Goal: Task Accomplishment & Management: Complete application form

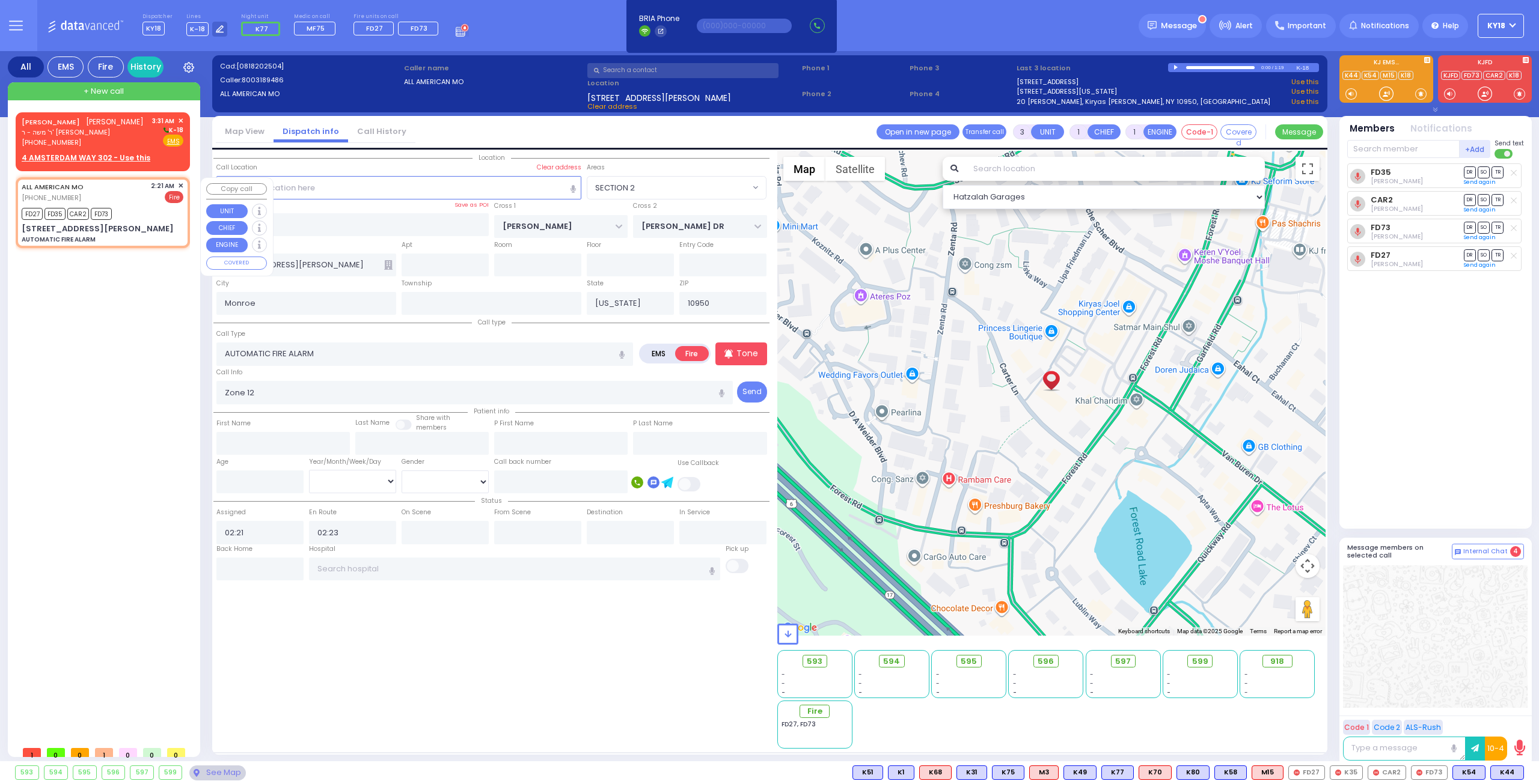
select select "SECTION 2"
select select
click at [134, 205] on div "FD27 FD35 CAR2 FD73" at bounding box center [102, 212] width 161 height 15
select select
radio input "true"
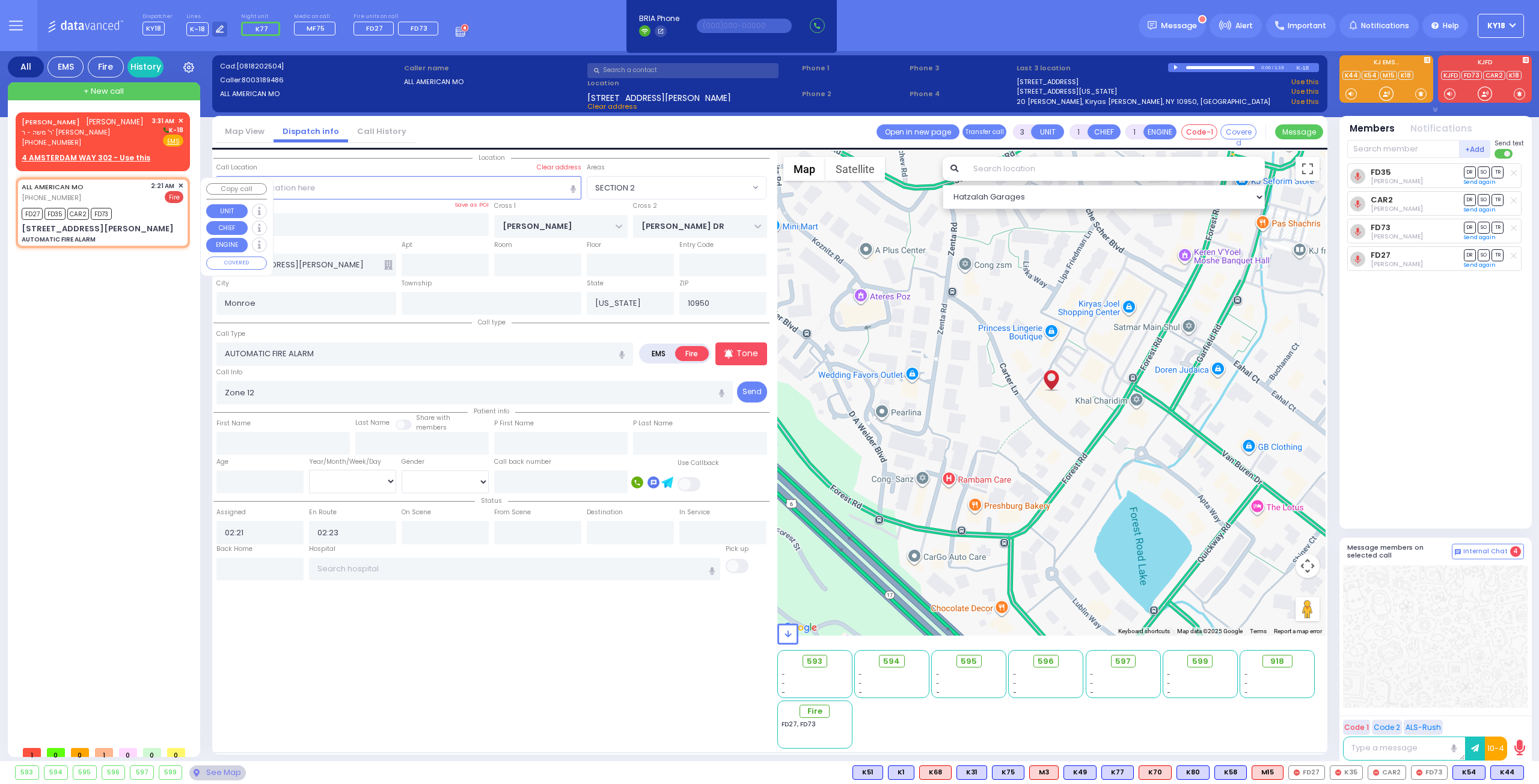
select select
select select "Hatzalah Garages"
select select "SECTION 2"
click at [180, 185] on span "✕" at bounding box center [180, 186] width 6 height 10
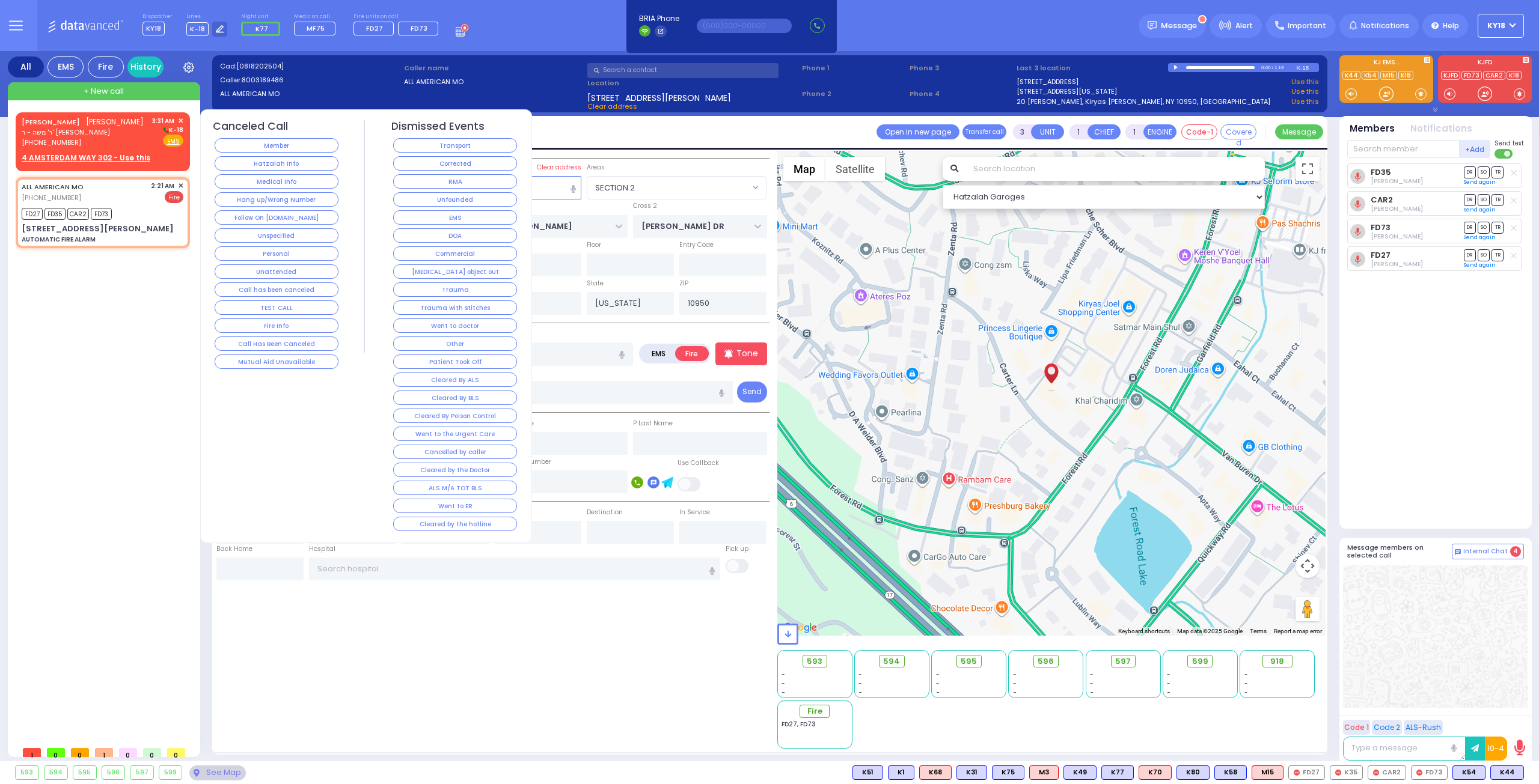
click at [409, 154] on div "Corrected" at bounding box center [455, 163] width 128 height 18
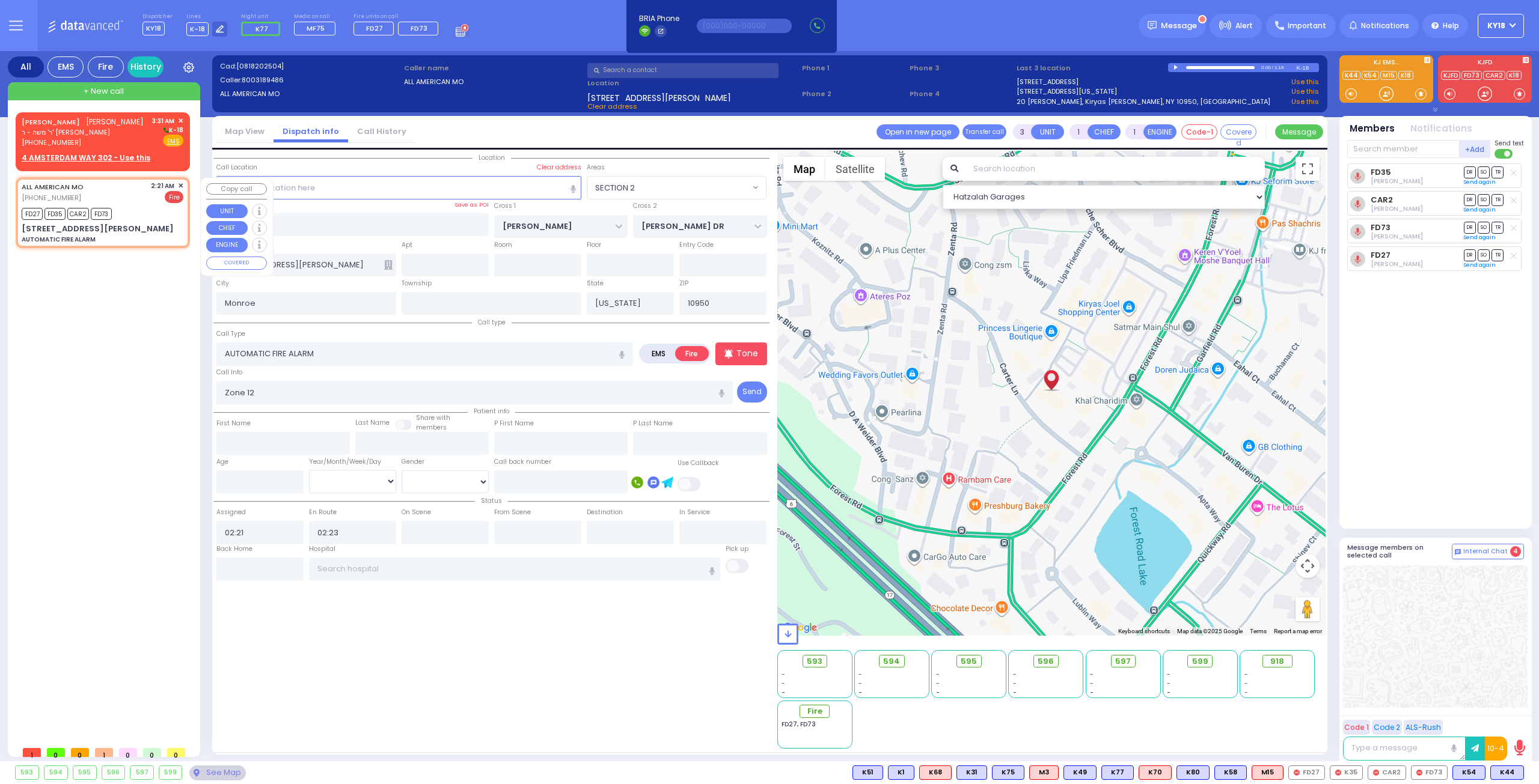
click at [184, 182] on div "ALL AMERICAN MO [PHONE_NUMBER] 2:21 AM ✕ Fire FD27 FD35 CAR2" at bounding box center [103, 212] width 169 height 67
select select
radio input "true"
select select
select select "Hatzalah Garages"
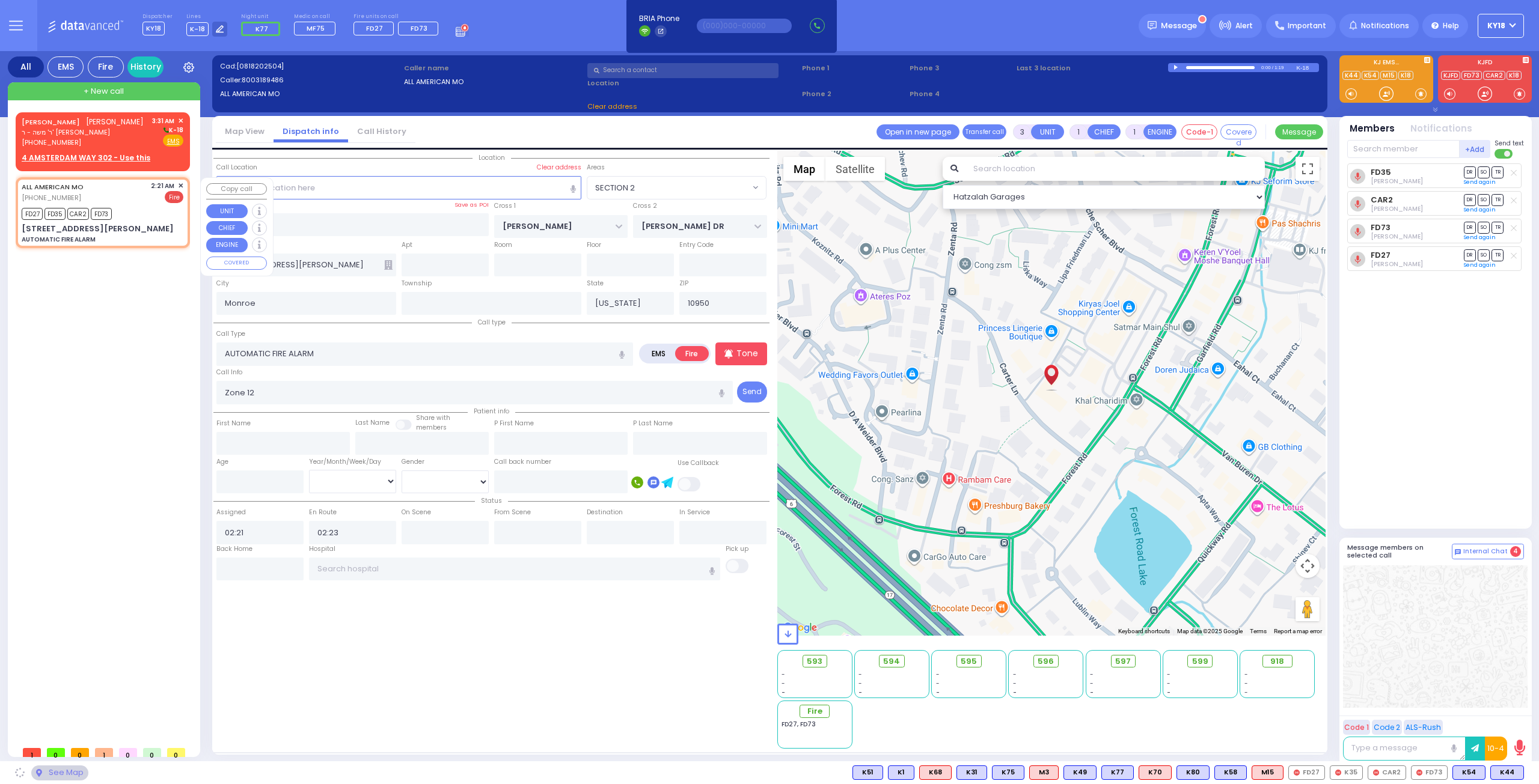
select select "SECTION 2"
click at [182, 184] on span "✕" at bounding box center [180, 186] width 6 height 10
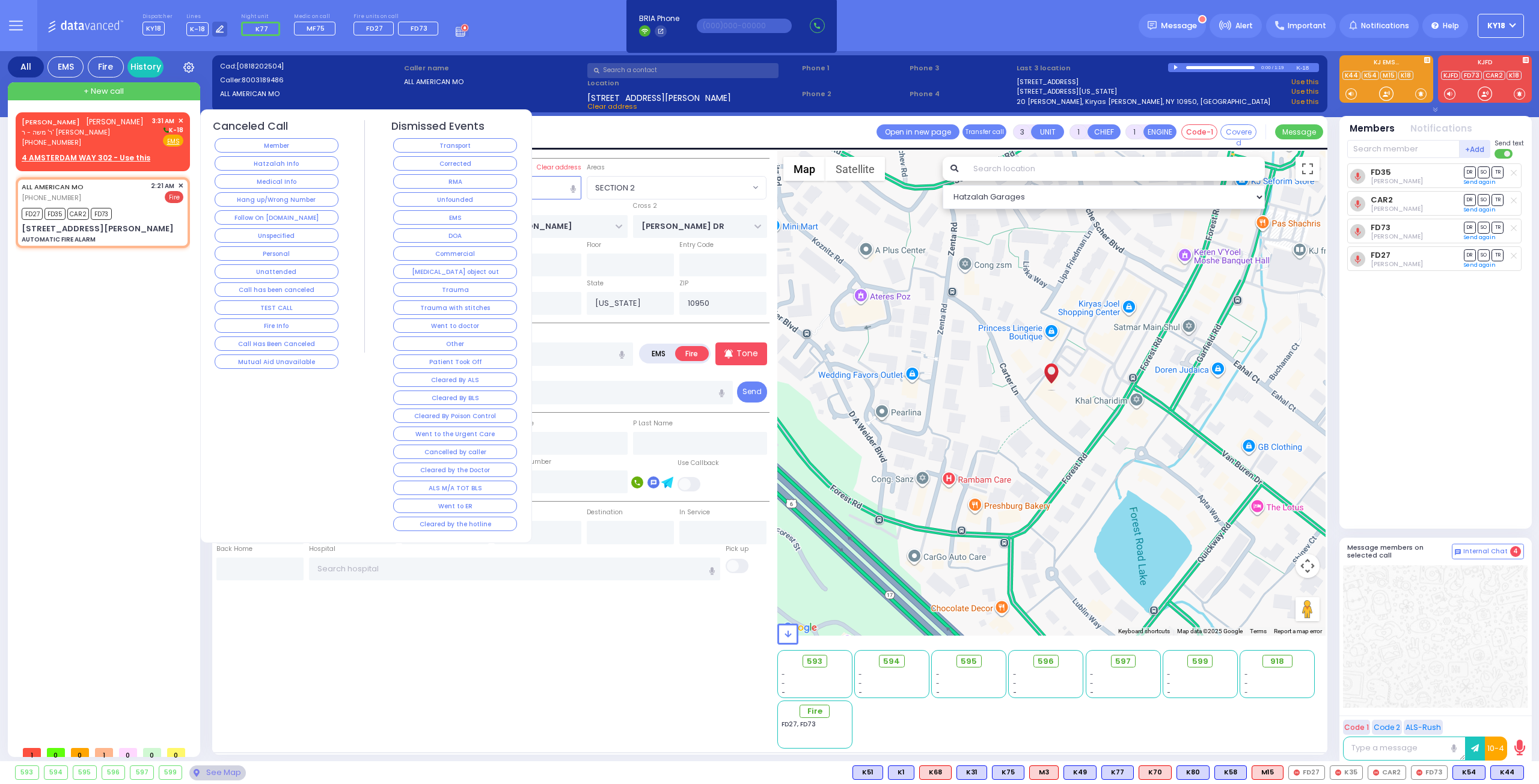
click at [426, 154] on div "Corrected" at bounding box center [455, 163] width 128 height 18
click at [420, 160] on button "Corrected" at bounding box center [454, 164] width 124 height 14
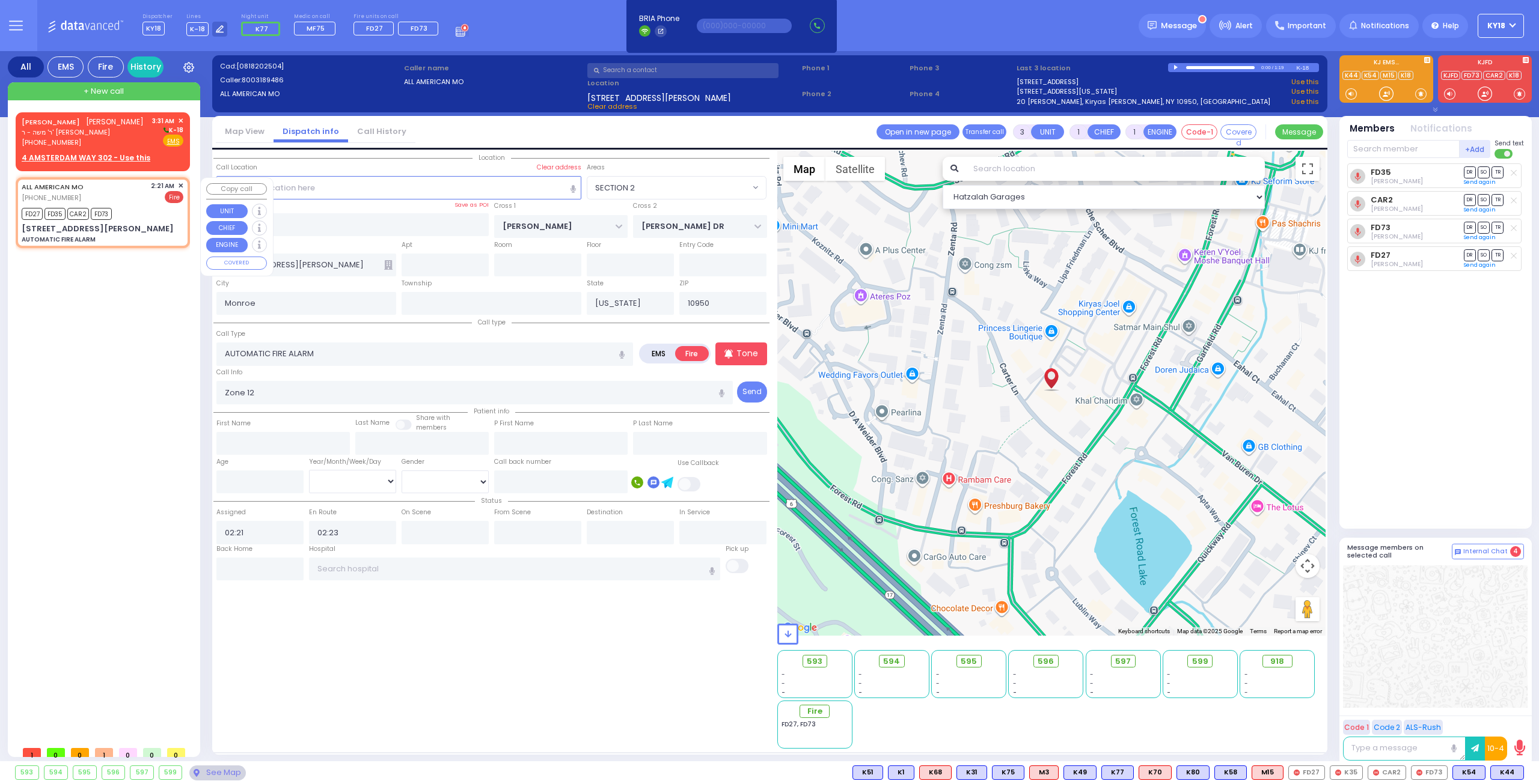
select select
radio input "true"
select select
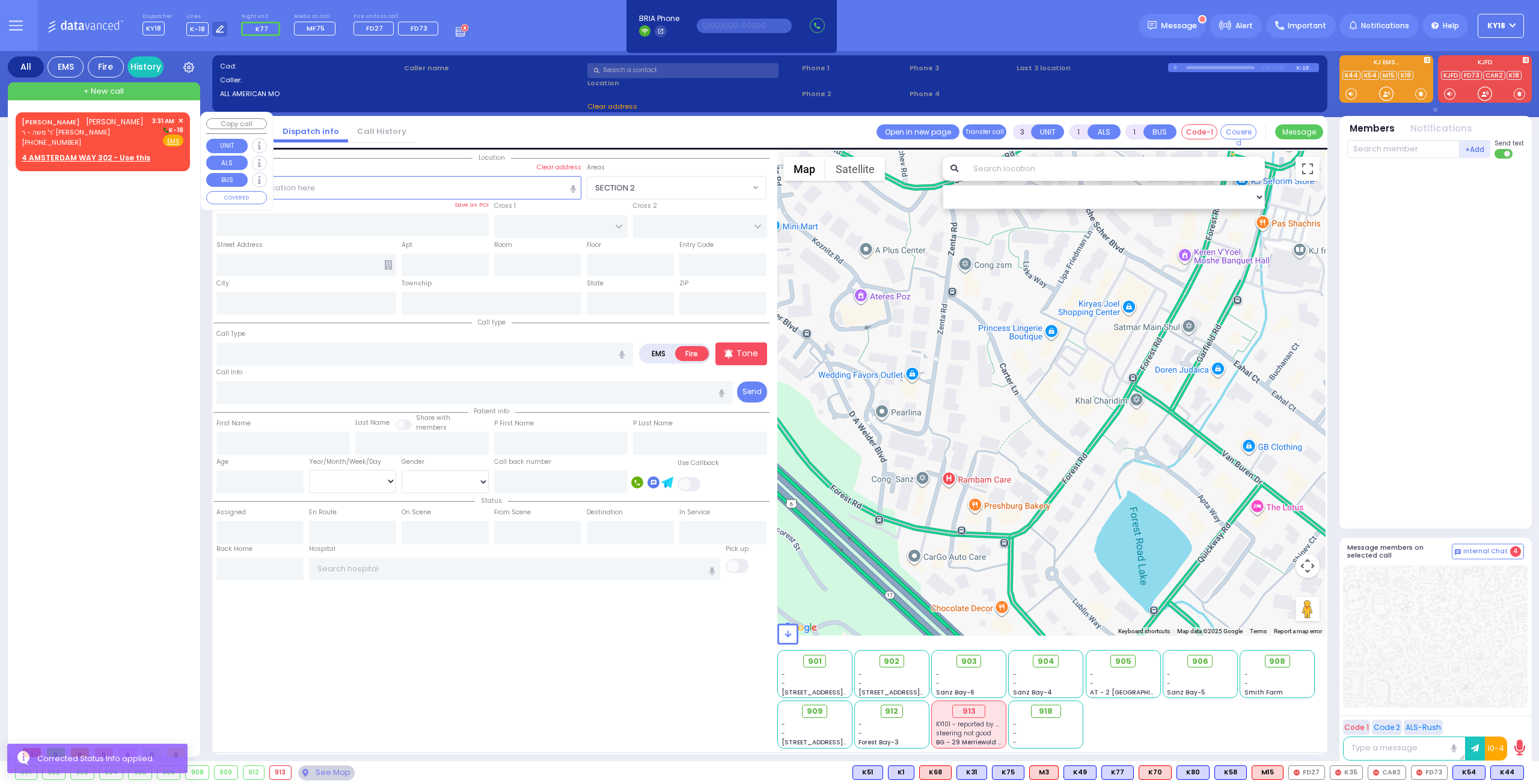
click at [123, 134] on span "ר' משה - ר' [PERSON_NAME]" at bounding box center [82, 133] width 122 height 10
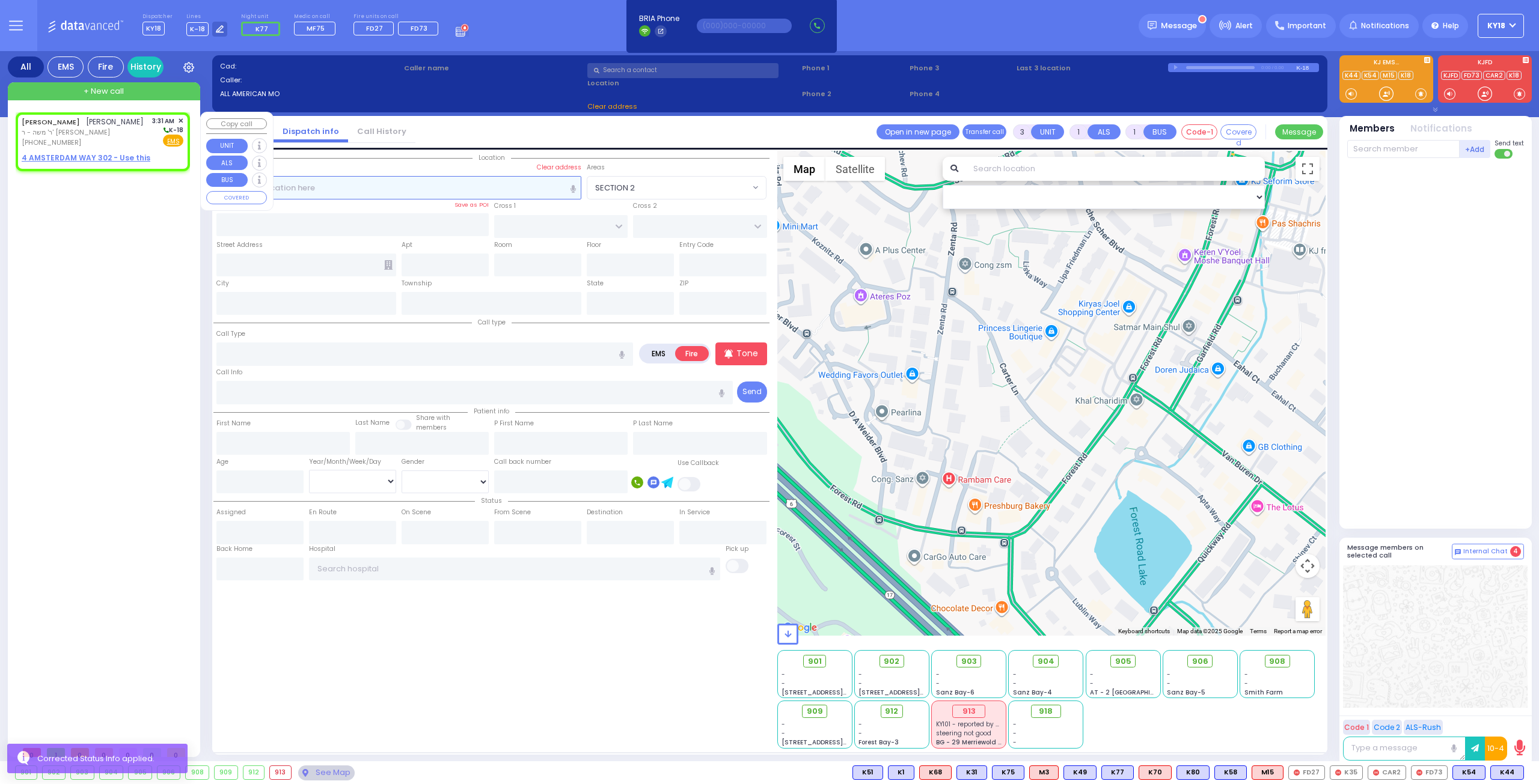
type input "2"
select select
radio input "true"
type input "YIDA"
type input "[PERSON_NAME]"
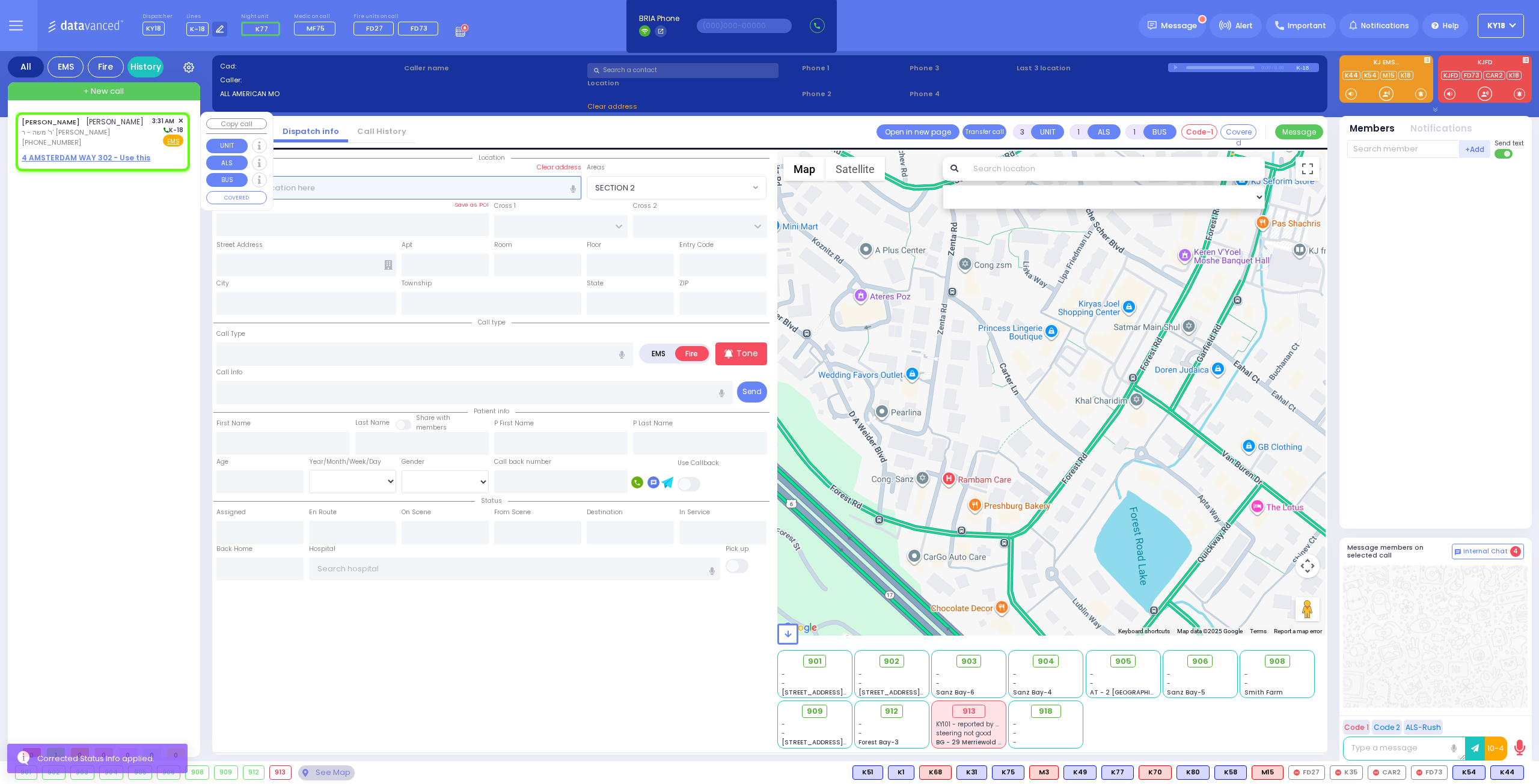
select select
type input "03:31"
select select "Hatzalah Garages"
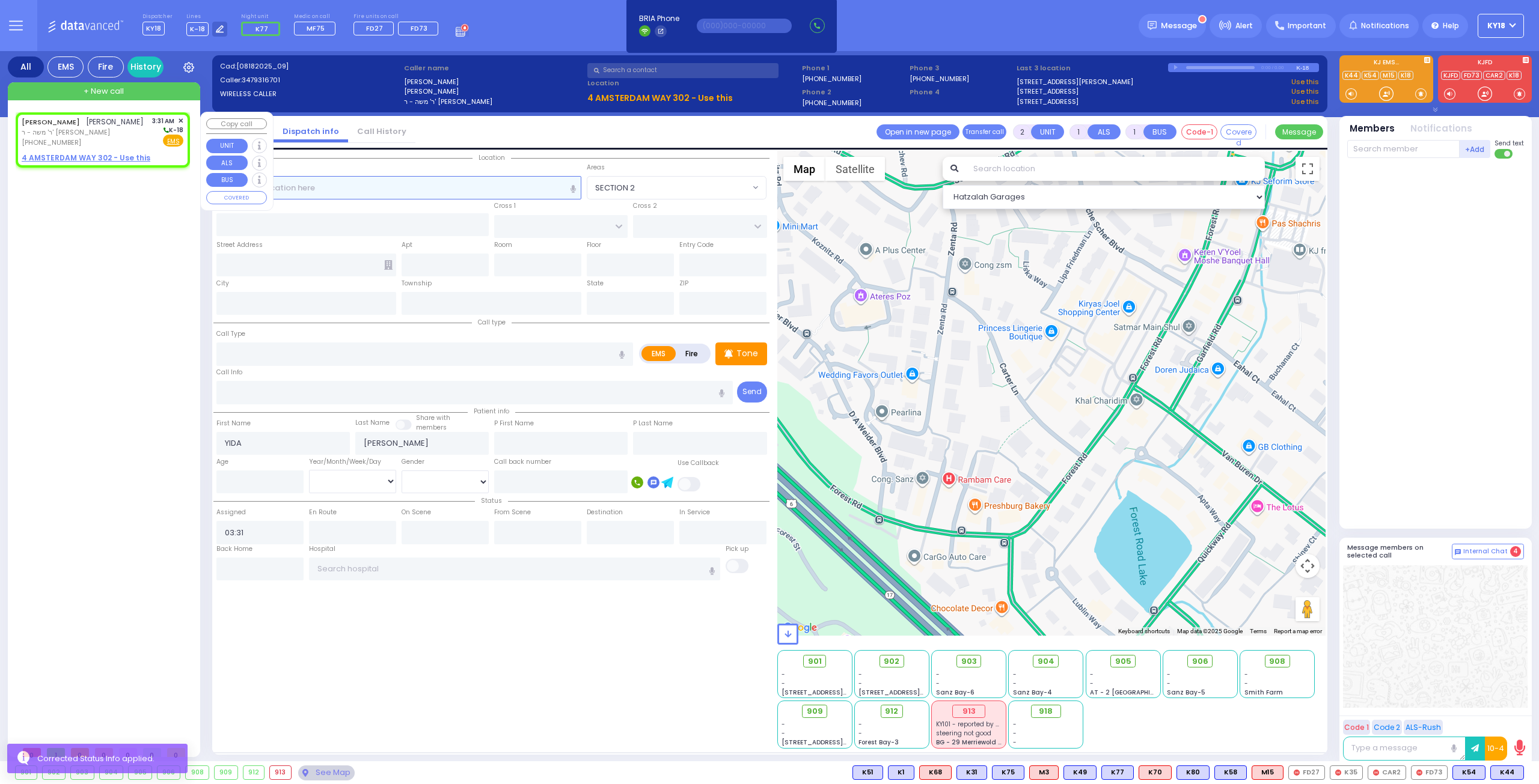
select select
radio input "true"
select select
select select "Hatzalah Garages"
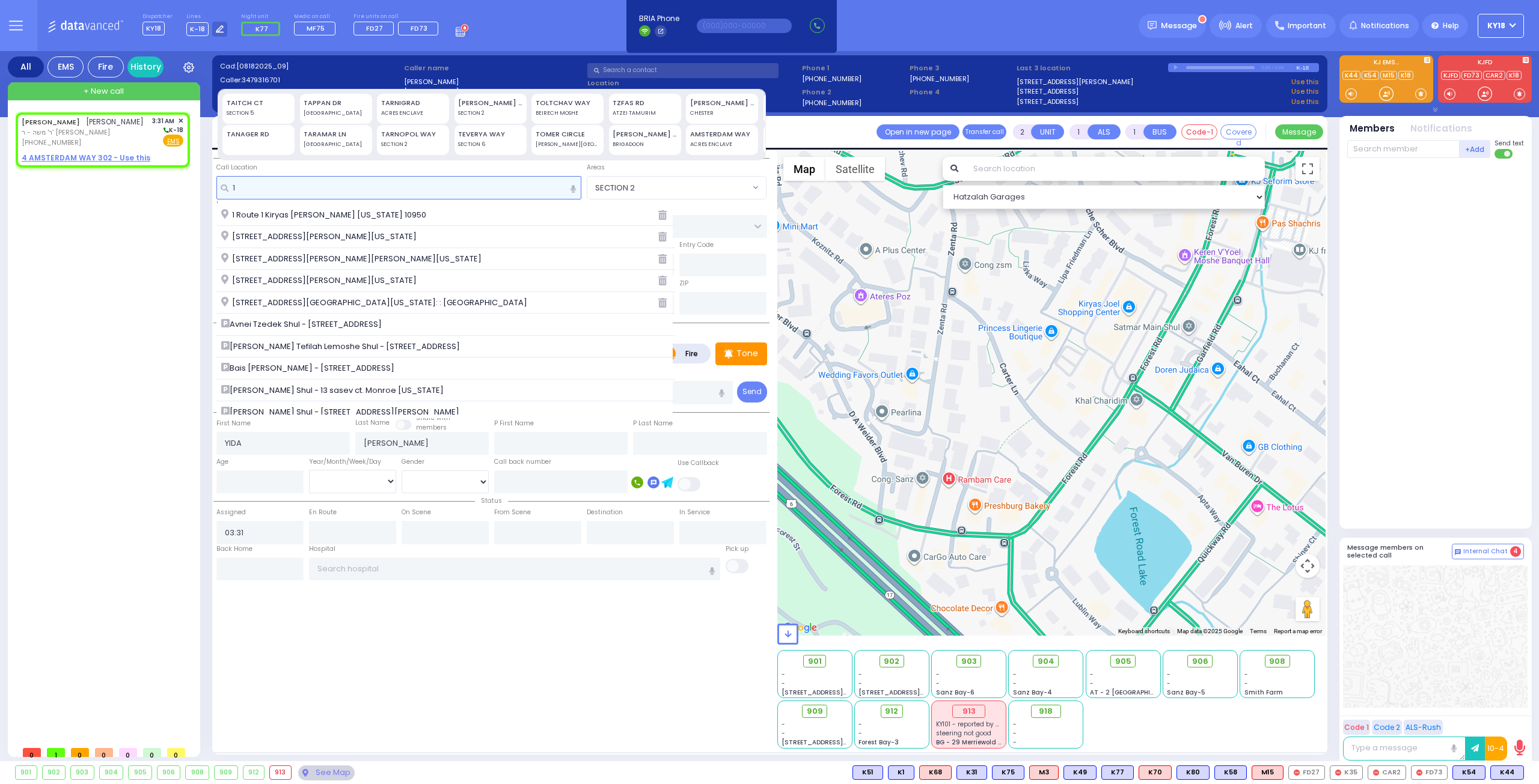
type input "1"
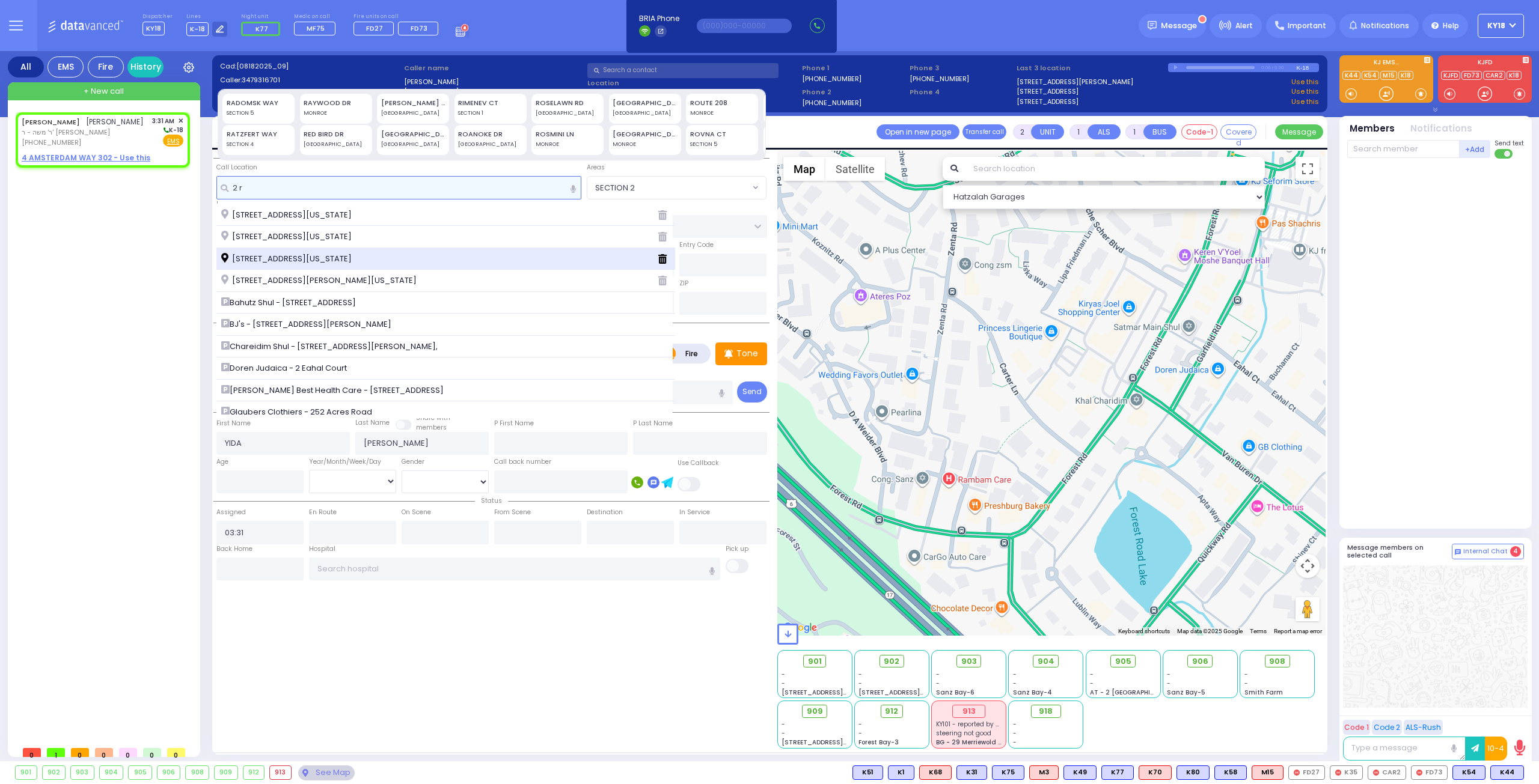
type input "2 r"
click at [279, 256] on span "[STREET_ADDRESS][US_STATE]" at bounding box center [288, 259] width 135 height 12
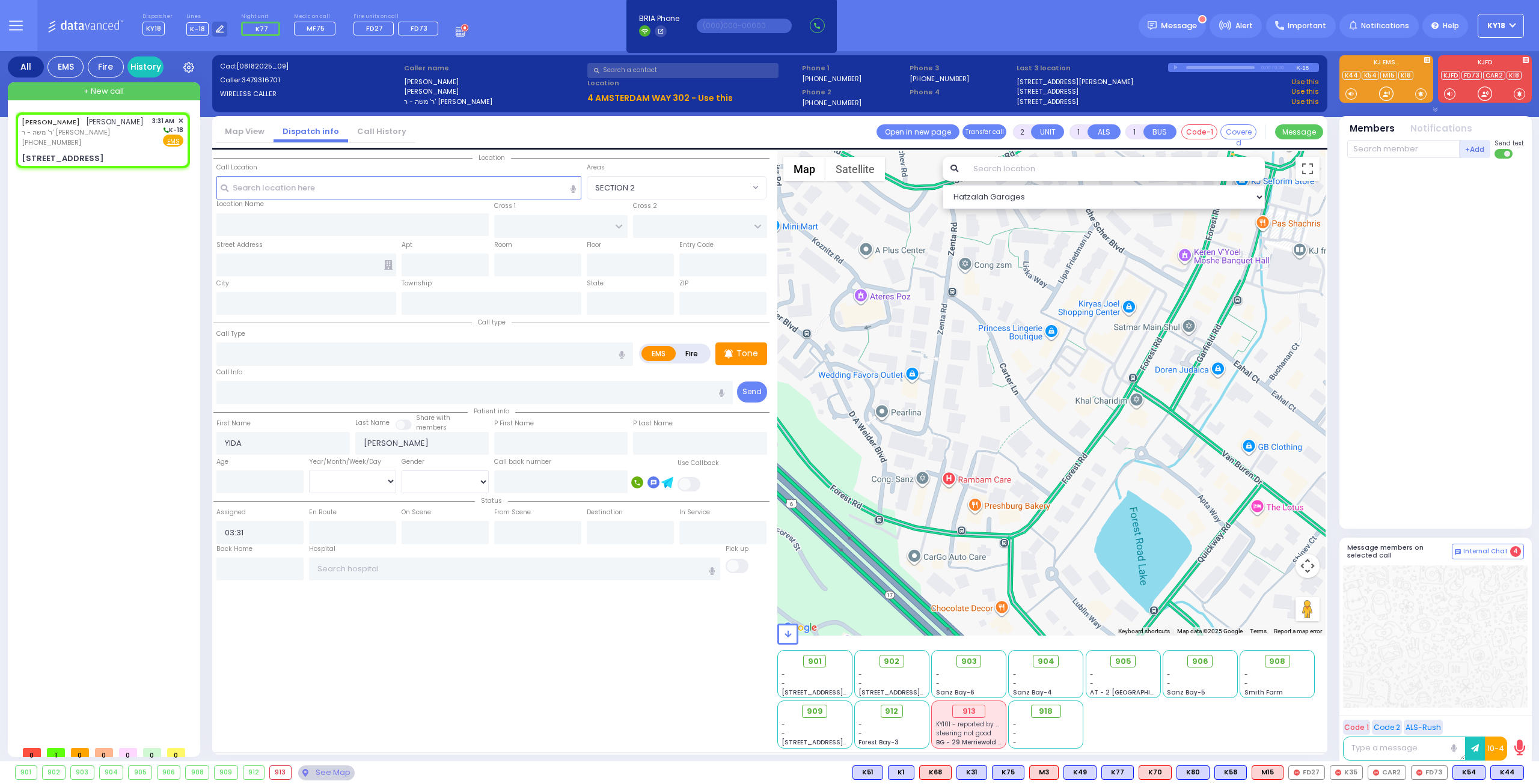
select select
radio input "true"
select select
select select "Hatzalah Garages"
type input "RADOMSK WAY"
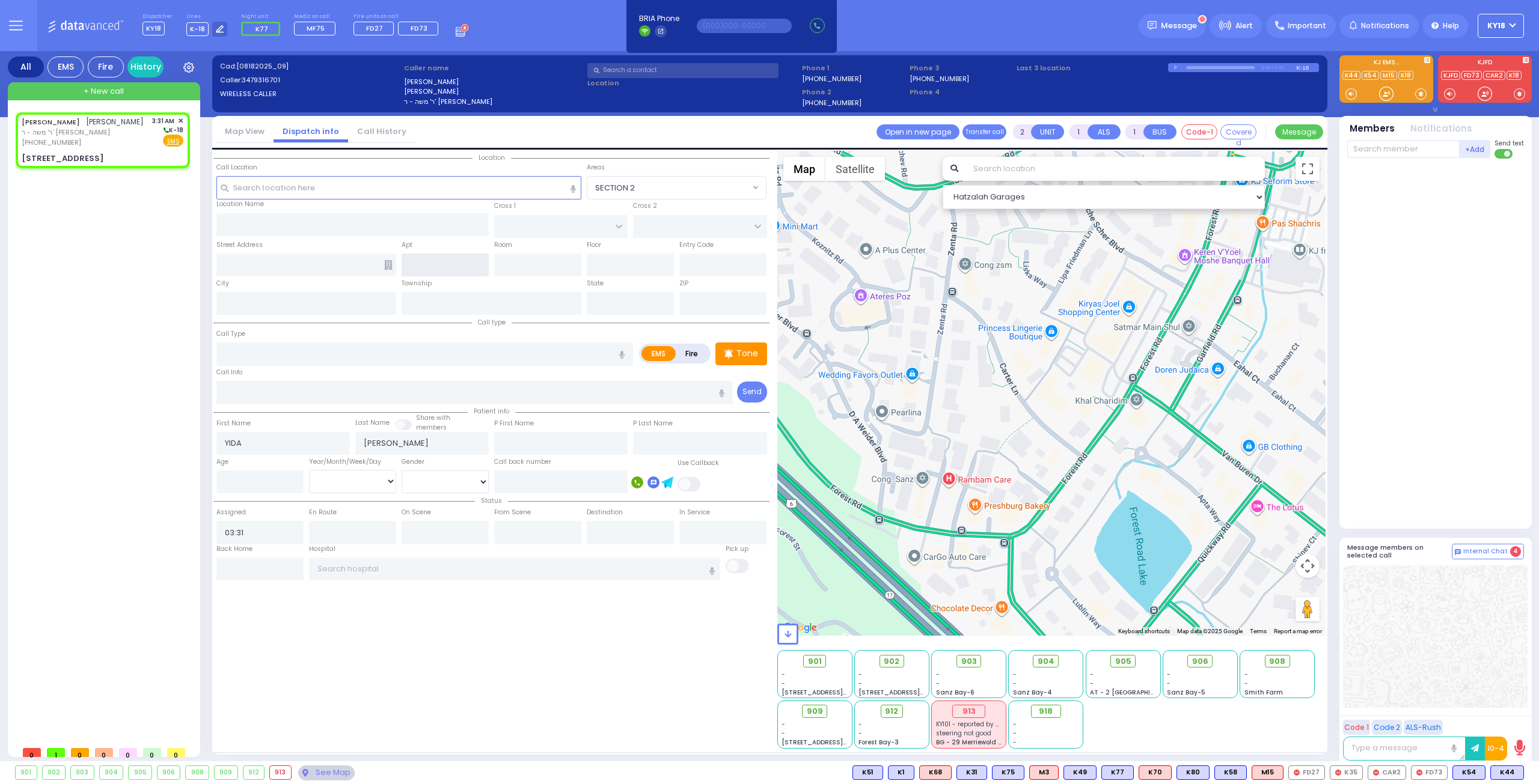
type input "NICKLESBURG RD"
type input "[STREET_ADDRESS]"
type input "Monroe"
type input "[US_STATE]"
type input "10950"
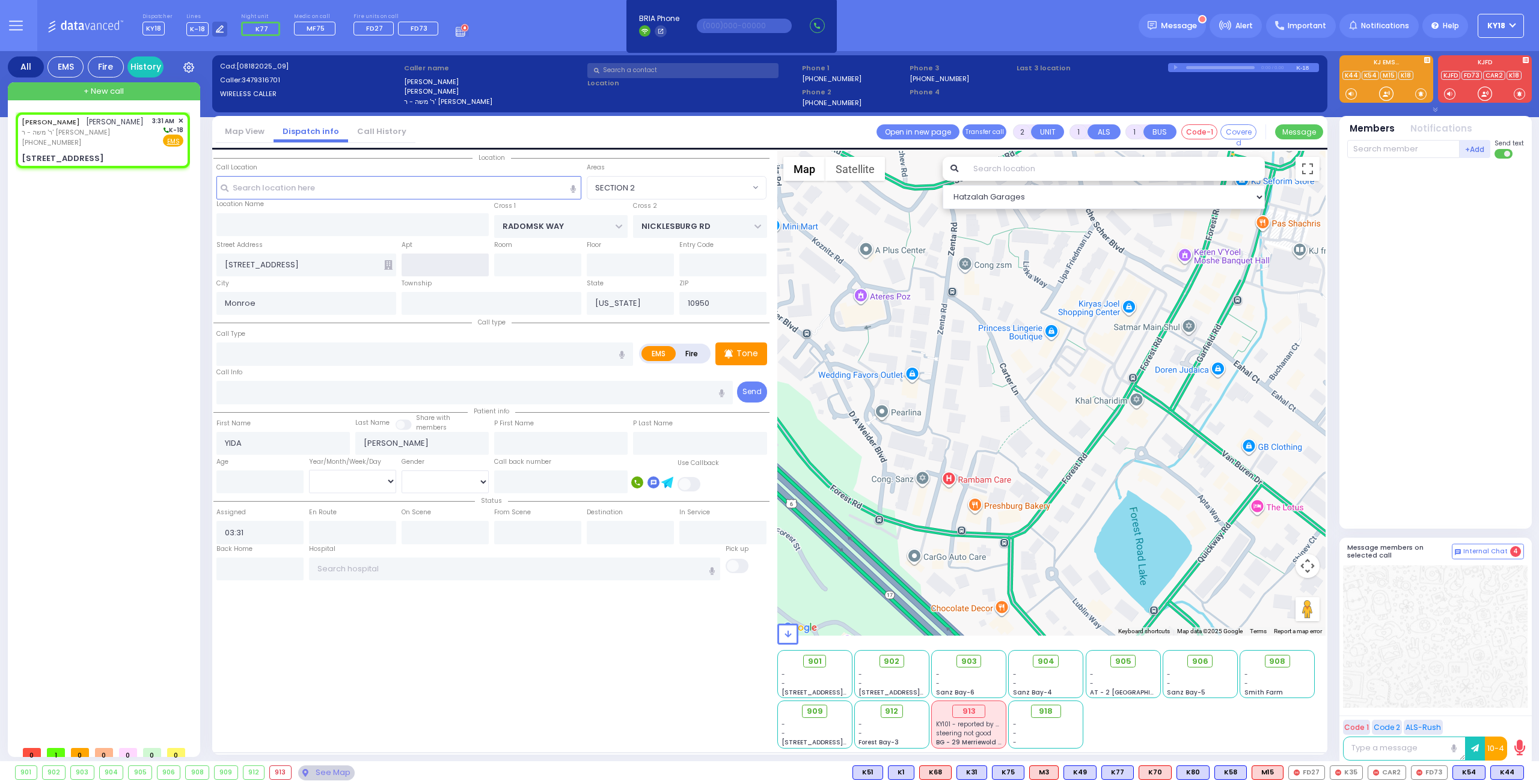
select select "SECTION 5"
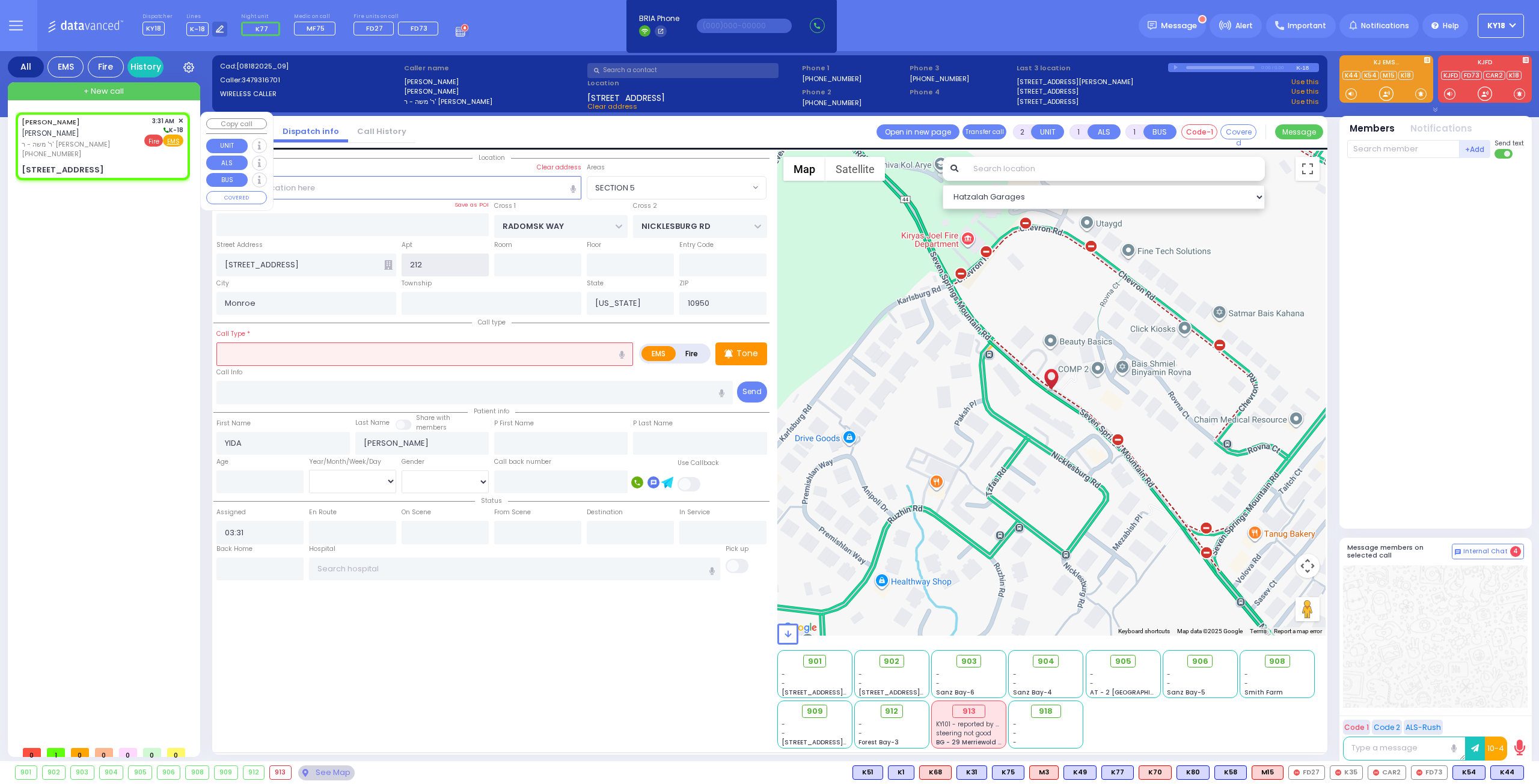
type input "212"
click at [152, 139] on span "Fire" at bounding box center [153, 141] width 18 height 12
select select
radio input "false"
radio input "true"
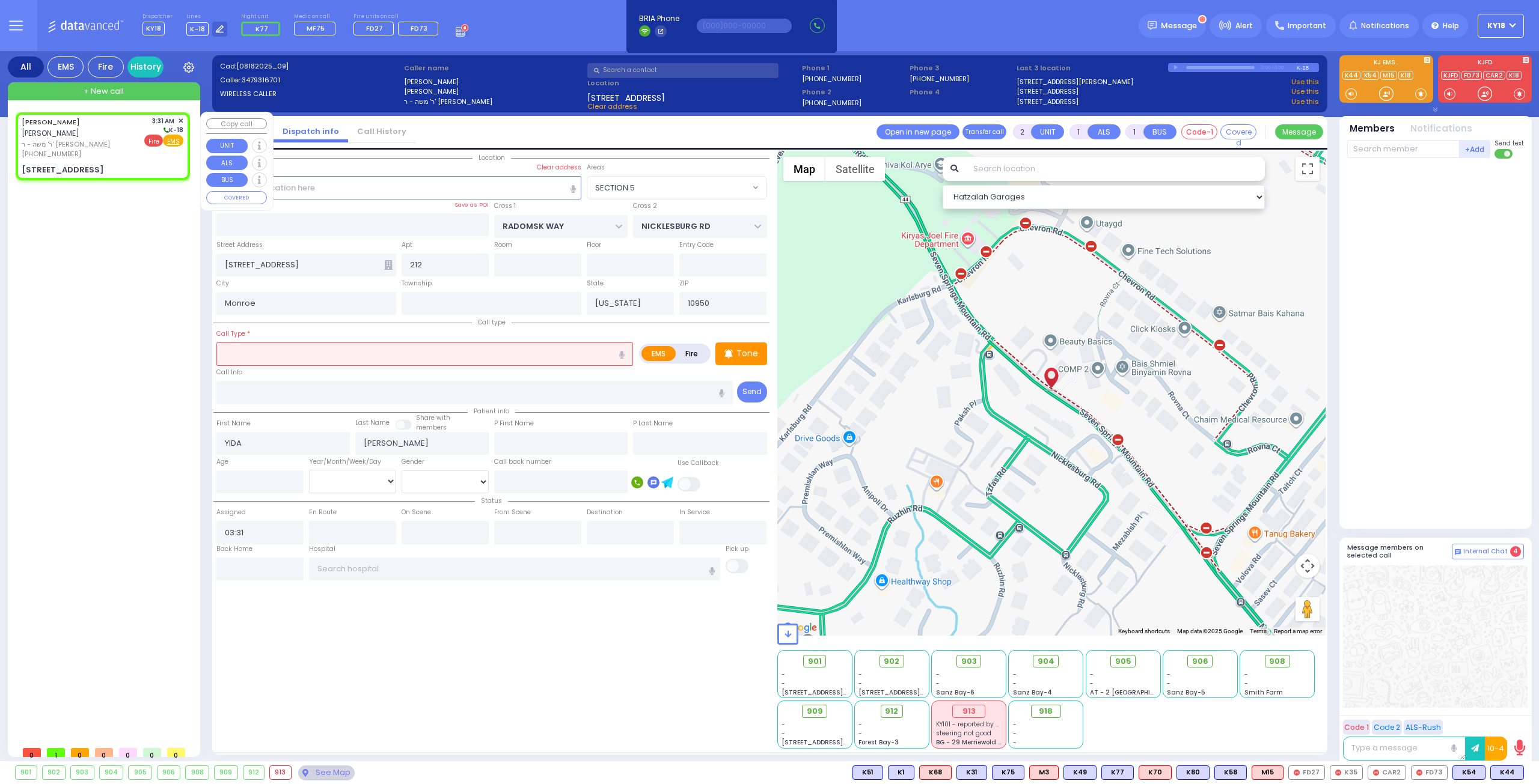
select select
select select "Hatzalah Garages"
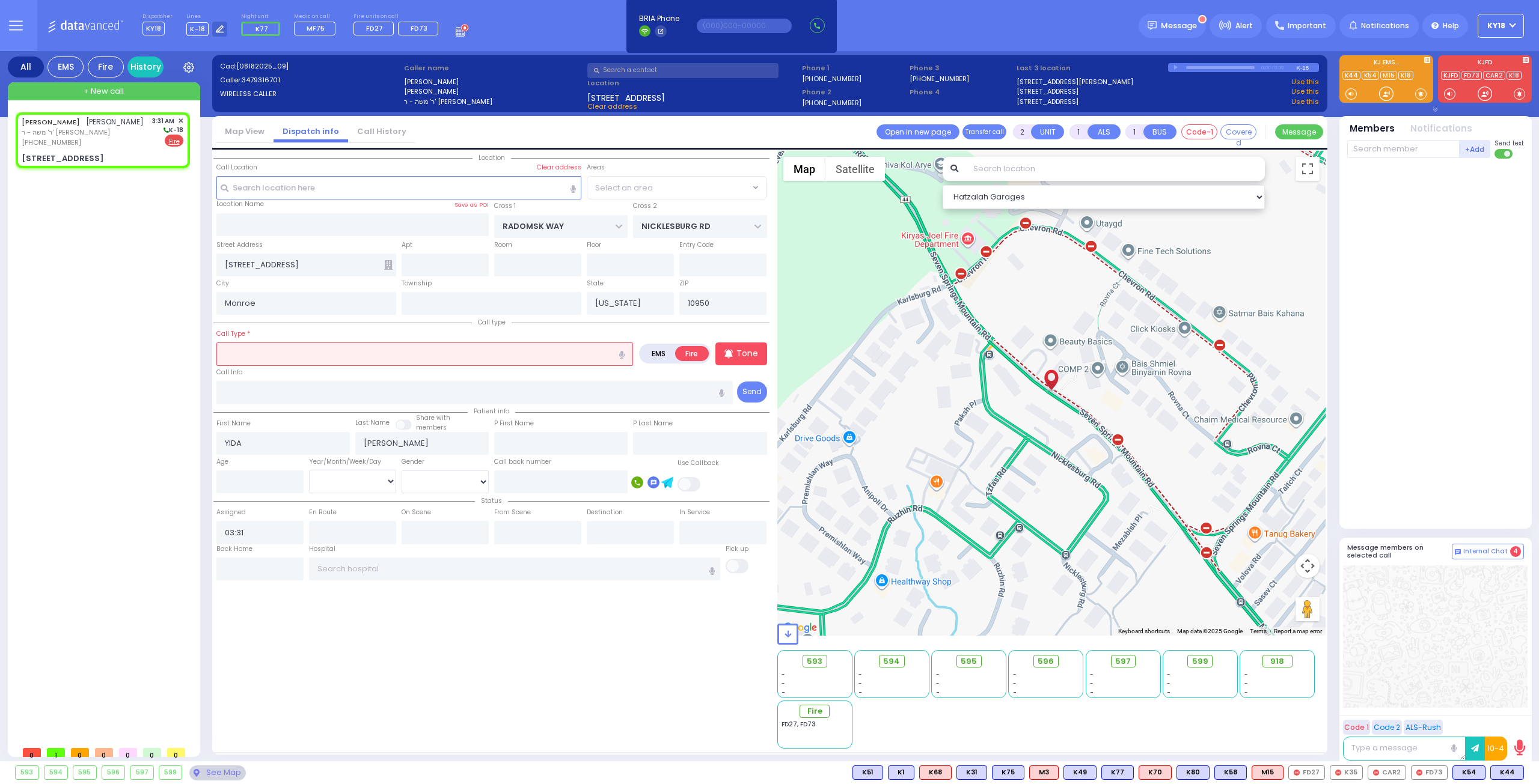
select select "SECTION 5"
select select
radio input "true"
select select
select select "Hatzalah Garages"
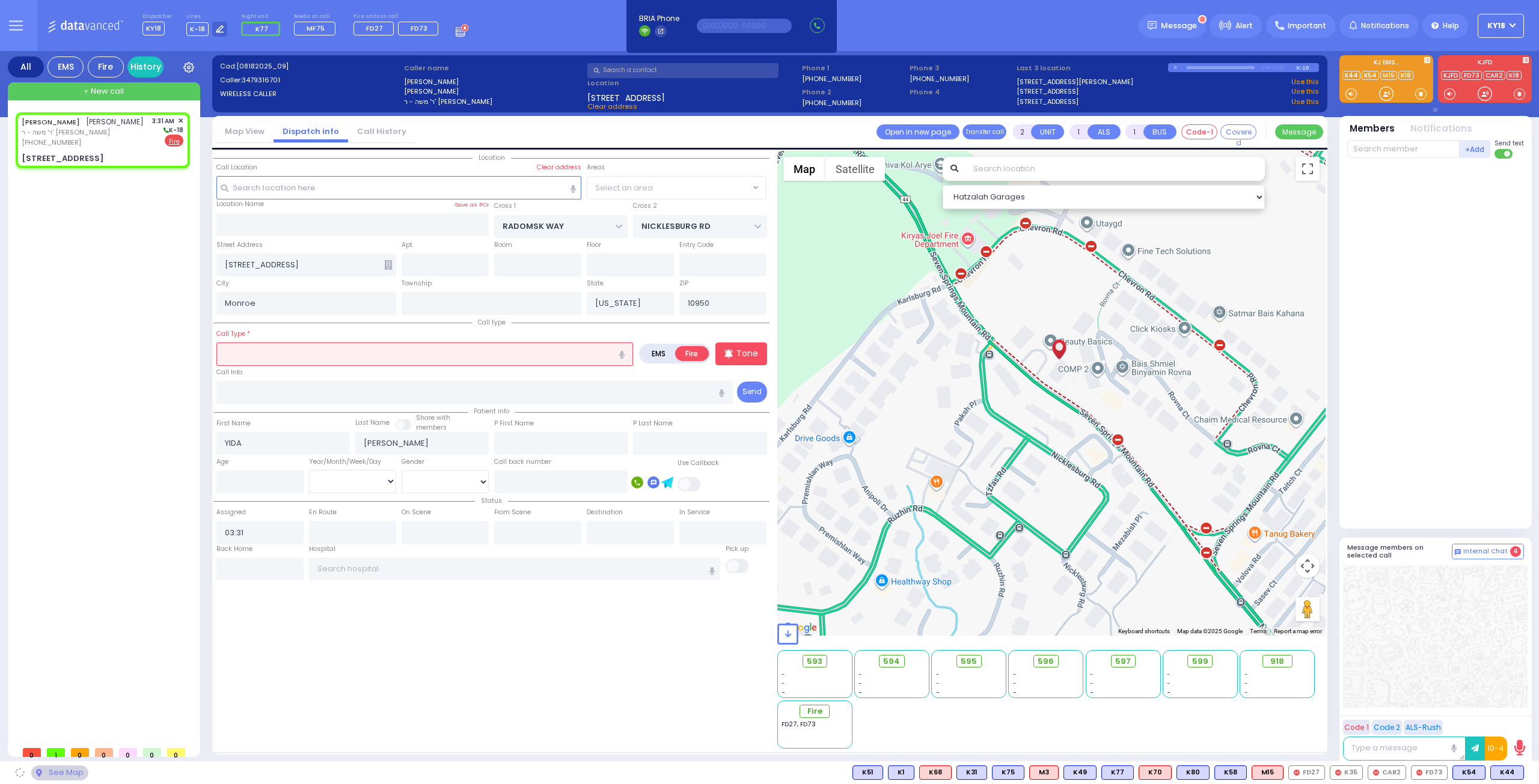
select select "SECTION 5"
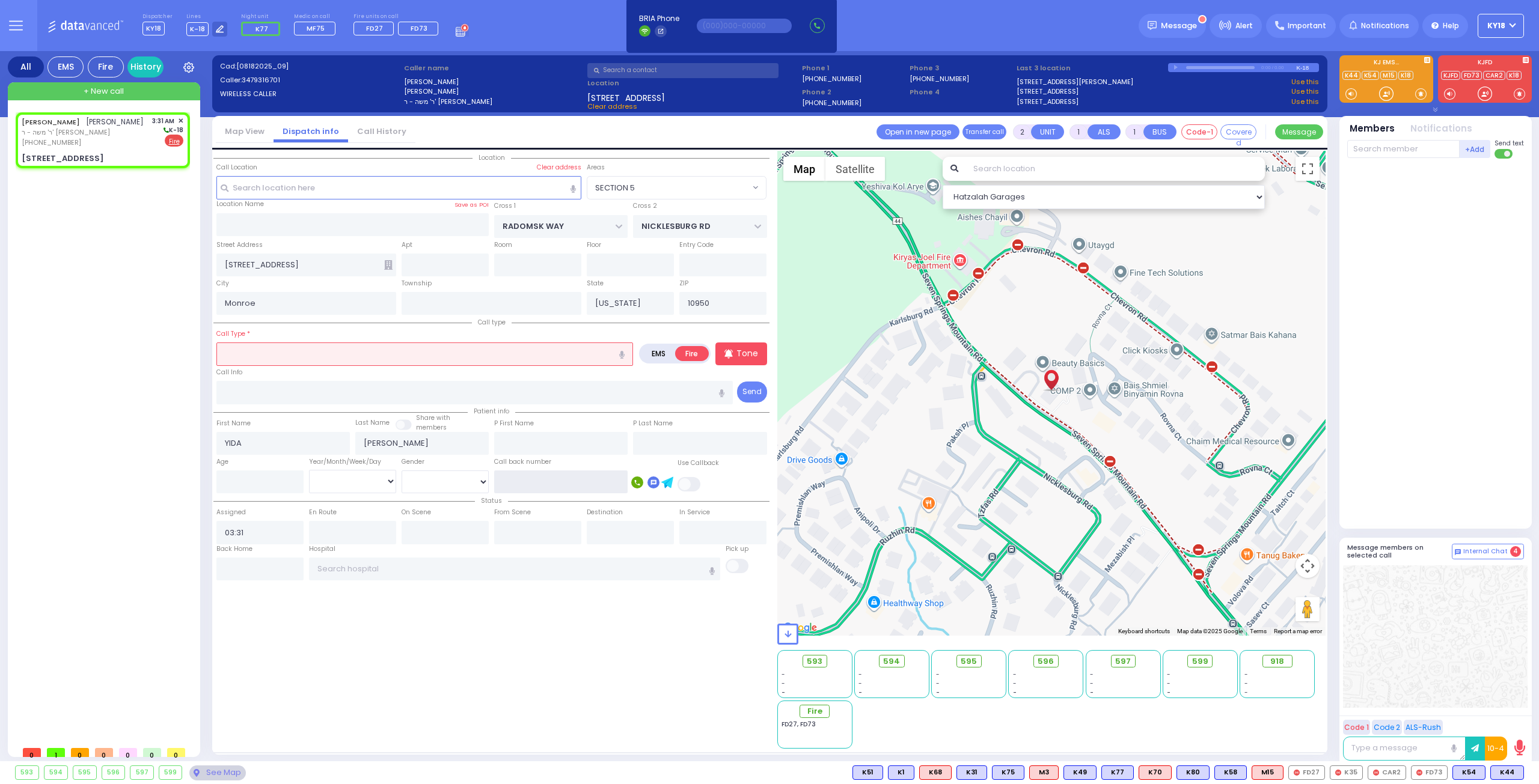
click at [545, 477] on input "text" at bounding box center [561, 481] width 133 height 23
type input "3474860949"
select select
radio input "true"
select select
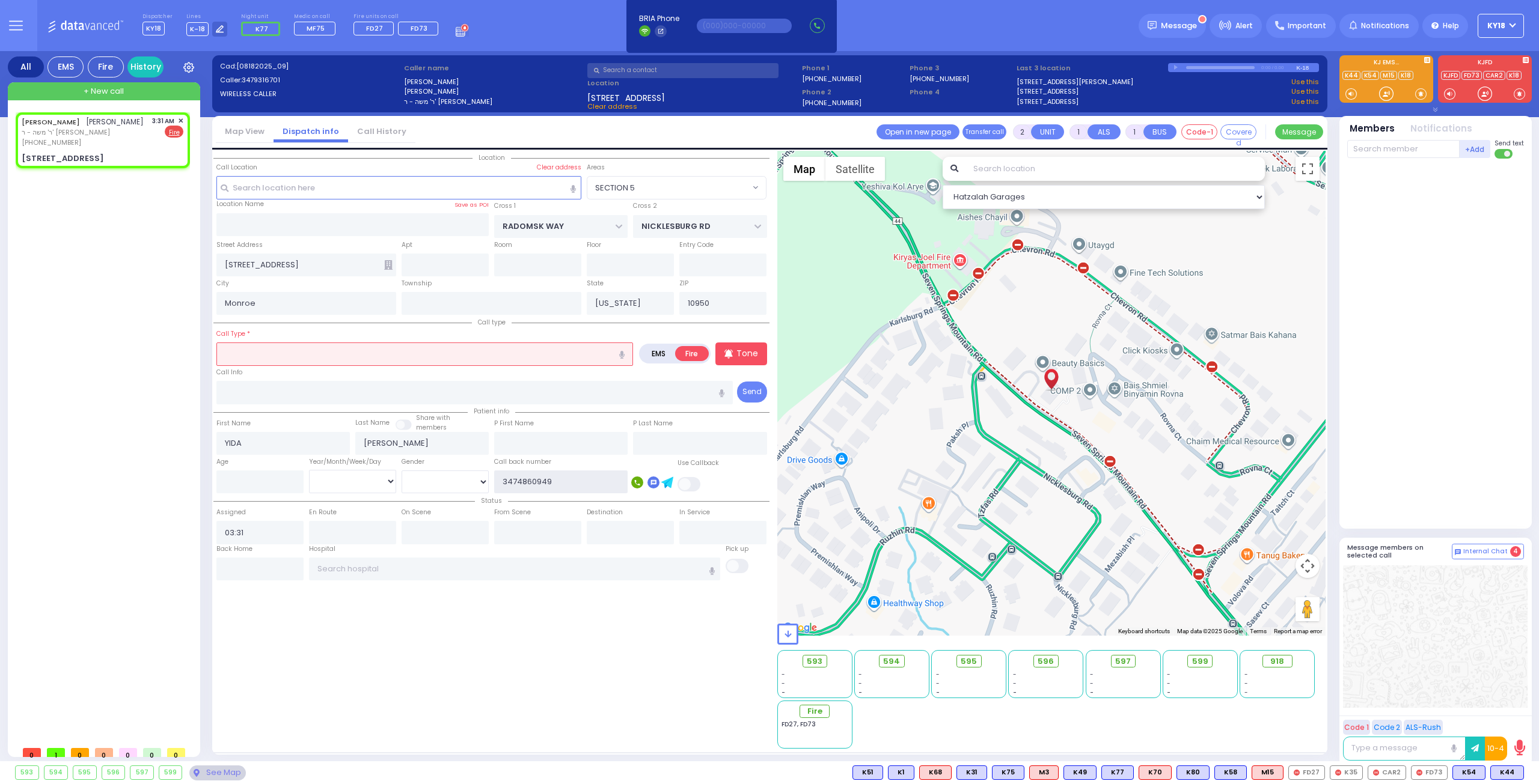
select select "Hatzalah Garages"
select select "SECTION 5"
type input "3474860949"
click at [373, 353] on input "text" at bounding box center [425, 354] width 417 height 23
select select
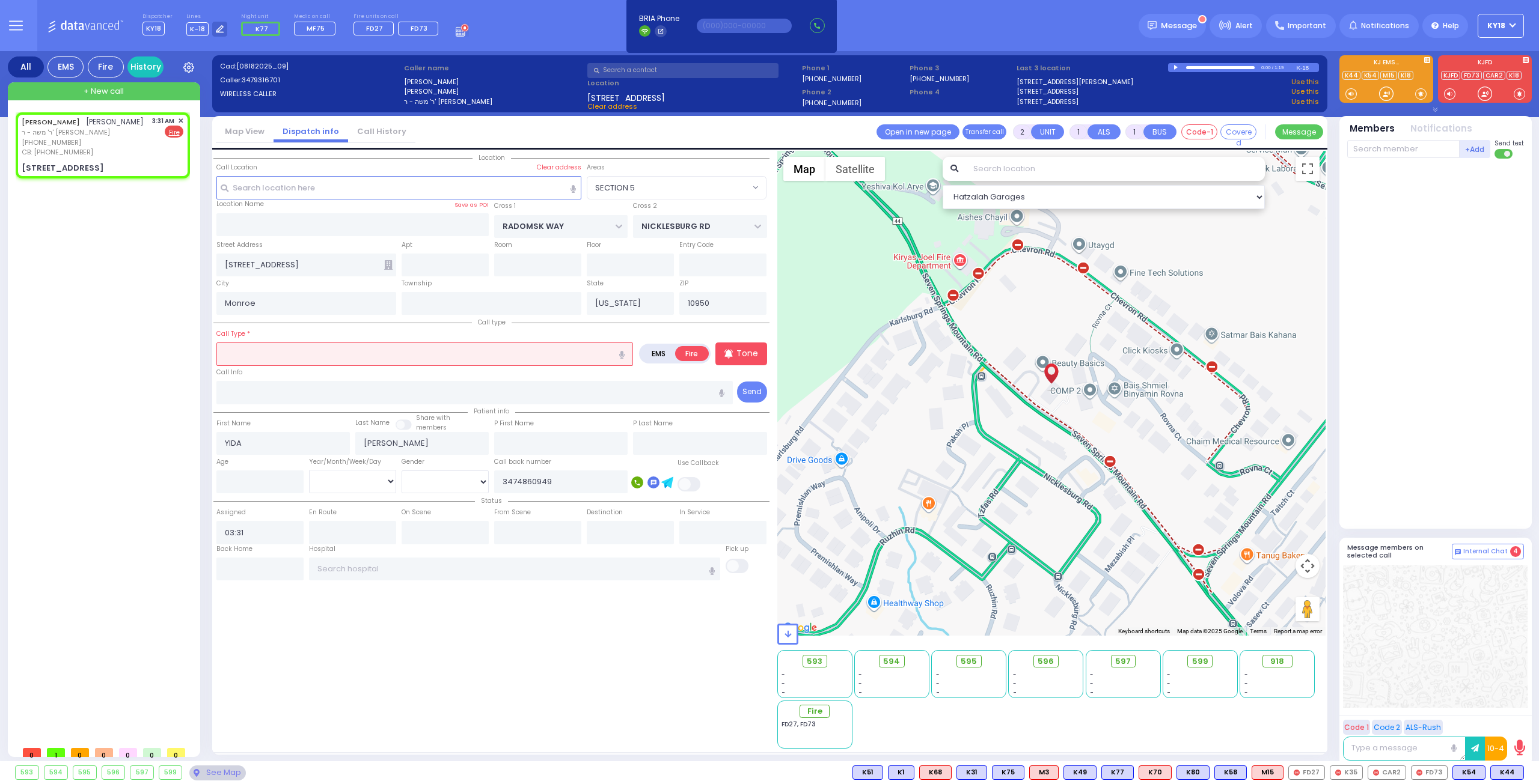
radio input "true"
select select
select select "Hatzalah Garages"
select select "SECTION 5"
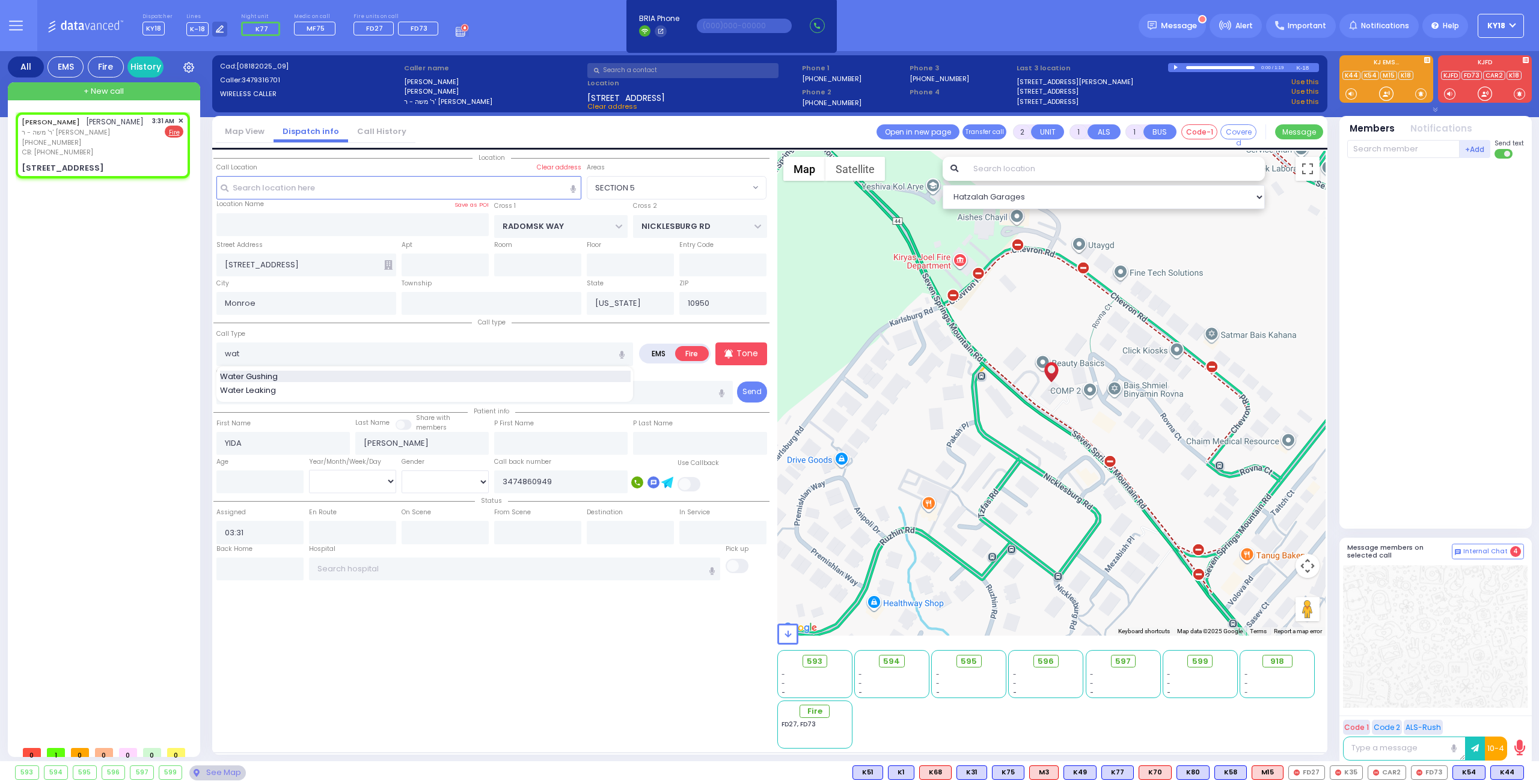
click at [359, 376] on div "Water Gushing" at bounding box center [425, 376] width 411 height 12
type input "Water Gushing"
select select
radio input "true"
select select
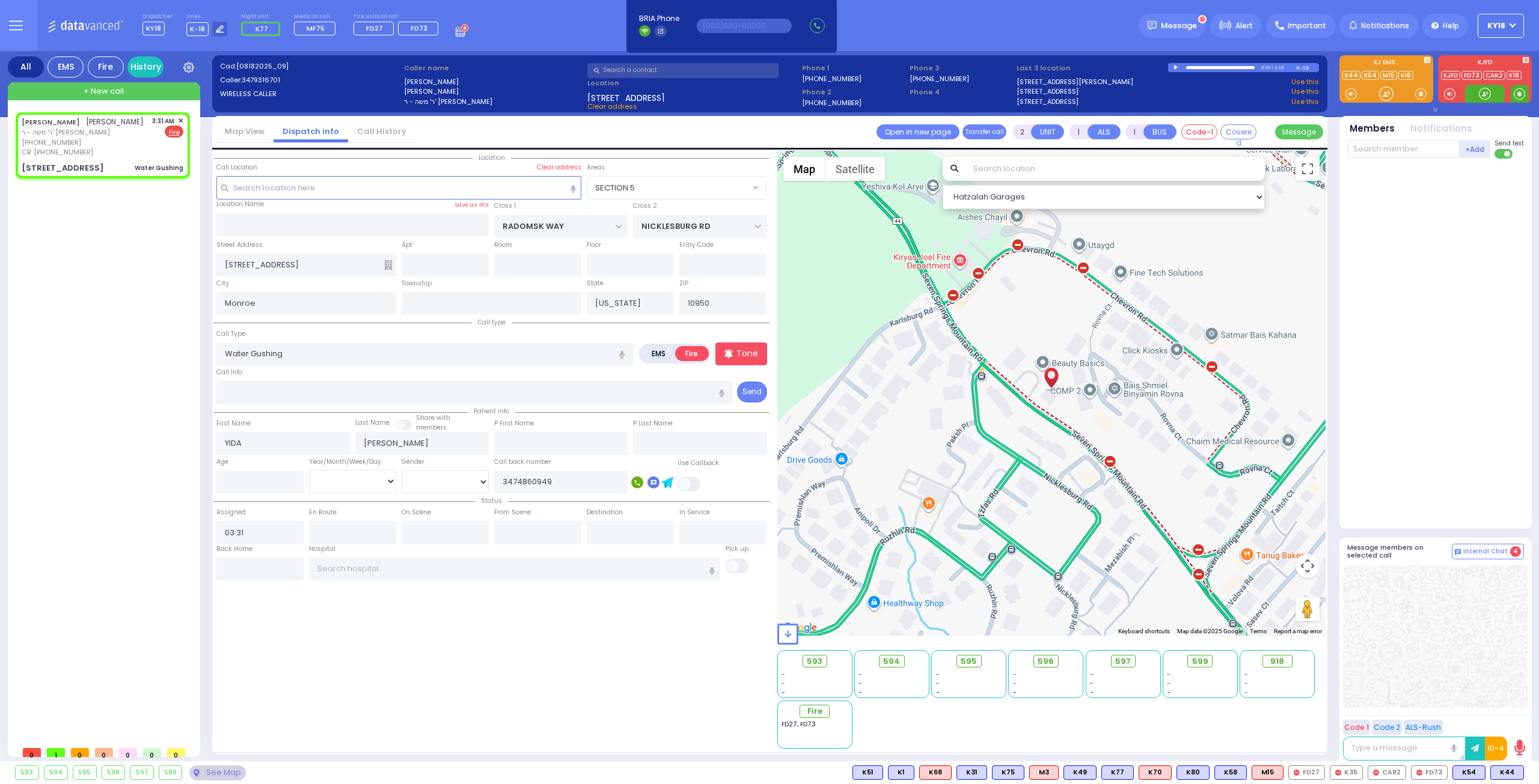
click at [1518, 91] on span at bounding box center [1519, 93] width 11 height 12
select select "Hatzalah Garages"
select select "SECTION 5"
click at [1479, 93] on div at bounding box center [1484, 93] width 12 height 12
click at [418, 263] on input "text" at bounding box center [445, 265] width 87 height 23
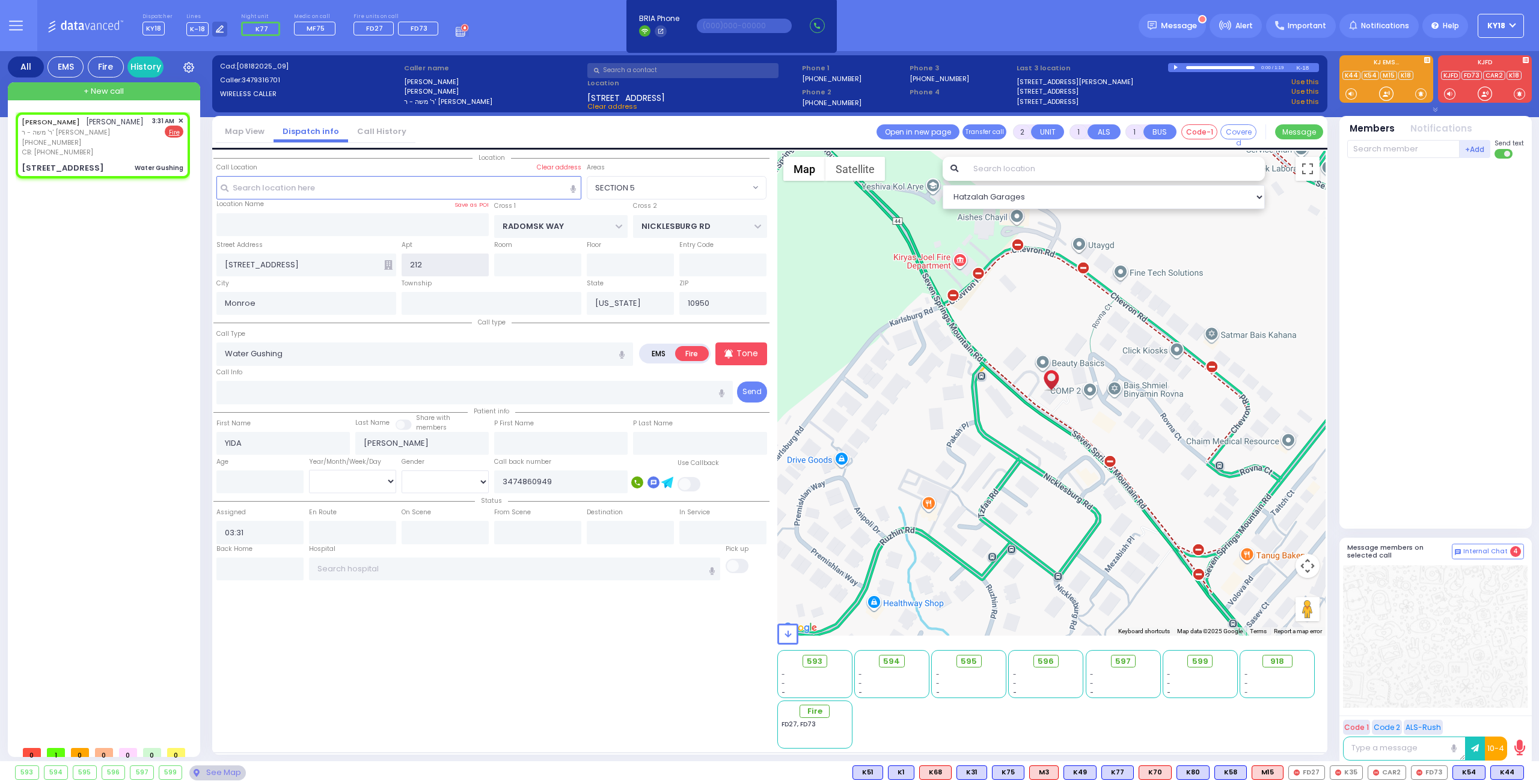
type input "212"
click at [293, 259] on input "[STREET_ADDRESS]" at bounding box center [306, 265] width 180 height 23
click at [141, 159] on div "[PERSON_NAME] [PERSON_NAME] ר' [PERSON_NAME] - ר' [PERSON_NAME] [PHONE_NUMBER] …" at bounding box center [103, 145] width 169 height 62
select select
radio input "true"
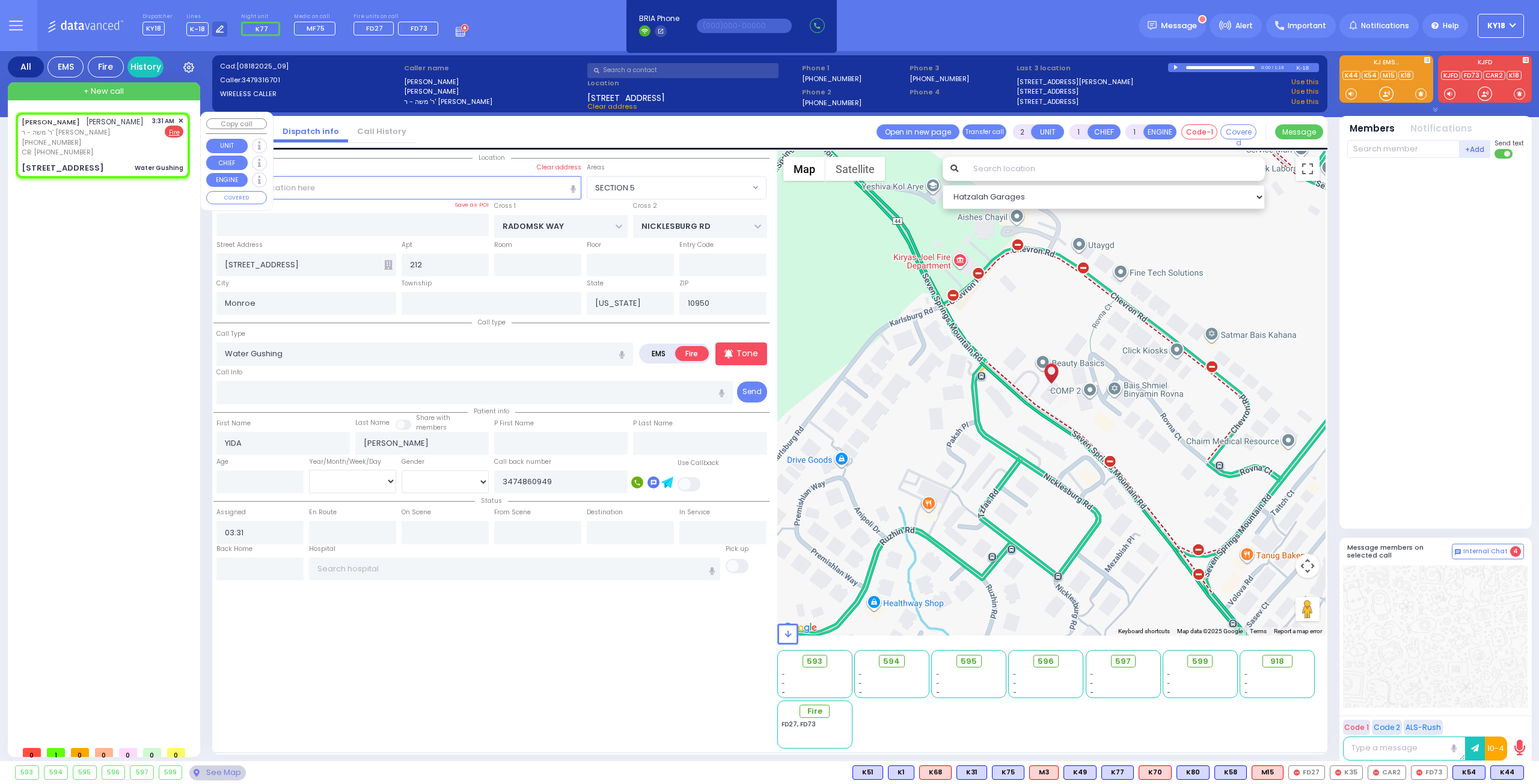
select select
select select "Hatzalah Garages"
click at [141, 159] on div "[PERSON_NAME] [PERSON_NAME] ר' [PERSON_NAME] - ר' [PERSON_NAME] [PHONE_NUMBER] …" at bounding box center [103, 145] width 169 height 62
select select
radio input "true"
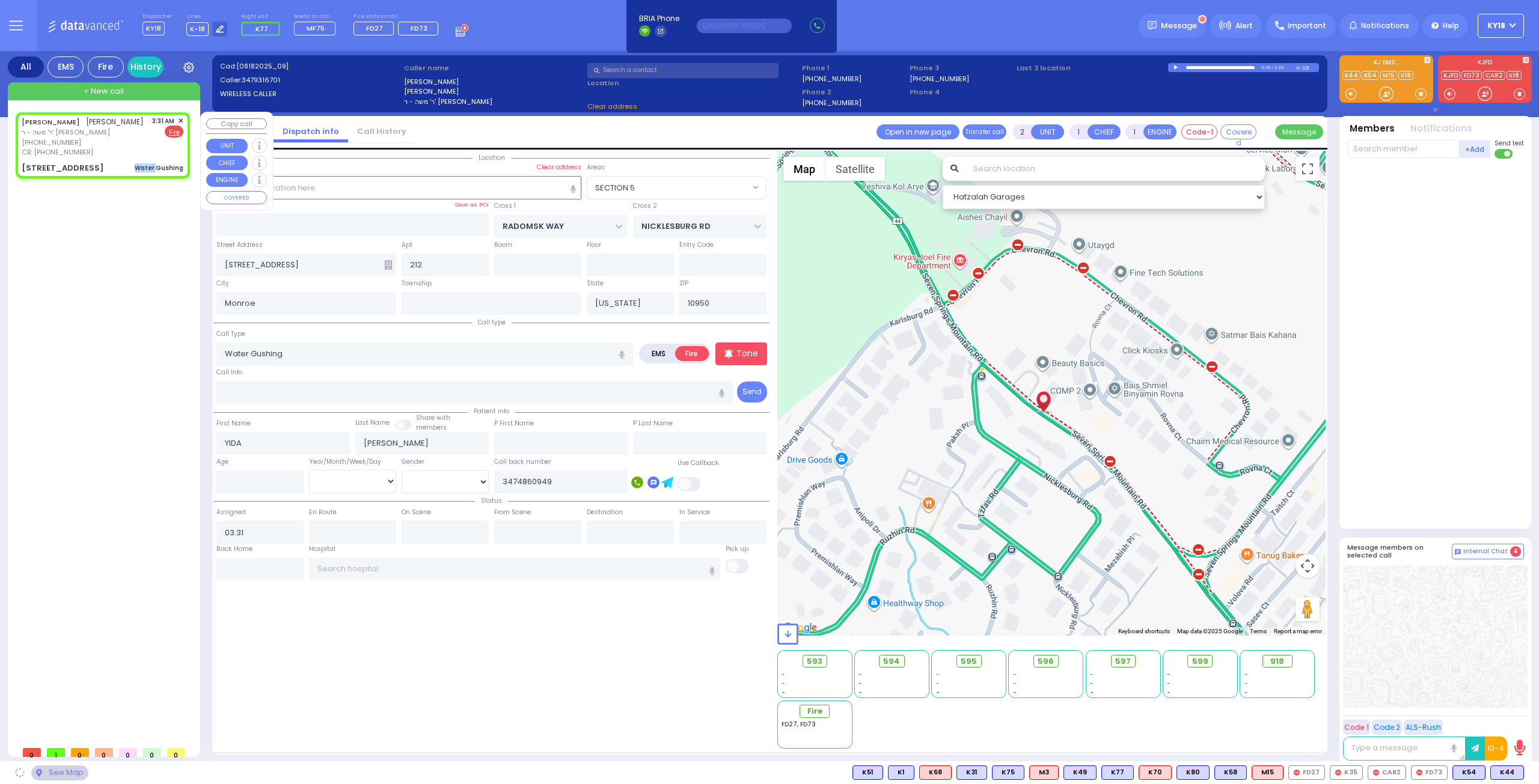
select select
select select "Hatzalah Garages"
select select "SECTION 5"
select select
radio input "true"
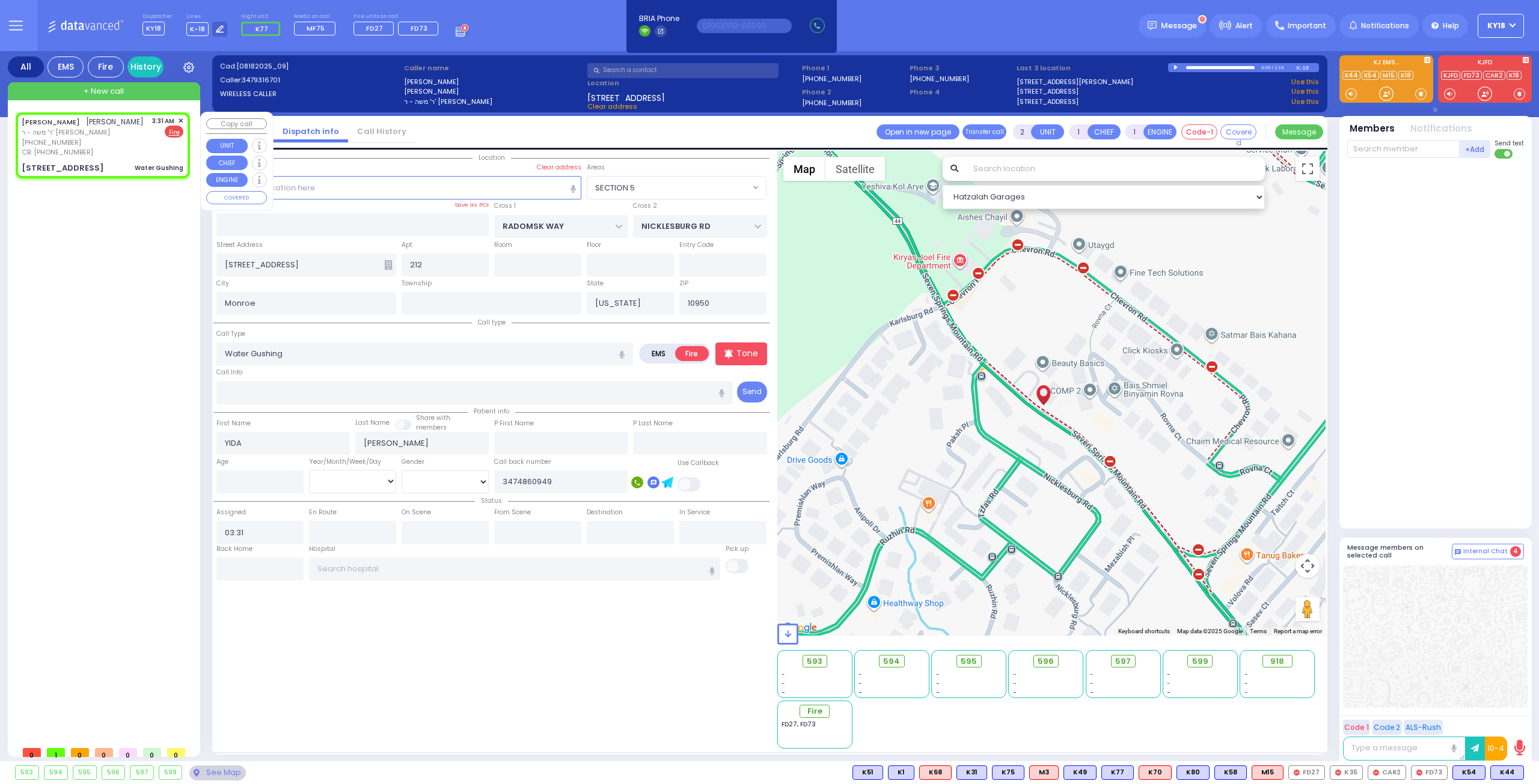
select select
select select "Hatzalah Garages"
select select "SECTION 5"
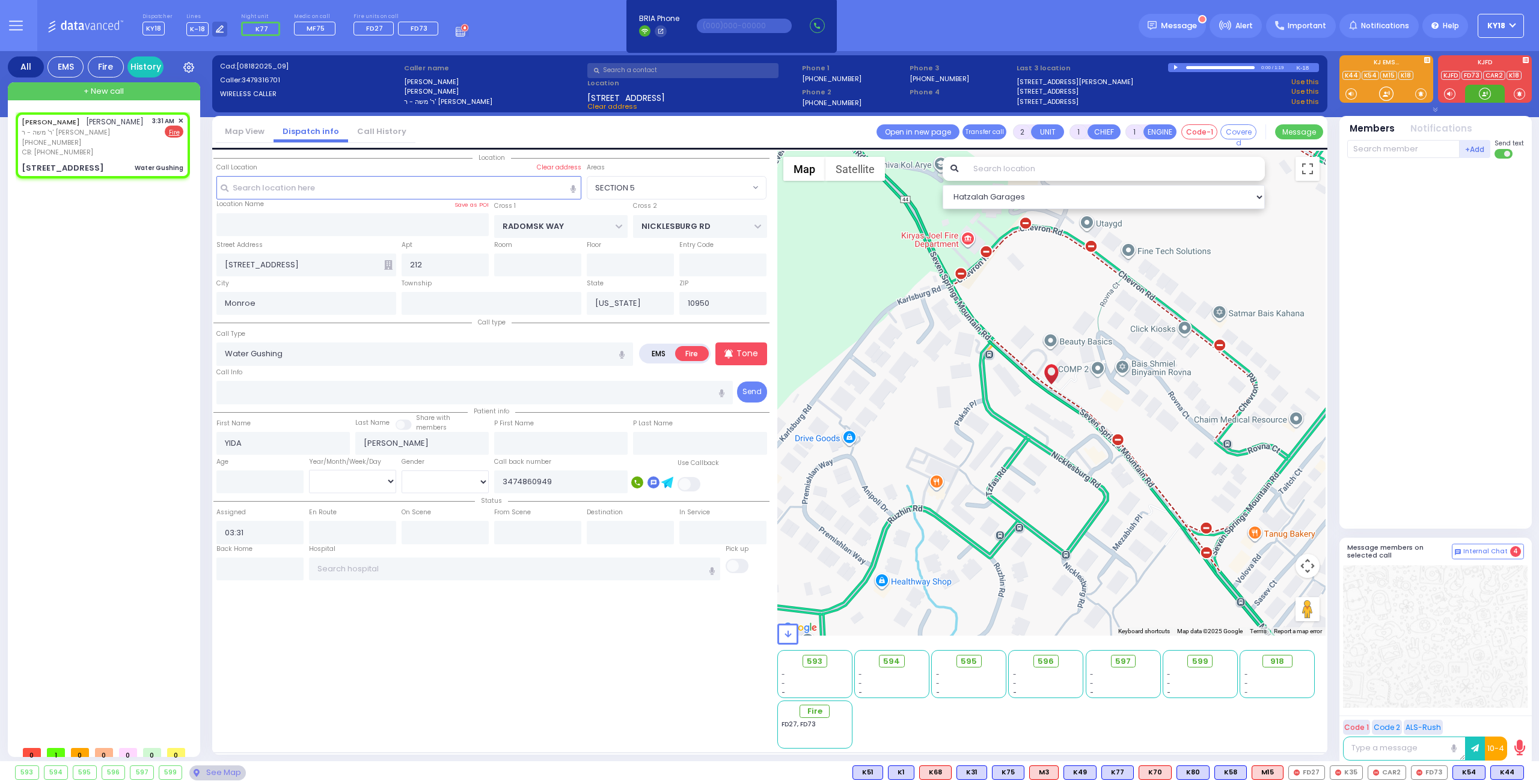
click at [1493, 96] on div at bounding box center [1485, 93] width 40 height 18
click at [1519, 92] on span at bounding box center [1519, 93] width 11 height 12
click at [1483, 89] on div at bounding box center [1484, 93] width 12 height 12
click at [1392, 774] on span "CAR2" at bounding box center [1386, 773] width 38 height 14
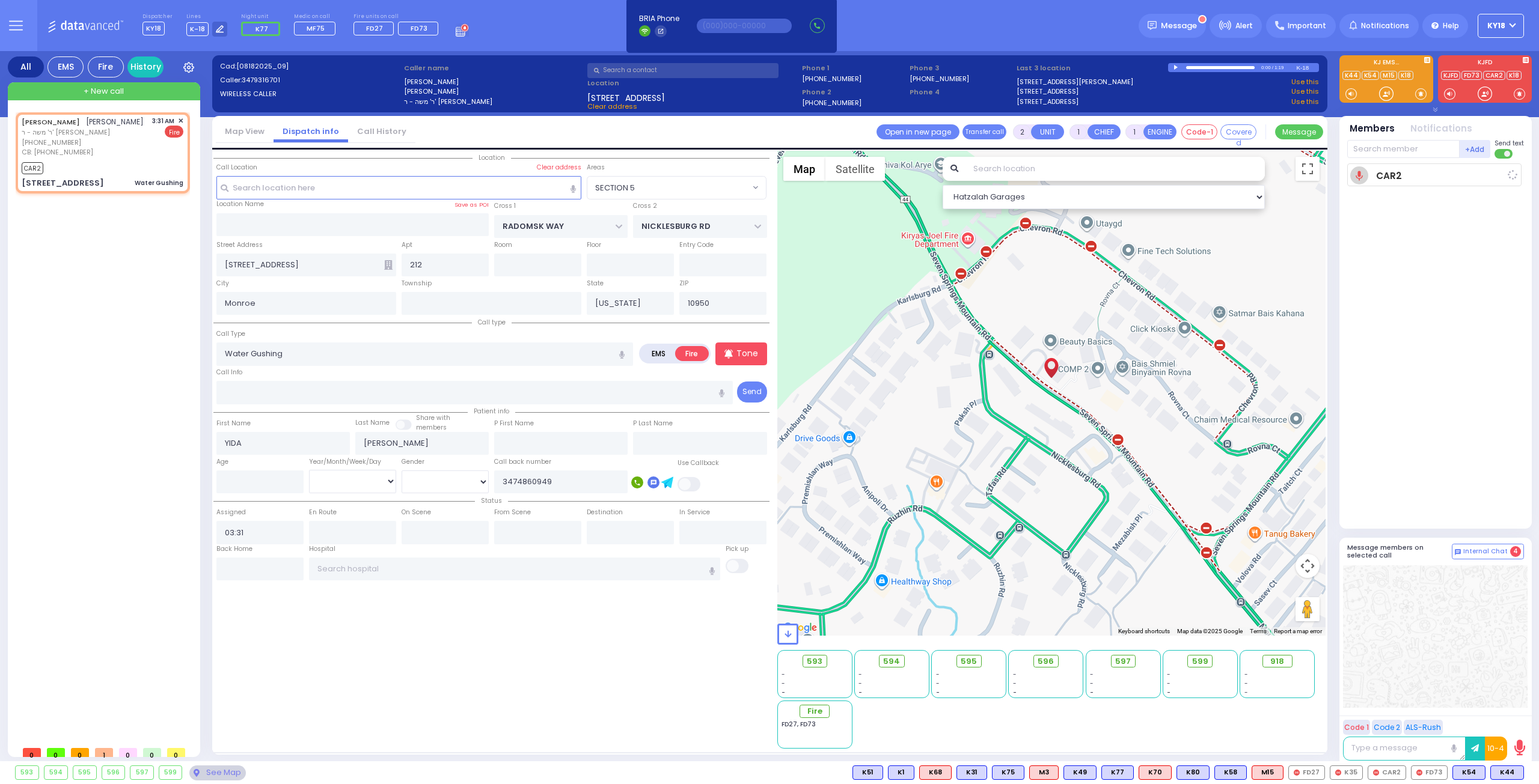
select select
radio input "true"
select select
type input "03:34"
select select "Hatzalah Garages"
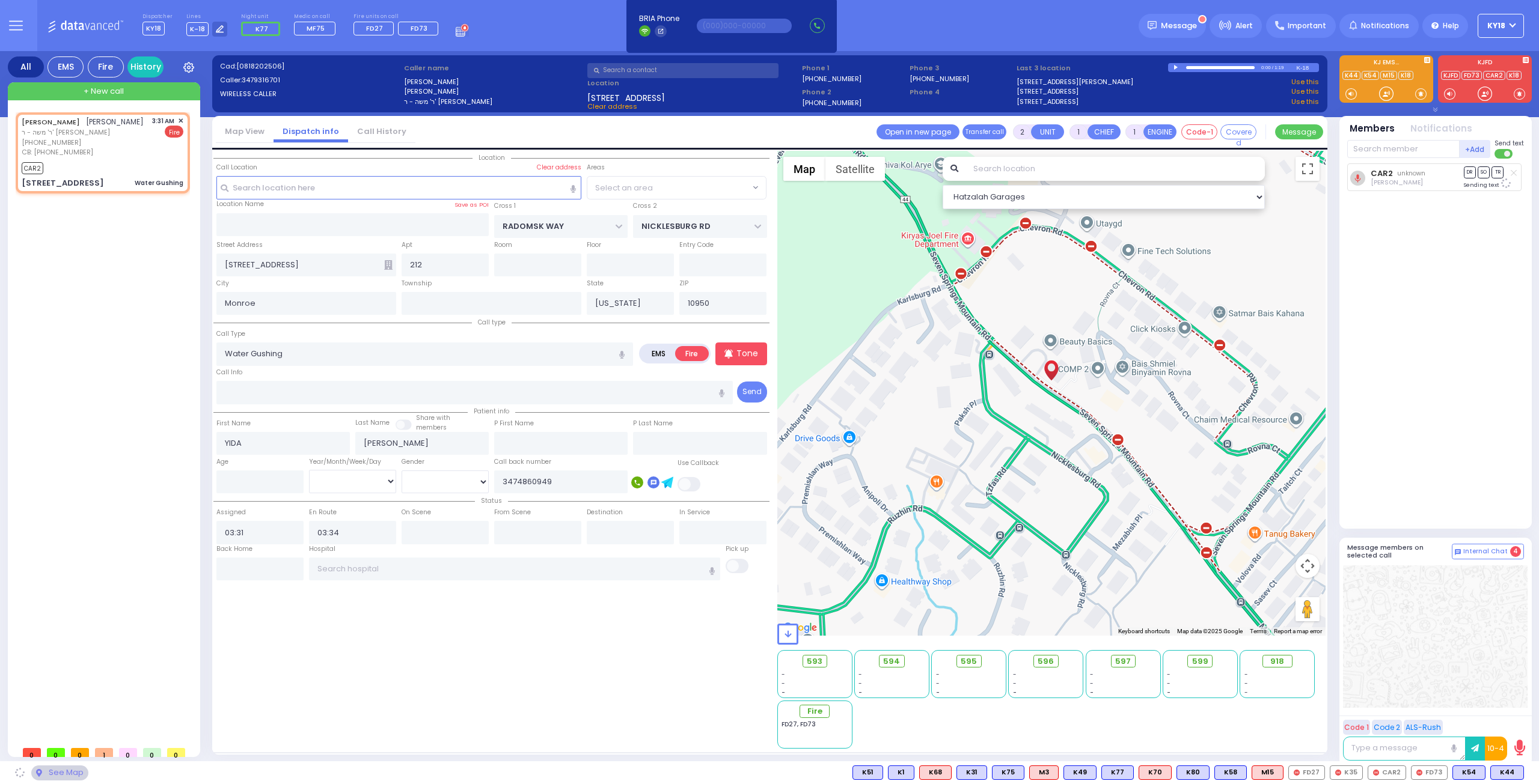
select select "SECTION 5"
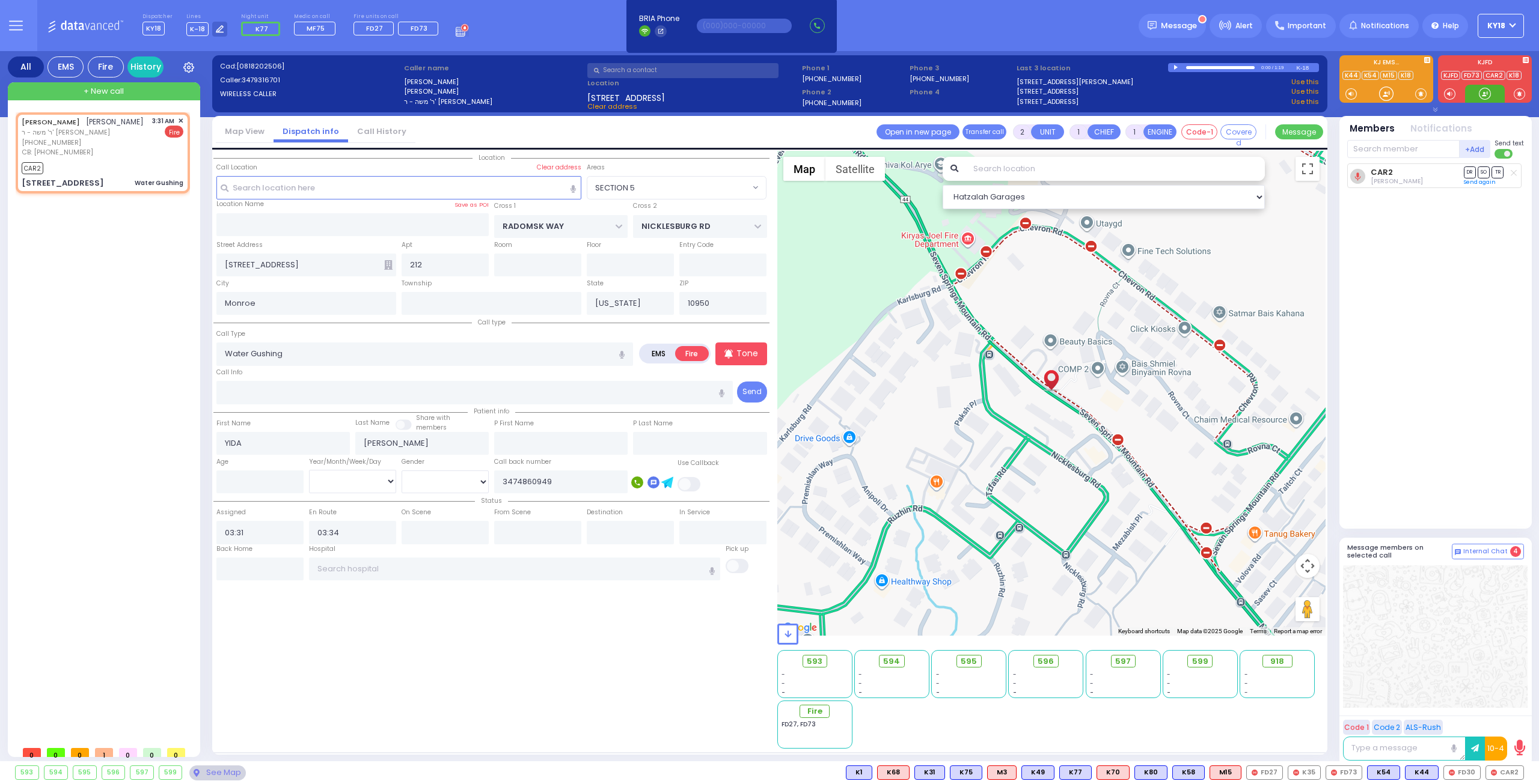
click at [1486, 94] on div at bounding box center [1484, 93] width 12 height 12
click at [110, 160] on div "CAR2" at bounding box center [102, 166] width 161 height 15
select select
radio input "true"
select select
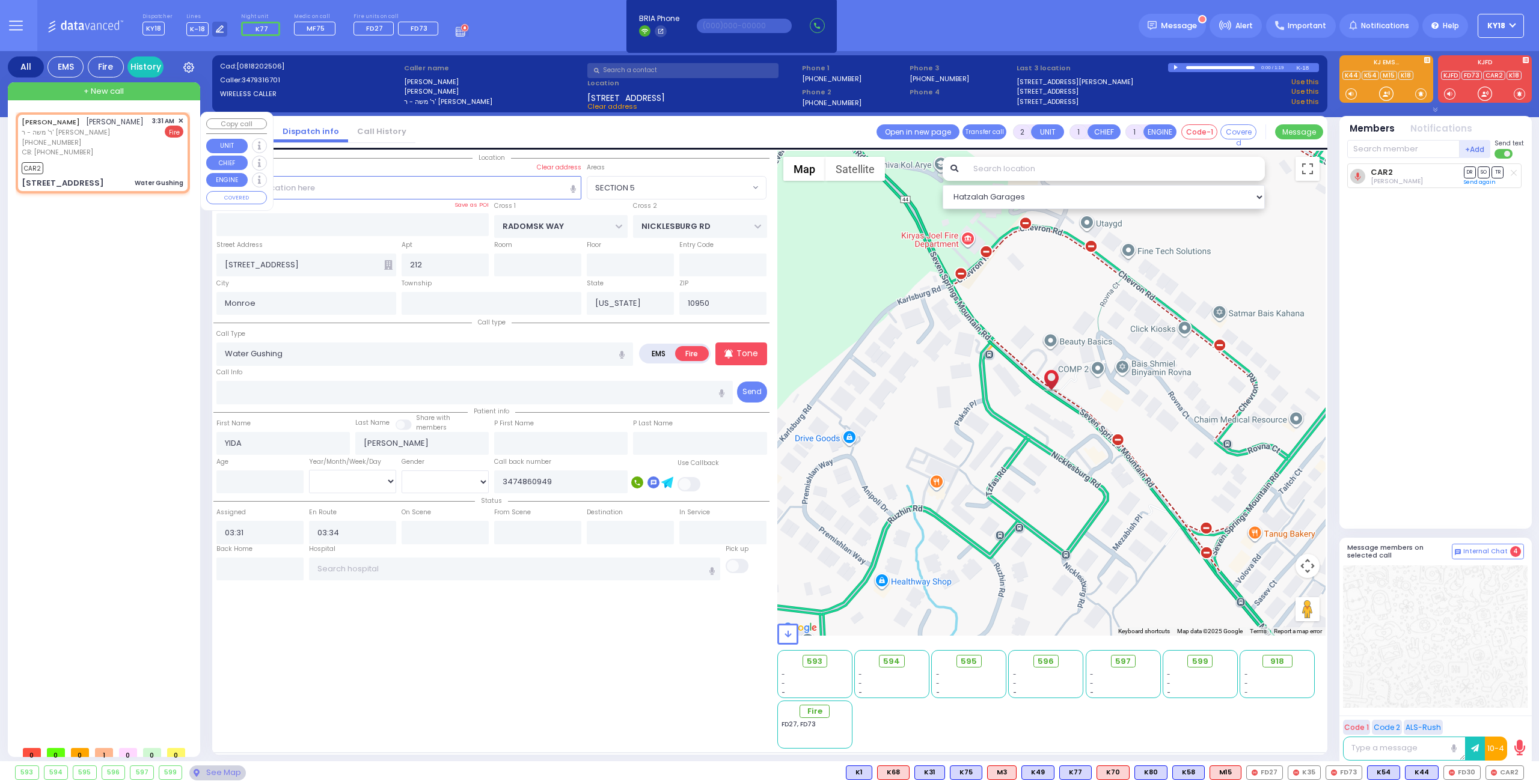
select select "Hatzalah Garages"
select select "SECTION 5"
click at [1488, 95] on div at bounding box center [1484, 93] width 12 height 12
click at [125, 175] on div "[PERSON_NAME] [PERSON_NAME] ר' [PERSON_NAME] - ר' [PERSON_NAME] [PHONE_NUMBER] …" at bounding box center [103, 152] width 169 height 77
select select
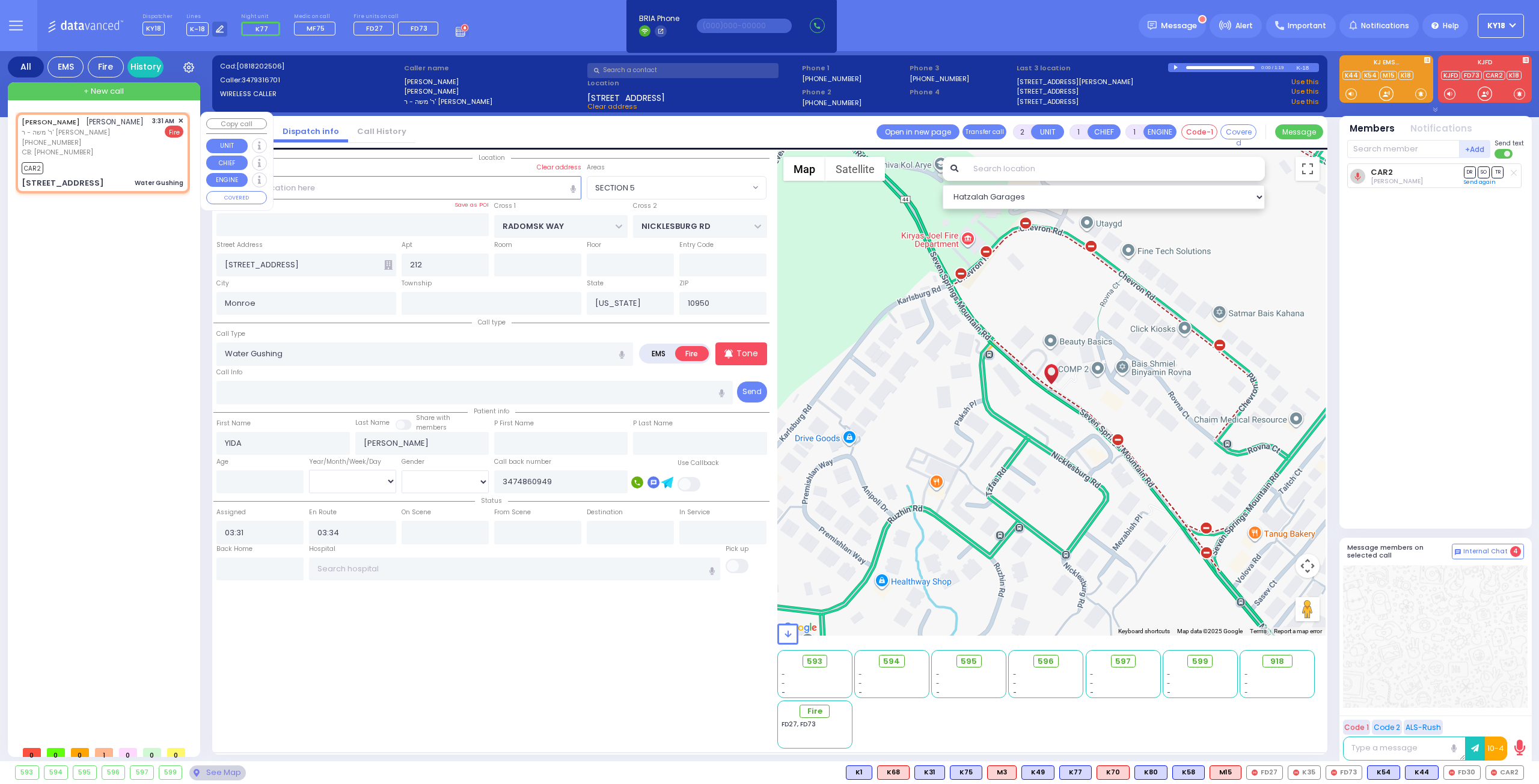
radio input "true"
select select
select select "Hatzalah Garages"
select select "SECTION 5"
click at [103, 97] on div "+ New call" at bounding box center [104, 91] width 192 height 18
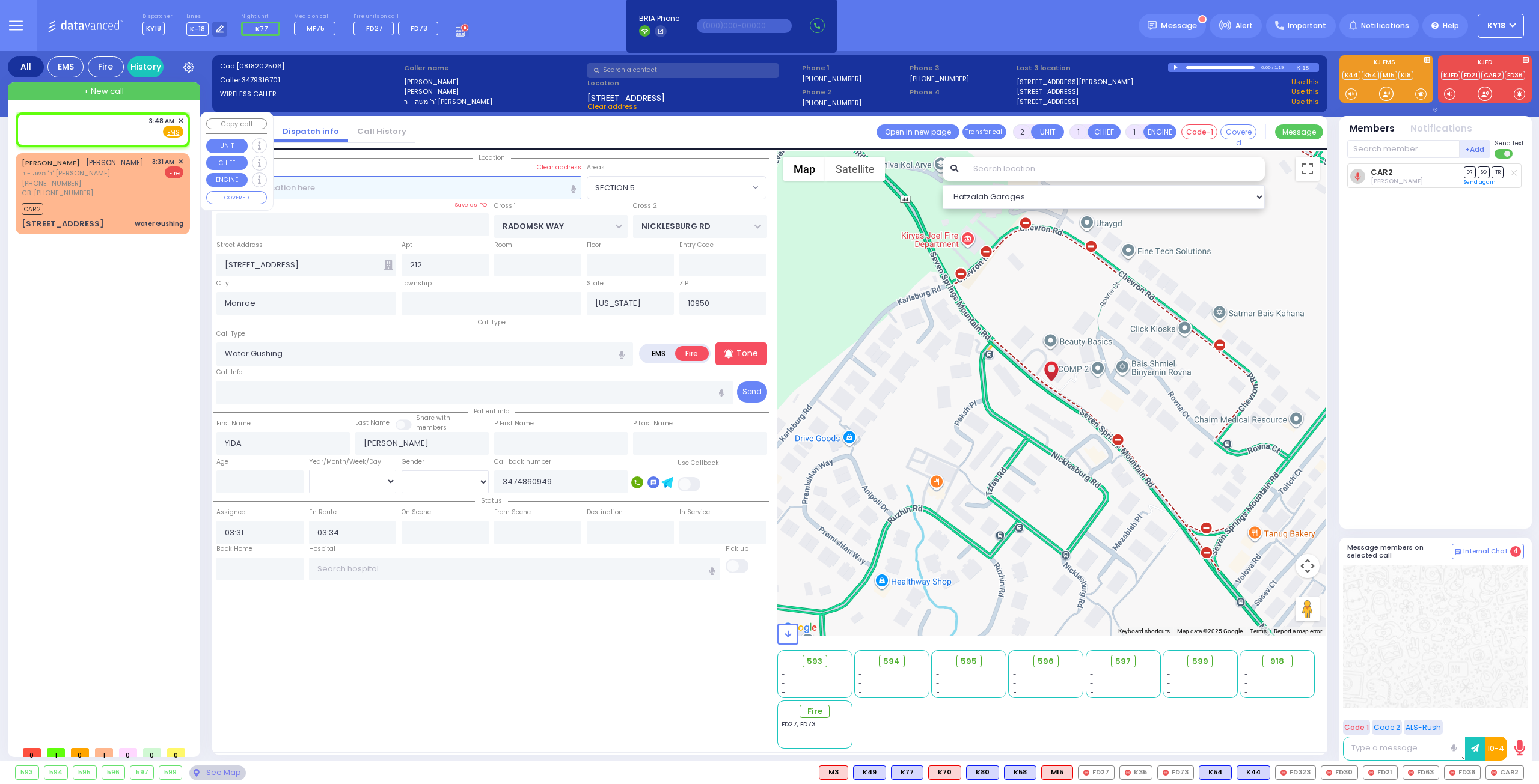
select select
radio input "true"
select select
type input "03:48"
select select "Hatzalah Garages"
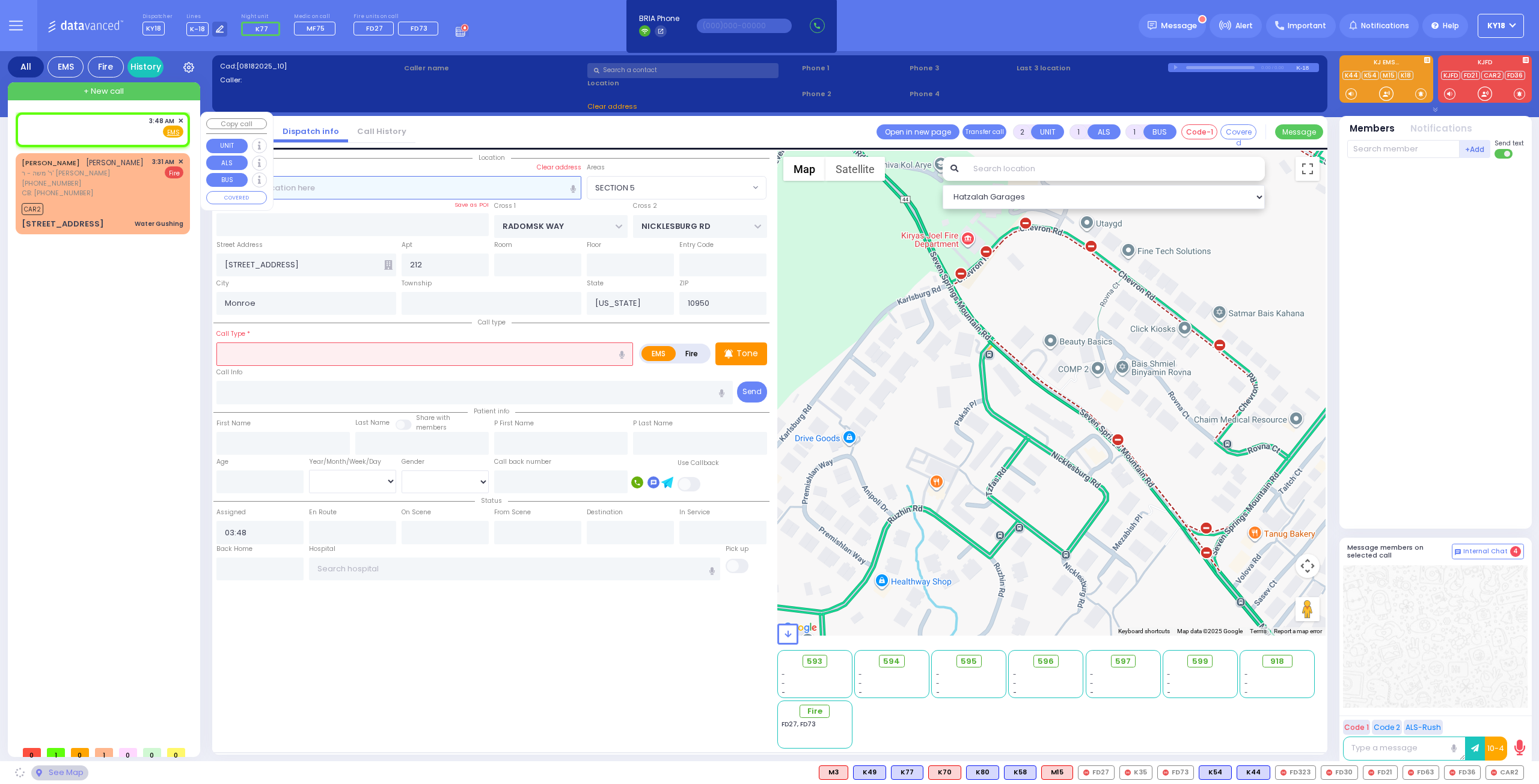
select select
radio input "true"
select select
select select "Hatzalah Garages"
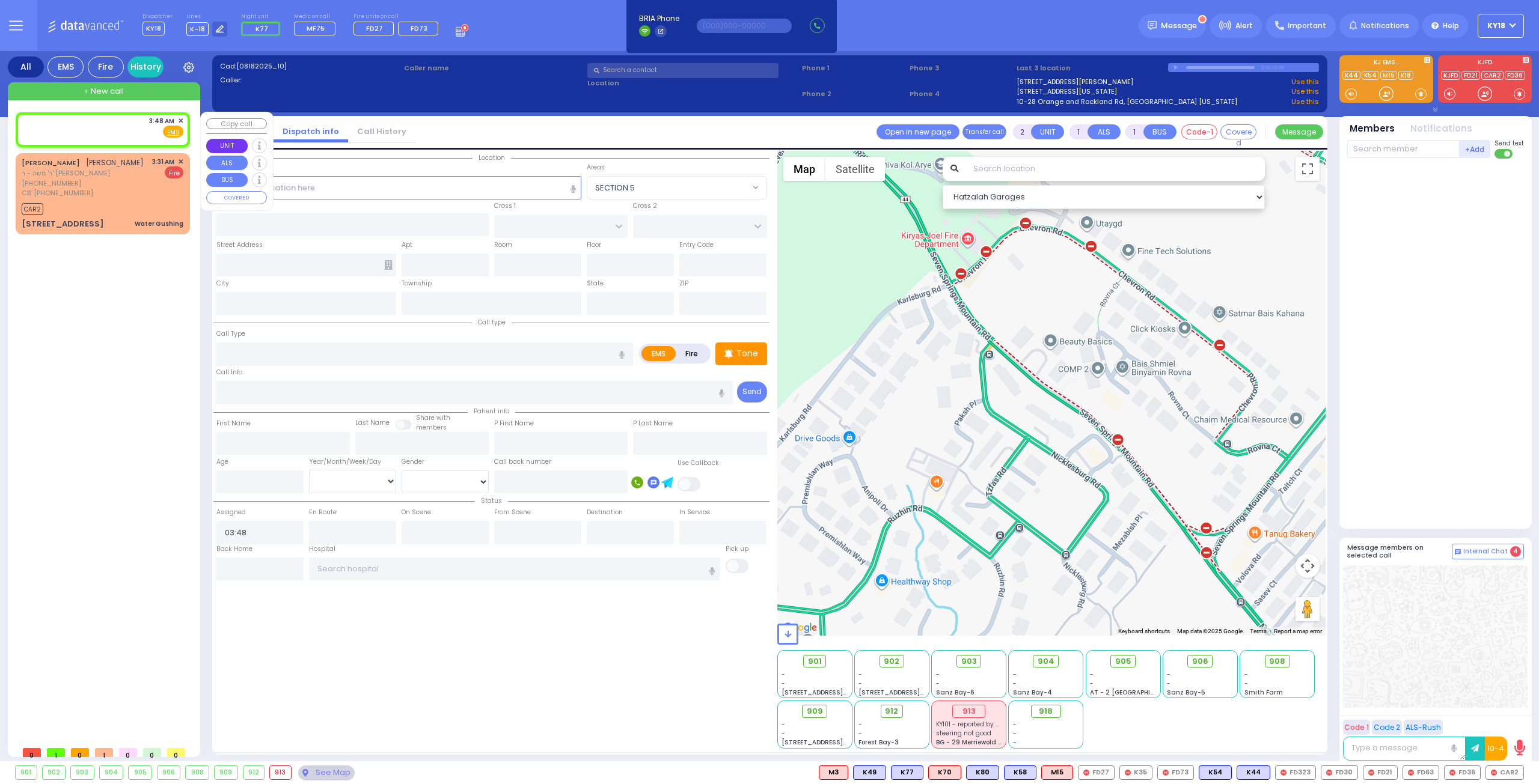
drag, startPoint x: 102, startPoint y: 130, endPoint x: 240, endPoint y: 147, distance: 139.0
click at [109, 131] on div "3:48 AM ✕ Fire EMS" at bounding box center [102, 127] width 161 height 22
select select
radio input "true"
select select
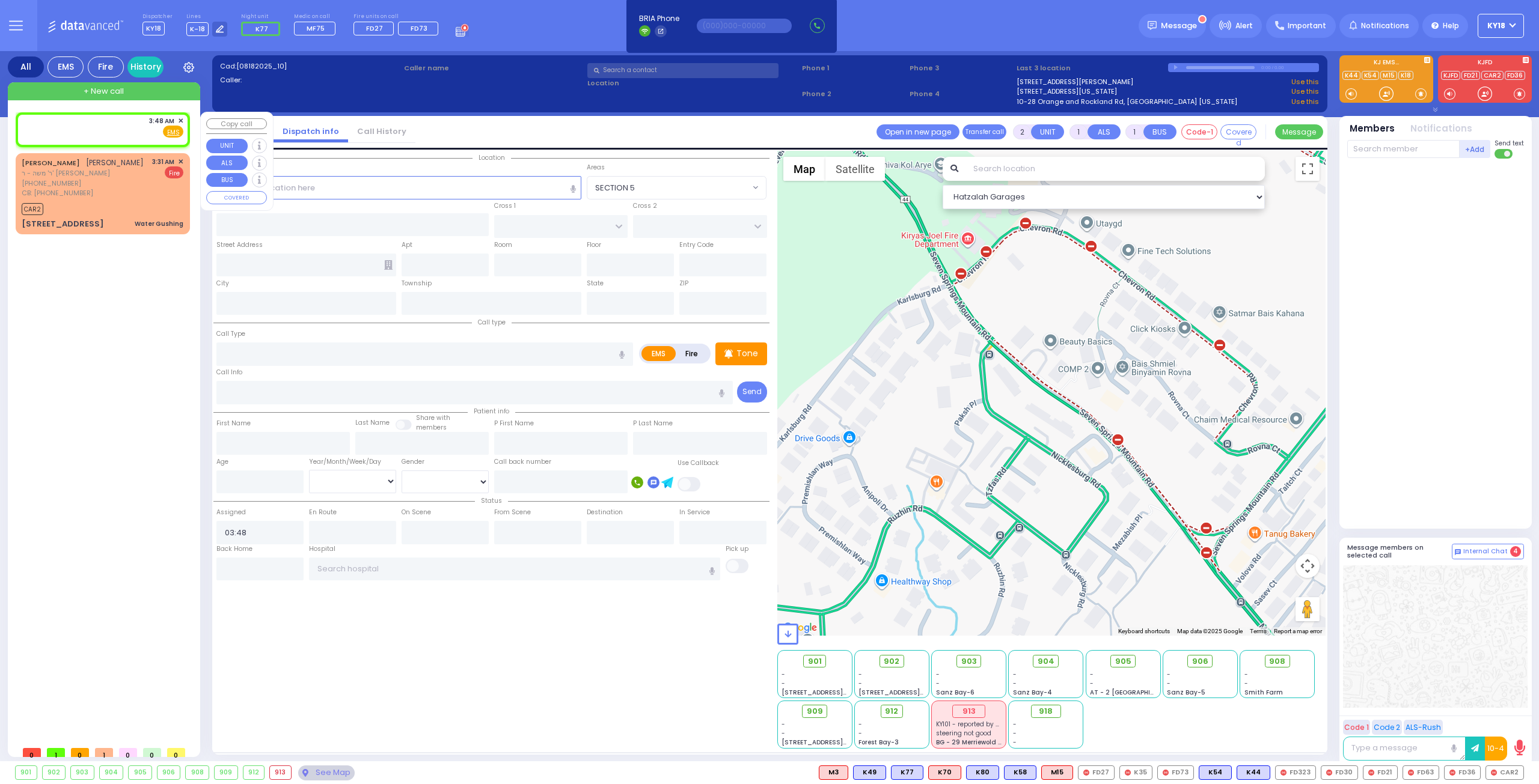
select select "Hatzalah Garages"
click at [633, 70] on input "text" at bounding box center [682, 70] width 191 height 15
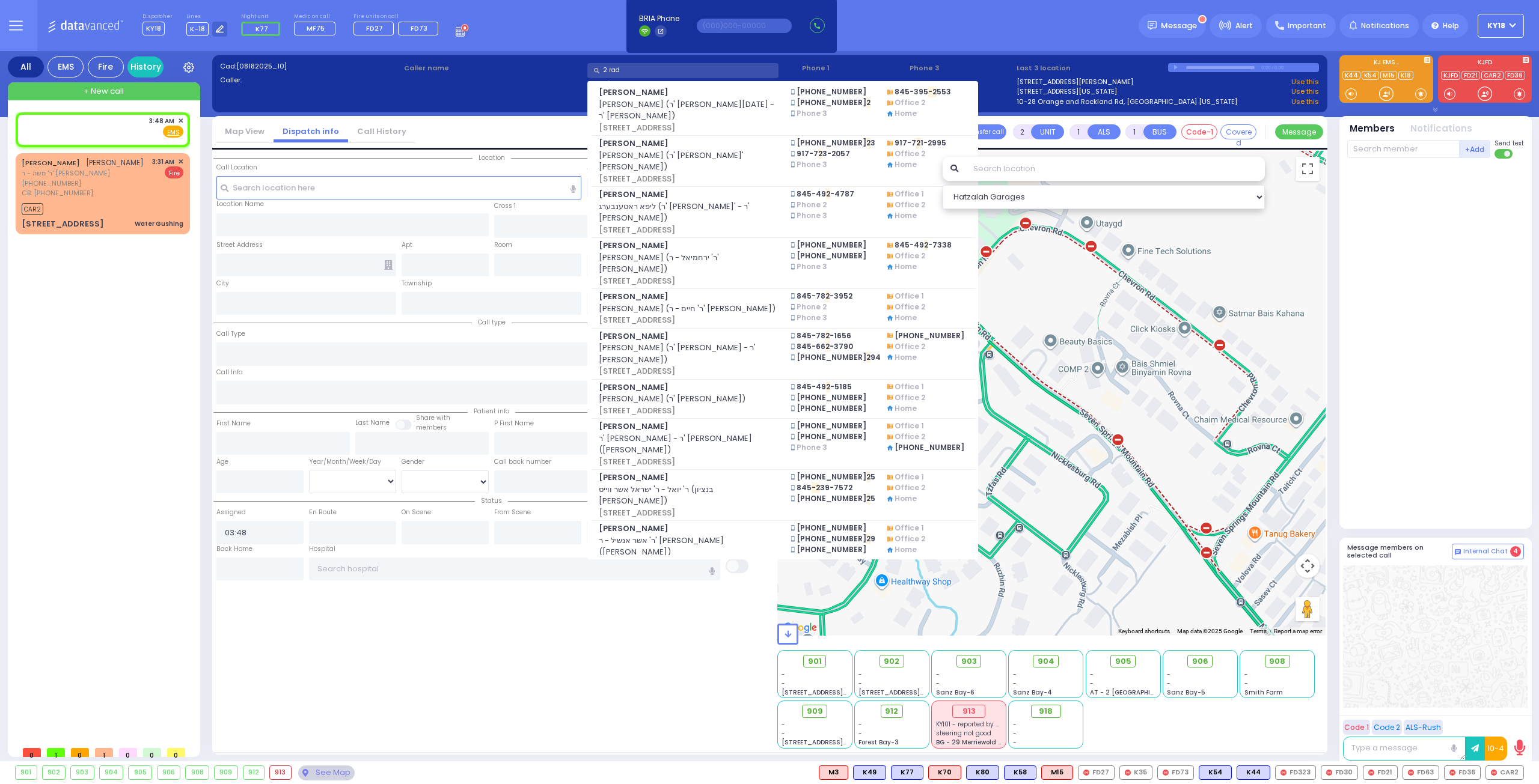
type input "2 rad"
click at [764, 574] on span "null" at bounding box center [688, 580] width 177 height 12
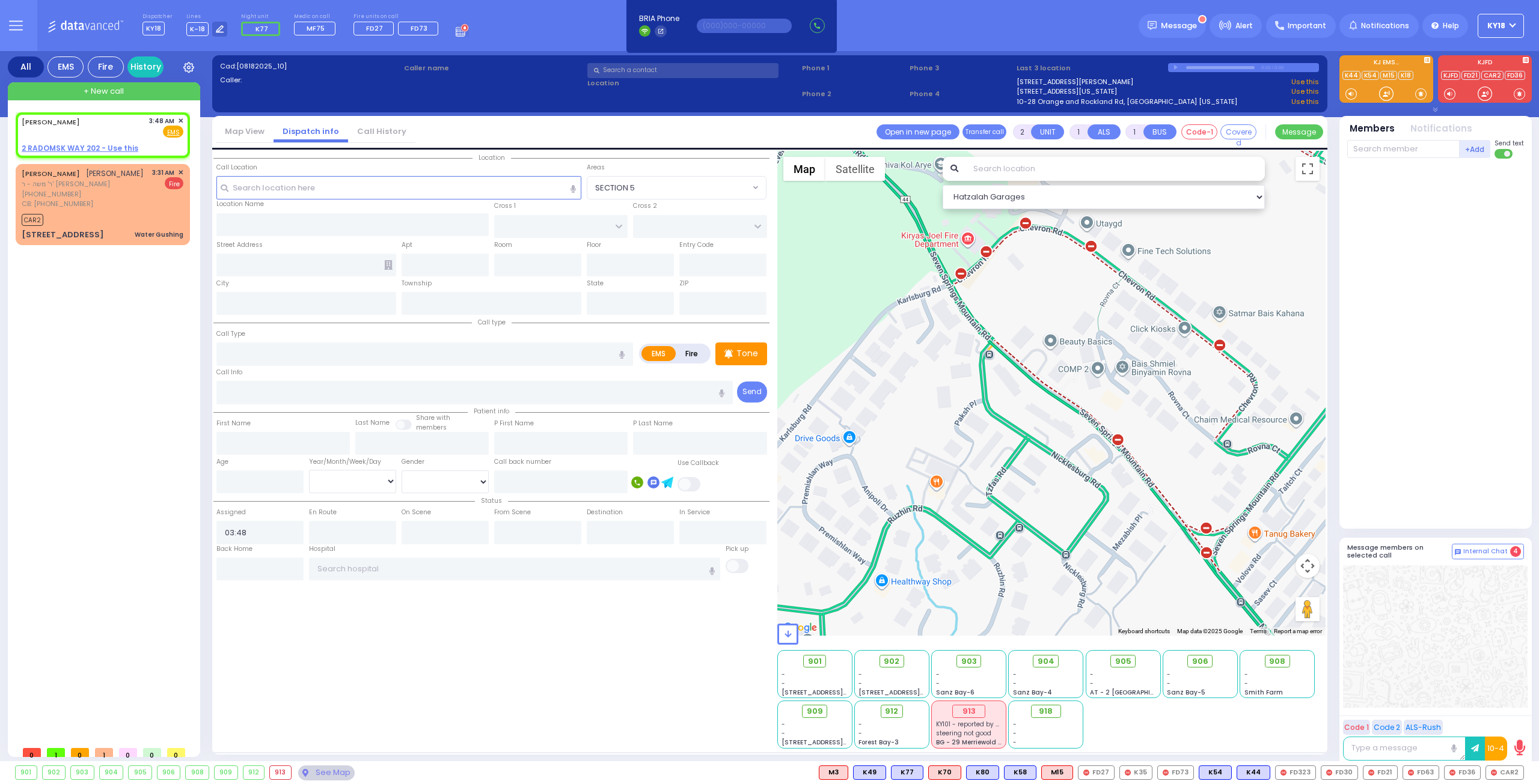
select select
radio input "true"
type input "[PERSON_NAME]"
select select
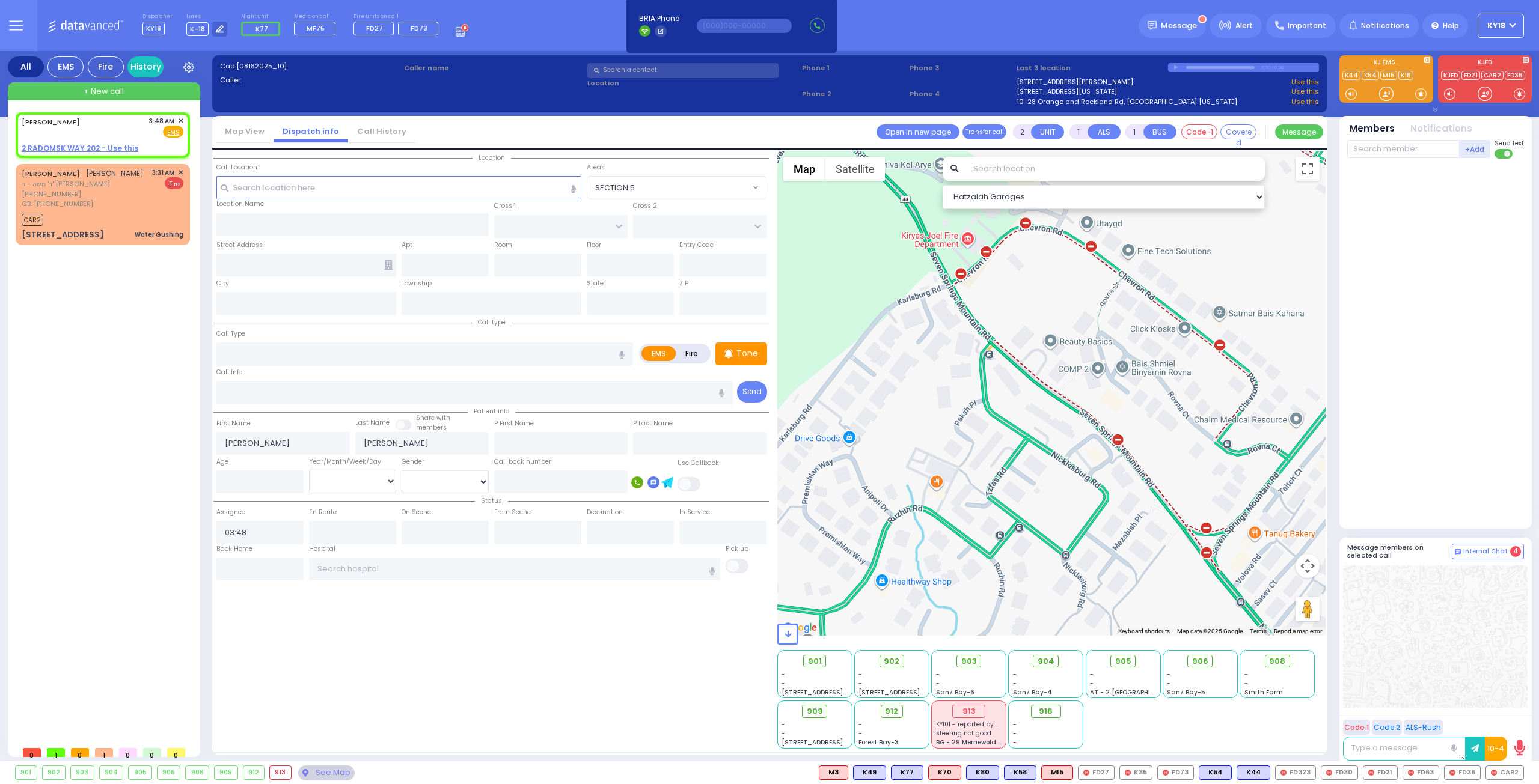
select select "Hatzalah Garages"
drag, startPoint x: 852, startPoint y: 81, endPoint x: 797, endPoint y: 79, distance: 55.0
click at [797, 79] on div "Select a call" at bounding box center [799, 89] width 429 height 54
click at [1521, 774] on button at bounding box center [1520, 773] width 6 height 14
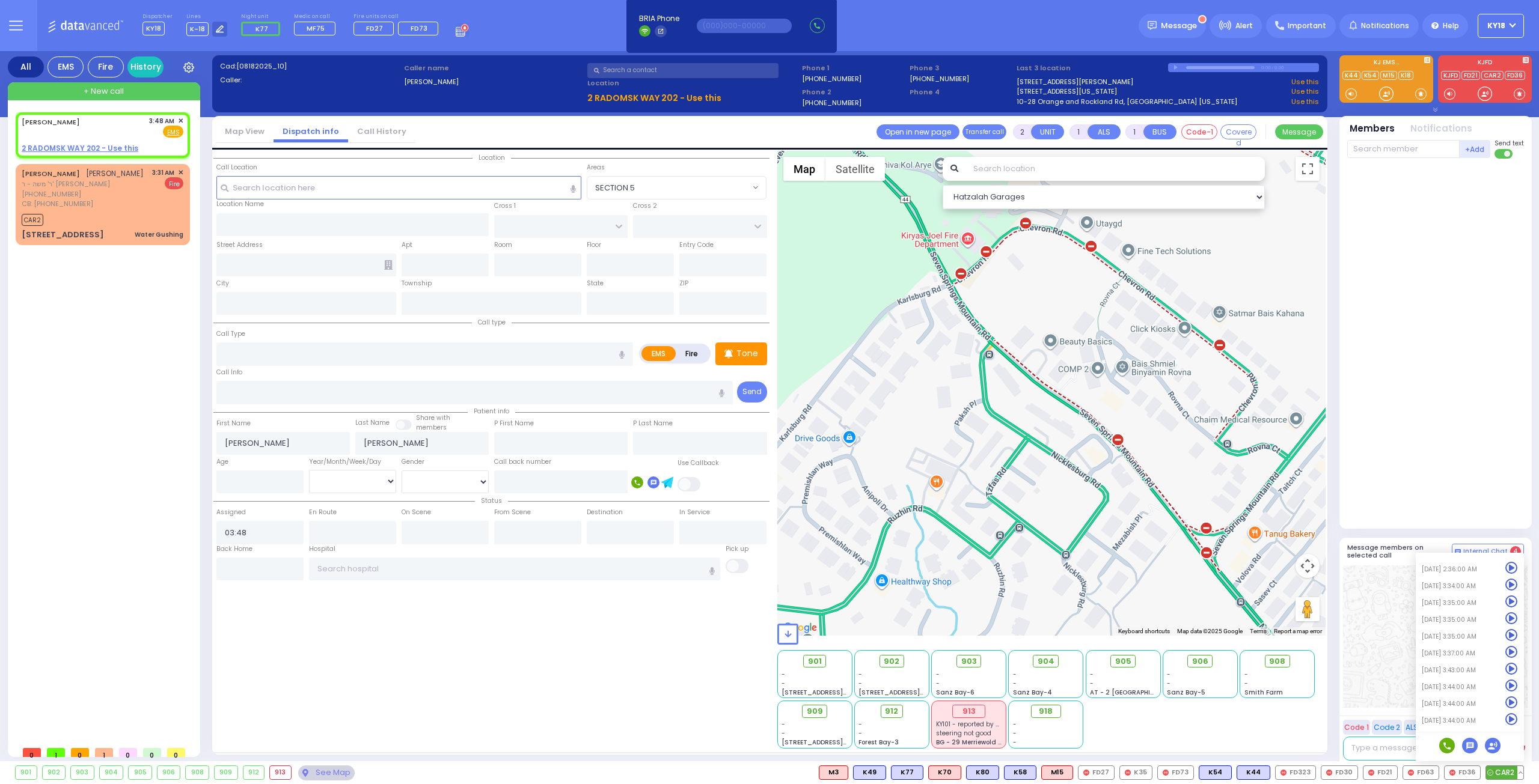
click at [1470, 744] on icon at bounding box center [1470, 746] width 16 height 16
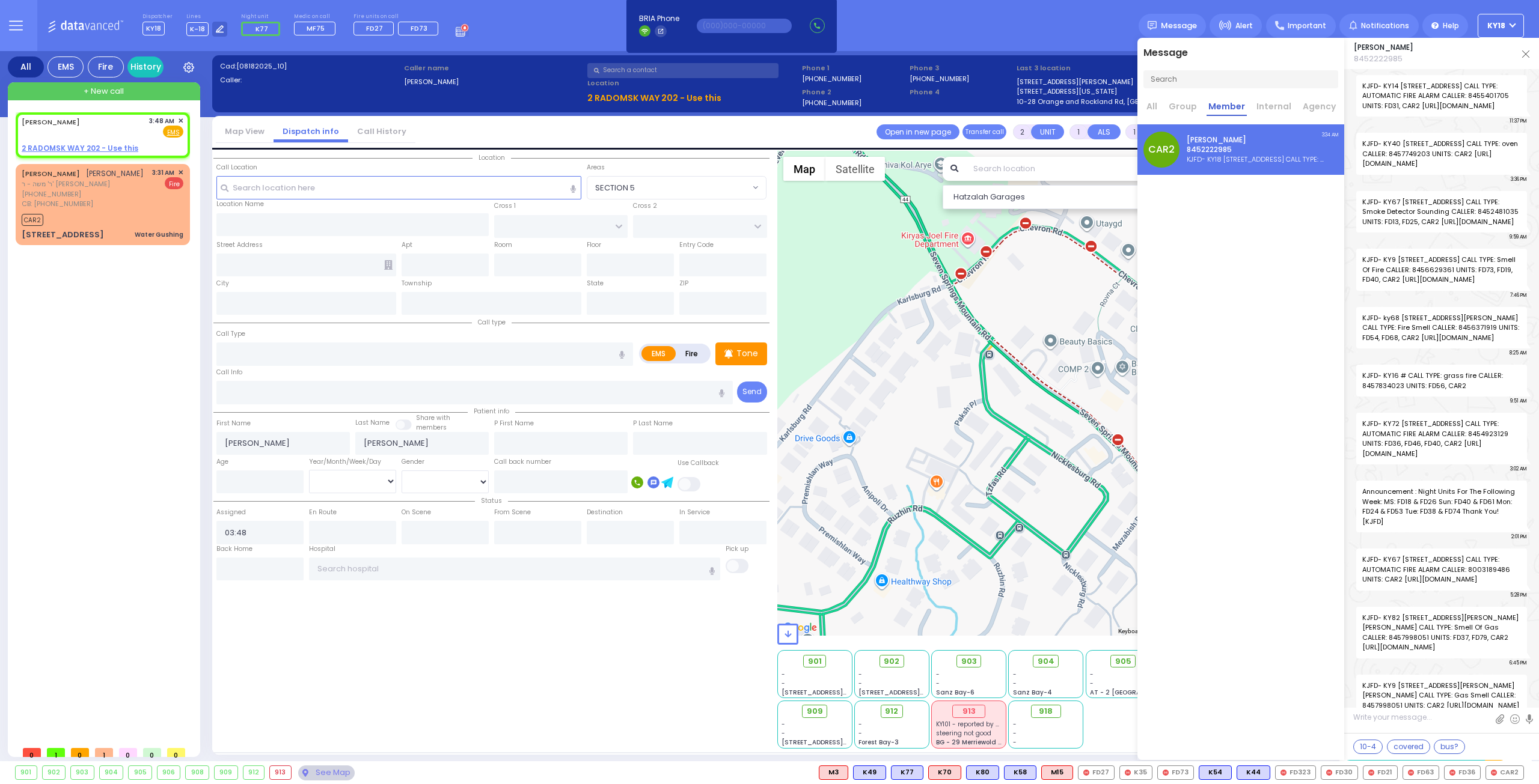
scroll to position [50388, 0]
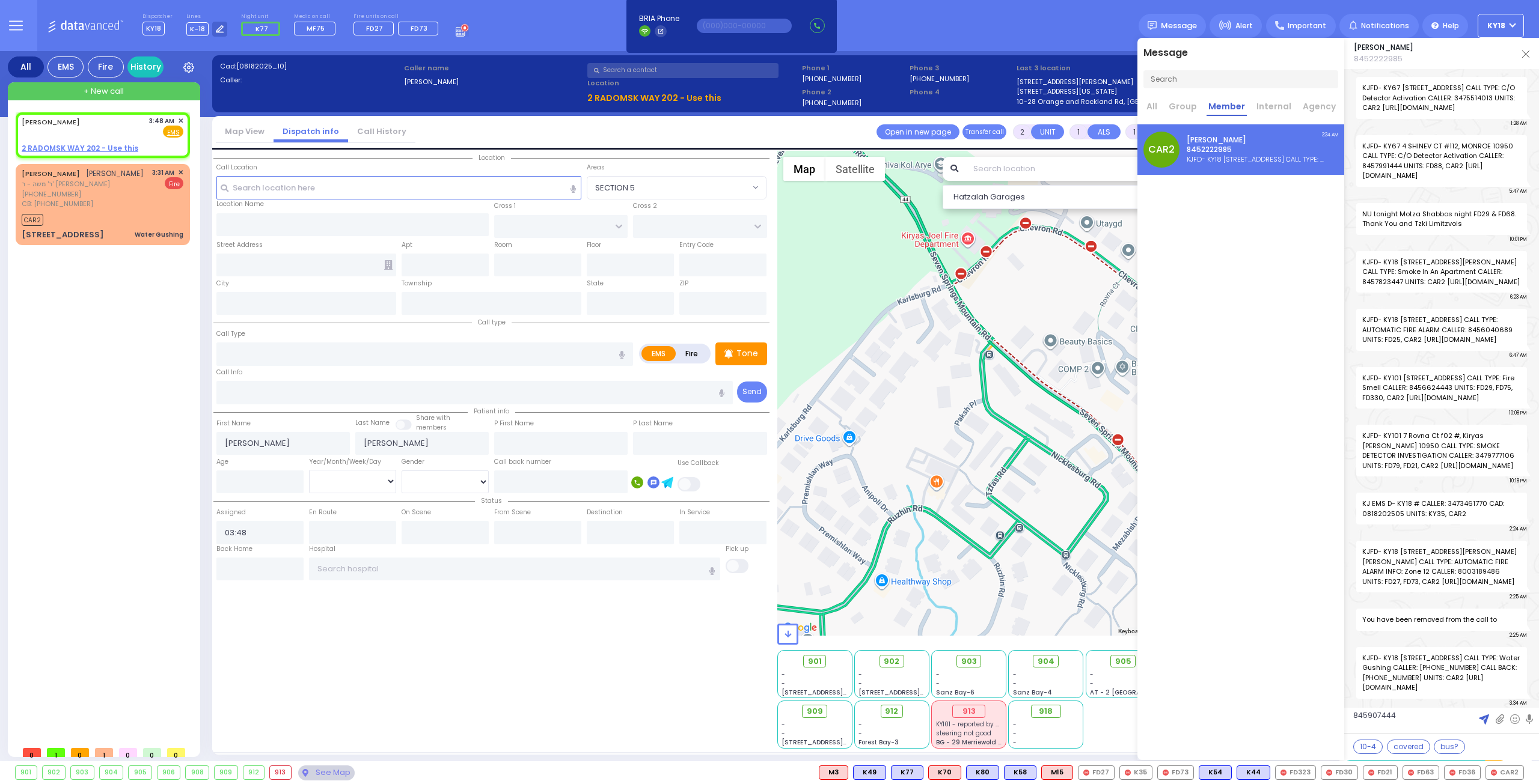
type textarea "8459074441"
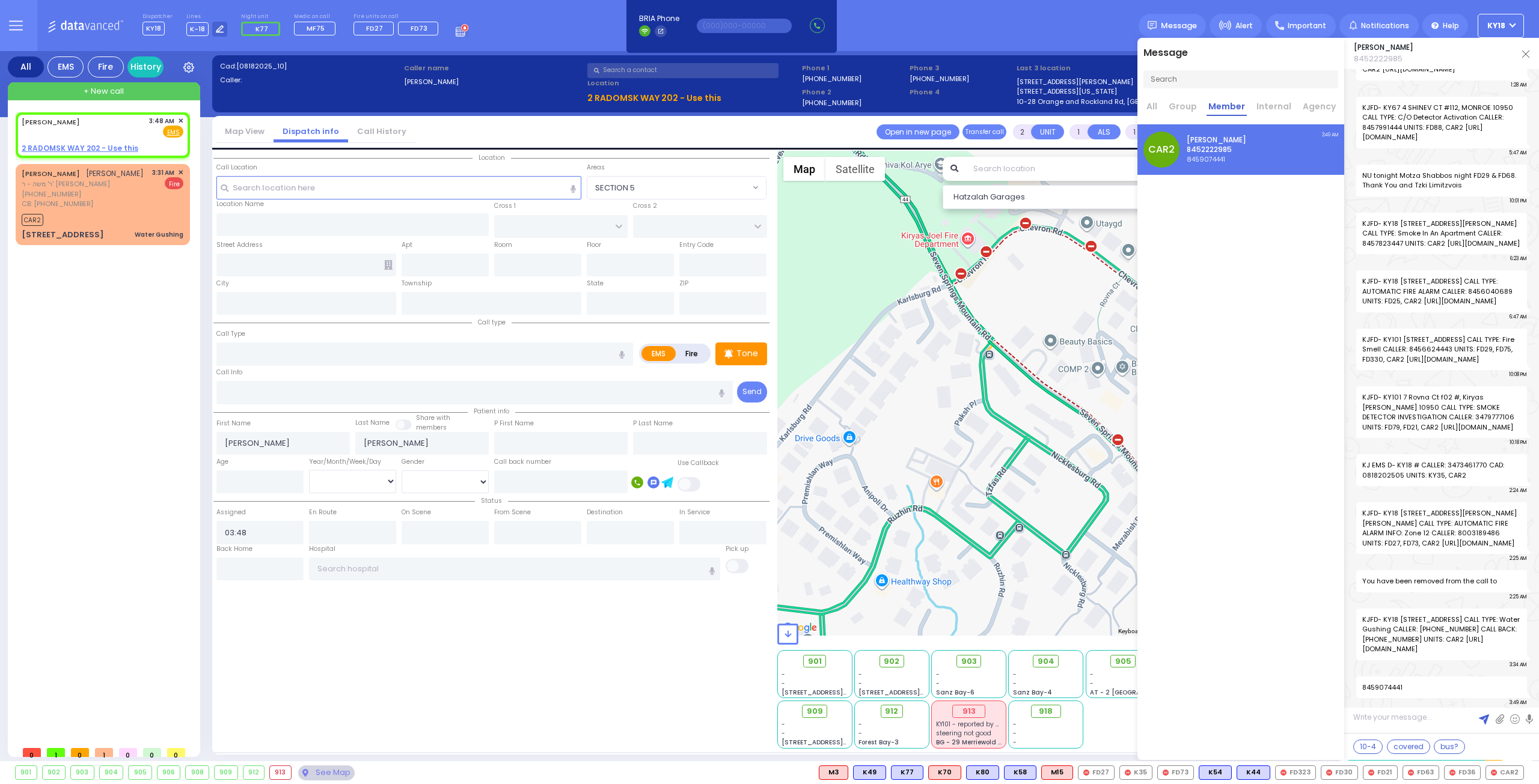
scroll to position [50425, 0]
type textarea "84579980008"
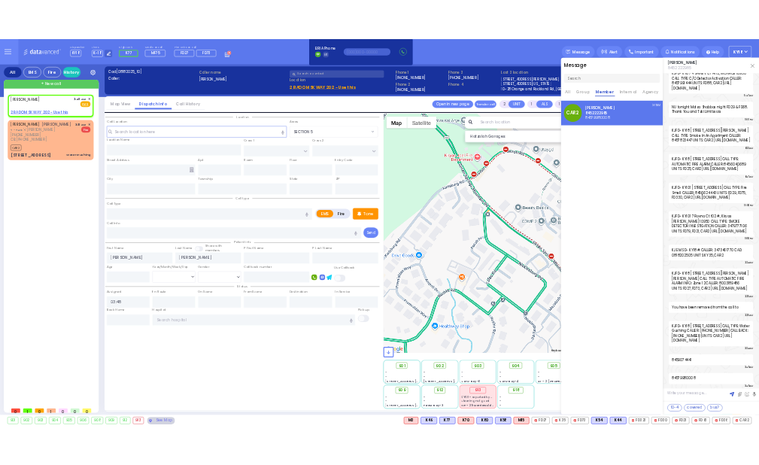
scroll to position [63208, 0]
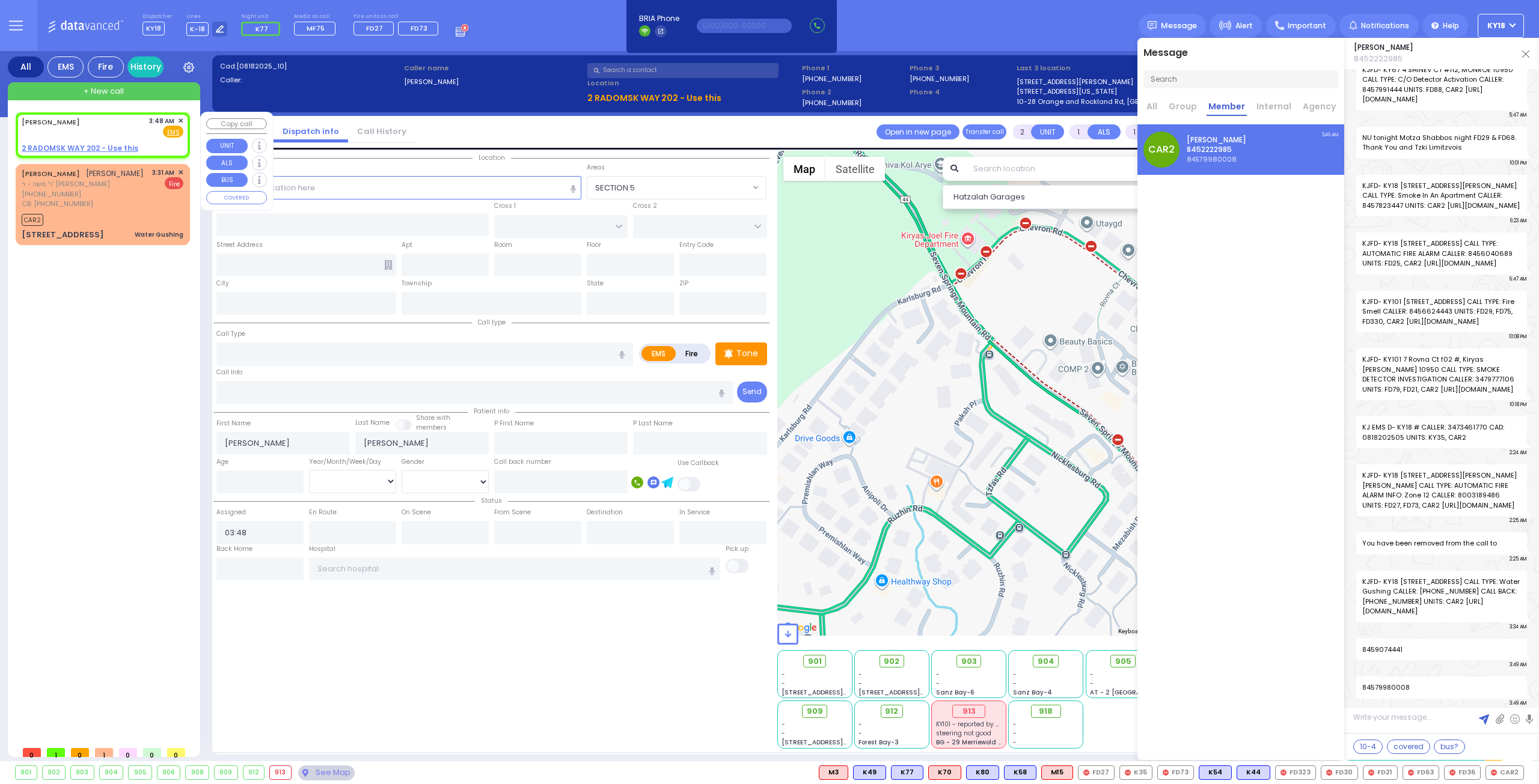
click at [125, 132] on div "[PERSON_NAME] 3:48 AM ✕ Fire EMS" at bounding box center [102, 127] width 161 height 22
select select
radio input "true"
select select
select select "Hatzalah Garages"
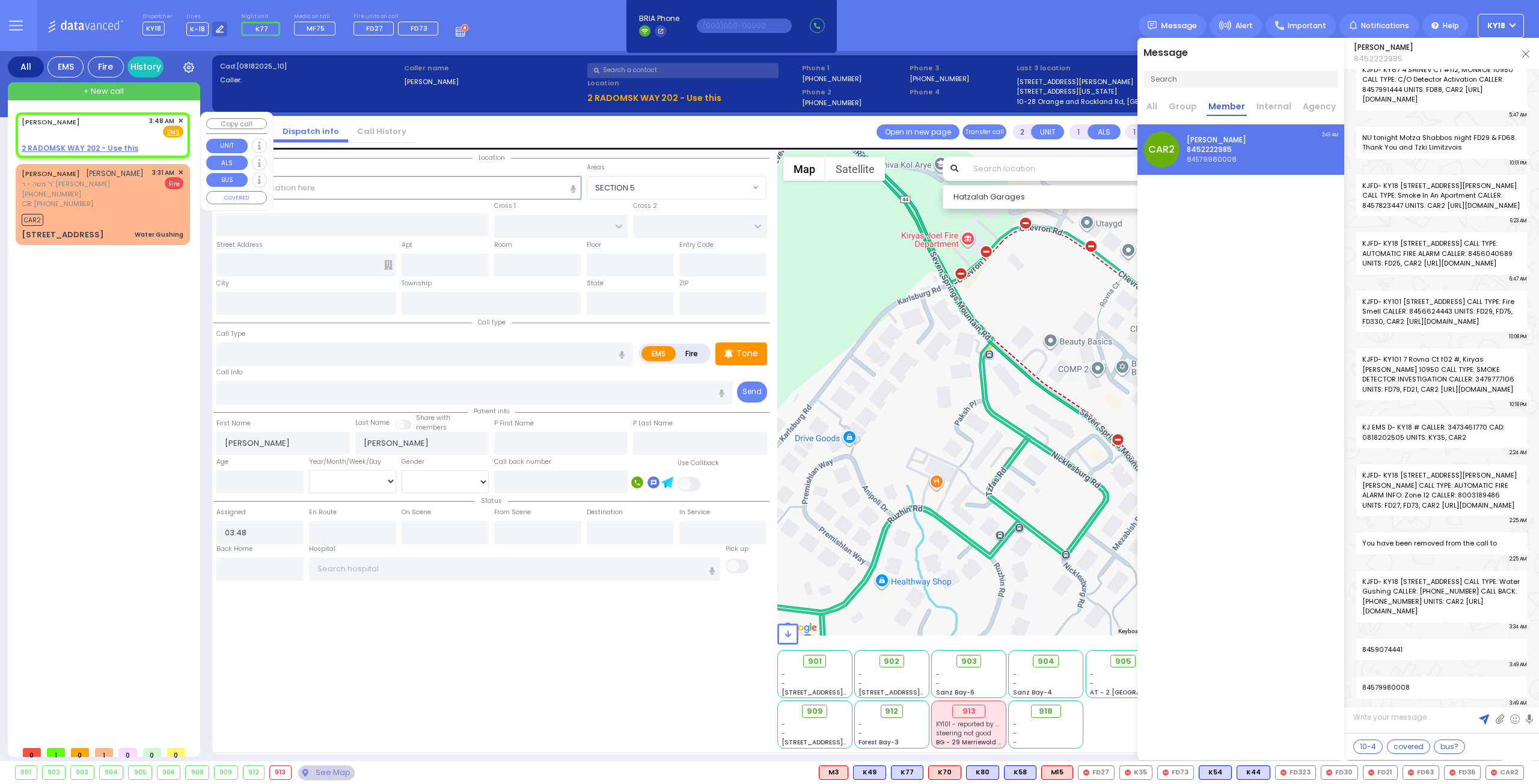
click at [180, 119] on span "✕" at bounding box center [180, 121] width 6 height 10
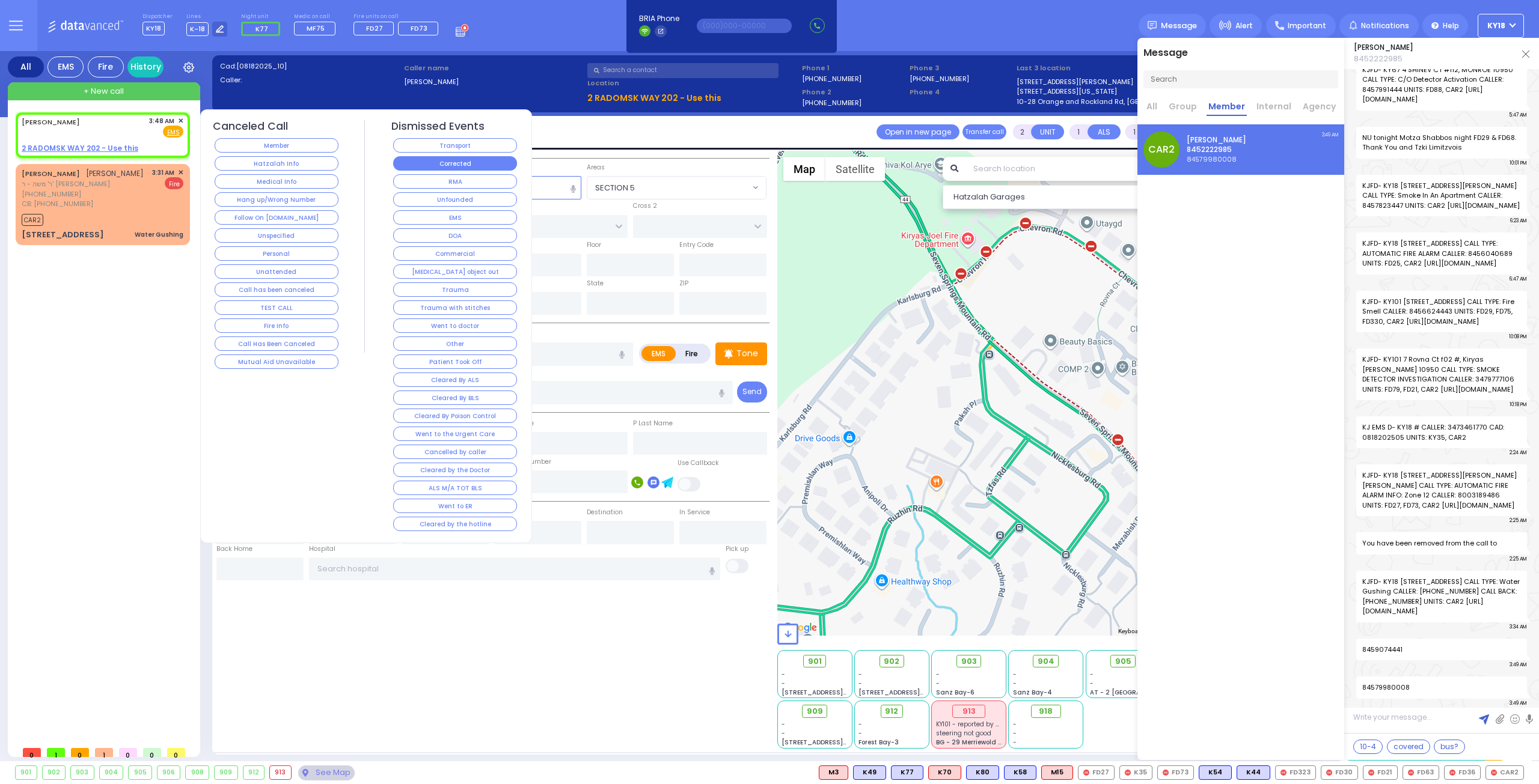
click at [446, 159] on button "Corrected" at bounding box center [454, 164] width 124 height 14
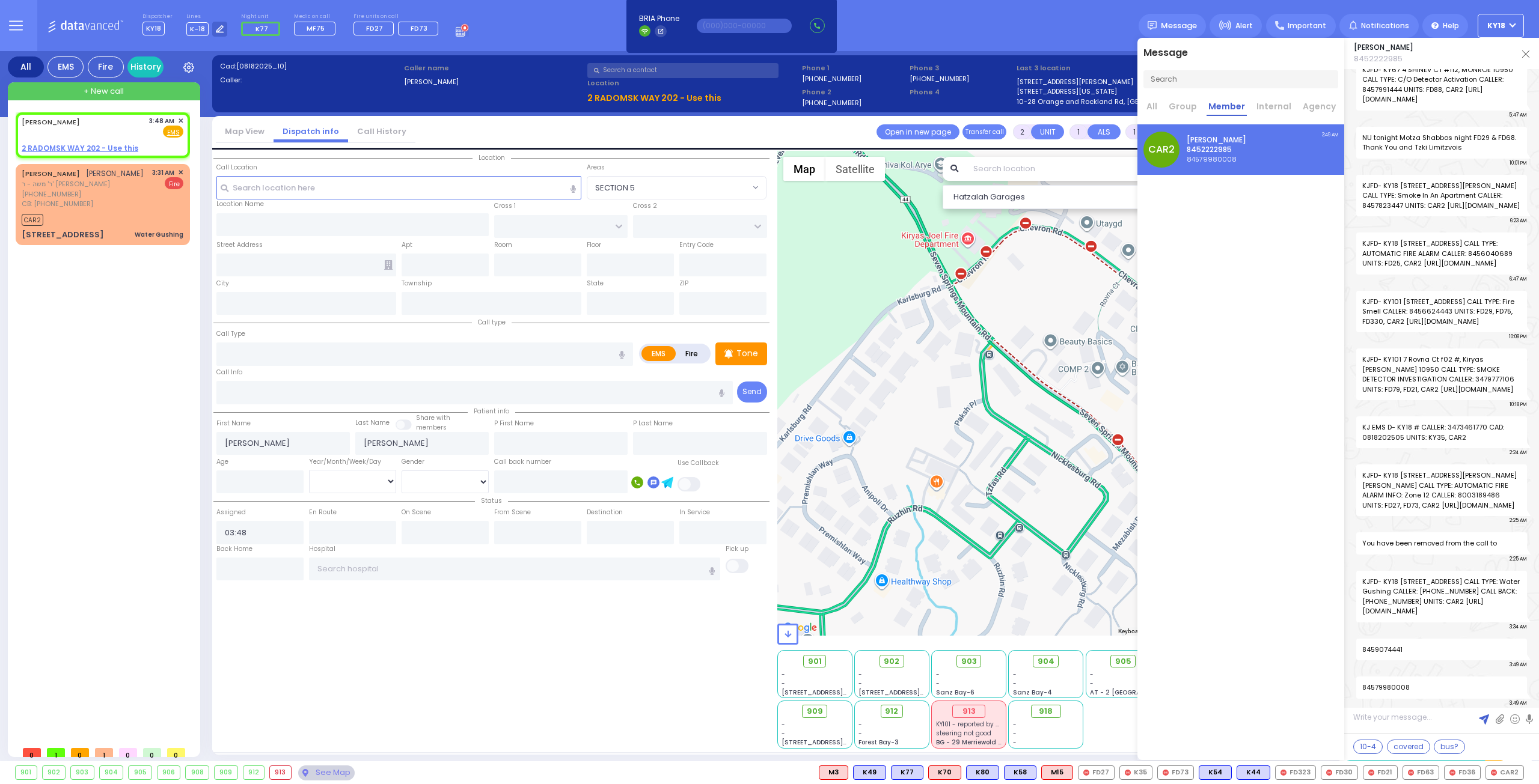
select select
radio input "true"
select select
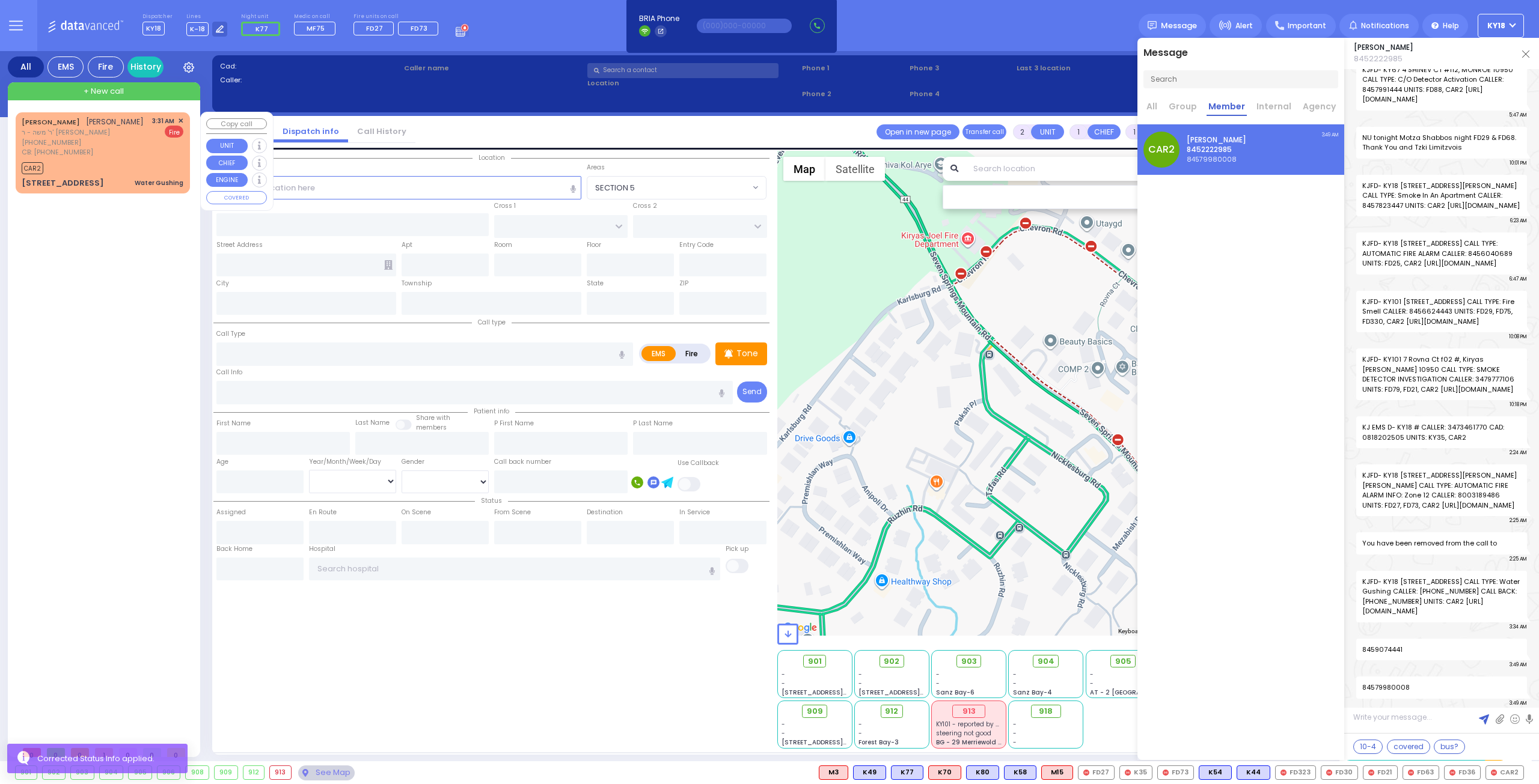
click at [127, 166] on div "CAR2" at bounding box center [102, 166] width 161 height 15
select select
type input "Water Gushing"
radio input "false"
radio input "true"
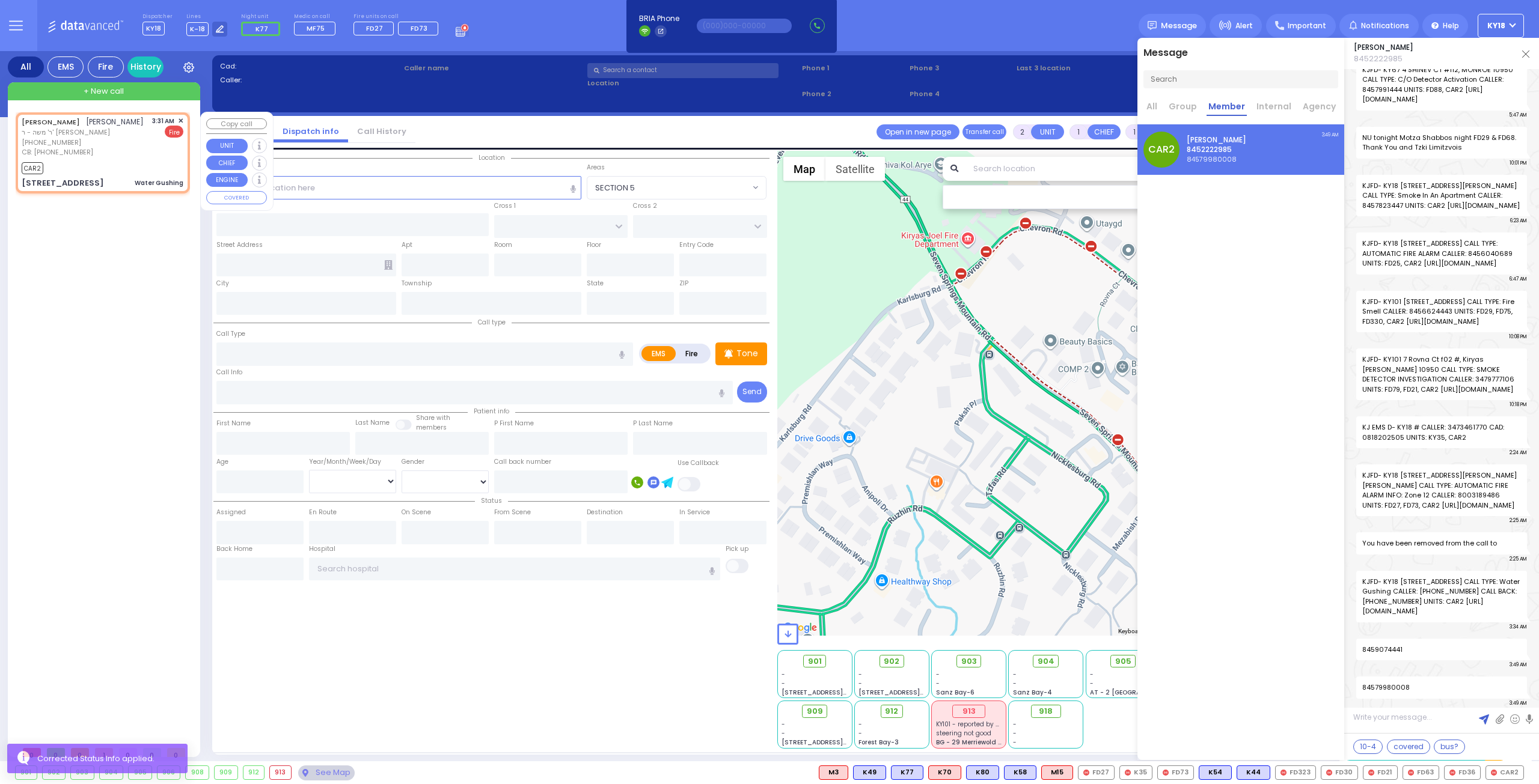
type input "YIDA"
type input "[PERSON_NAME]"
select select
type input "3474860949"
type input "03:31"
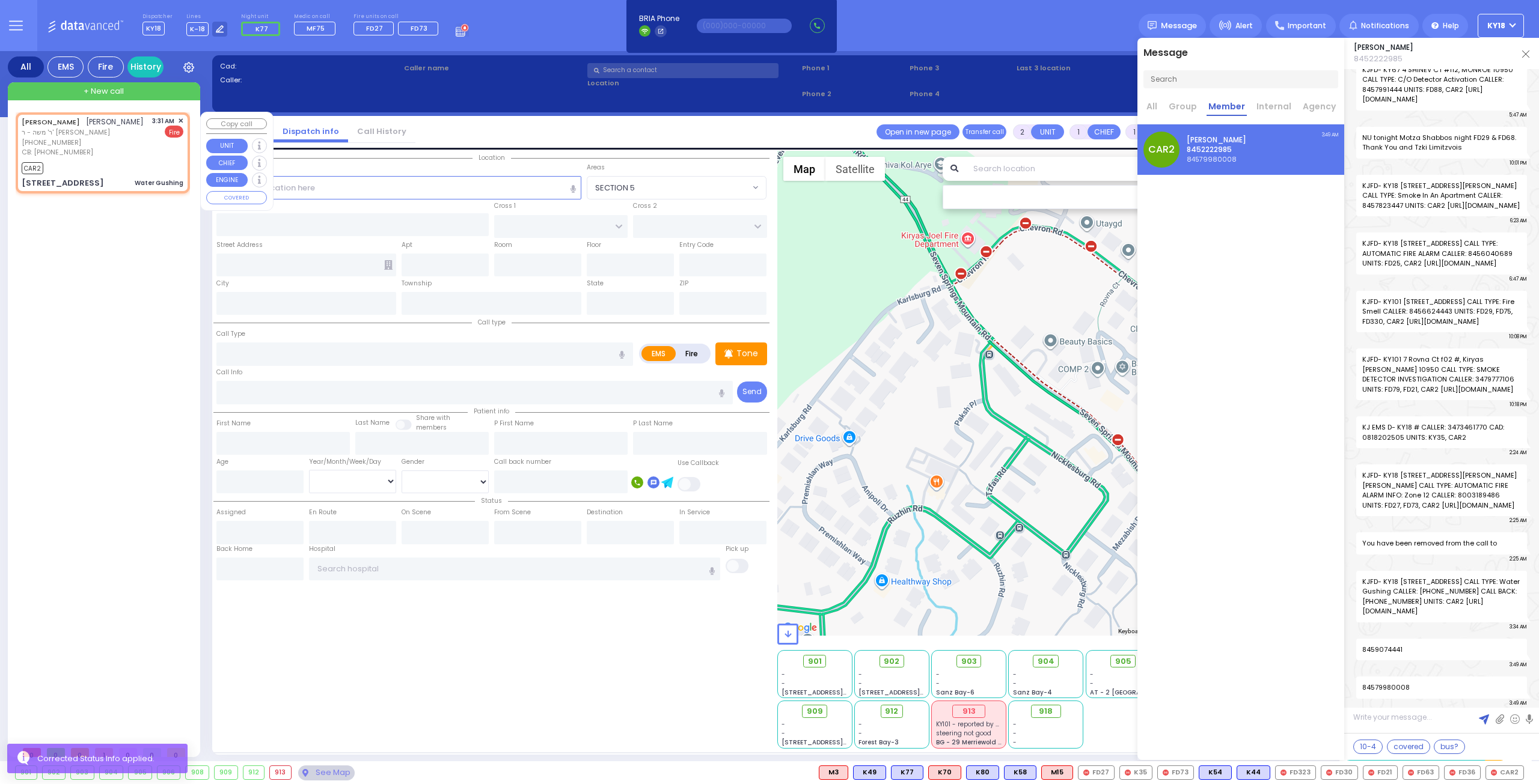
type input "03:34"
type input "RADOMSK WAY"
type input "NICKLESBURG RD"
type input "[STREET_ADDRESS]"
type input "212"
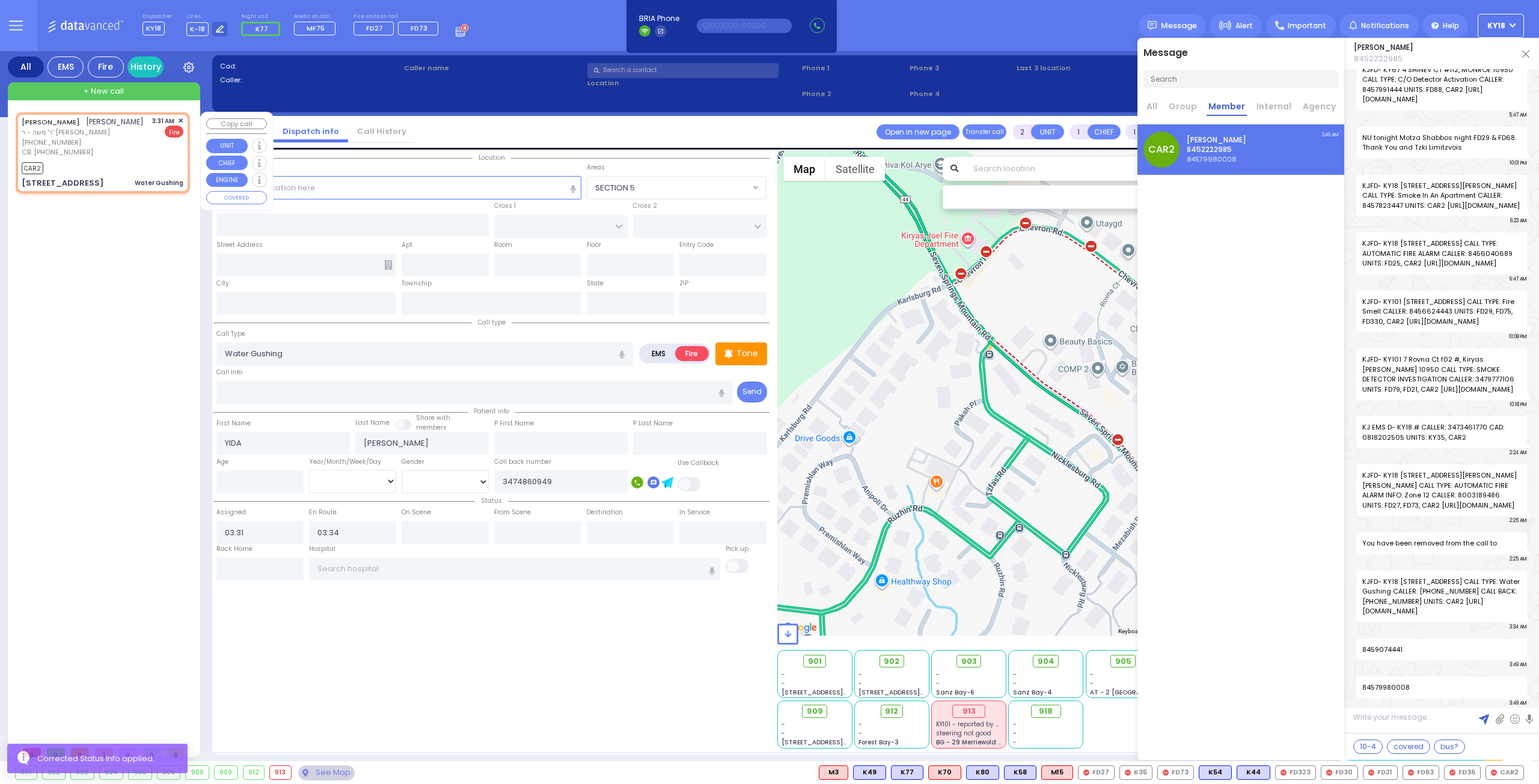
type input "Monroe"
type input "[US_STATE]"
type input "10950"
select select "SECTION 5"
select select "Hatzalah Garages"
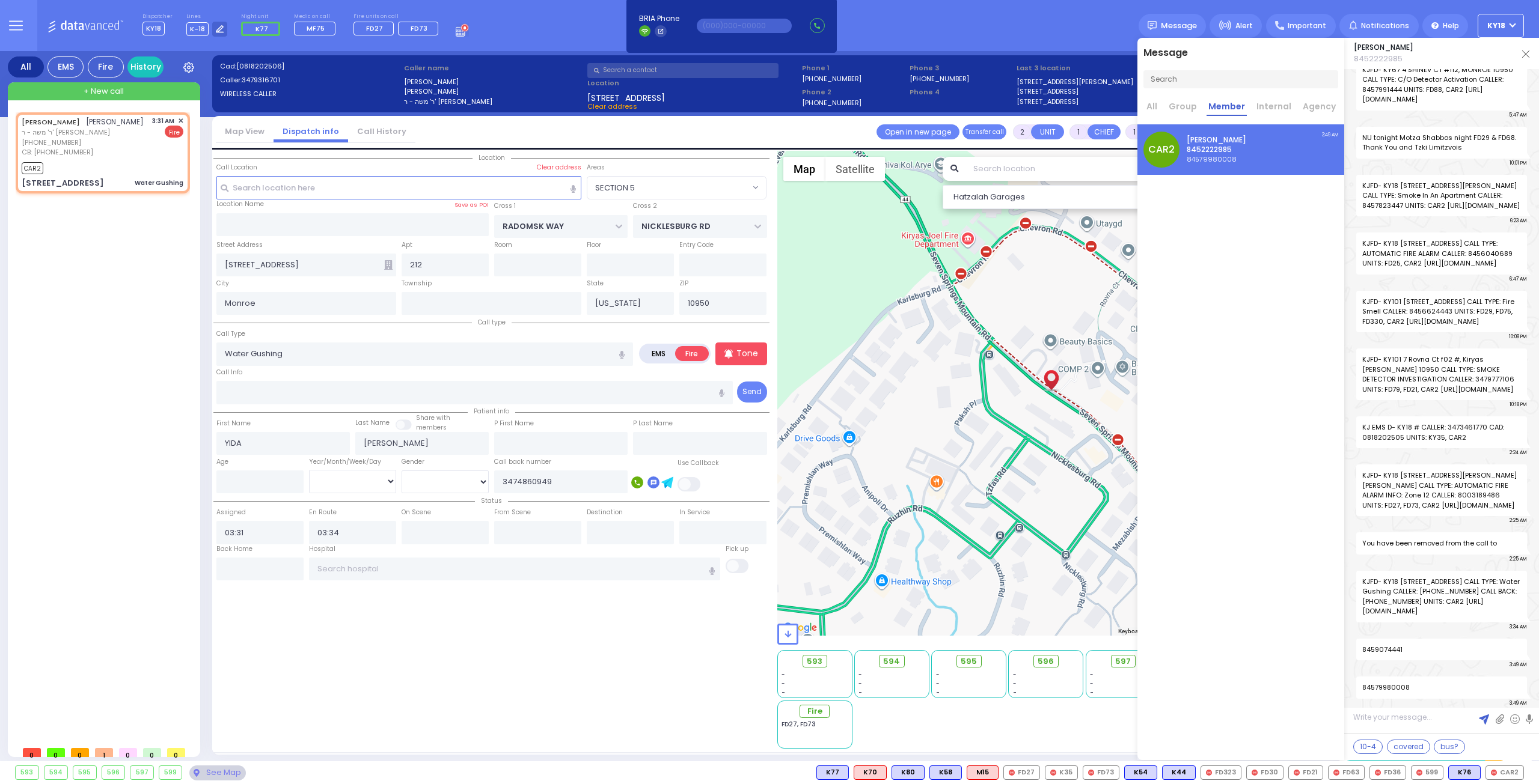
scroll to position [42988, 0]
click at [112, 93] on span "+ New call" at bounding box center [104, 91] width 40 height 12
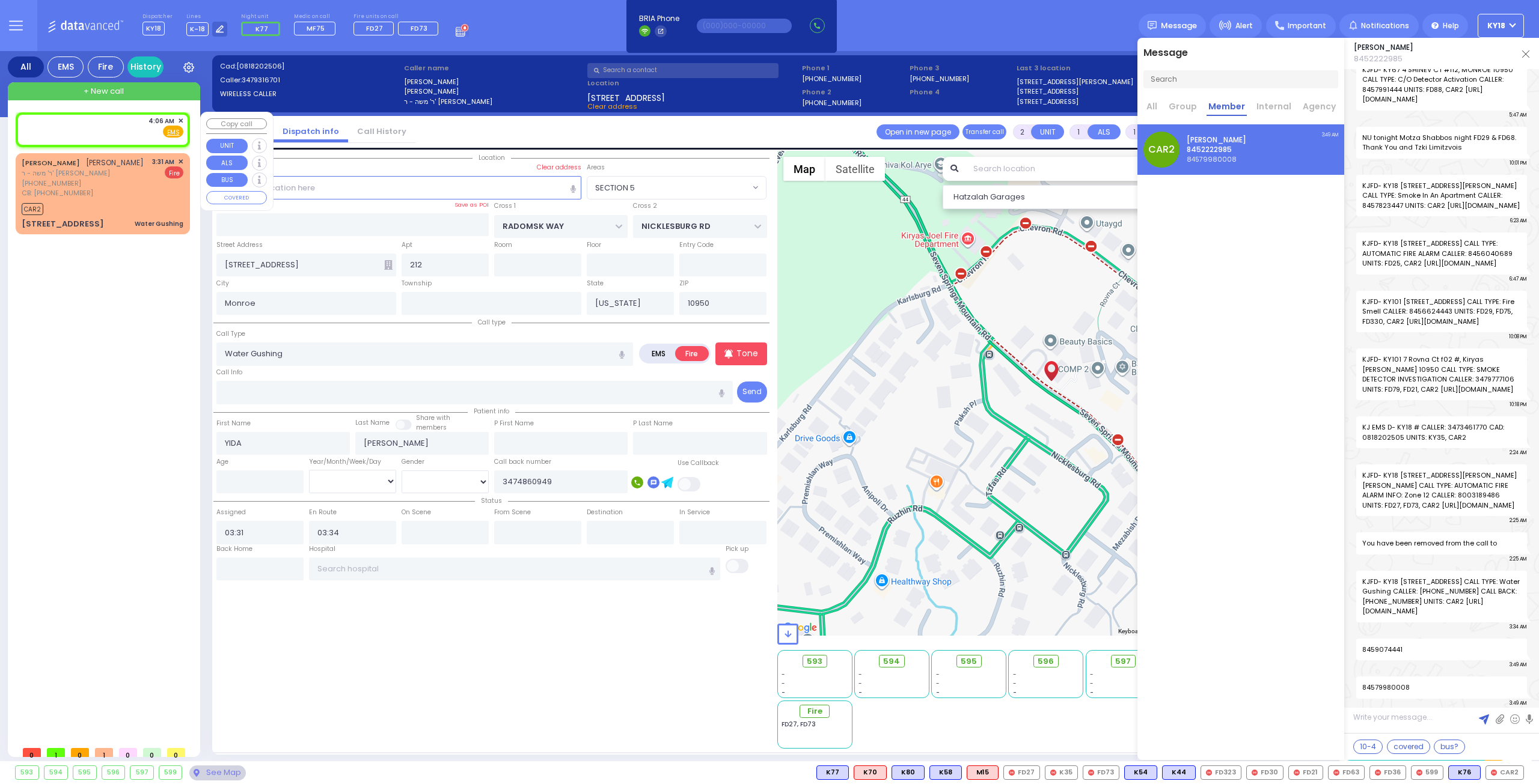
select select
radio input "true"
select select
type input "04:06"
select select "Hatzalah Garages"
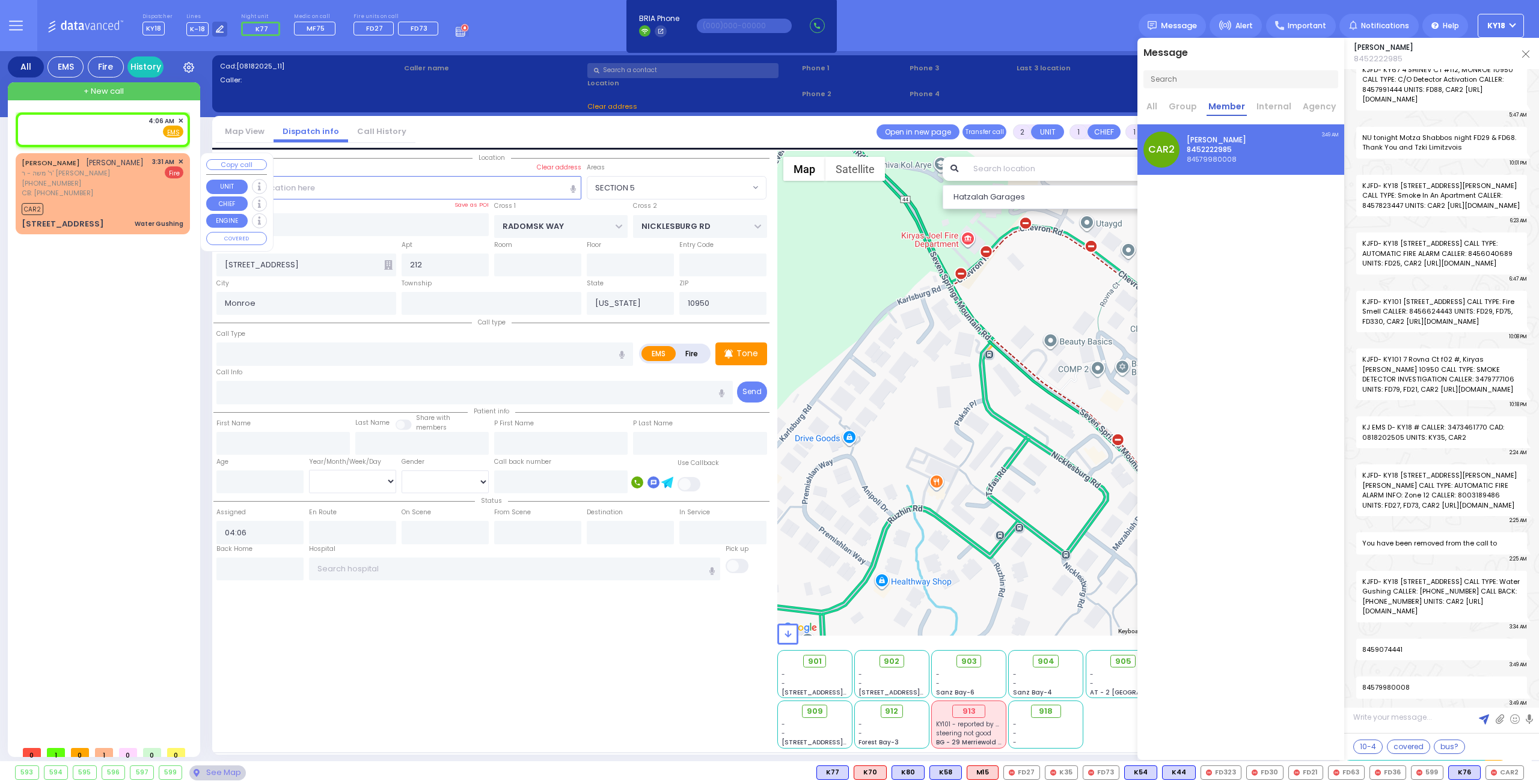
select select
radio input "true"
select select
select select "Hatzalah Garages"
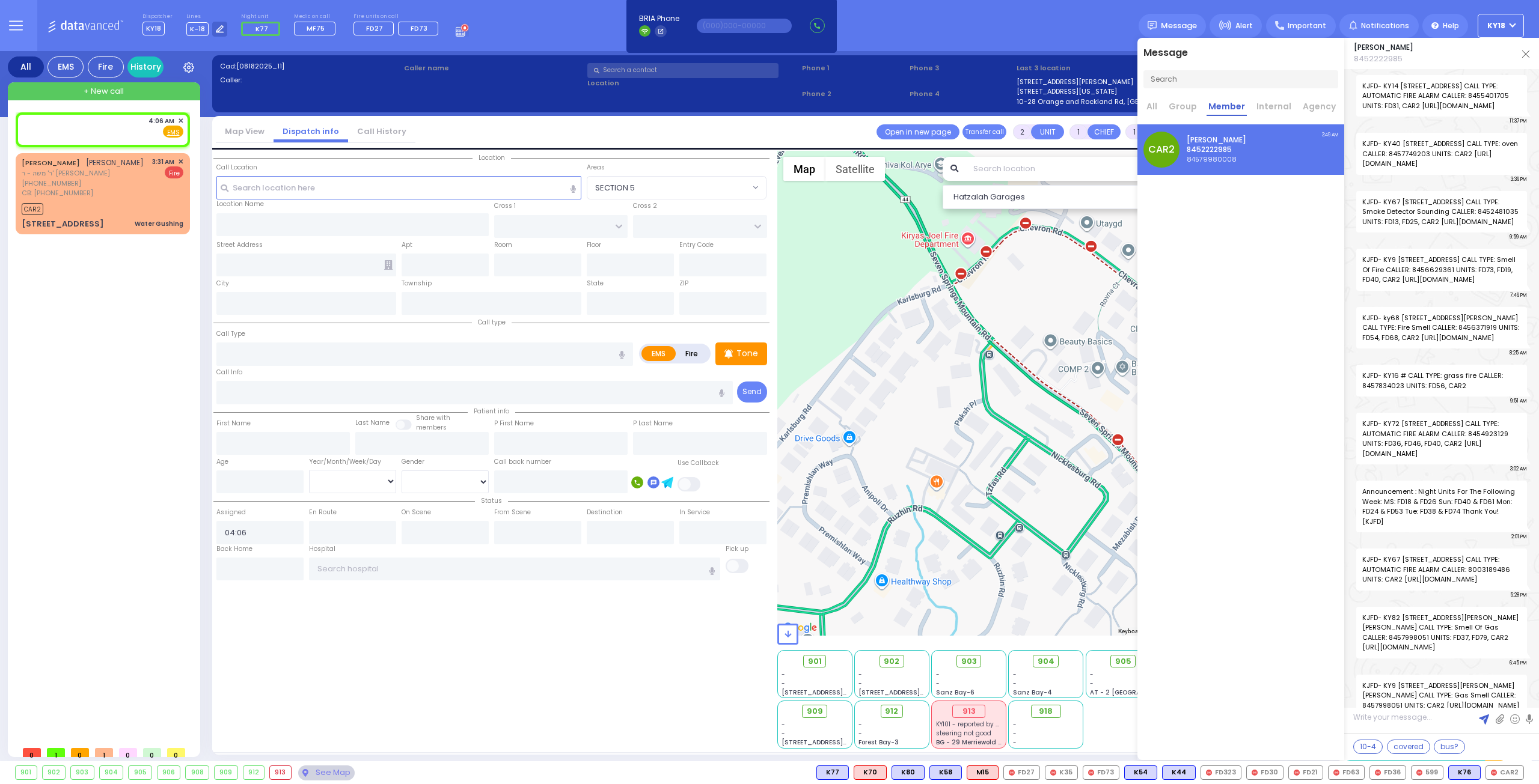
select select
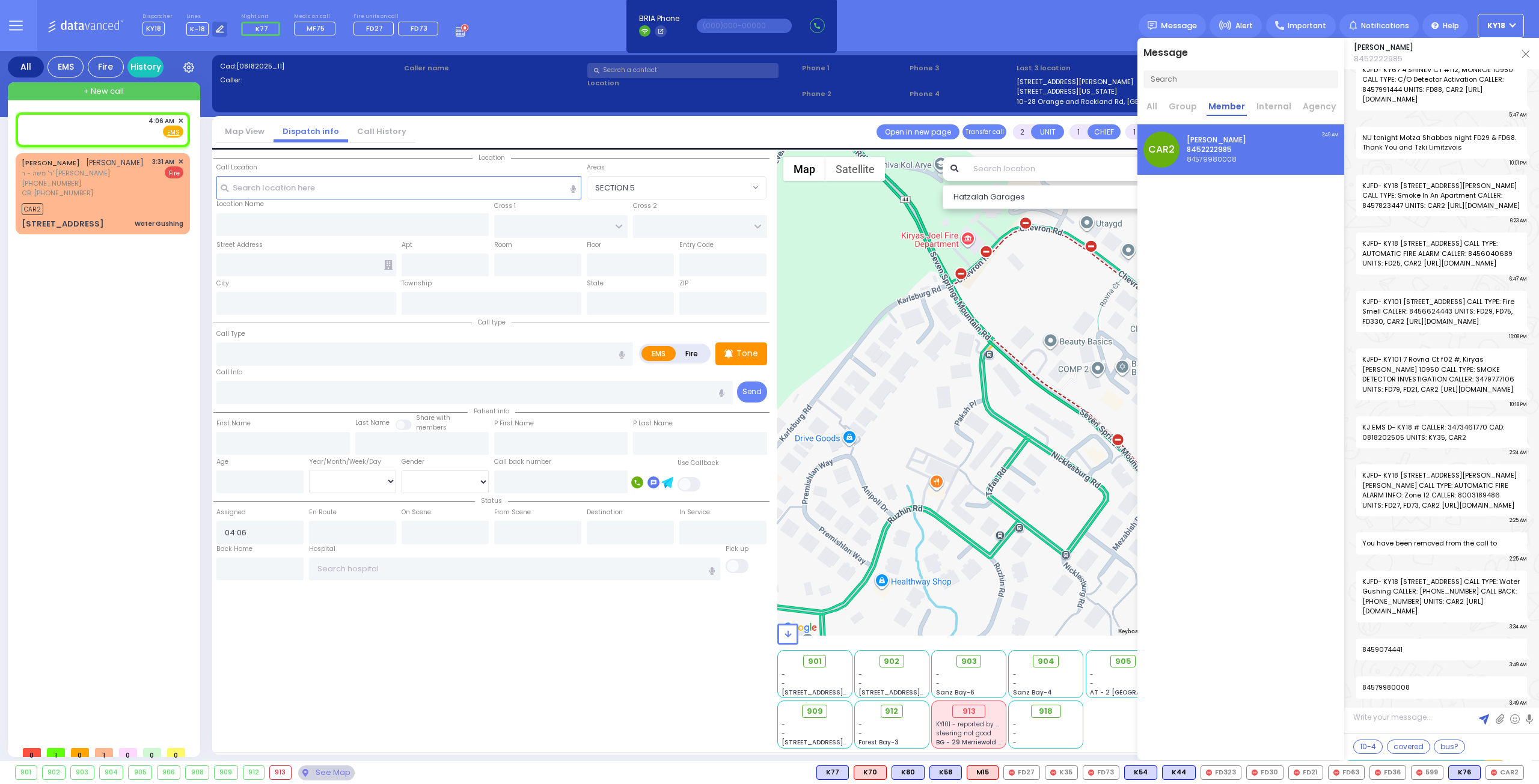
click at [684, 74] on input "text" at bounding box center [682, 70] width 191 height 15
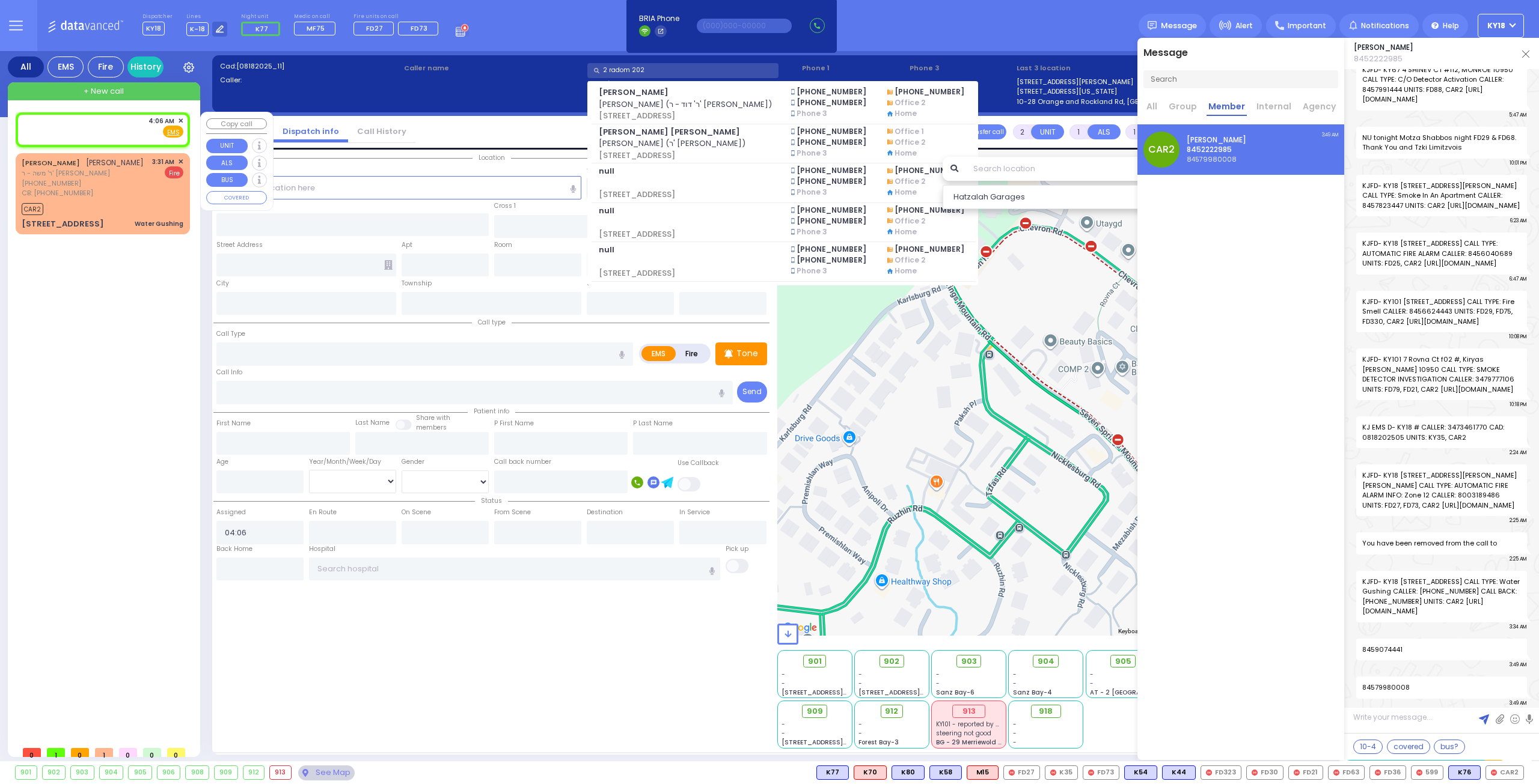
type input "2 radom 202"
click at [181, 118] on span "✕" at bounding box center [180, 121] width 6 height 10
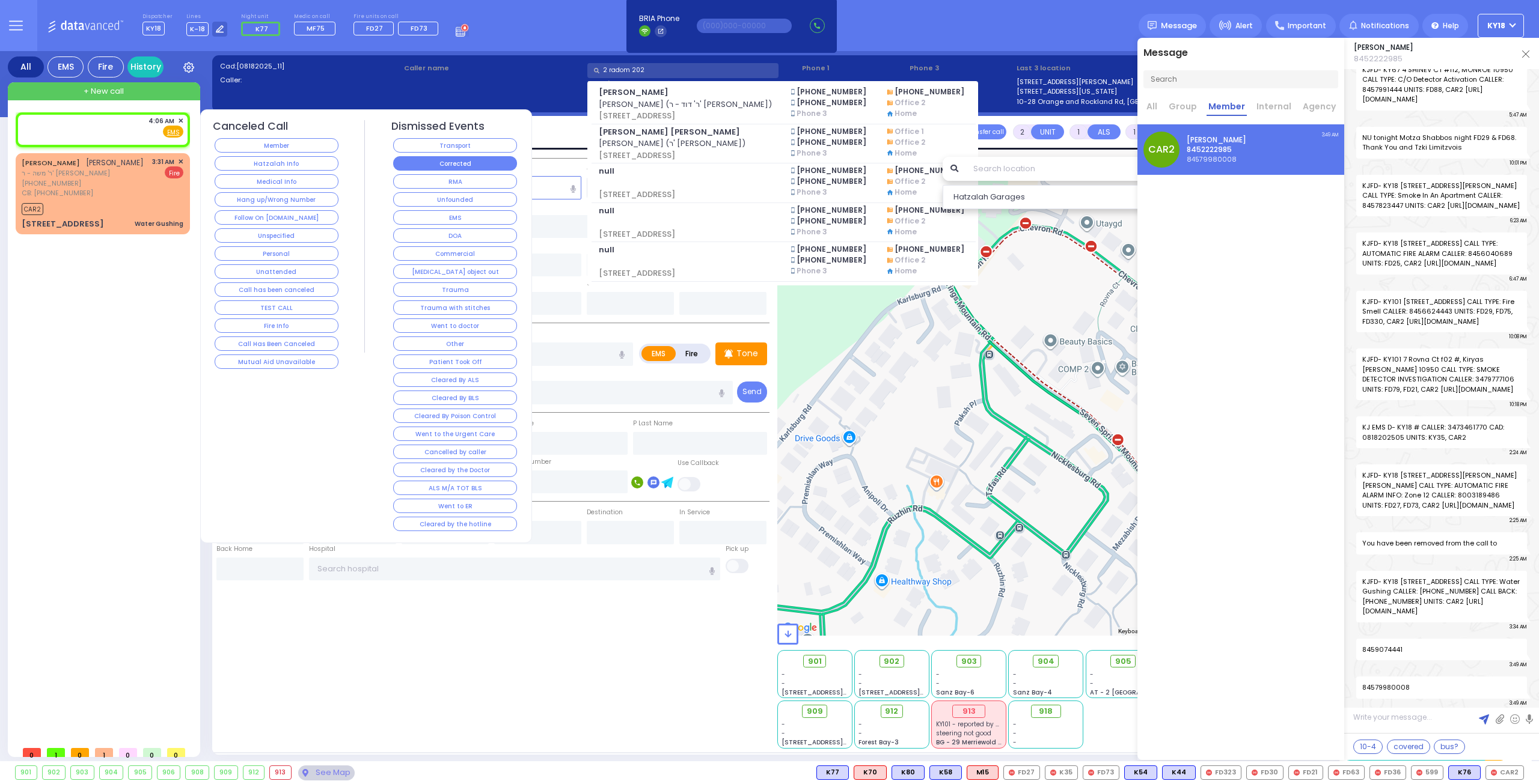
click at [441, 161] on button "Corrected" at bounding box center [454, 164] width 124 height 14
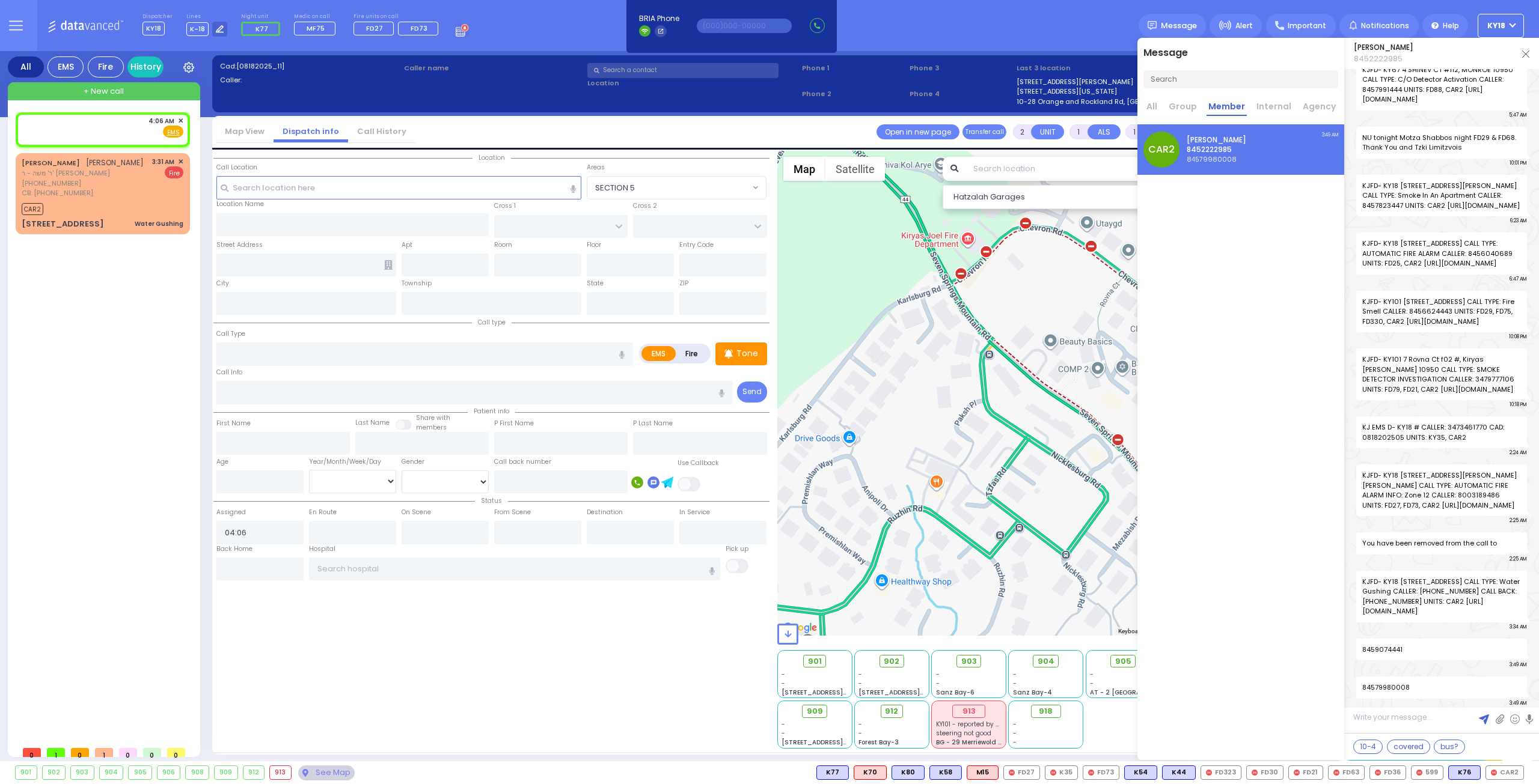
select select
radio input "true"
select select
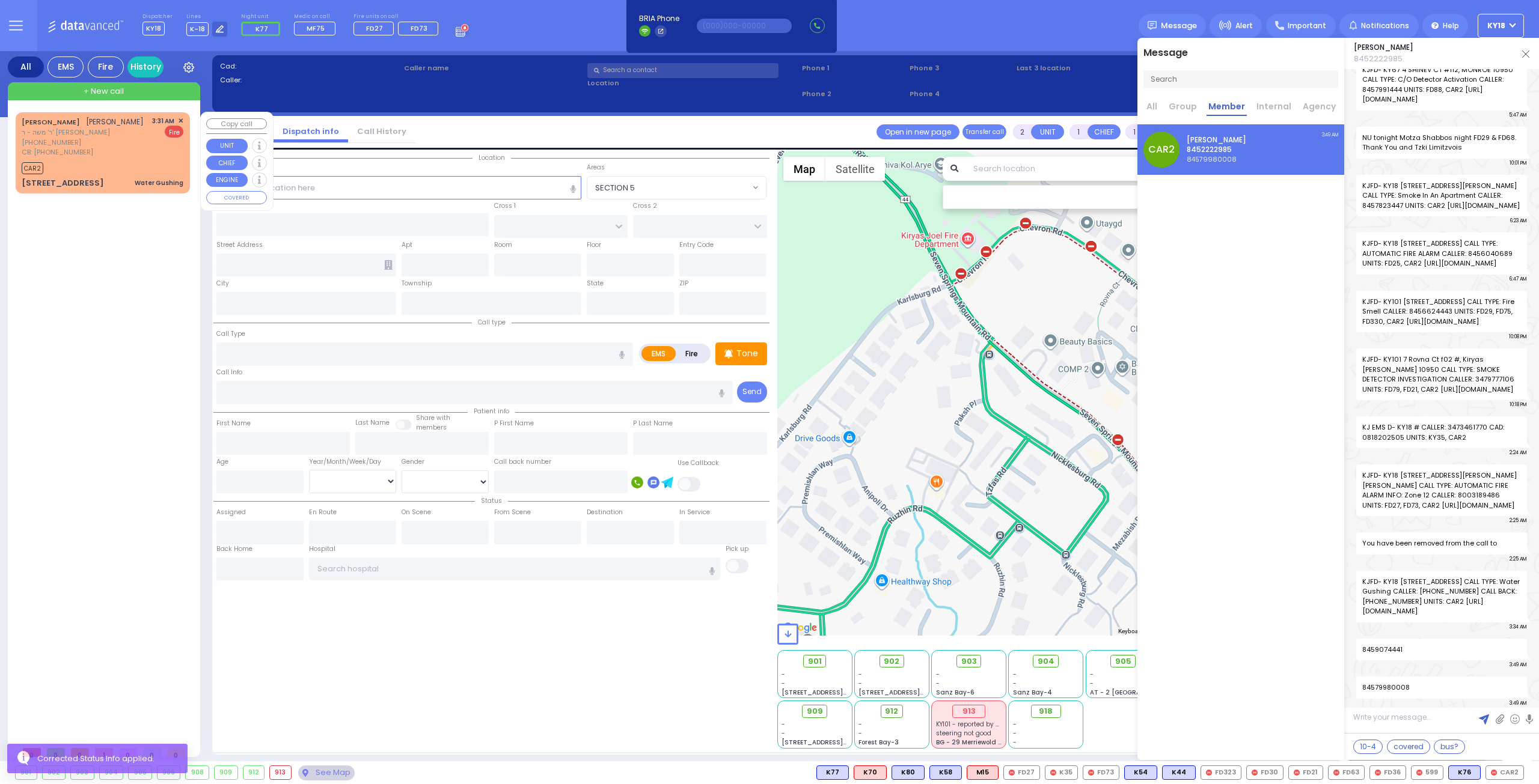
click at [105, 152] on div "CB: [PHONE_NUMBER]" at bounding box center [82, 152] width 122 height 10
select select
type input "Water Gushing"
radio input "false"
radio input "true"
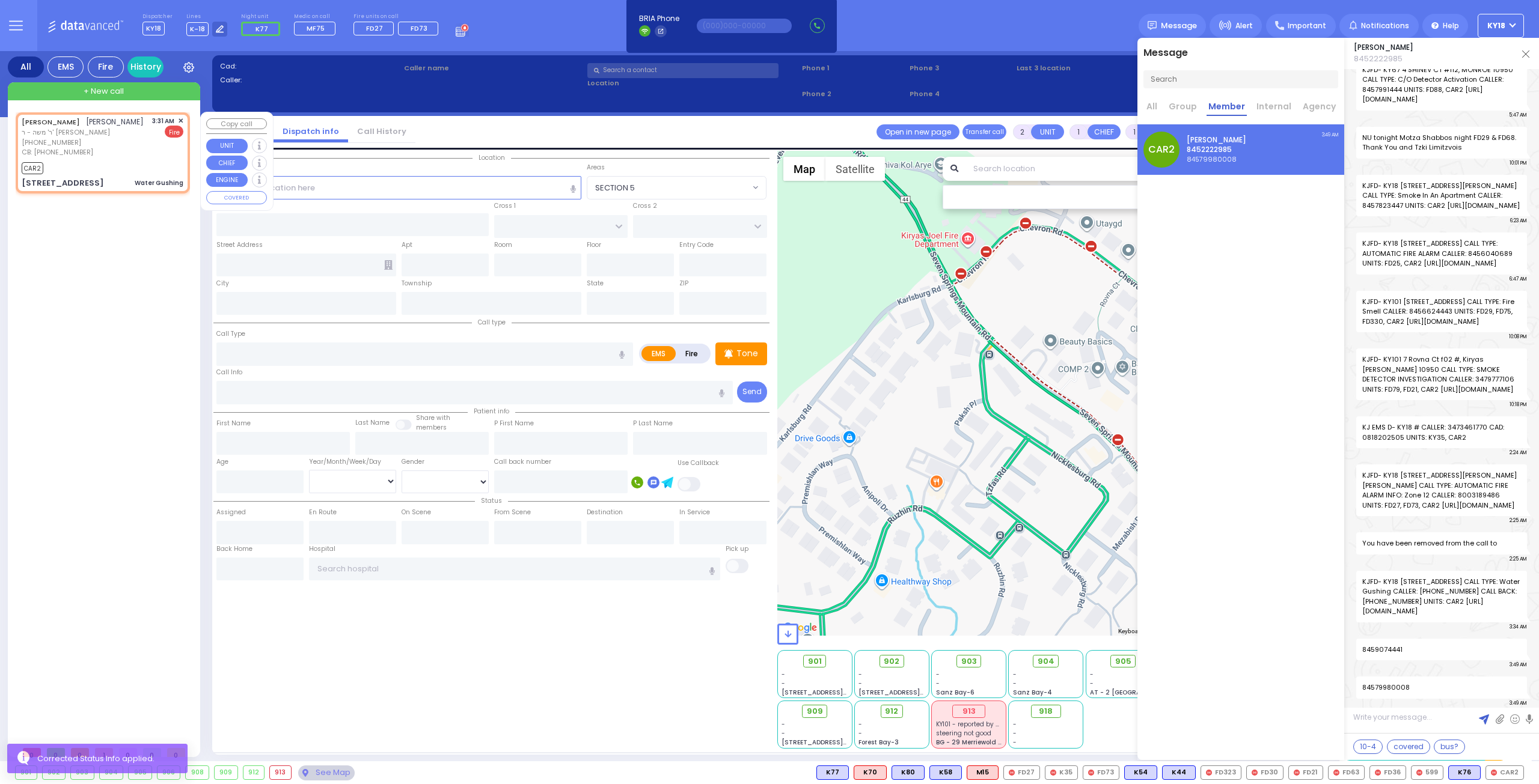
type input "YIDA"
type input "[PERSON_NAME]"
select select
type input "3474860949"
type input "03:31"
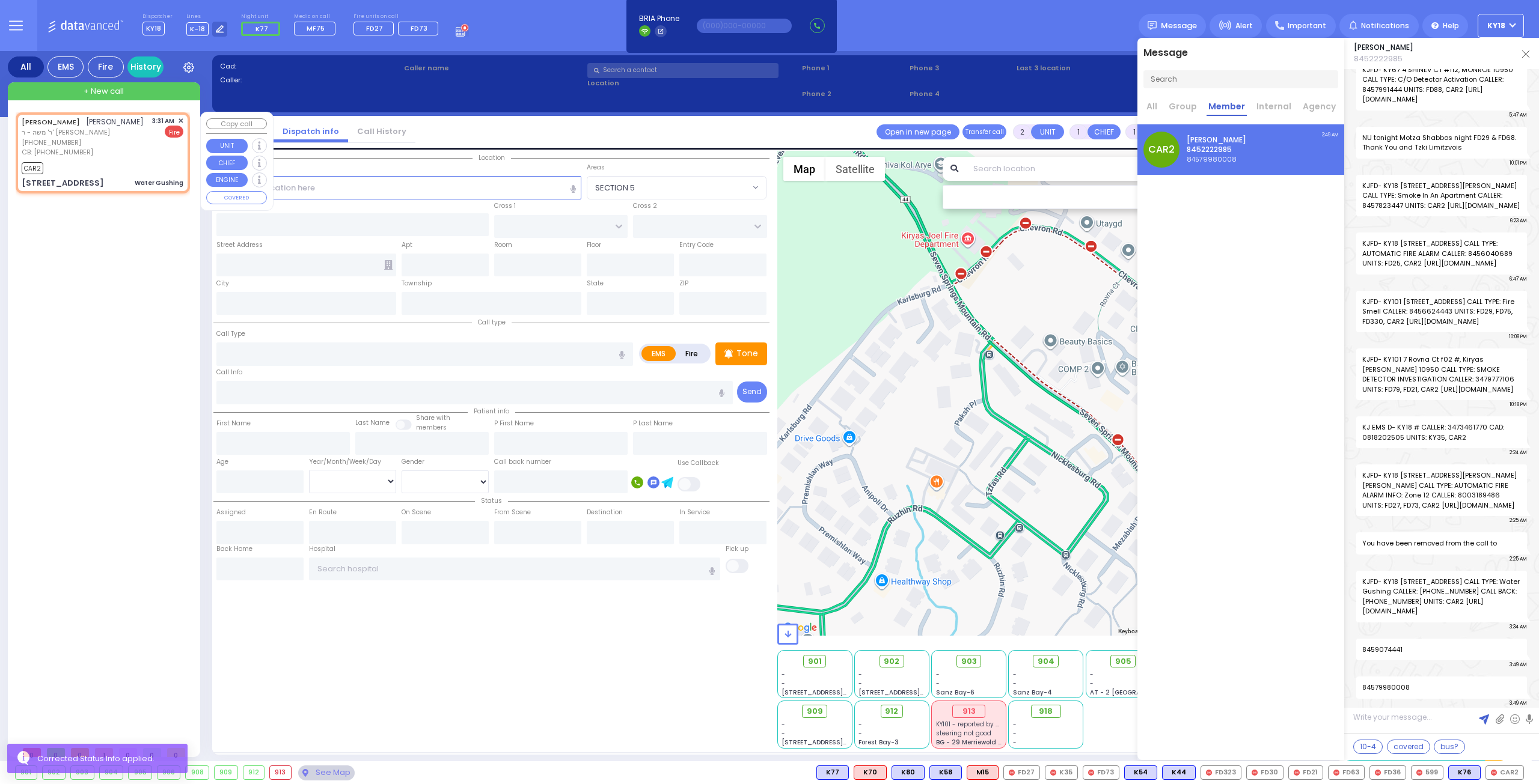
type input "03:34"
type input "RADOMSK WAY"
type input "NICKLESBURG RD"
type input "[STREET_ADDRESS]"
type input "212"
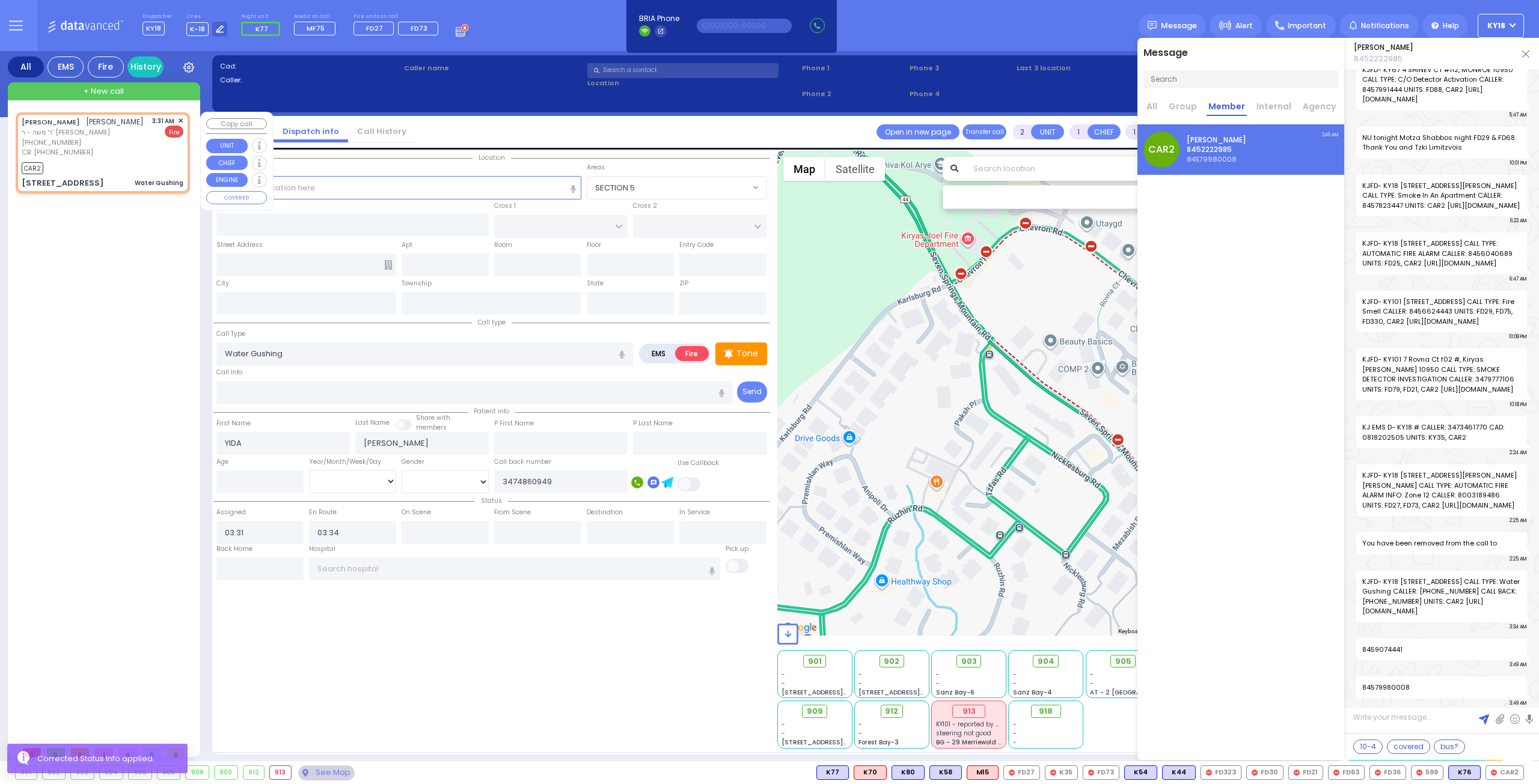
type input "Monroe"
type input "[US_STATE]"
type input "10950"
select select "Hatzalah Garages"
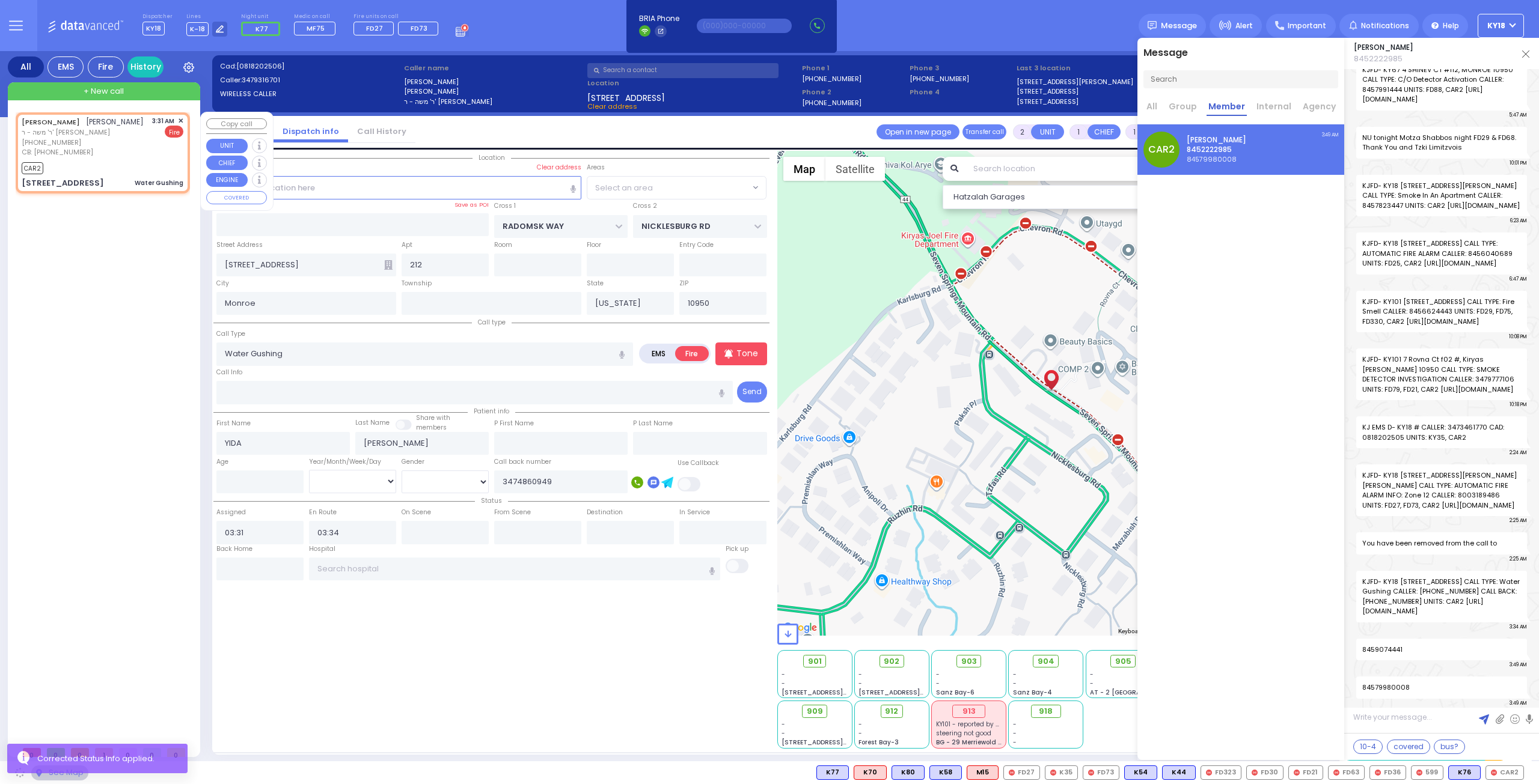
select select "SECTION 5"
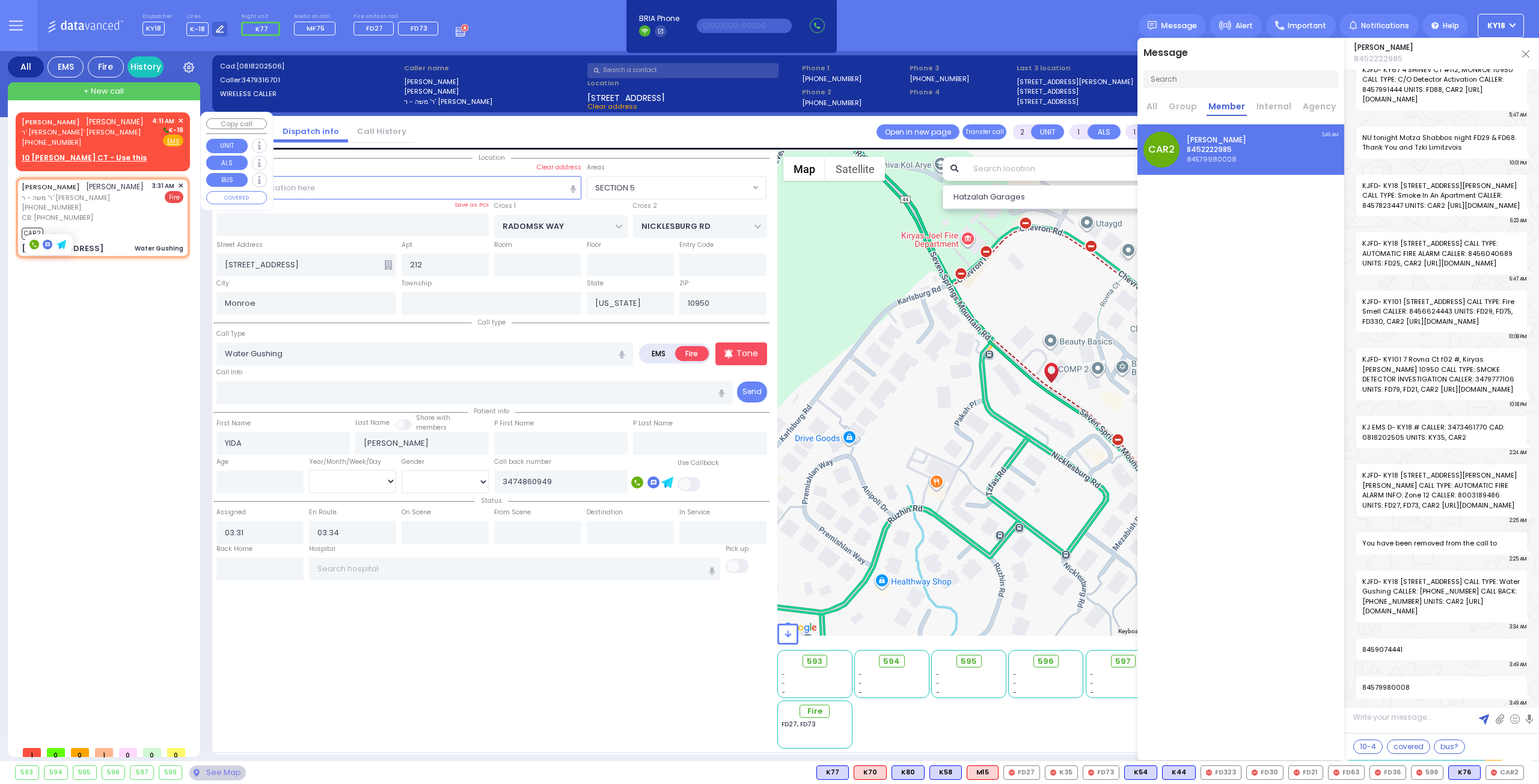
click at [62, 130] on span "ר' אברהם חיים - ר' משה פייערווערקער" at bounding box center [82, 133] width 122 height 10
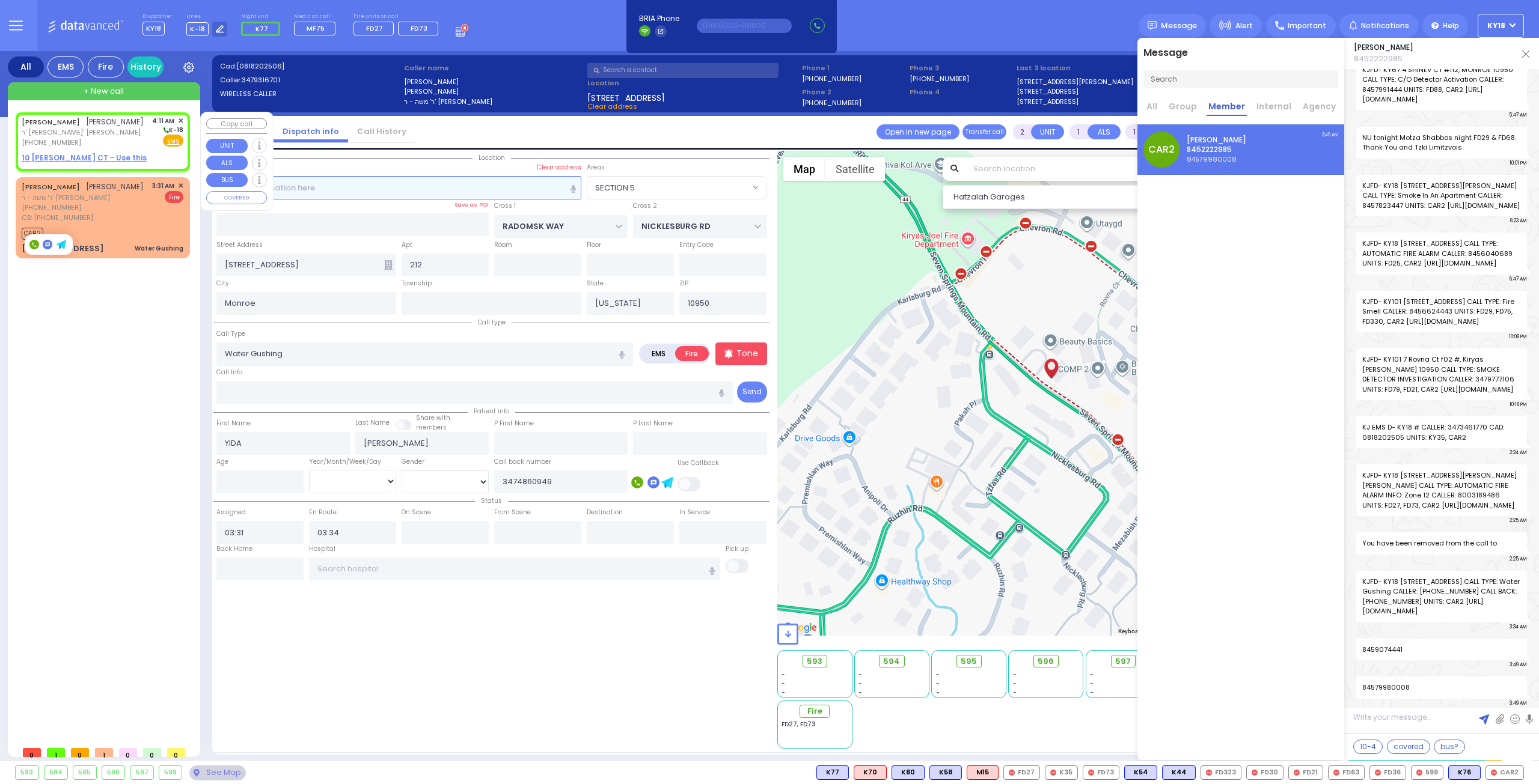
select select
radio input "true"
type input "JOEL"
type input "FRIEDMAN"
select select
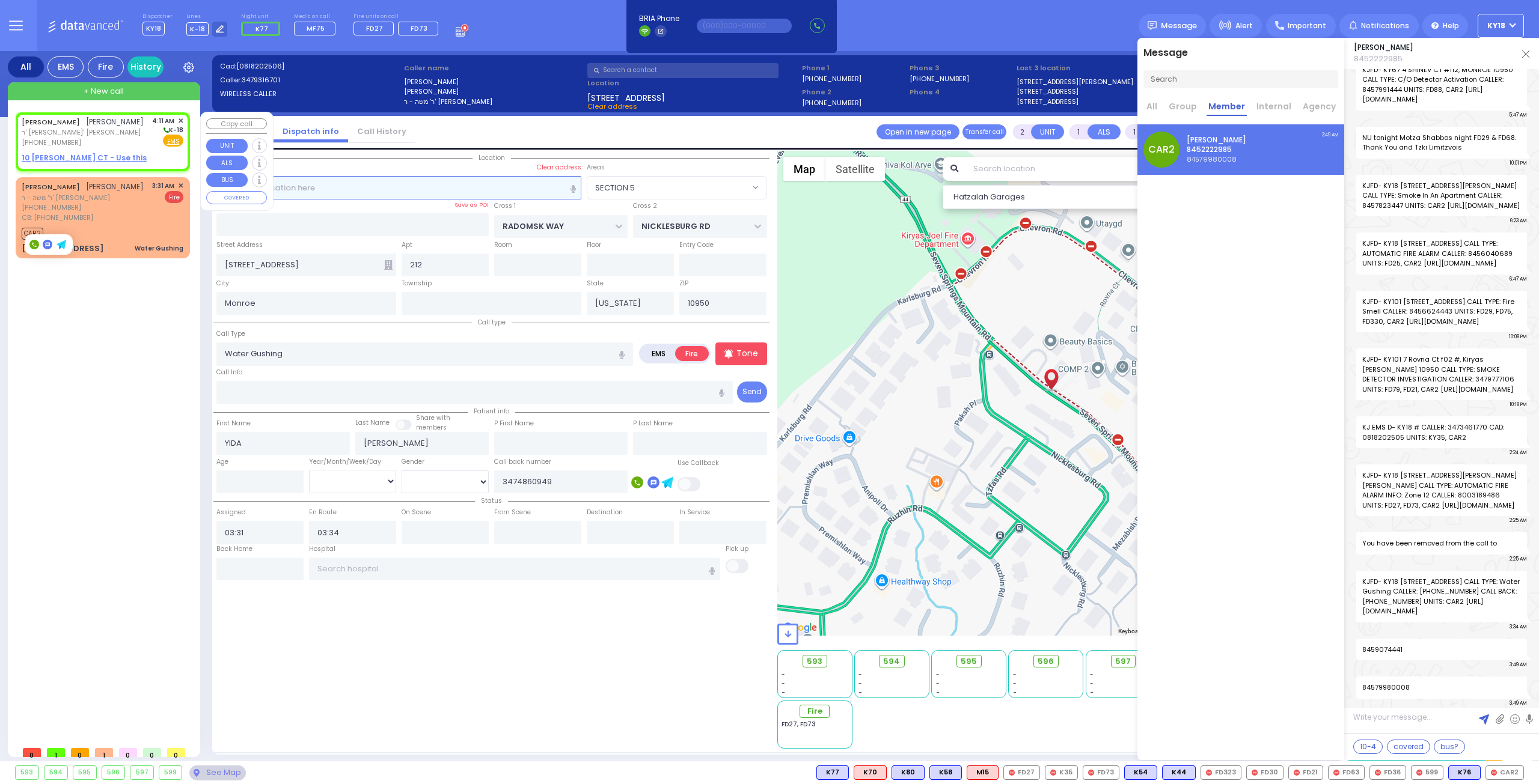
type input "04:11"
select select "Hatzalah Garages"
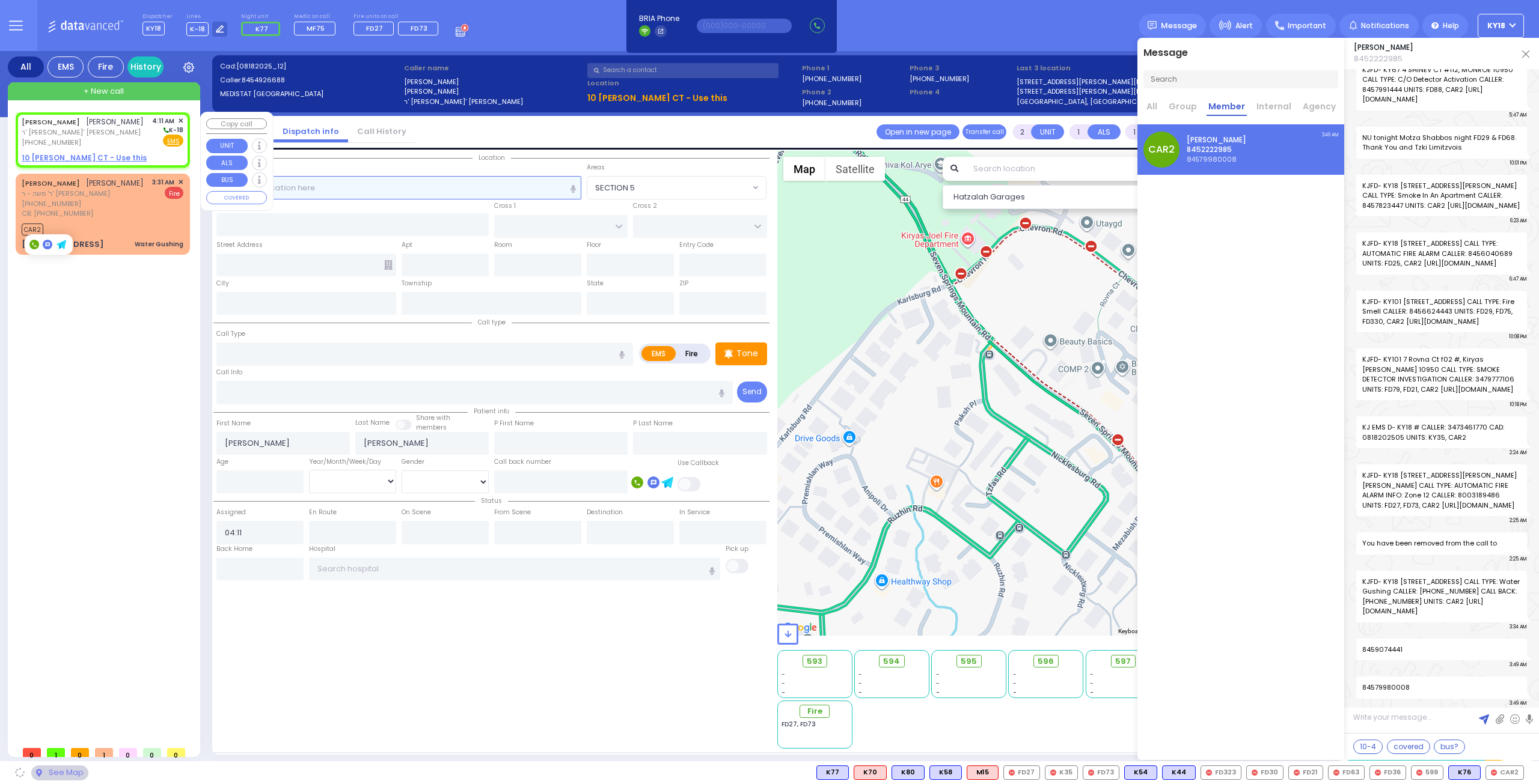
select select
radio input "true"
select select
select select "Hatzalah Garages"
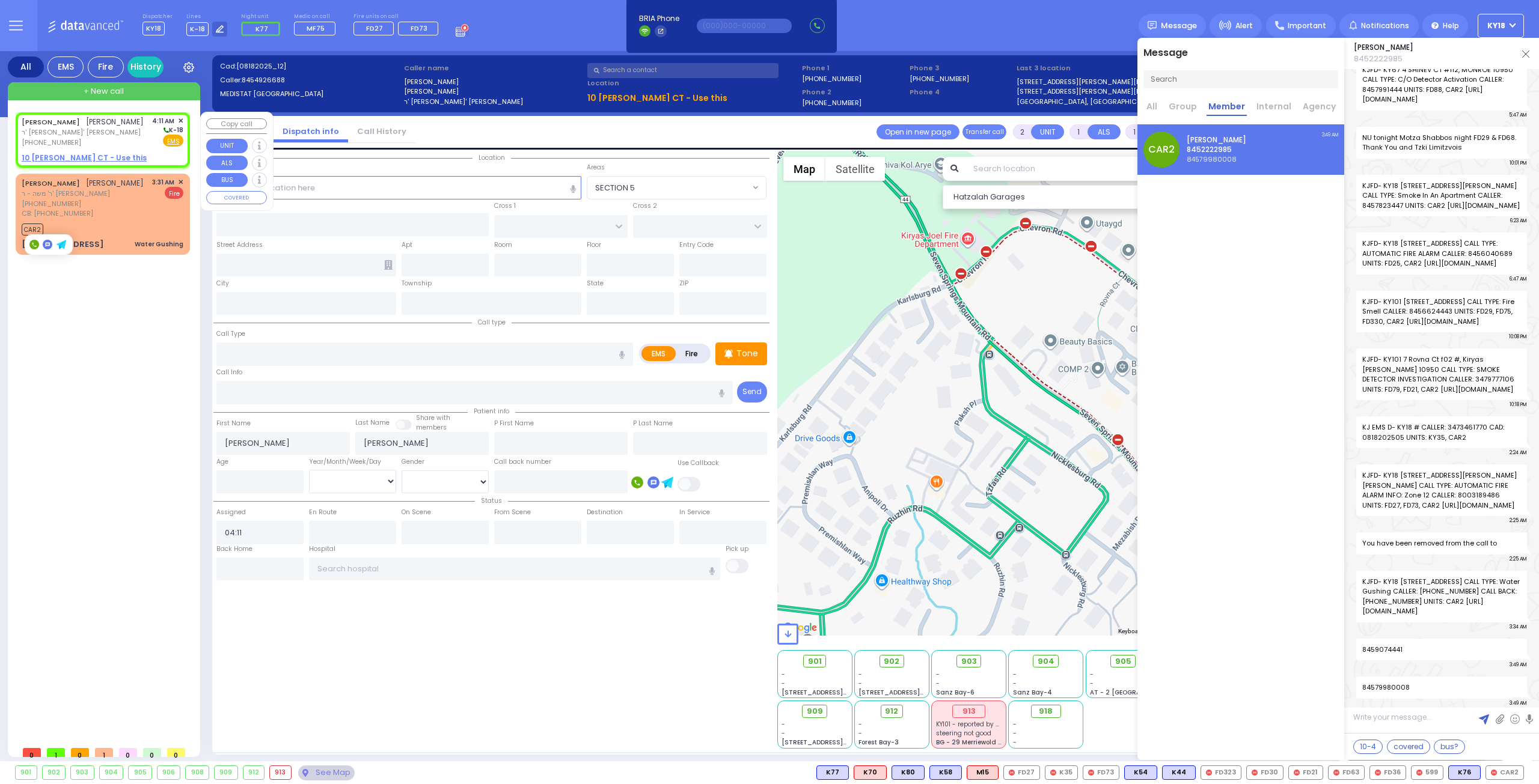
click at [79, 153] on u "10 OSER CT - Use this" at bounding box center [84, 157] width 125 height 10
select select
radio input "true"
select select
select select "Hatzalah Garages"
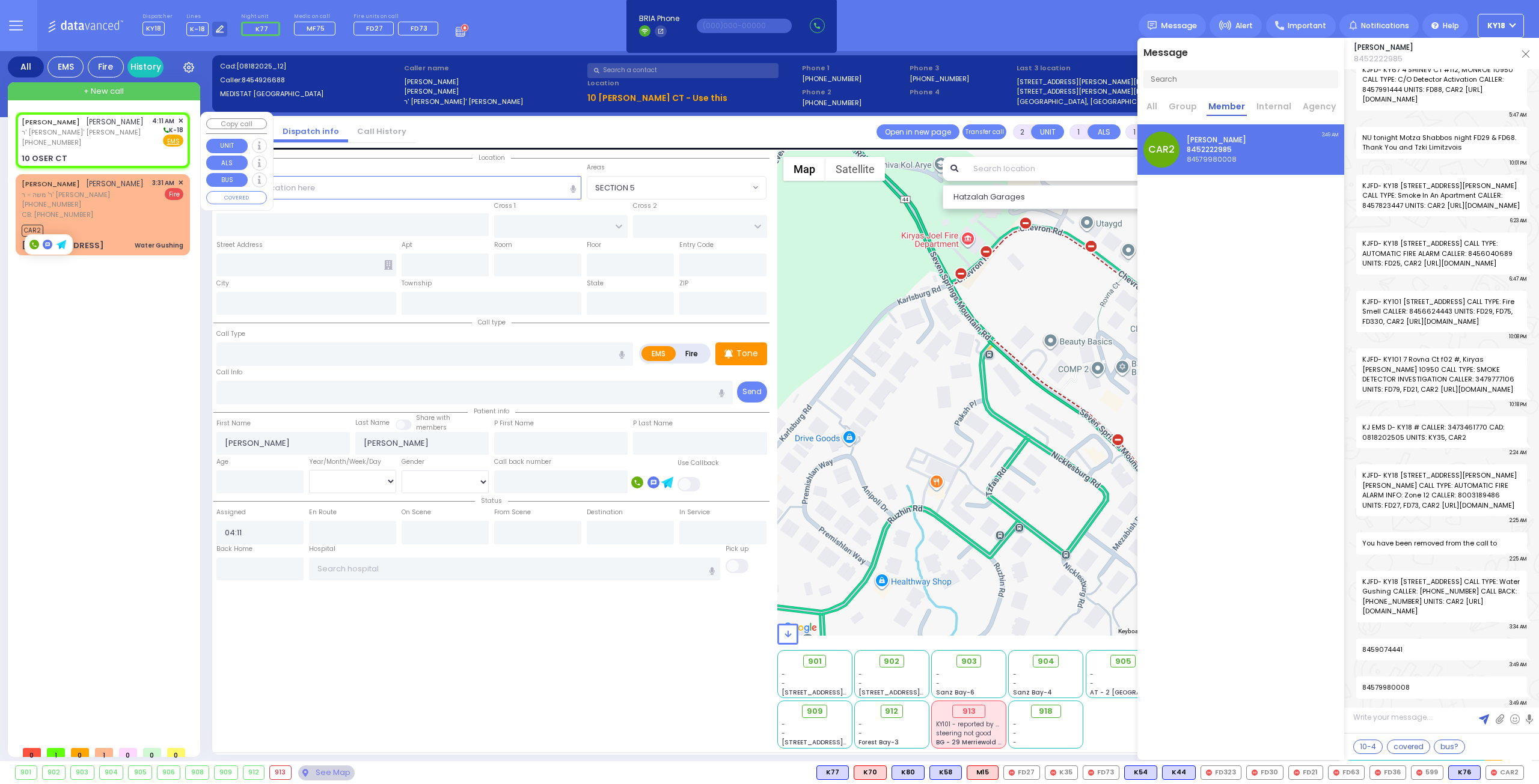
select select
radio input "true"
select select
select select "Hatzalah Garages"
type input "[PERSON_NAME][GEOGRAPHIC_DATA]"
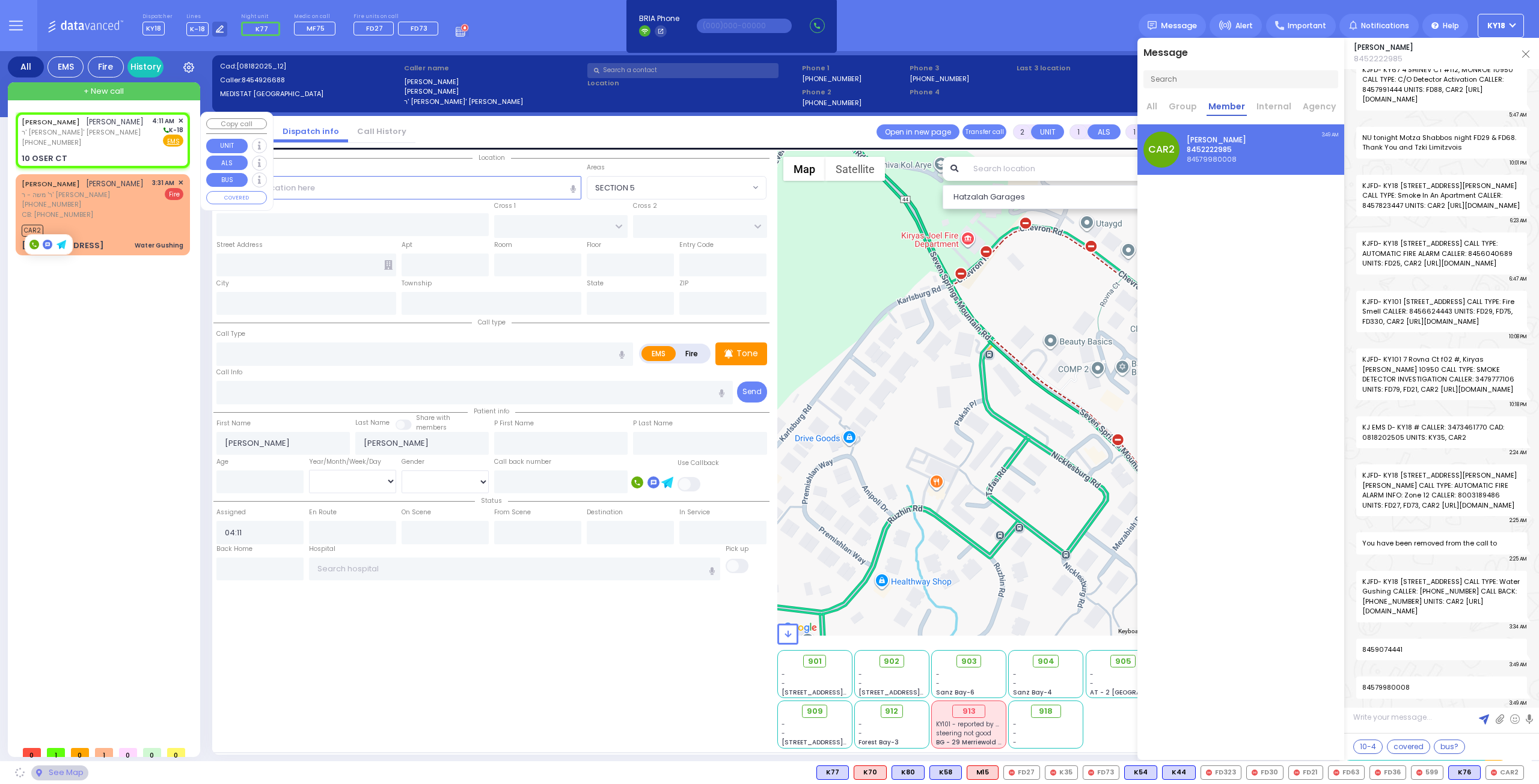
type input "10 OSER CT"
type input "Monroe"
type input "[US_STATE]"
type input "10950"
select select "[PERSON_NAME][GEOGRAPHIC_DATA]"
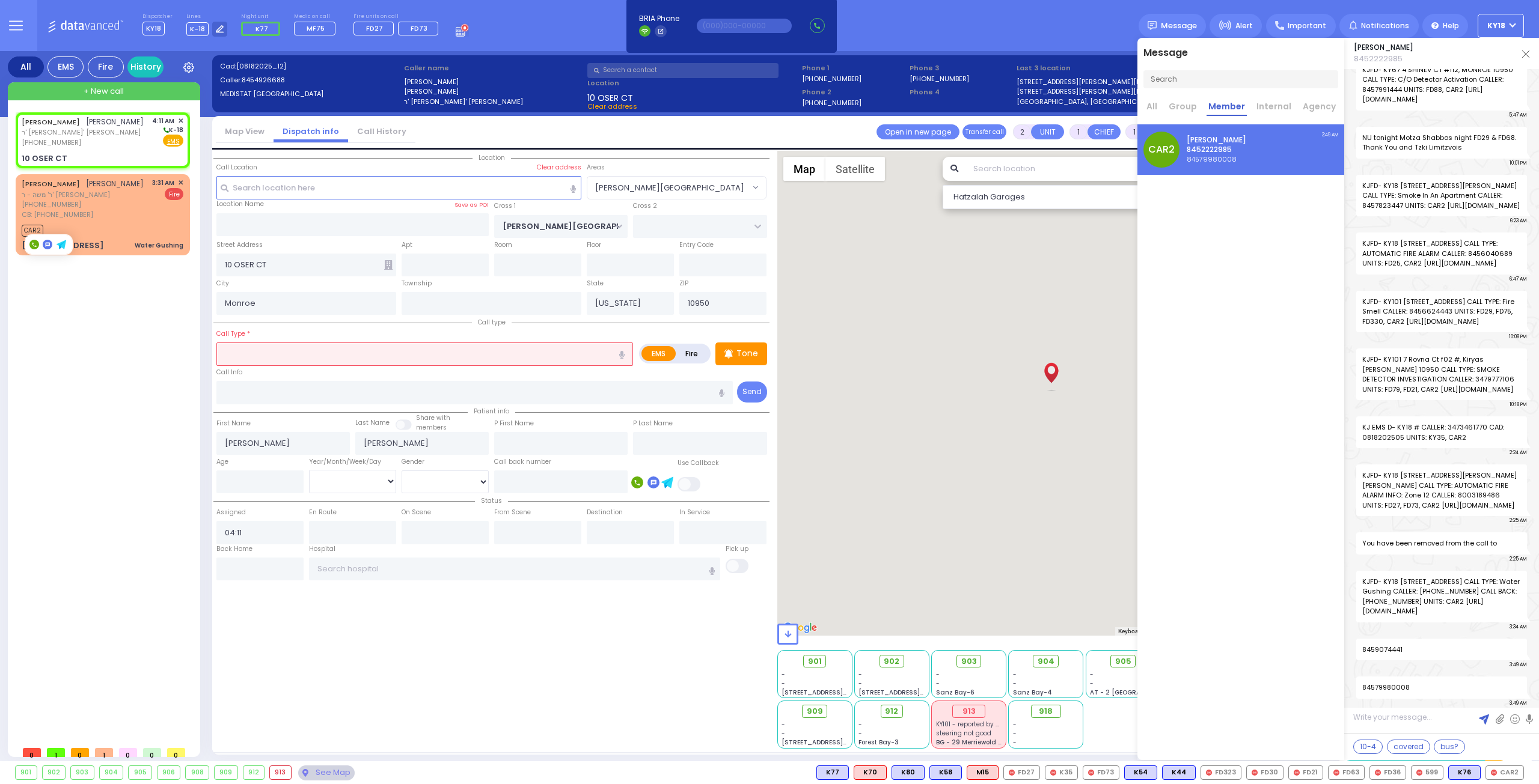
click at [254, 346] on input "text" at bounding box center [425, 354] width 417 height 23
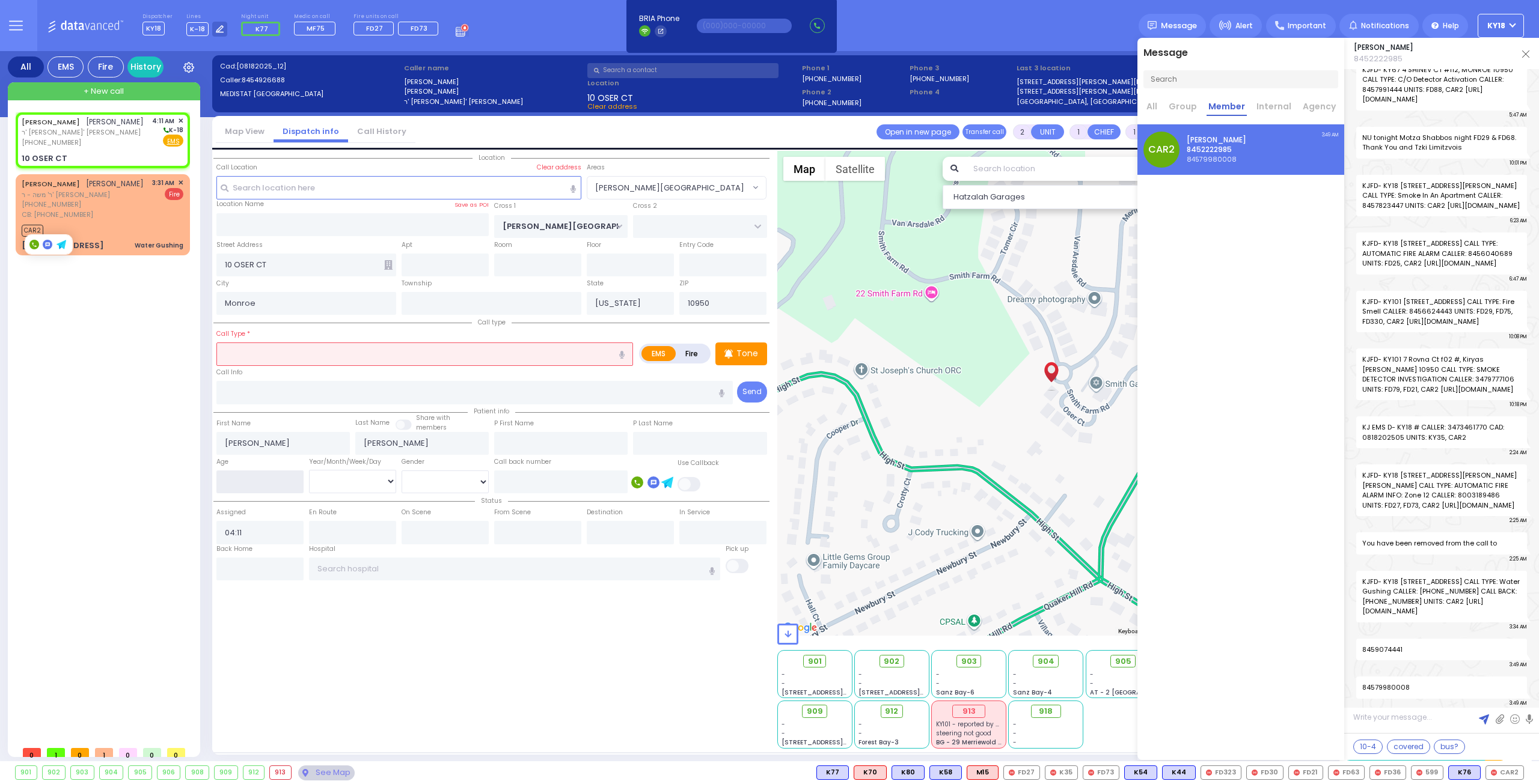
click at [254, 484] on input "number" at bounding box center [260, 481] width 87 height 23
select select
radio input "true"
select select
select select "Hatzalah Garages"
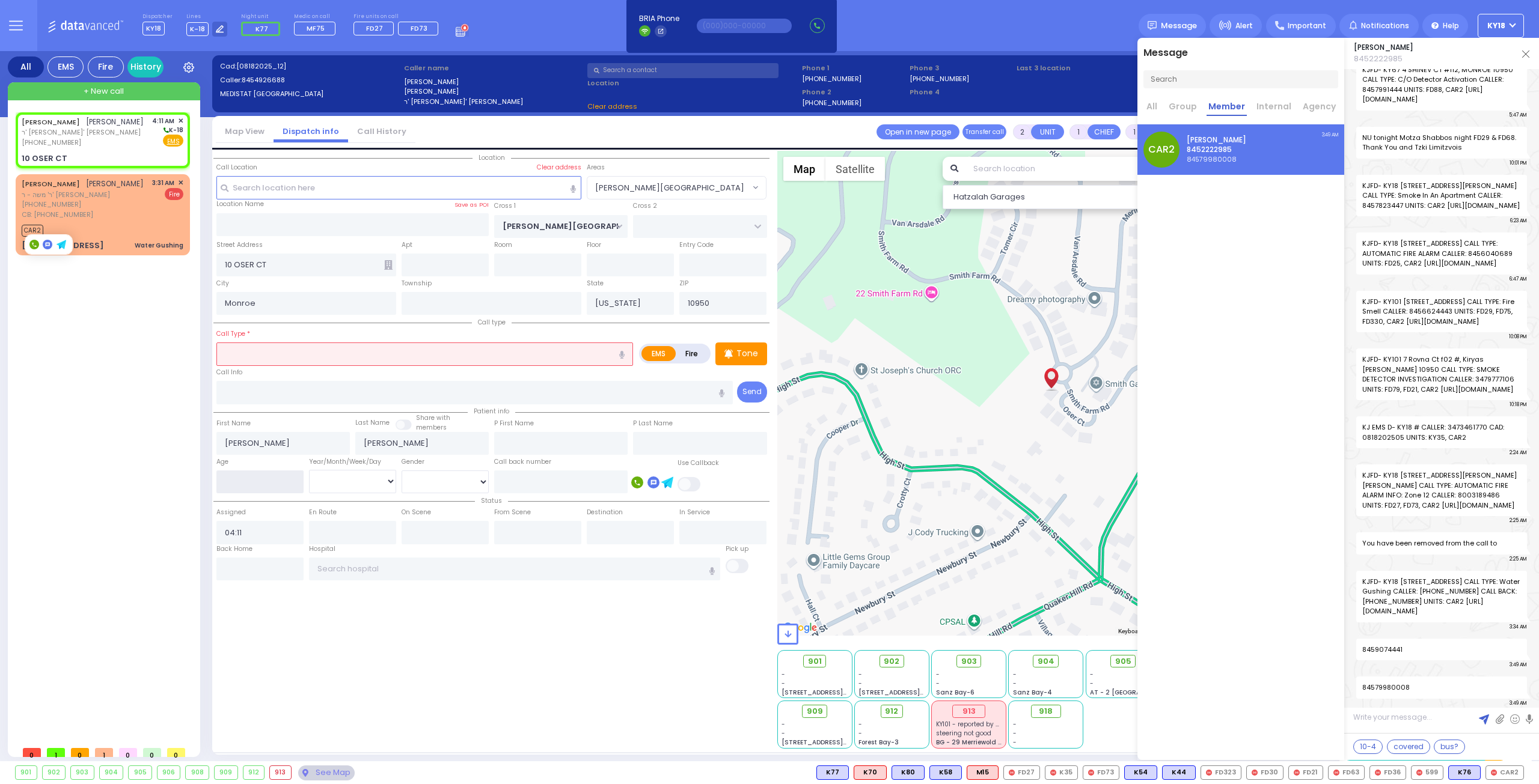
select select "[PERSON_NAME][GEOGRAPHIC_DATA]"
type input "14"
click at [383, 474] on select "Year Month Week Day" at bounding box center [352, 481] width 87 height 23
select select
radio input "true"
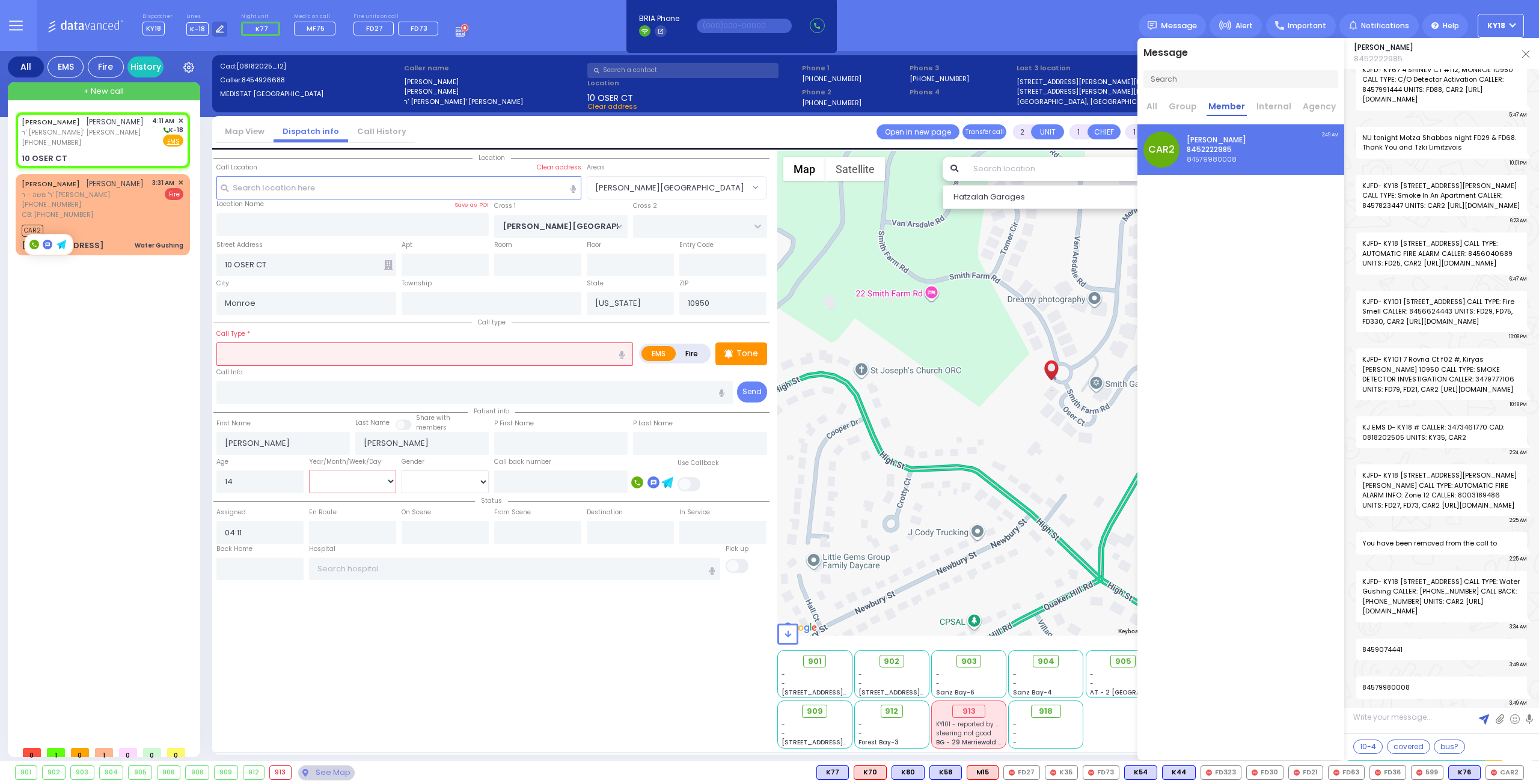
select select
select select "Hatzalah Garages"
select select "Year"
click at [309, 469] on select "Year Month Week Day" at bounding box center [352, 481] width 87 height 23
select select "[PERSON_NAME][GEOGRAPHIC_DATA]"
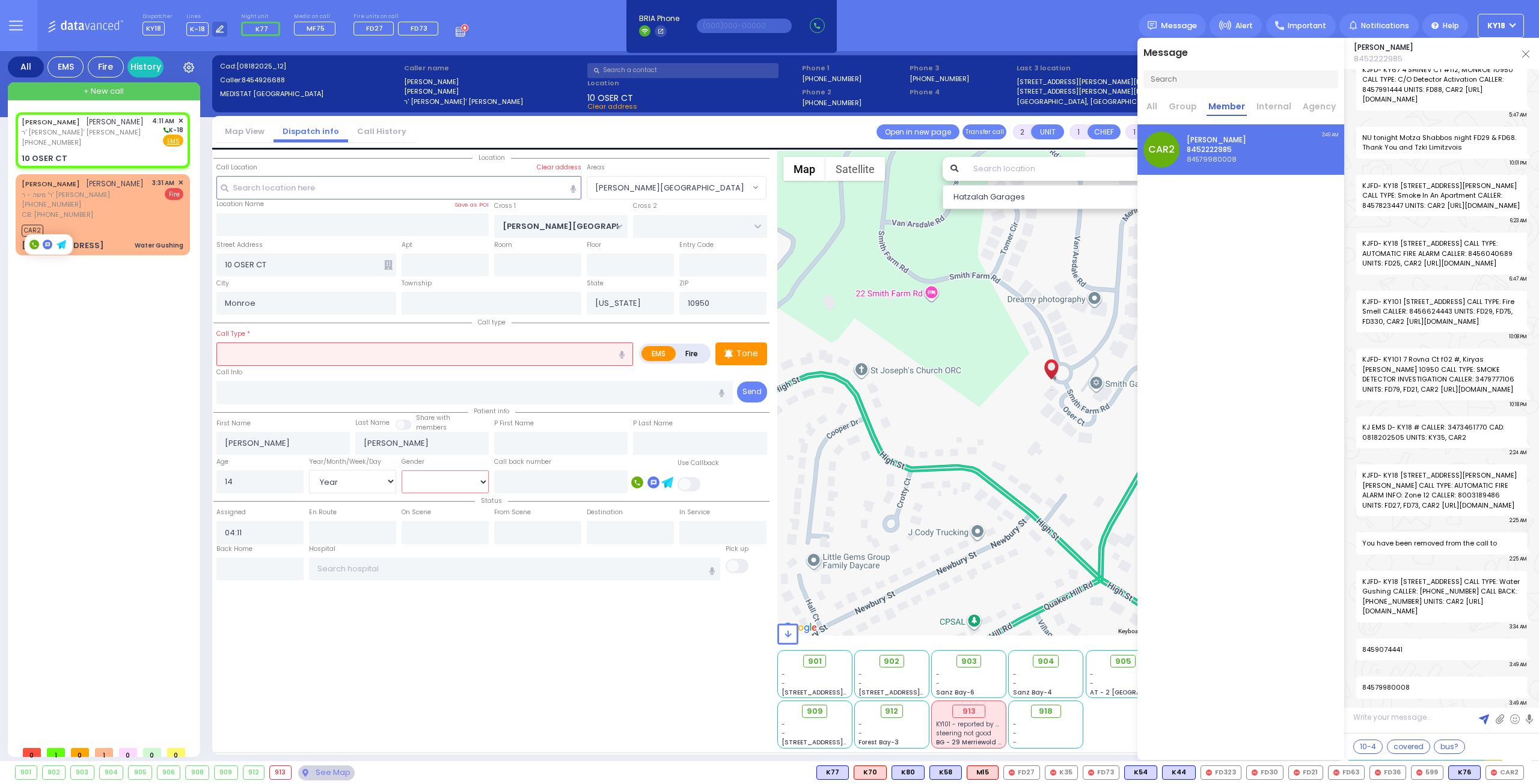
click at [429, 477] on select "Male Female" at bounding box center [445, 481] width 87 height 23
select select
radio input "true"
select select "Year"
select select "Hatzalah Garages"
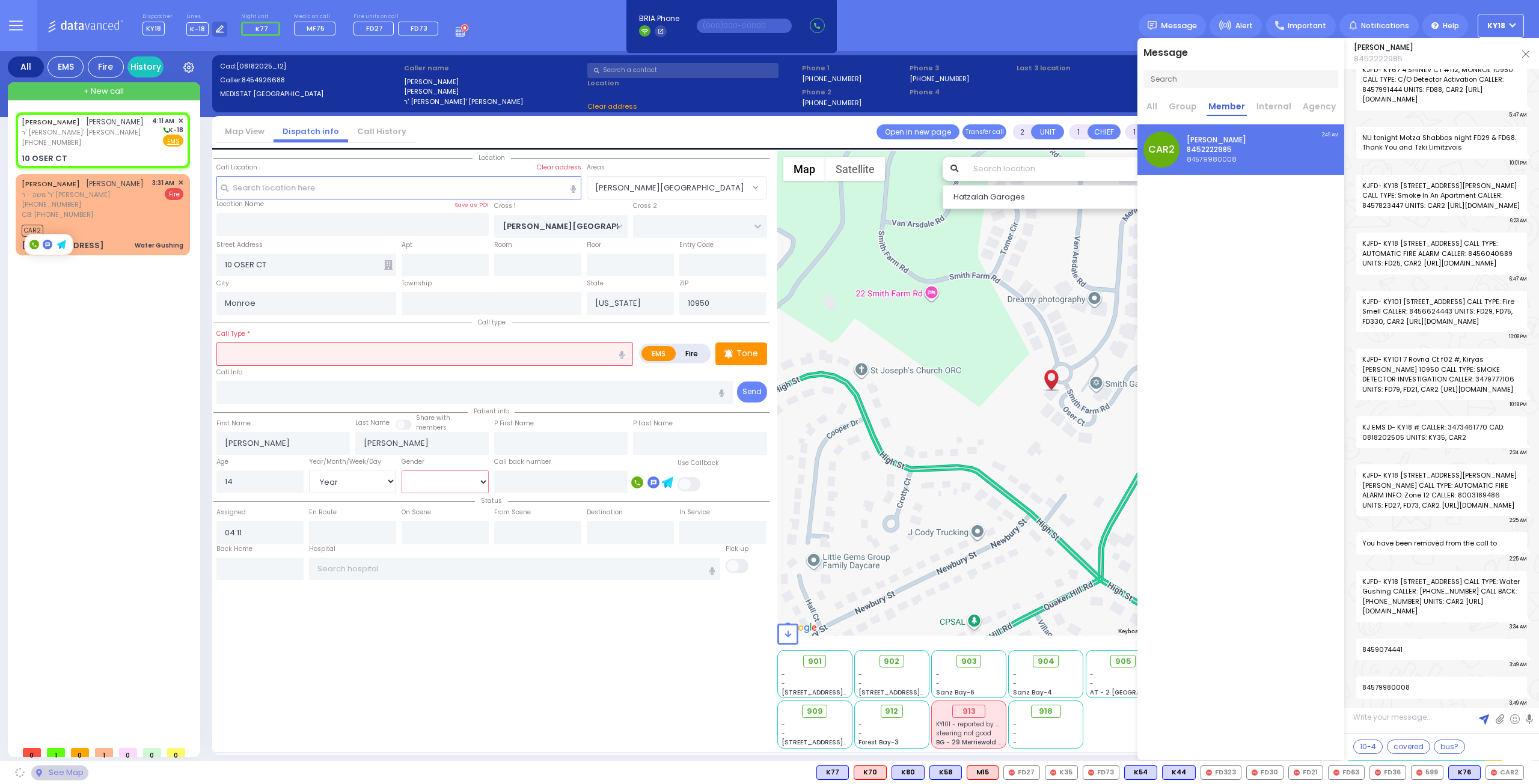
select select "[PERSON_NAME][GEOGRAPHIC_DATA]"
select select "[DEMOGRAPHIC_DATA]"
click at [402, 470] on select "Male Female" at bounding box center [445, 481] width 87 height 23
select select
radio input "true"
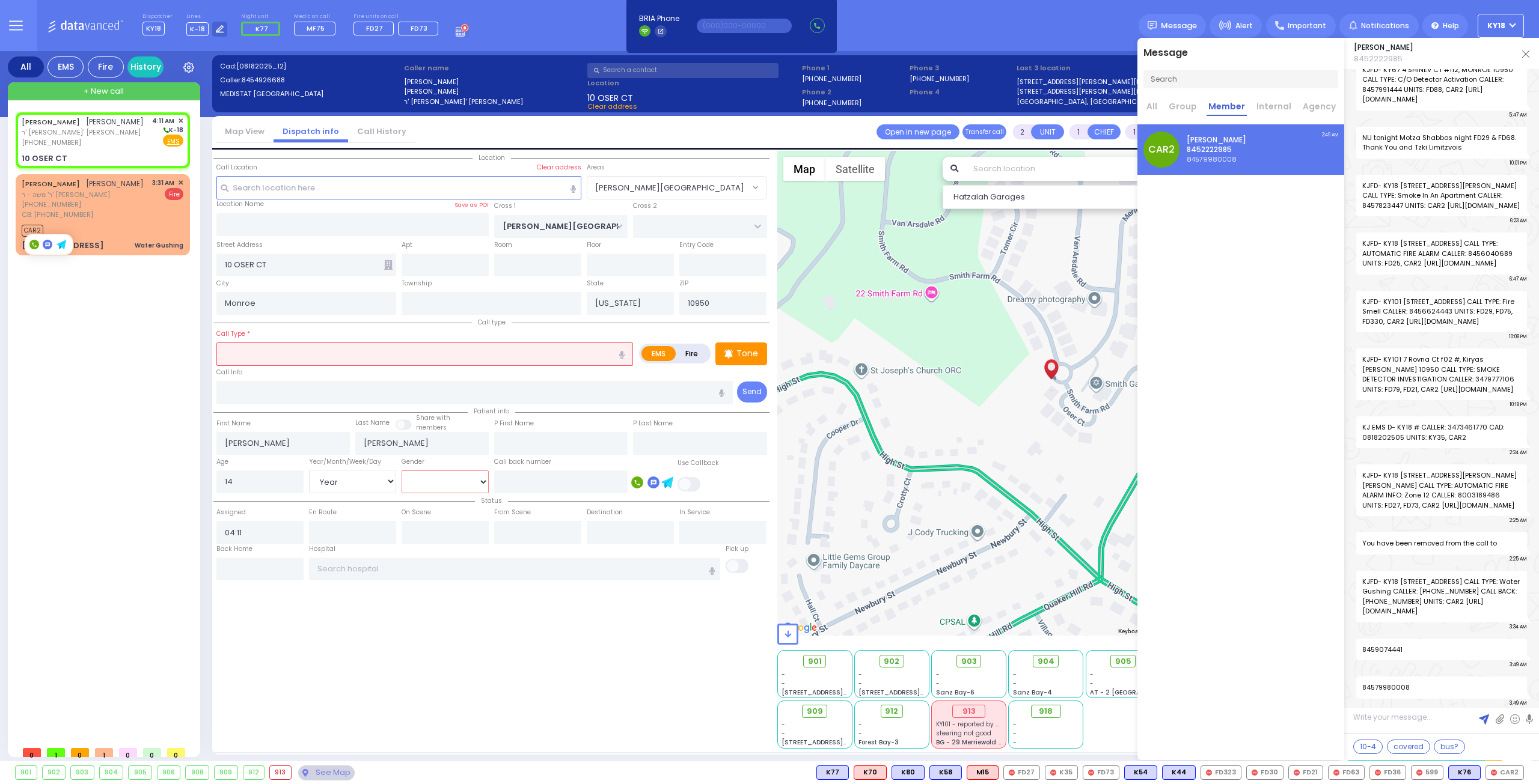
select select "Year"
select select "[DEMOGRAPHIC_DATA]"
select select "Hatzalah Garages"
select select "[PERSON_NAME][GEOGRAPHIC_DATA]"
click at [121, 152] on div "JOEL FRIEDMAN יואל פריעדמאן ר' אברהם חיים - ר' משה פייערווערקער (845) 492-6688 …" at bounding box center [103, 140] width 169 height 52
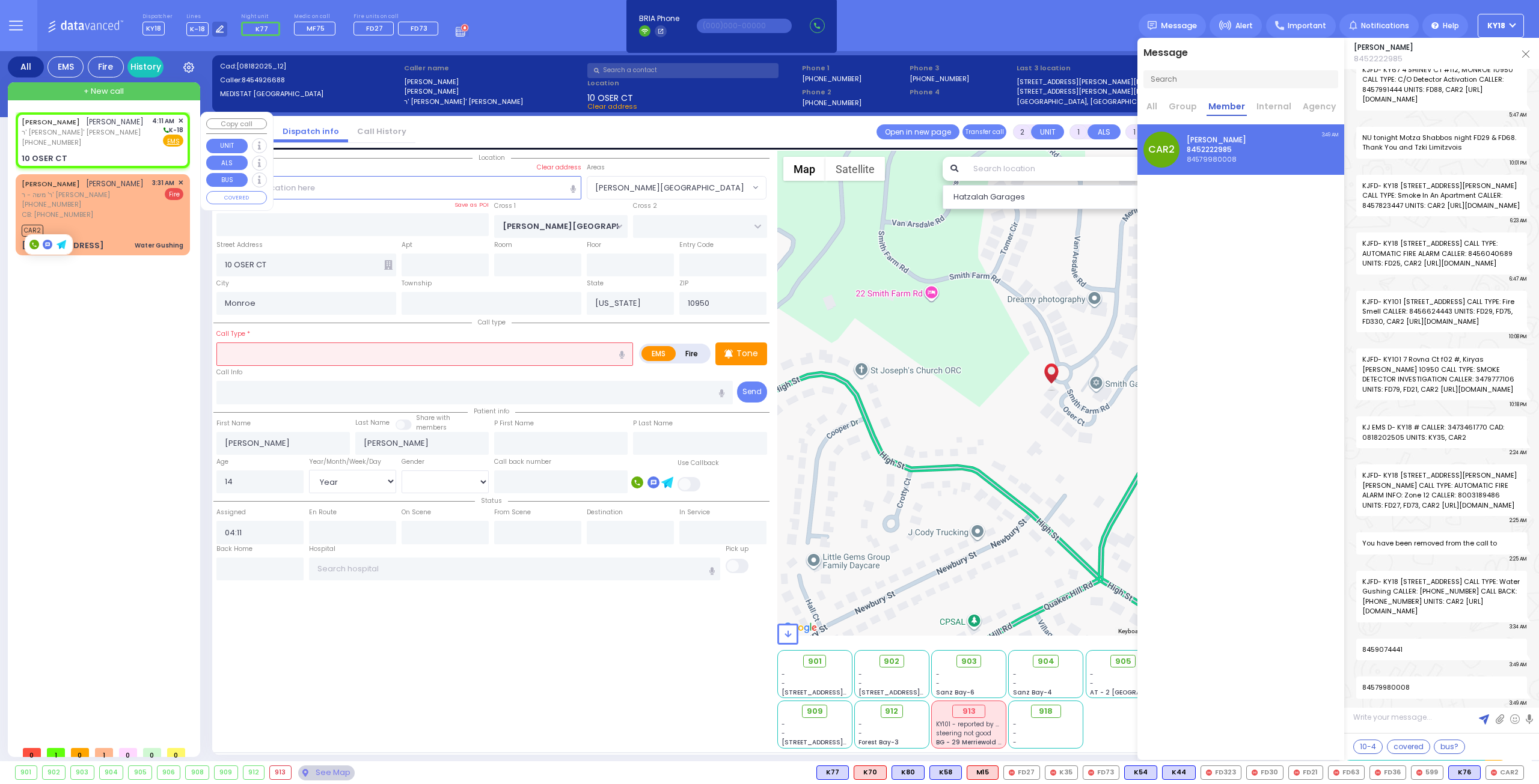
select select
radio input "true"
select select "Year"
select select "[DEMOGRAPHIC_DATA]"
select select "Hatzalah Garages"
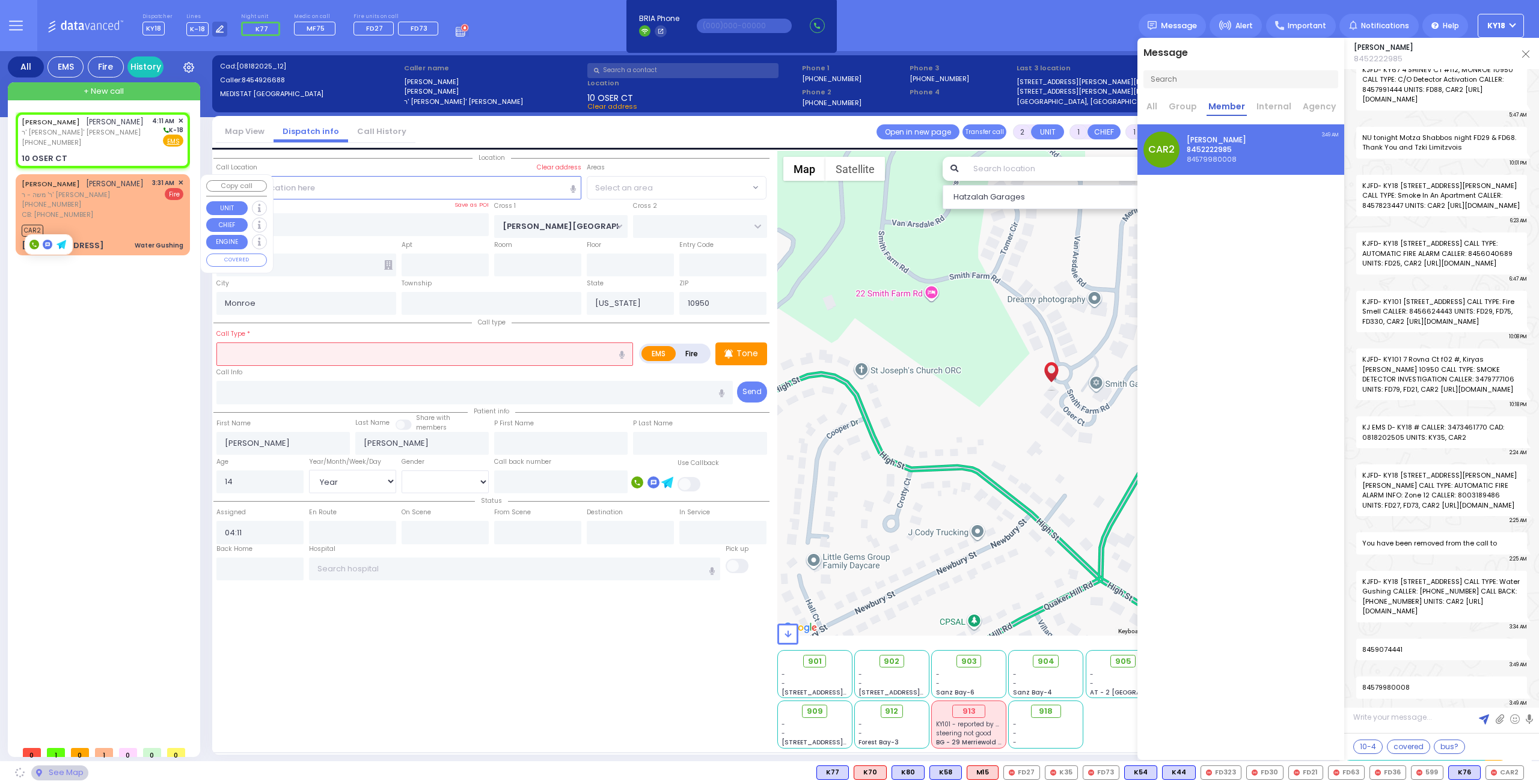
select select "[PERSON_NAME][GEOGRAPHIC_DATA]"
click at [276, 354] on input "text" at bounding box center [425, 354] width 417 height 23
click at [121, 224] on div "CAR2" at bounding box center [102, 229] width 161 height 15
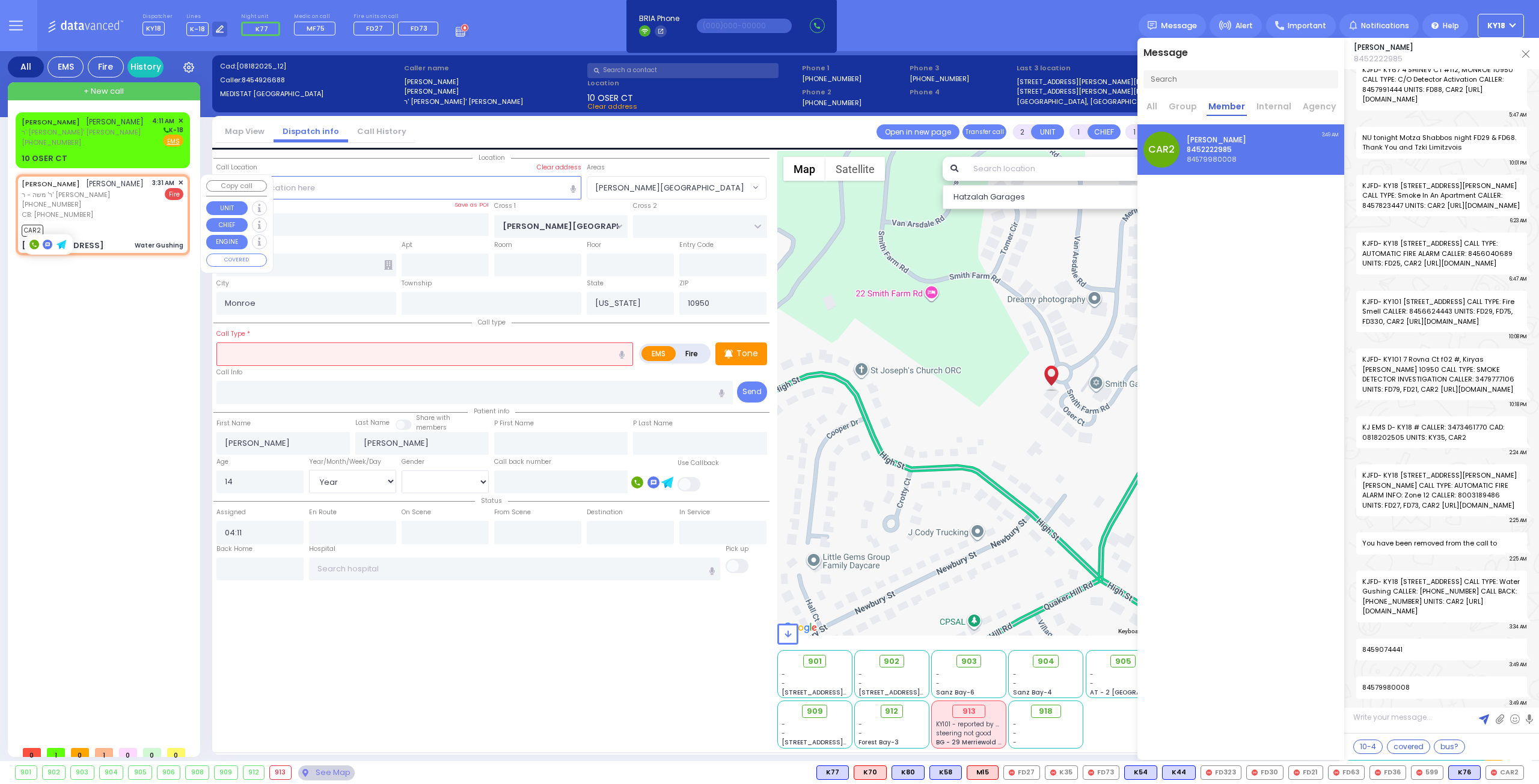
select select
type input "Water Gushing"
radio input "false"
radio input "true"
type input "YIDA"
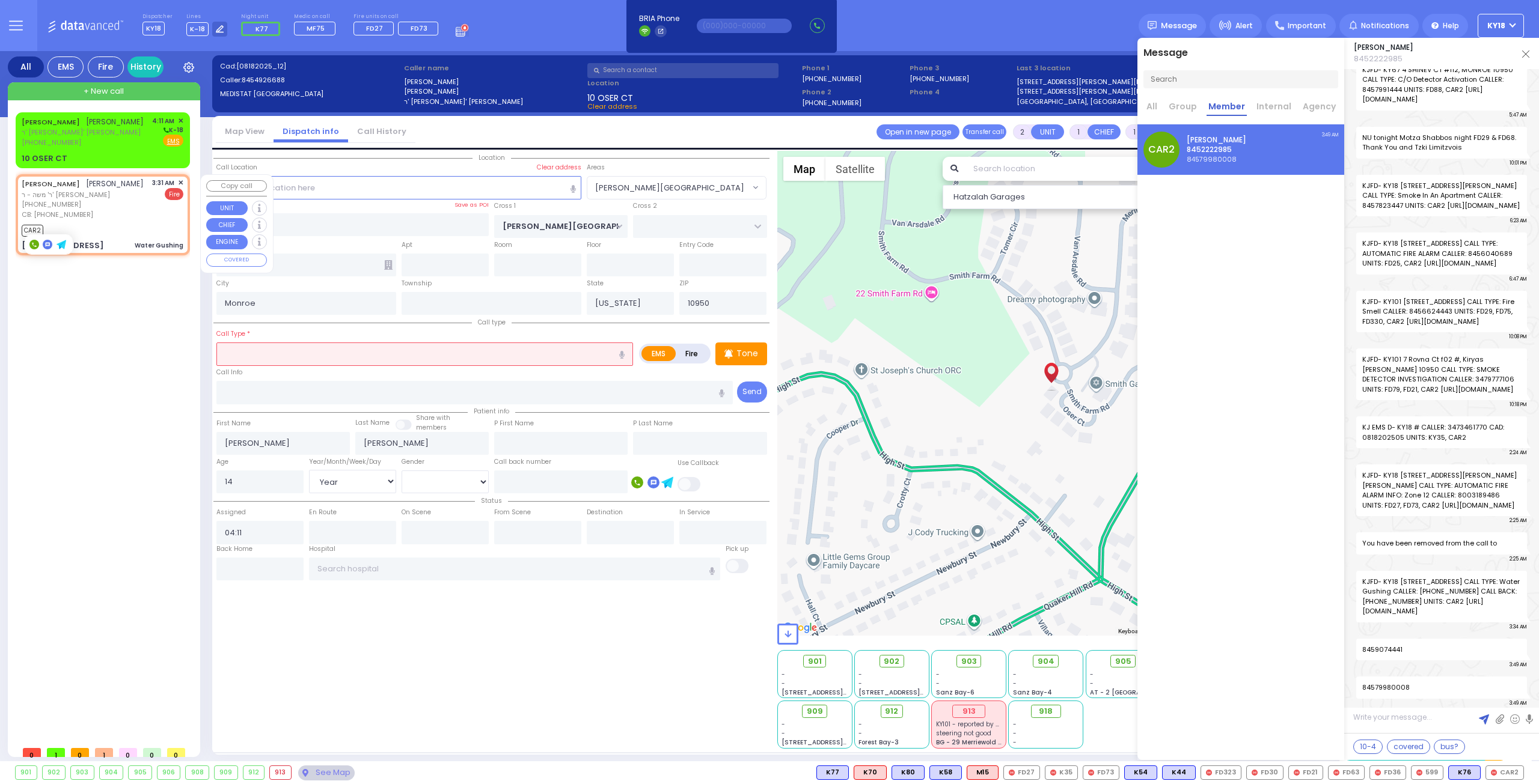
type input "[PERSON_NAME]"
select select
type input "3474860949"
type input "03:31"
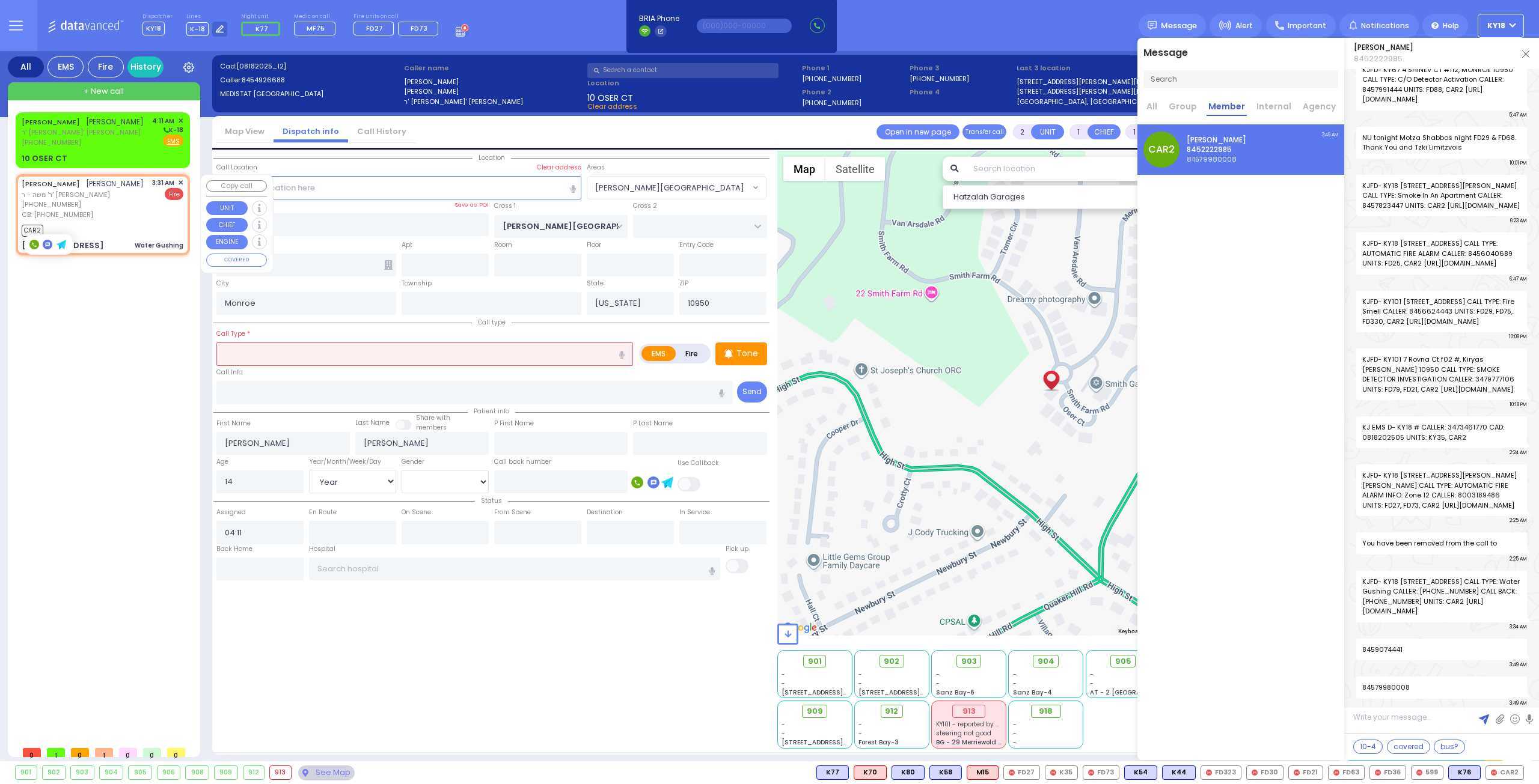
type input "03:34"
select select "Hatzalah Garages"
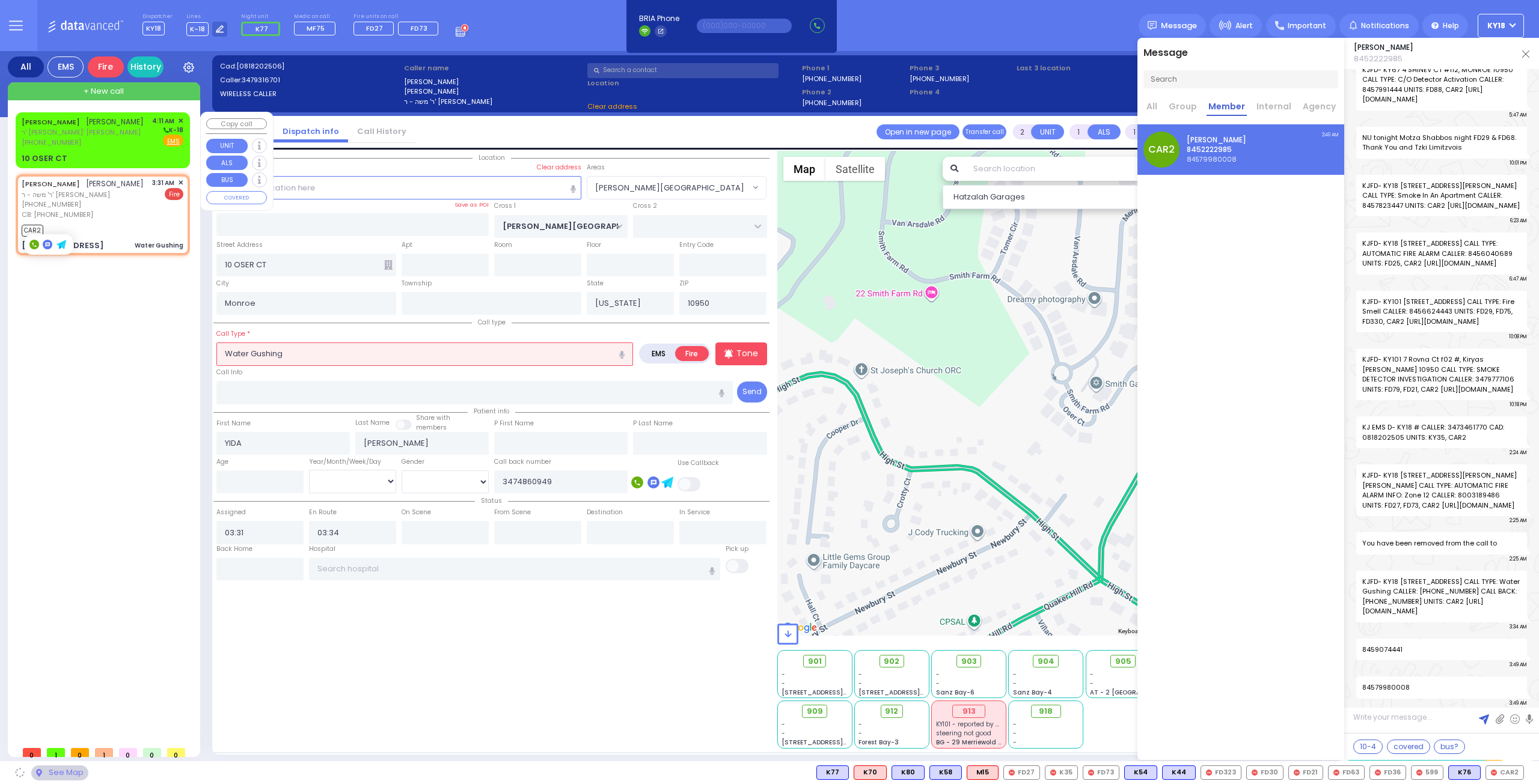
type input "RADOMSK WAY"
type input "NICKLESBURG RD"
type input "[STREET_ADDRESS]"
type input "212"
select select "SECTION 5"
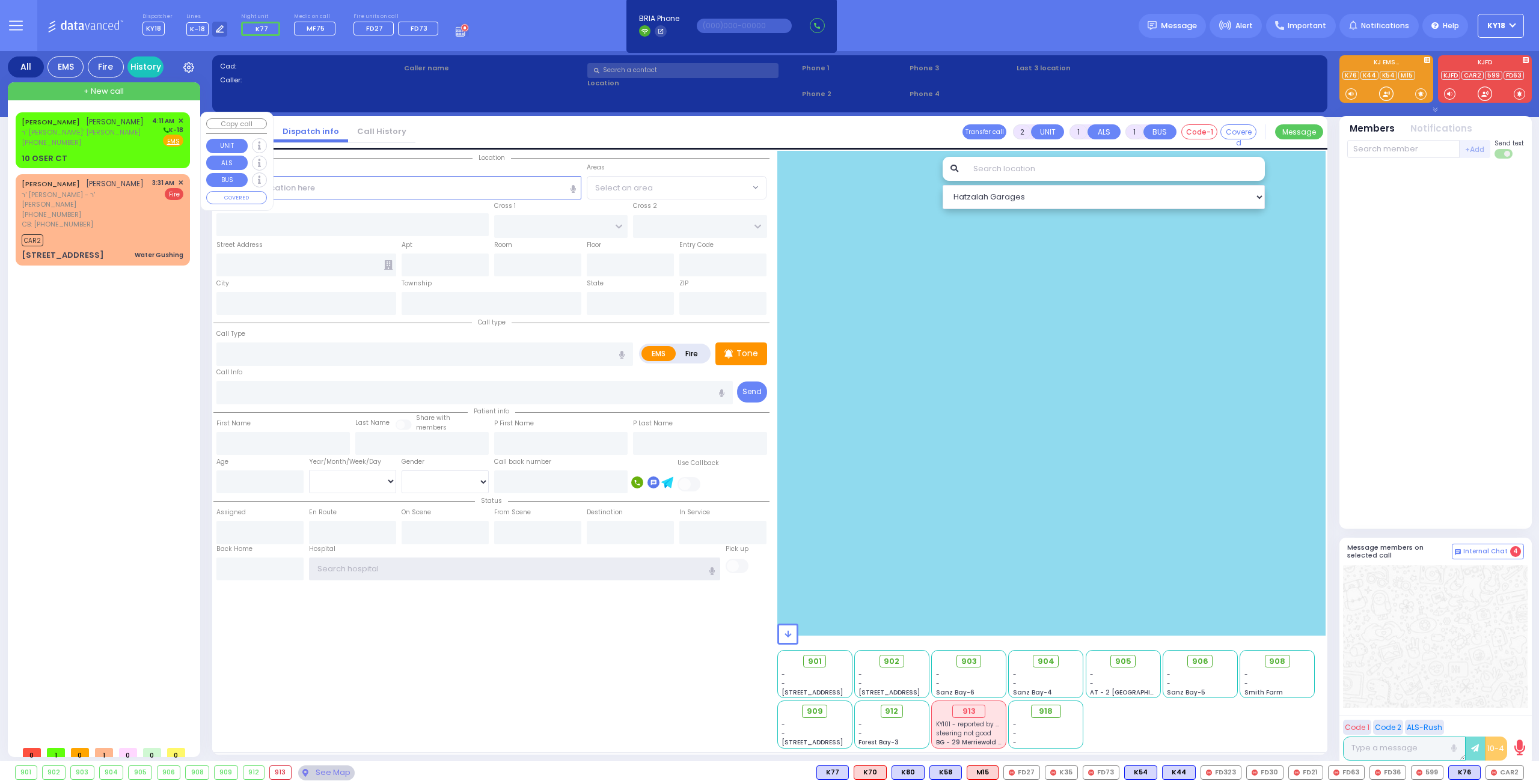
type input "ky18"
click at [135, 142] on div "JOEL FRIEDMAN יואל פריעדמאן ר' אברהם חיים - ר' משה פייערווערקער (845) 492-6688 …" at bounding box center [102, 132] width 161 height 32
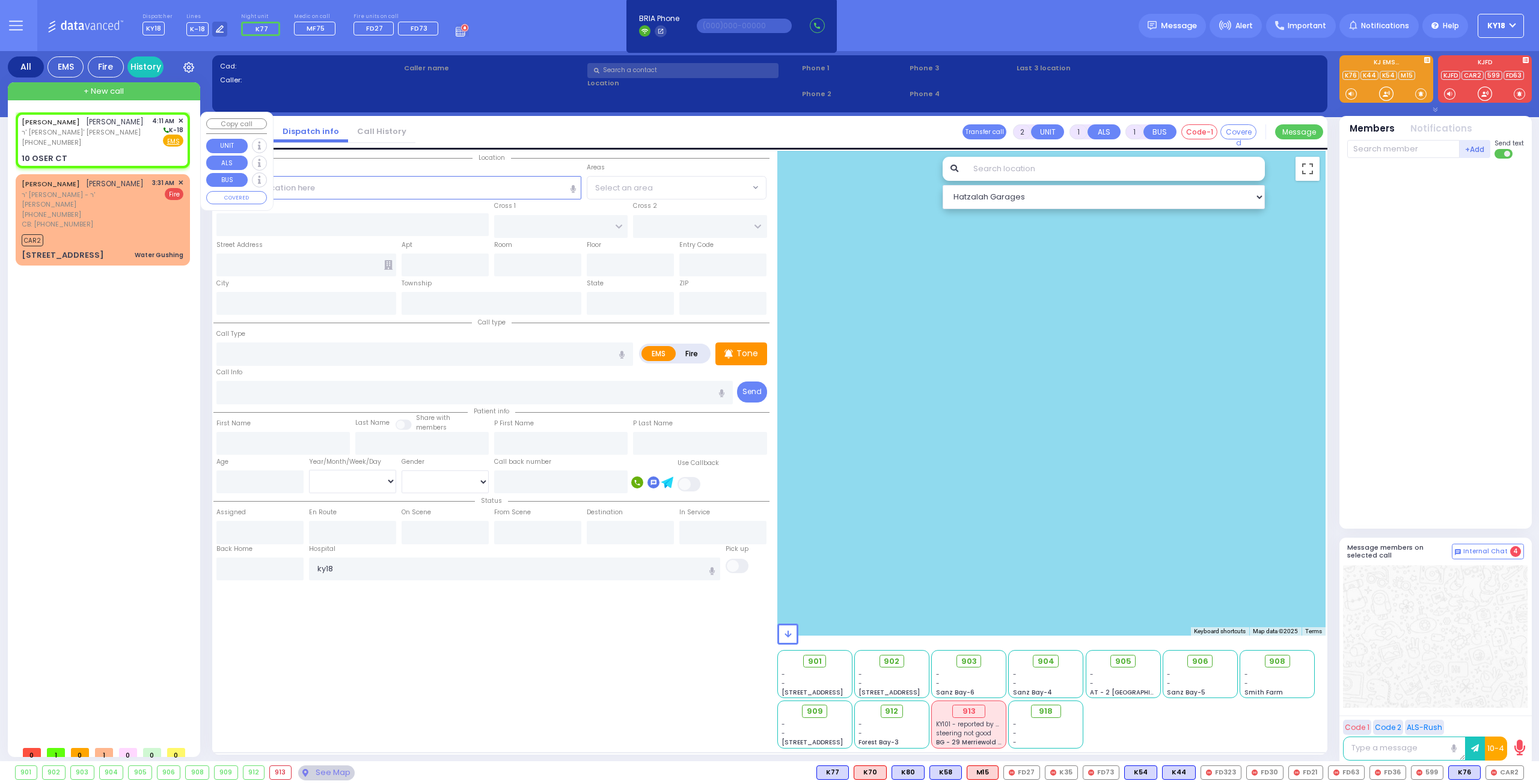
select select
radio input "true"
type input "[PERSON_NAME]"
type input "FRIEDMAN"
type input "14"
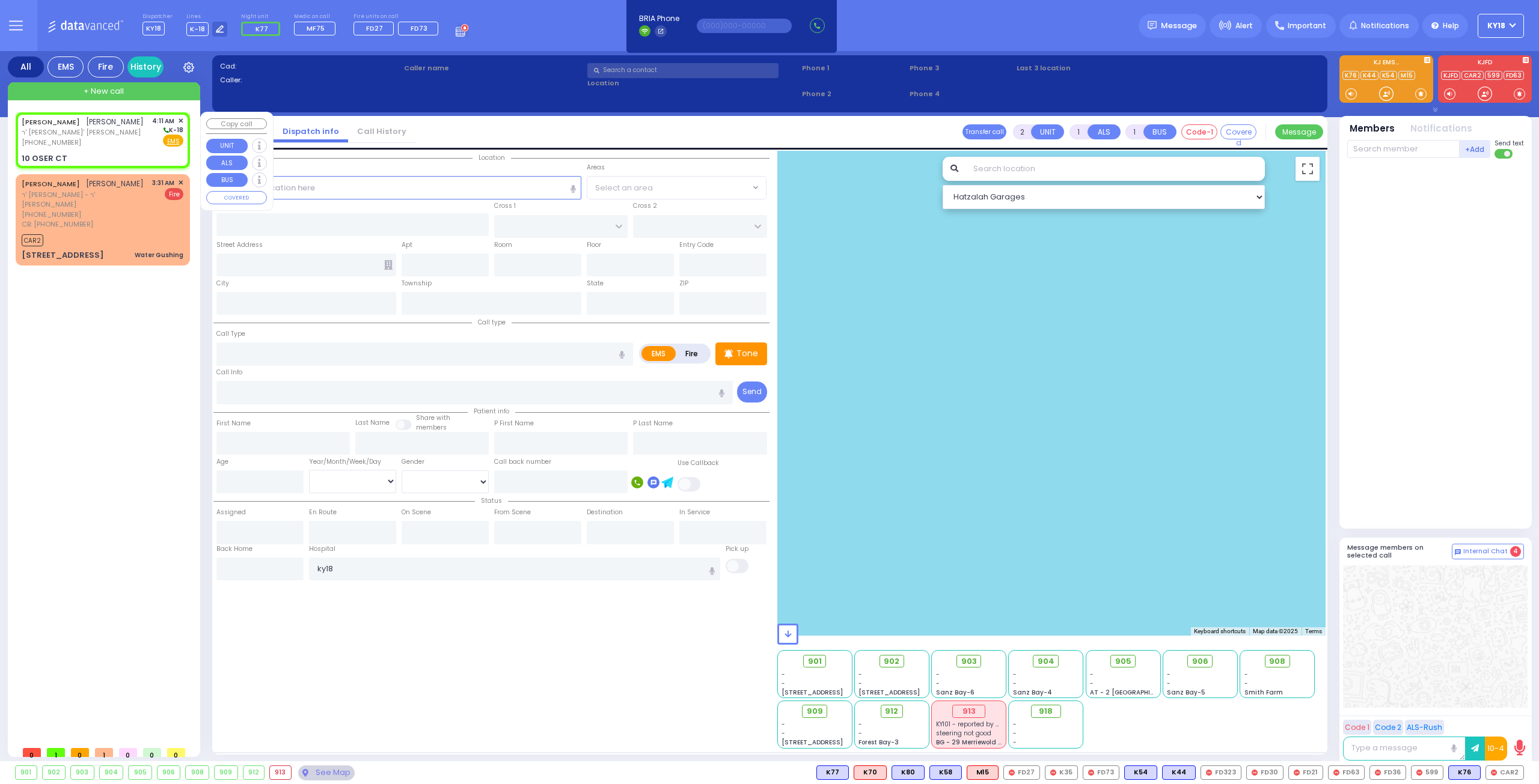
select select "Year"
select select "[DEMOGRAPHIC_DATA]"
type input "04:11"
type input "[PERSON_NAME][GEOGRAPHIC_DATA]"
type input "10 OSER CT"
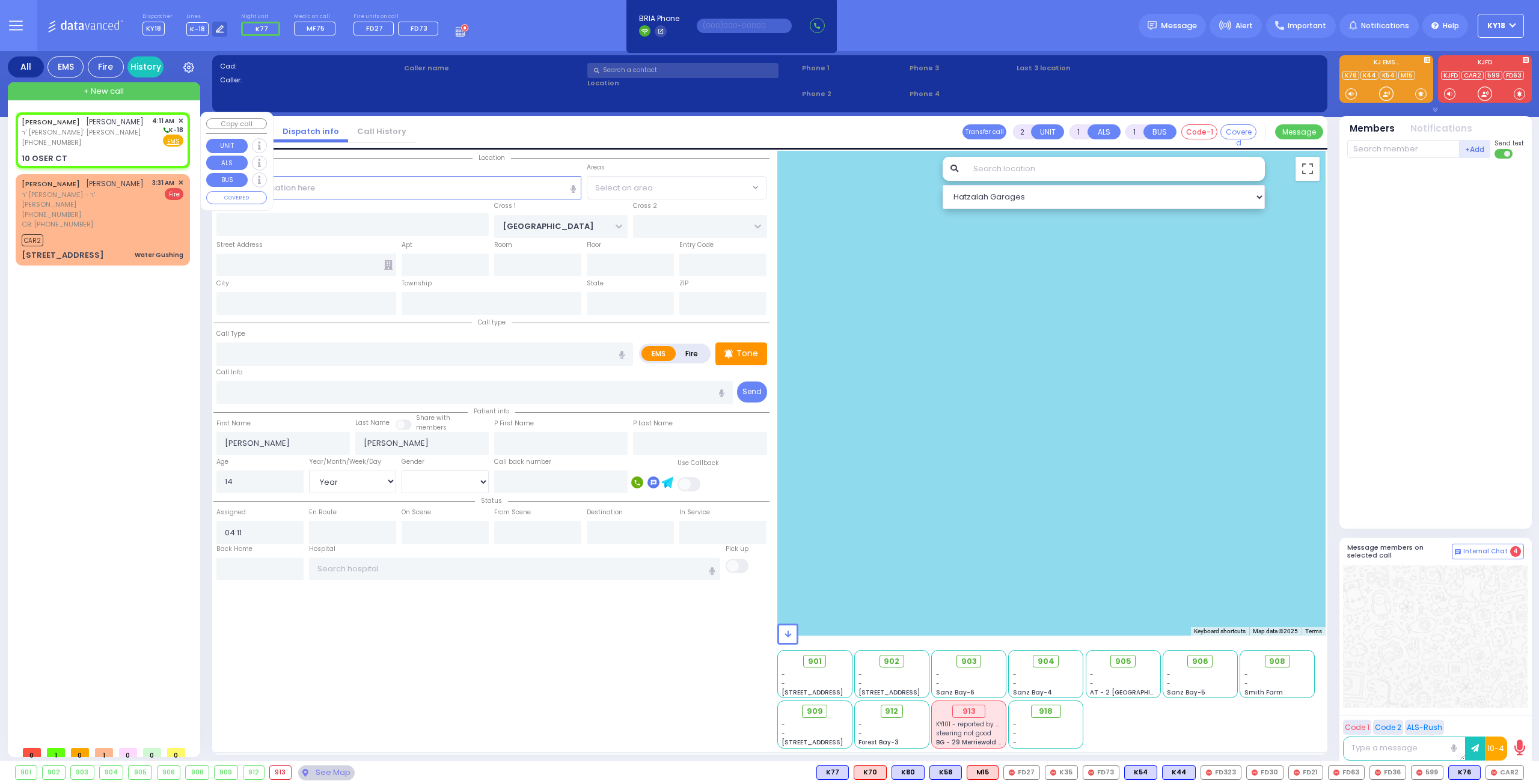
type input "Monroe"
type input "[US_STATE]"
type input "10950"
select select "Hatzalah Garages"
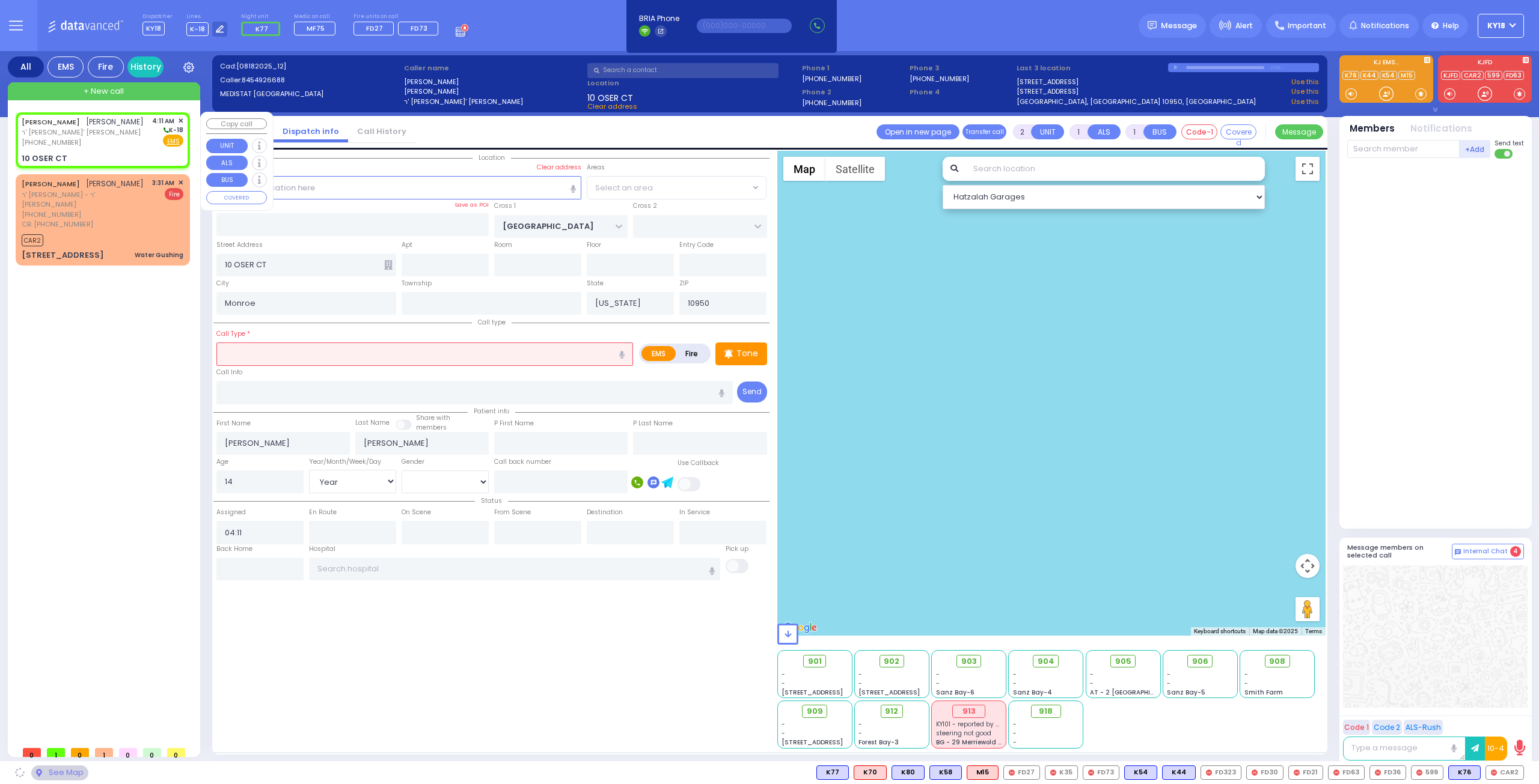
select select "[PERSON_NAME][GEOGRAPHIC_DATA]"
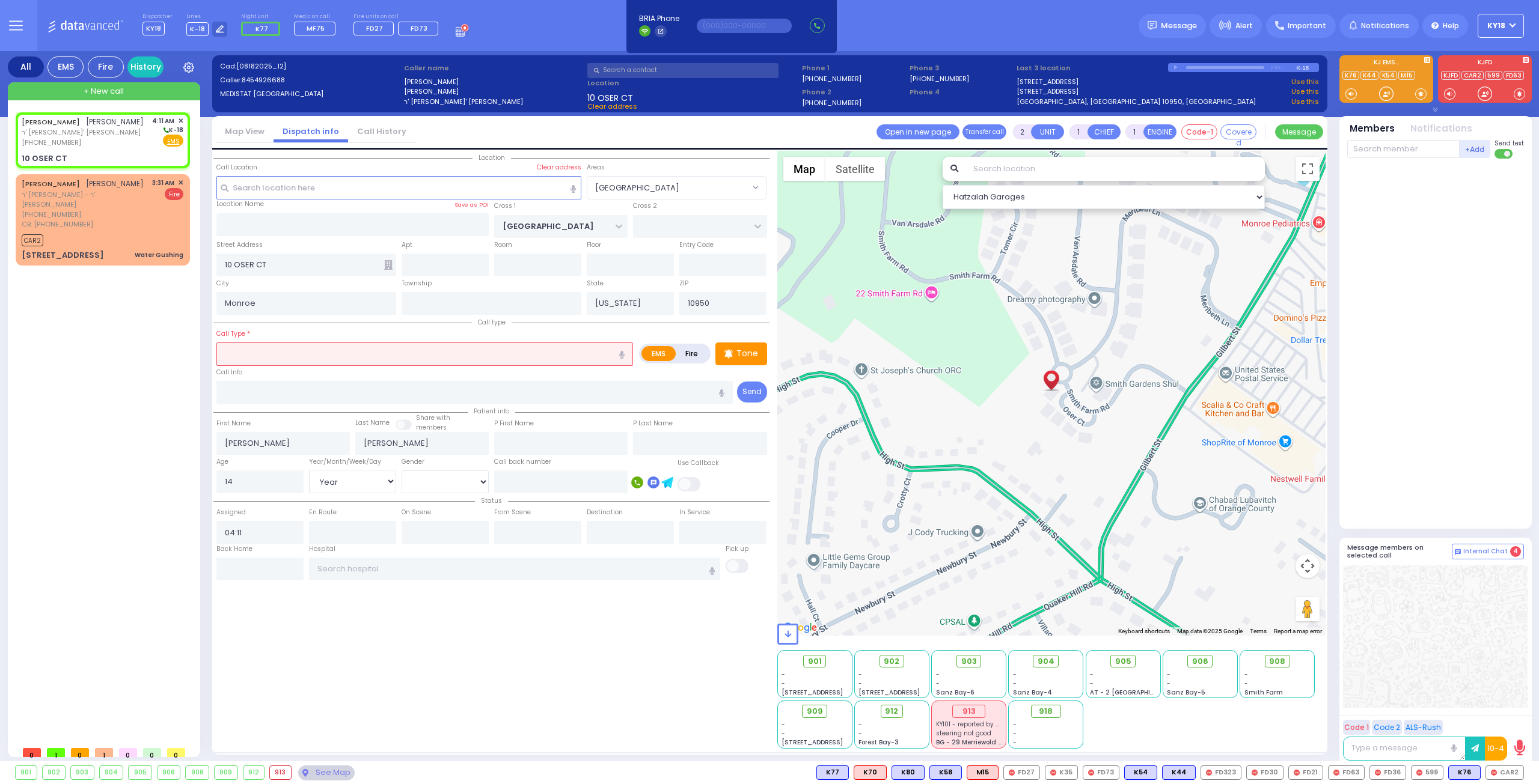
click at [293, 346] on input "text" at bounding box center [425, 354] width 417 height 23
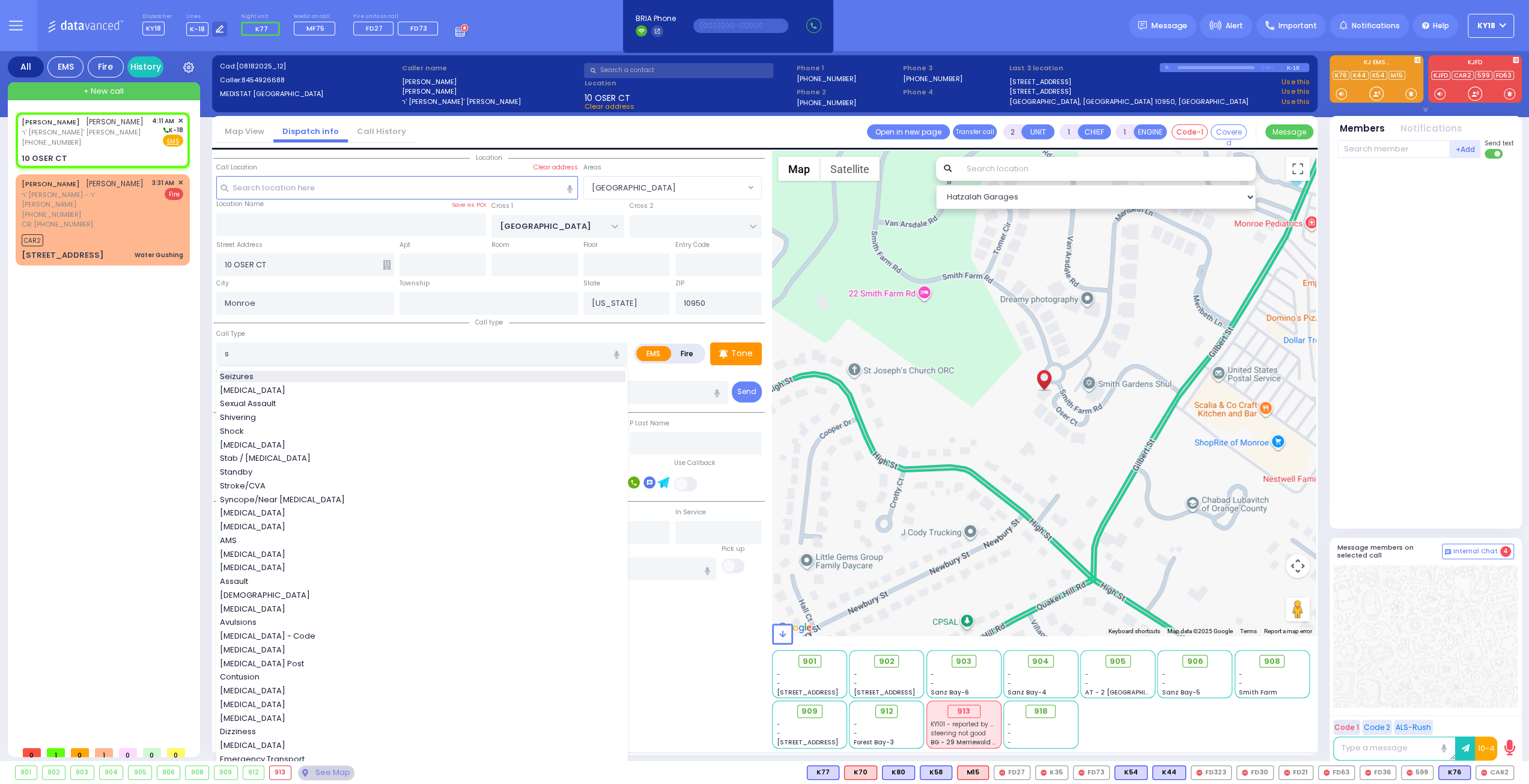
click at [261, 372] on div "Seizures" at bounding box center [422, 376] width 406 height 12
type input "Seizures"
type input "3"
type input "2"
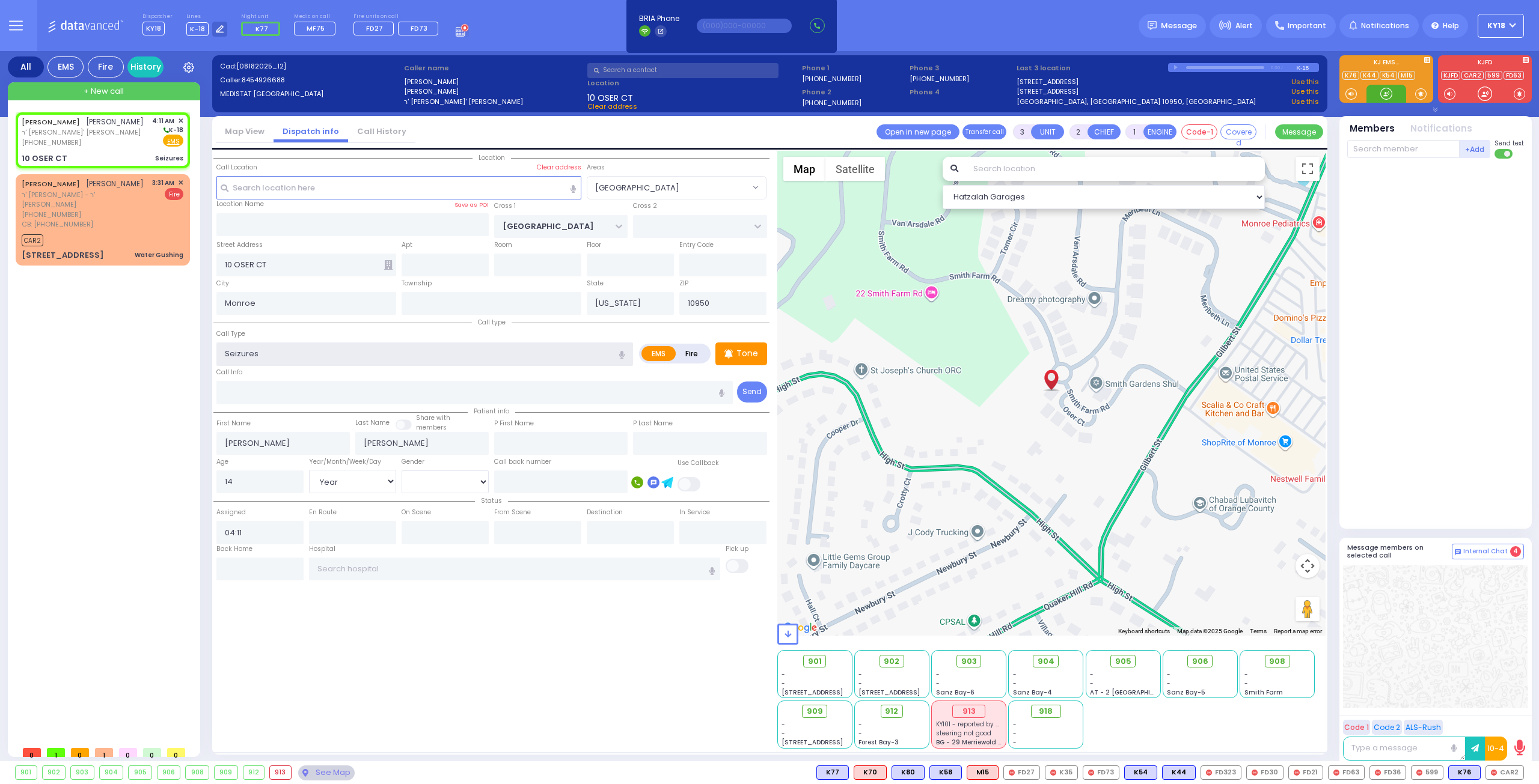
select select
radio input "true"
select select "Year"
select select "[DEMOGRAPHIC_DATA]"
select select "Hatzalah Garages"
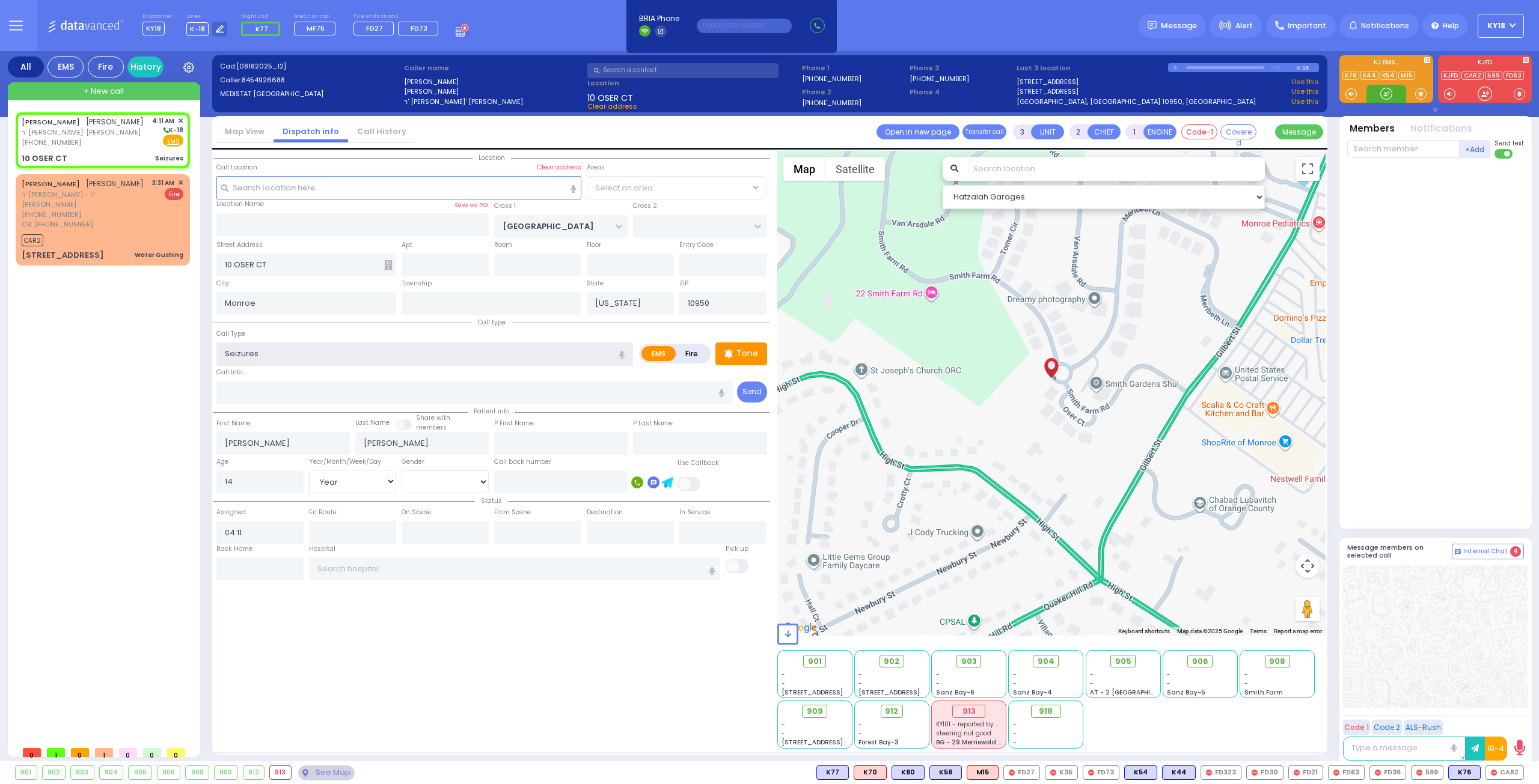
select select "[PERSON_NAME][GEOGRAPHIC_DATA]"
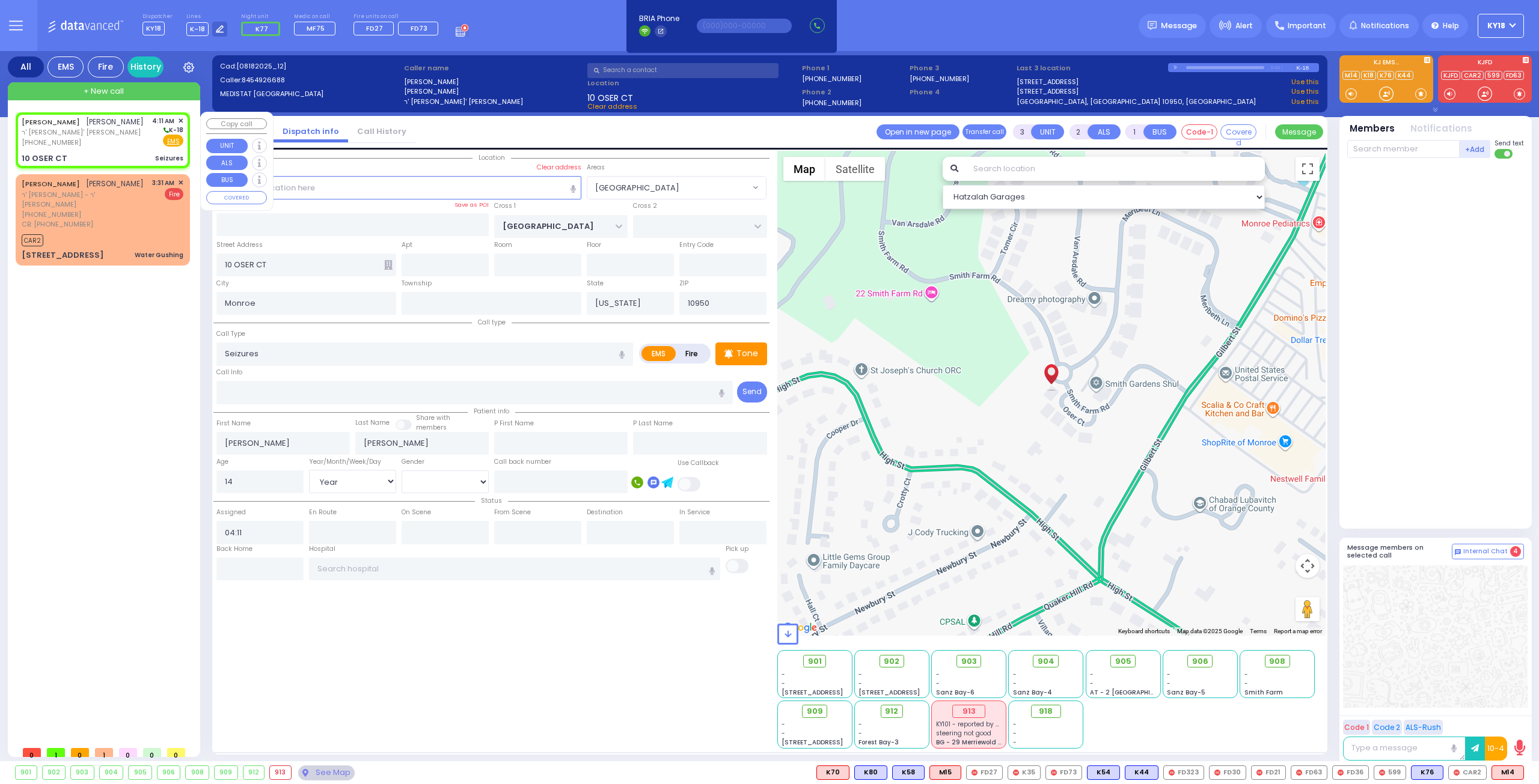
click at [97, 143] on div "(845) 492-6688" at bounding box center [82, 142] width 122 height 10
select select
radio input "true"
select select "Year"
select select "[DEMOGRAPHIC_DATA]"
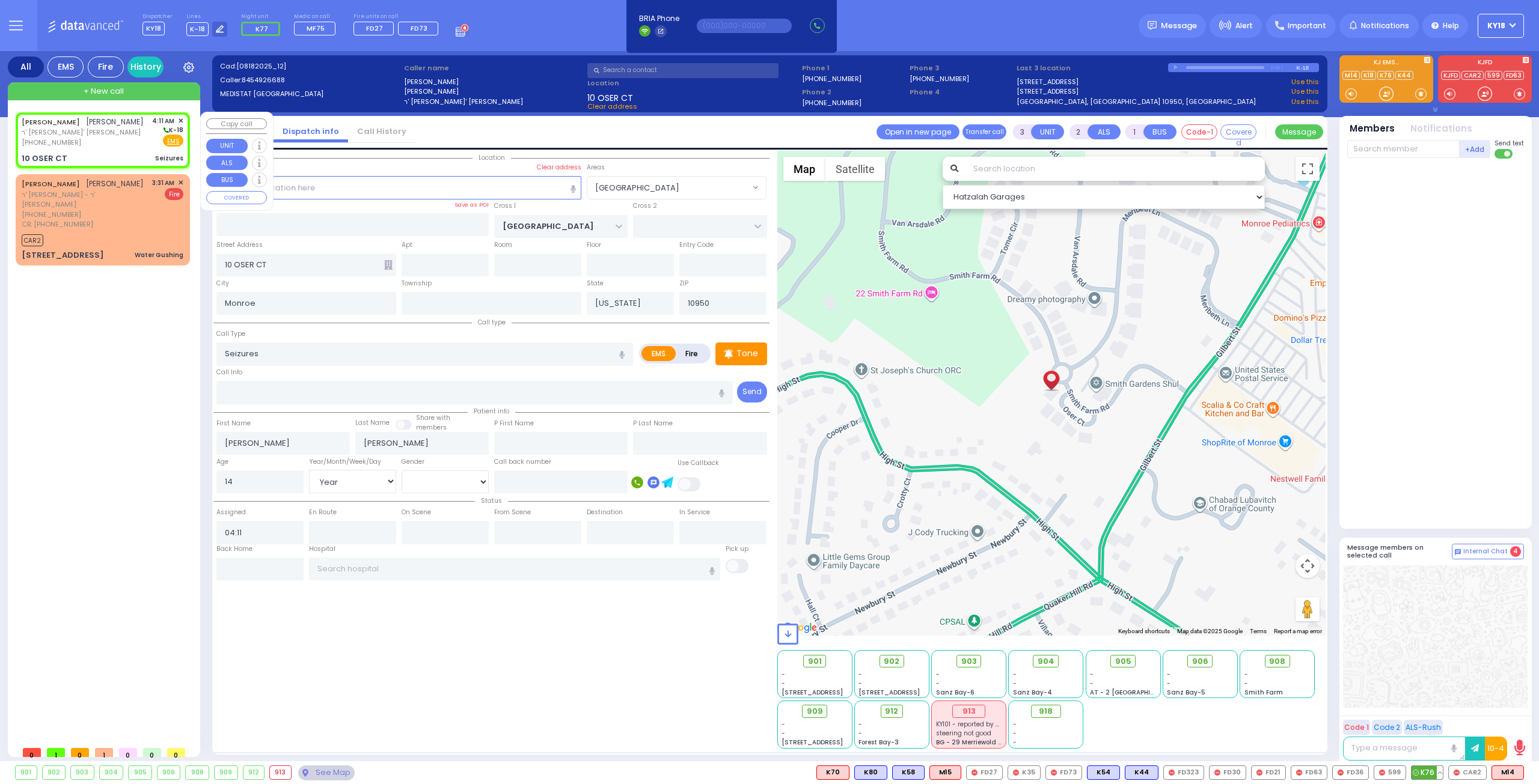
select select "Hatzalah Garages"
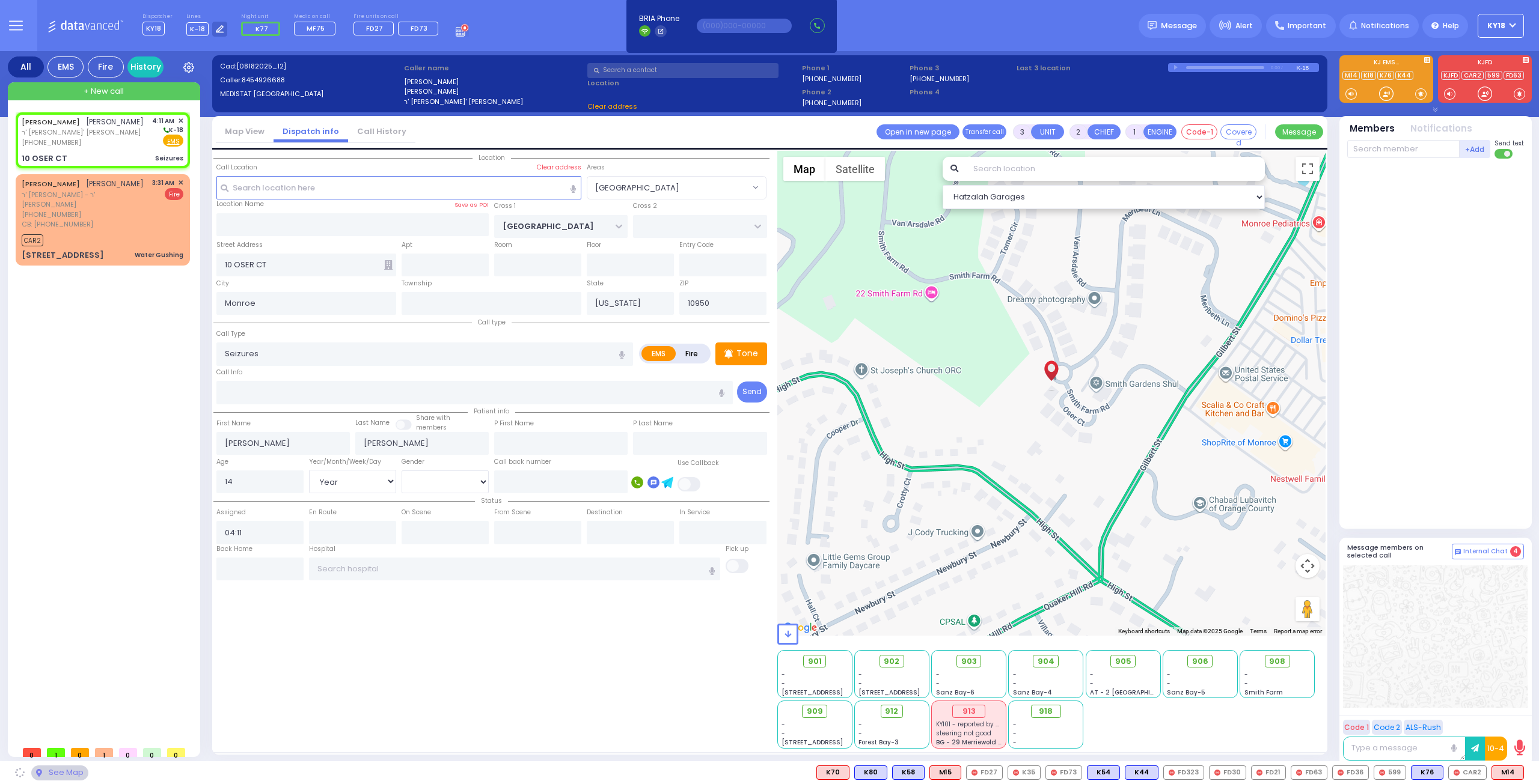
select select
radio input "true"
select select "Year"
select select "[DEMOGRAPHIC_DATA]"
select select "Hatzalah Garages"
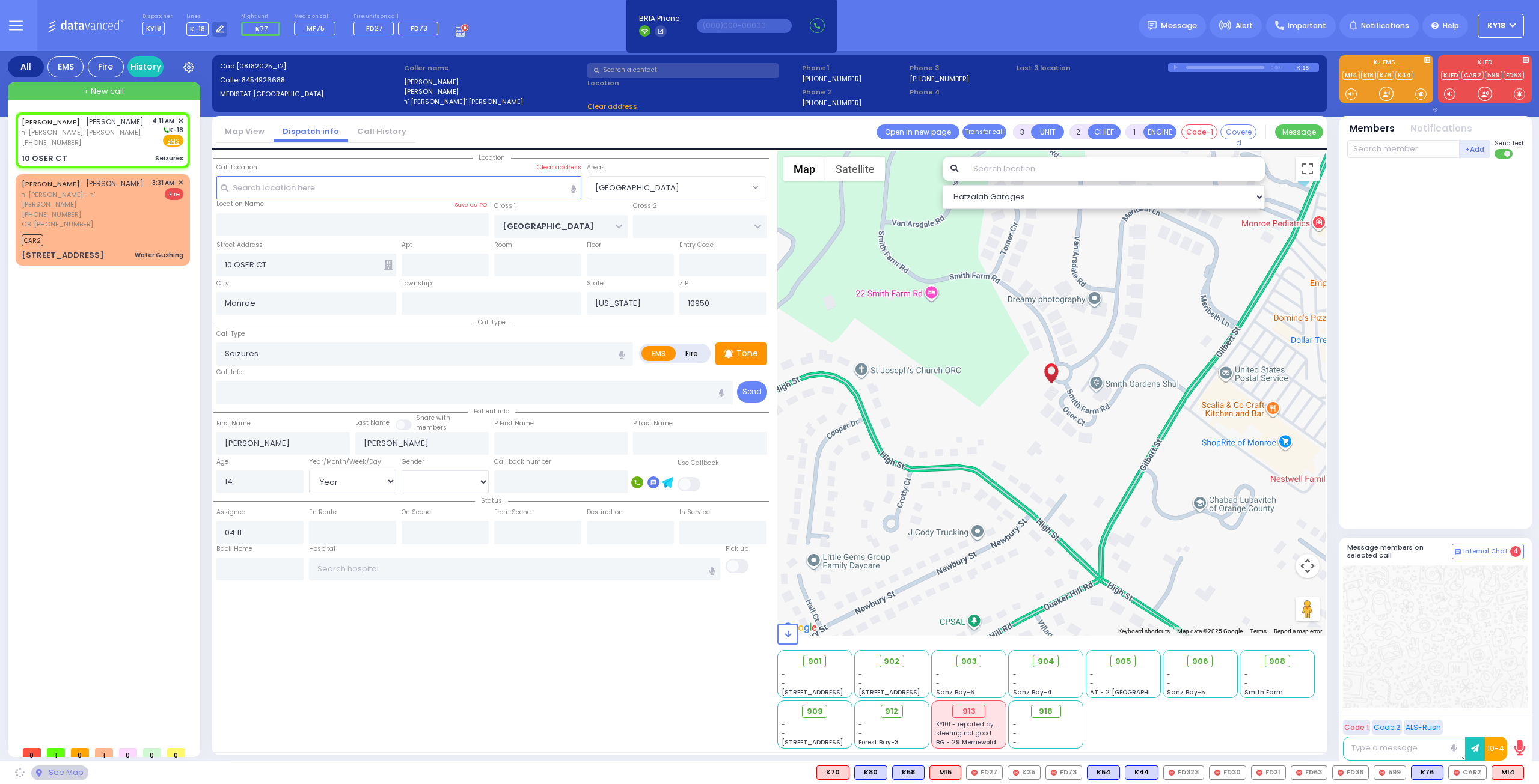
select select "[PERSON_NAME][GEOGRAPHIC_DATA]"
click at [1502, 776] on span "M14" at bounding box center [1507, 773] width 31 height 14
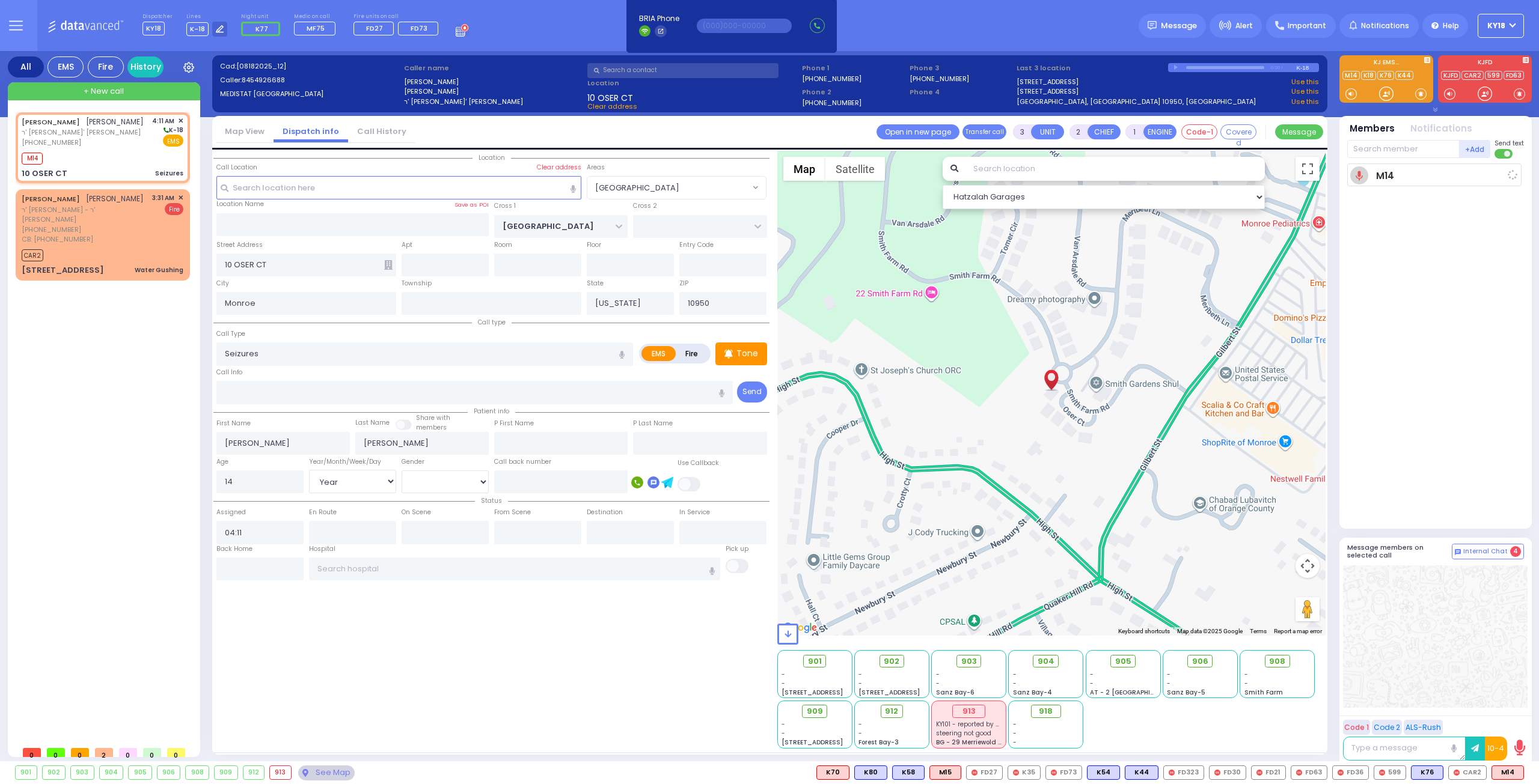
select select
radio input "true"
select select "Year"
select select "[DEMOGRAPHIC_DATA]"
type input "04:12"
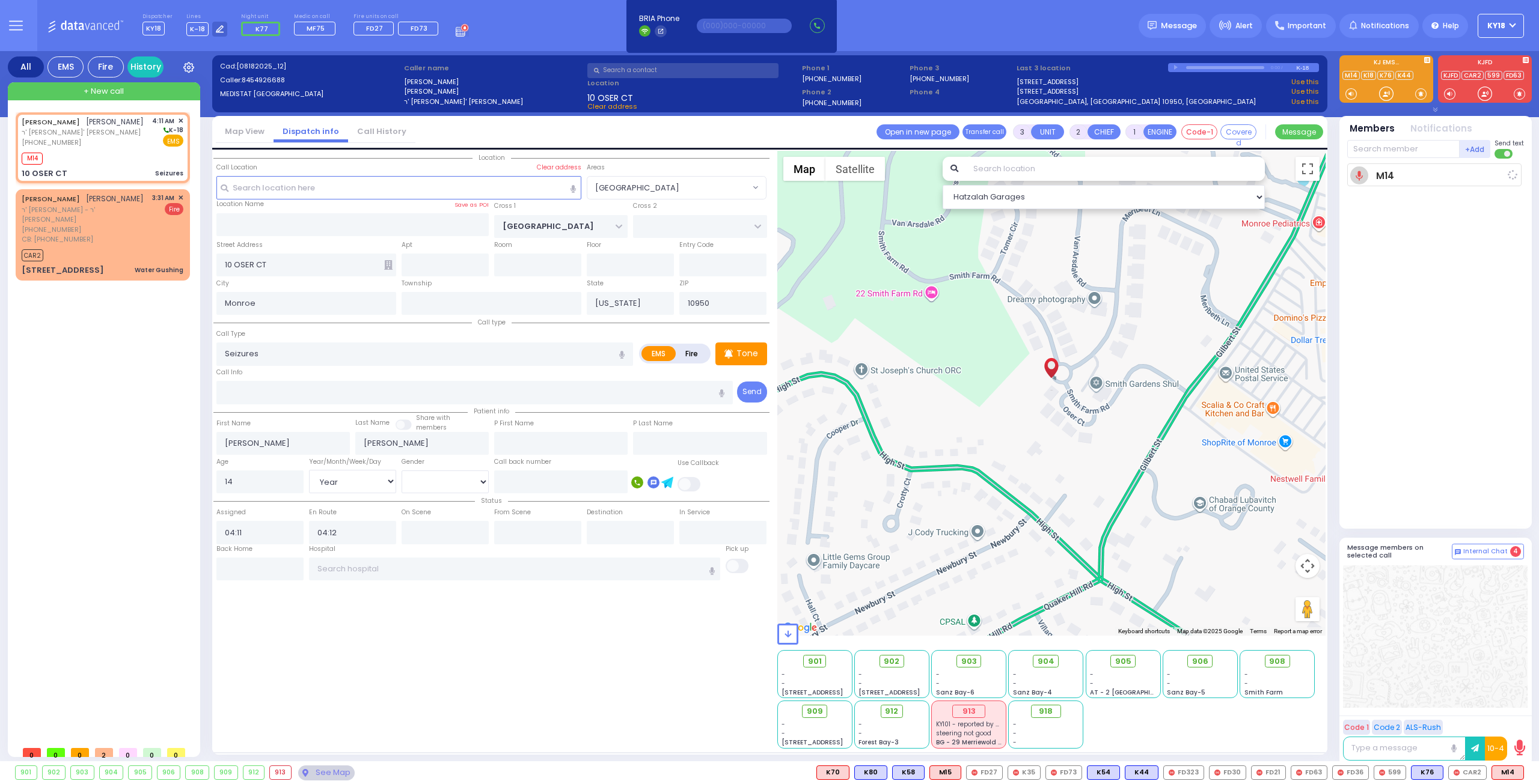
select select "Hatzalah Garages"
select select "[PERSON_NAME][GEOGRAPHIC_DATA]"
click at [1507, 771] on span "K86" at bounding box center [1507, 773] width 31 height 14
select select
radio input "true"
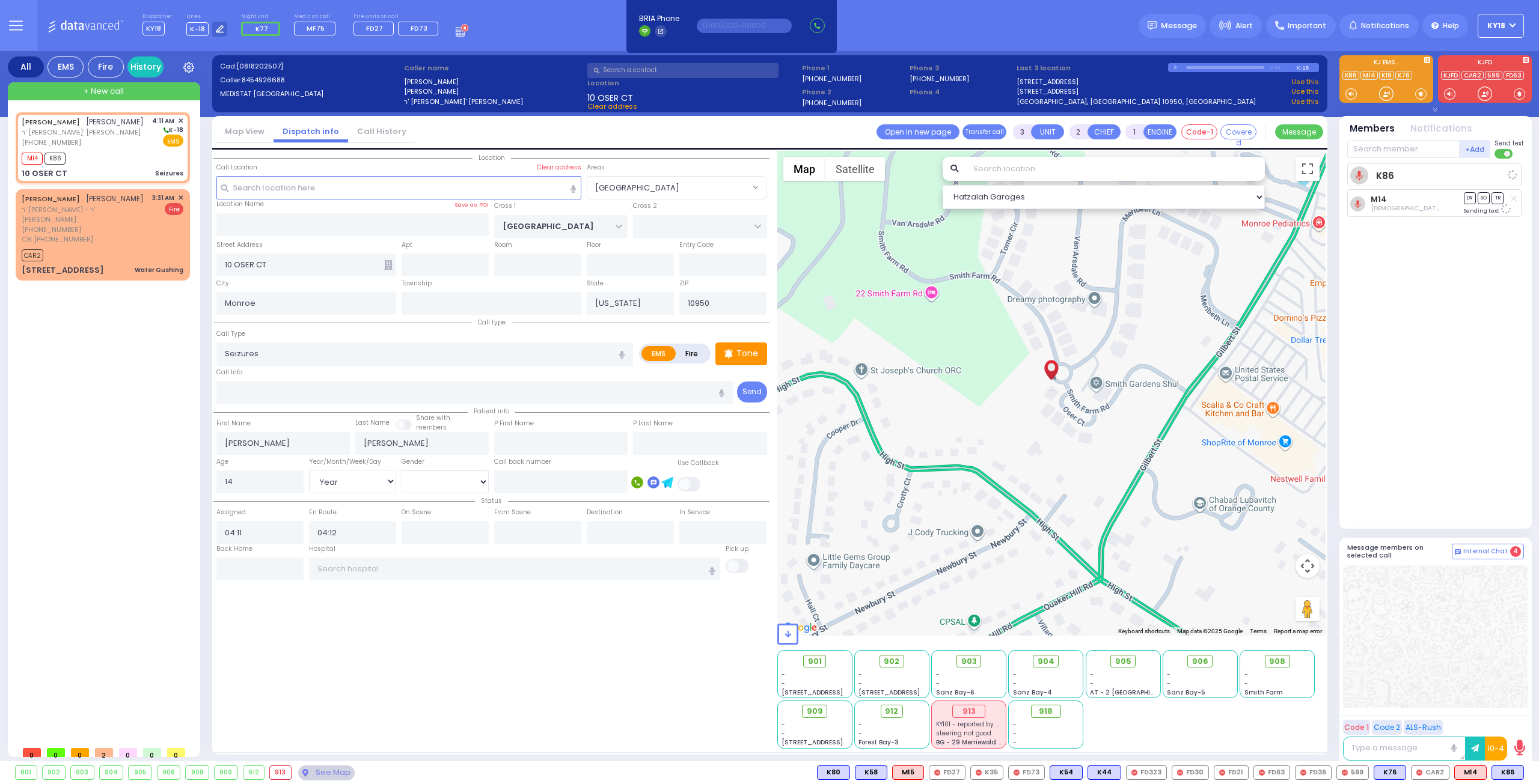
select select "Year"
select select "[DEMOGRAPHIC_DATA]"
select select "Hatzalah Garages"
select select "[PERSON_NAME][GEOGRAPHIC_DATA]"
select select
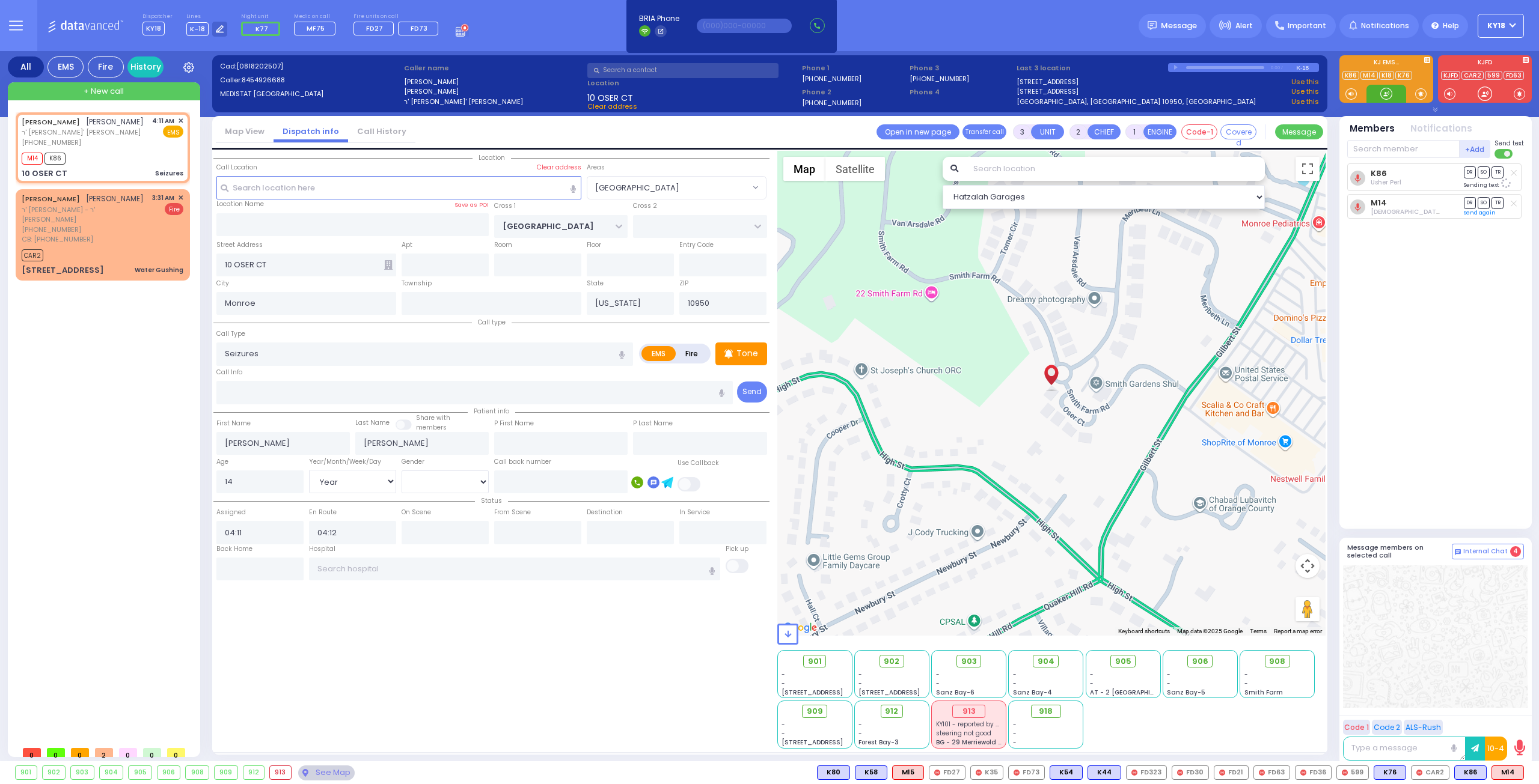
radio input "true"
select select "Year"
select select "[DEMOGRAPHIC_DATA]"
select select "Hatzalah Garages"
select select "[PERSON_NAME][GEOGRAPHIC_DATA]"
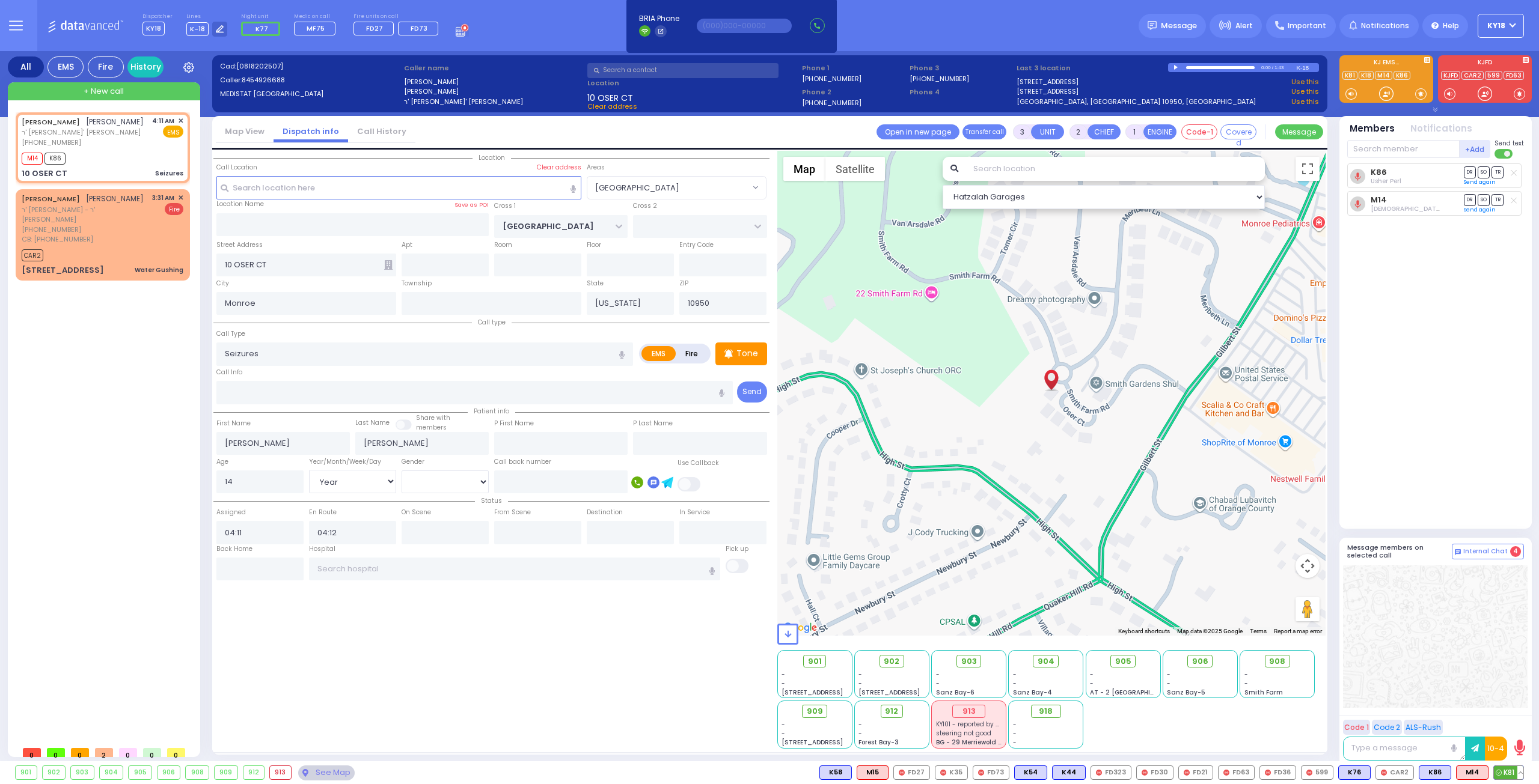
click at [1509, 772] on span "K81" at bounding box center [1508, 773] width 30 height 14
select select
radio input "true"
select select "Year"
select select "[DEMOGRAPHIC_DATA]"
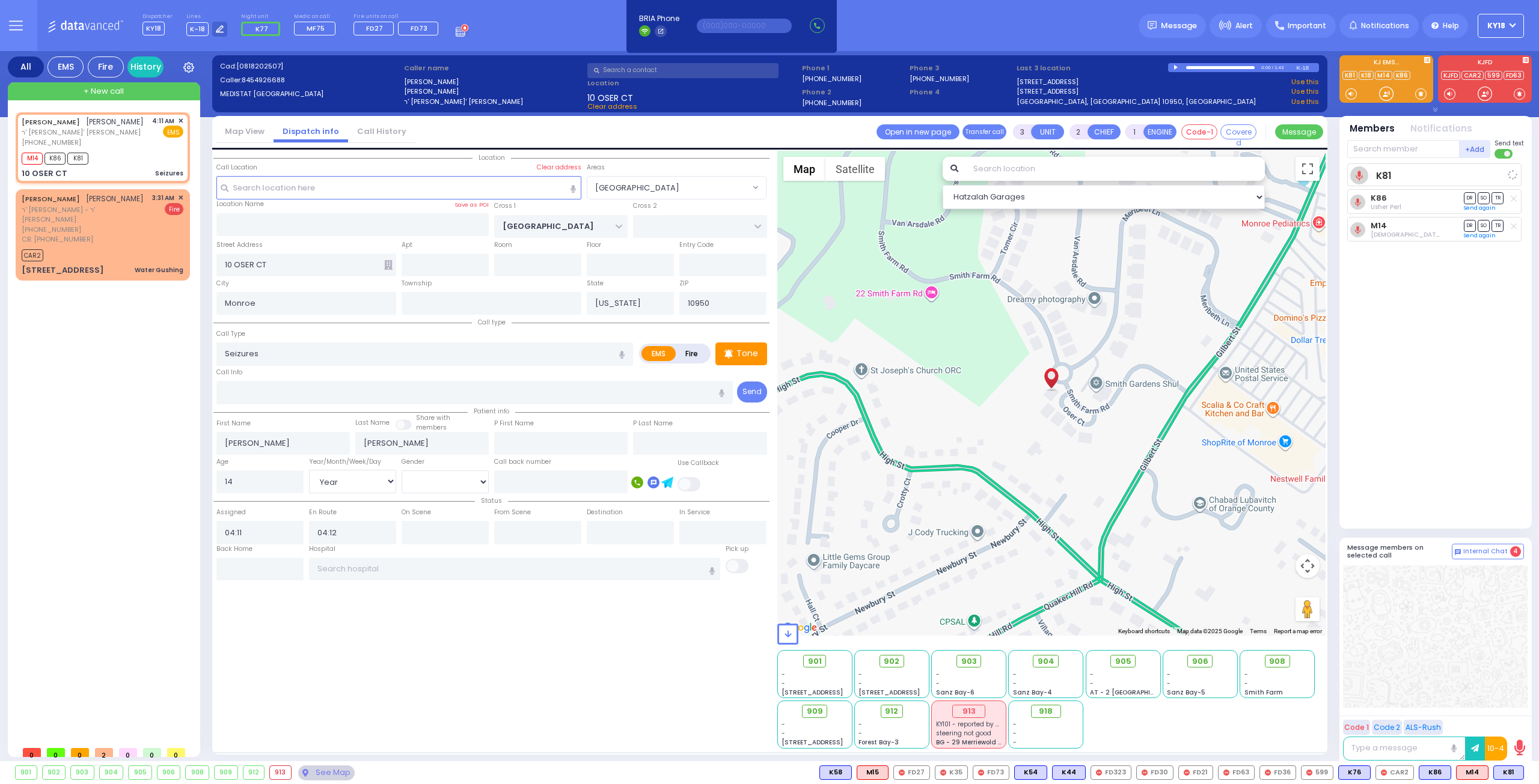
select select "Hatzalah Garages"
select select "[PERSON_NAME][GEOGRAPHIC_DATA]"
click at [753, 348] on p "Tone" at bounding box center [747, 354] width 22 height 13
click at [1388, 94] on div at bounding box center [1386, 93] width 12 height 12
click at [124, 141] on div "JOEL FRIEDMAN יואל פריעדמאן ר' אברהם חיים - ר' משה פייערווערקער (845) 492-6688 …" at bounding box center [102, 132] width 161 height 32
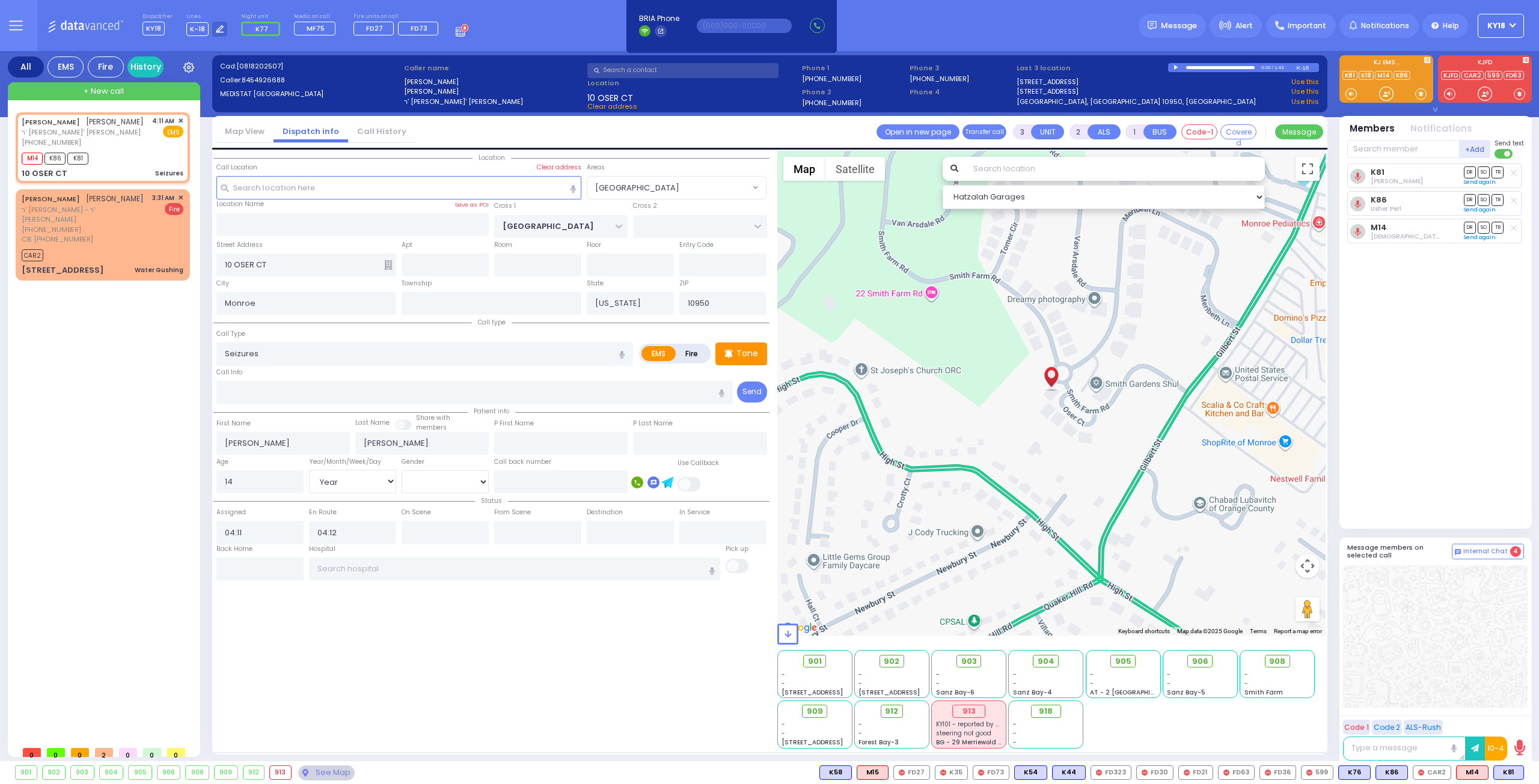
select select
radio input "true"
select select "Year"
select select "[DEMOGRAPHIC_DATA]"
select select "Hatzalah Garages"
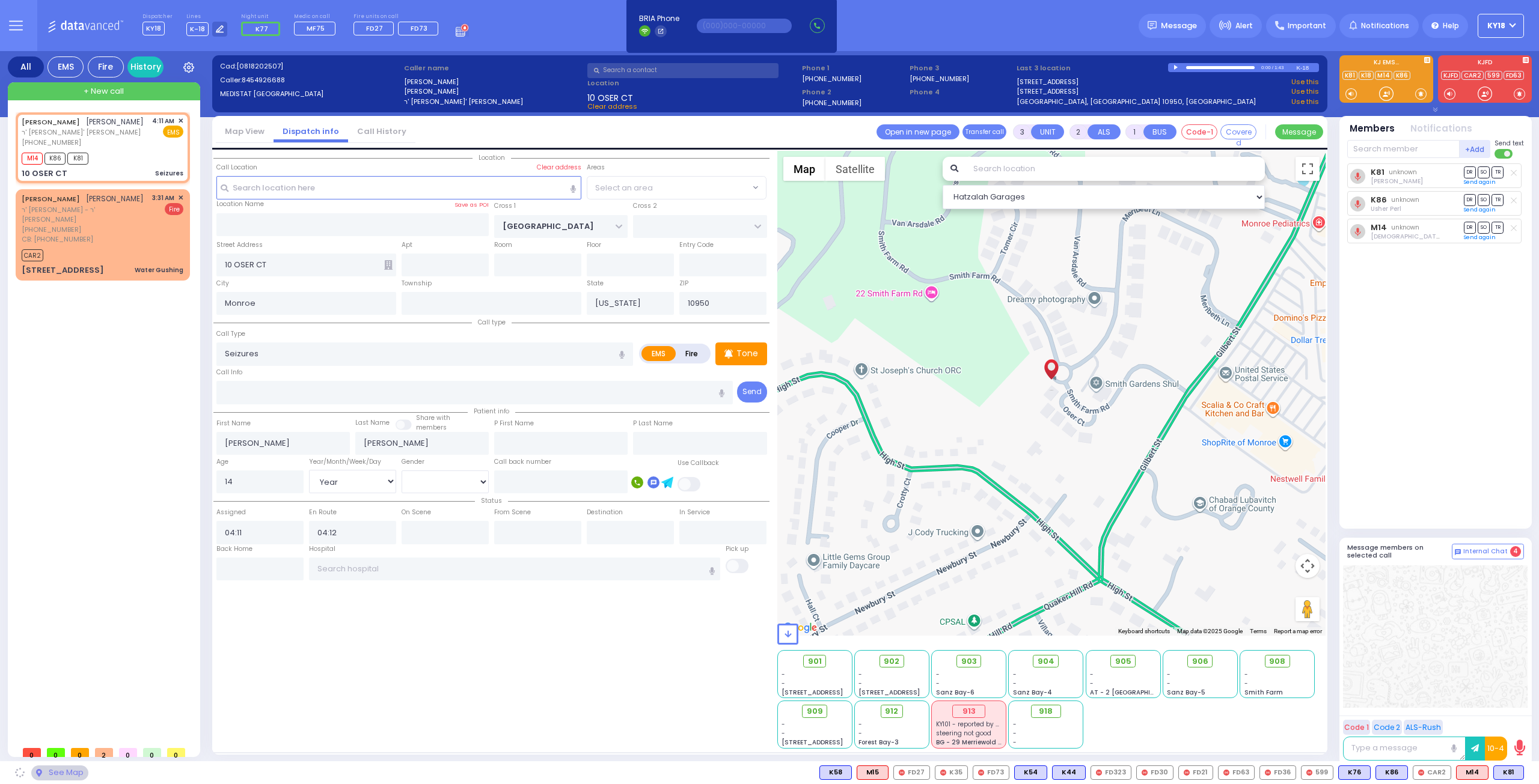
select select "[PERSON_NAME][GEOGRAPHIC_DATA]"
click at [1470, 170] on span "DR" at bounding box center [1469, 172] width 12 height 11
select select
radio input "true"
select select "Year"
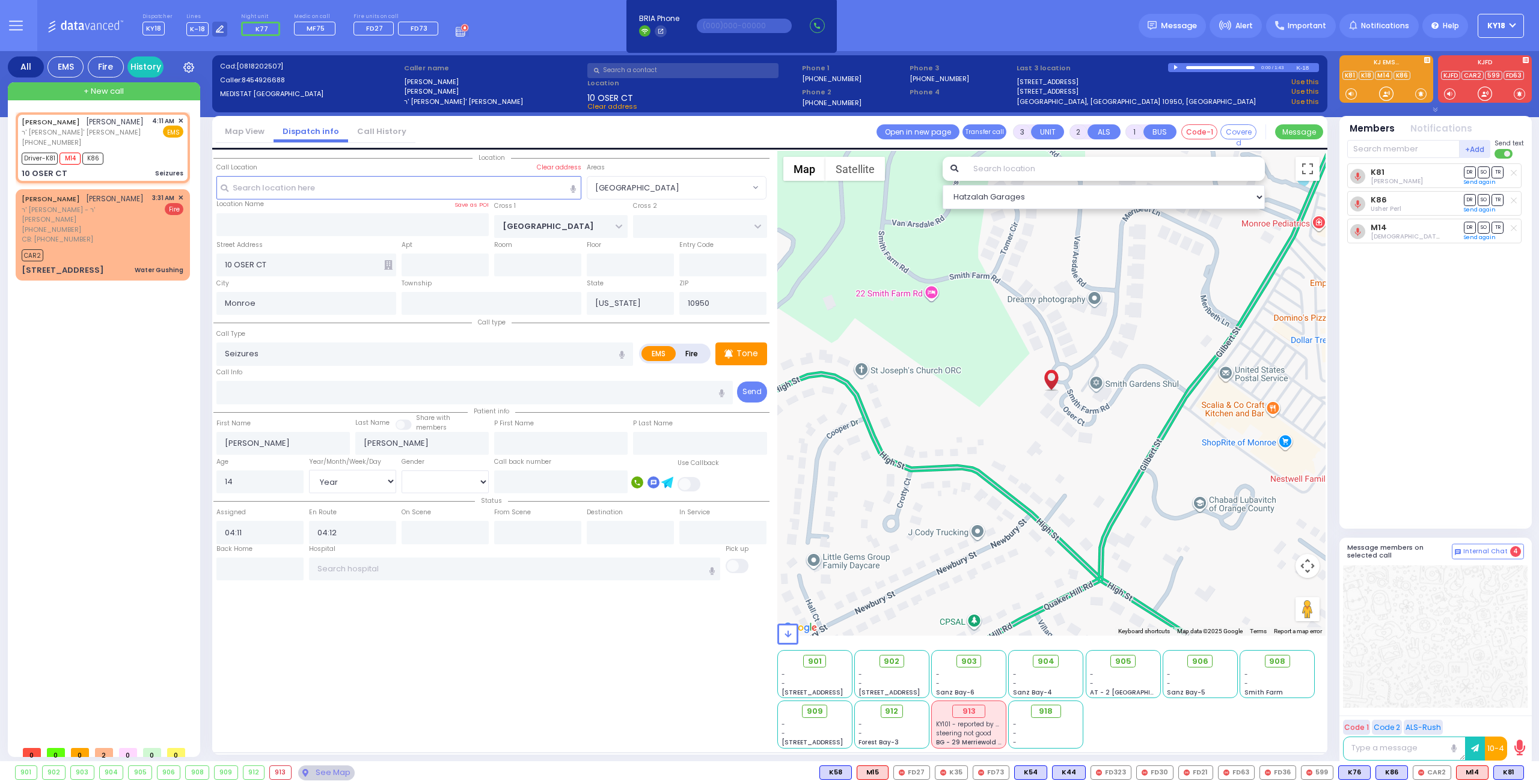
select select "[DEMOGRAPHIC_DATA]"
select select "Hatzalah Garages"
select select "[PERSON_NAME][GEOGRAPHIC_DATA]"
click at [1283, 657] on span "908" at bounding box center [1282, 661] width 16 height 12
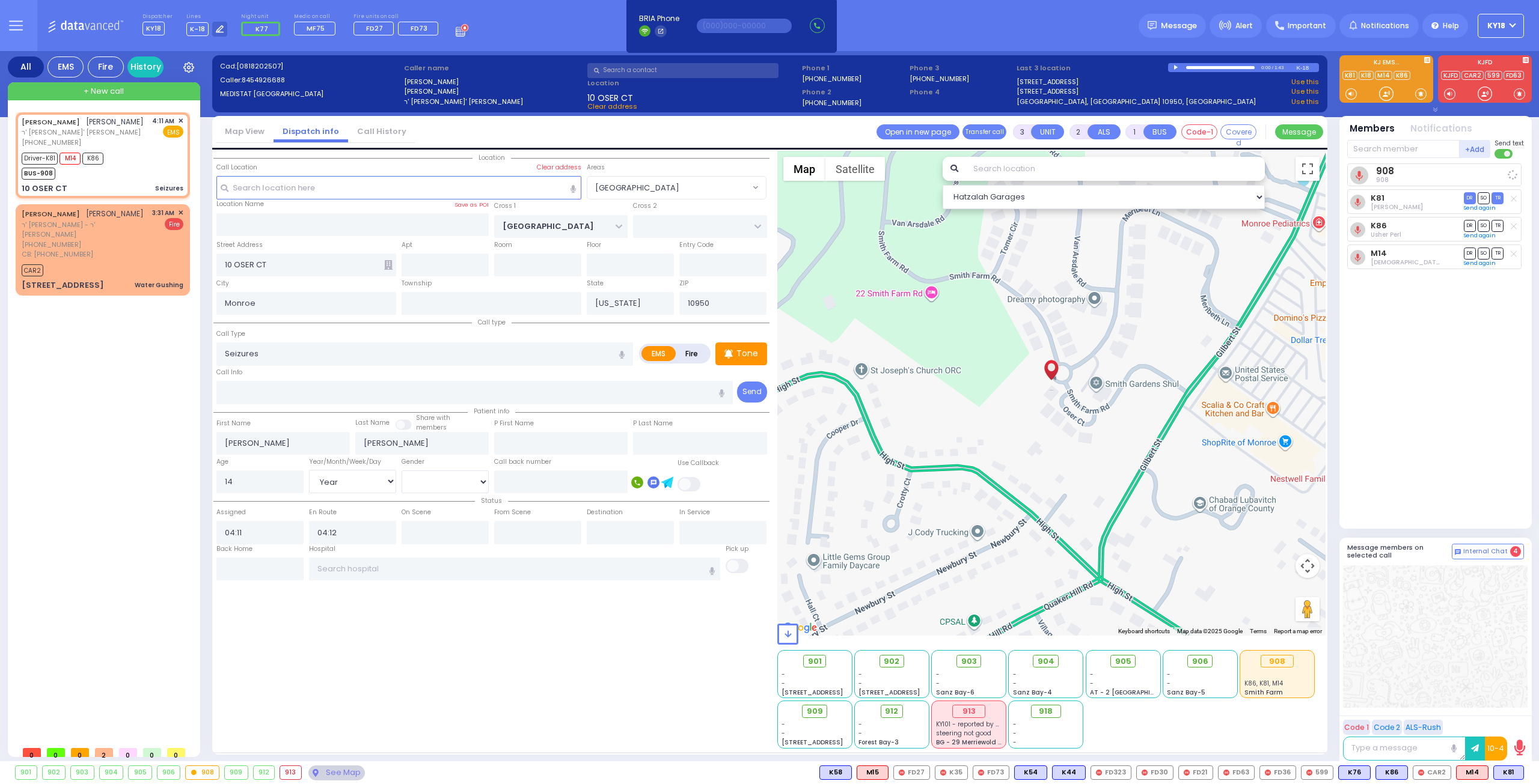
select select
radio input "true"
select select "Year"
select select "[DEMOGRAPHIC_DATA]"
select select "Hatzalah Garages"
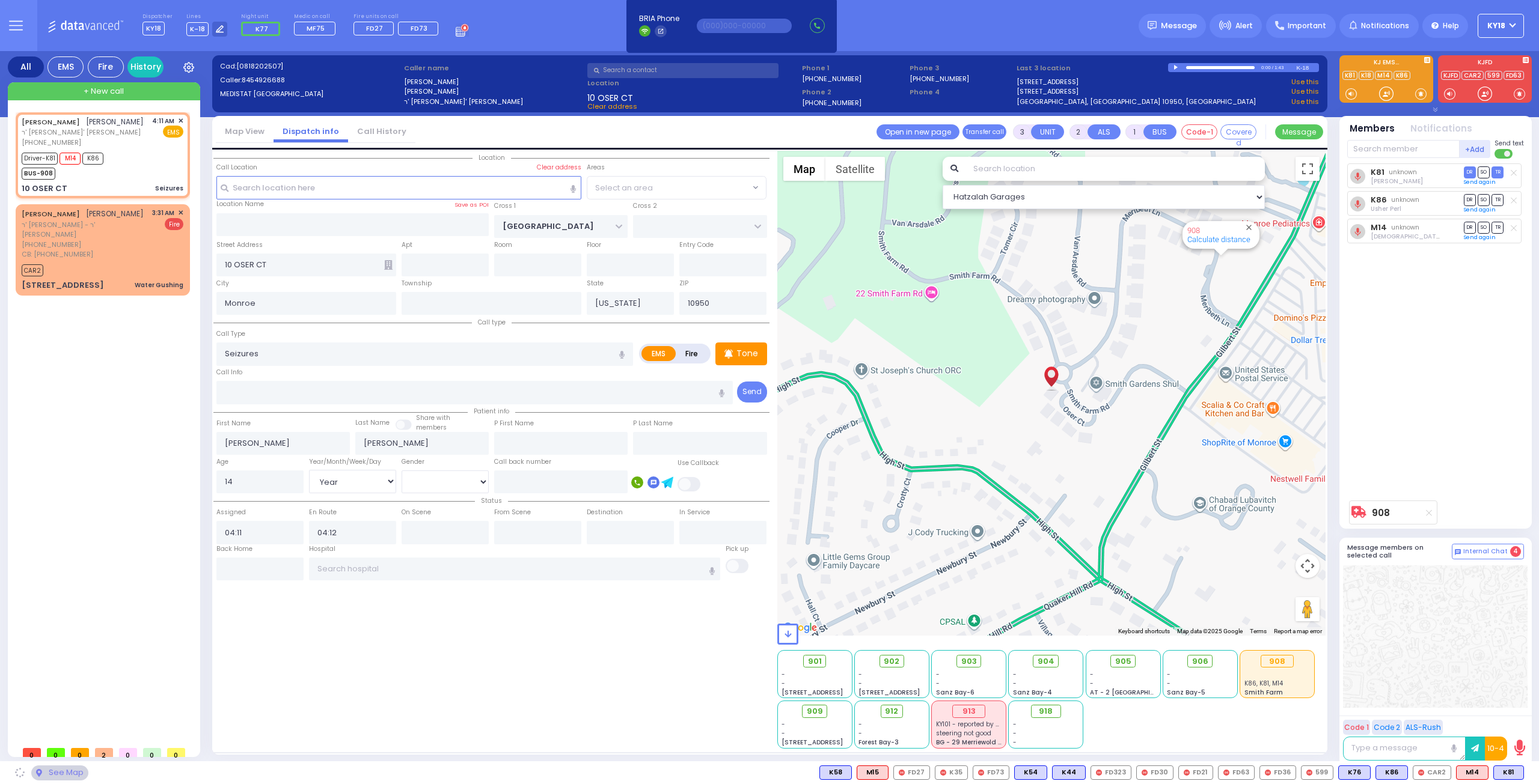
select select "[PERSON_NAME][GEOGRAPHIC_DATA]"
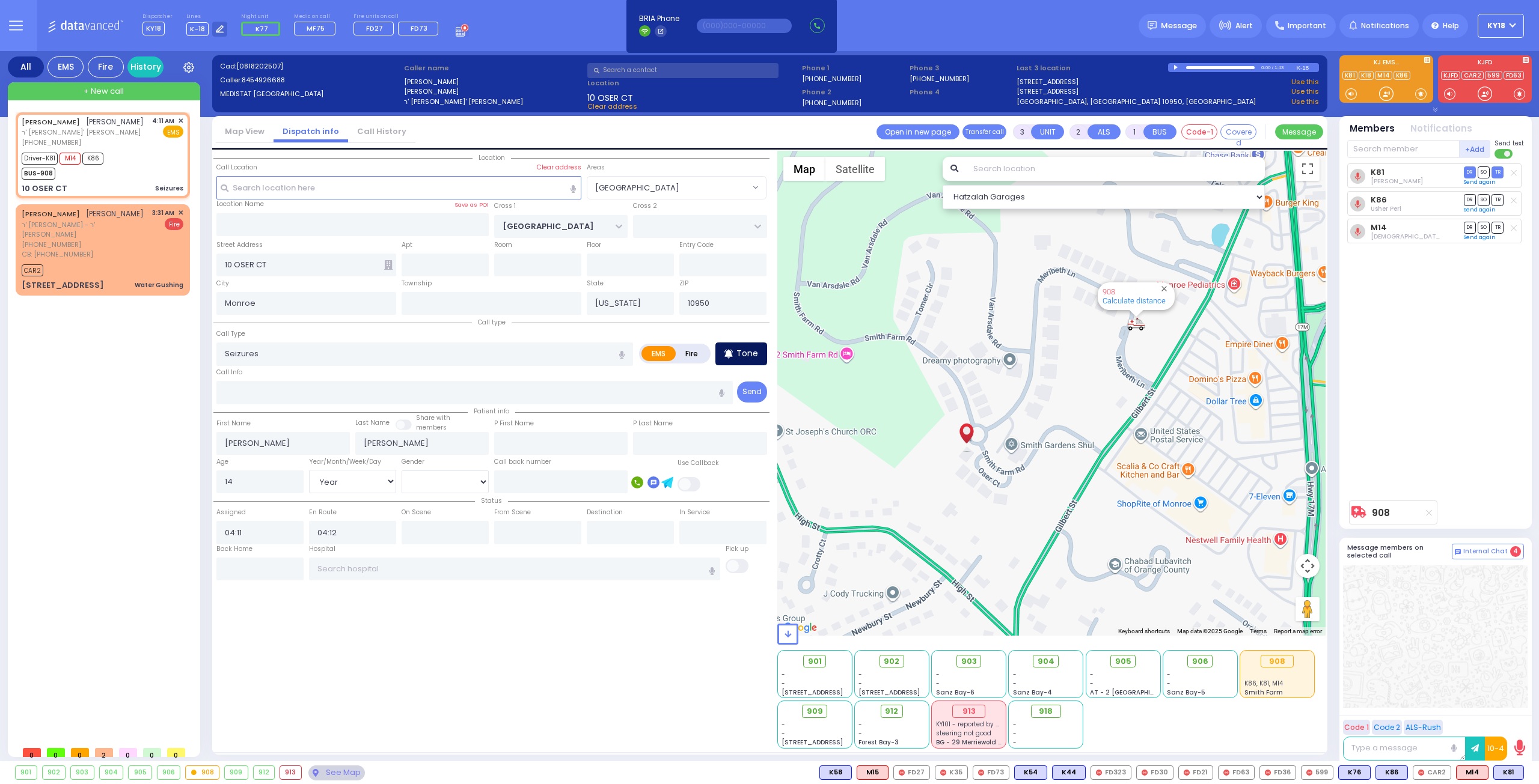
click at [754, 352] on p "Tone" at bounding box center [747, 354] width 22 height 13
click at [1393, 148] on input "text" at bounding box center [1402, 148] width 113 height 18
type input "82"
click at [1375, 168] on div "KY82" at bounding box center [1386, 173] width 60 height 12
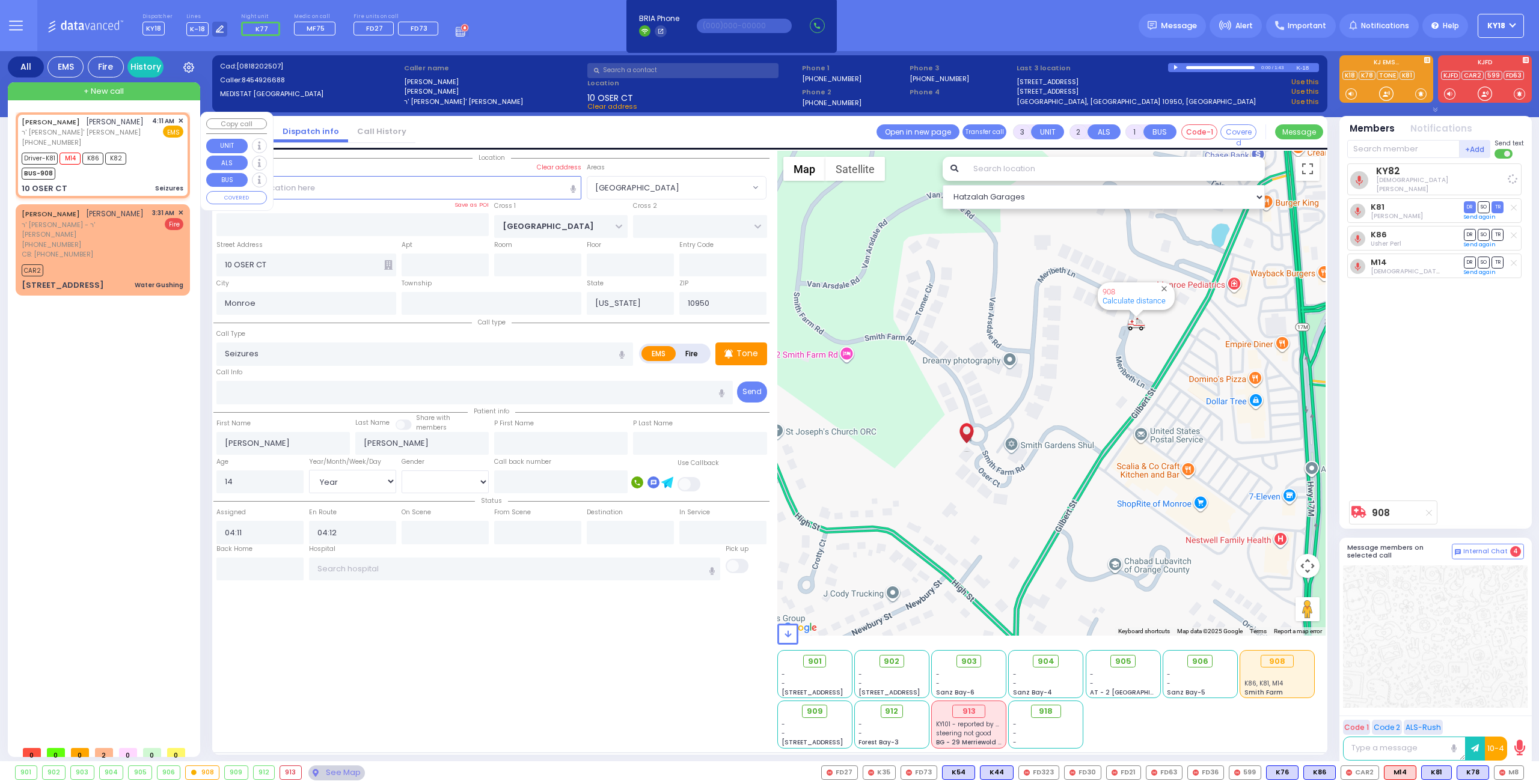
select select
radio input "true"
select select "Year"
select select "[DEMOGRAPHIC_DATA]"
select select "Hatzalah Garages"
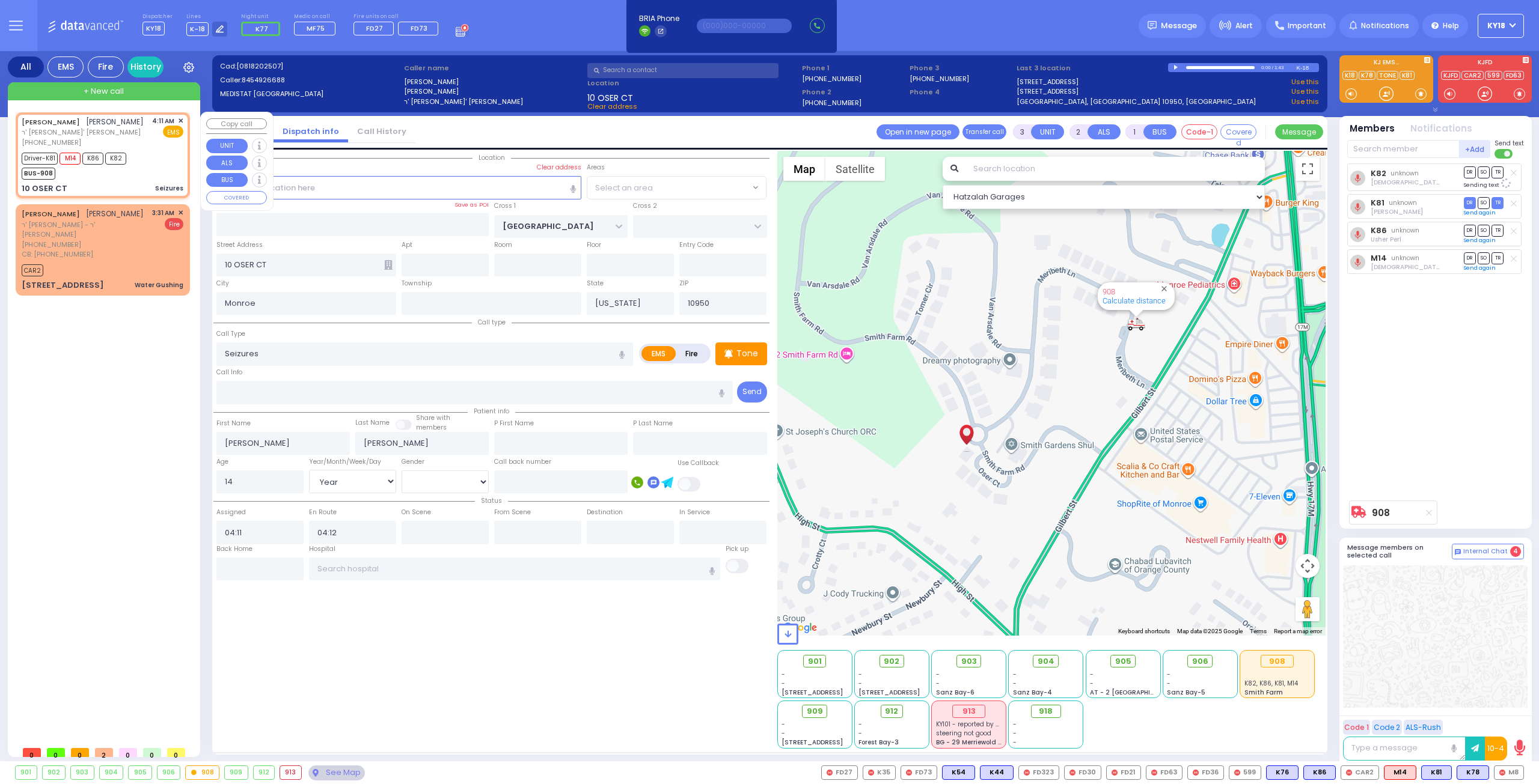
click at [156, 177] on div "Driver-K81 M14 K86 K82 BUS-908" at bounding box center [102, 164] width 161 height 30
select select "[PERSON_NAME][GEOGRAPHIC_DATA]"
select select
radio input "true"
select select "Year"
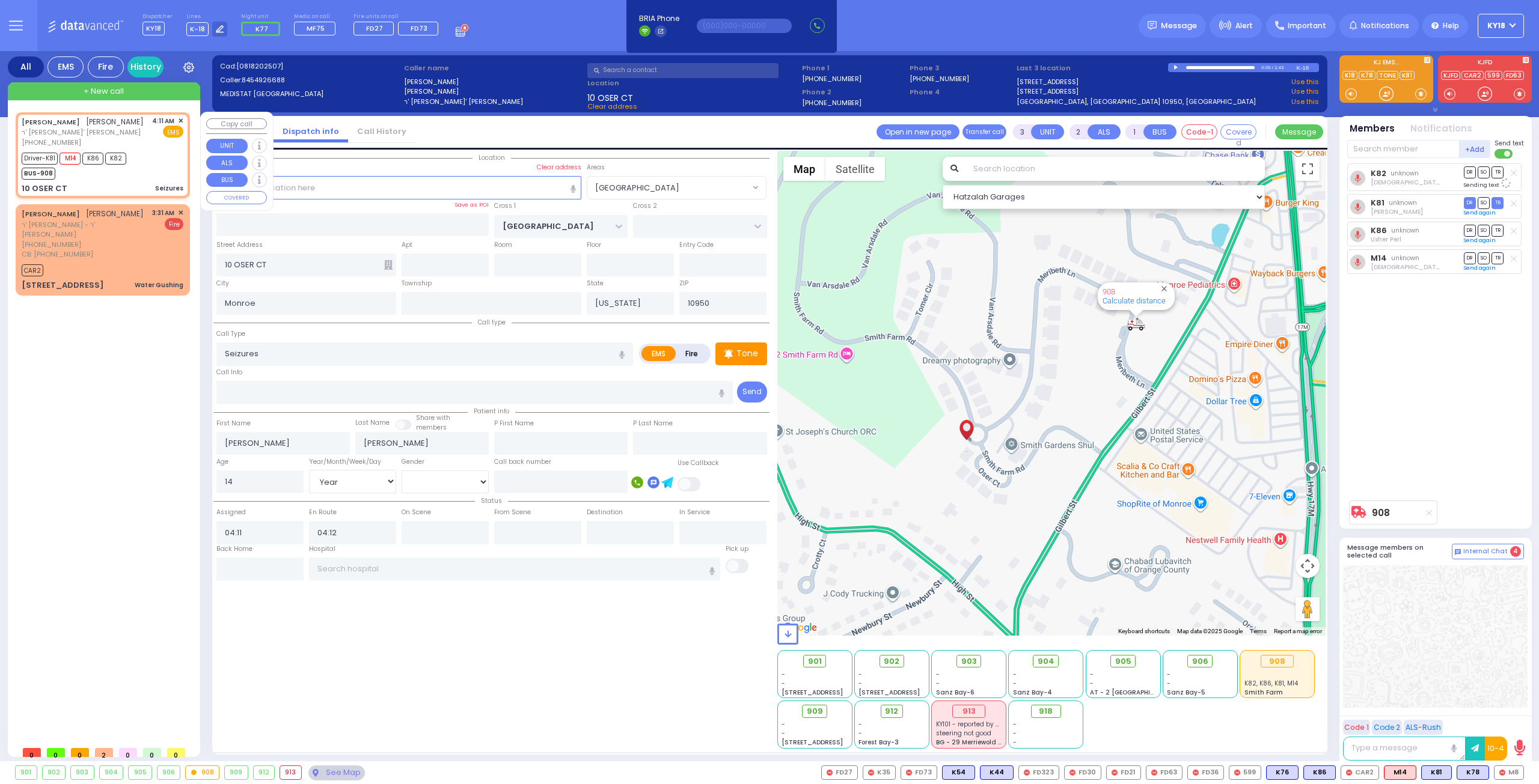
select select "[DEMOGRAPHIC_DATA]"
select select "Hatzalah Garages"
select select "[PERSON_NAME][GEOGRAPHIC_DATA]"
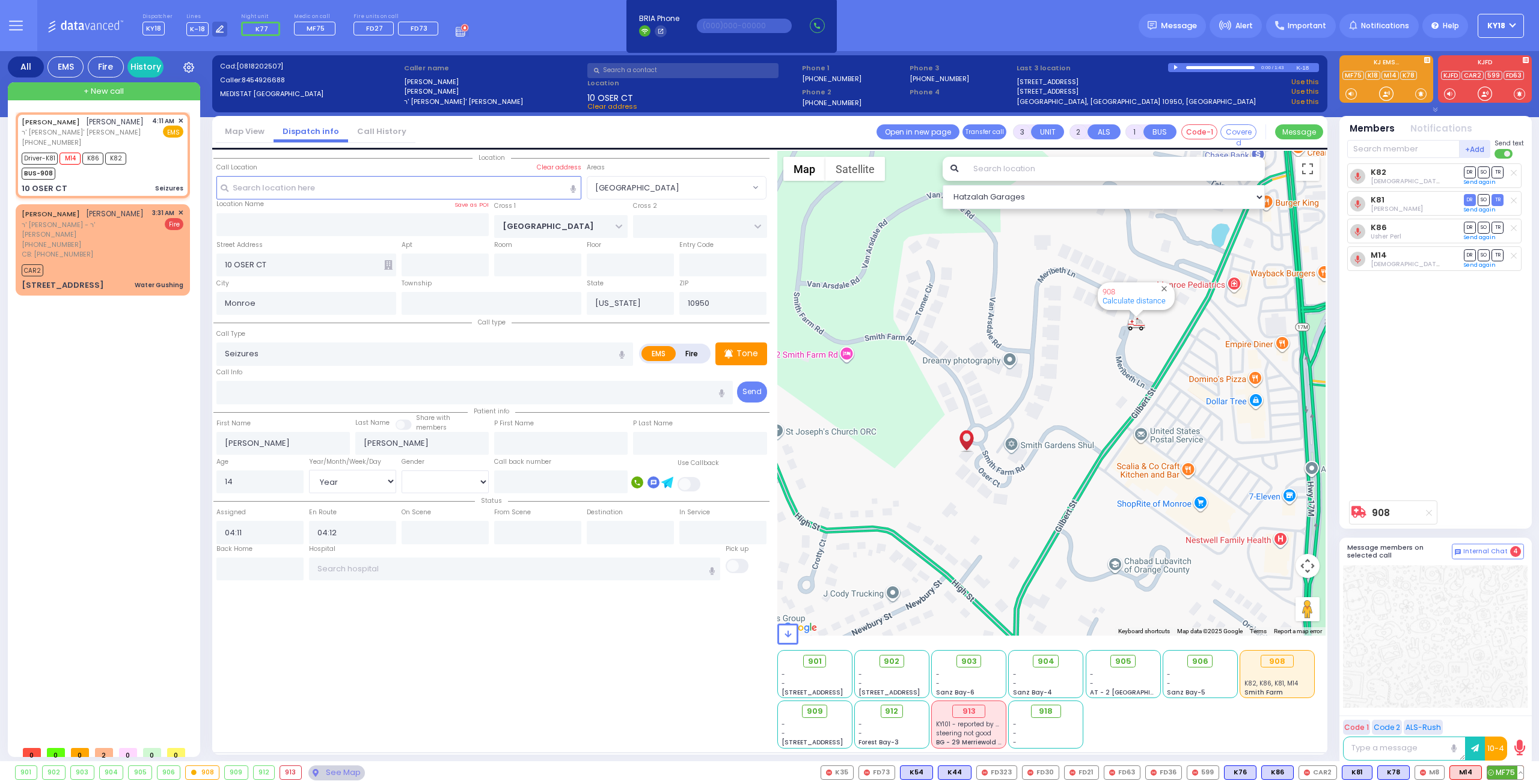
click at [1506, 774] on span "MF75" at bounding box center [1505, 773] width 36 height 14
select select
radio input "true"
select select "Year"
select select "[DEMOGRAPHIC_DATA]"
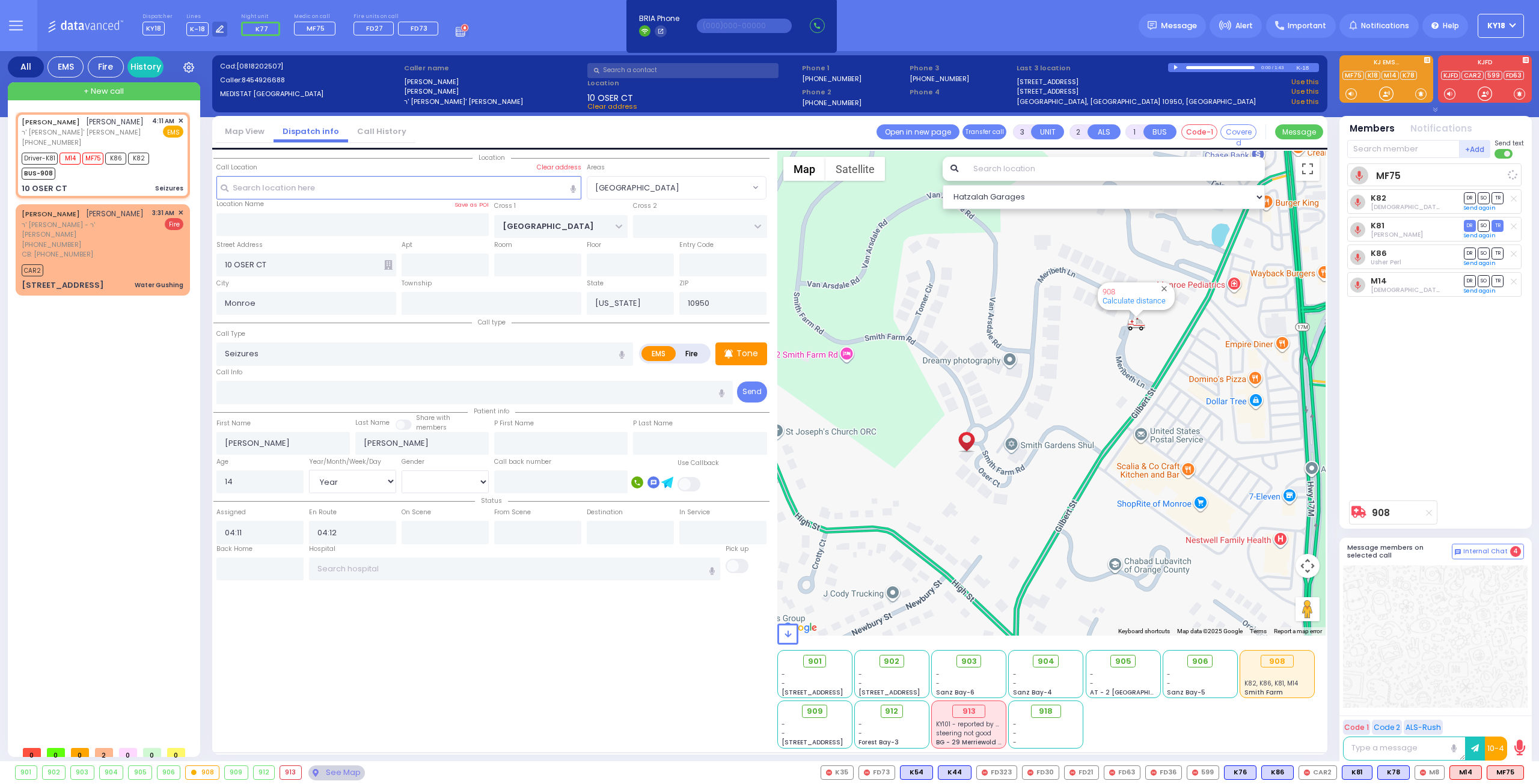
select select "Hatzalah Garages"
select select "[PERSON_NAME][GEOGRAPHIC_DATA]"
click at [89, 176] on div "BUS-908" at bounding box center [85, 172] width 128 height 15
select select
radio input "true"
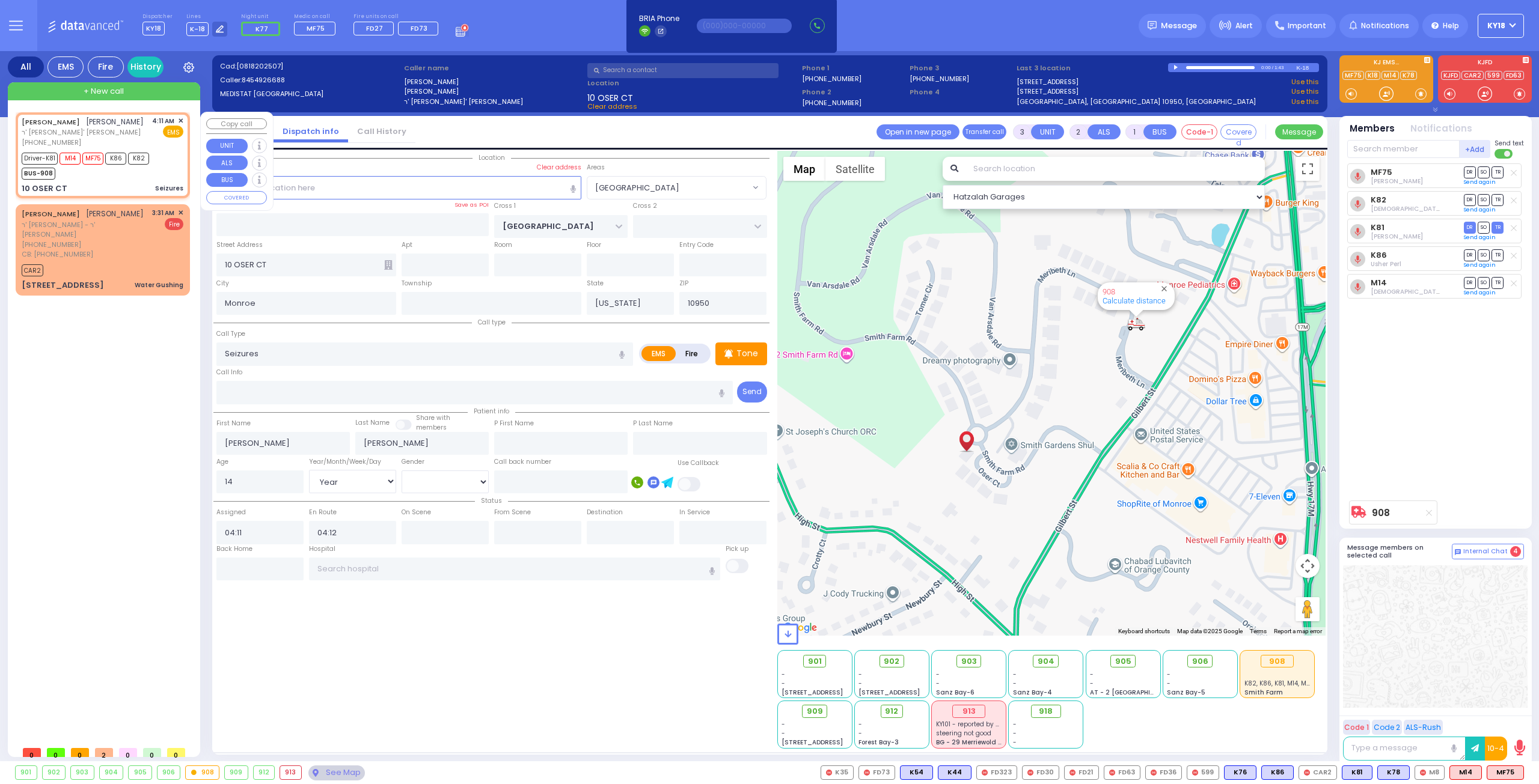
select select "Year"
select select "[DEMOGRAPHIC_DATA]"
select select "[PERSON_NAME][GEOGRAPHIC_DATA]"
select select "Hatzalah Garages"
click at [85, 249] on span "CB: [PHONE_NUMBER]" at bounding box center [58, 254] width 72 height 10
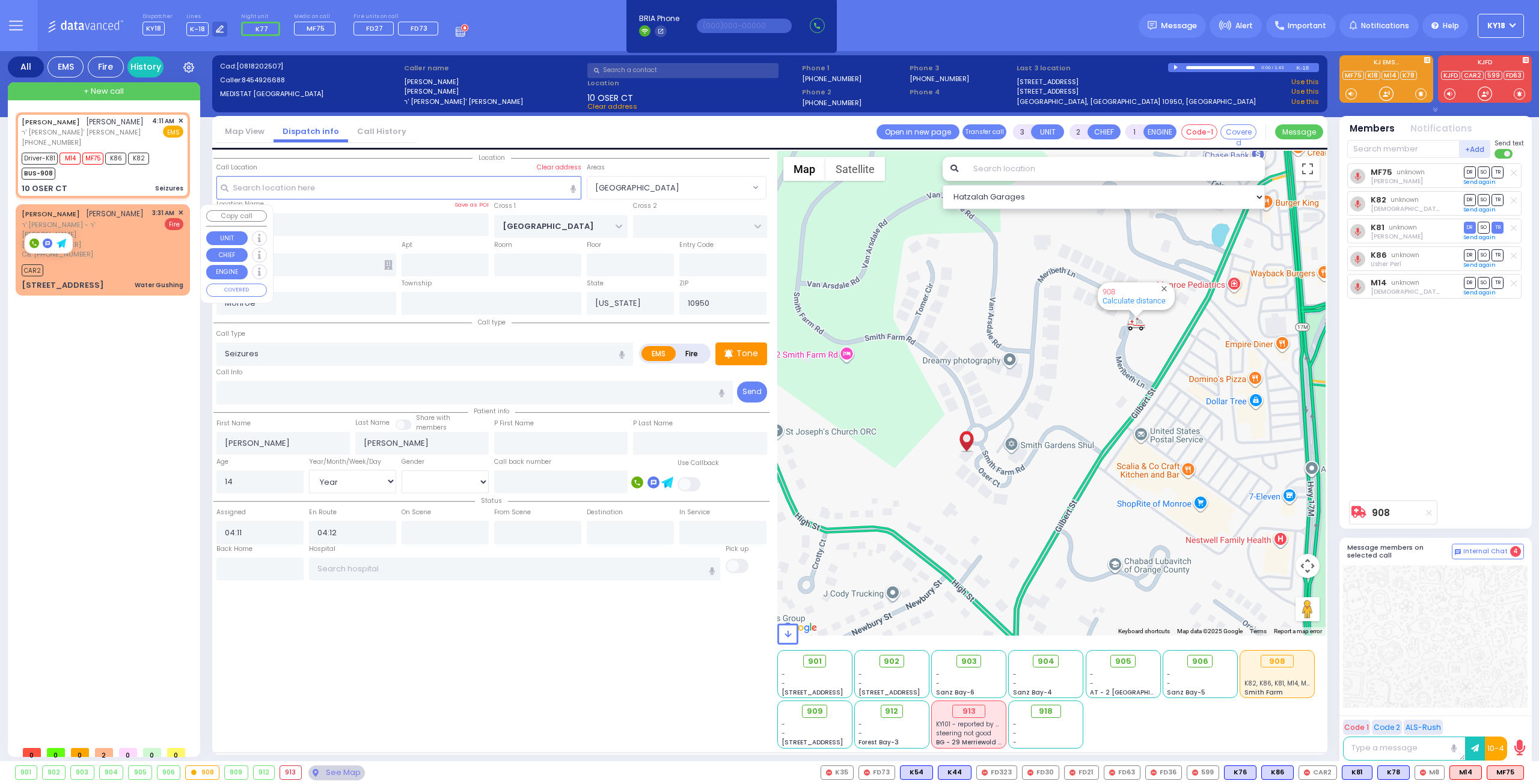
type input "2"
type input "1"
select select
type input "Water Gushing"
radio input "false"
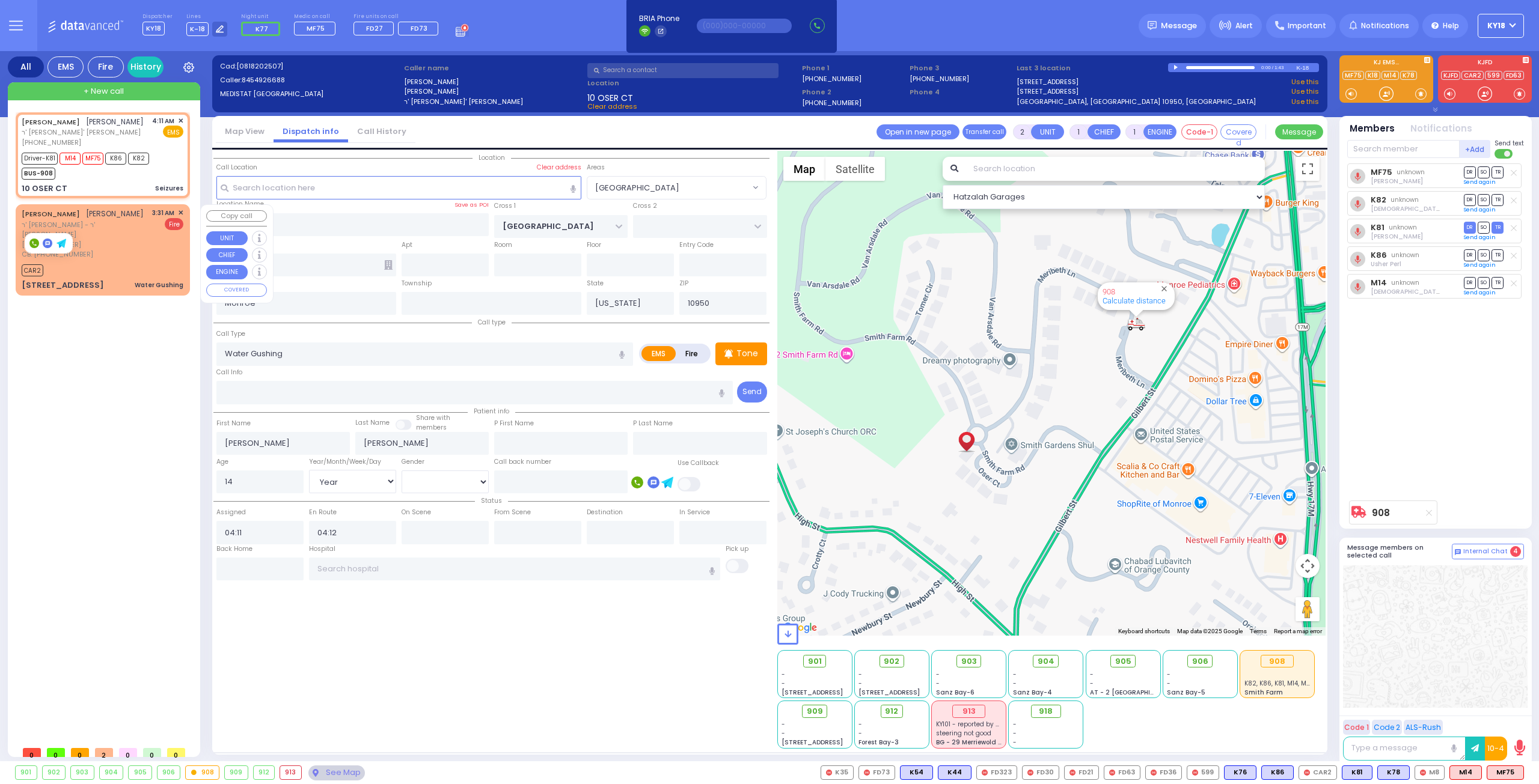
radio input "true"
type input "YIDA"
type input "[PERSON_NAME]"
select select
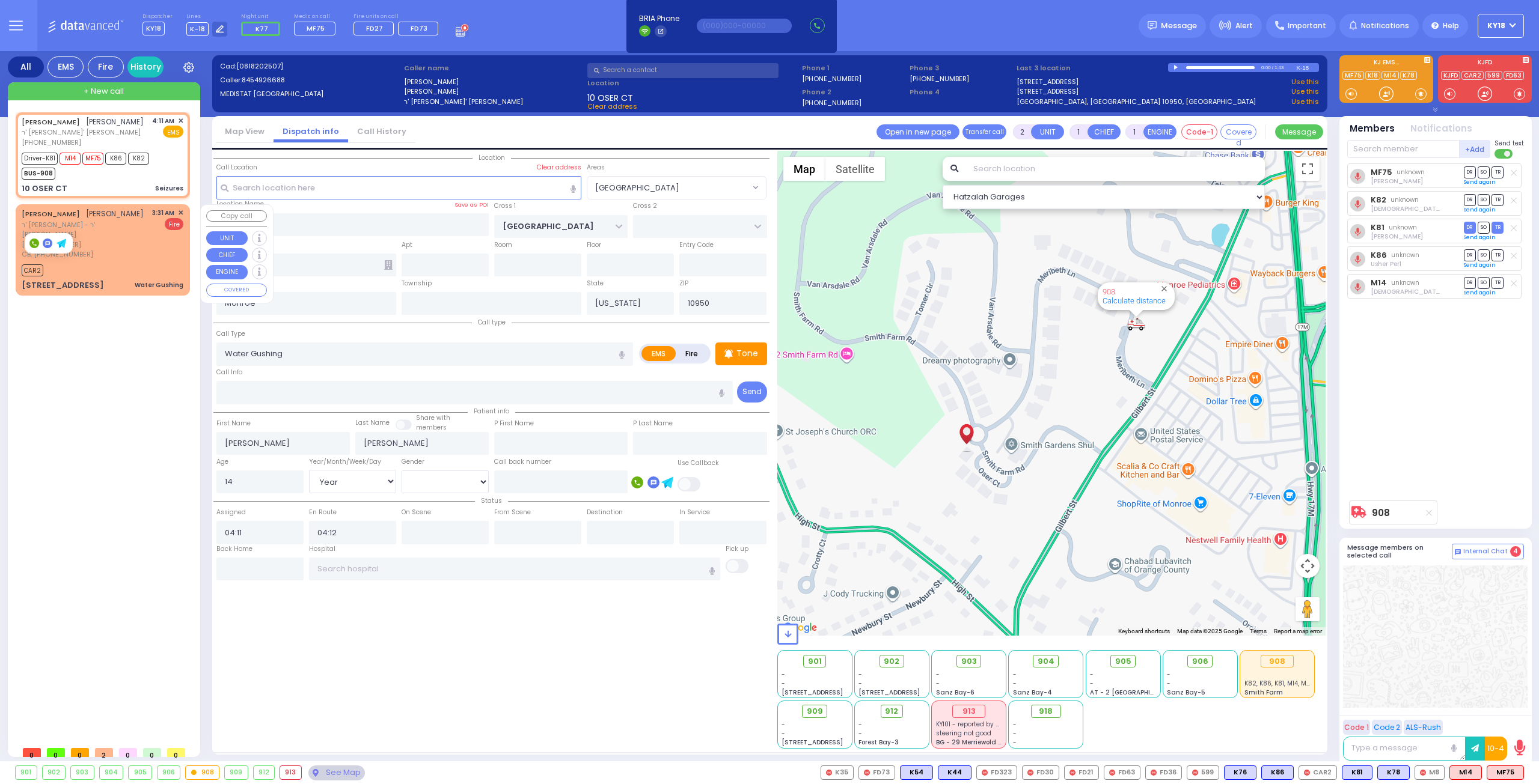
type input "3474860949"
type input "03:31"
type input "03:34"
select select "Hatzalah Garages"
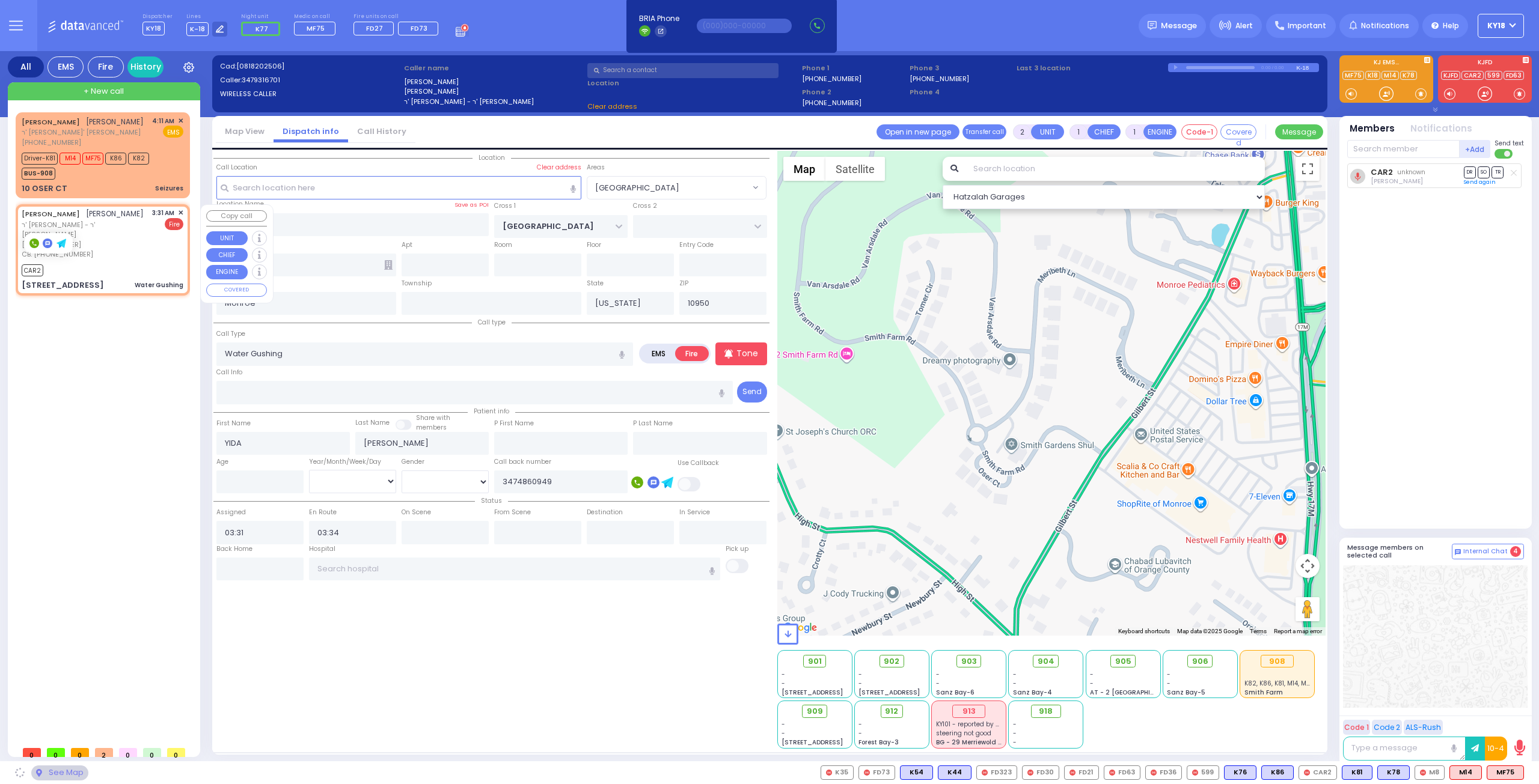
type input "RADOMSK WAY"
type input "NICKLESBURG RD"
type input "[STREET_ADDRESS]"
type input "212"
select select "SECTION 5"
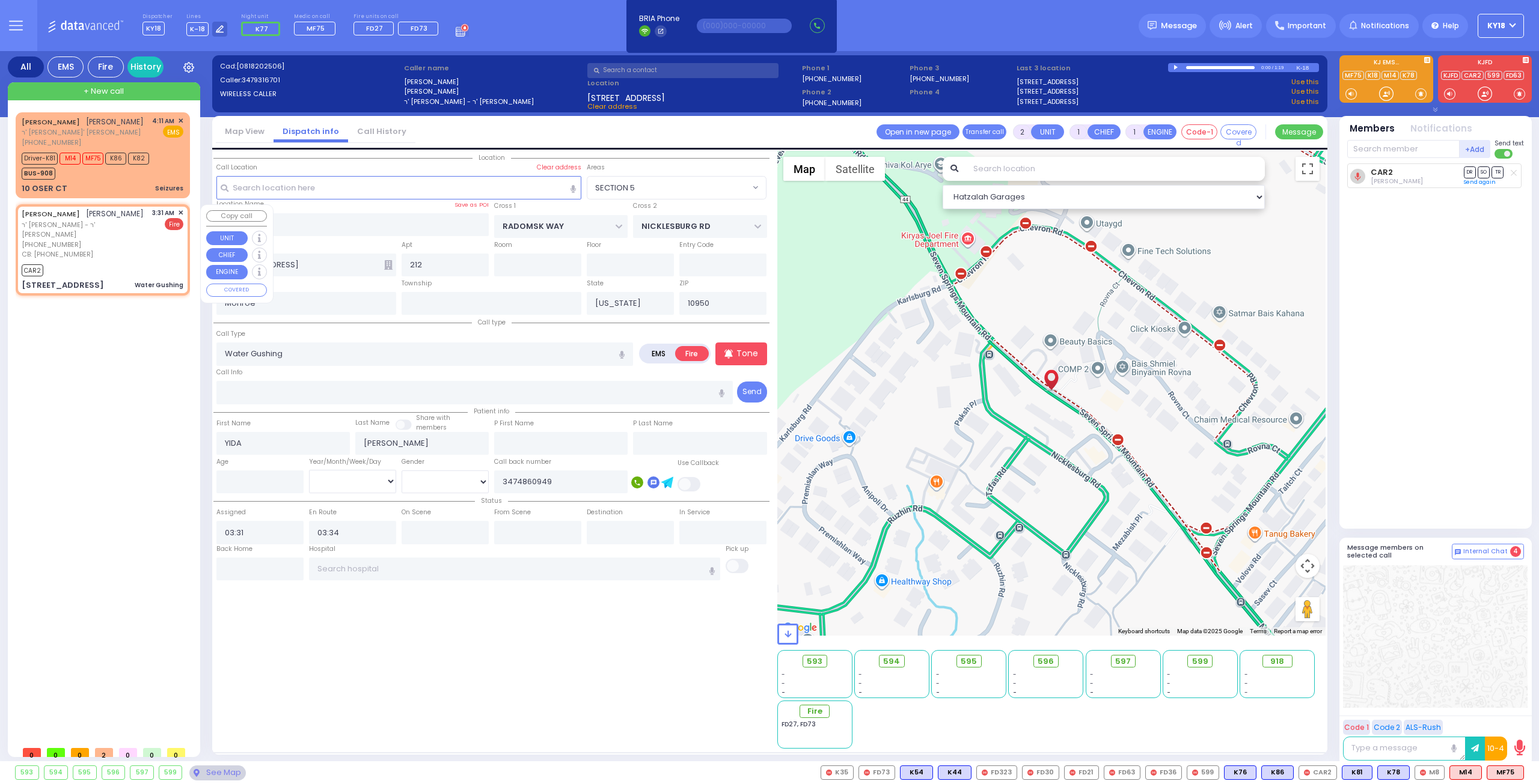
click at [183, 212] on span "✕" at bounding box center [180, 212] width 6 height 10
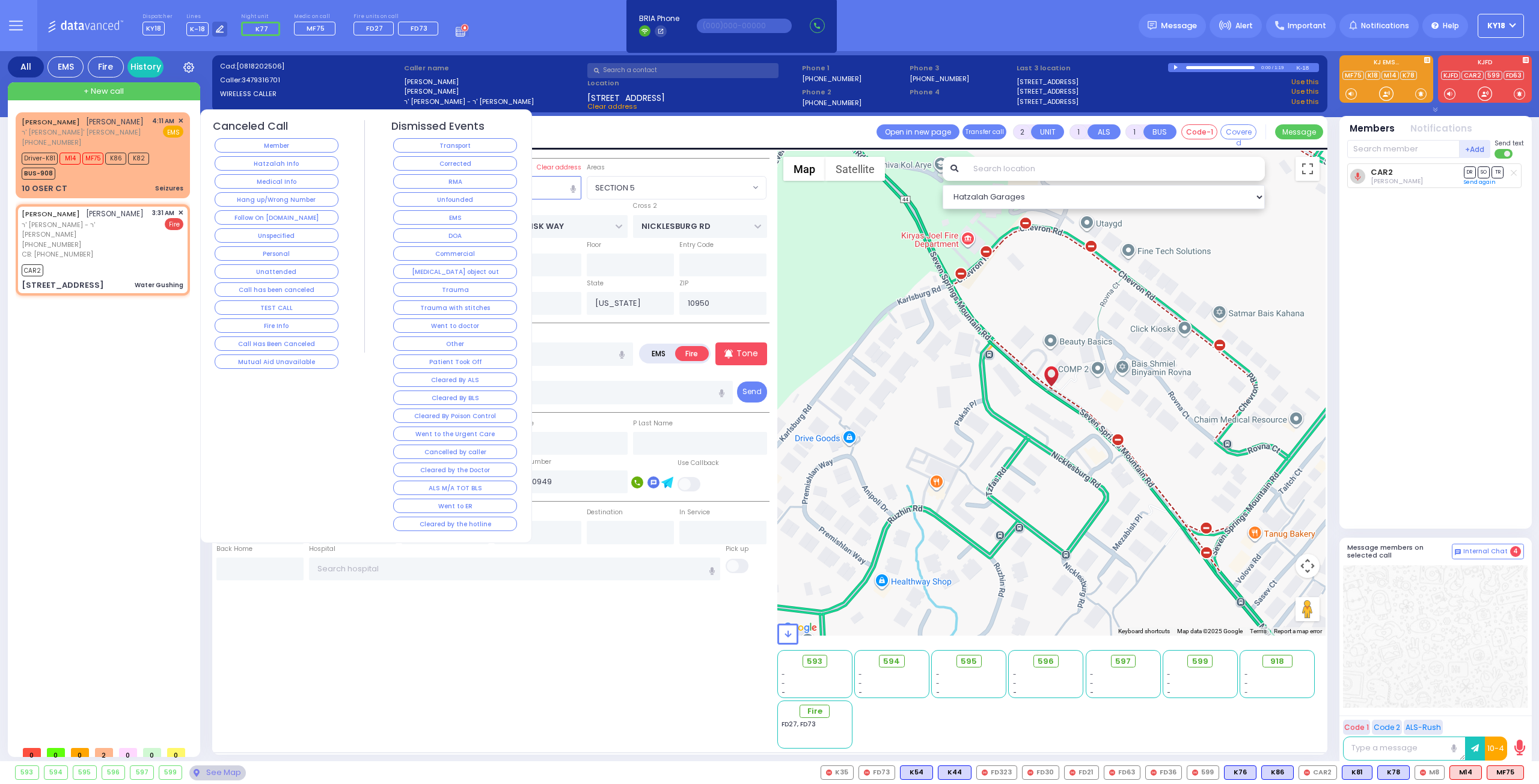
click at [150, 183] on div "10 OSER CT Seizures" at bounding box center [102, 188] width 161 height 12
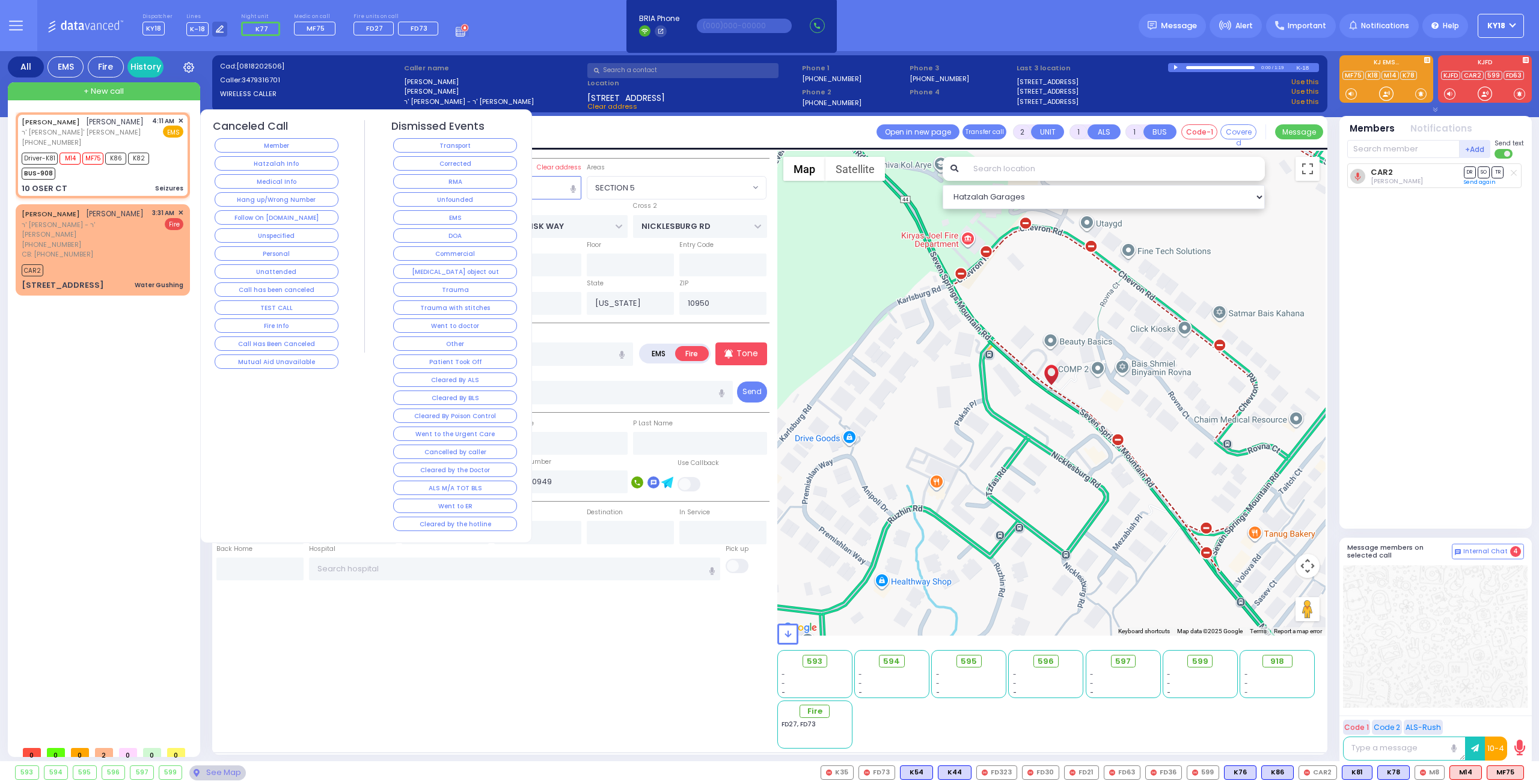
type input "3"
type input "2"
select select
type input "Seizures"
radio input "true"
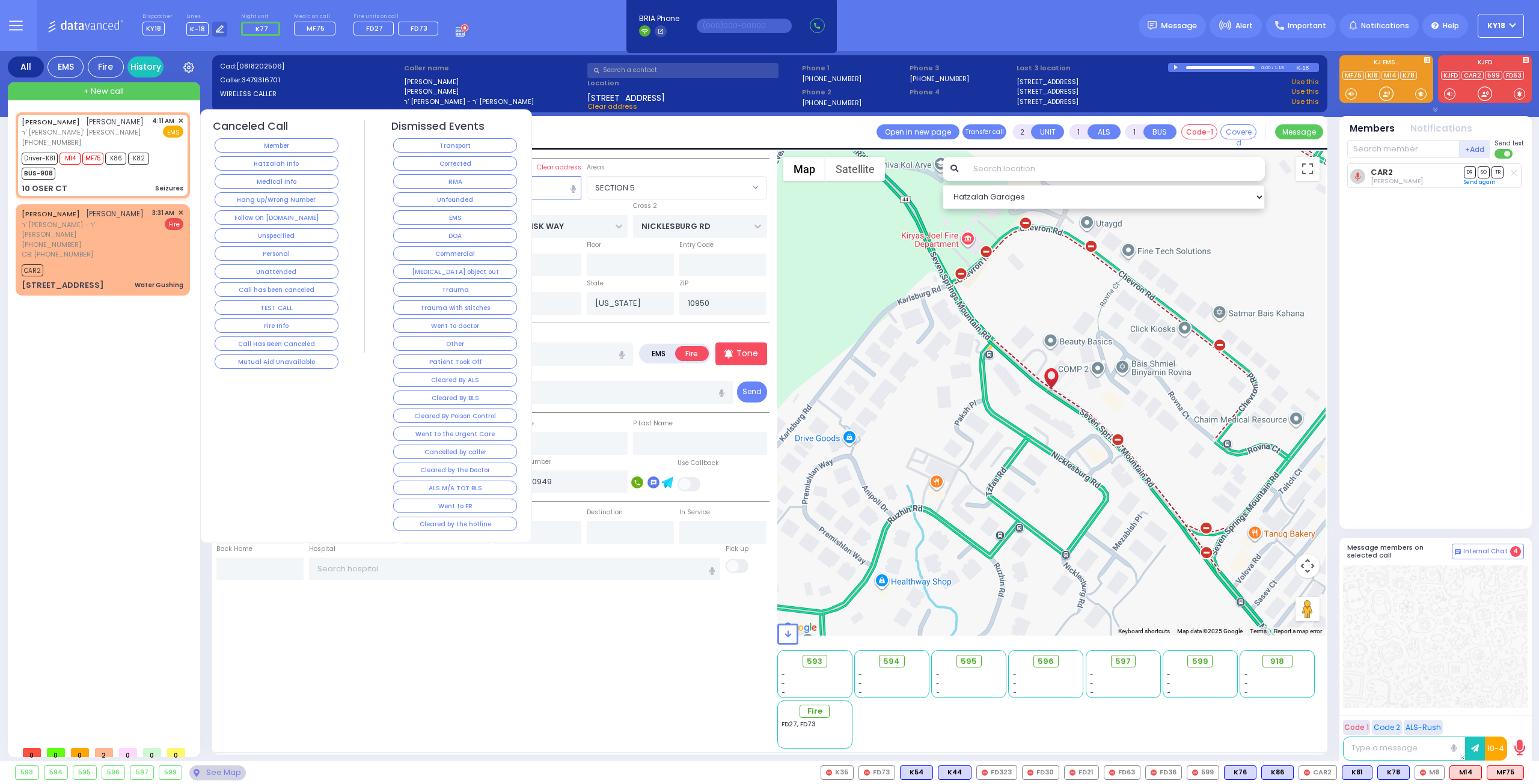
type input "JOEL"
type input "FRIEDMAN"
type input "14"
select select "Year"
select select "[DEMOGRAPHIC_DATA]"
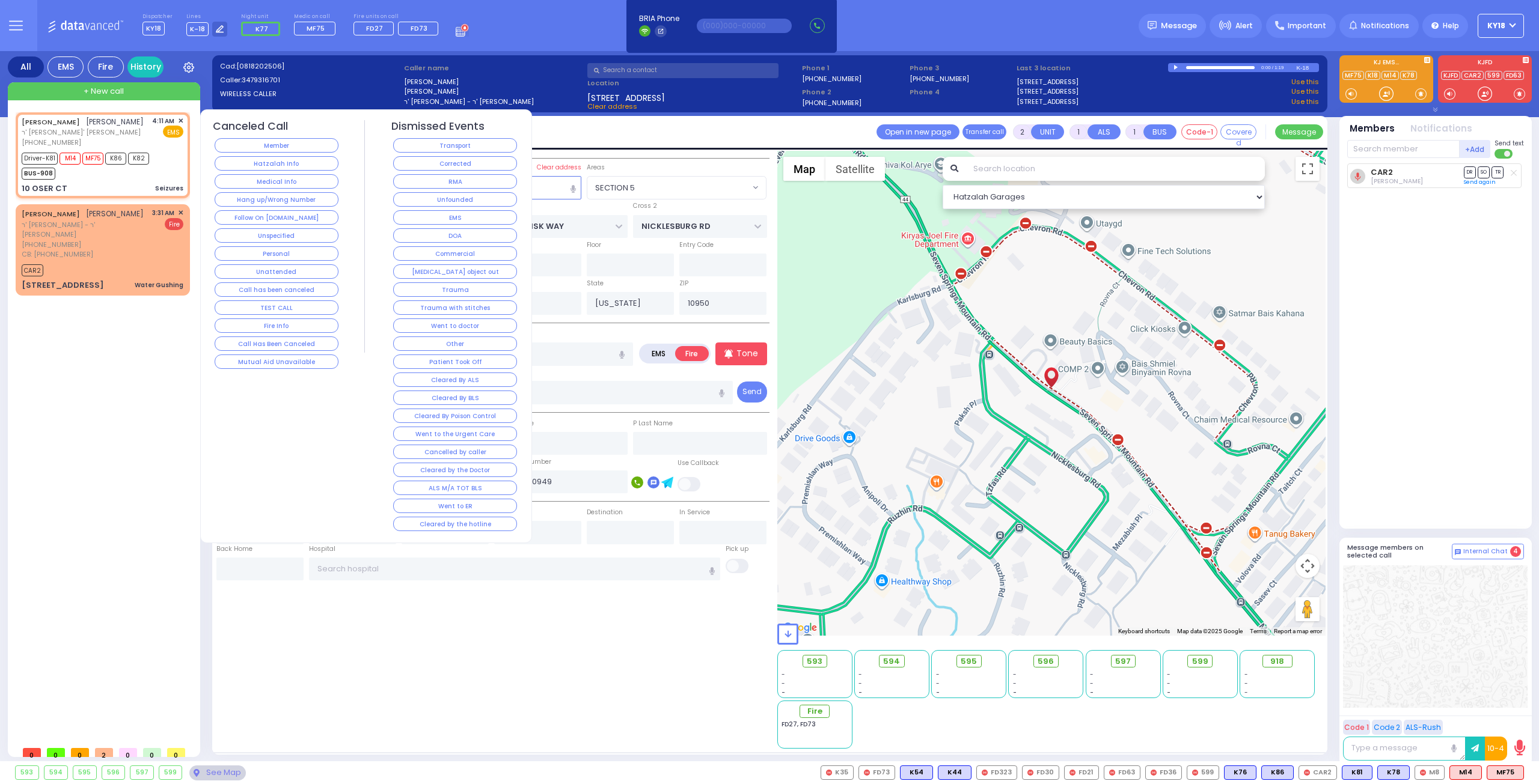
type input "04:11"
type input "04:12"
type input "[PERSON_NAME][GEOGRAPHIC_DATA]"
type input "10 OSER CT"
select select "[PERSON_NAME][GEOGRAPHIC_DATA]"
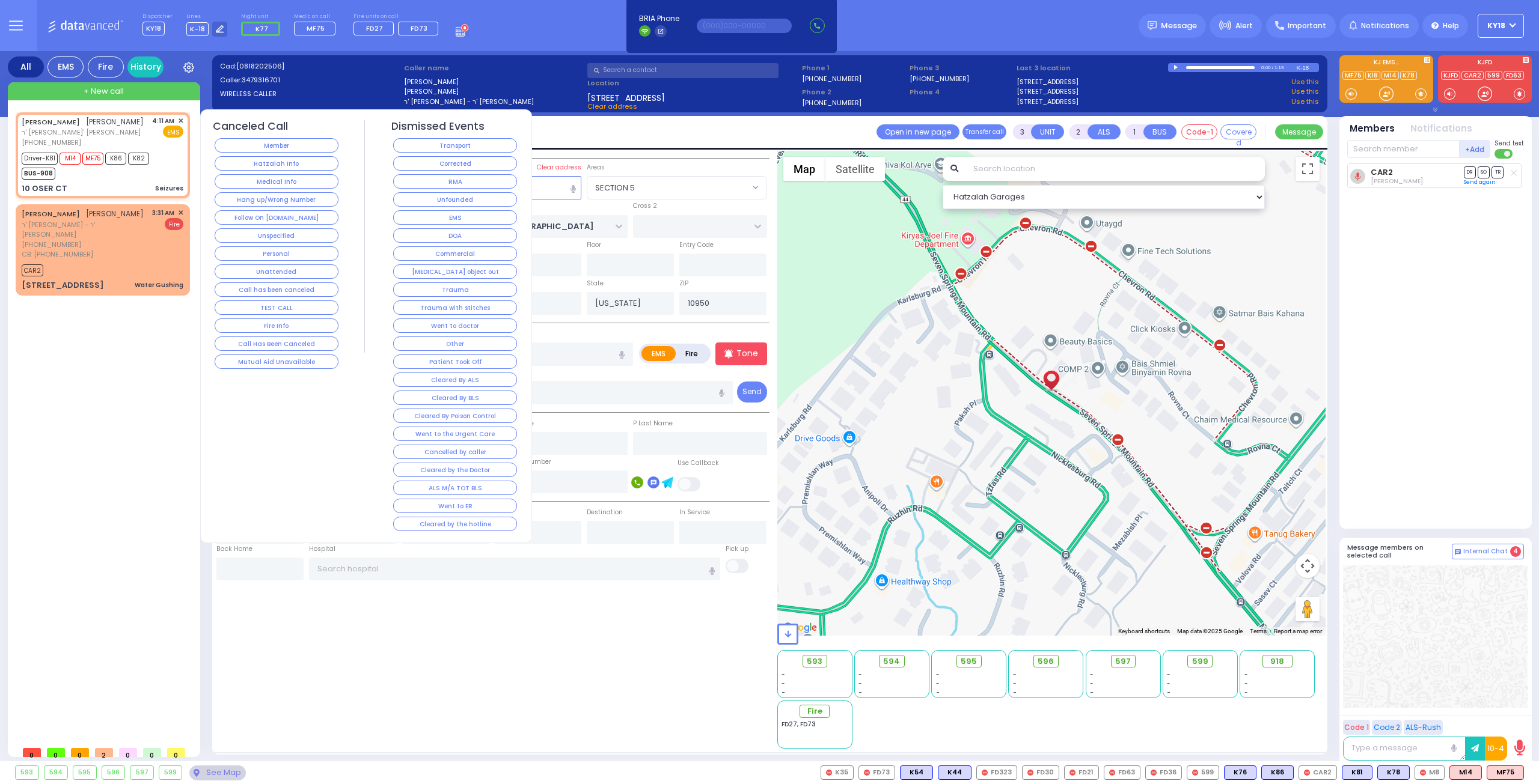
select select "Hatzalah Garages"
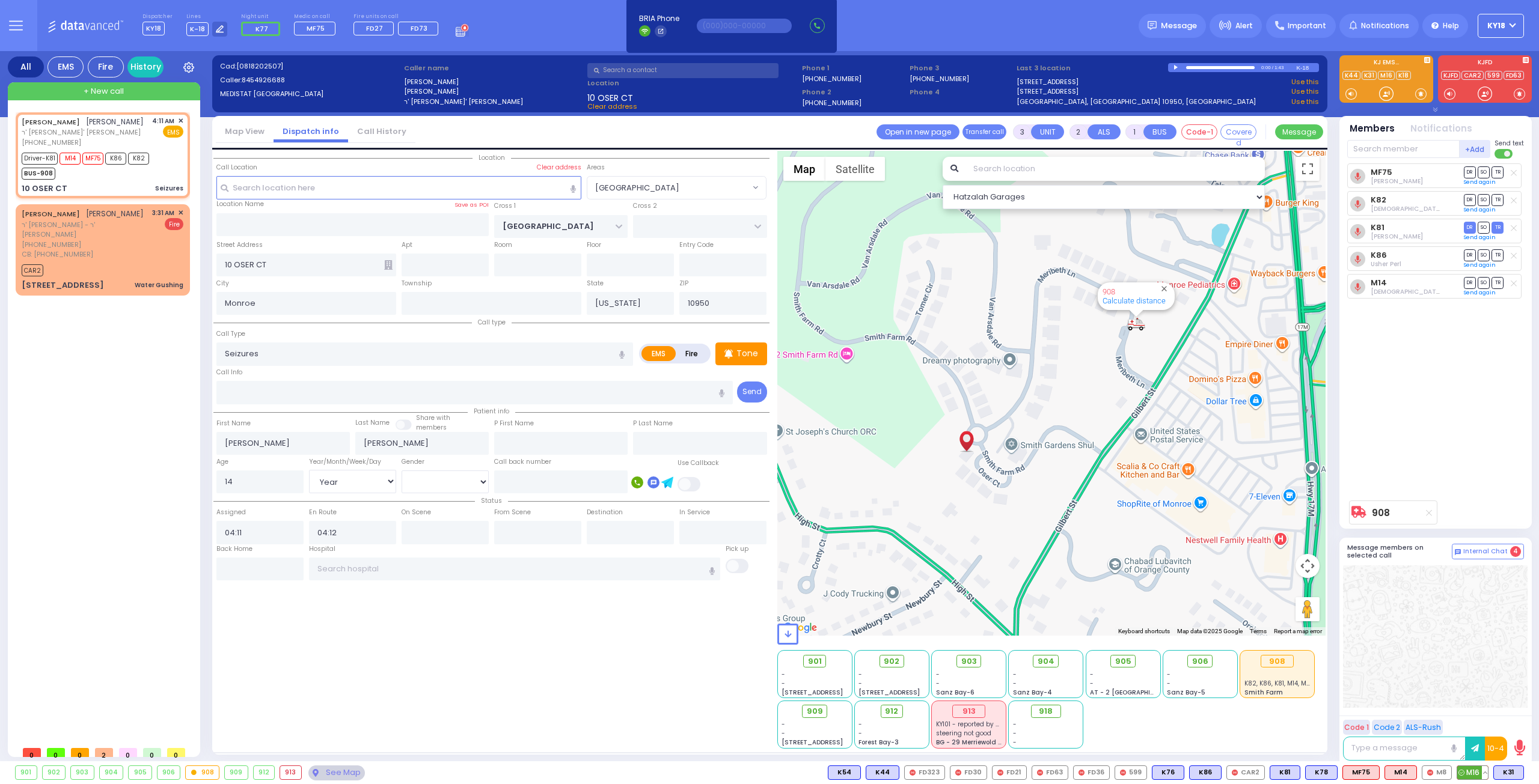
click at [1471, 774] on span "M16" at bounding box center [1472, 773] width 30 height 14
select select
radio input "true"
select select "Year"
select select "[DEMOGRAPHIC_DATA]"
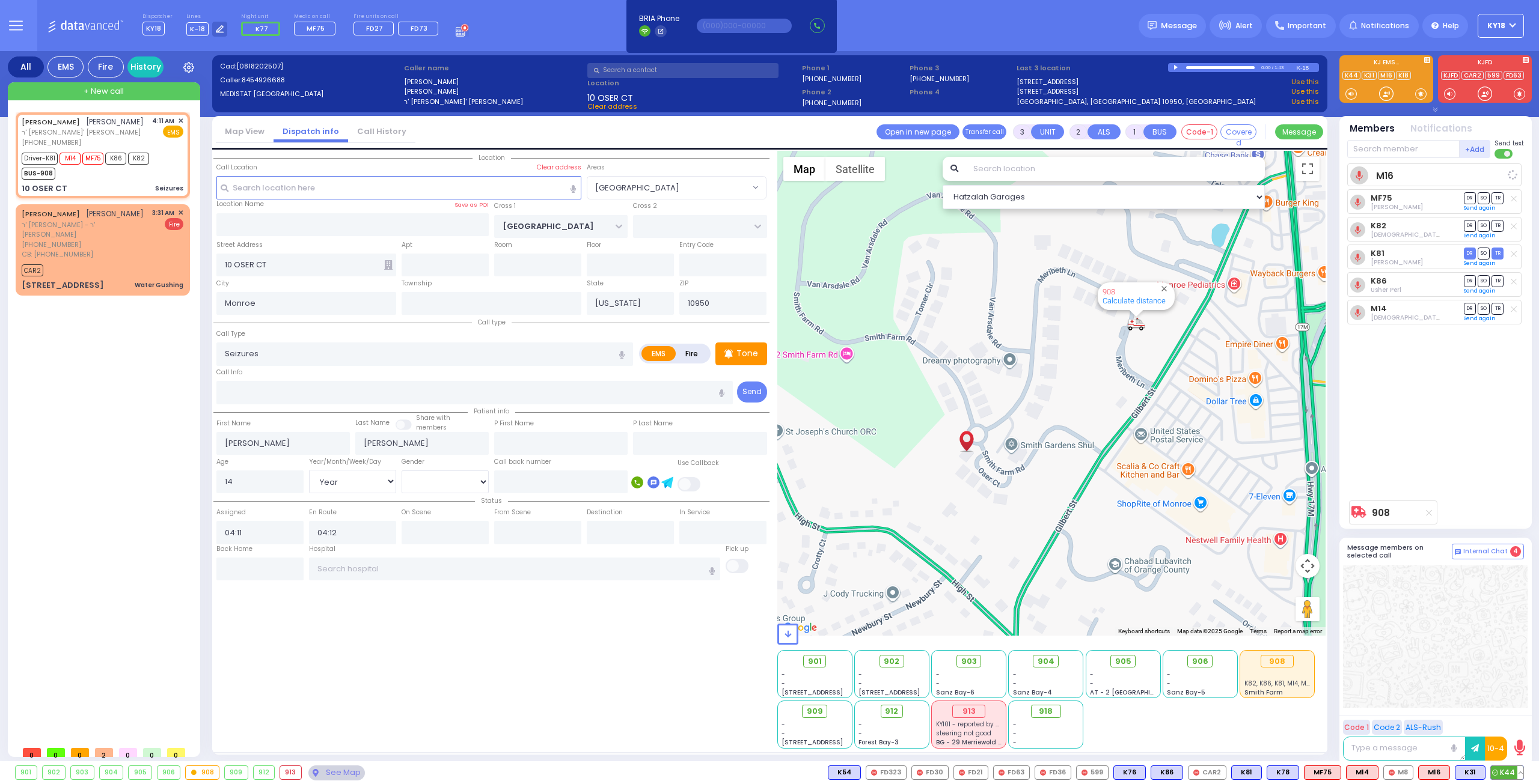
select select "Hatzalah Garages"
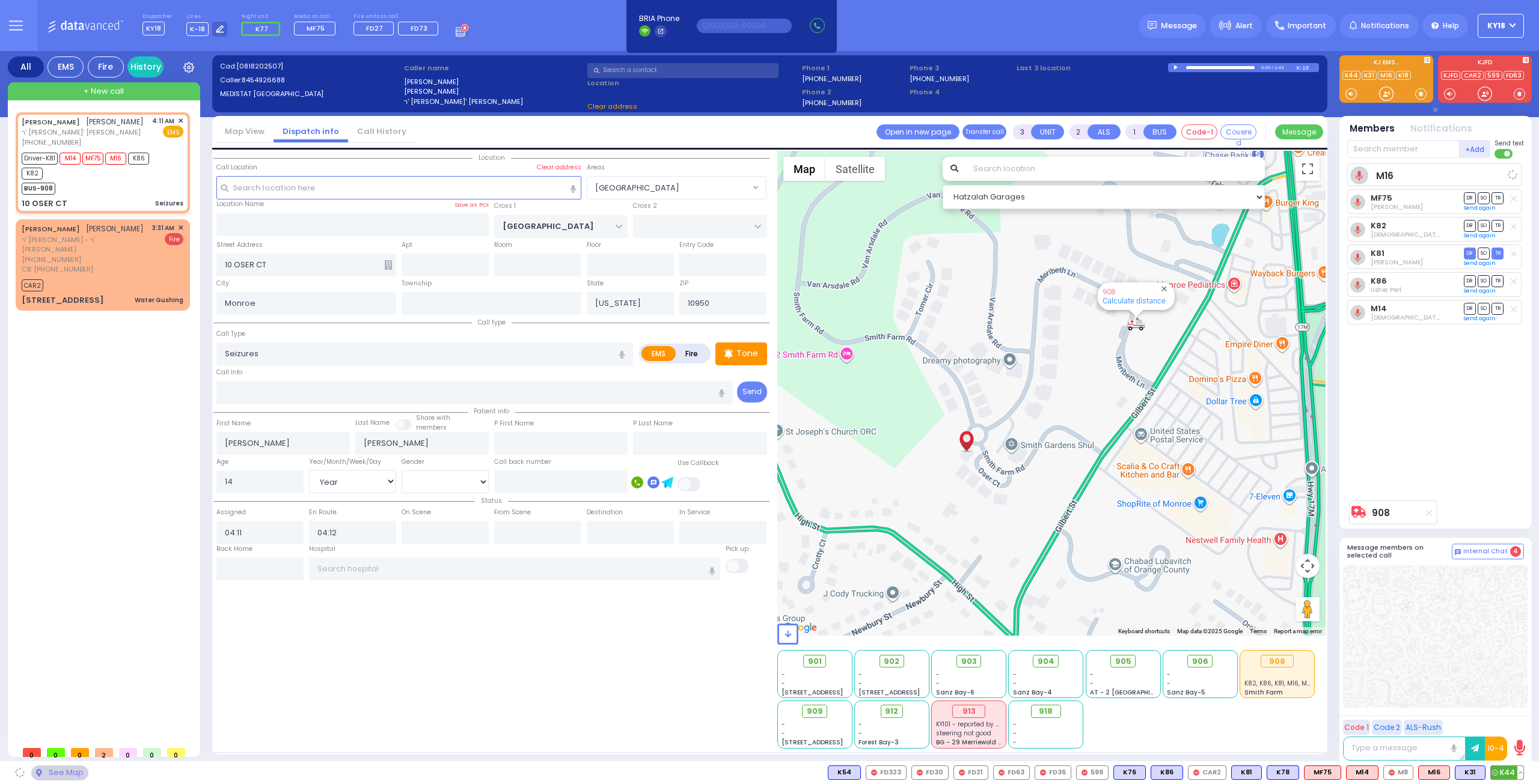
click at [1505, 771] on span "K44" at bounding box center [1506, 773] width 33 height 14
select select "[PERSON_NAME][GEOGRAPHIC_DATA]"
select select
radio input "true"
select select "Year"
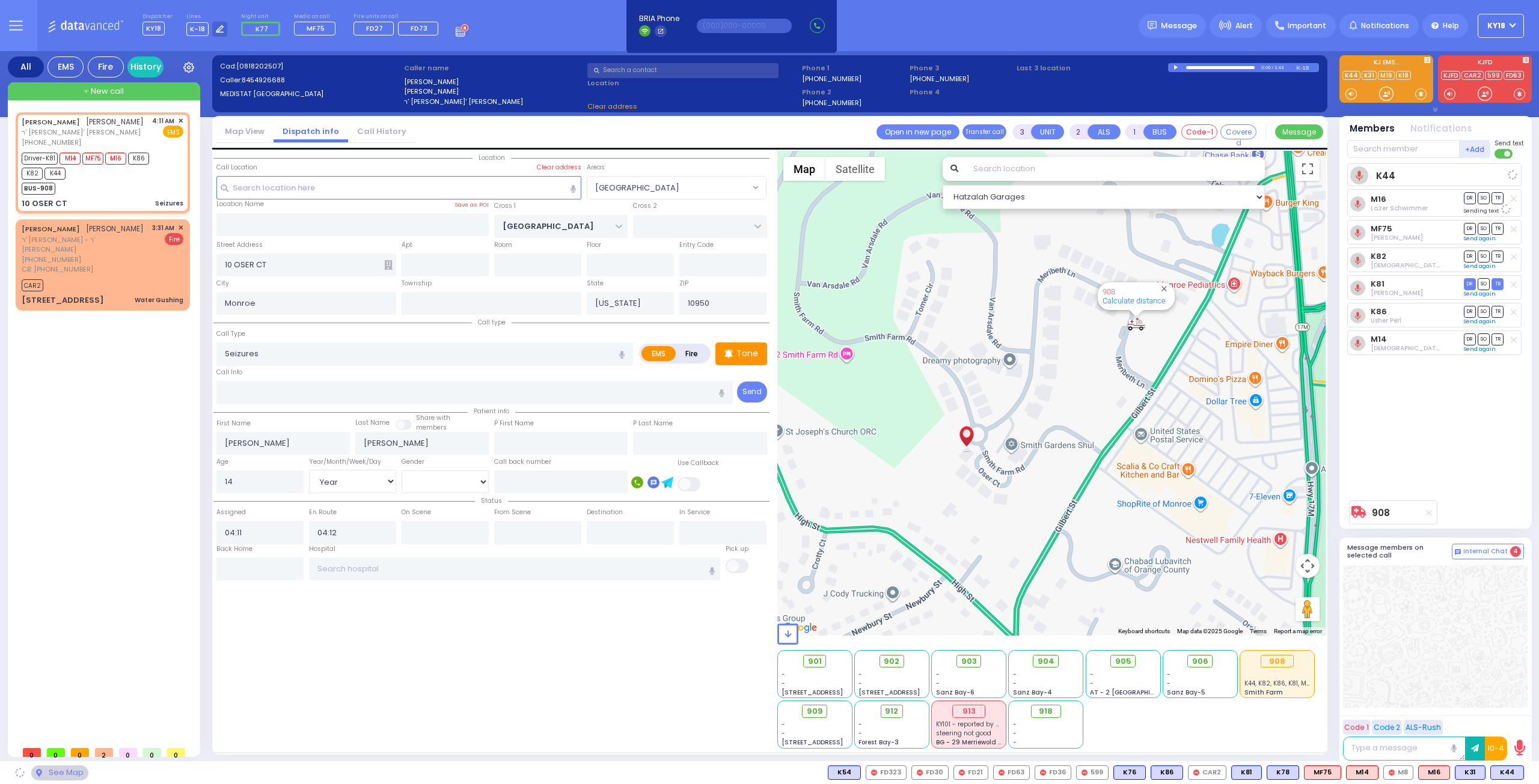
select select "[DEMOGRAPHIC_DATA]"
select select "Hatzalah Garages"
select select "[PERSON_NAME][GEOGRAPHIC_DATA]"
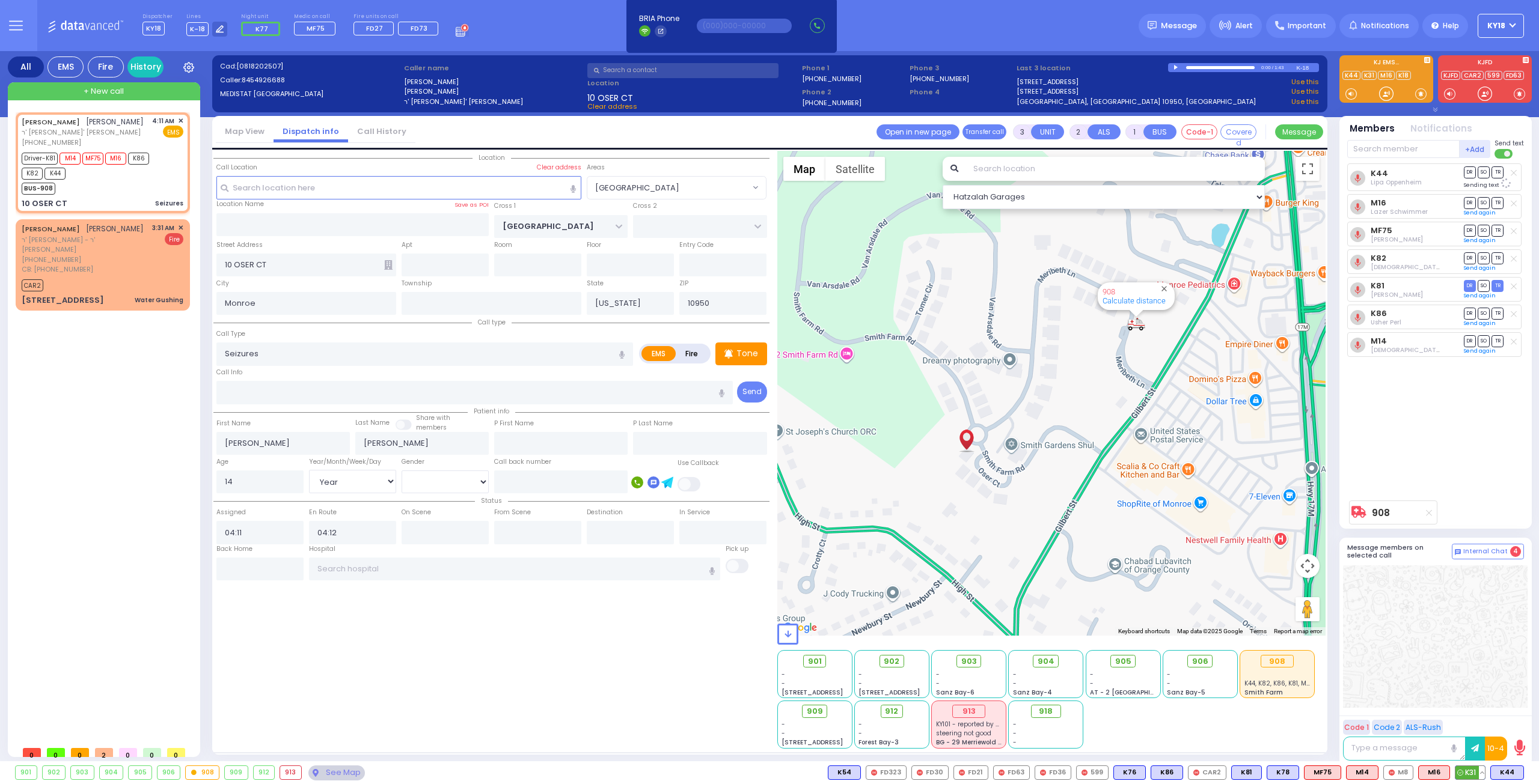
click at [1468, 774] on span "K31" at bounding box center [1470, 773] width 30 height 14
select select
radio input "true"
select select "Year"
select select "[DEMOGRAPHIC_DATA]"
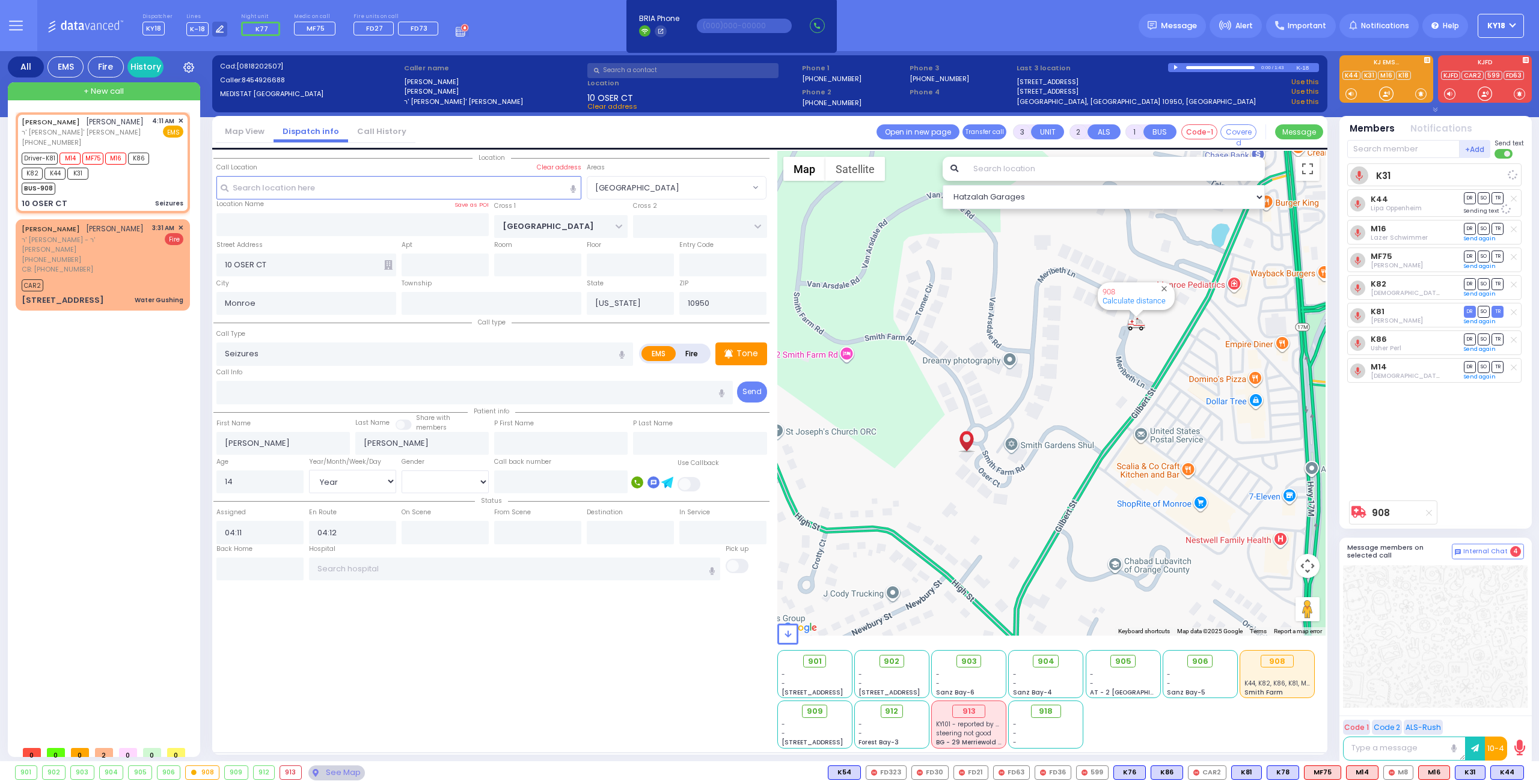
select select "Hatzalah Garages"
select select "[PERSON_NAME][GEOGRAPHIC_DATA]"
click at [142, 181] on div "BUS-908" at bounding box center [97, 187] width 150 height 15
select select
radio input "true"
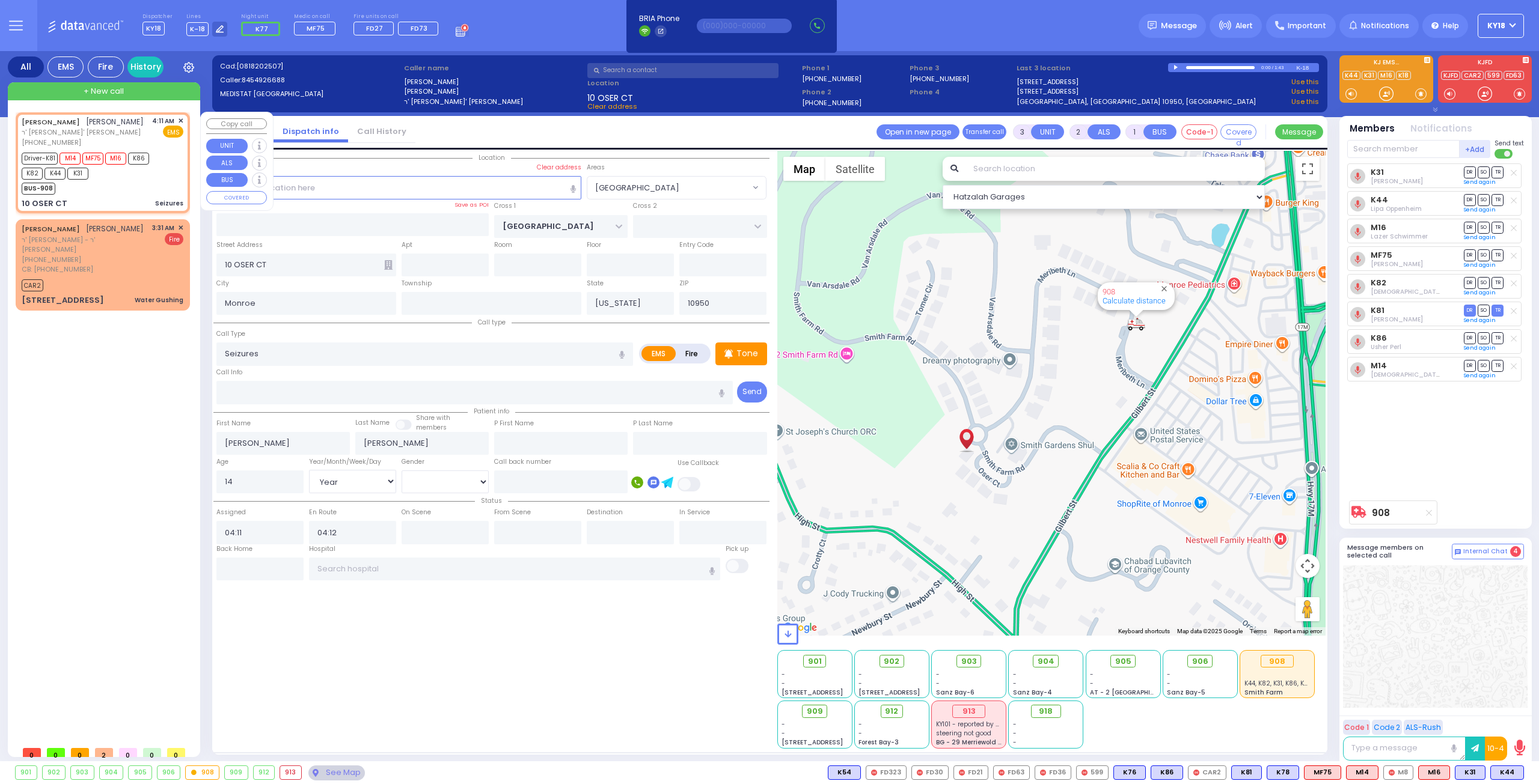
select select "Year"
select select "[DEMOGRAPHIC_DATA]"
select select "[PERSON_NAME][GEOGRAPHIC_DATA]"
select select "Hatzalah Garages"
click at [173, 182] on div "Driver-K81 M14 MF75 M16 K86 K82 K44 K31 BUS-908" at bounding box center [98, 172] width 154 height 45
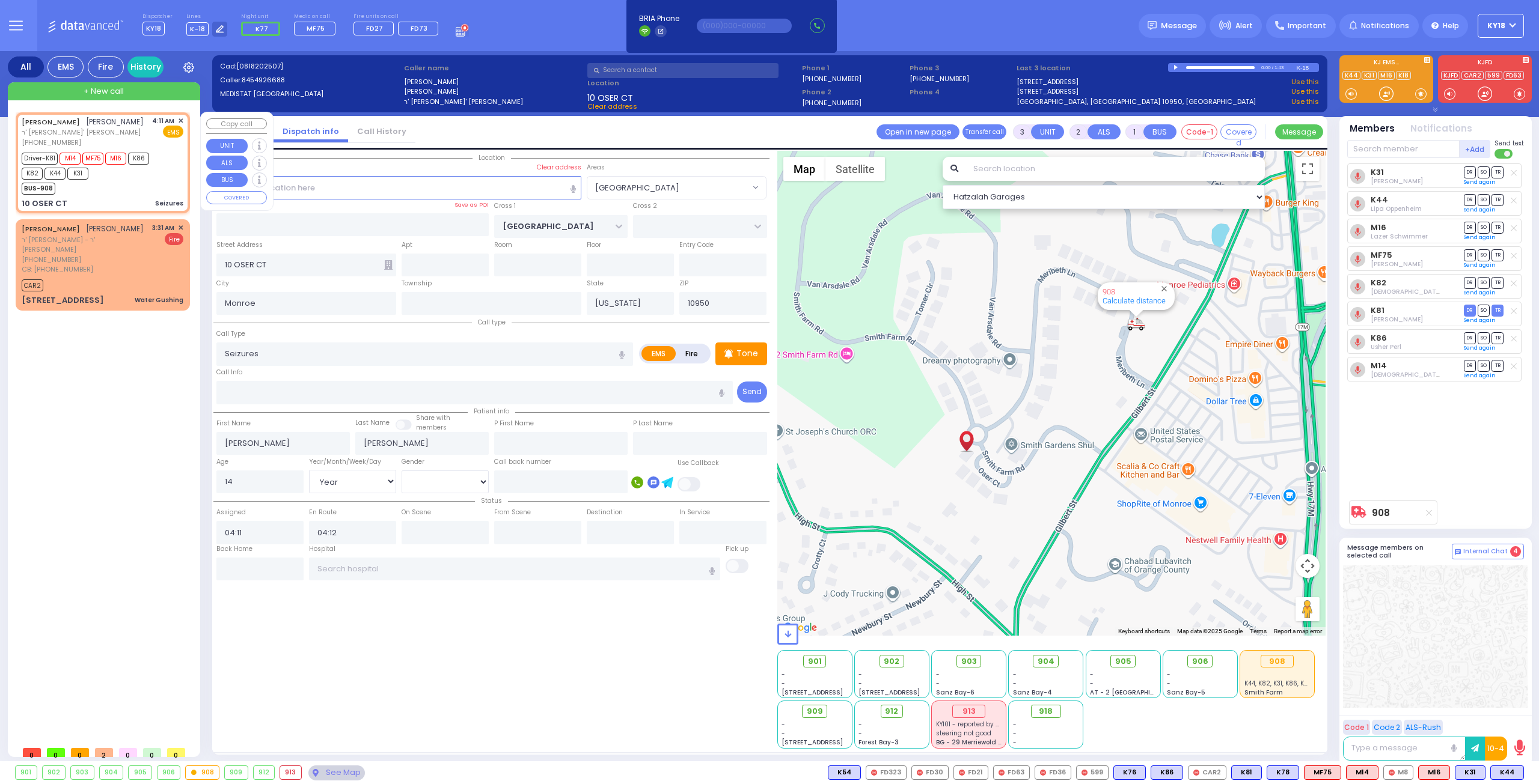
select select
radio input "true"
select select "Year"
select select "[DEMOGRAPHIC_DATA]"
select select "[PERSON_NAME][GEOGRAPHIC_DATA]"
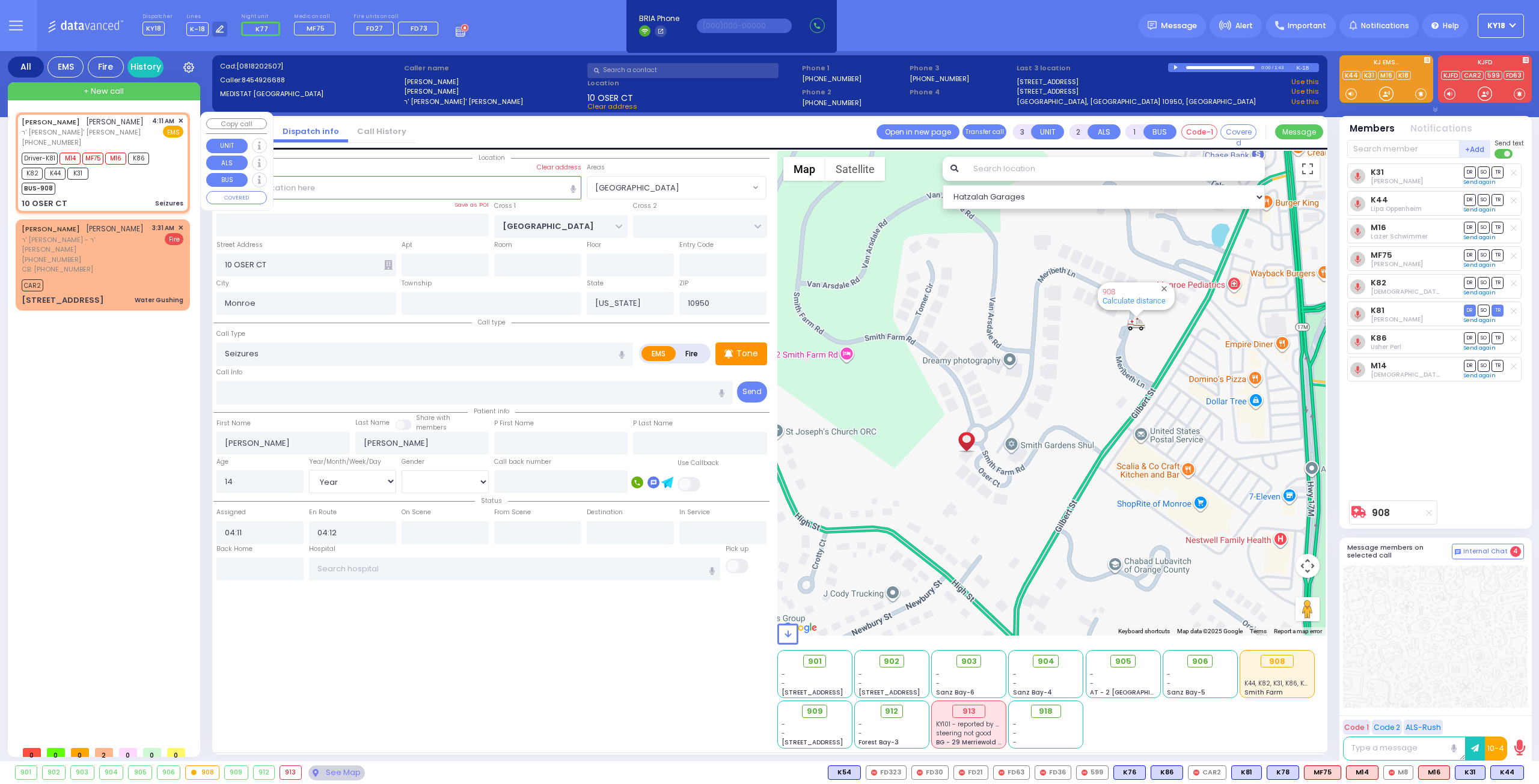
select select "Hatzalah Garages"
click at [1173, 64] on div "0:00 / 1:43" at bounding box center [1232, 67] width 129 height 9
click at [1176, 68] on div at bounding box center [1176, 67] width 6 height 6
click at [1439, 422] on div "K31 Yisroel Feldman DR SO TR Sending text K44 DR" at bounding box center [1436, 329] width 179 height 331
click at [1176, 65] on div at bounding box center [1176, 67] width 6 height 5
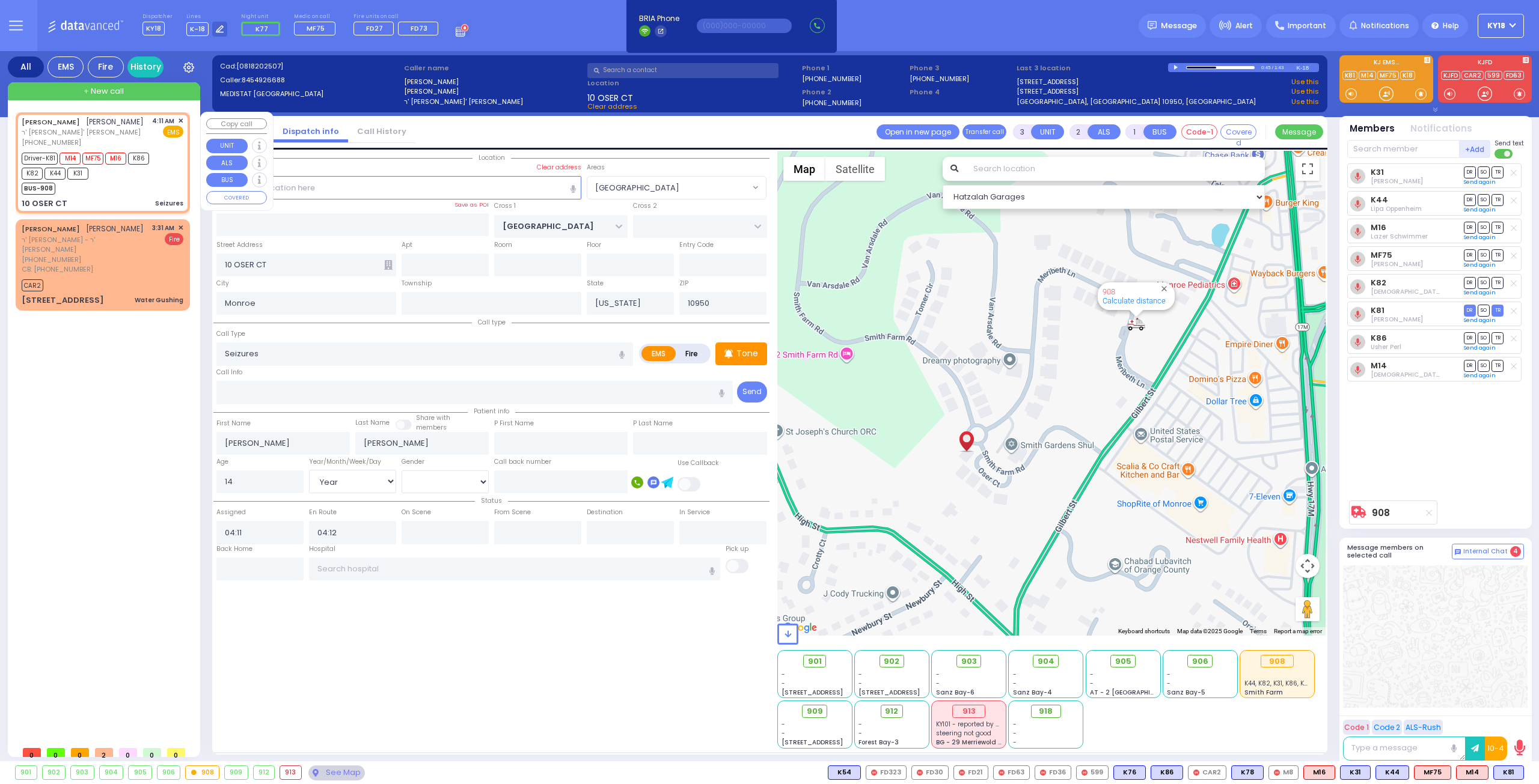
click at [114, 189] on div "BUS-908" at bounding box center [97, 187] width 150 height 15
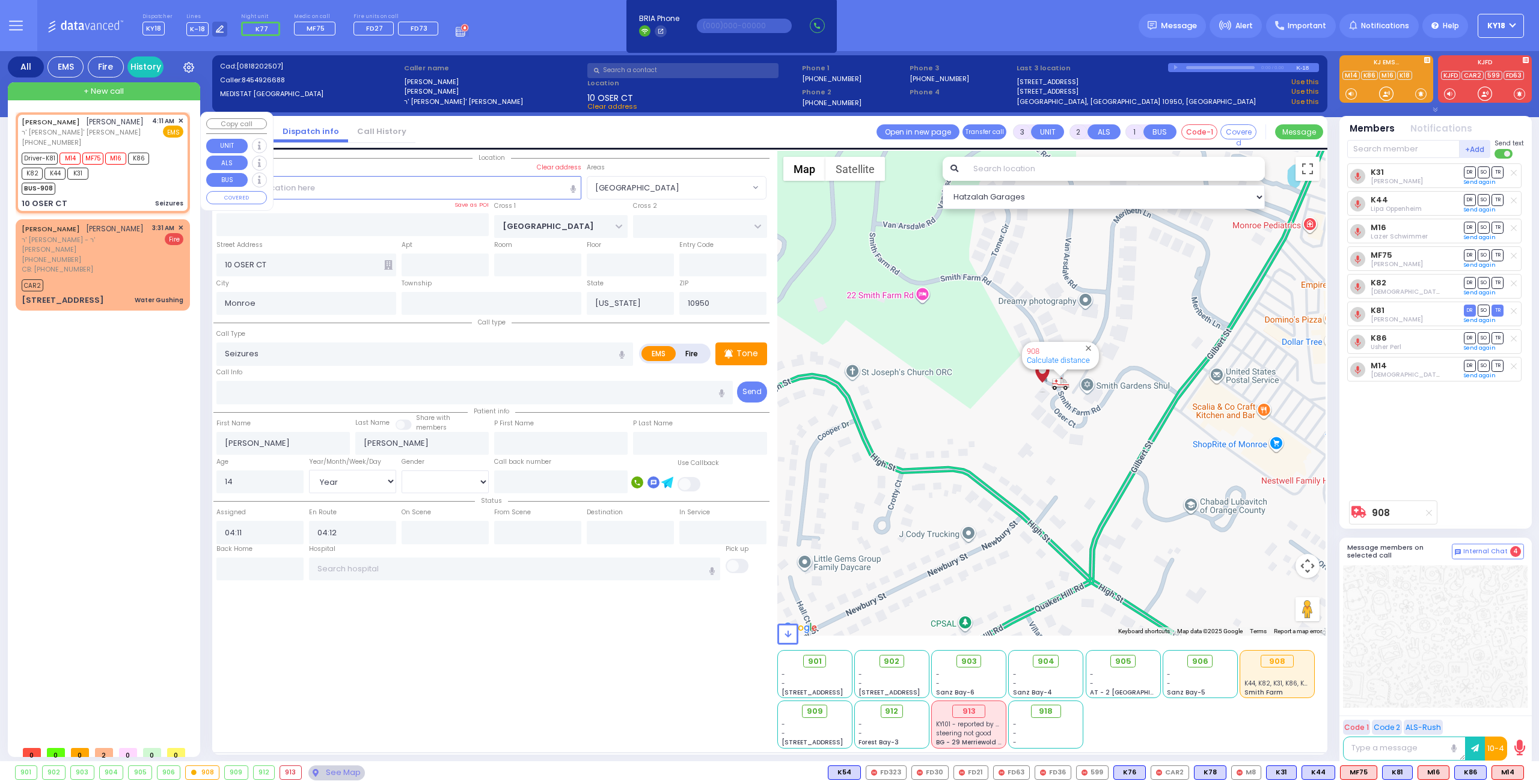
click at [136, 192] on div "BUS-908" at bounding box center [97, 187] width 150 height 15
select select
radio input "true"
select select "Year"
select select "[DEMOGRAPHIC_DATA]"
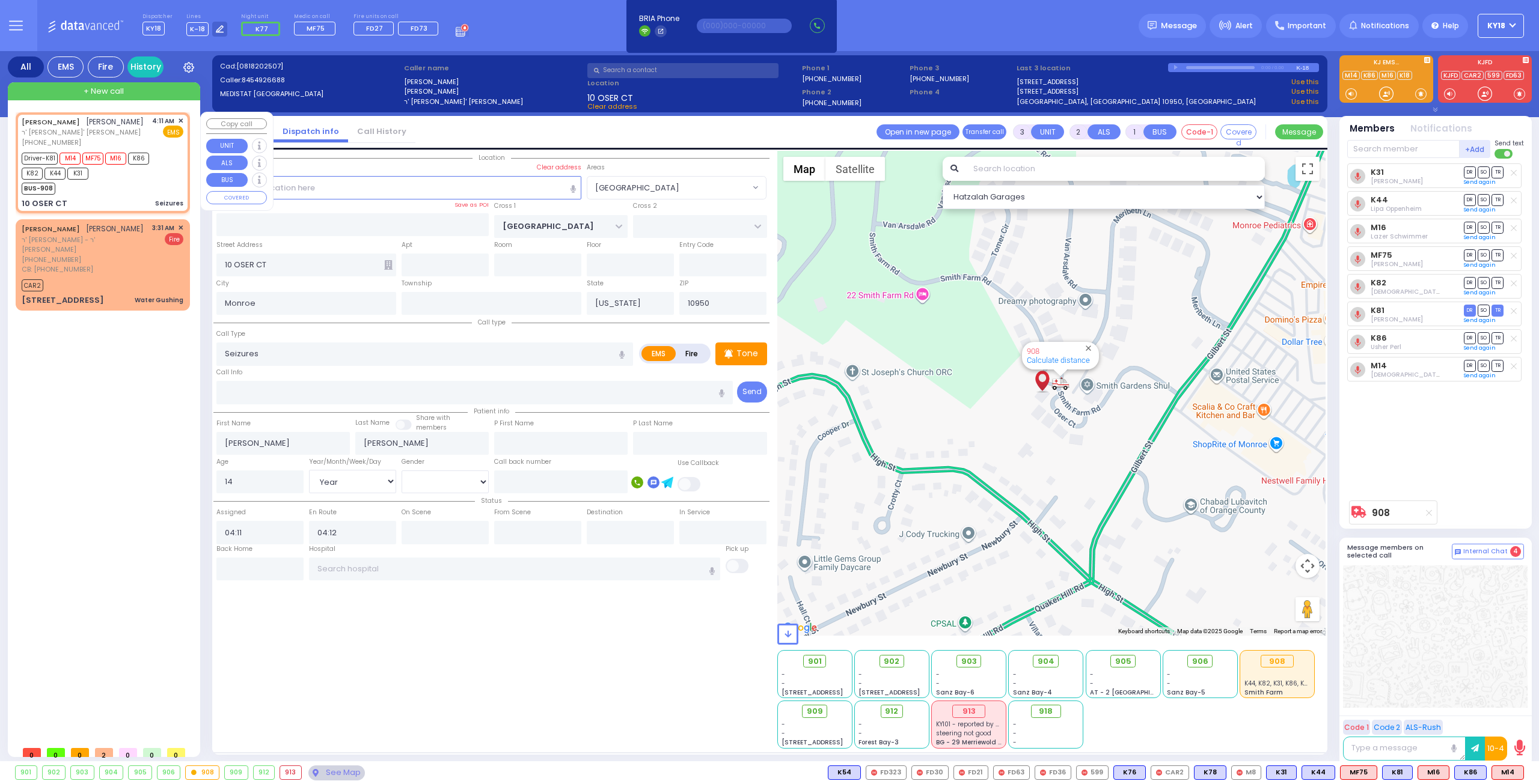
select select "Hatzalah Garages"
select select "[PERSON_NAME][GEOGRAPHIC_DATA]"
click at [121, 191] on div "BUS-908" at bounding box center [97, 187] width 150 height 15
select select
radio input "true"
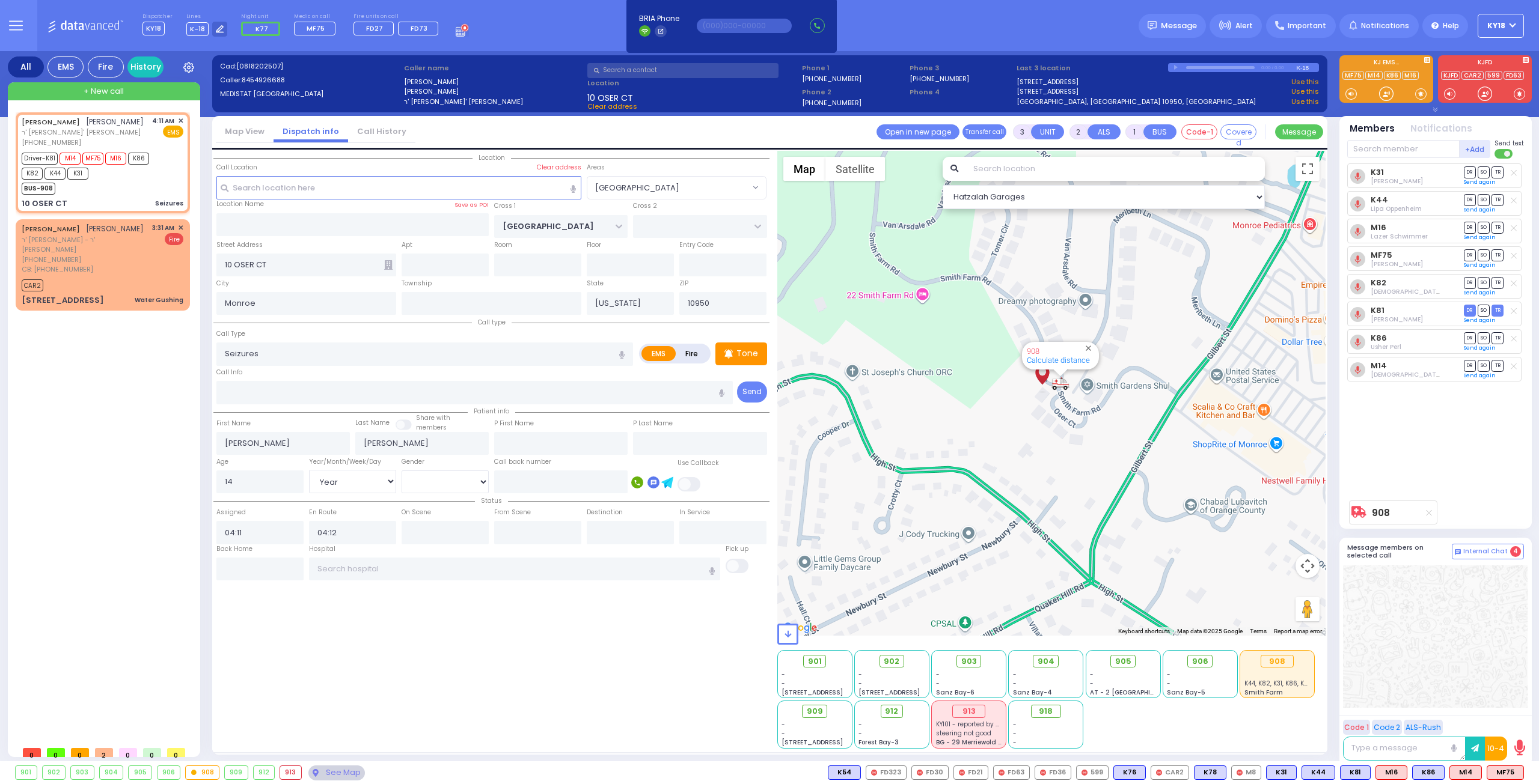
select select "Year"
select select "[DEMOGRAPHIC_DATA]"
select select "[PERSON_NAME][GEOGRAPHIC_DATA]"
select select "Hatzalah Garages"
click at [1372, 149] on input "text" at bounding box center [1402, 148] width 113 height 18
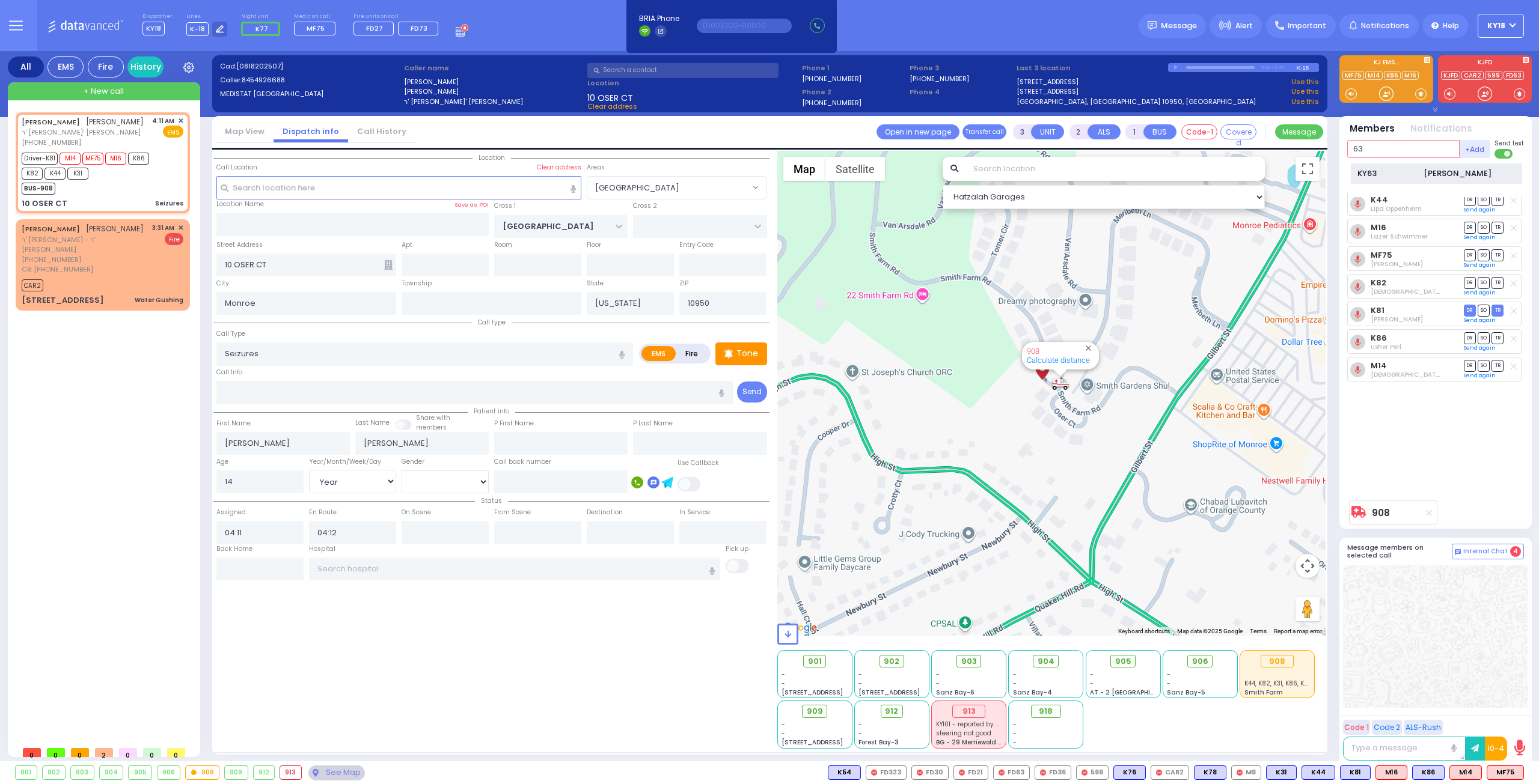
type input "63"
click at [1411, 176] on div "KY63" at bounding box center [1386, 173] width 60 height 12
select select
radio input "true"
select select "Year"
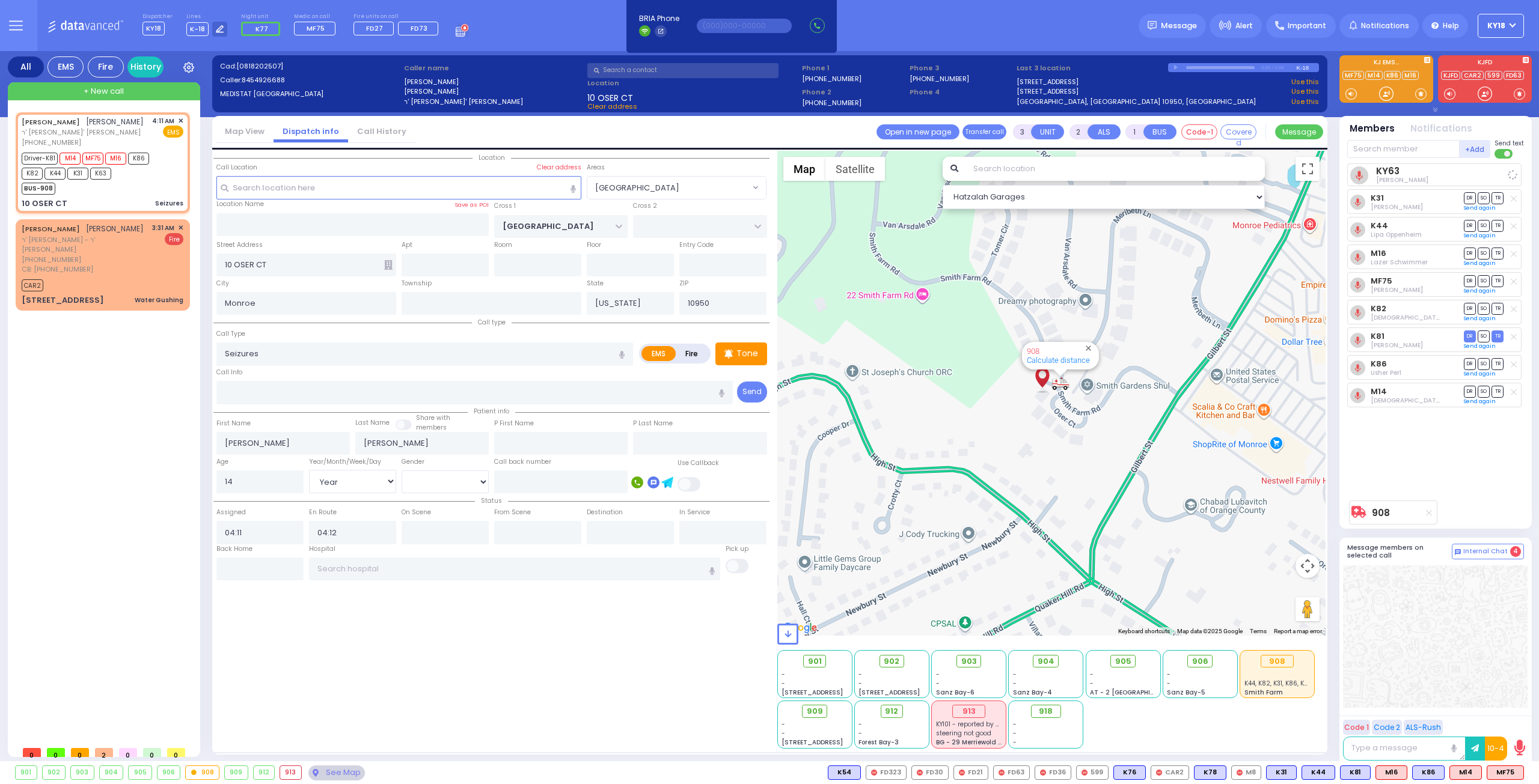
select select "[DEMOGRAPHIC_DATA]"
select select "Hatzalah Garages"
select select "[PERSON_NAME][GEOGRAPHIC_DATA]"
click at [160, 184] on div "BUS-908" at bounding box center [97, 187] width 150 height 15
select select
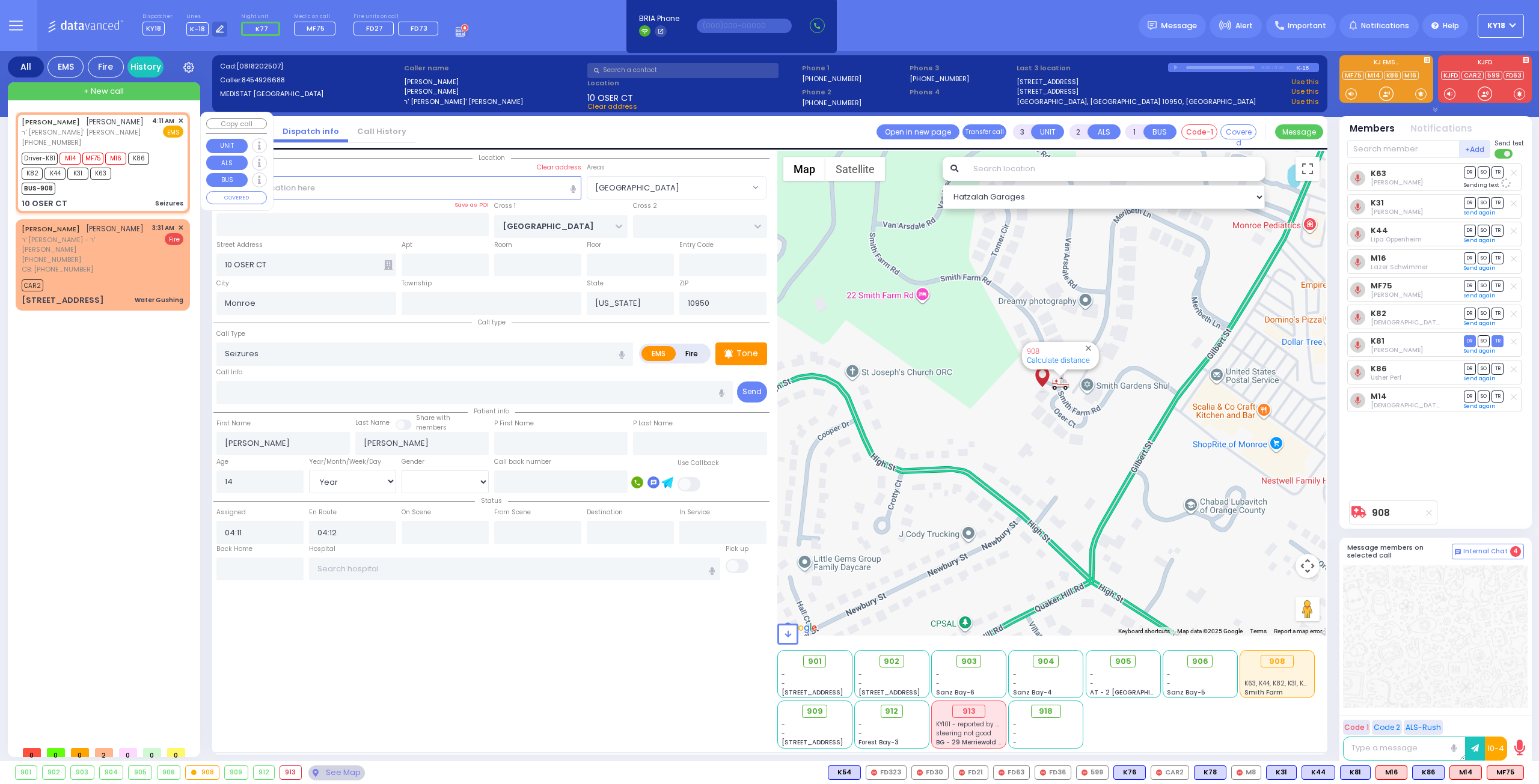
radio input "true"
select select "Year"
select select "[DEMOGRAPHIC_DATA]"
click at [1521, 772] on button at bounding box center [1520, 773] width 6 height 14
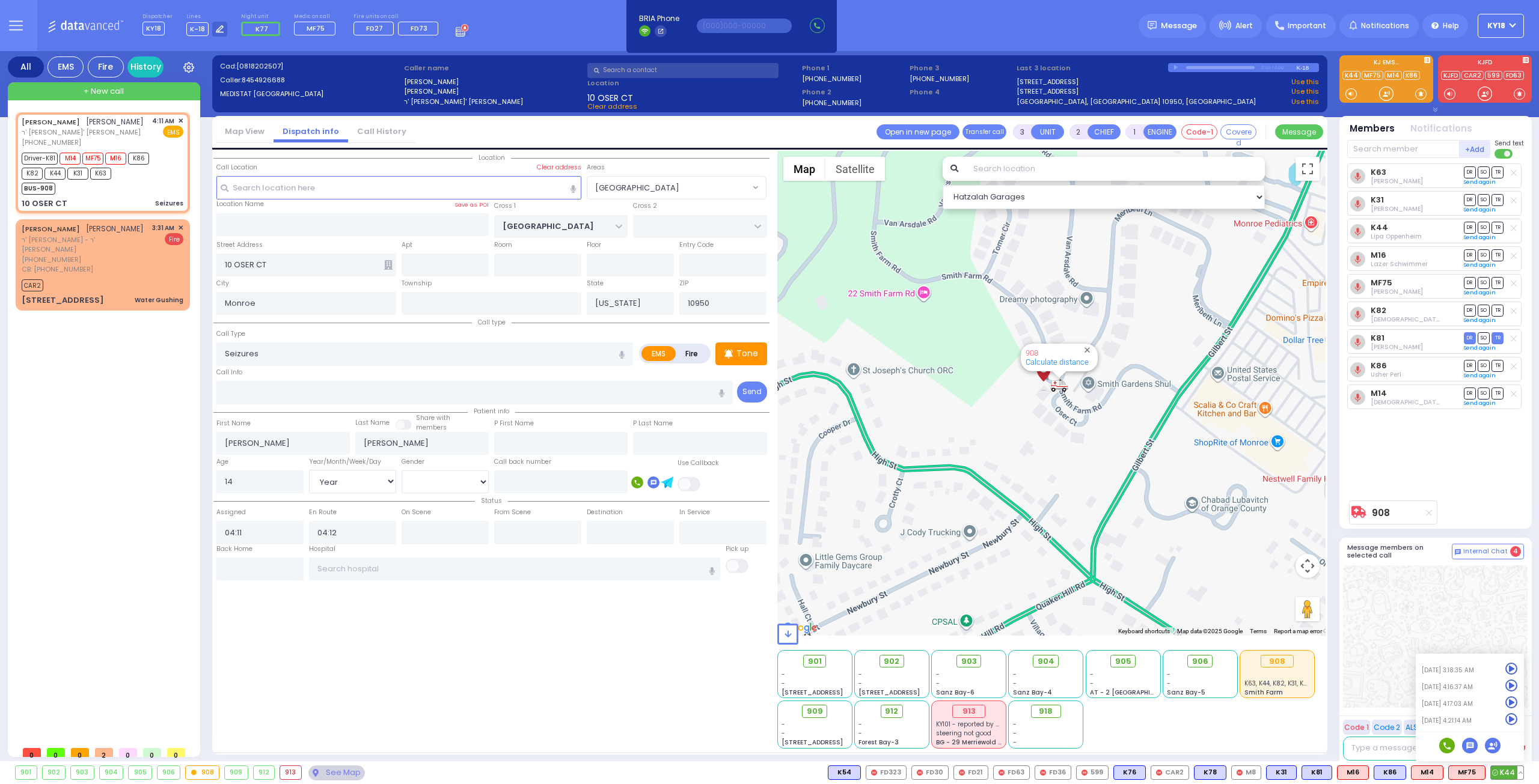
click at [1512, 720] on icon at bounding box center [1511, 719] width 13 height 13
click at [1483, 774] on button at bounding box center [1481, 773] width 6 height 14
click at [1472, 724] on icon at bounding box center [1473, 719] width 13 height 13
click at [1422, 444] on div "K63 Lazer Dovid Itzkowitz DR SO TR Sending text" at bounding box center [1436, 329] width 179 height 331
click at [130, 202] on div "10 OSER CT Seizures" at bounding box center [102, 204] width 161 height 12
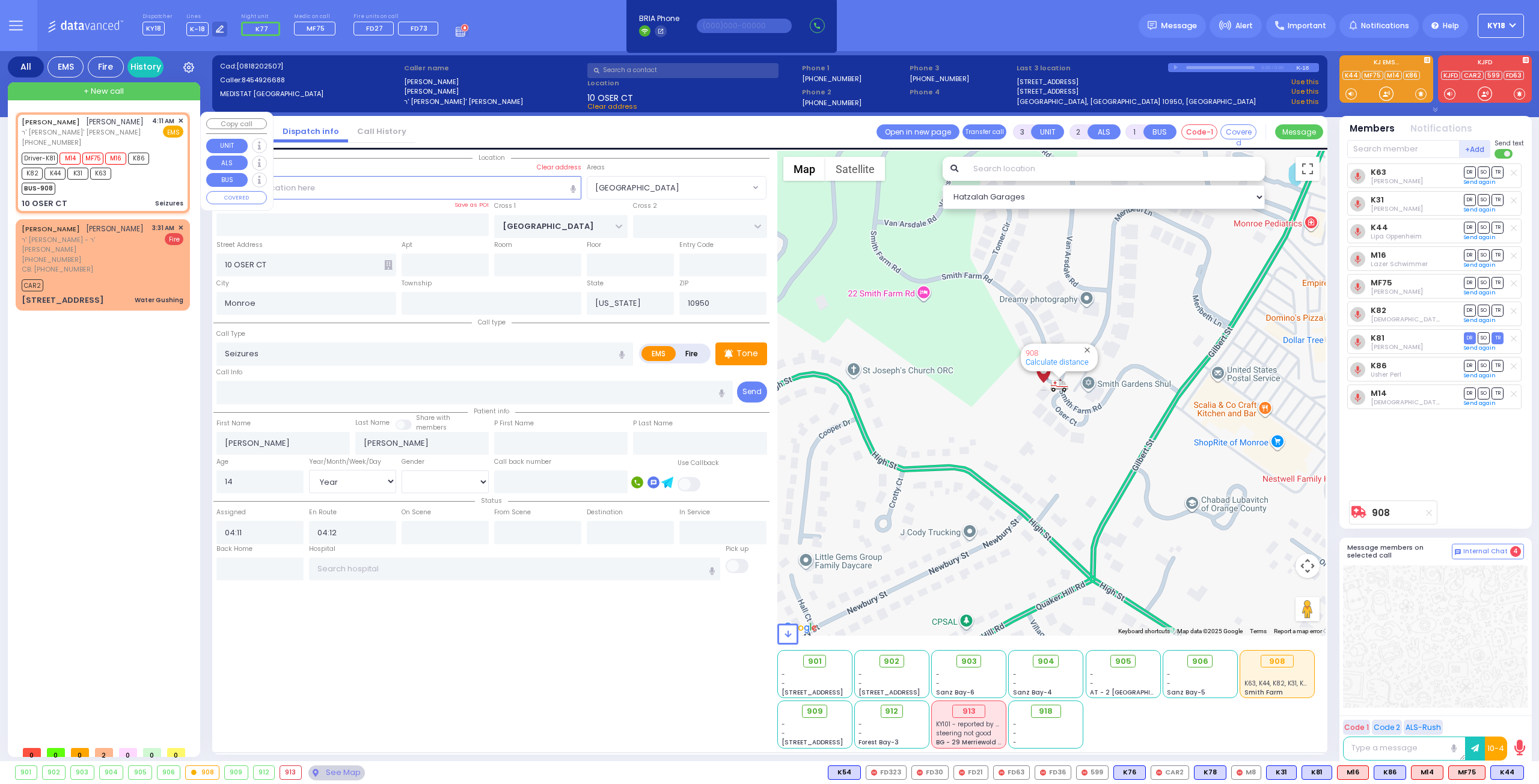
click at [111, 187] on div "BUS-908" at bounding box center [97, 187] width 150 height 15
click at [83, 89] on div "+ New call" at bounding box center [104, 91] width 192 height 18
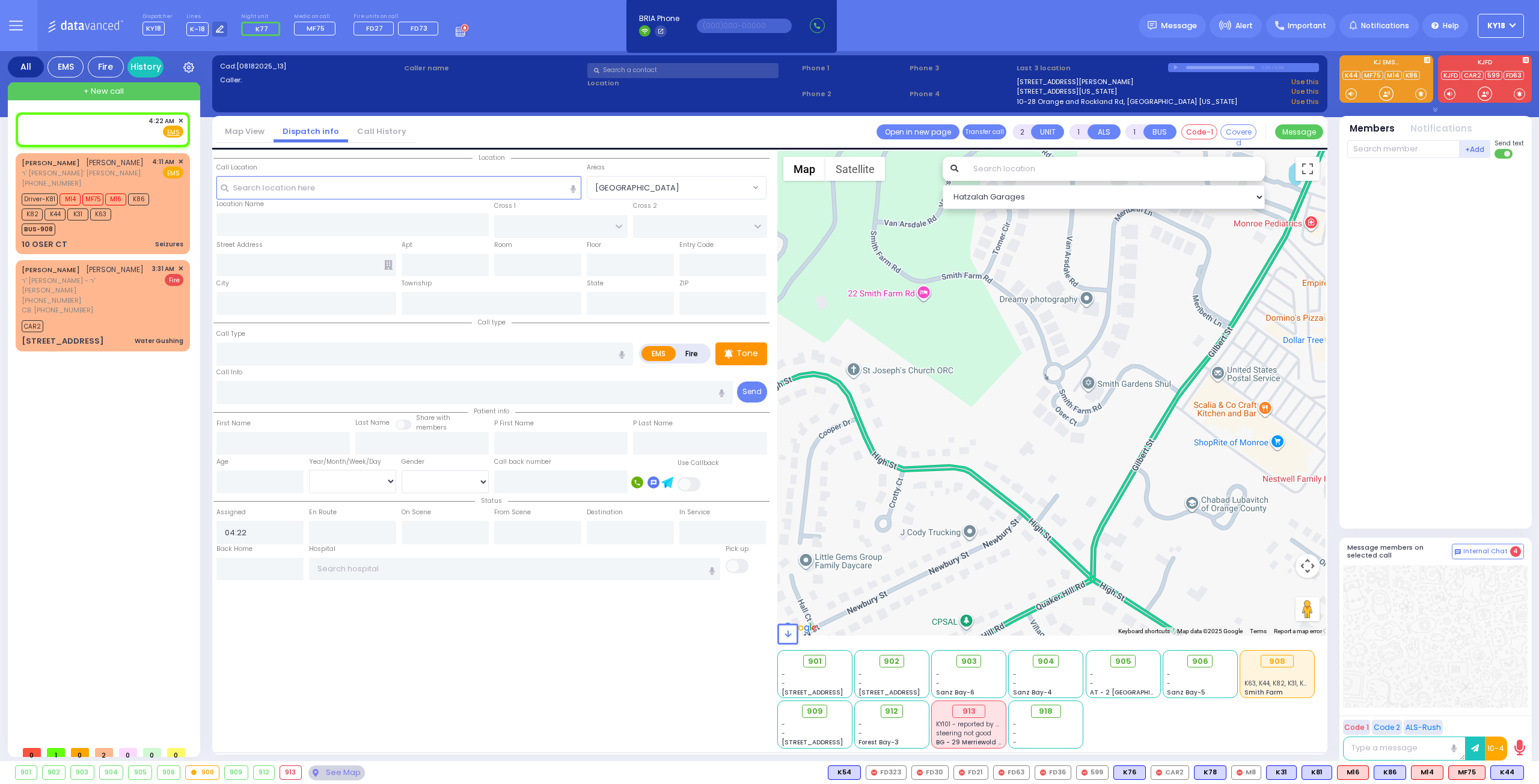
click at [682, 72] on input "text" at bounding box center [682, 70] width 191 height 15
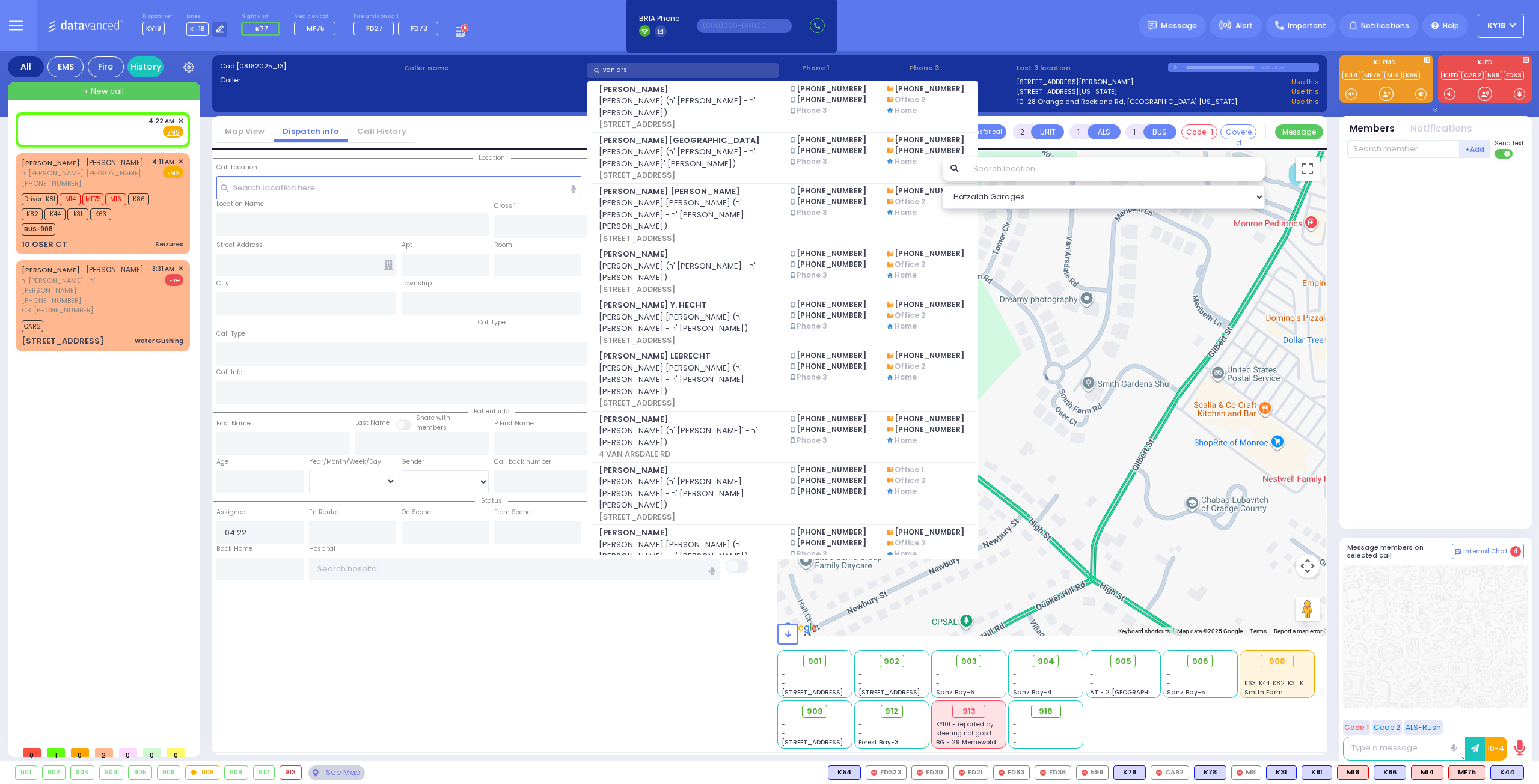
scroll to position [754, 0]
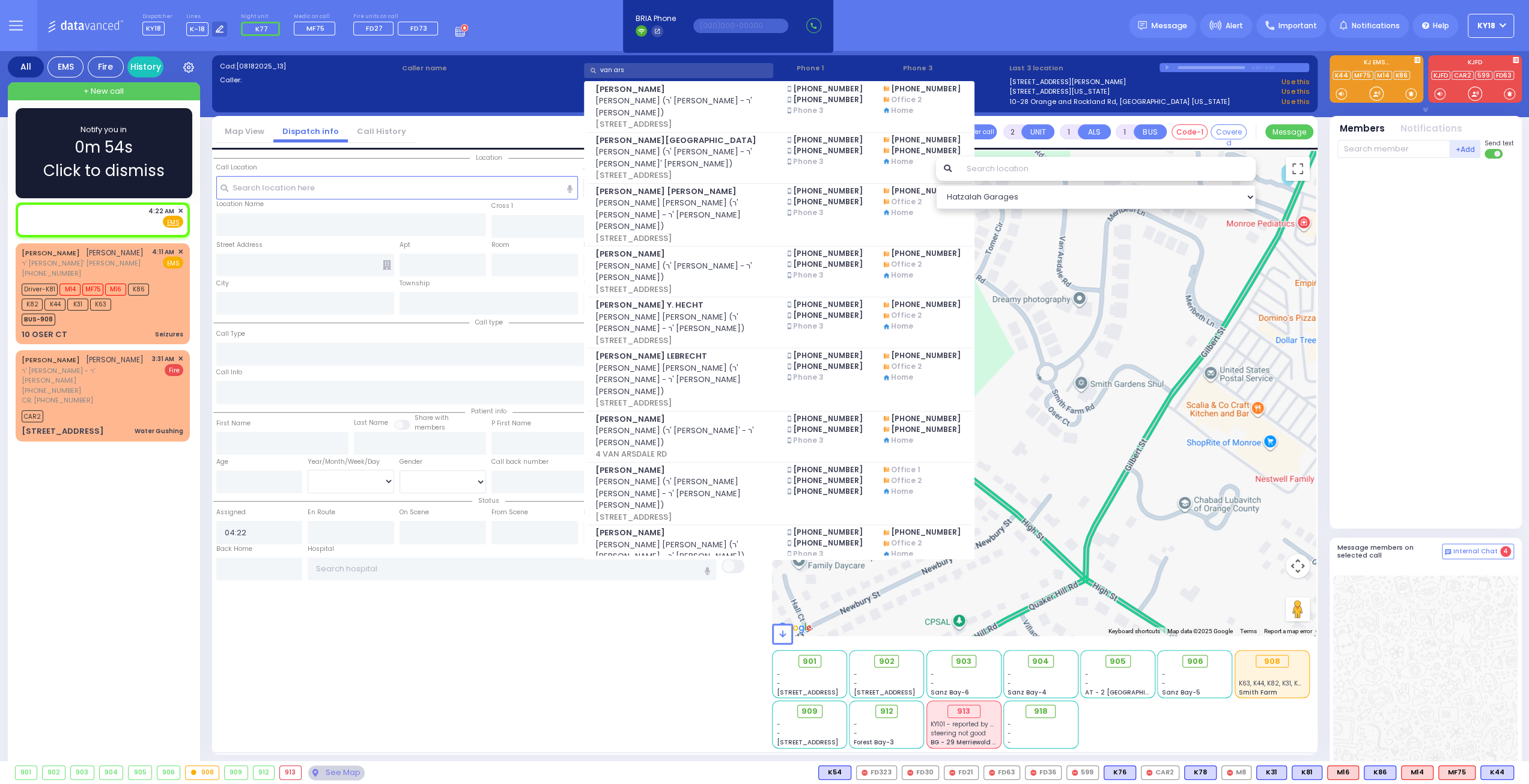
click at [128, 140] on span "0m 54s" at bounding box center [103, 147] width 58 height 23
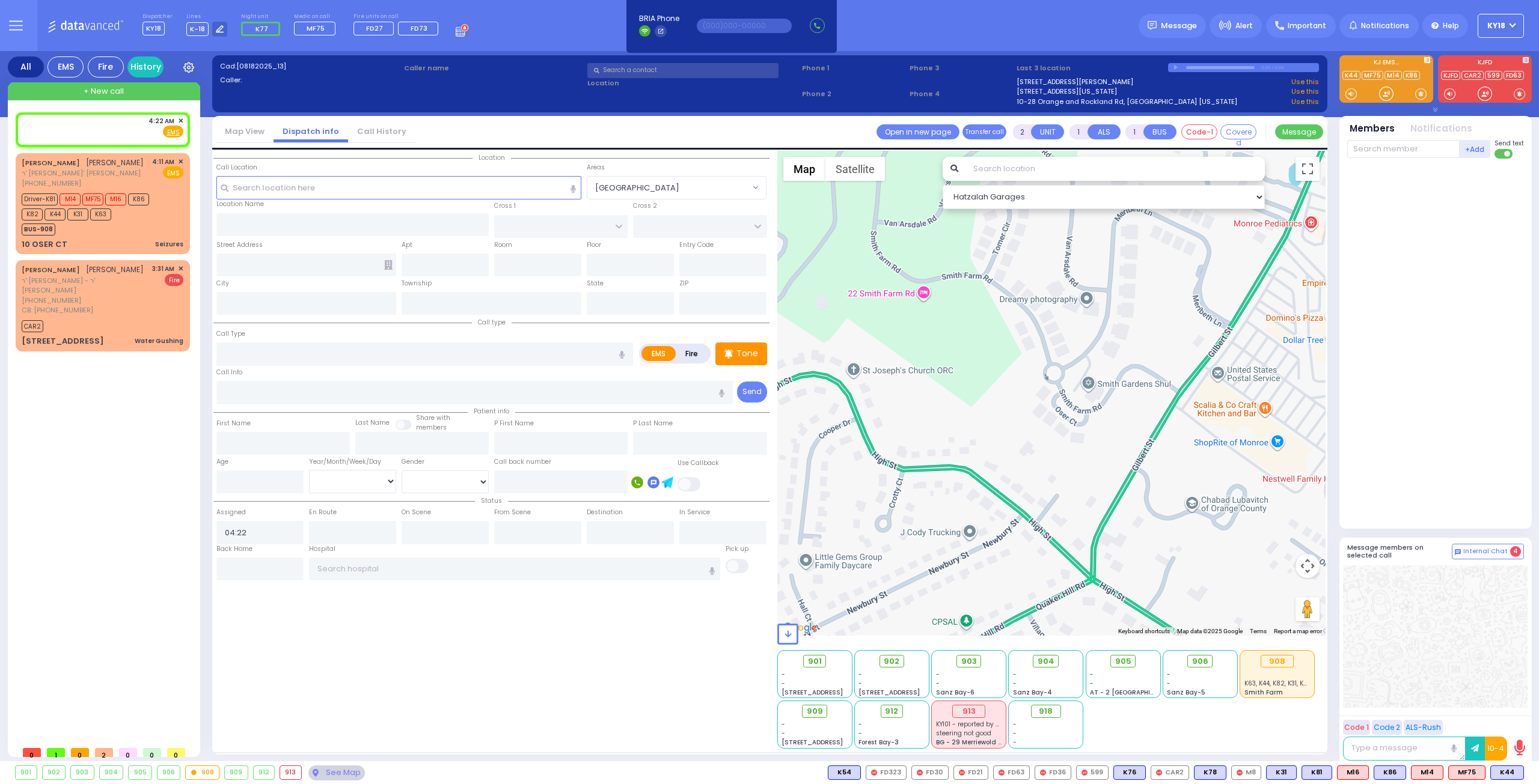
click at [647, 65] on input "text" at bounding box center [682, 70] width 191 height 15
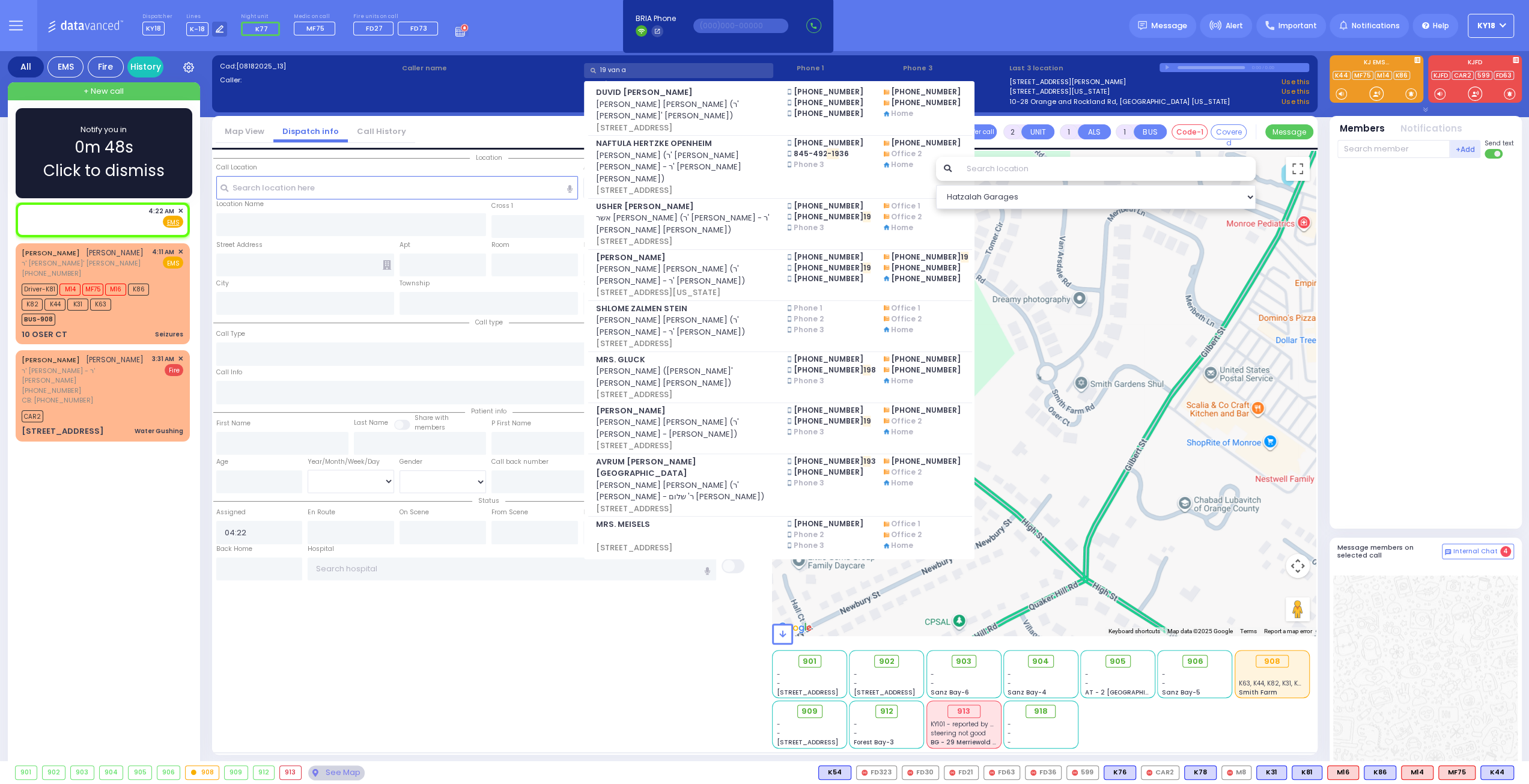
click at [145, 148] on div "Notify you in 0m 48s Click to dismiss" at bounding box center [104, 153] width 142 height 59
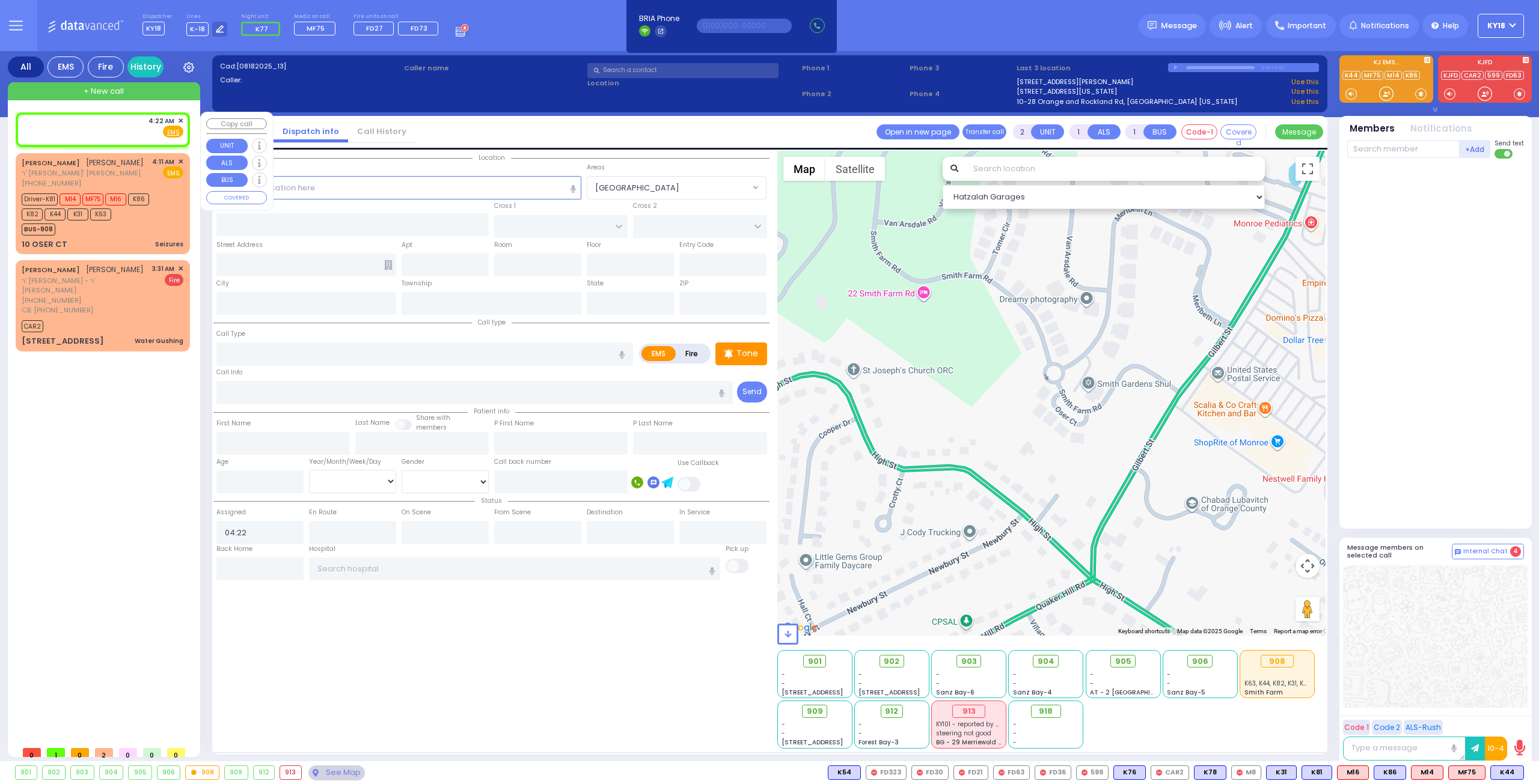
click at [181, 121] on span "✕" at bounding box center [180, 121] width 6 height 10
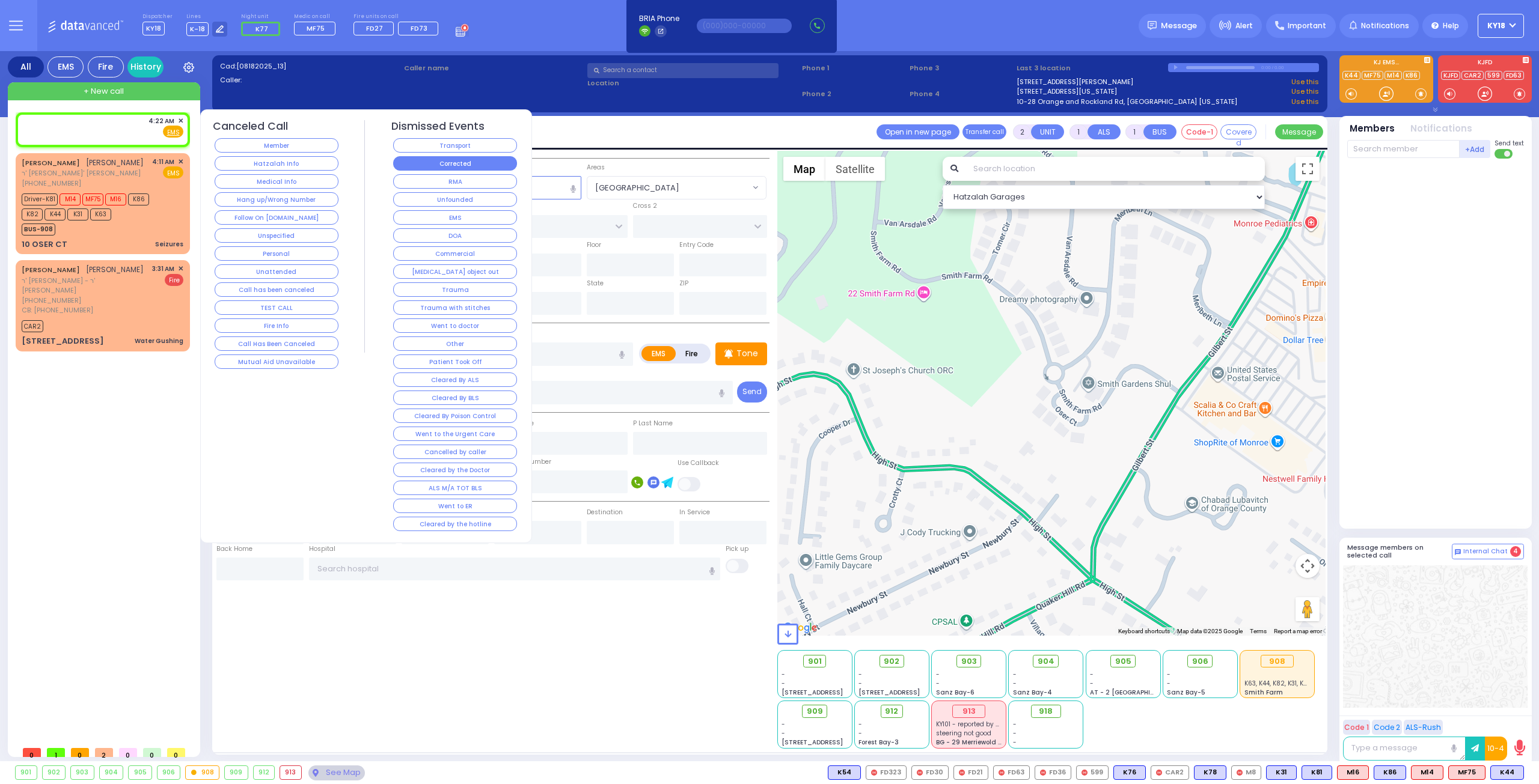
click at [426, 158] on button "Corrected" at bounding box center [454, 164] width 124 height 14
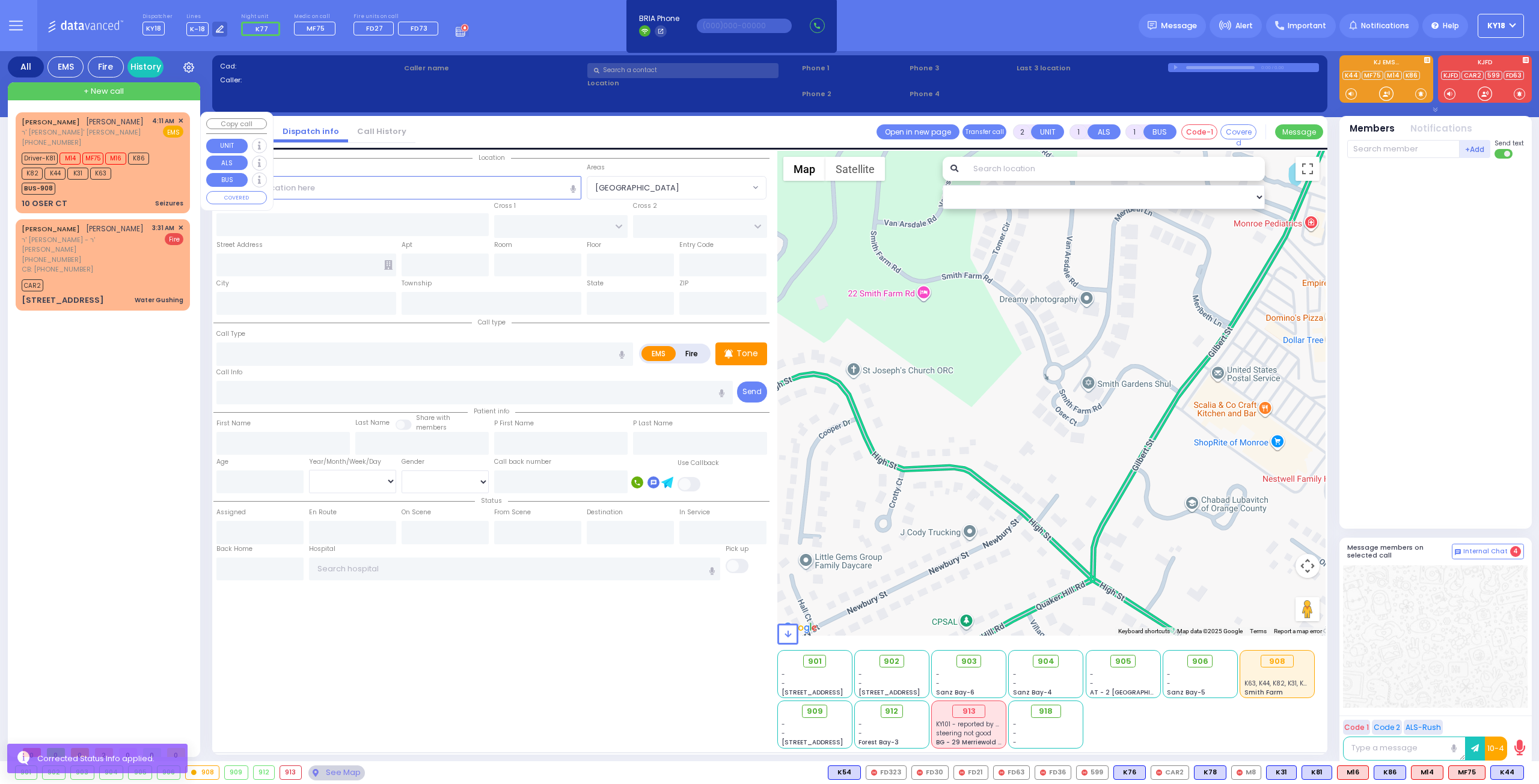
click at [145, 192] on div "BUS-908" at bounding box center [97, 187] width 150 height 15
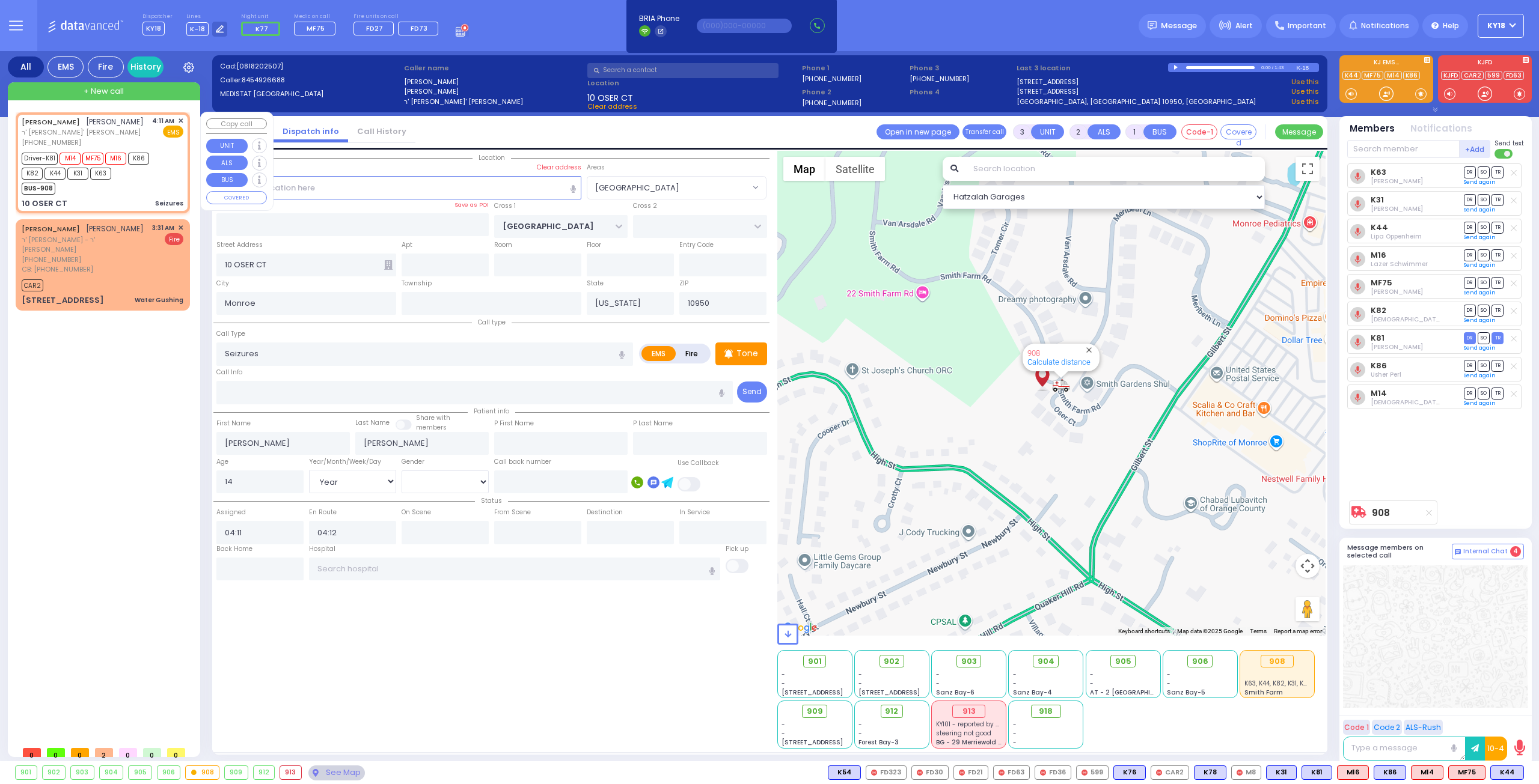
click at [129, 184] on div "BUS-908" at bounding box center [97, 187] width 150 height 15
click at [131, 193] on div "BUS-908" at bounding box center [97, 187] width 150 height 15
click at [1369, 774] on button at bounding box center [1366, 773] width 6 height 14
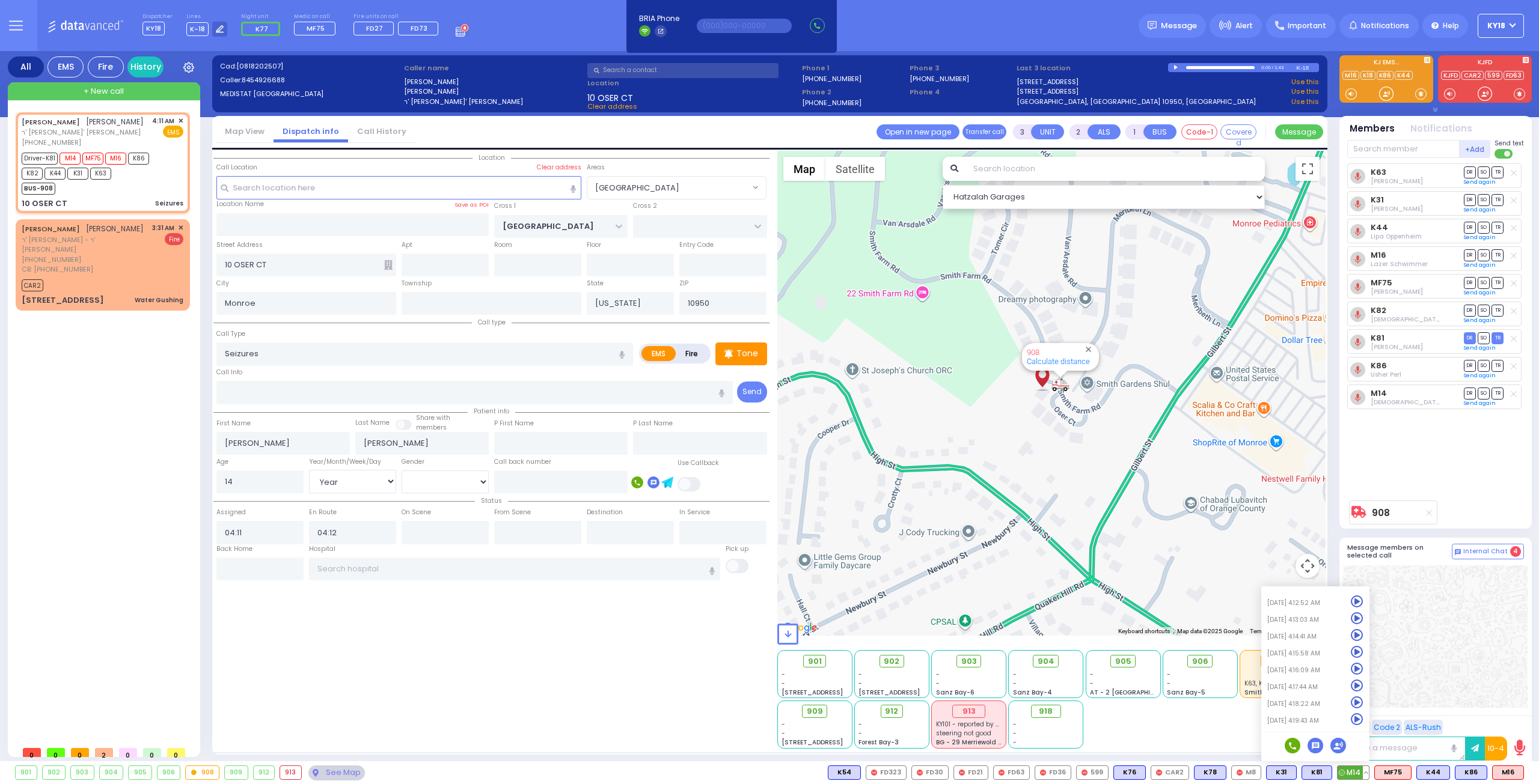
click at [1357, 599] on icon at bounding box center [1357, 602] width 13 height 13
click at [1362, 620] on icon at bounding box center [1357, 619] width 13 height 13
click at [148, 196] on div "JOEL FRIEDMAN יואל פריעדמאן ר' אברהם חיים - ר' משה פייערווערקער (845) 492-6688 …" at bounding box center [103, 163] width 169 height 97
click at [1521, 771] on button at bounding box center [1520, 773] width 6 height 14
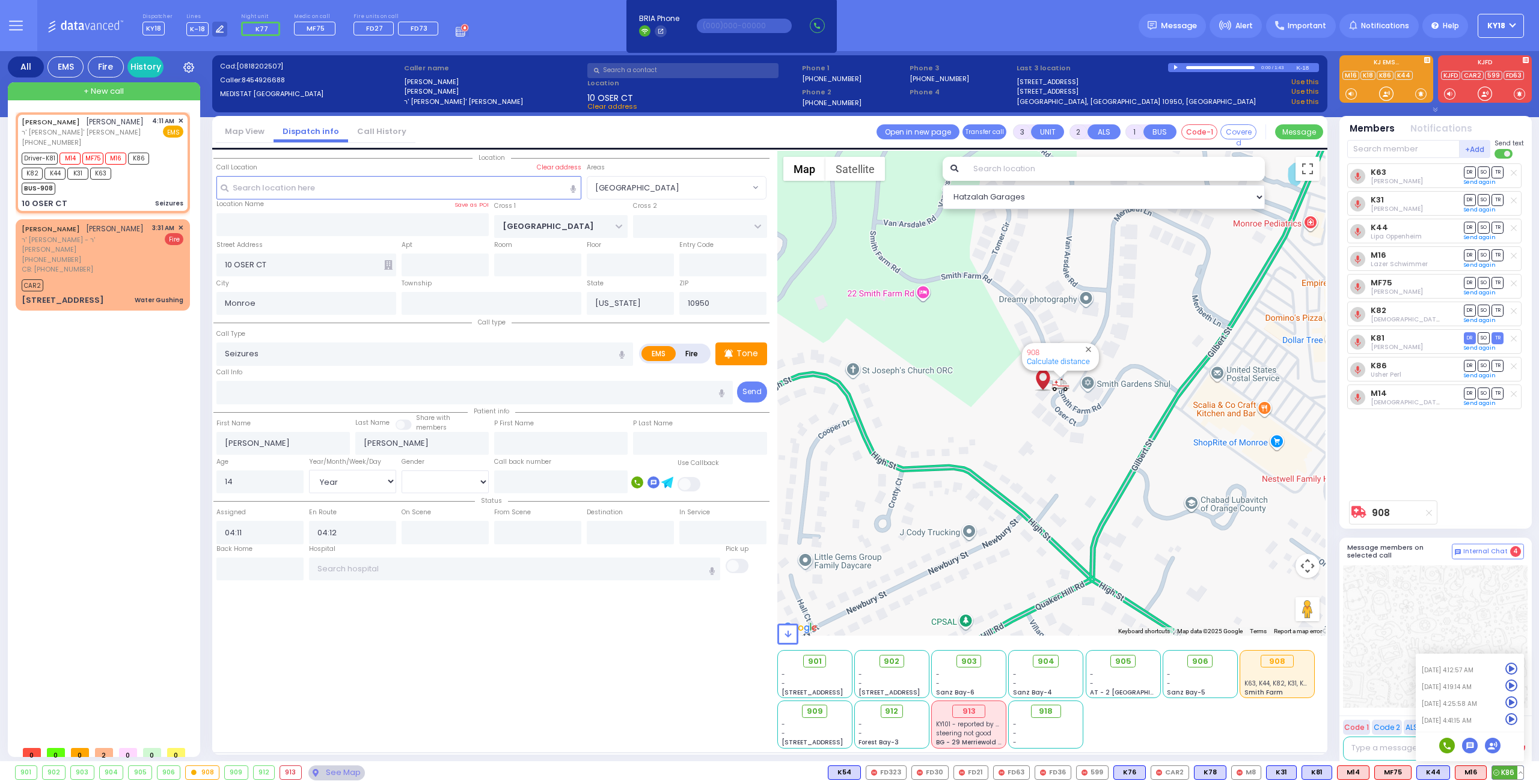
click at [1510, 718] on icon at bounding box center [1511, 719] width 13 height 13
click at [1390, 598] on div at bounding box center [1434, 636] width 184 height 142
click at [1369, 771] on button at bounding box center [1366, 773] width 6 height 14
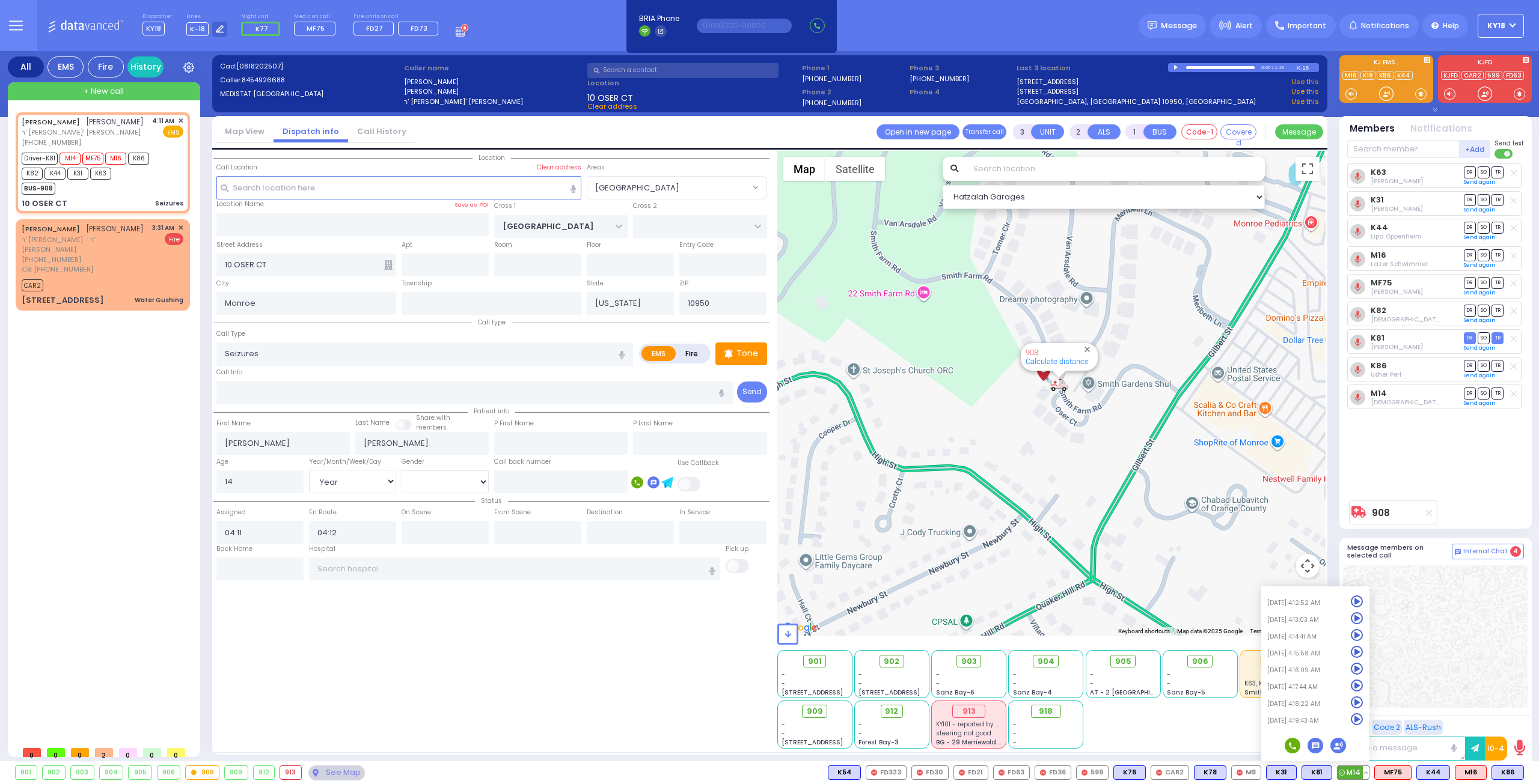
click at [1362, 616] on icon at bounding box center [1357, 619] width 13 height 13
click at [1359, 635] on icon at bounding box center [1357, 636] width 13 height 13
click at [1359, 655] on icon at bounding box center [1357, 652] width 13 height 13
click at [1360, 667] on icon at bounding box center [1357, 669] width 13 height 13
click at [1448, 453] on div "K63 Lazer Dovid Itzkowitz DR SO TR Sending text" at bounding box center [1436, 329] width 179 height 331
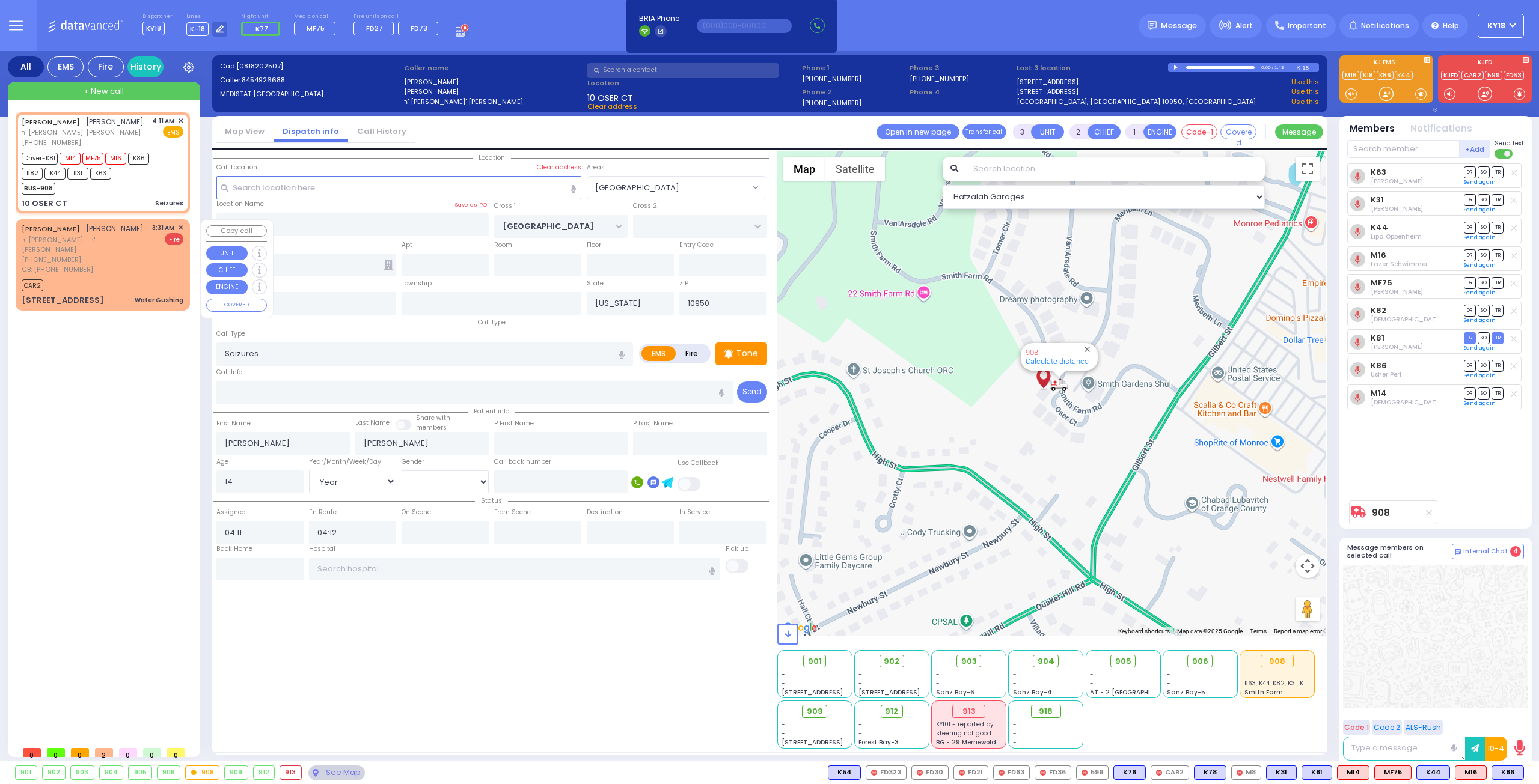
click at [172, 276] on div "CAR2" at bounding box center [102, 283] width 161 height 15
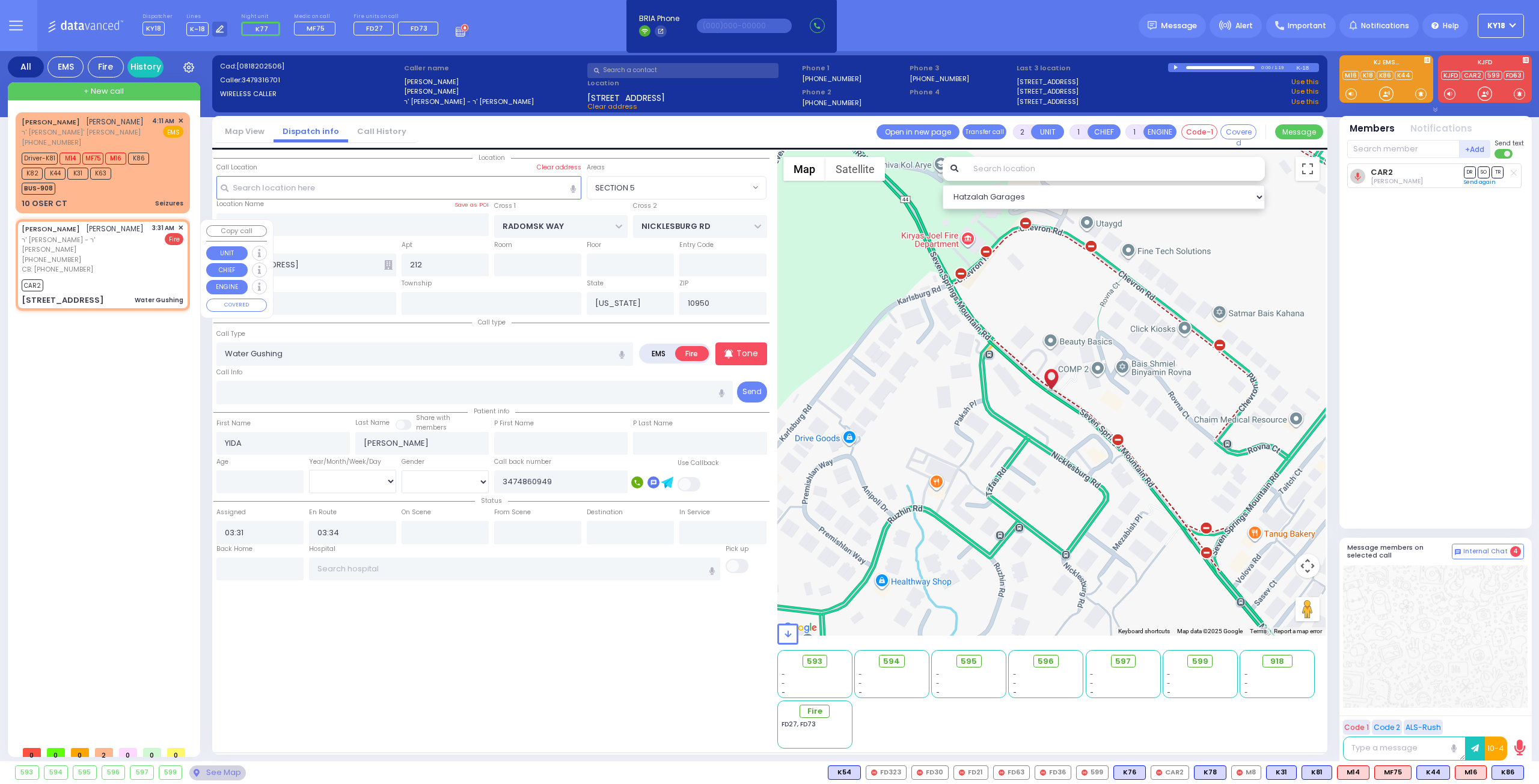
click at [179, 226] on span "✕" at bounding box center [180, 228] width 6 height 10
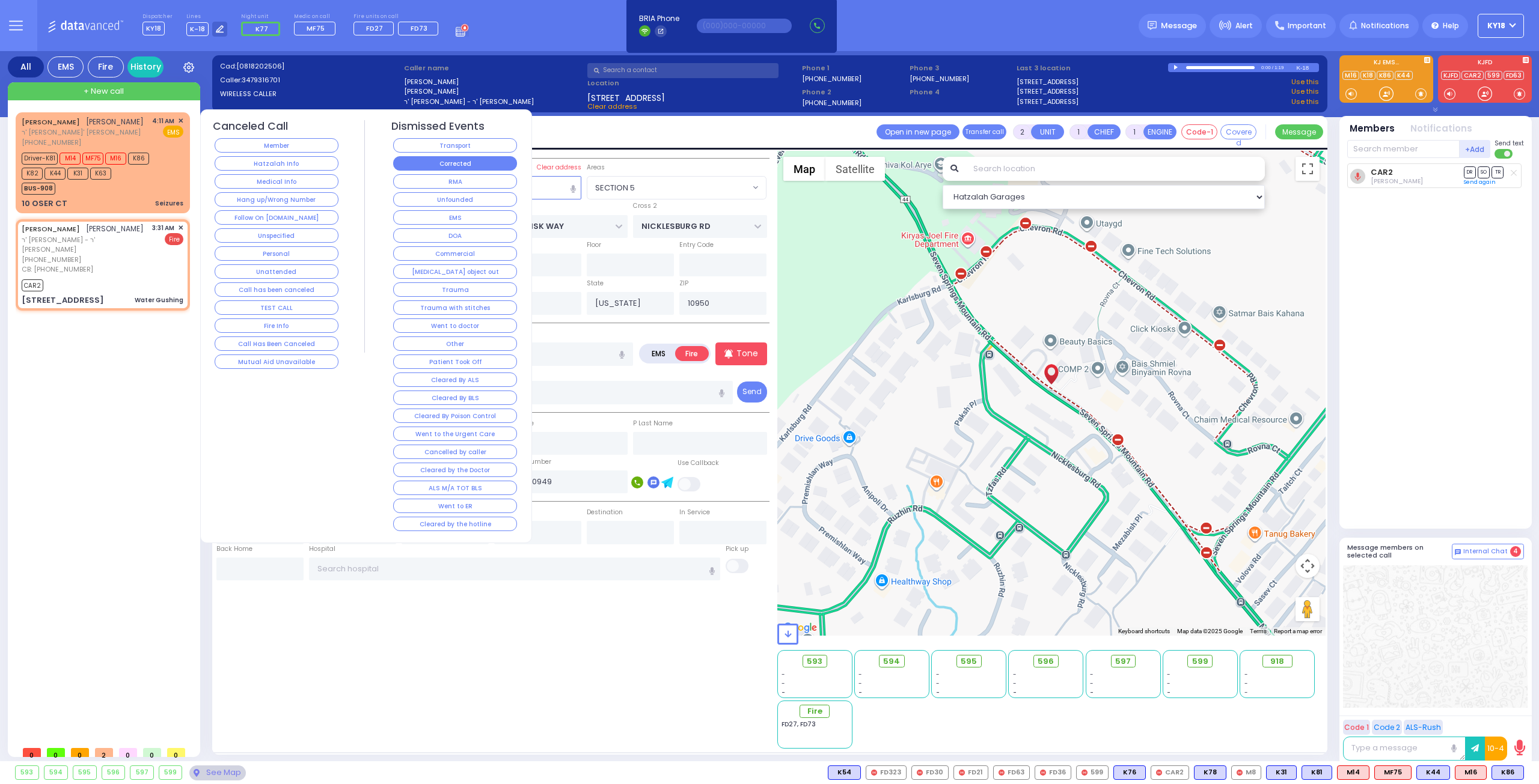
click at [451, 166] on button "Corrected" at bounding box center [454, 164] width 124 height 14
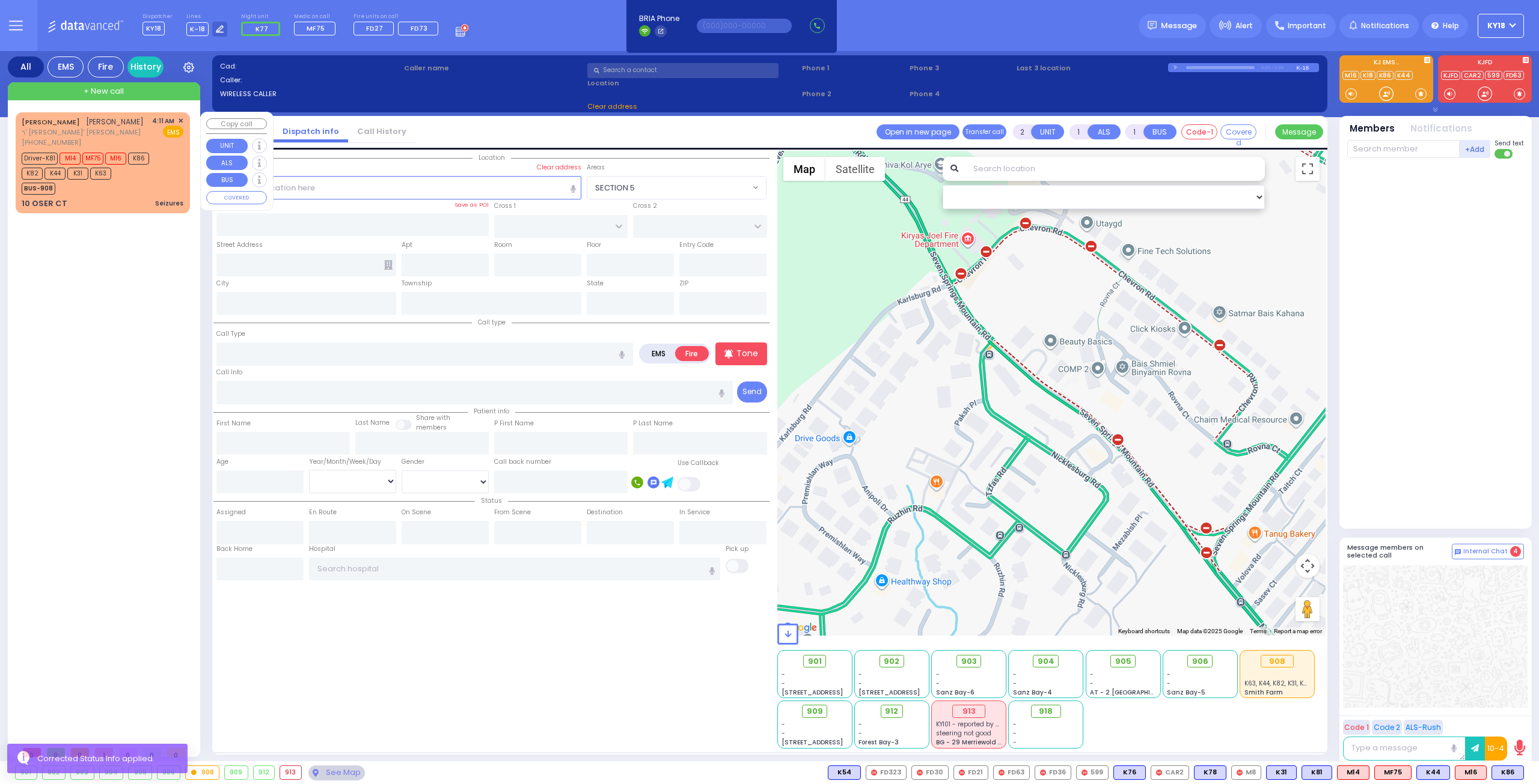
click at [147, 196] on div "JOEL FRIEDMAN יואל פריעדמאן ר' אברהם חיים - ר' משה פייערווערקער (845) 492-6688 …" at bounding box center [103, 163] width 169 height 97
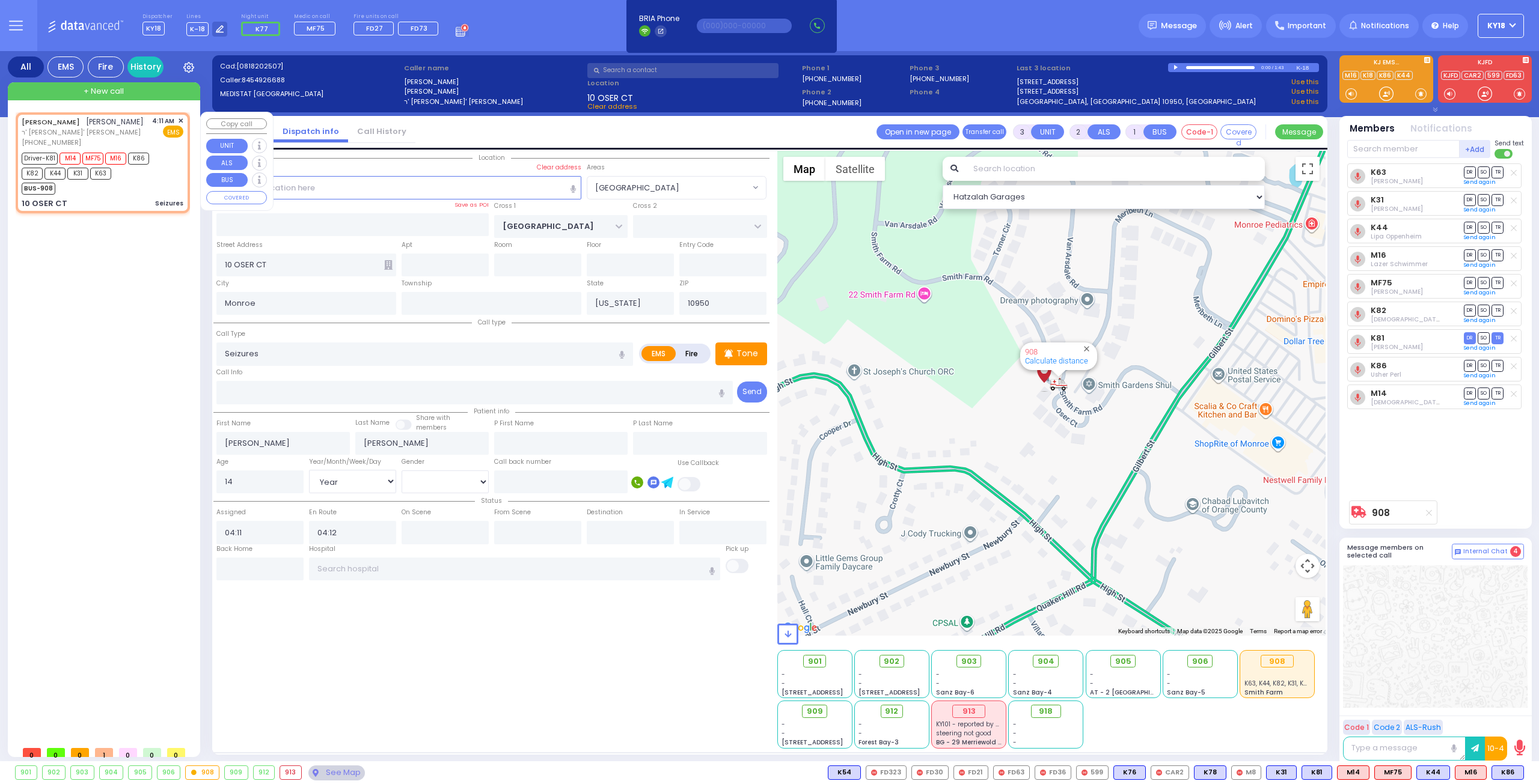
click at [150, 172] on div "Driver-K81 M14 MF75 M16 K86 K82 K44 K31 K63" at bounding box center [97, 164] width 150 height 30
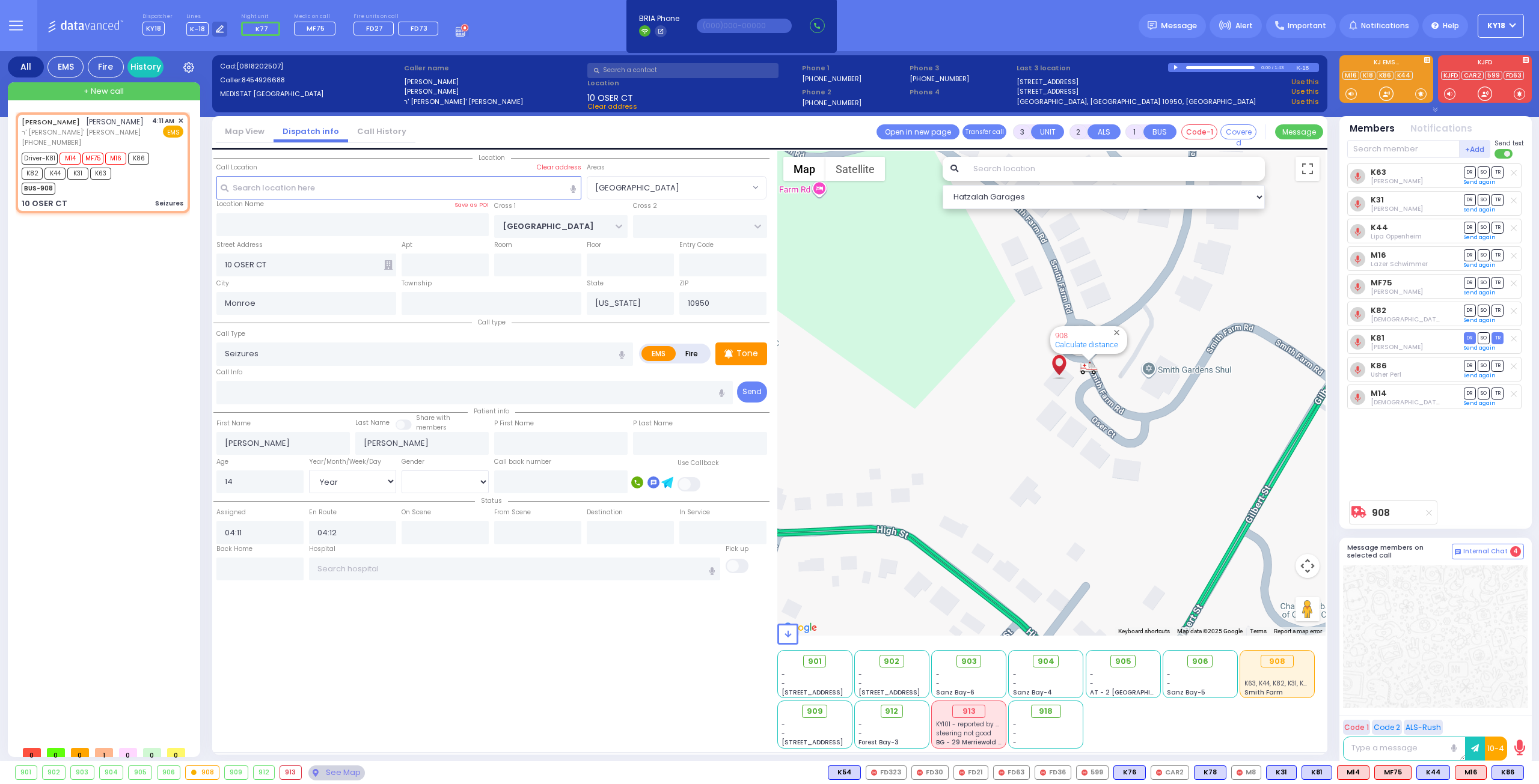
drag, startPoint x: 1046, startPoint y: 382, endPoint x: 1037, endPoint y: 404, distance: 23.8
click at [1037, 404] on div "908 Calculate distance" at bounding box center [1051, 393] width 549 height 485
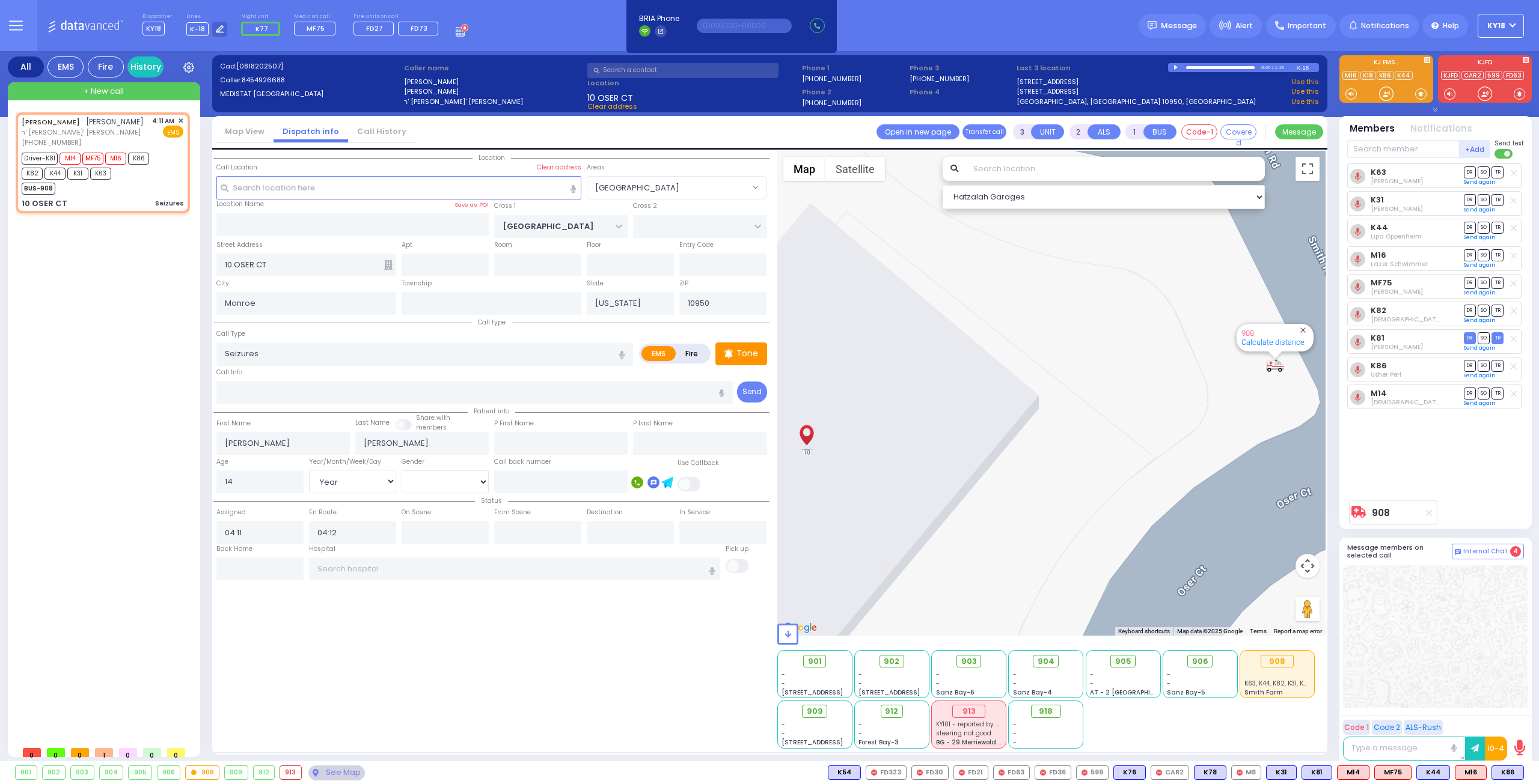
drag, startPoint x: 1086, startPoint y: 394, endPoint x: 1055, endPoint y: 388, distance: 31.6
click at [1055, 388] on div "908 Calculate distance" at bounding box center [1051, 393] width 549 height 485
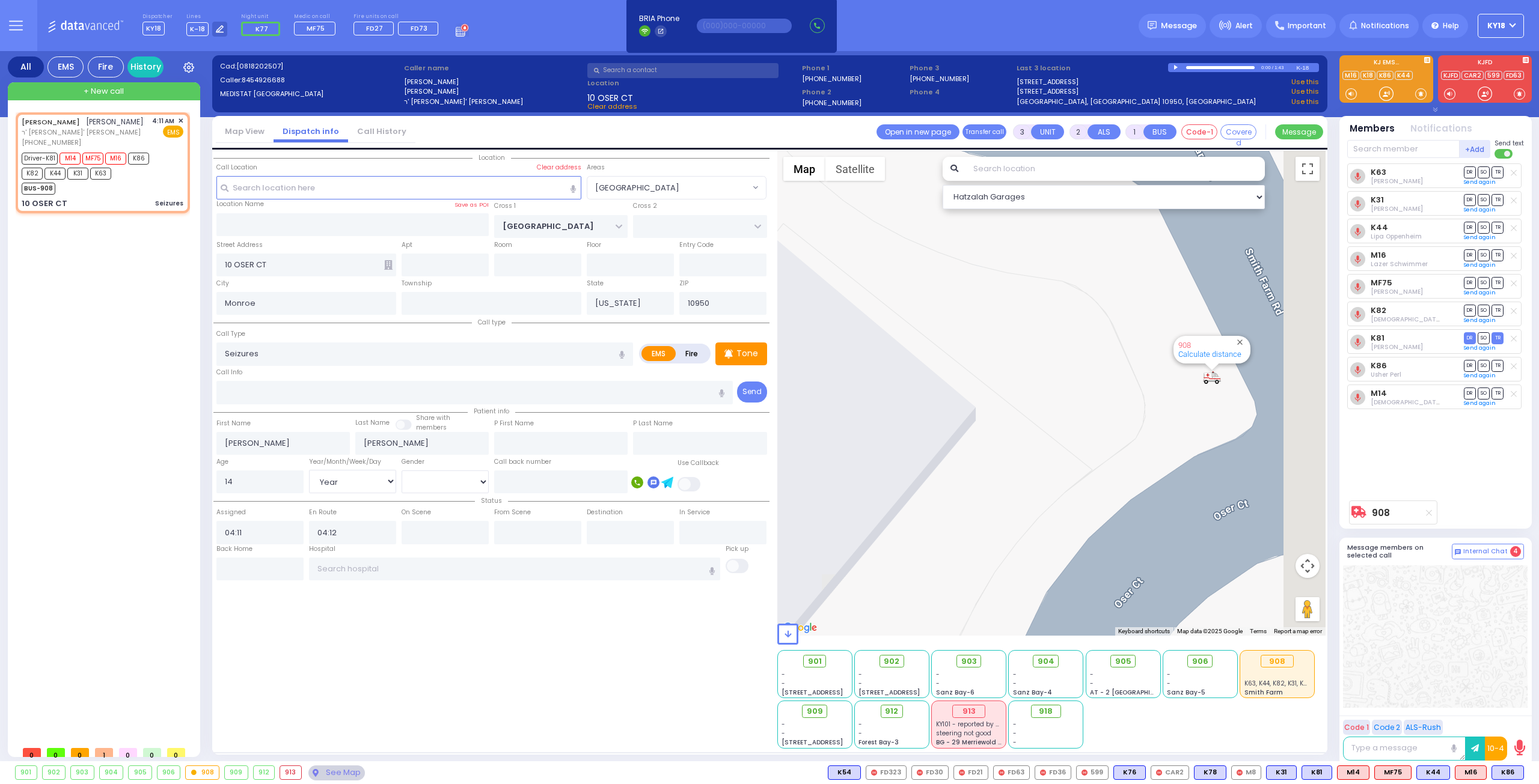
drag, startPoint x: 1201, startPoint y: 379, endPoint x: 1180, endPoint y: 381, distance: 21.1
click at [1180, 382] on div "908 Calculate distance" at bounding box center [1051, 393] width 549 height 485
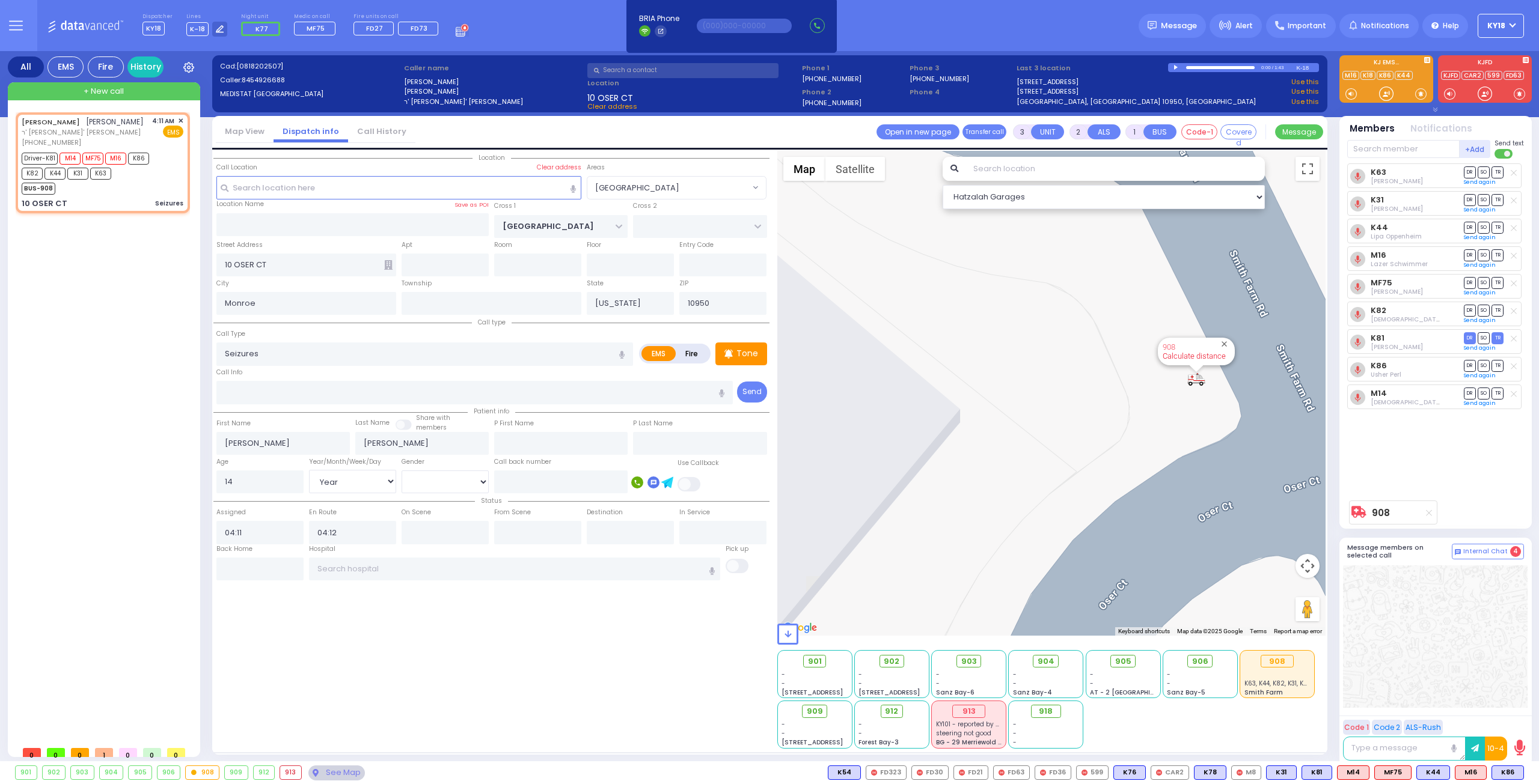
click at [1202, 355] on link "Calculate distance" at bounding box center [1193, 355] width 63 height 9
click at [1204, 358] on span "33 fts - 0 min." at bounding box center [1194, 355] width 46 height 9
click at [166, 170] on div "Driver-K81 M14 MF75 M16 K86 K82 K44 K31 K63" at bounding box center [97, 164] width 150 height 30
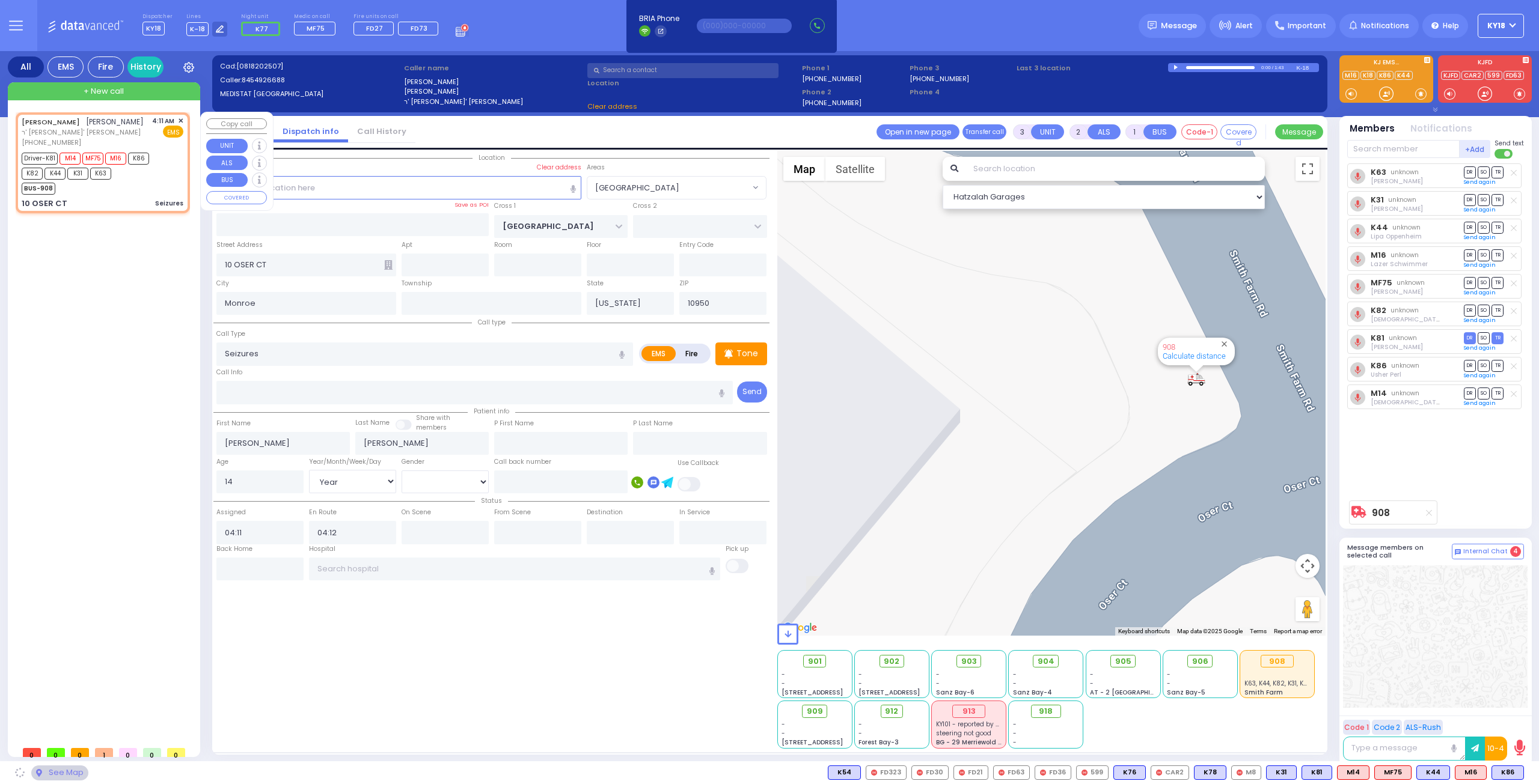
click at [169, 172] on div "Driver-K81 M14 MF75 M16 K86 K82 K44 K31 K63" at bounding box center [97, 164] width 150 height 30
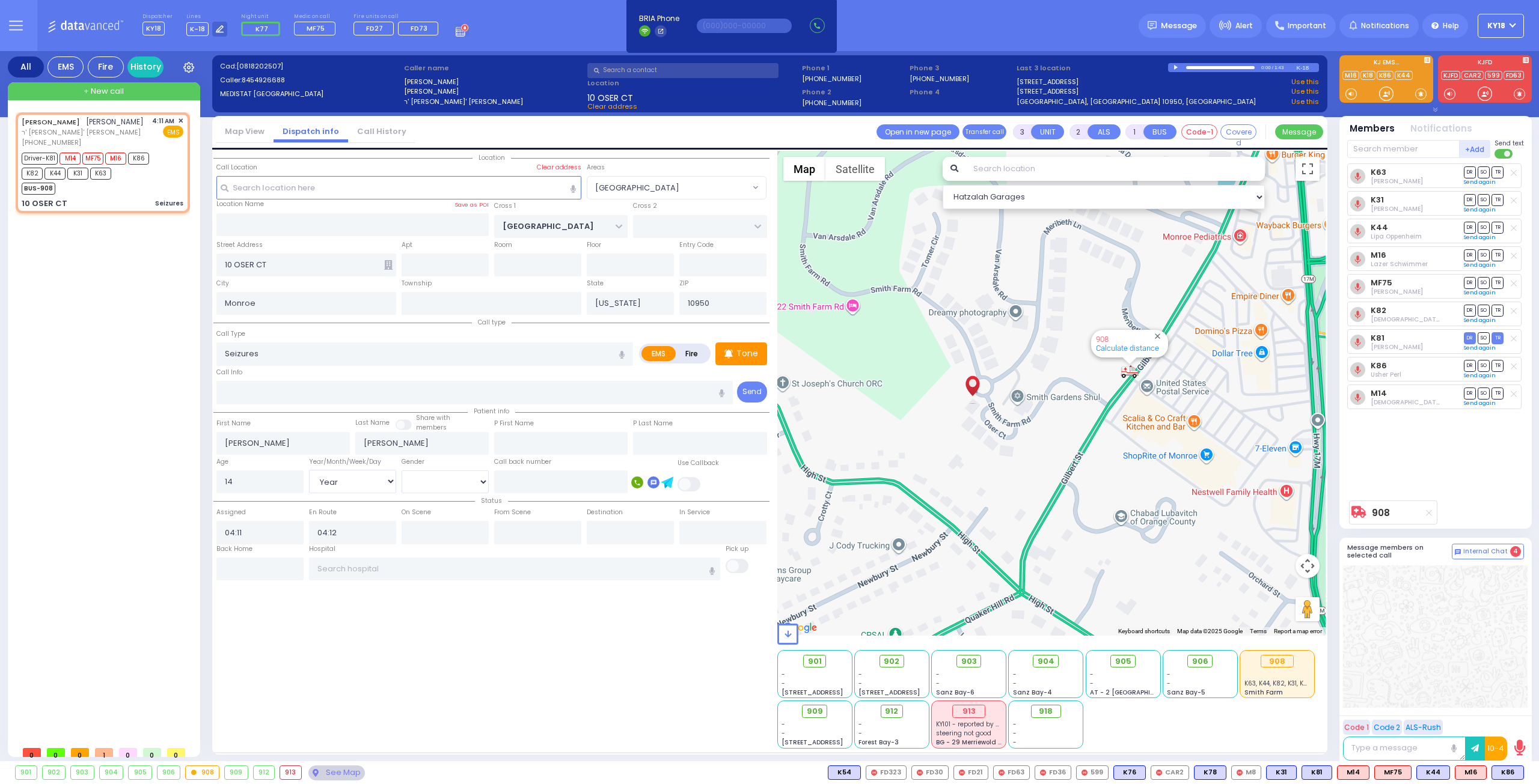
select select "[GEOGRAPHIC_DATA]"
select select "Year"
select select "[DEMOGRAPHIC_DATA]"
click at [166, 166] on div "Driver-K81 M14 MF75 M16 K86 K82 K44 K31 K63" at bounding box center [97, 164] width 150 height 30
select select
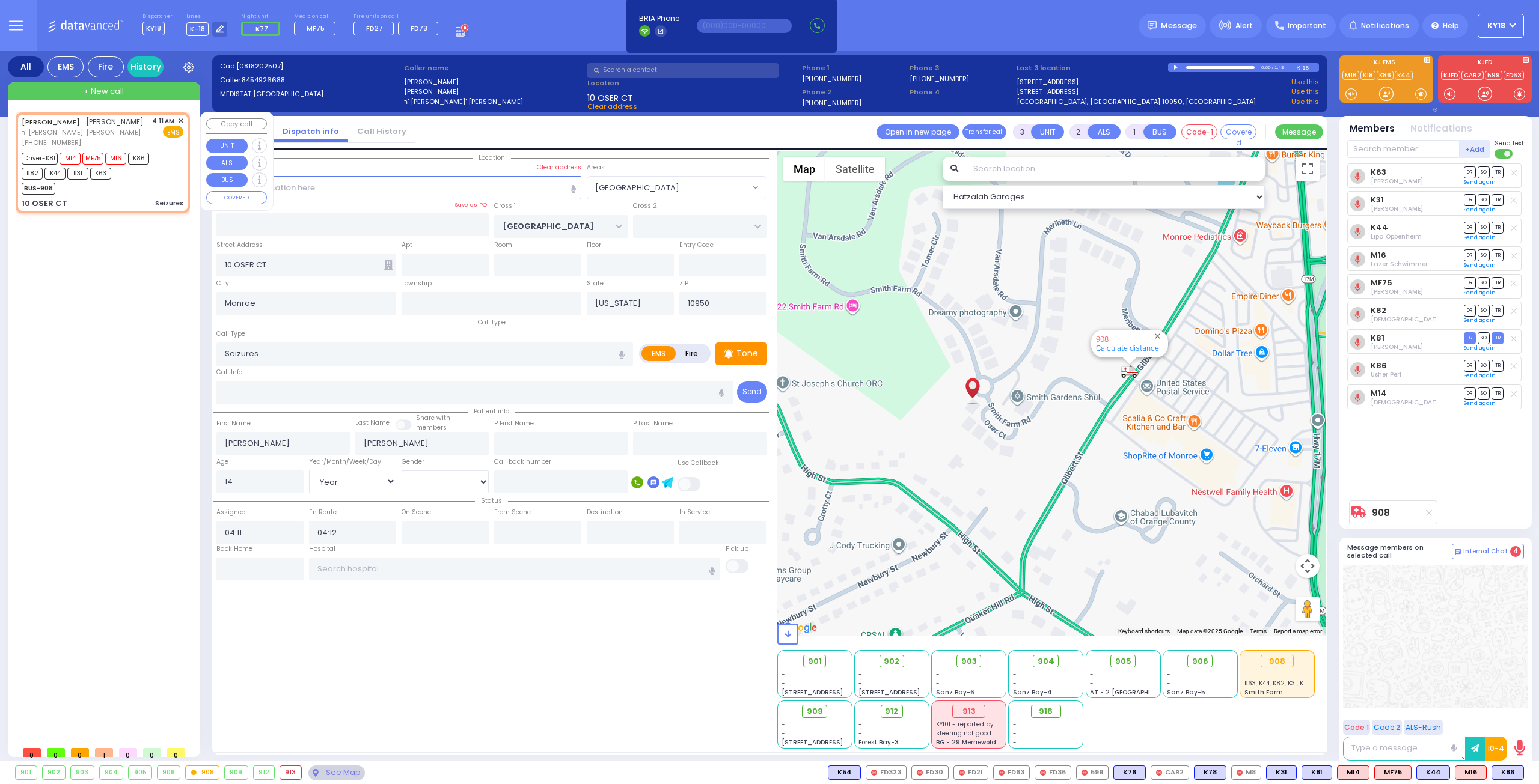
radio input "true"
select select "Year"
select select "[DEMOGRAPHIC_DATA]"
select select "Hatzalah Garages"
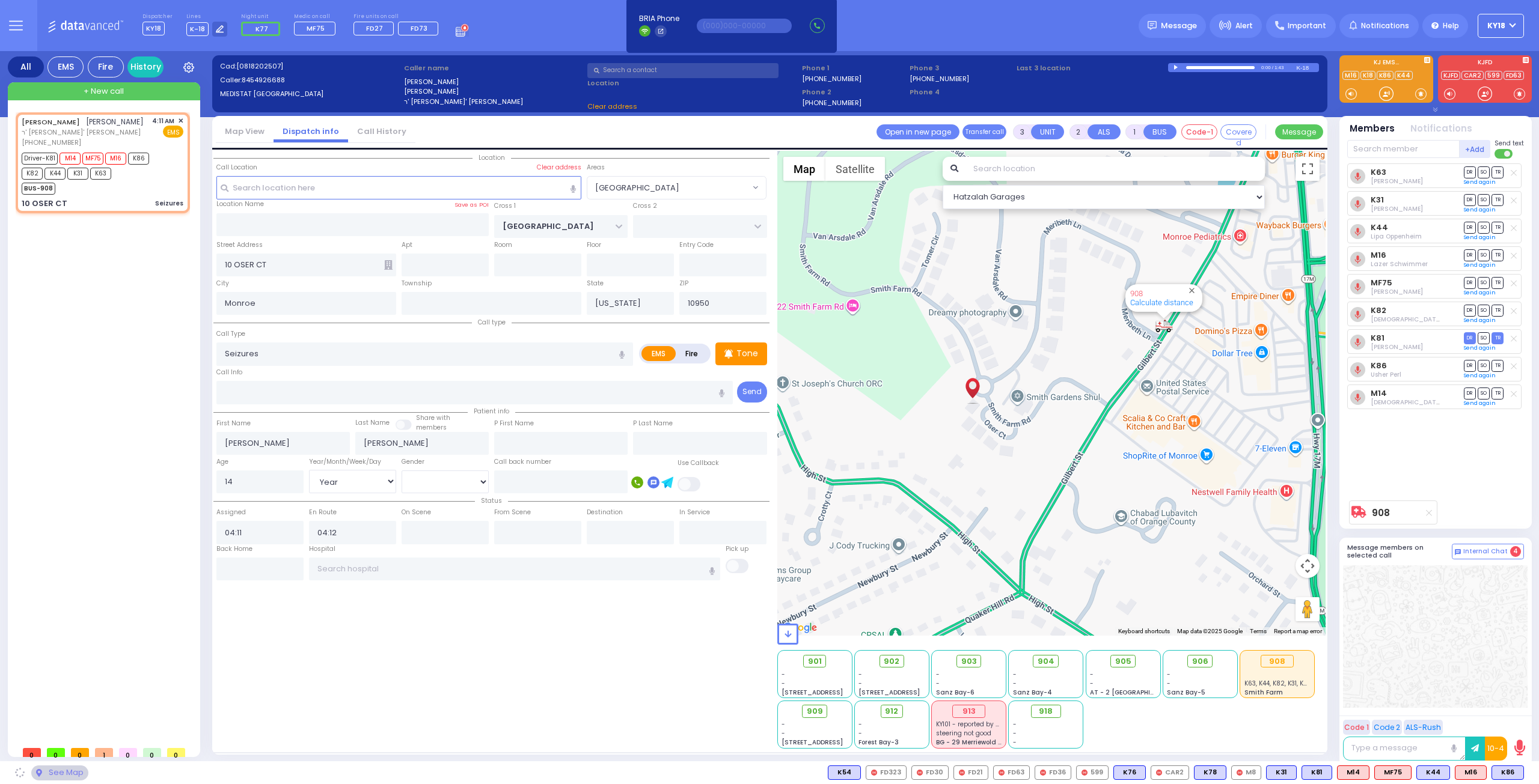
select select "[PERSON_NAME][GEOGRAPHIC_DATA]"
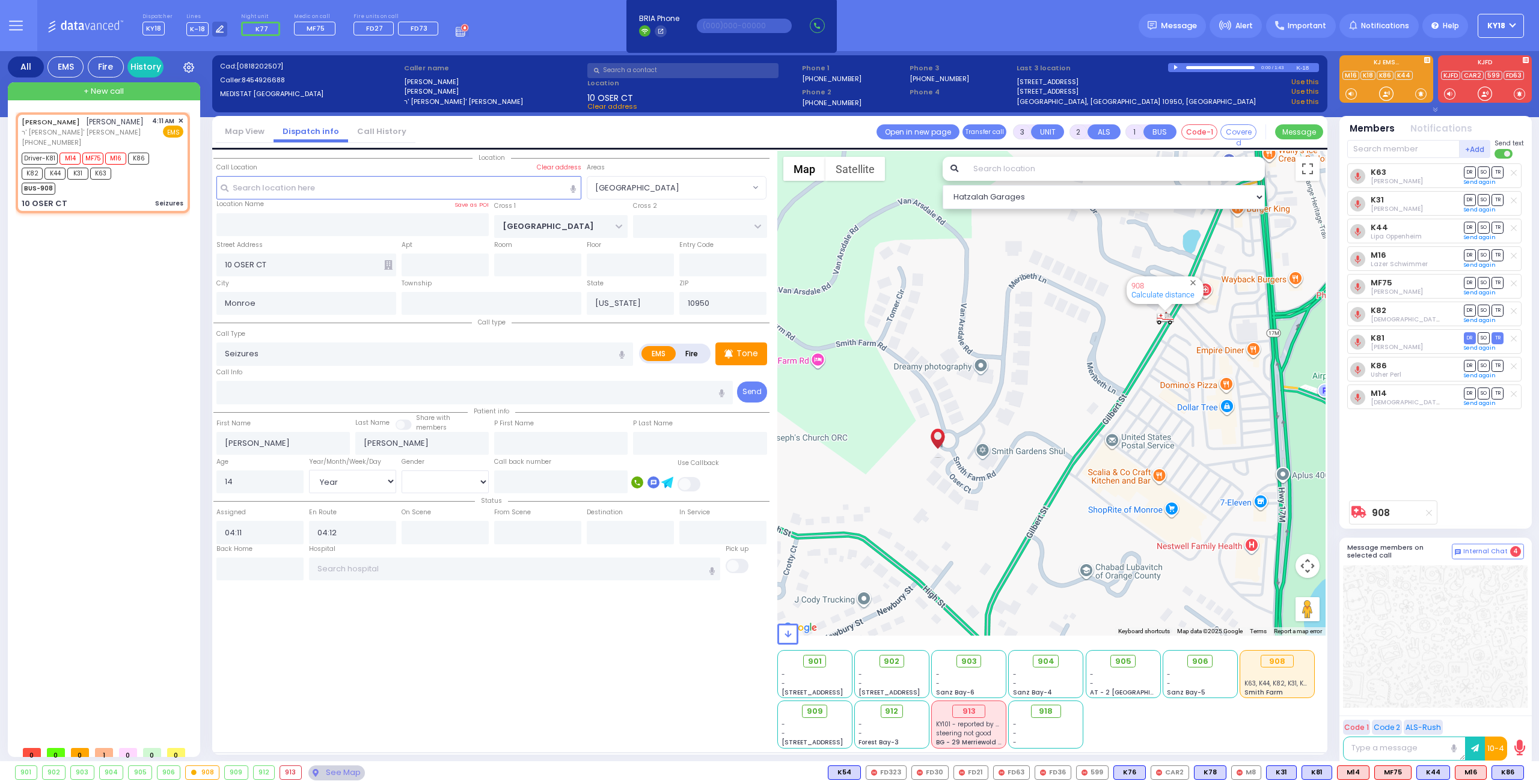
drag, startPoint x: 1144, startPoint y: 307, endPoint x: 1077, endPoint y: 406, distance: 119.5
click at [1077, 406] on div "908 Calculate distance" at bounding box center [1051, 393] width 549 height 485
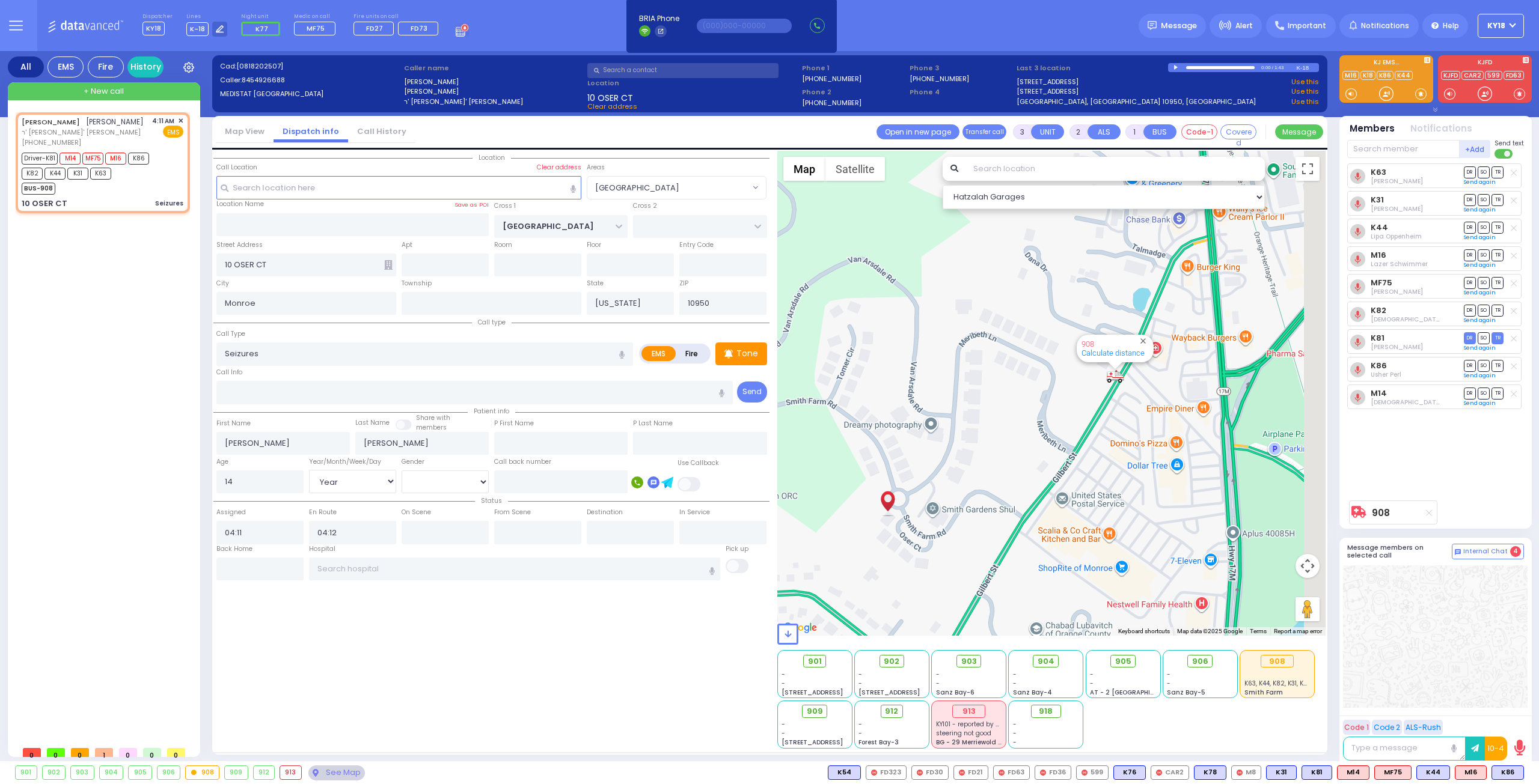
drag, startPoint x: 1128, startPoint y: 340, endPoint x: 1061, endPoint y: 423, distance: 106.7
click at [1059, 426] on div "908 Calculate distance" at bounding box center [1051, 393] width 549 height 485
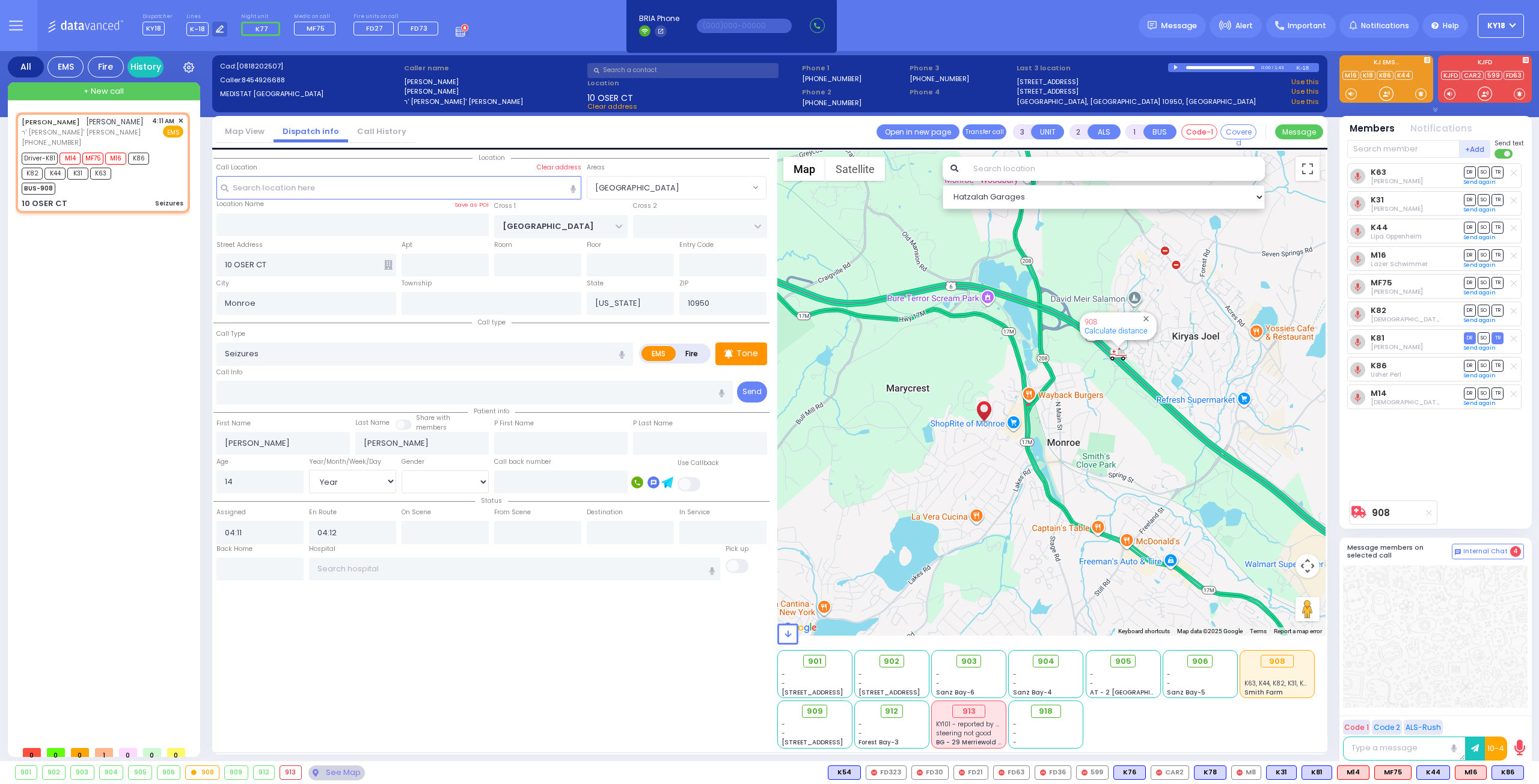
click at [1160, 373] on div "908 Calculate distance" at bounding box center [1051, 393] width 549 height 485
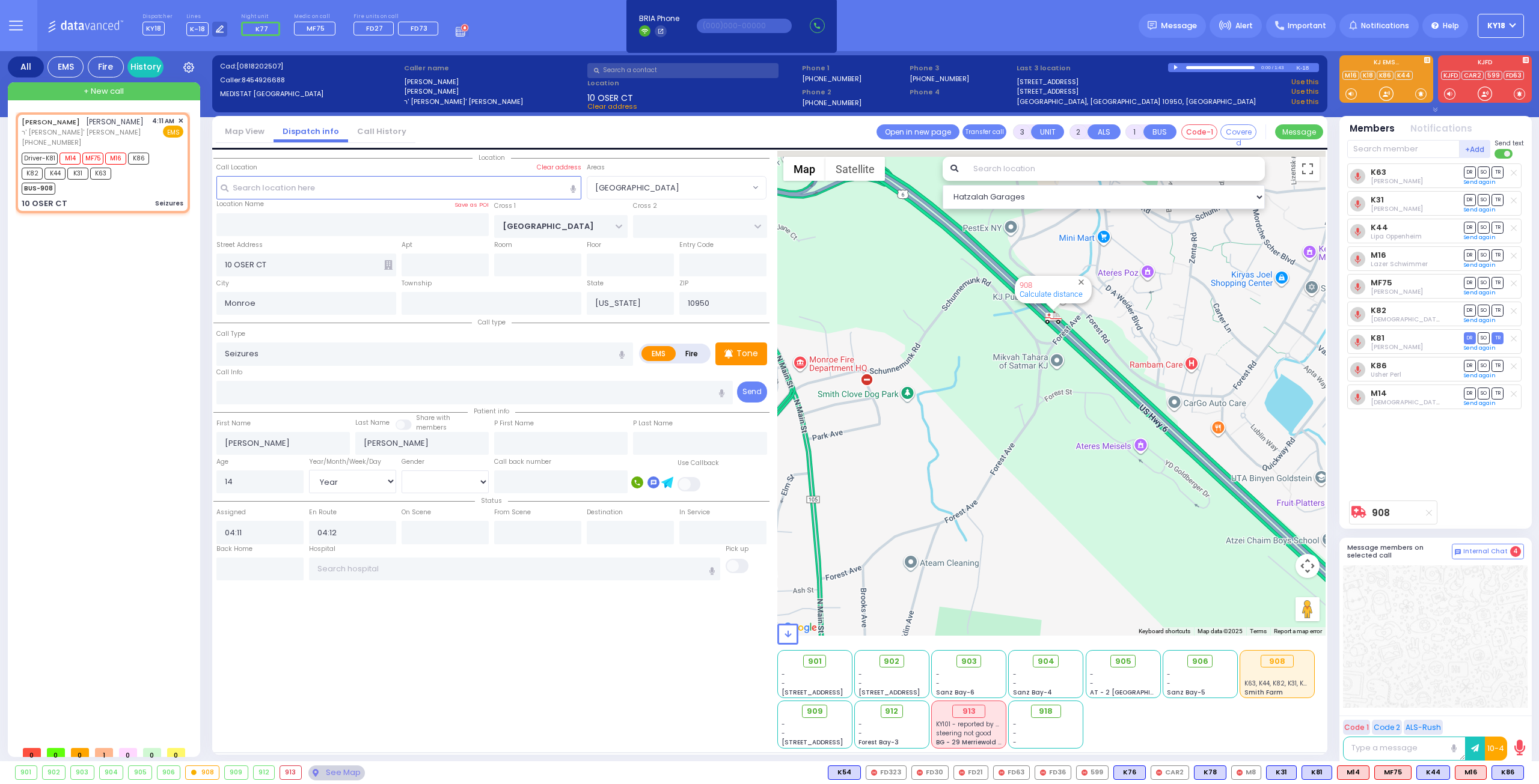
drag, startPoint x: 1005, startPoint y: 360, endPoint x: 1009, endPoint y: 368, distance: 8.9
click at [1000, 372] on div "908 Calculate distance" at bounding box center [1051, 393] width 549 height 485
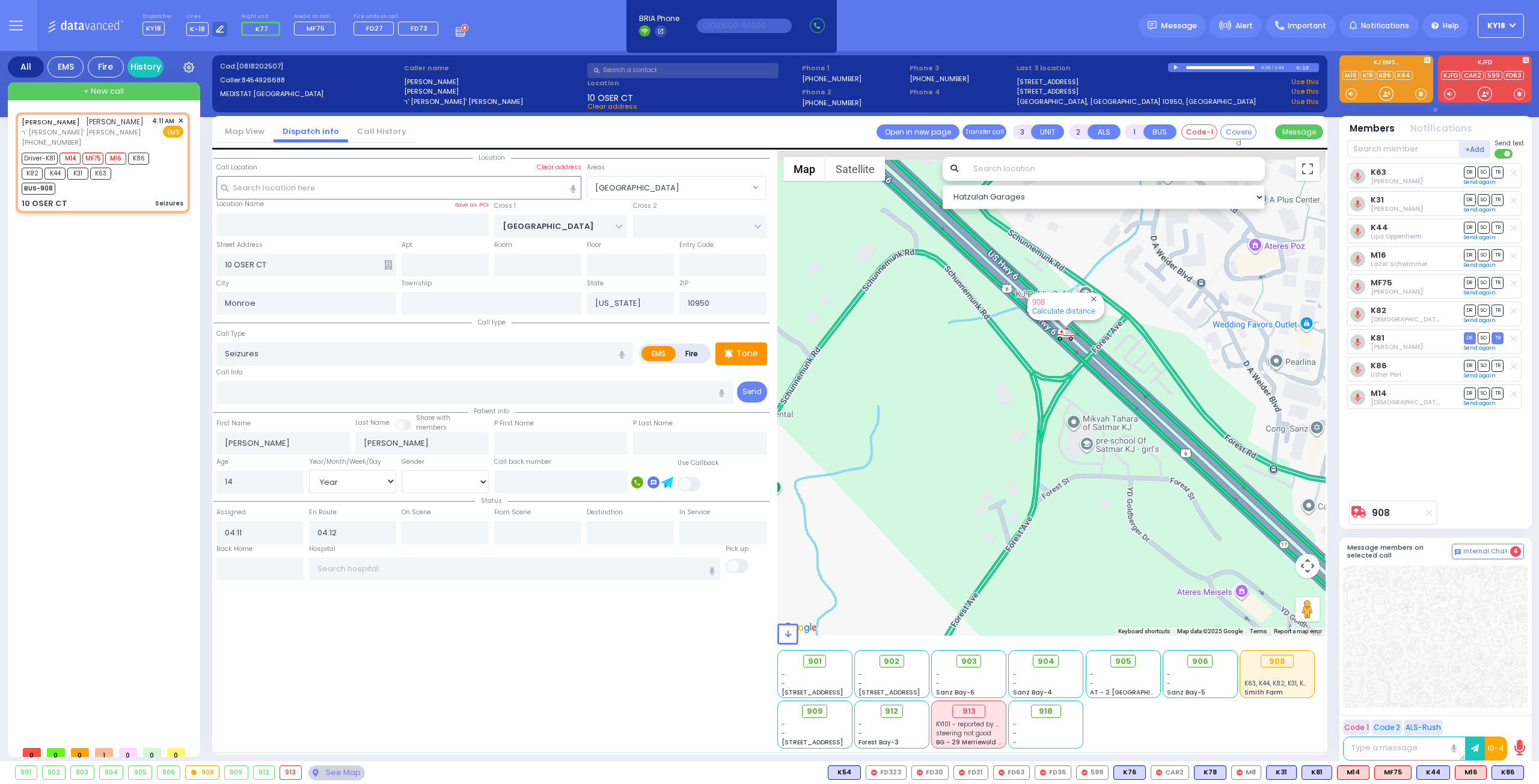
drag, startPoint x: 1065, startPoint y: 329, endPoint x: 1037, endPoint y: 383, distance: 60.8
click at [1037, 383] on div "908 Calculate distance" at bounding box center [1051, 393] width 549 height 485
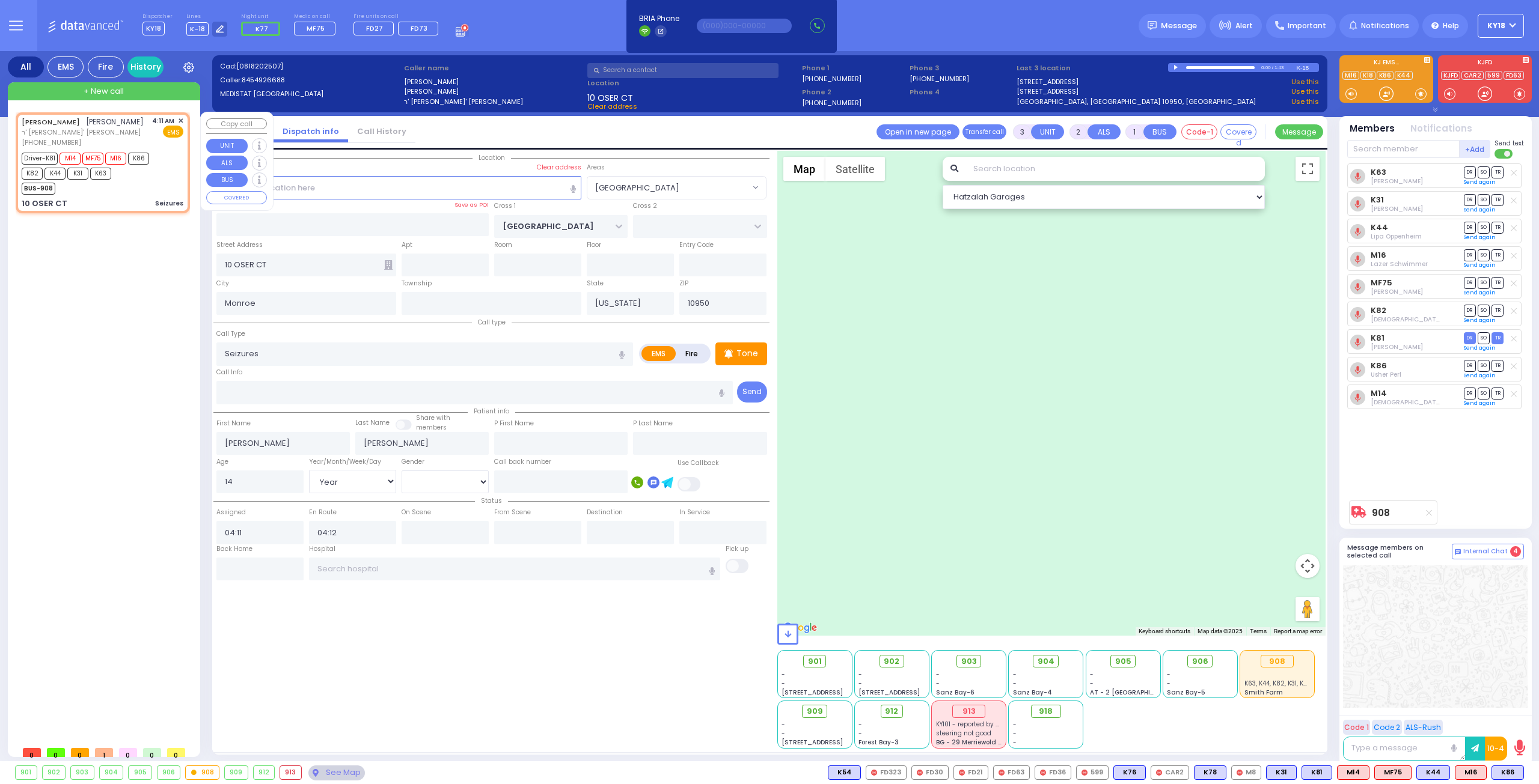
click at [153, 196] on div "JOEL FRIEDMAN יואל פריעדמאן ר' אברהם חיים - ר' משה פייערווערקער (845) 492-6688 …" at bounding box center [103, 163] width 169 height 97
select select
radio input "true"
select select "Year"
select select "[DEMOGRAPHIC_DATA]"
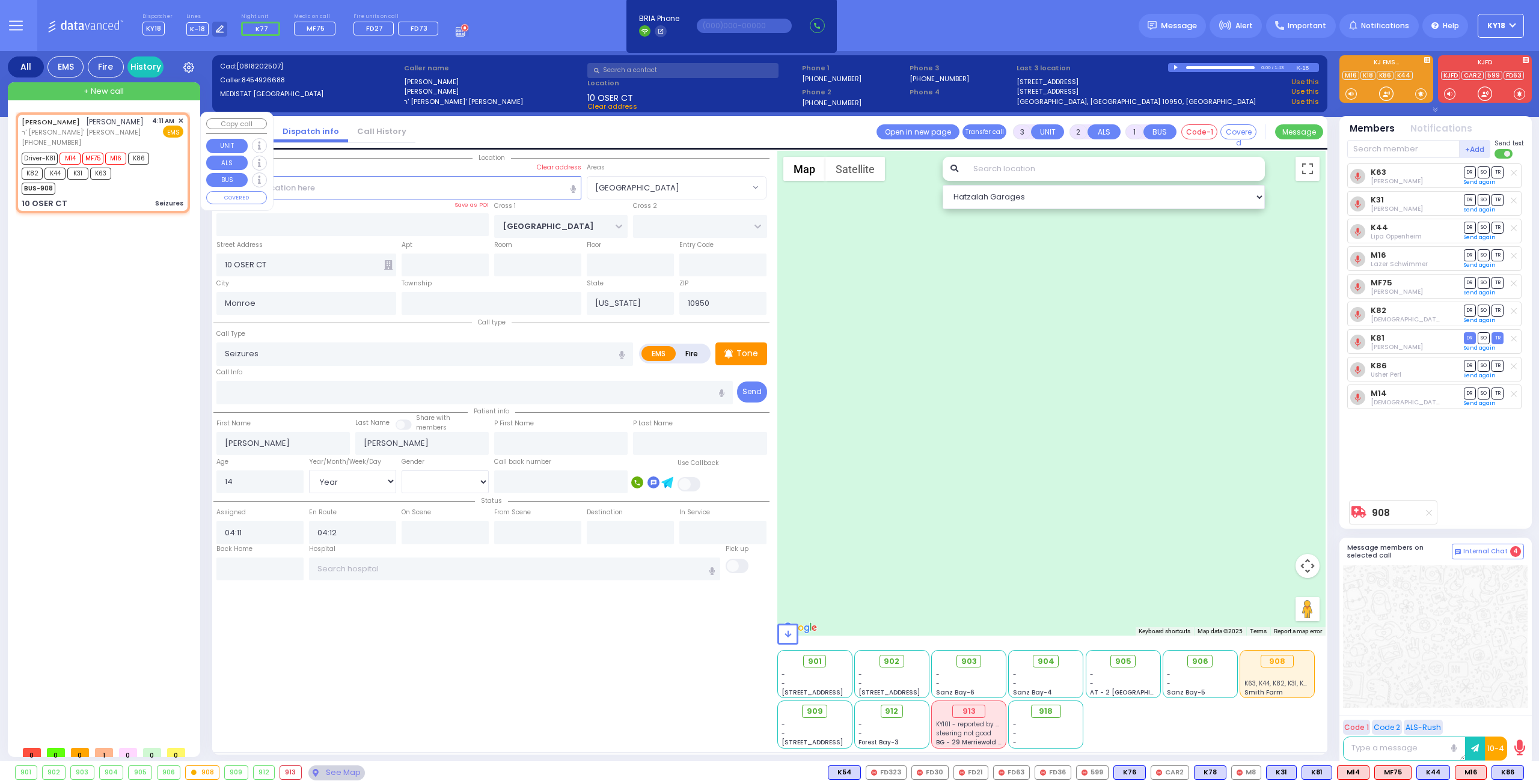
select select "Hatzalah Garages"
select select "[PERSON_NAME][GEOGRAPHIC_DATA]"
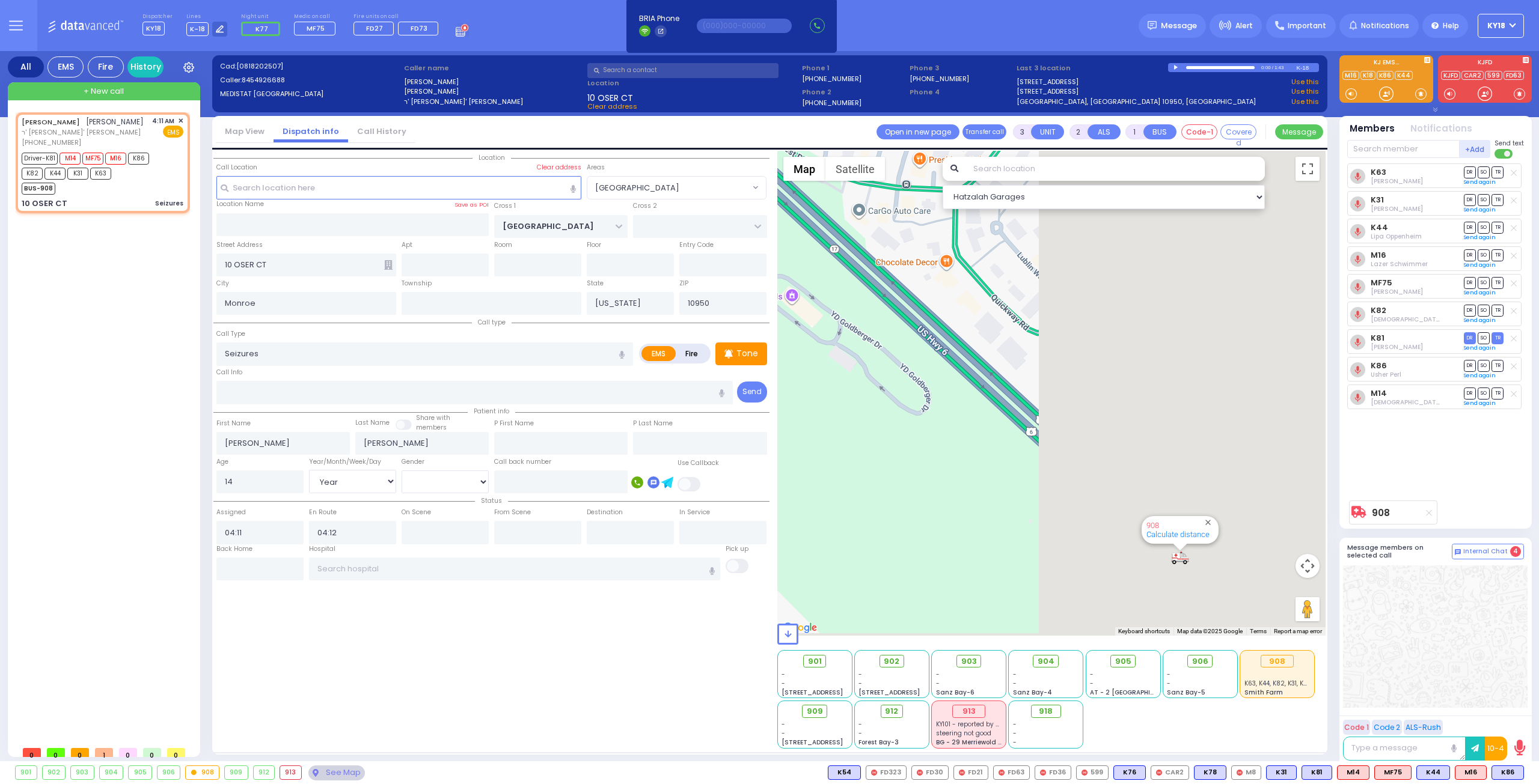
drag, startPoint x: 1118, startPoint y: 346, endPoint x: 795, endPoint y: 267, distance: 332.5
click at [773, 261] on div "← → ↑" at bounding box center [1047, 449] width 556 height 598
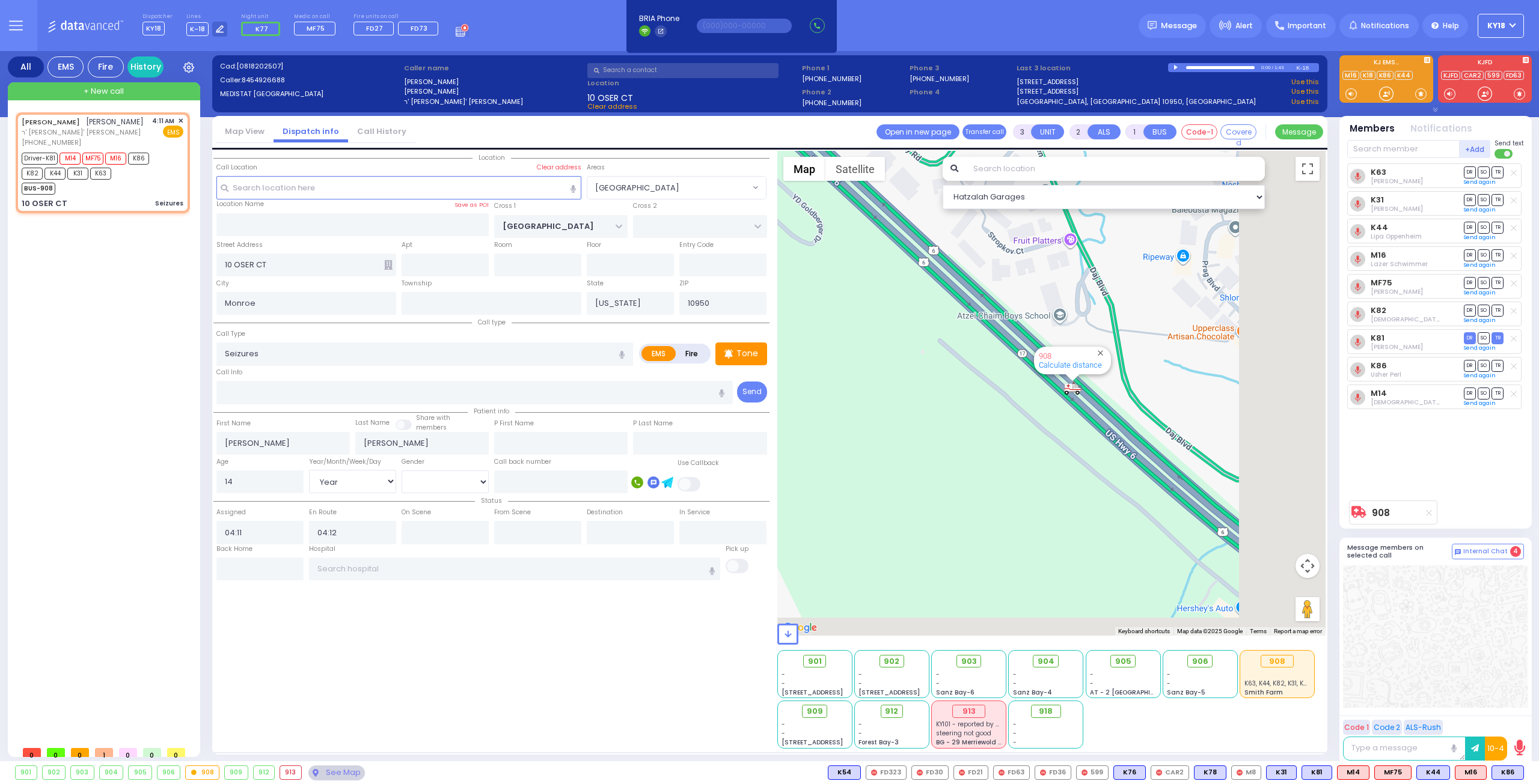
drag, startPoint x: 1065, startPoint y: 474, endPoint x: 941, endPoint y: 281, distance: 229.4
click at [941, 281] on div "908 Calculate distance" at bounding box center [1051, 393] width 549 height 485
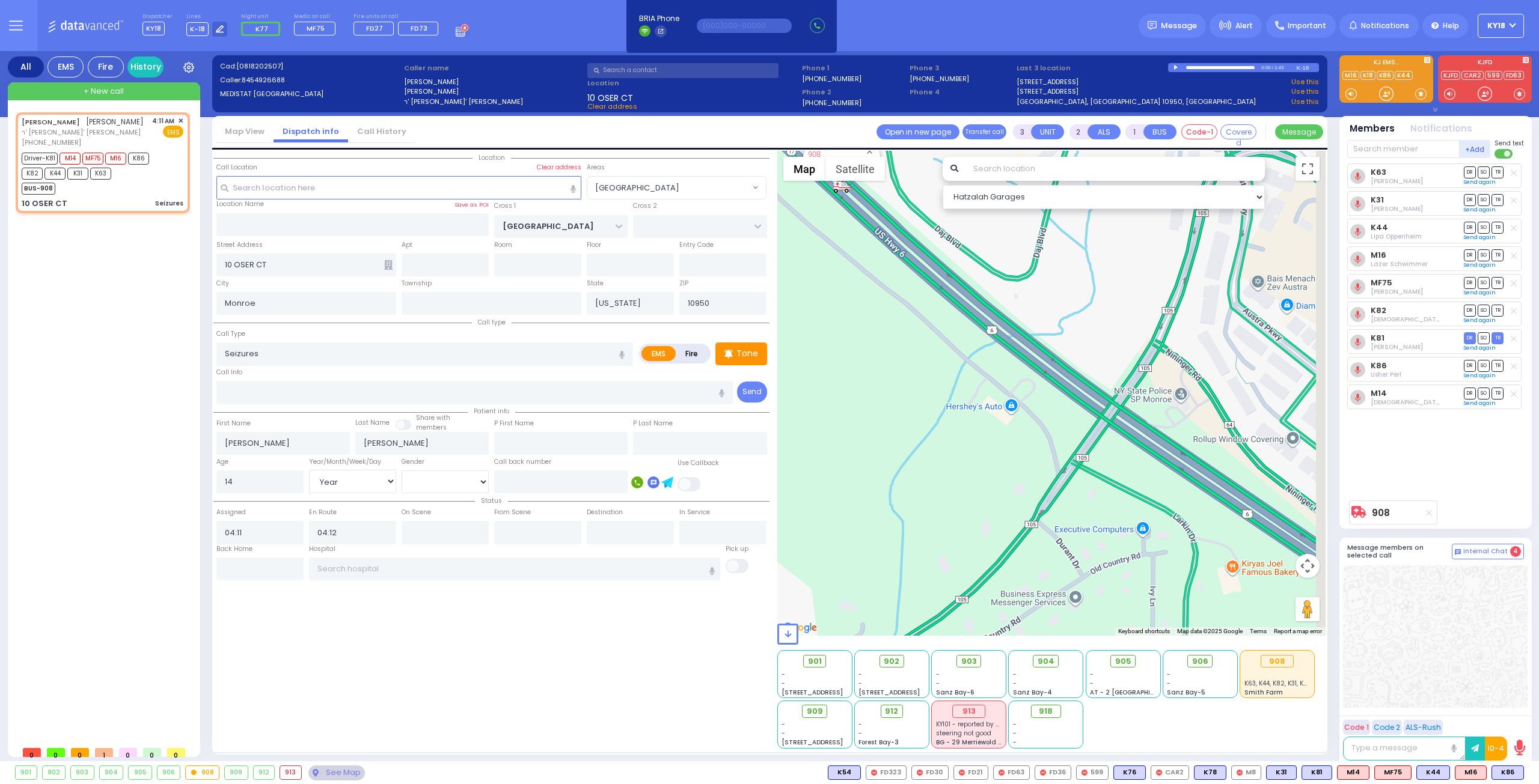
drag, startPoint x: 1139, startPoint y: 467, endPoint x: 981, endPoint y: 364, distance: 188.6
click at [981, 364] on div "908 Calculate distance" at bounding box center [1051, 393] width 549 height 485
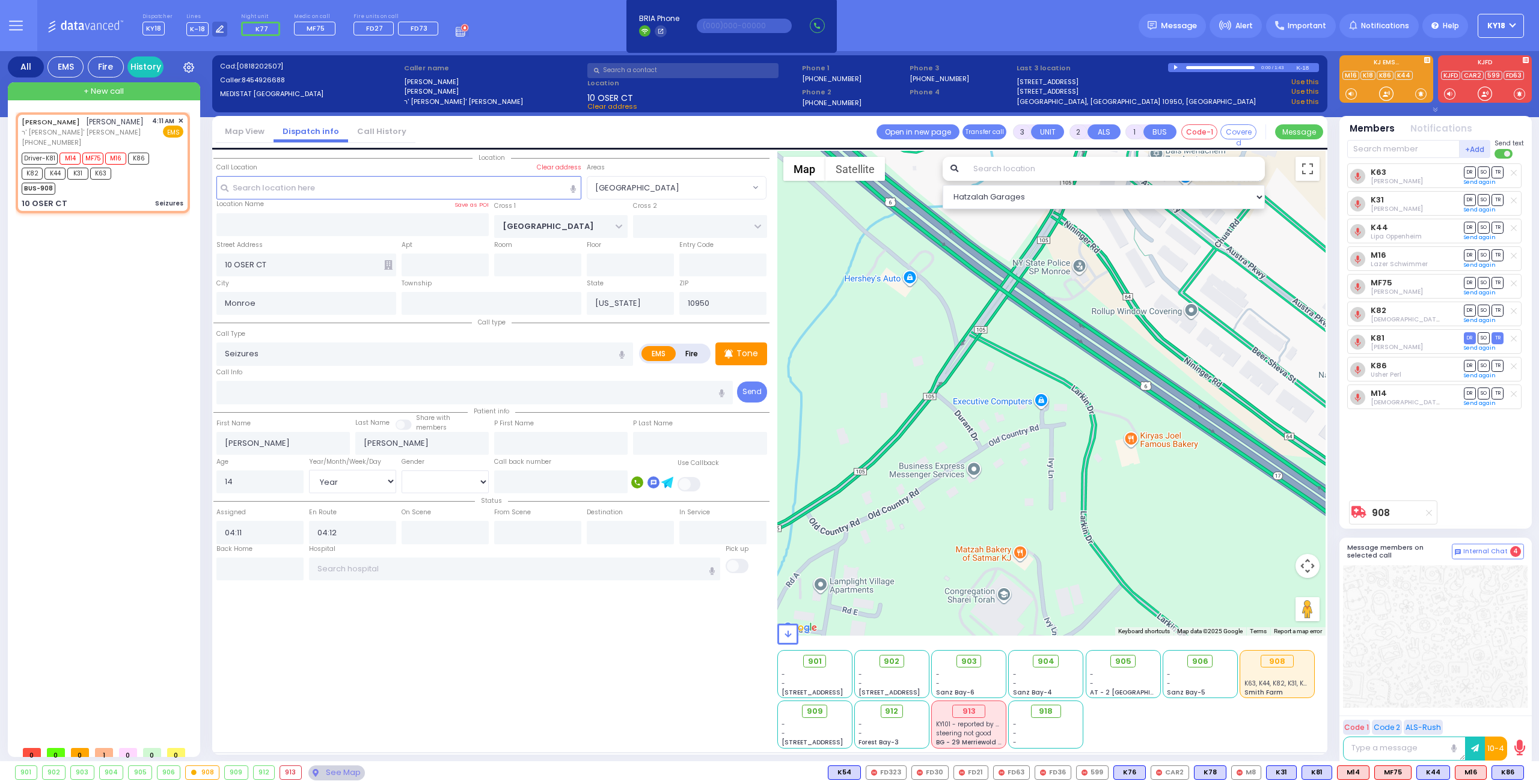
drag, startPoint x: 1058, startPoint y: 429, endPoint x: 957, endPoint y: 300, distance: 163.8
click at [957, 300] on div "908 Calculate distance" at bounding box center [1051, 393] width 549 height 485
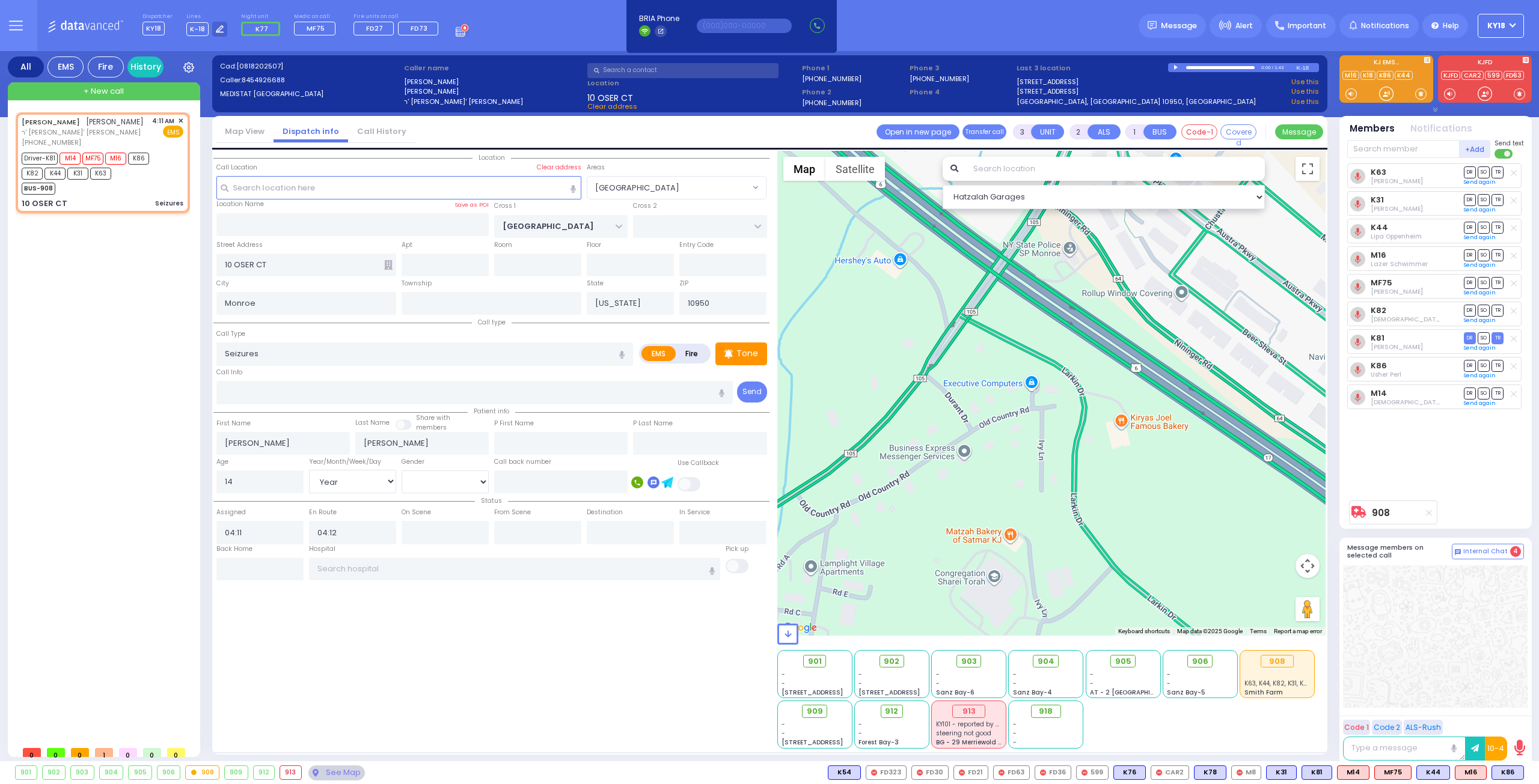
drag, startPoint x: 1048, startPoint y: 403, endPoint x: 900, endPoint y: 244, distance: 217.2
click at [902, 251] on div "908 Calculate distance" at bounding box center [1051, 393] width 549 height 485
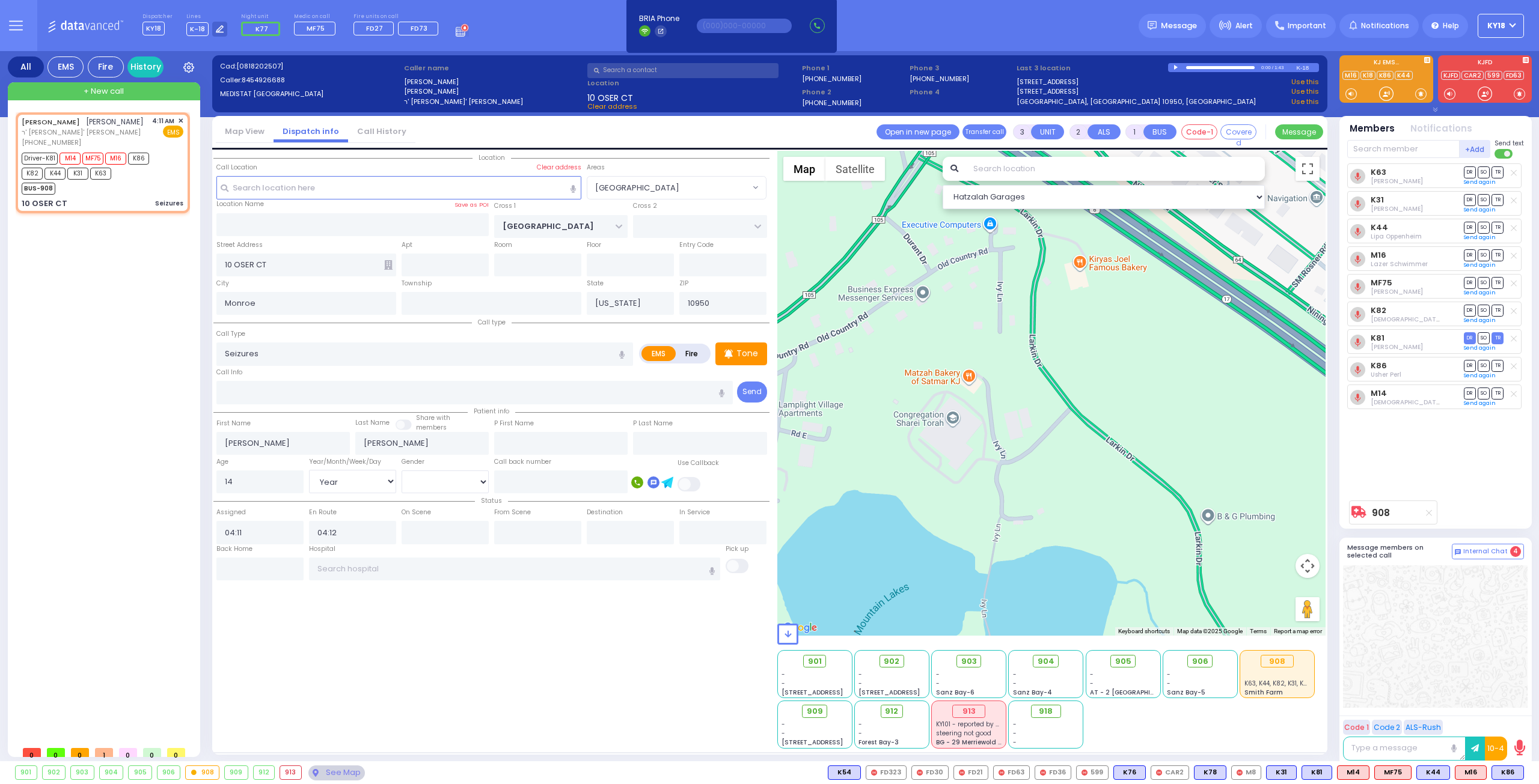
drag, startPoint x: 1049, startPoint y: 358, endPoint x: 1236, endPoint y: 443, distance: 205.4
click at [1287, 469] on div "908 Calculate distance" at bounding box center [1051, 393] width 549 height 485
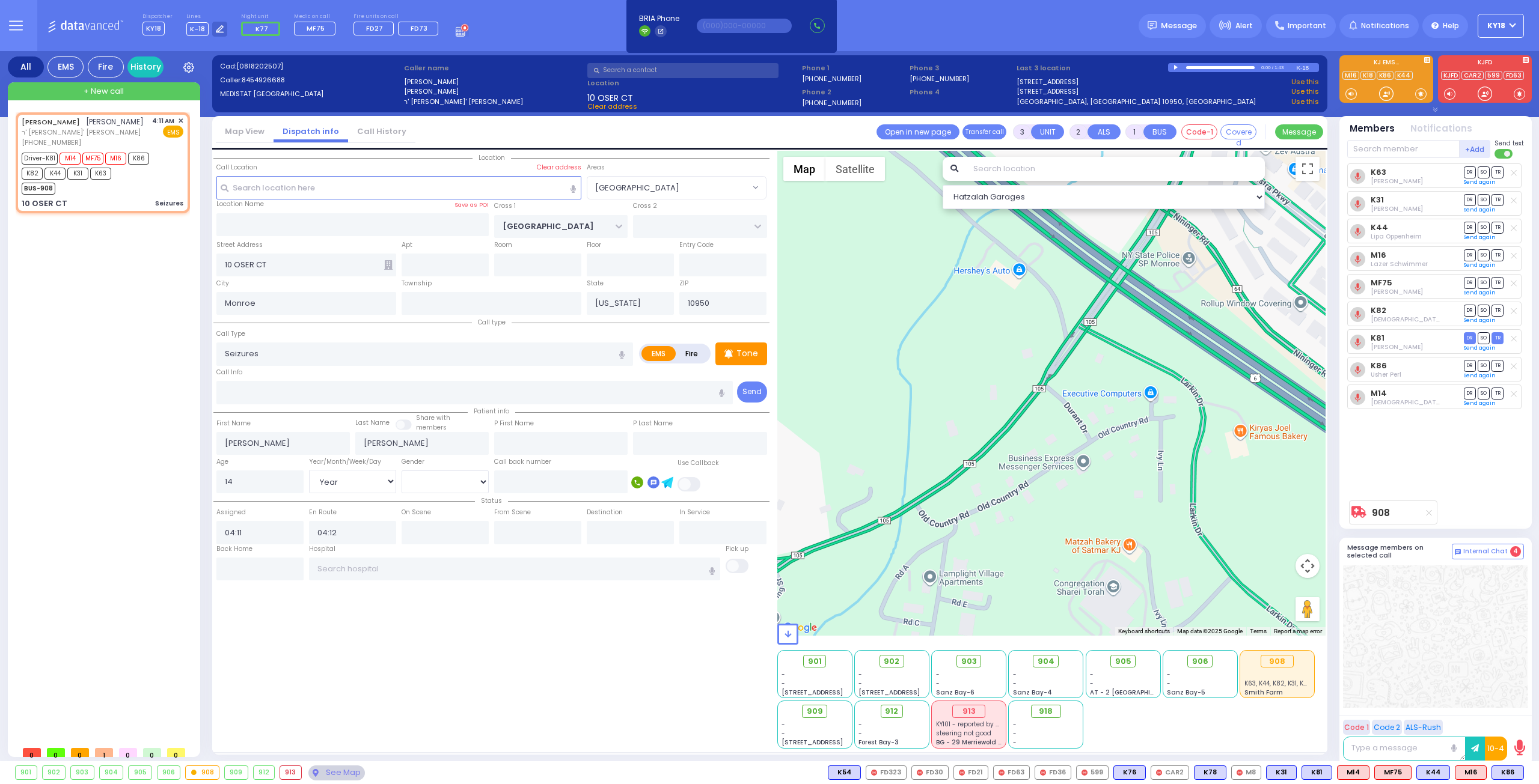
drag, startPoint x: 1073, startPoint y: 355, endPoint x: 1187, endPoint y: 493, distance: 179.0
click at [1233, 525] on div "908 Calculate distance" at bounding box center [1051, 393] width 549 height 485
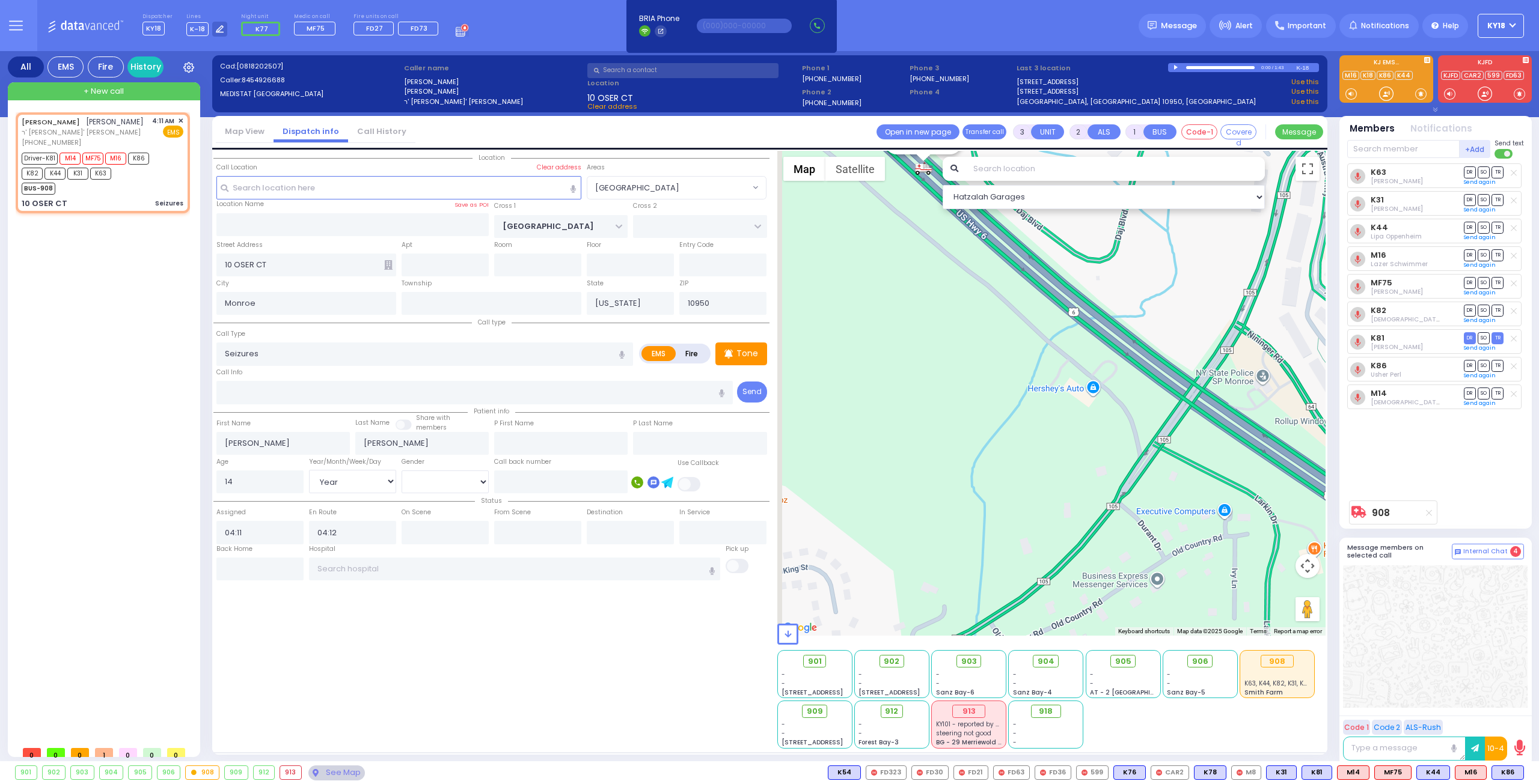
drag, startPoint x: 1024, startPoint y: 402, endPoint x: 1099, endPoint y: 529, distance: 147.5
click at [1099, 529] on div "908 Calculate distance" at bounding box center [1051, 393] width 549 height 485
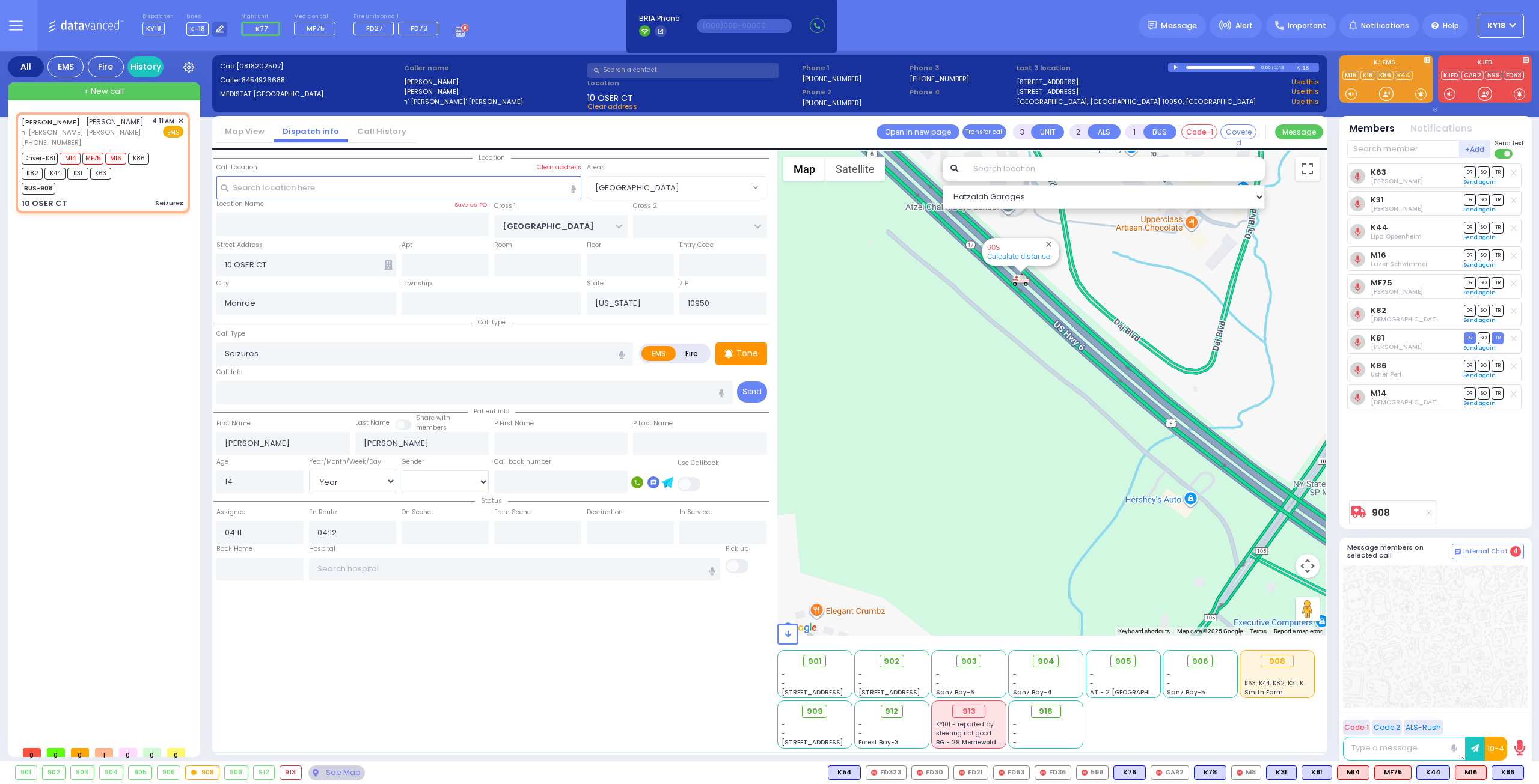
drag, startPoint x: 1030, startPoint y: 477, endPoint x: 1065, endPoint y: 480, distance: 35.1
click at [1060, 503] on div "908 Calculate distance" at bounding box center [1051, 393] width 549 height 485
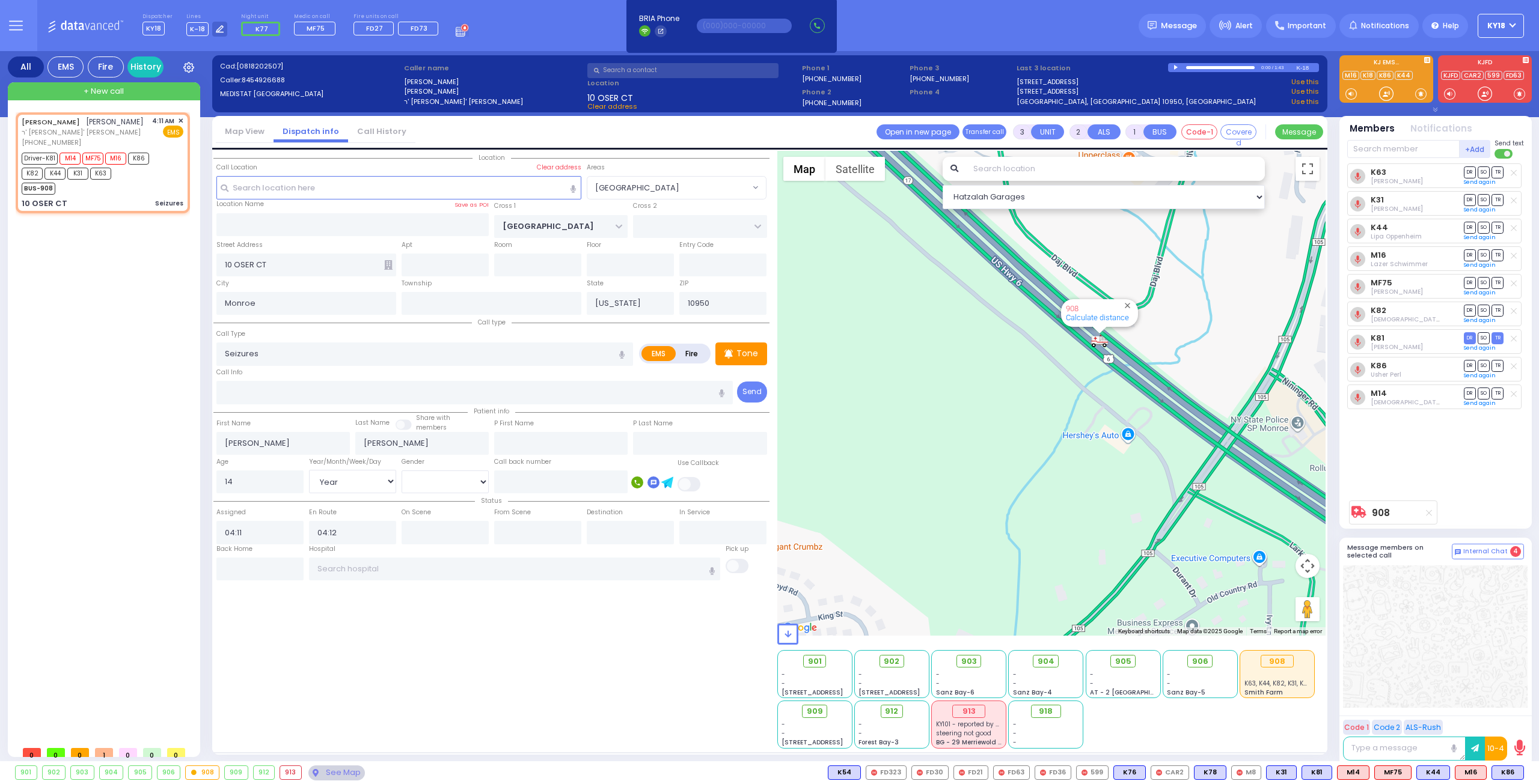
drag, startPoint x: 1111, startPoint y: 398, endPoint x: 1035, endPoint y: 327, distance: 104.0
click at [1036, 327] on div "908 Calculate distance" at bounding box center [1051, 393] width 549 height 485
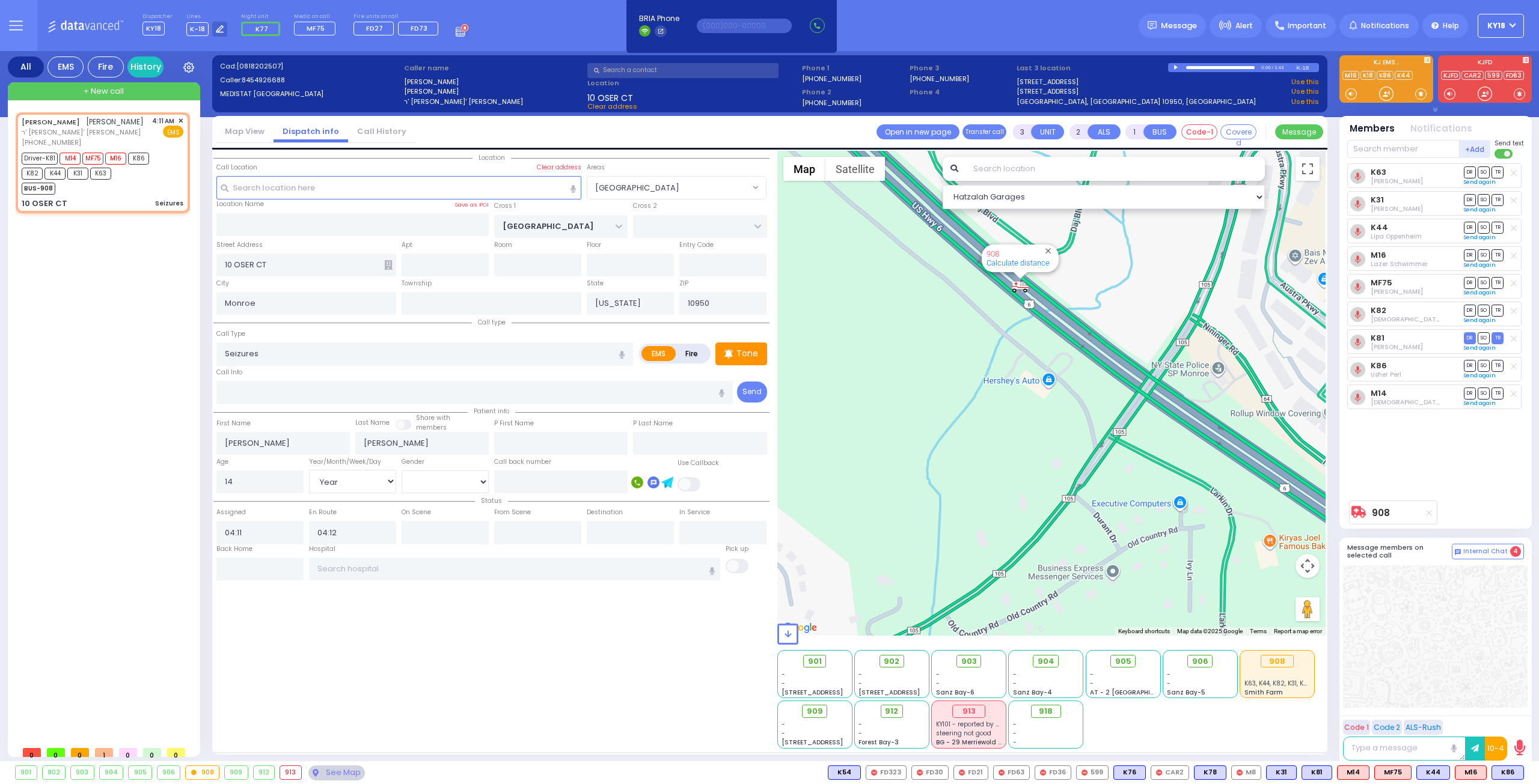
drag, startPoint x: 1009, startPoint y: 332, endPoint x: 1033, endPoint y: 361, distance: 37.6
click at [988, 320] on div "908 Calculate distance" at bounding box center [1051, 393] width 549 height 485
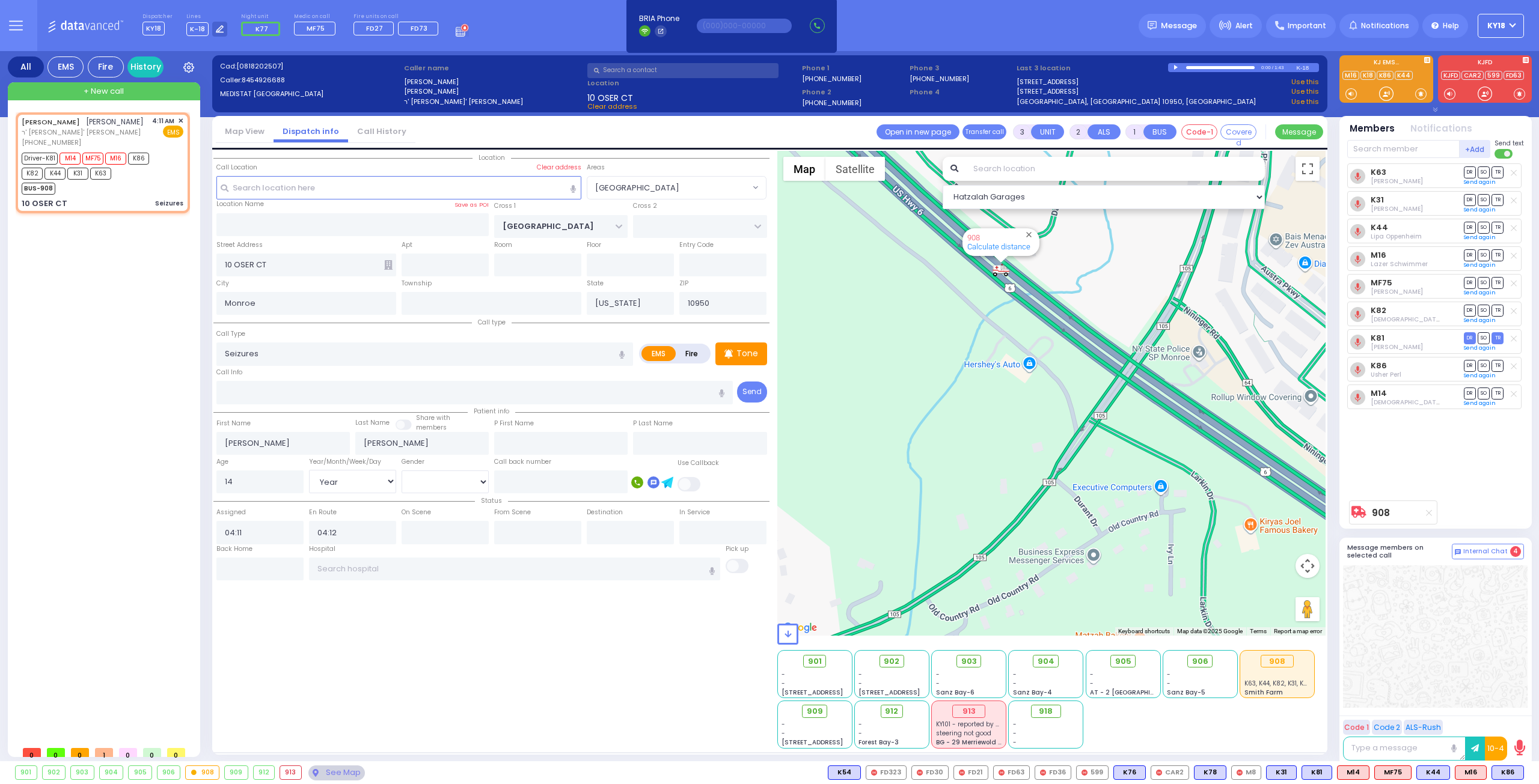
drag, startPoint x: 1076, startPoint y: 382, endPoint x: 1036, endPoint y: 351, distance: 50.6
click at [1036, 351] on div "908 Calculate distance" at bounding box center [1051, 393] width 549 height 485
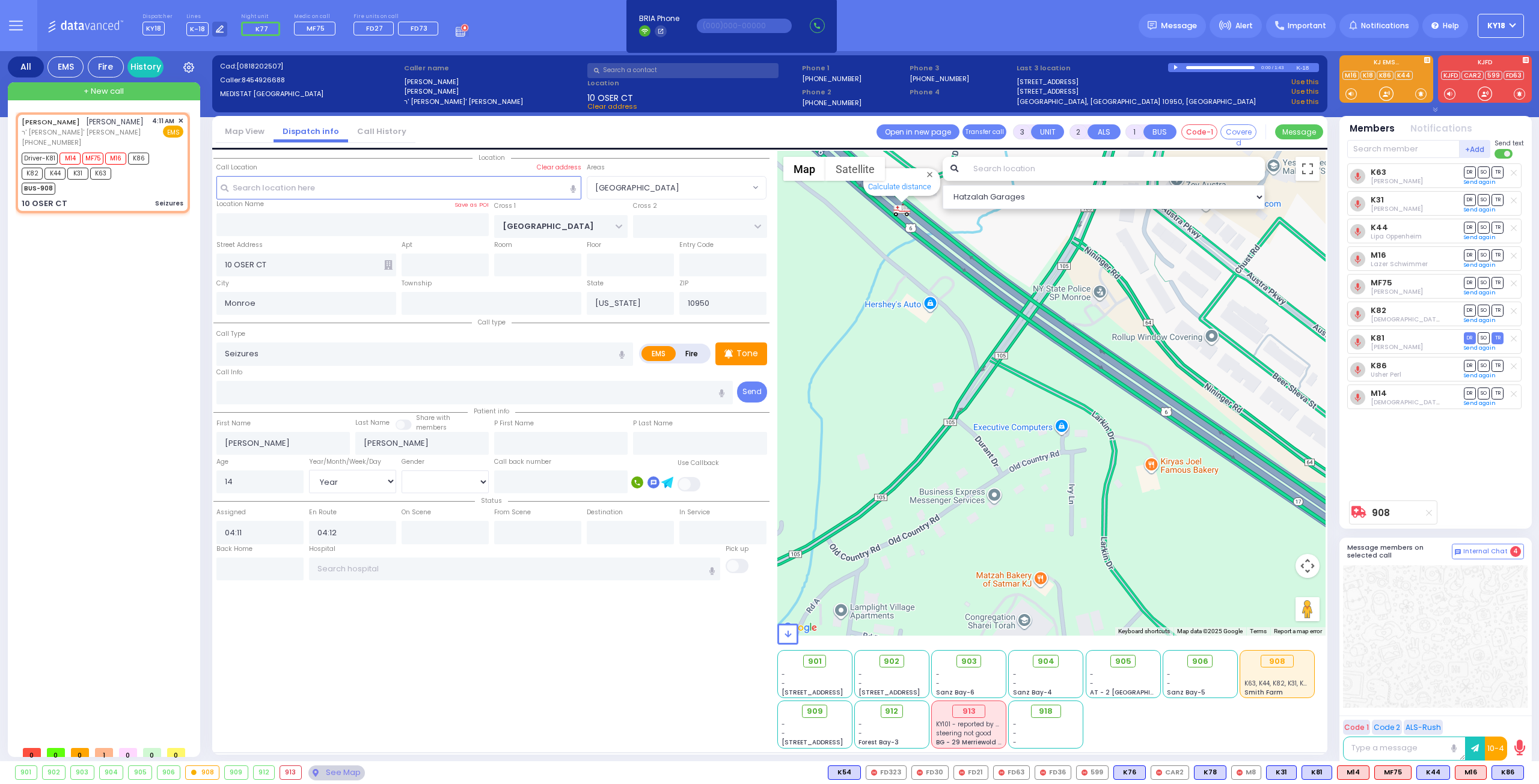
drag, startPoint x: 1101, startPoint y: 385, endPoint x: 1093, endPoint y: 406, distance: 22.5
click at [1024, 339] on div "908 Calculate distance" at bounding box center [1051, 393] width 549 height 485
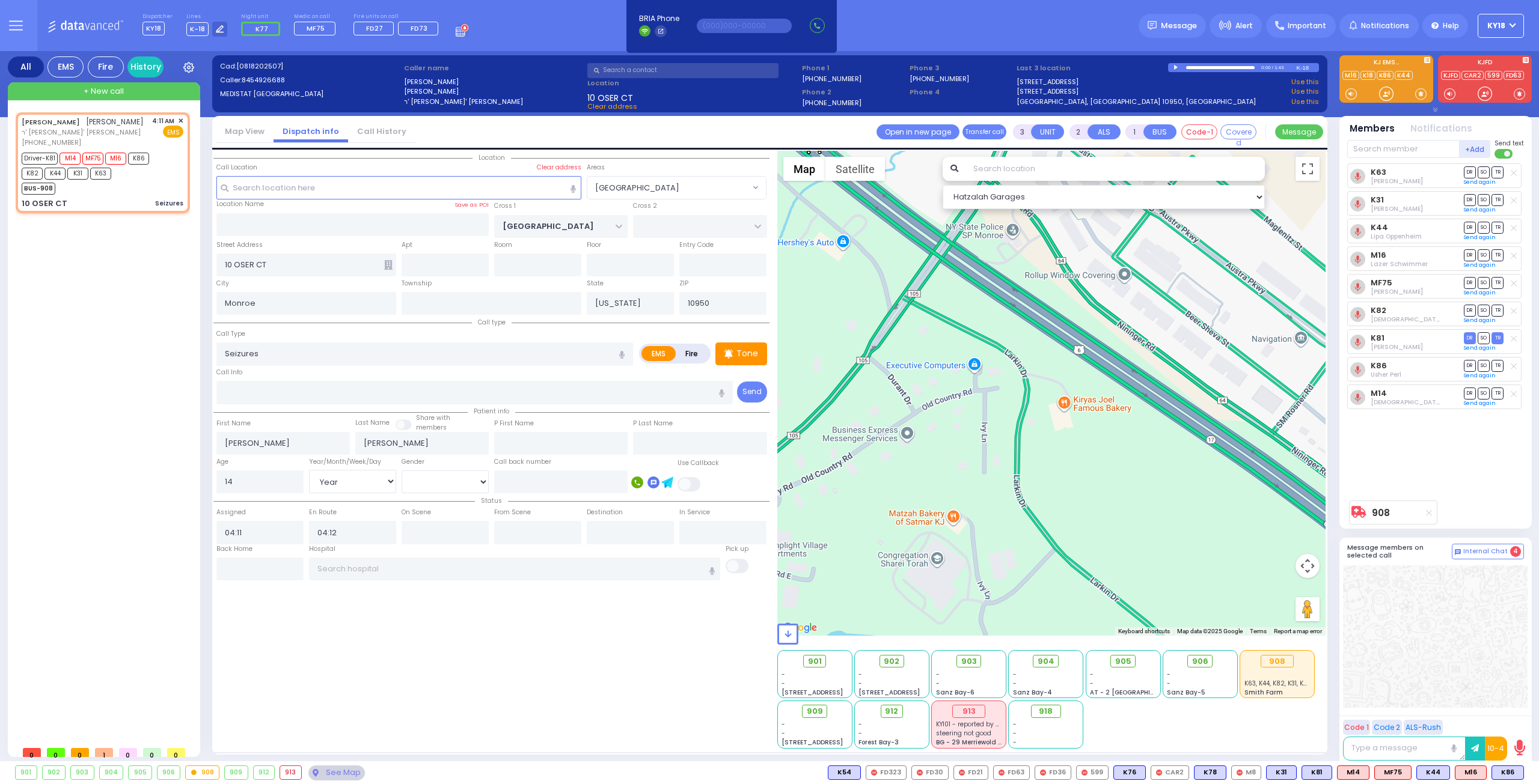
drag, startPoint x: 922, startPoint y: 290, endPoint x: 929, endPoint y: 300, distance: 12.2
click at [922, 295] on div "908 Calculate distance" at bounding box center [1051, 393] width 549 height 485
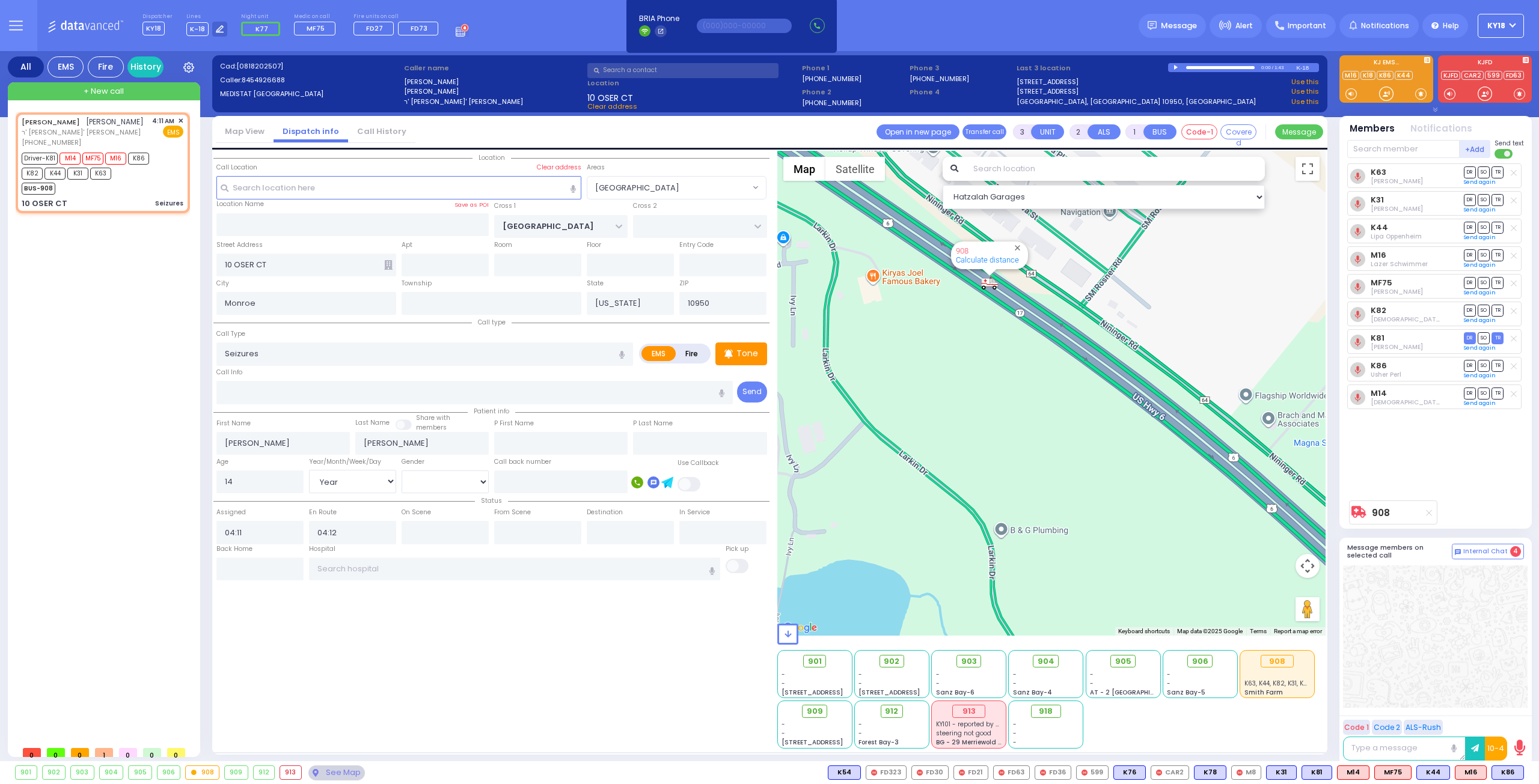
drag, startPoint x: 1008, startPoint y: 352, endPoint x: 881, endPoint y: 269, distance: 151.7
click at [881, 269] on div "908 Calculate distance" at bounding box center [1051, 393] width 549 height 485
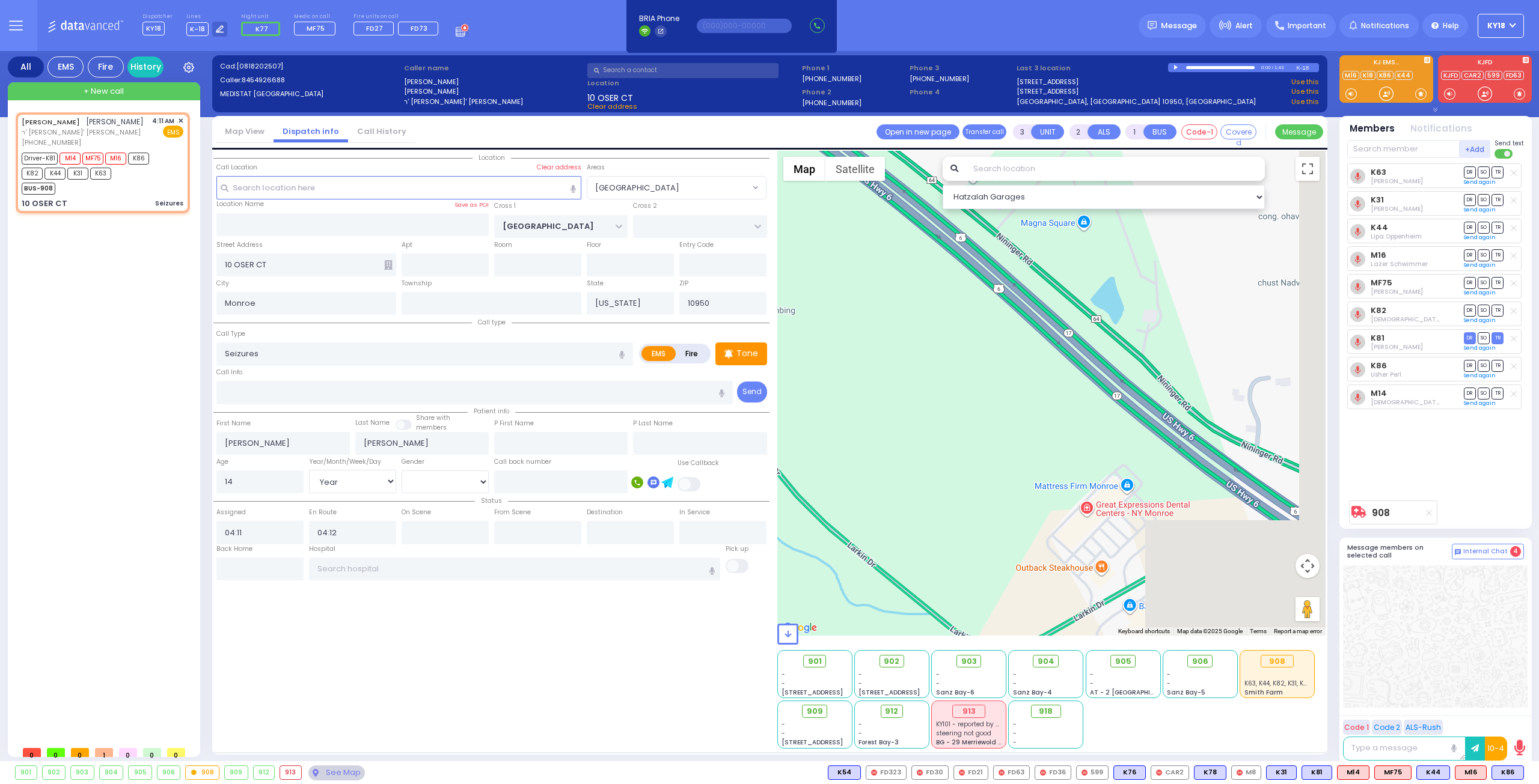
drag, startPoint x: 910, startPoint y: 280, endPoint x: 909, endPoint y: 287, distance: 7.1
click at [883, 265] on div "908 Calculate distance" at bounding box center [1051, 393] width 549 height 485
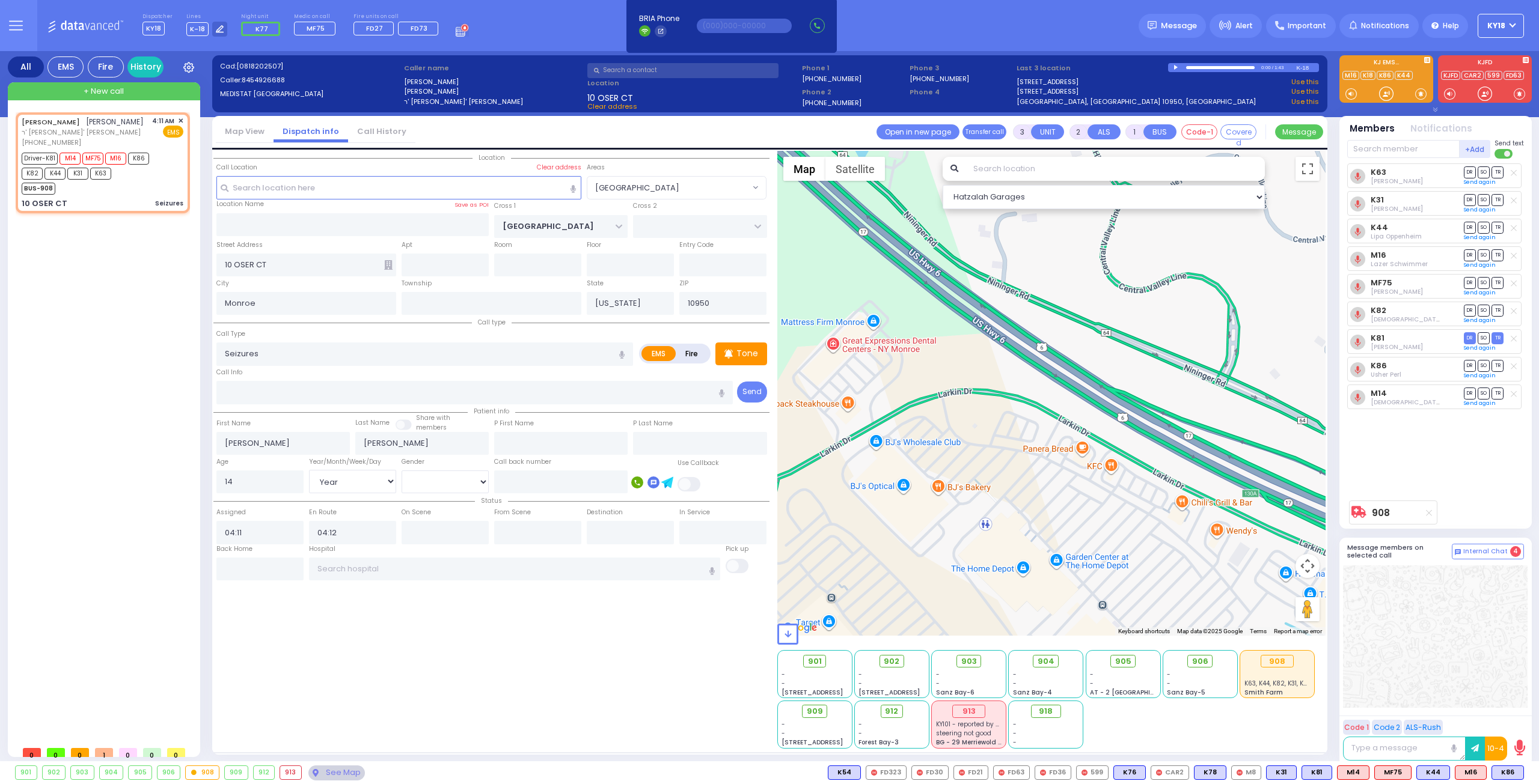
drag, startPoint x: 1154, startPoint y: 467, endPoint x: 1004, endPoint y: 353, distance: 188.4
click at [1005, 352] on div "908 Calculate distance" at bounding box center [1051, 393] width 549 height 485
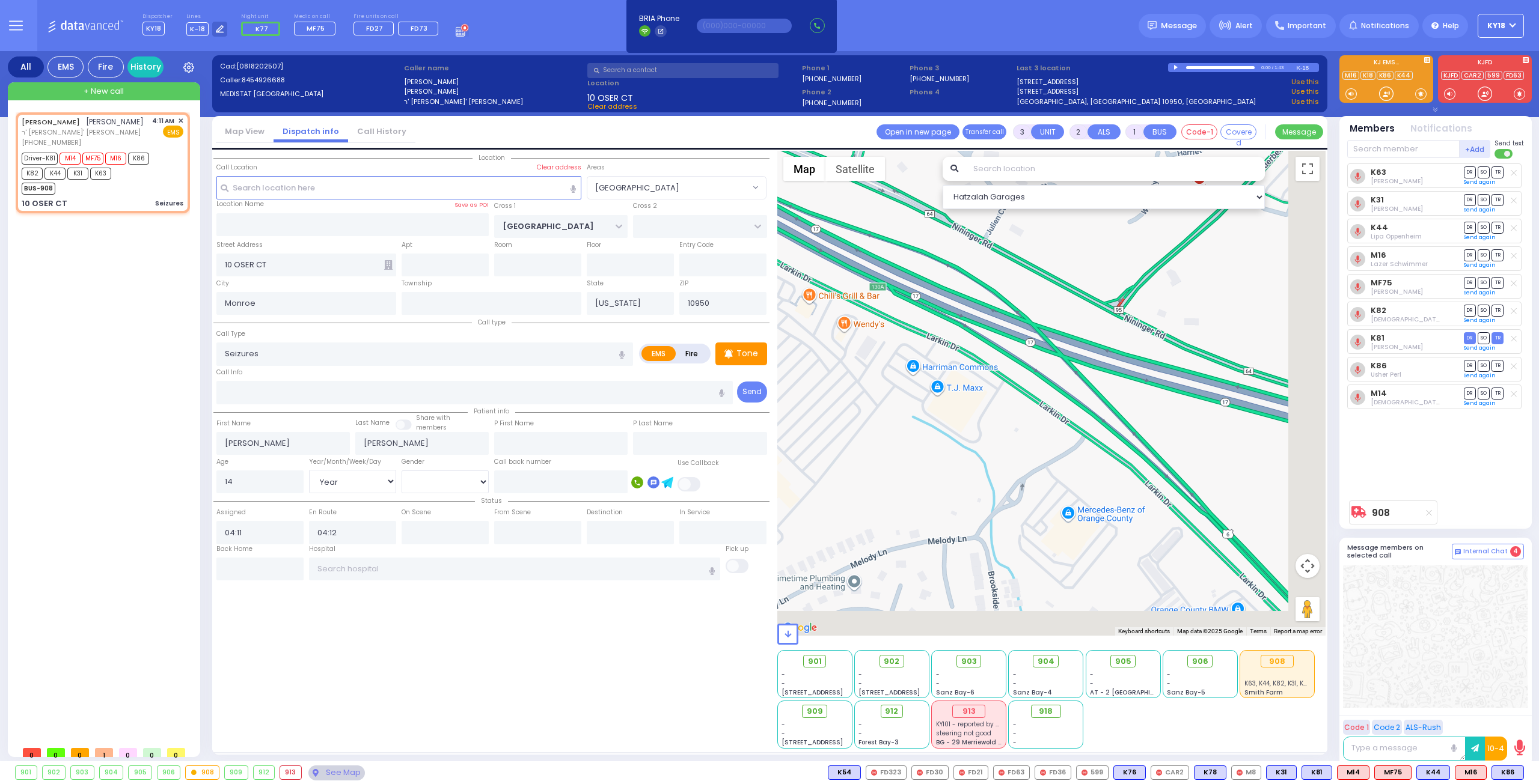
drag, startPoint x: 1165, startPoint y: 432, endPoint x: 923, endPoint y: 346, distance: 256.8
click at [909, 339] on div "908 Calculate distance" at bounding box center [1051, 393] width 549 height 485
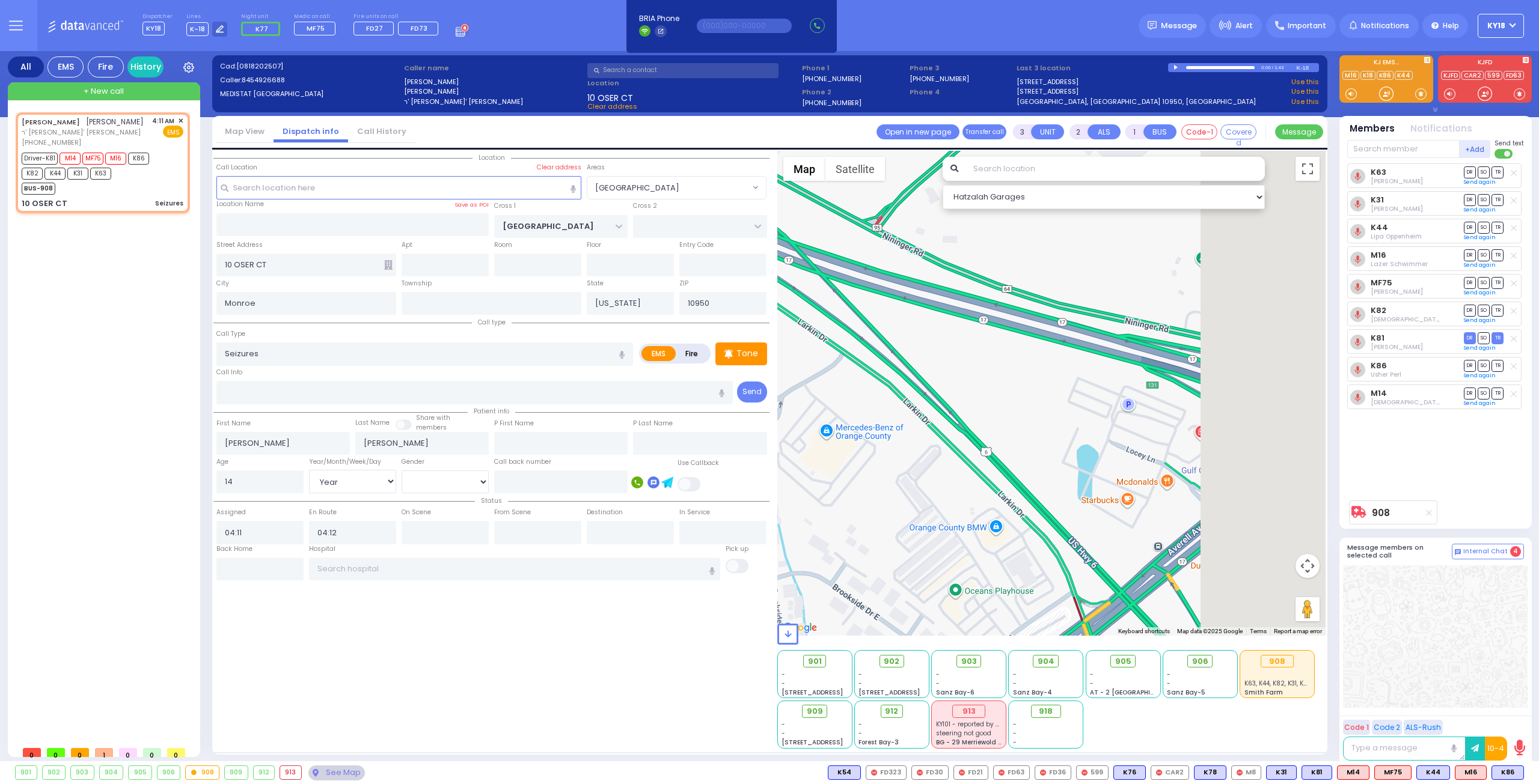
drag, startPoint x: 938, startPoint y: 320, endPoint x: 844, endPoint y: 301, distance: 95.9
click at [832, 291] on div "908 Calculate distance" at bounding box center [1051, 393] width 549 height 485
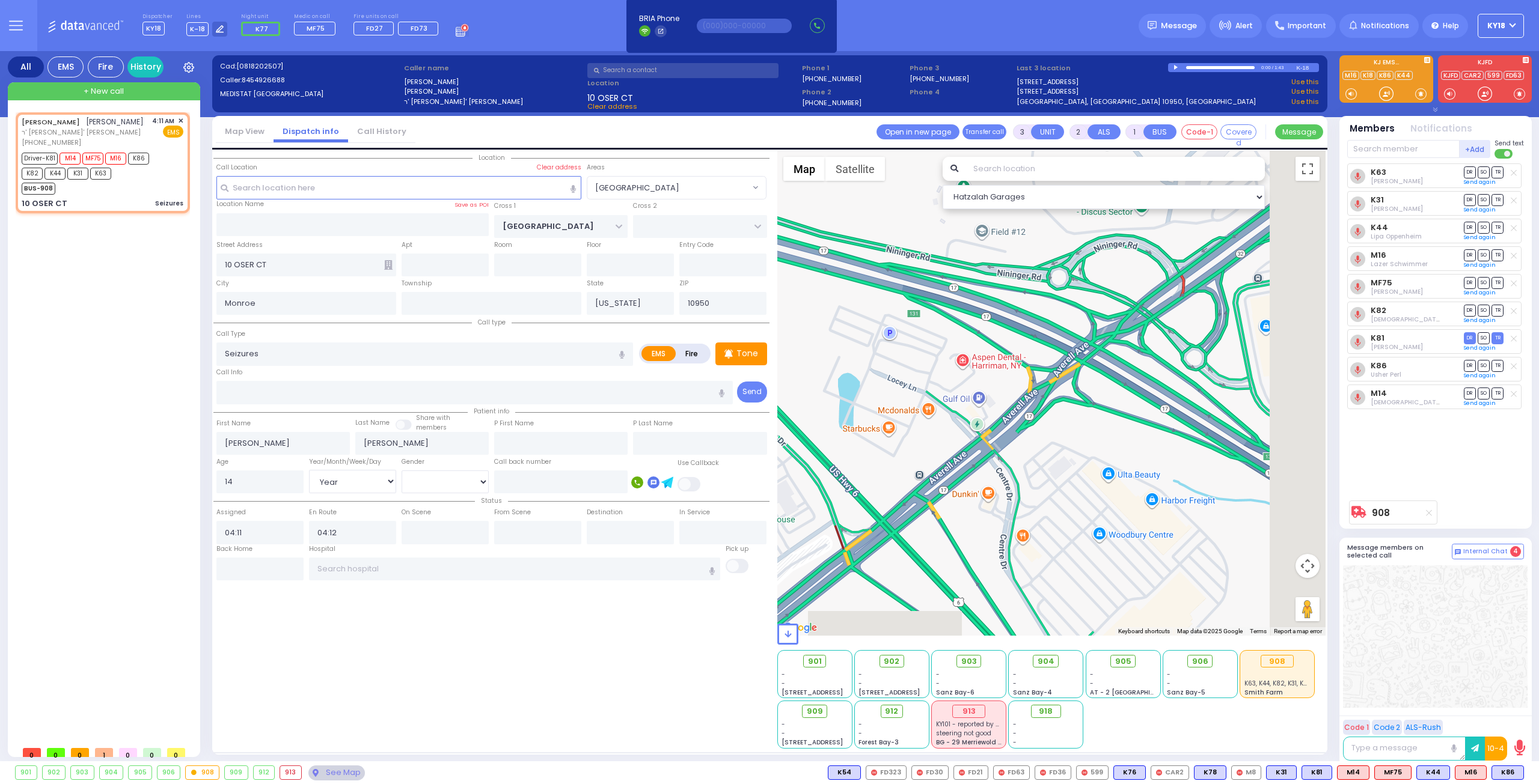
drag, startPoint x: 1111, startPoint y: 372, endPoint x: 959, endPoint y: 323, distance: 159.7
click at [959, 323] on div "908 Calculate distance" at bounding box center [1051, 393] width 549 height 485
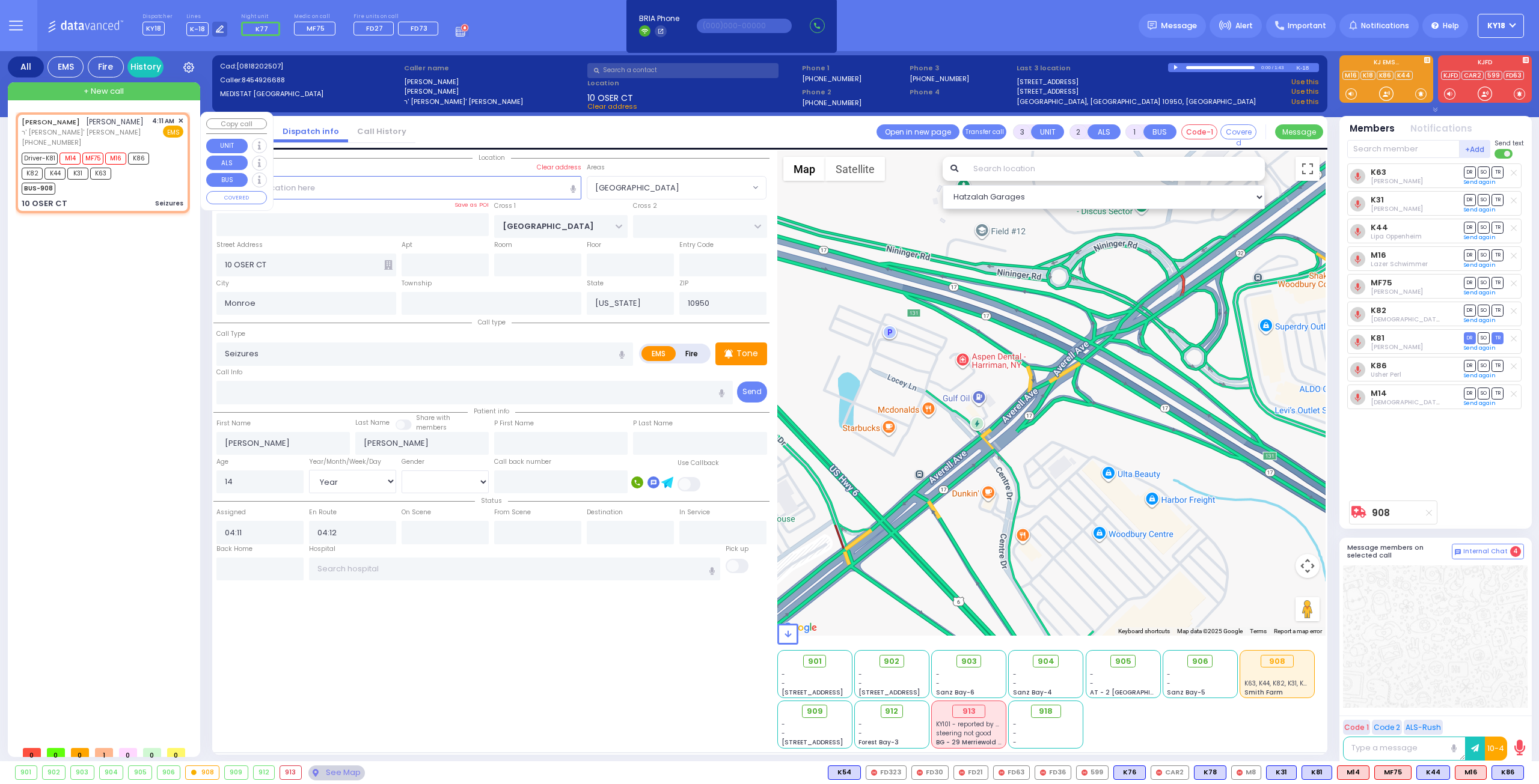
click at [117, 181] on div "BUS-908" at bounding box center [97, 187] width 150 height 15
select select
radio input "true"
select select "Year"
select select "[DEMOGRAPHIC_DATA]"
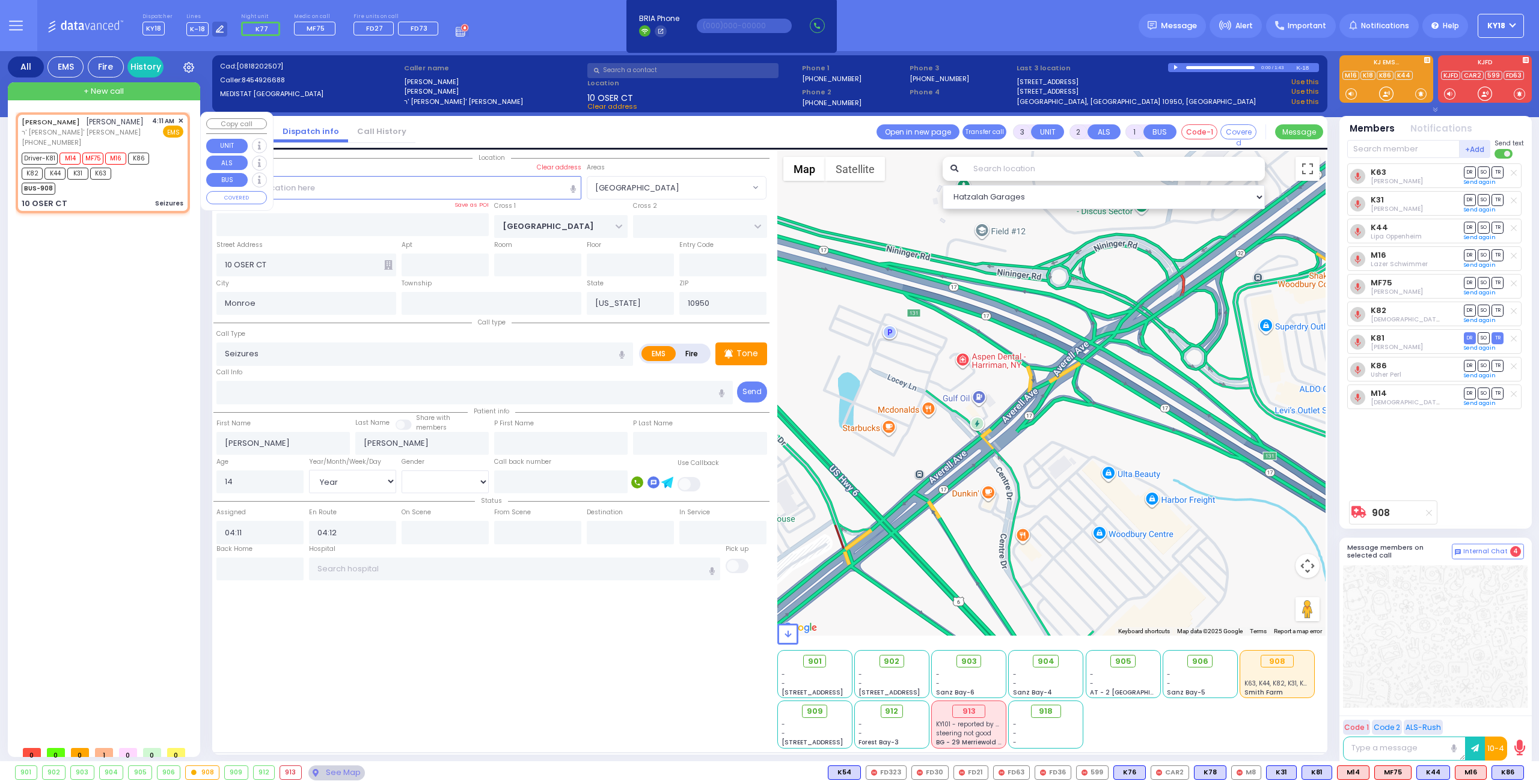
select select "Hatzalah Garages"
click at [118, 181] on div "BUS-908" at bounding box center [97, 187] width 150 height 15
radio input "true"
select select "Year"
select select "[DEMOGRAPHIC_DATA]"
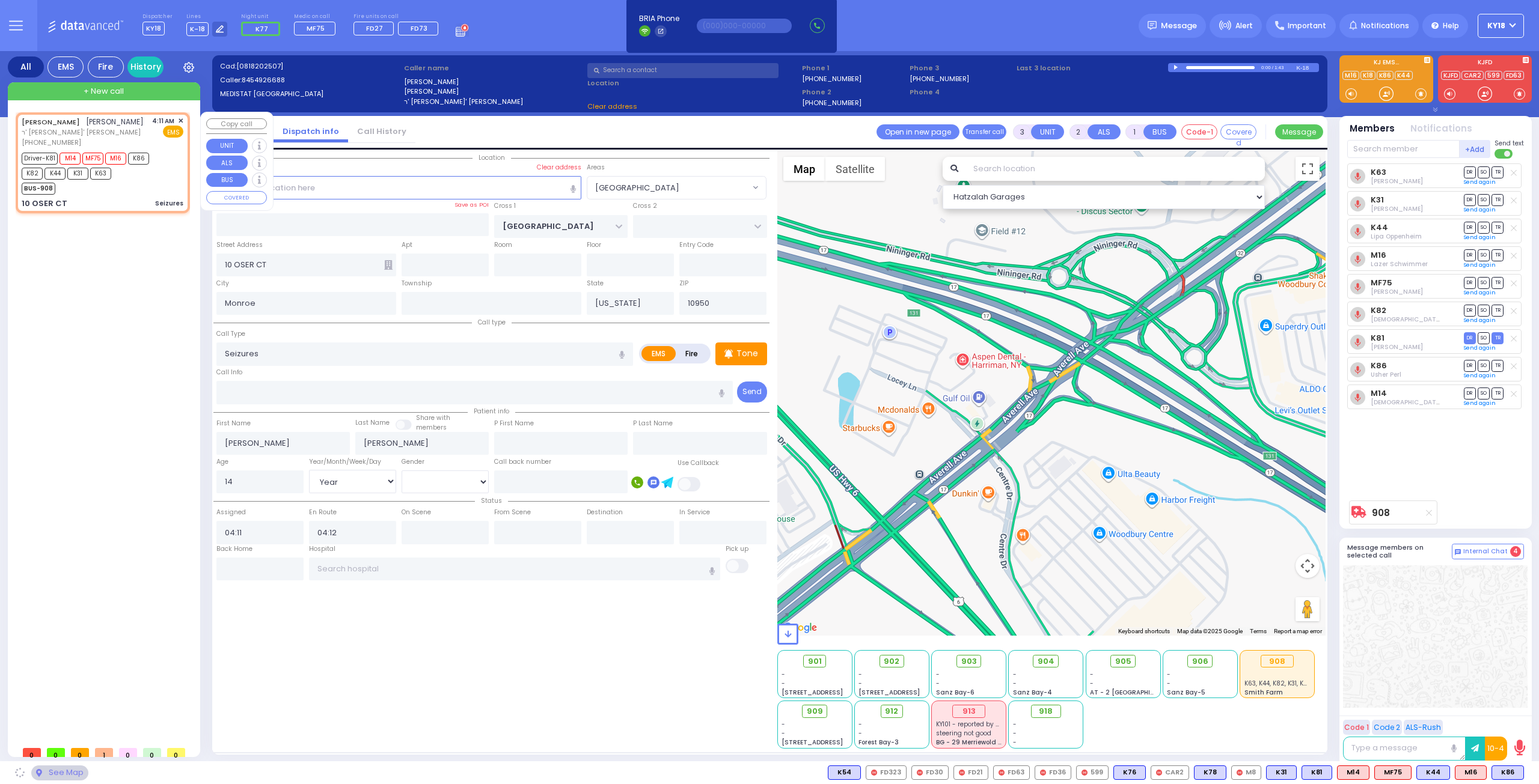
select select
select select "Hatzalah Garages"
select select "[PERSON_NAME][GEOGRAPHIC_DATA]"
click at [157, 188] on div "BUS-908" at bounding box center [97, 187] width 150 height 15
select select
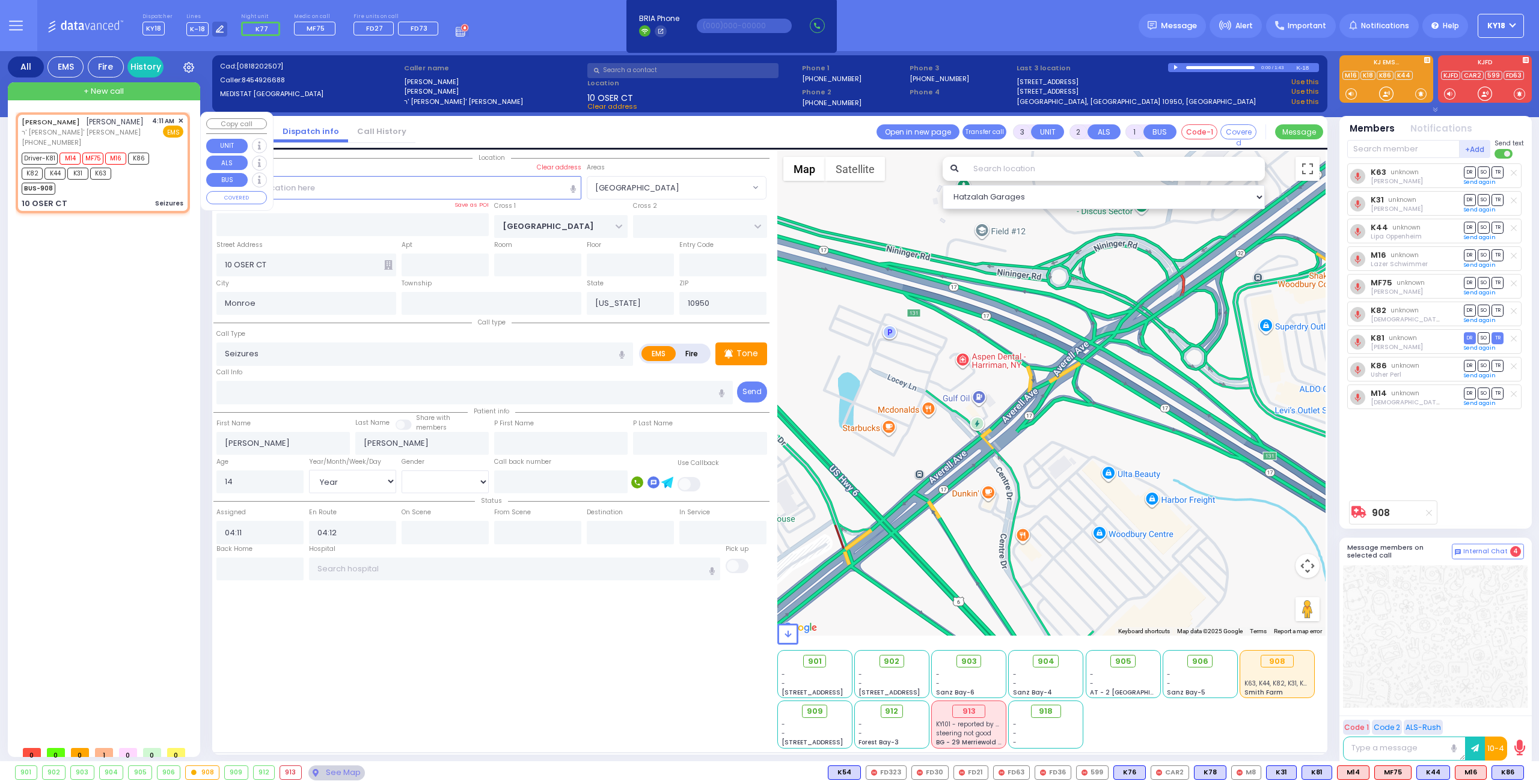
radio input "true"
select select "Year"
select select "[DEMOGRAPHIC_DATA]"
select select "Hatzalah Garages"
click at [159, 187] on div "BUS-908" at bounding box center [97, 187] width 150 height 15
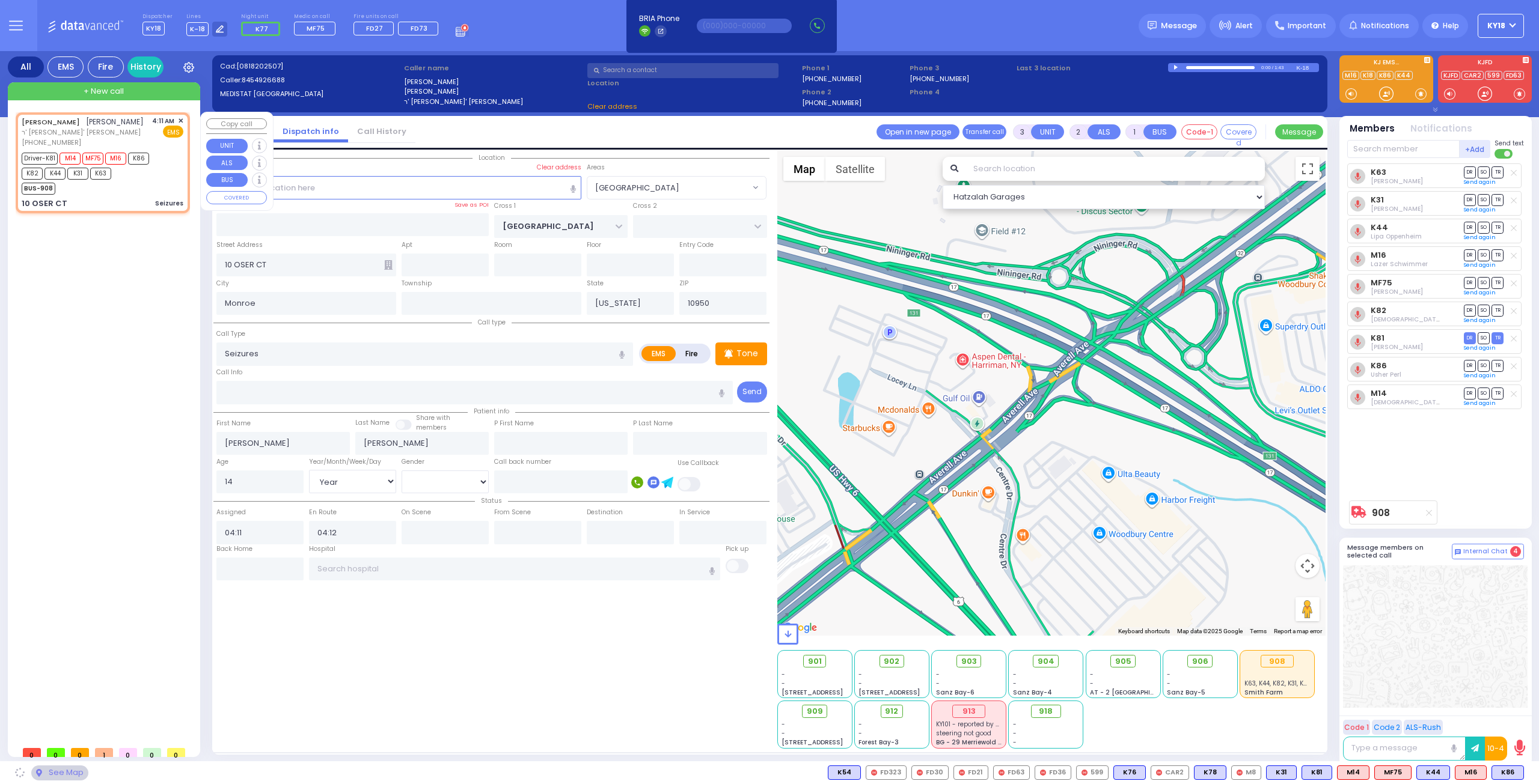
select select "[PERSON_NAME][GEOGRAPHIC_DATA]"
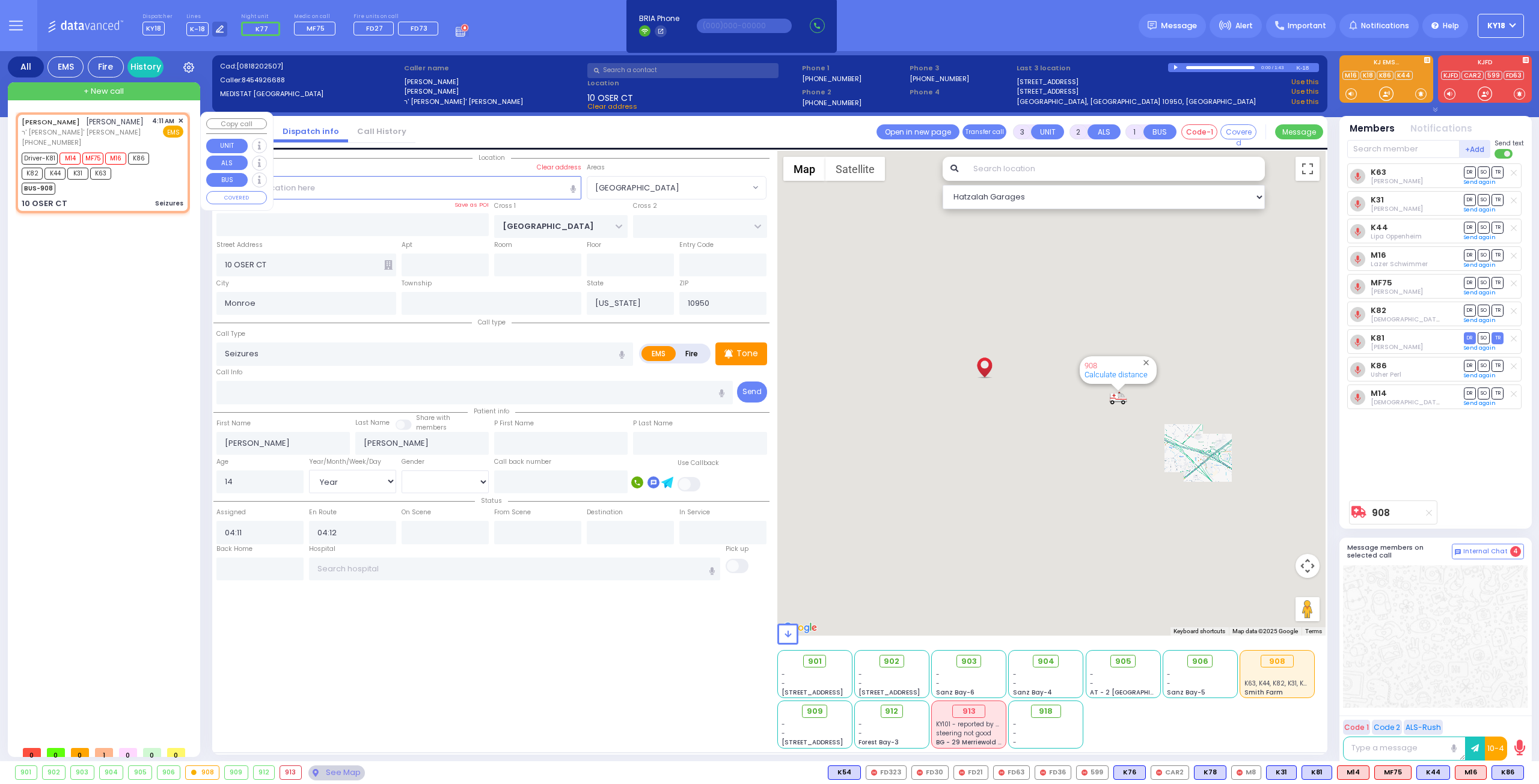
select select
radio input "true"
select select "Year"
select select "[DEMOGRAPHIC_DATA]"
select select "Hatzalah Garages"
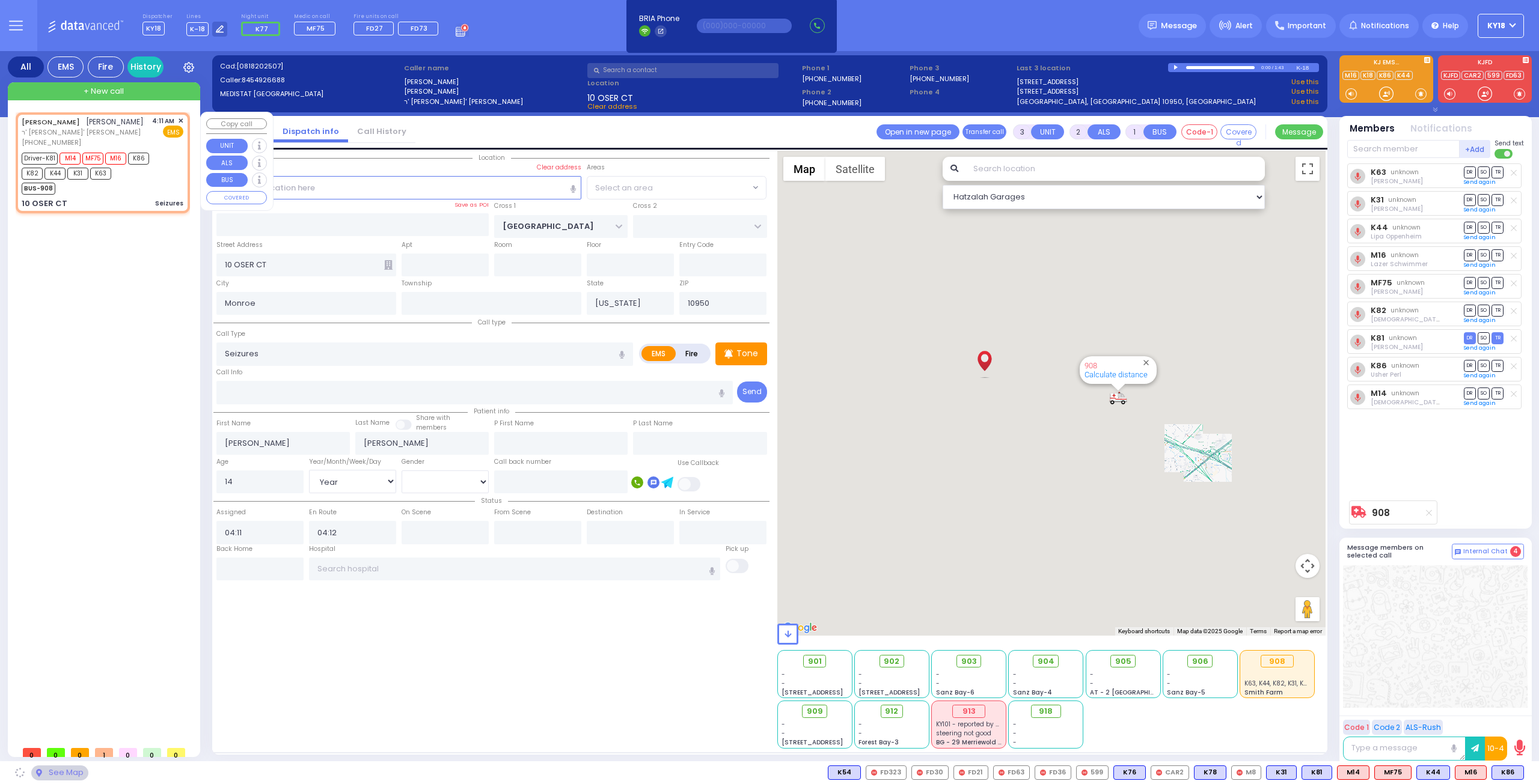
select select "[PERSON_NAME][GEOGRAPHIC_DATA]"
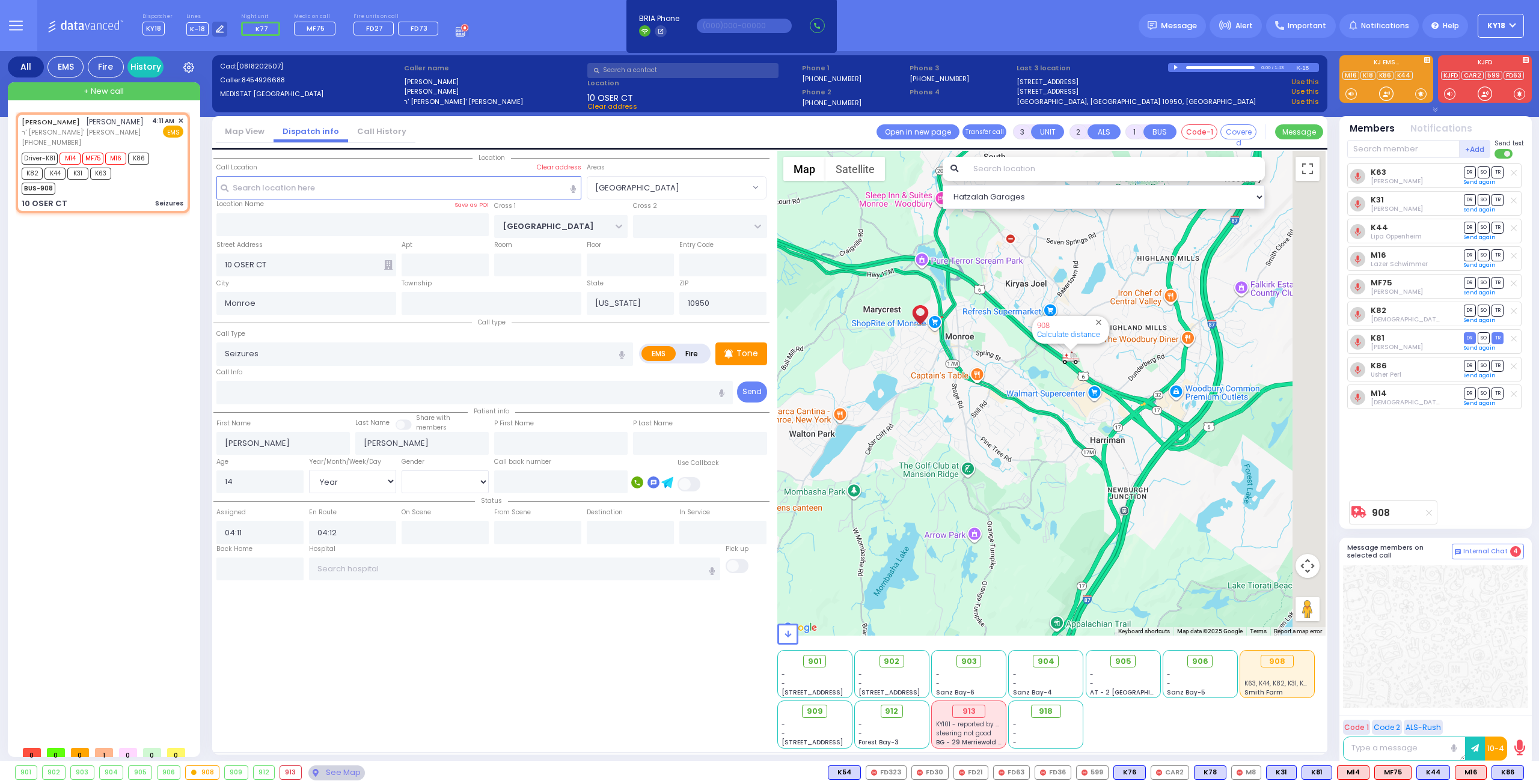
drag, startPoint x: 1144, startPoint y: 453, endPoint x: 1085, endPoint y: 400, distance: 79.3
click at [1085, 401] on div "908 Calculate distance" at bounding box center [1051, 393] width 549 height 485
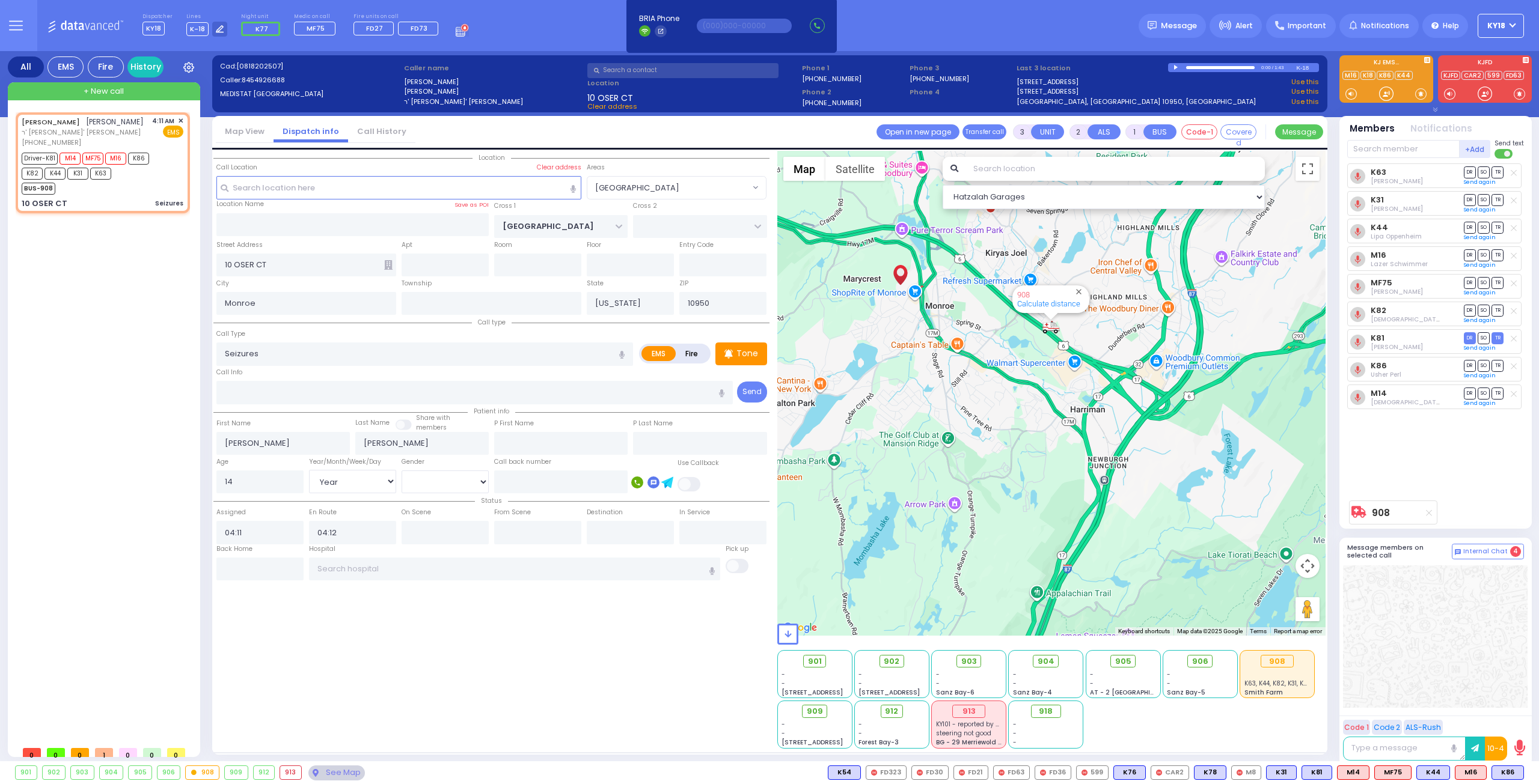
drag, startPoint x: 1086, startPoint y: 428, endPoint x: 1055, endPoint y: 374, distance: 62.3
click at [1055, 374] on div "908 Calculate distance" at bounding box center [1051, 393] width 549 height 485
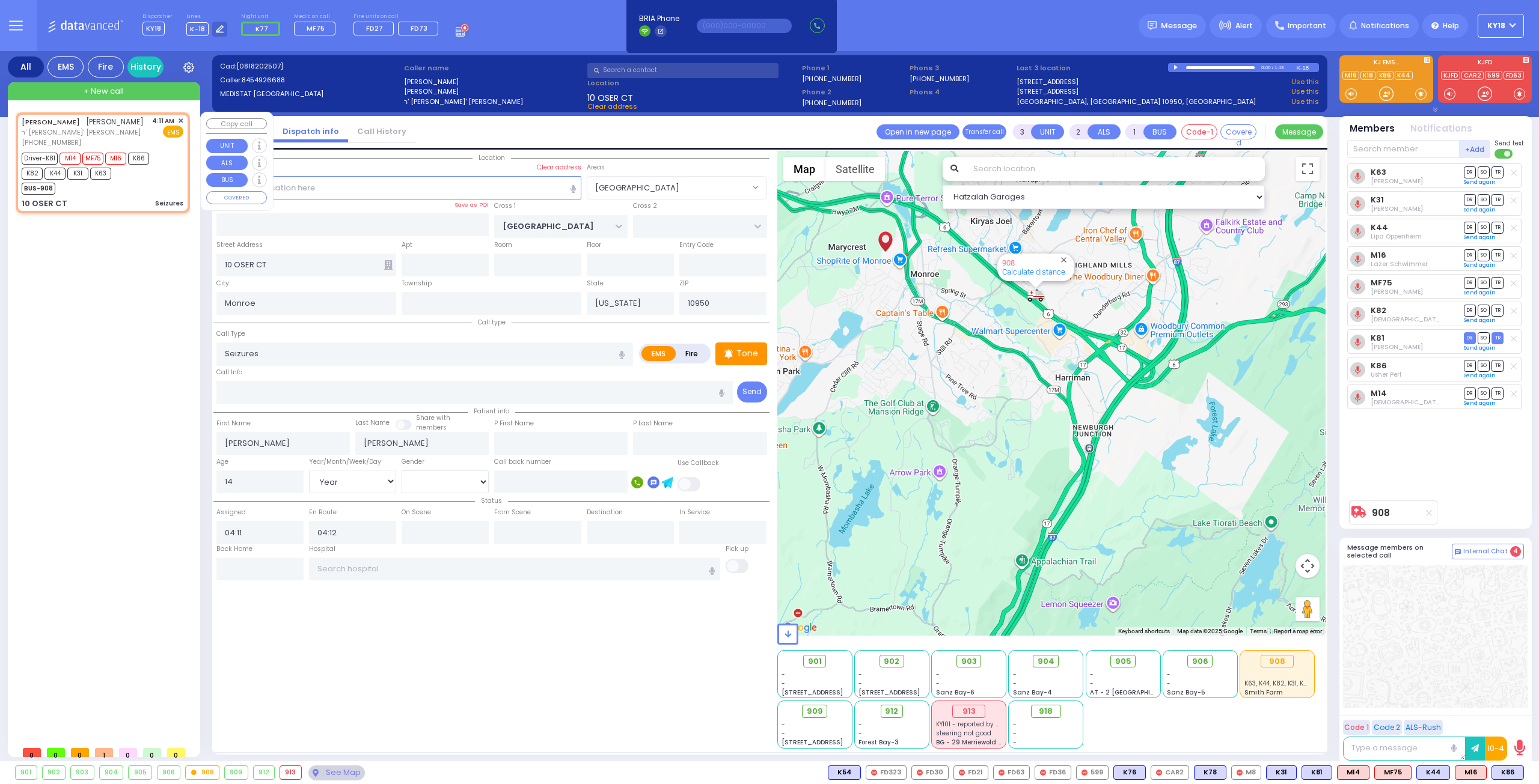
click at [140, 185] on div "BUS-908" at bounding box center [97, 187] width 150 height 15
select select
radio input "true"
select select "Year"
select select "[DEMOGRAPHIC_DATA]"
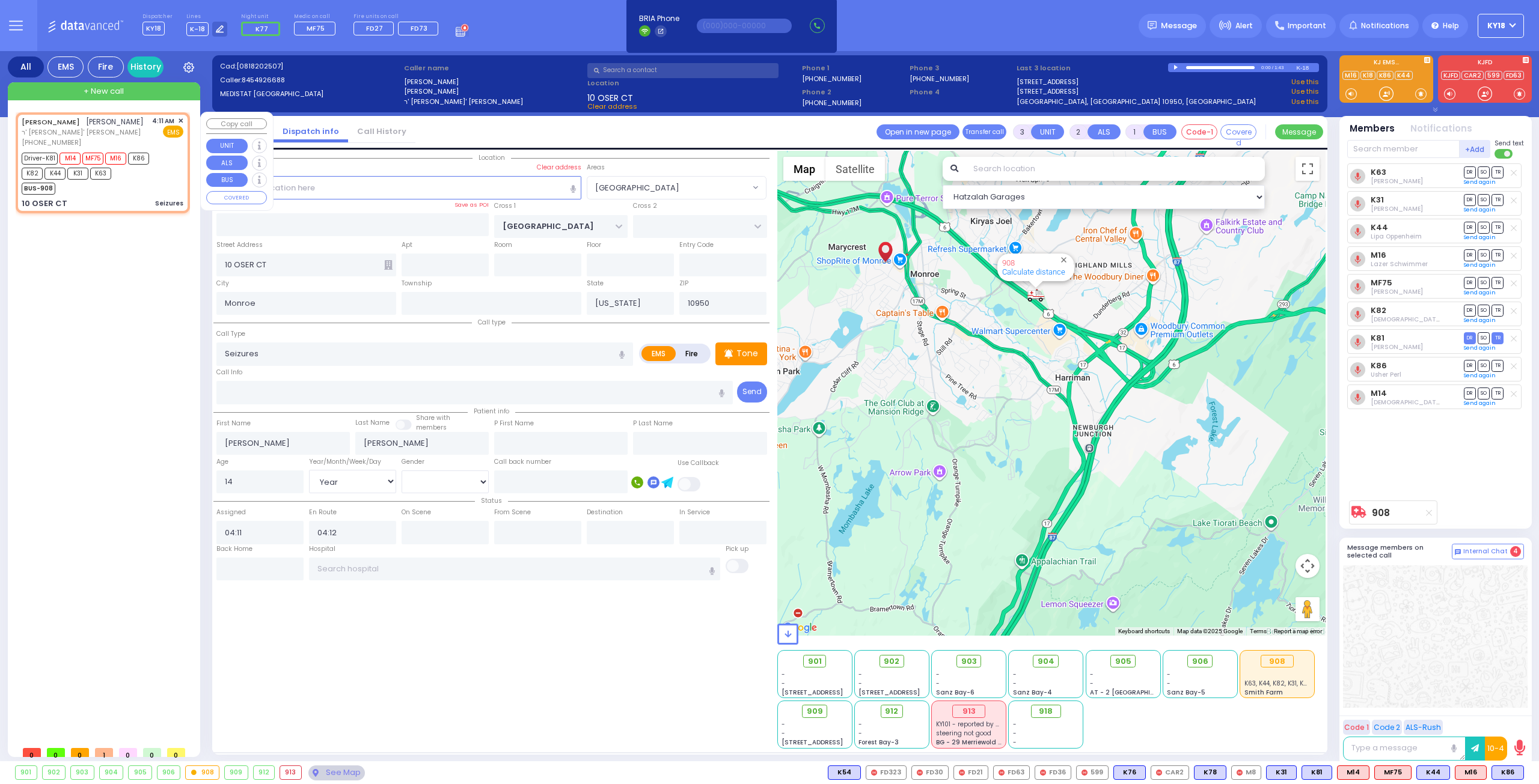
select select "Hatzalah Garages"
click at [140, 185] on div "BUS-908" at bounding box center [97, 187] width 150 height 15
radio input "true"
select select "Year"
select select "[DEMOGRAPHIC_DATA]"
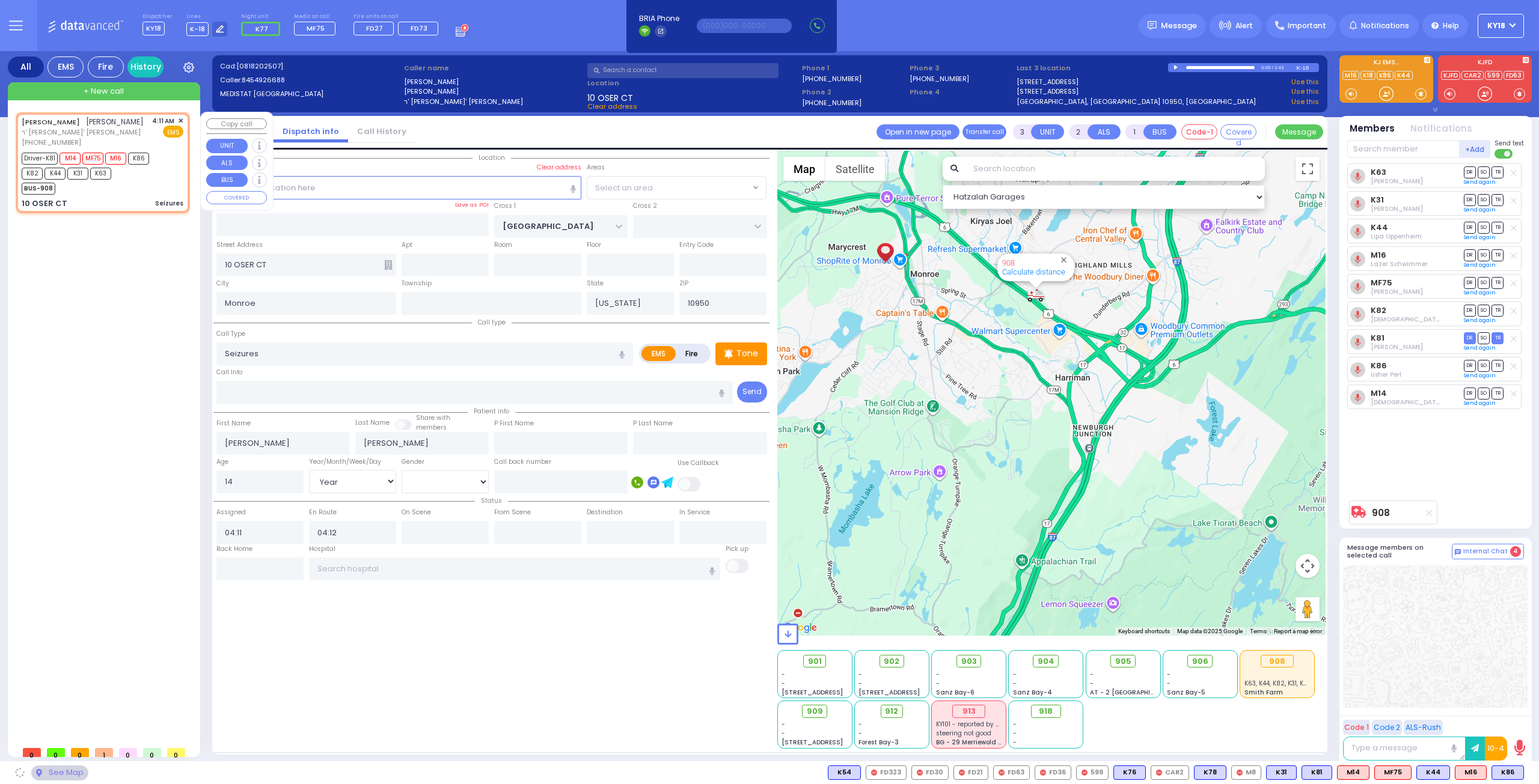
select select
select select "Hatzalah Garages"
select select "[PERSON_NAME][GEOGRAPHIC_DATA]"
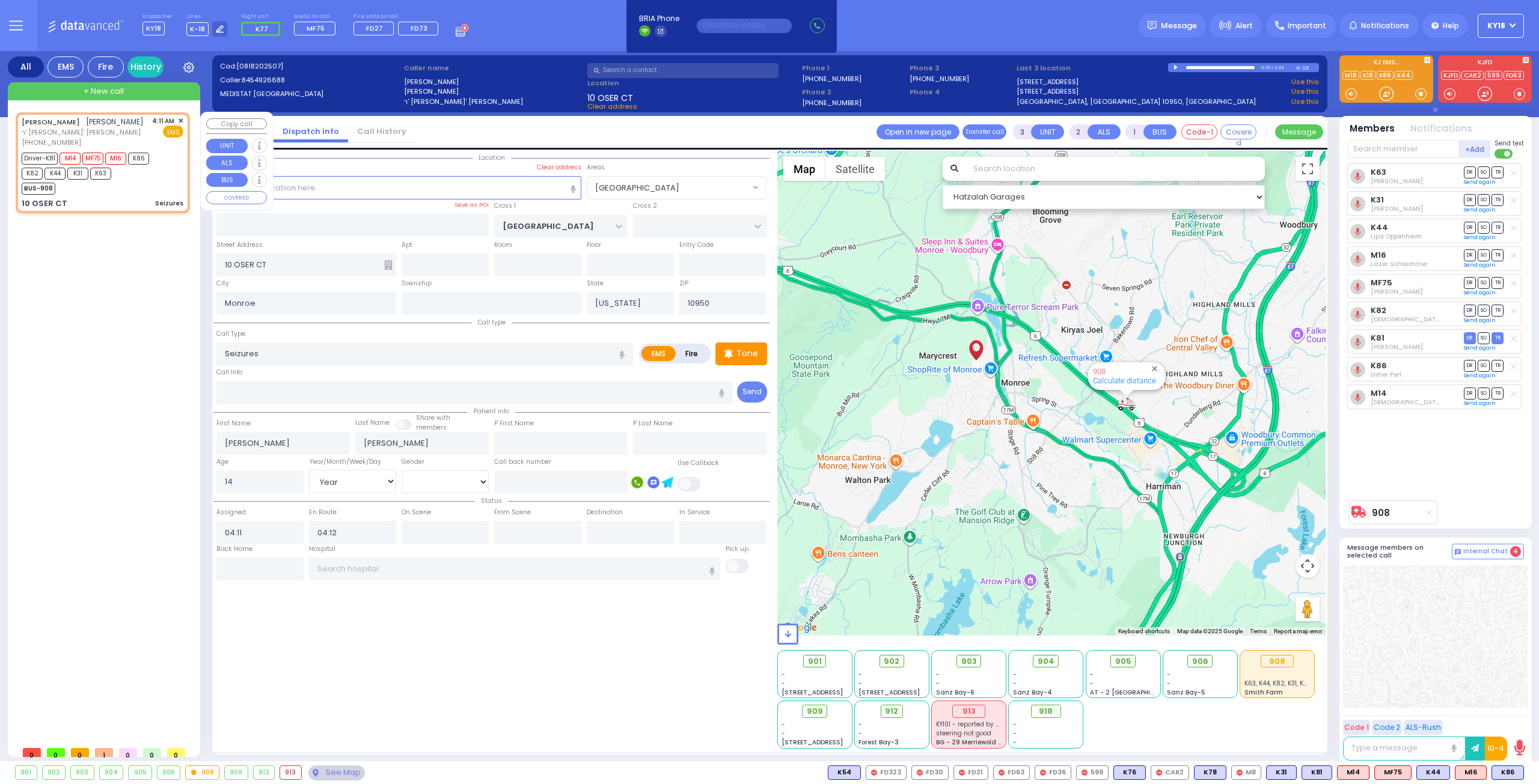
click at [140, 185] on div "BUS-908" at bounding box center [97, 187] width 150 height 15
select select
radio input "true"
select select "Year"
select select "[DEMOGRAPHIC_DATA]"
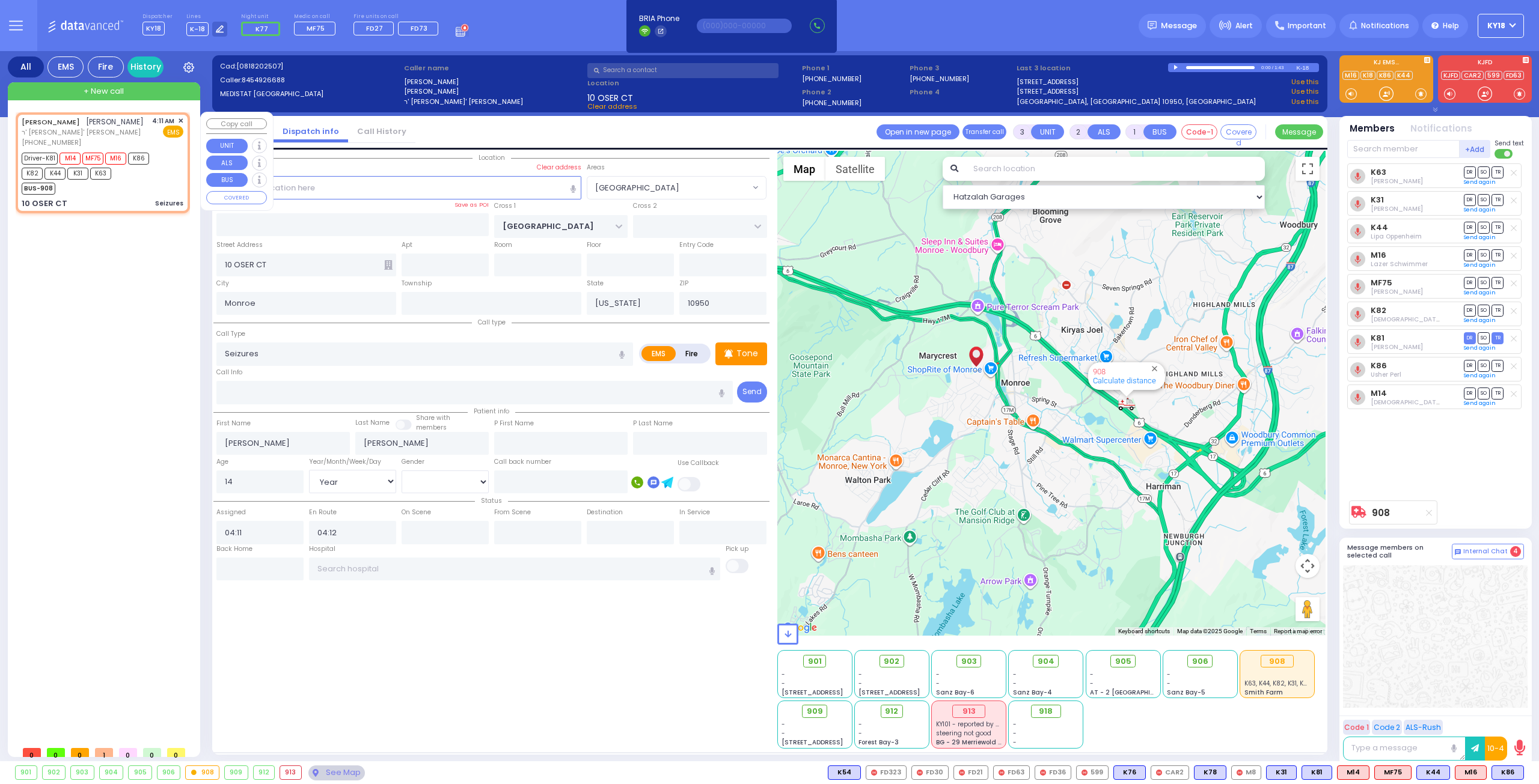
select select "[PERSON_NAME][GEOGRAPHIC_DATA]"
select select "Hatzalah Garages"
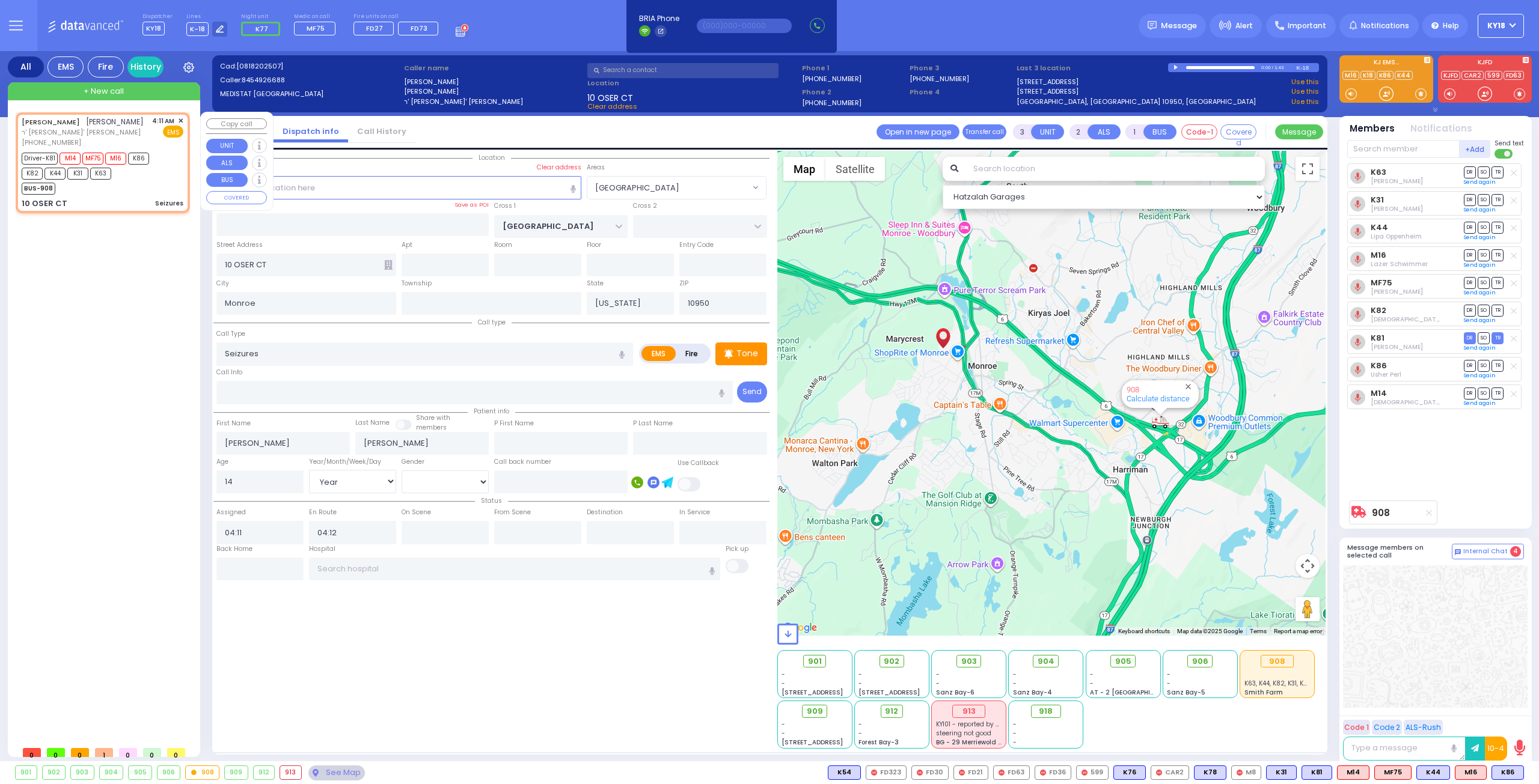
drag, startPoint x: 146, startPoint y: 192, endPoint x: 148, endPoint y: 186, distance: 6.3
click at [147, 191] on div "BUS-908" at bounding box center [97, 187] width 150 height 15
select select
radio input "true"
select select "Year"
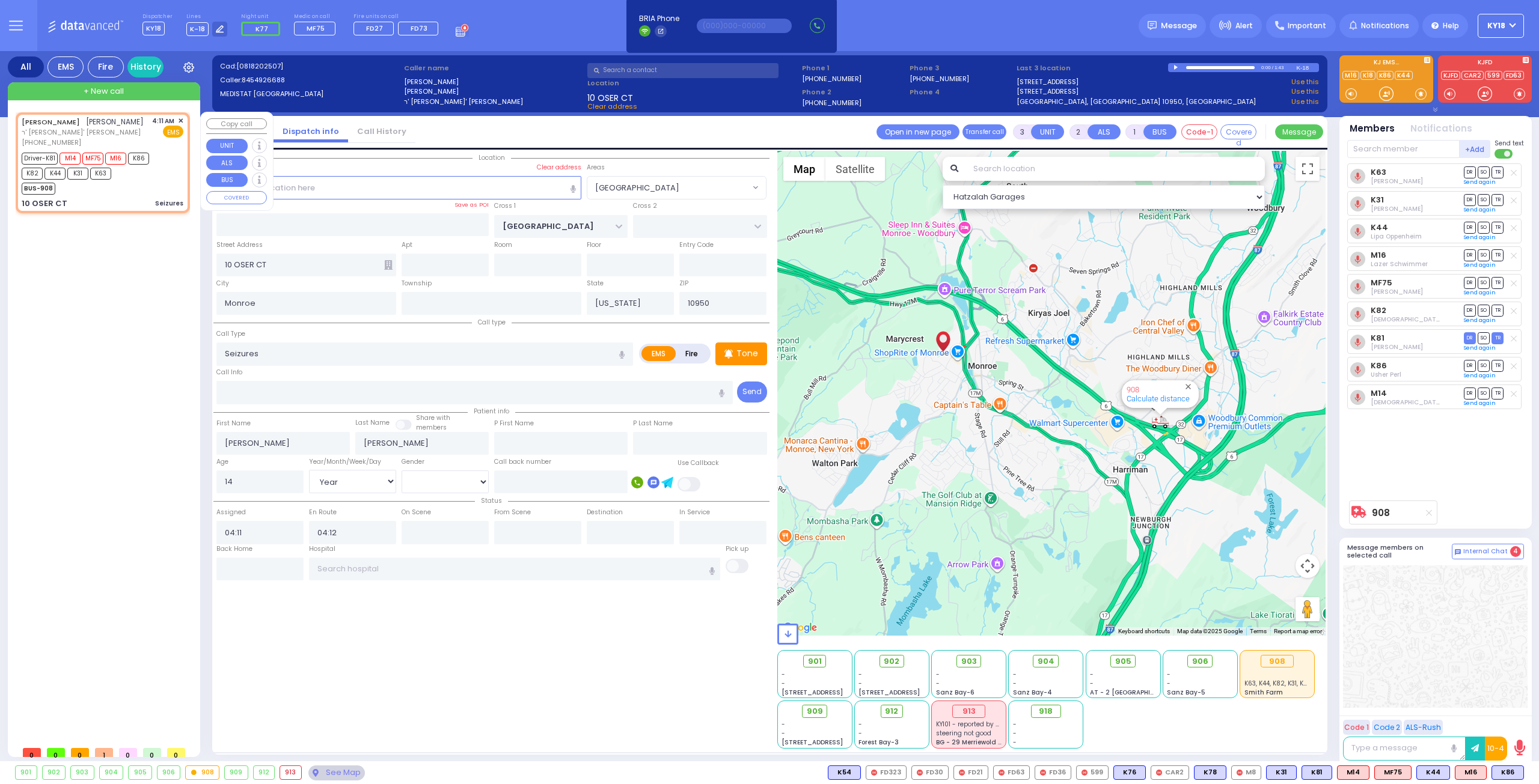
select select "[DEMOGRAPHIC_DATA]"
select select "Hatzalah Garages"
click at [148, 186] on div "BUS-908" at bounding box center [97, 187] width 150 height 15
select select "[PERSON_NAME][GEOGRAPHIC_DATA]"
select select
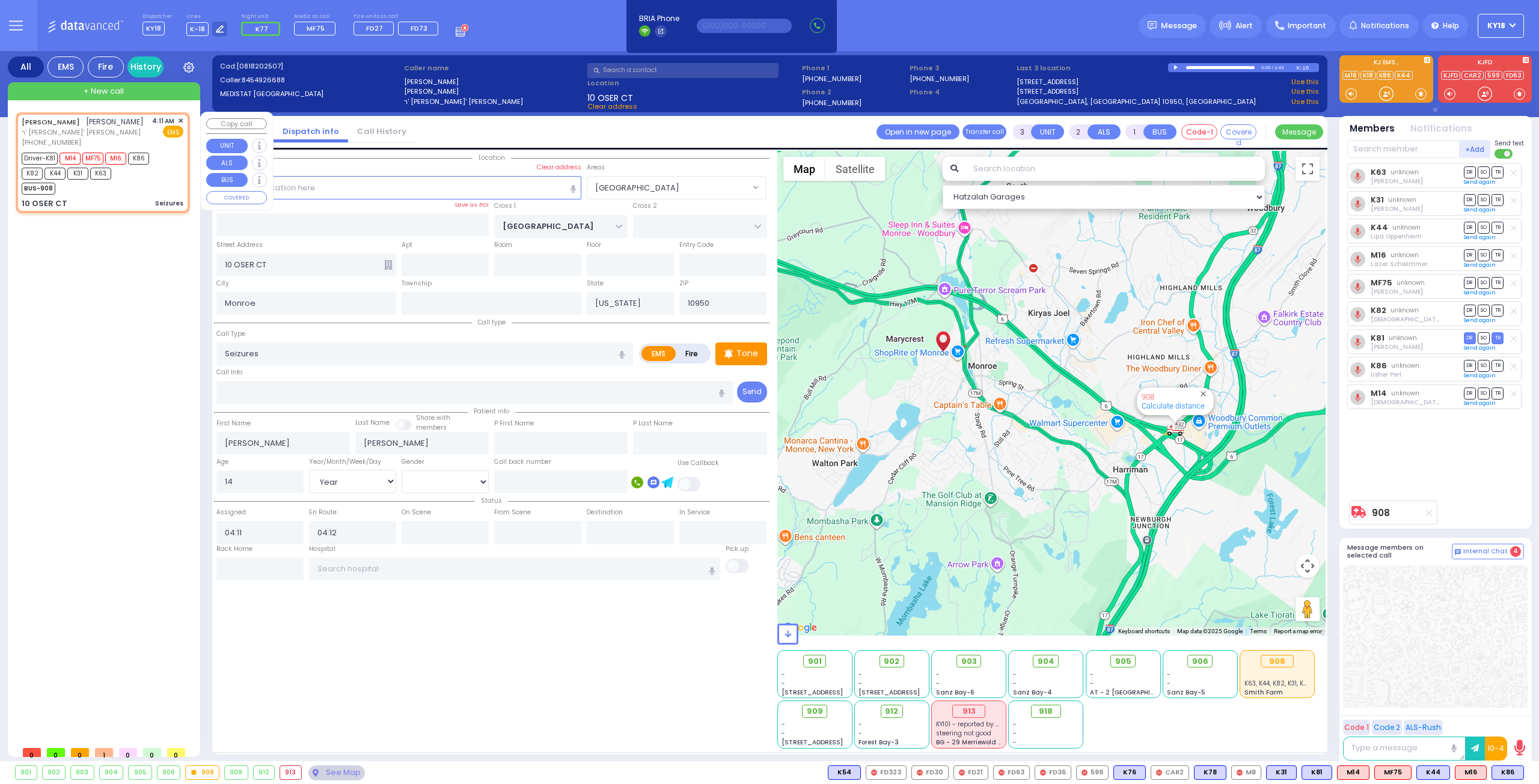
radio input "true"
select select "Year"
select select "[DEMOGRAPHIC_DATA]"
select select "[PERSON_NAME][GEOGRAPHIC_DATA]"
select select "Hatzalah Garages"
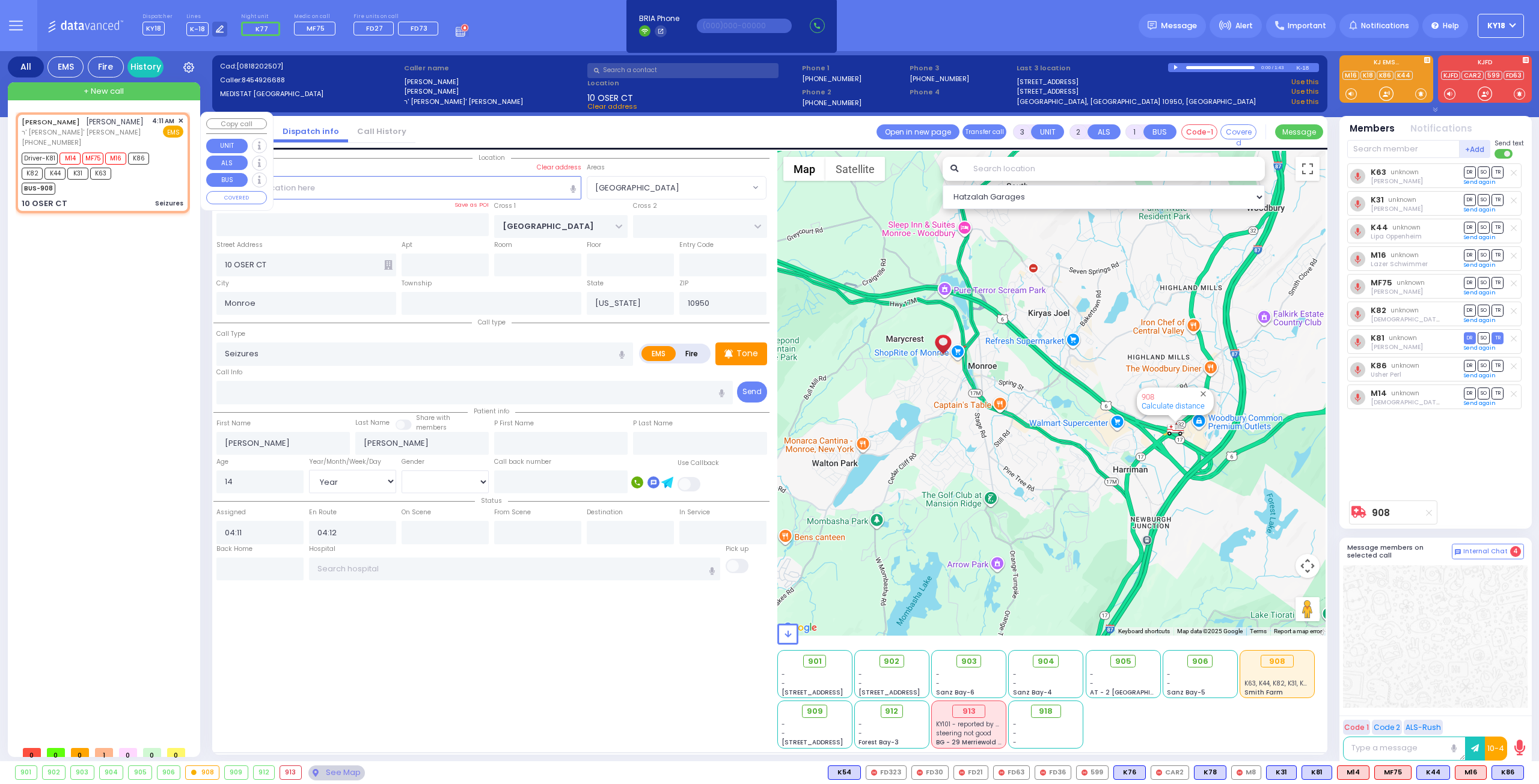
click at [148, 186] on div "BUS-908" at bounding box center [97, 187] width 150 height 15
select select
radio input "true"
select select "Year"
select select "[DEMOGRAPHIC_DATA]"
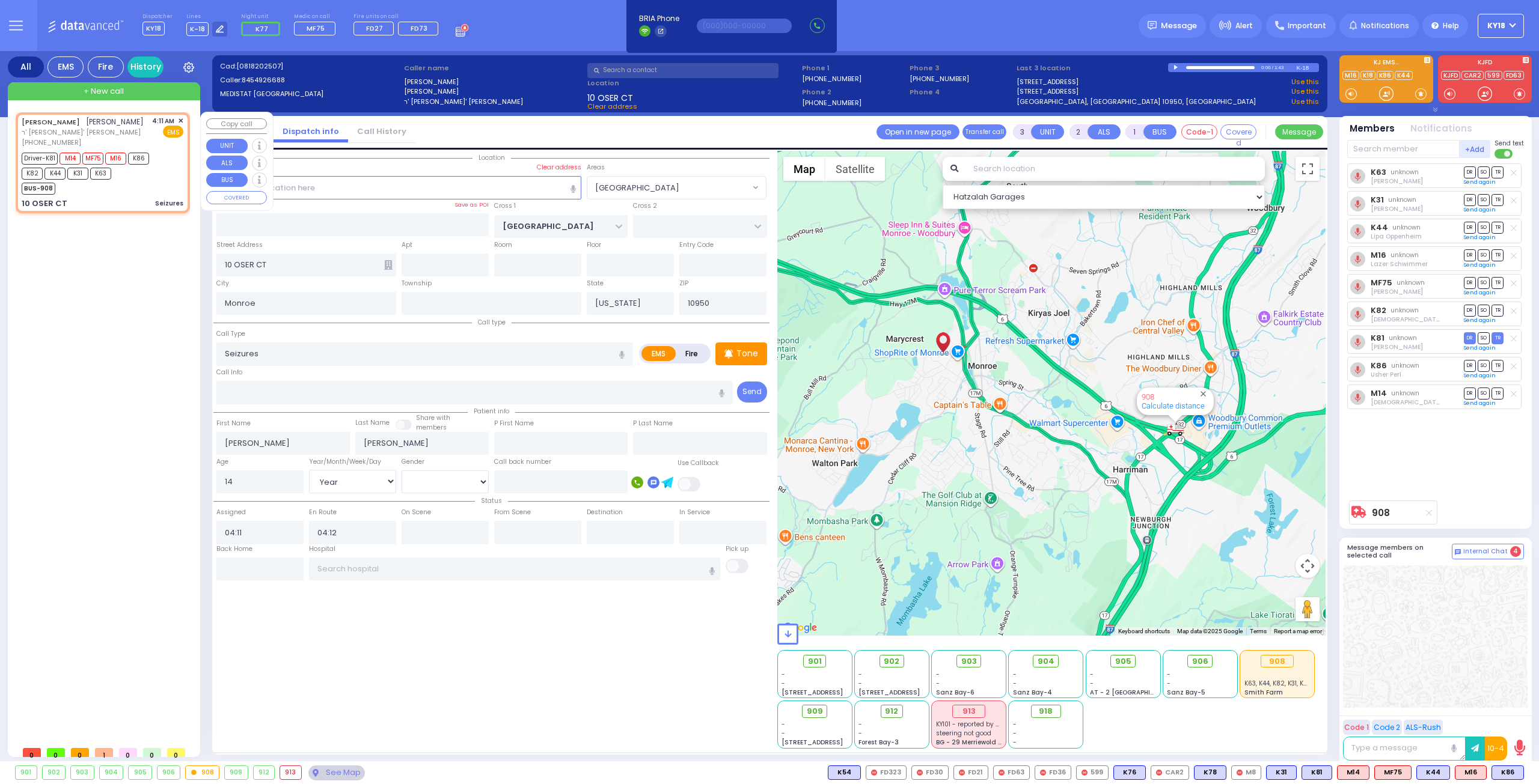
click at [148, 184] on div "BUS-908" at bounding box center [97, 187] width 150 height 15
select select "[PERSON_NAME][GEOGRAPHIC_DATA]"
select select "Hatzalah Garages"
select select
radio input "true"
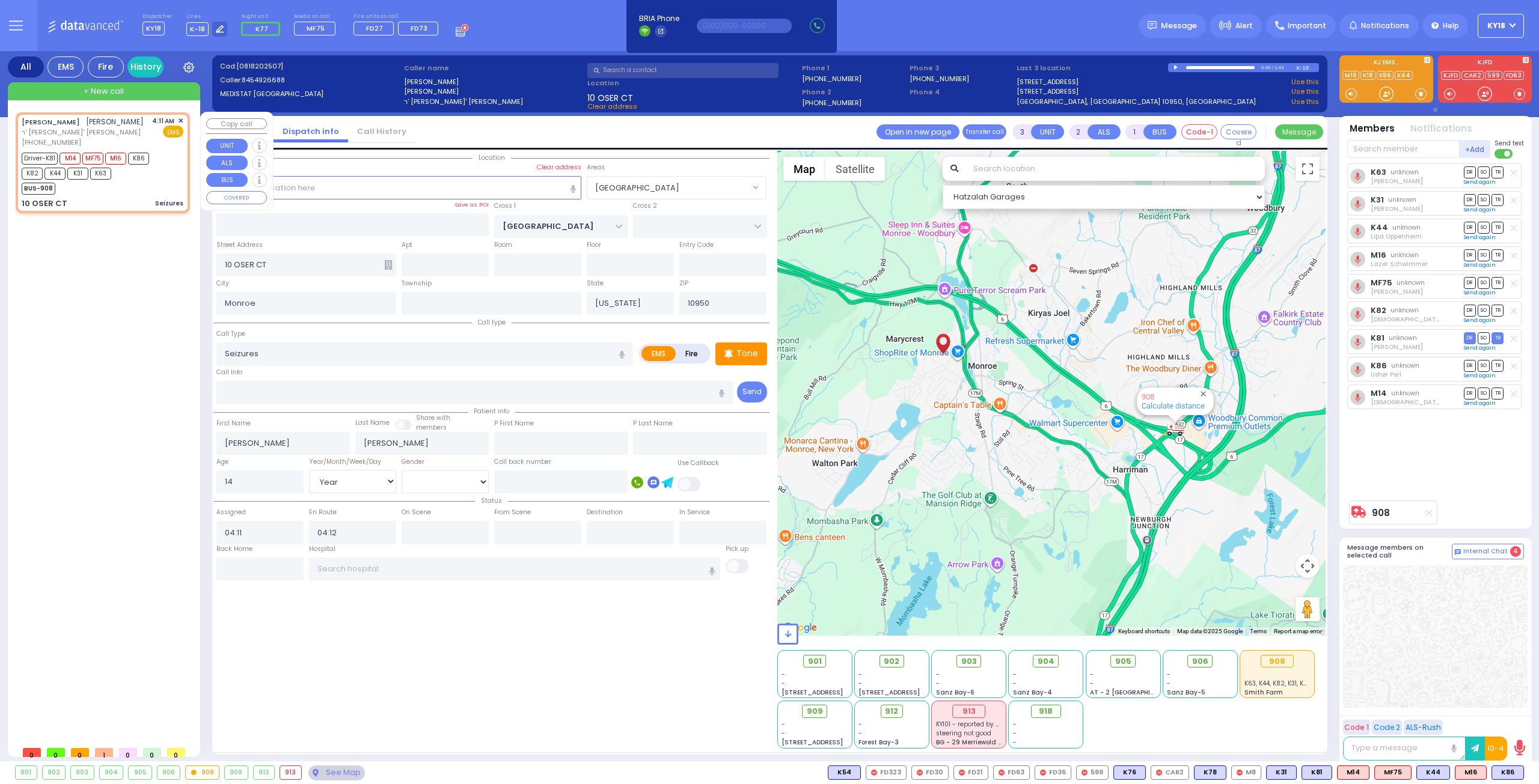
select select "Year"
select select "[DEMOGRAPHIC_DATA]"
select select "Hatzalah Garages"
select select "[PERSON_NAME][GEOGRAPHIC_DATA]"
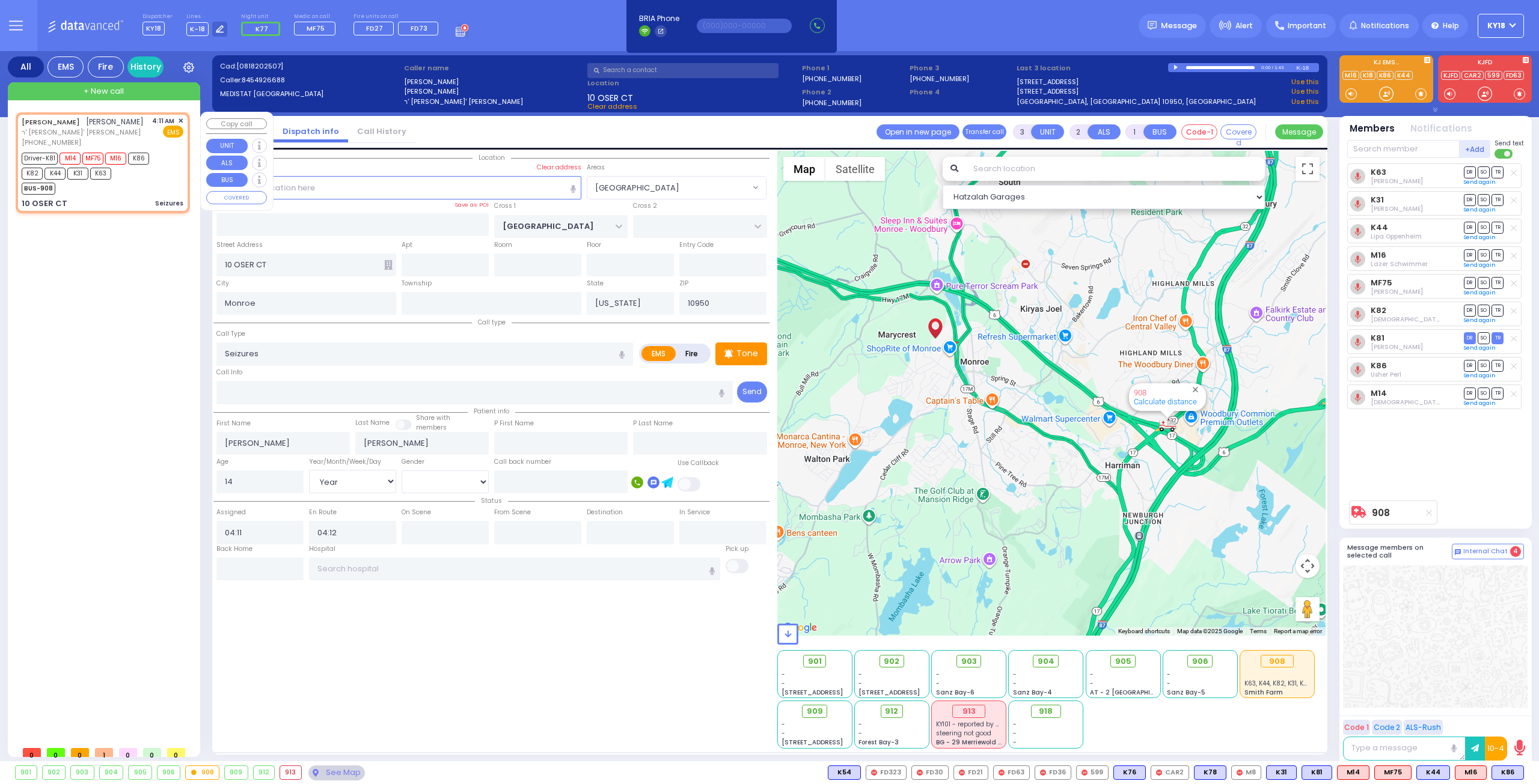
click at [124, 190] on div "BUS-908" at bounding box center [97, 187] width 150 height 15
select select
radio input "true"
select select "Year"
select select "[DEMOGRAPHIC_DATA]"
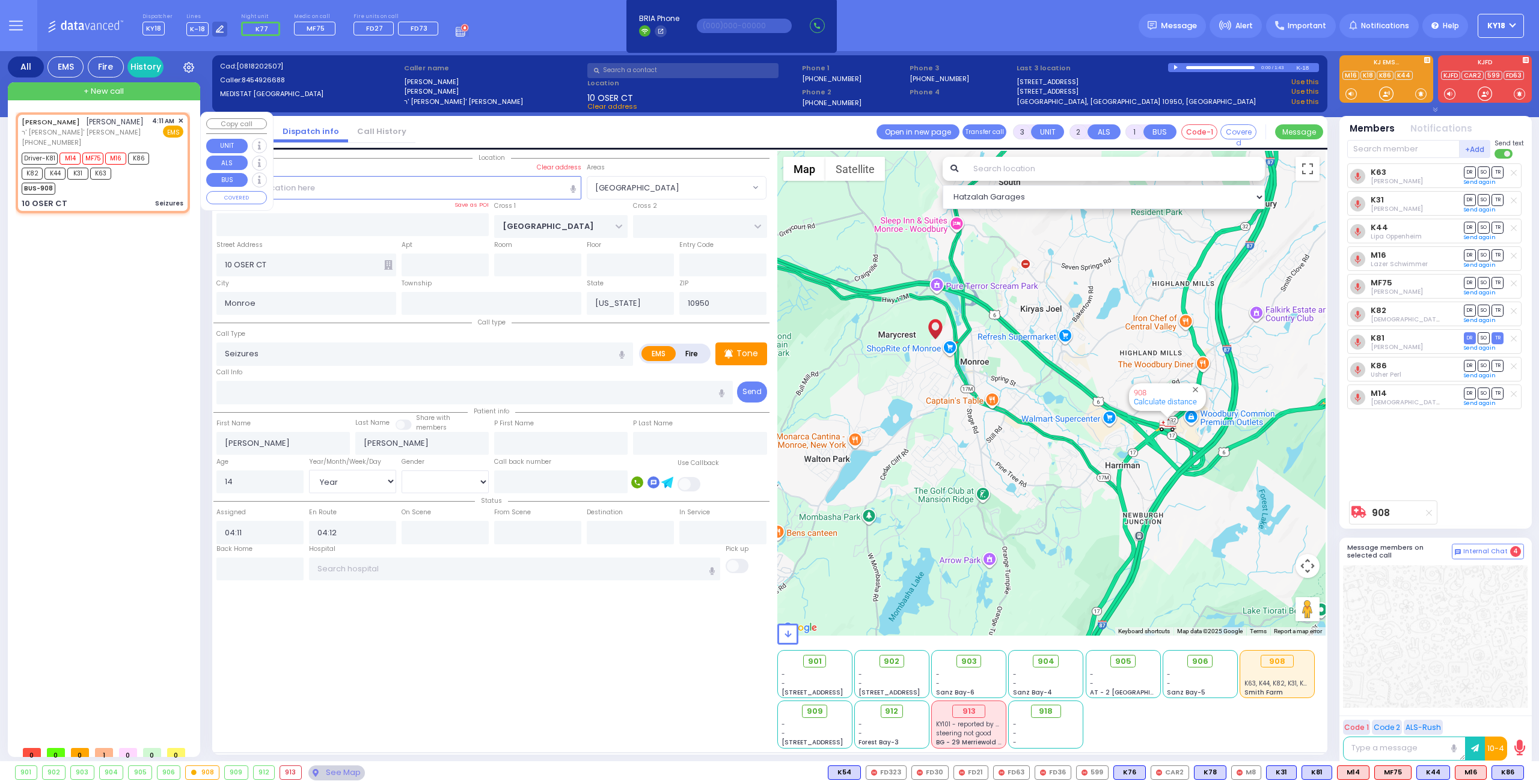
click at [124, 191] on div "BUS-908" at bounding box center [97, 187] width 150 height 15
select select "Hatzalah Garages"
radio input "true"
select select "Year"
select select "[DEMOGRAPHIC_DATA]"
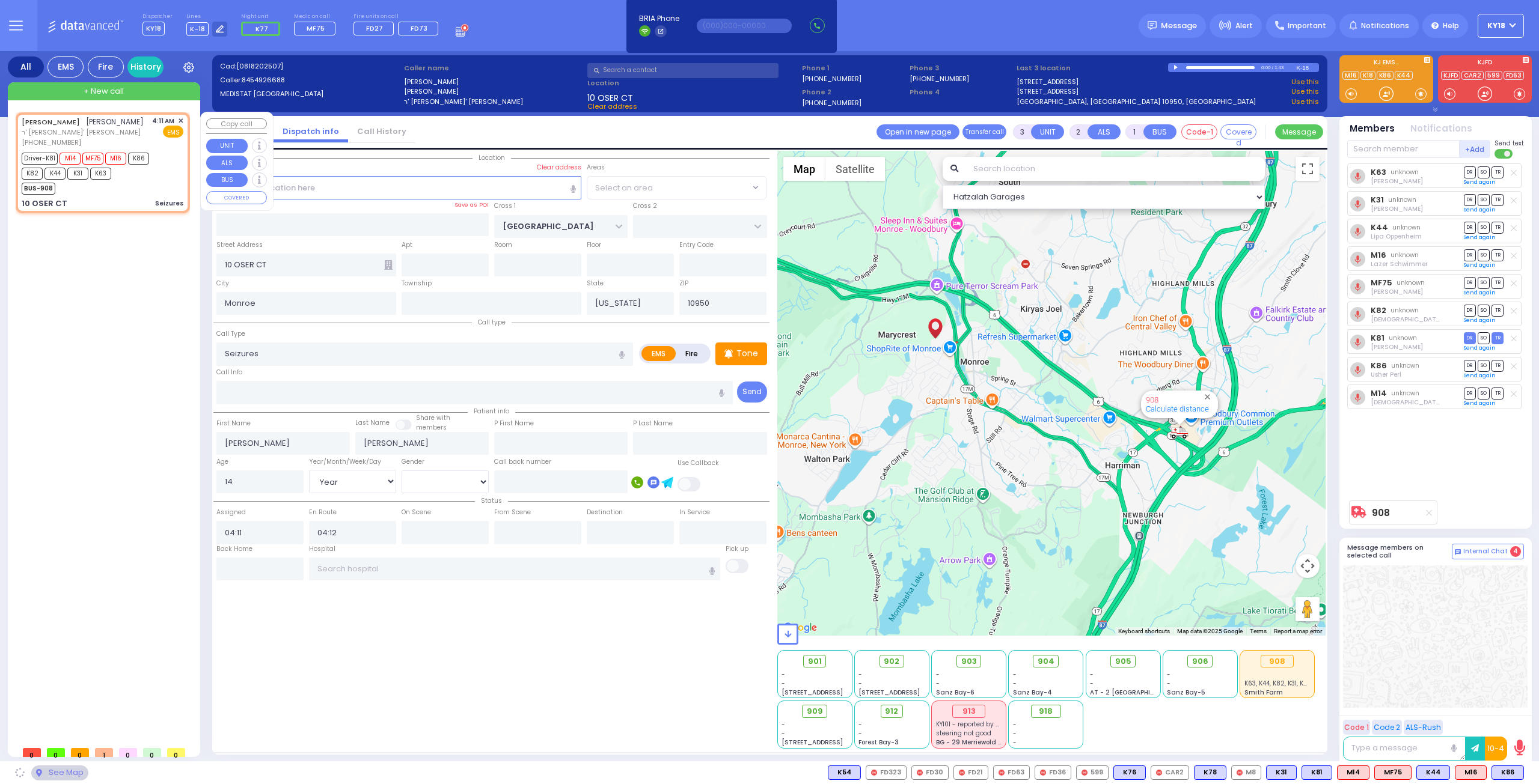
select select
select select "Hatzalah Garages"
select select "[PERSON_NAME][GEOGRAPHIC_DATA]"
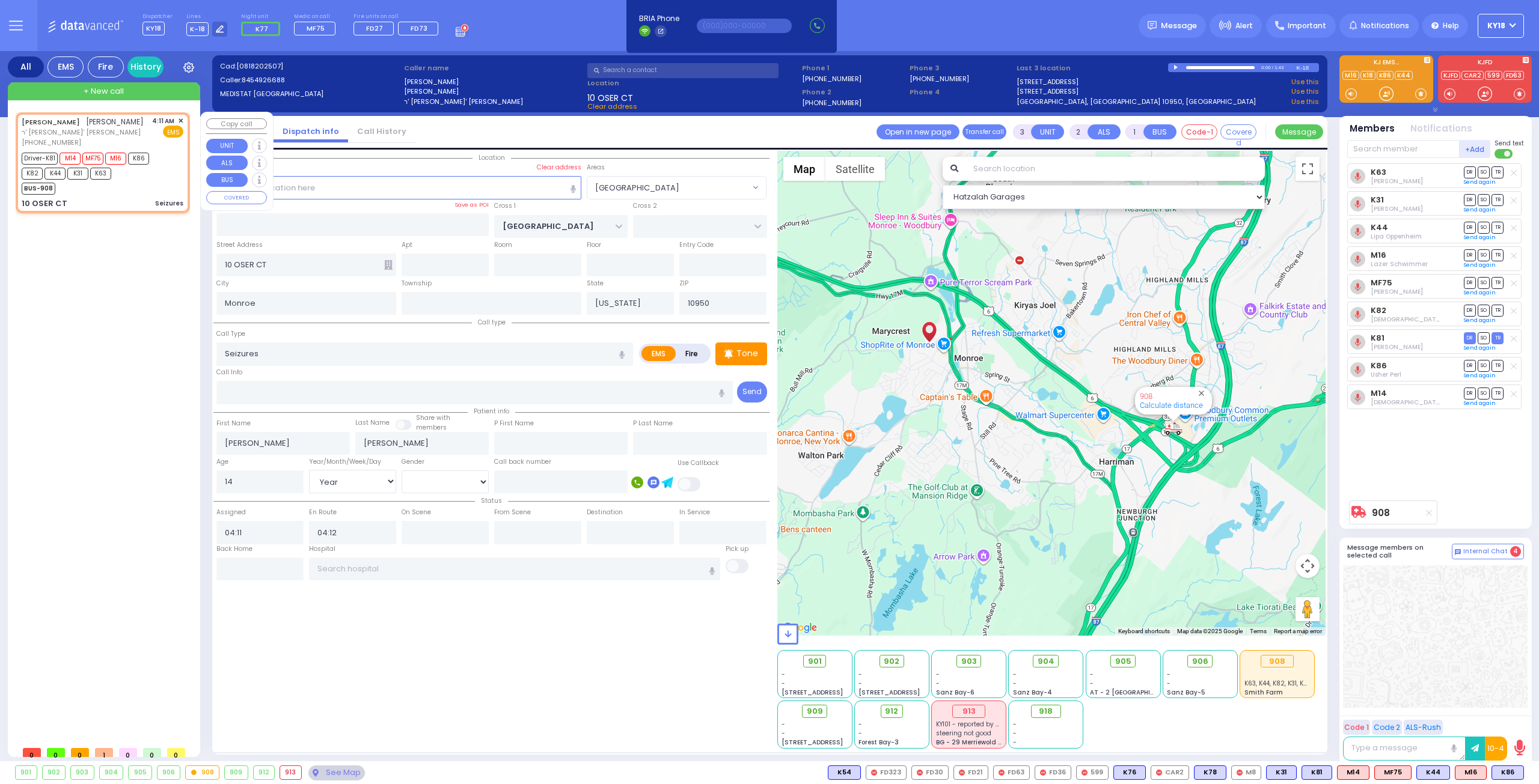
click at [138, 193] on div "BUS-908" at bounding box center [97, 187] width 150 height 15
select select
radio input "true"
select select "Year"
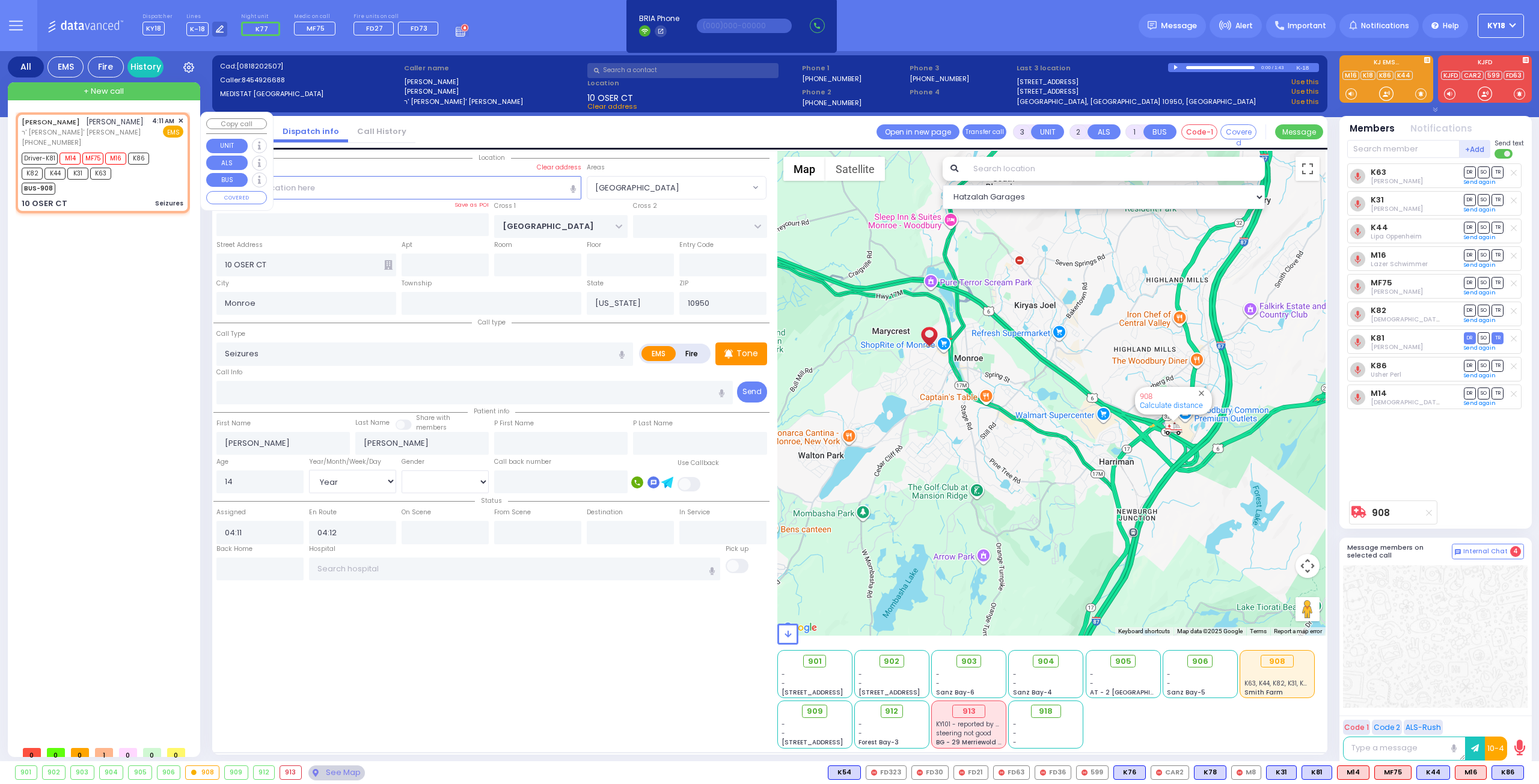
select select "[DEMOGRAPHIC_DATA]"
select select "Hatzalah Garages"
click at [142, 193] on div "BUS-908" at bounding box center [97, 187] width 150 height 15
select select
radio input "true"
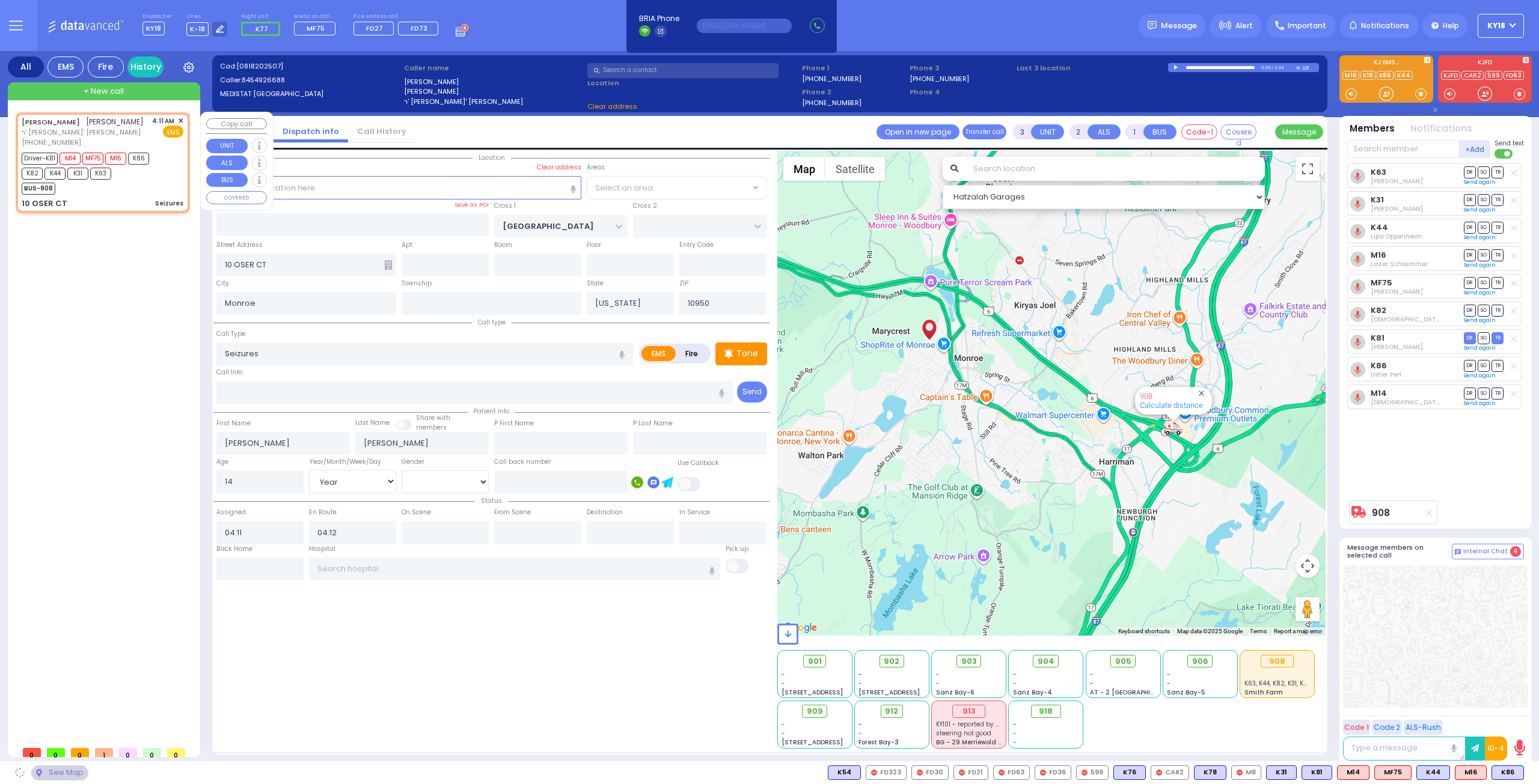
select select "Year"
select select "[DEMOGRAPHIC_DATA]"
select select "Hatzalah Garages"
select select "[PERSON_NAME][GEOGRAPHIC_DATA]"
select select
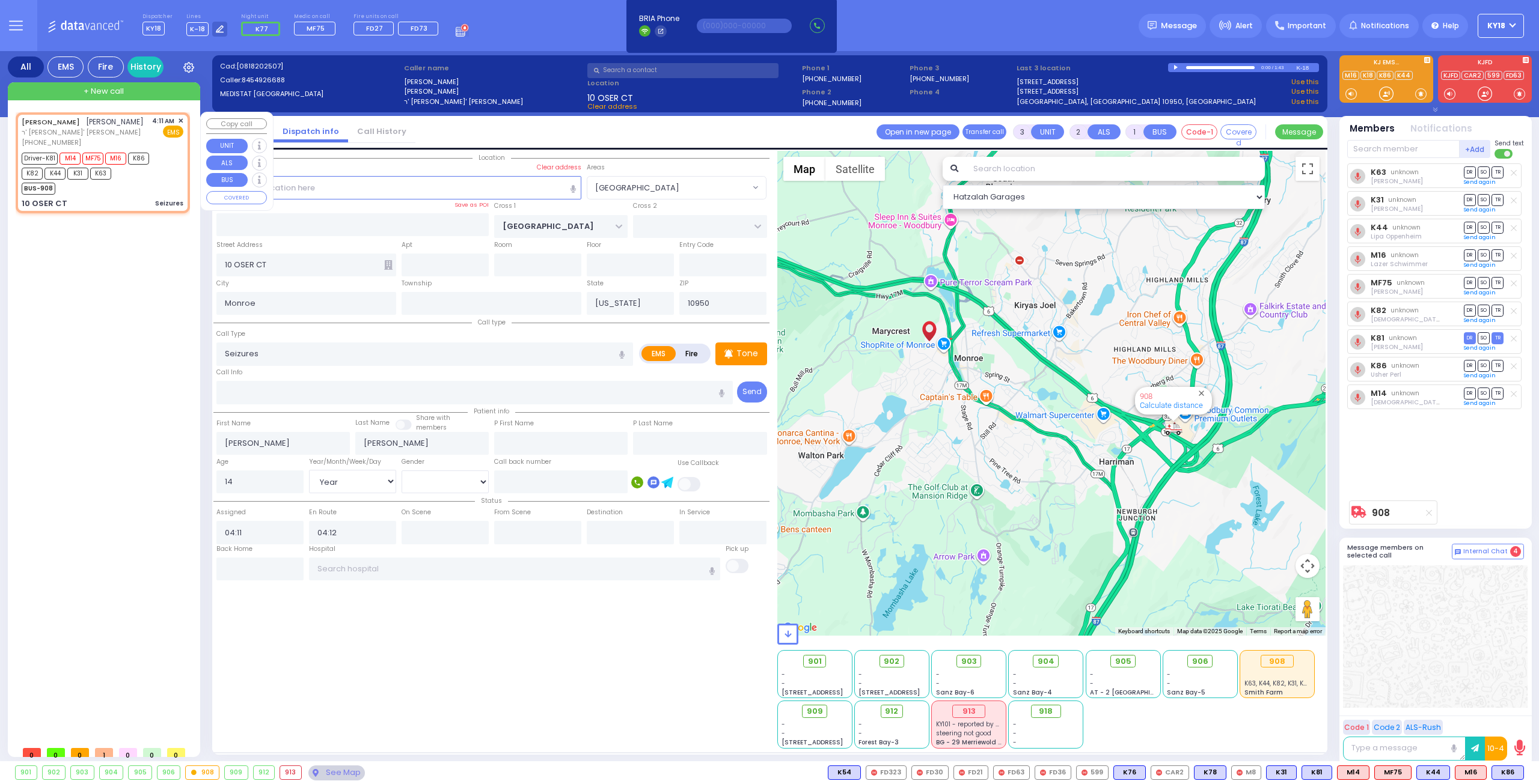
radio input "true"
select select "Year"
select select "[DEMOGRAPHIC_DATA]"
select select "Hatzalah Garages"
select select "[PERSON_NAME][GEOGRAPHIC_DATA]"
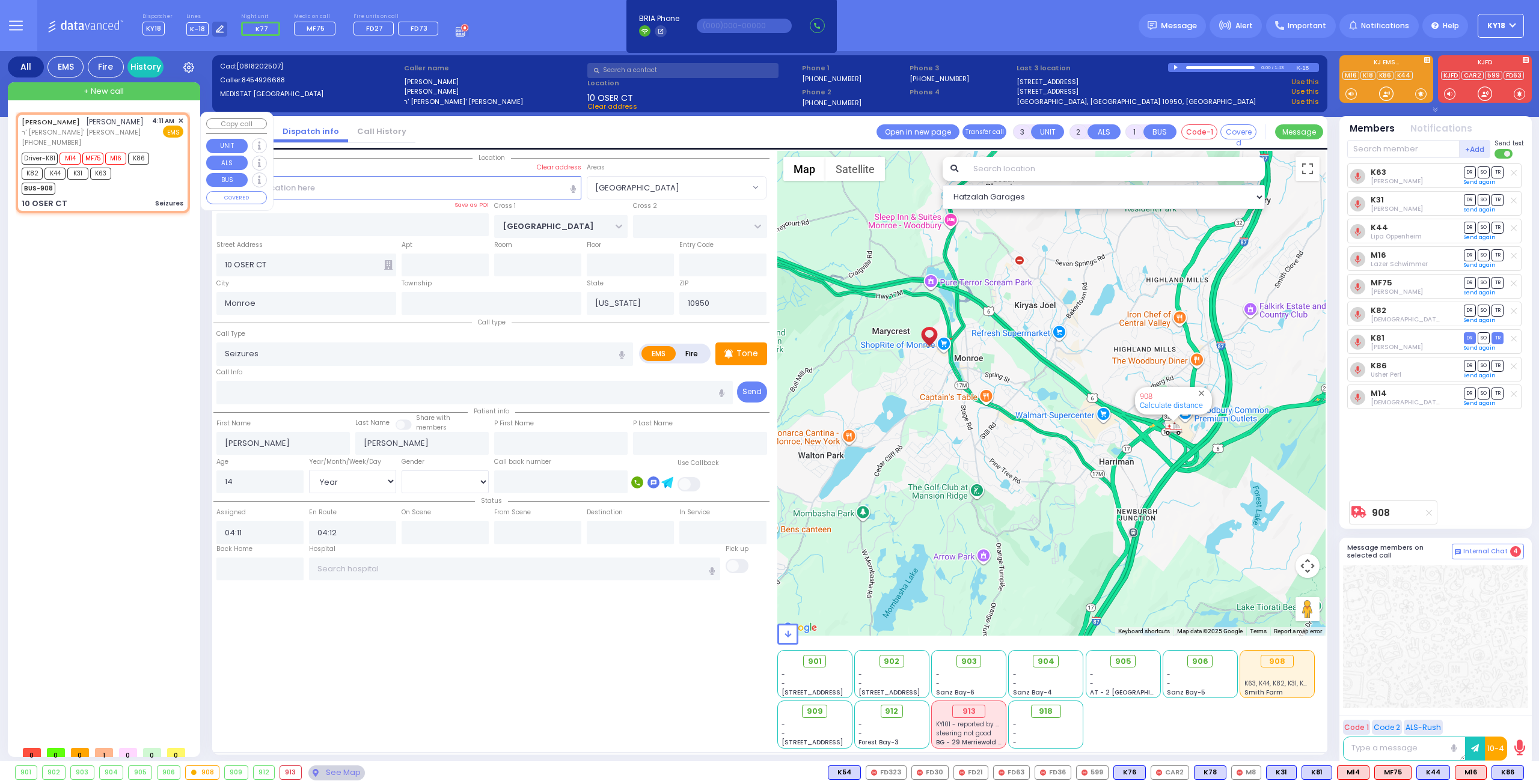
click at [148, 191] on div "BUS-908" at bounding box center [97, 187] width 150 height 15
select select
radio input "true"
select select "Year"
select select "[DEMOGRAPHIC_DATA]"
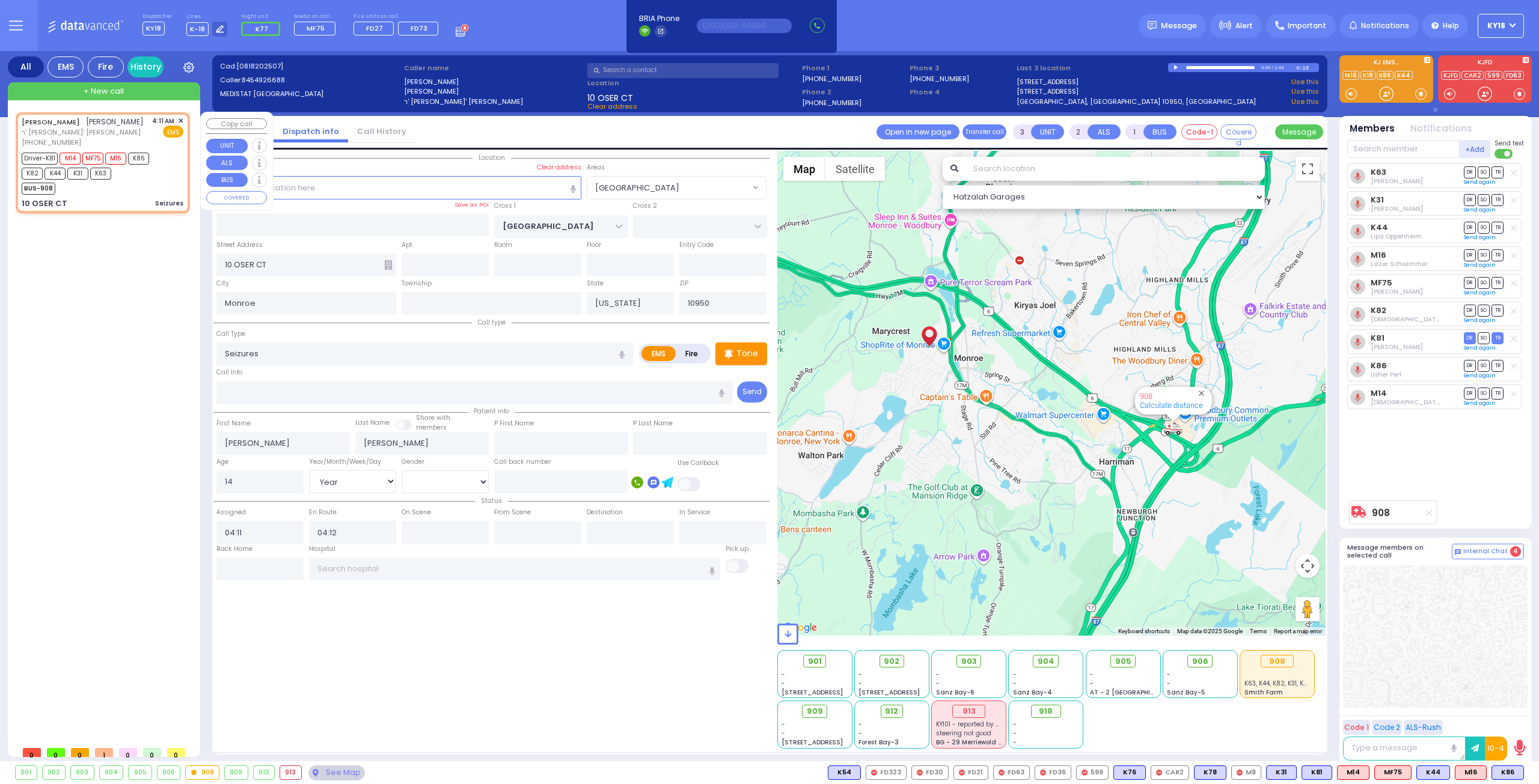
select select "Hatzalah Garages"
select select "[PERSON_NAME][GEOGRAPHIC_DATA]"
click at [154, 189] on div "BUS-908" at bounding box center [97, 187] width 150 height 15
select select
radio input "true"
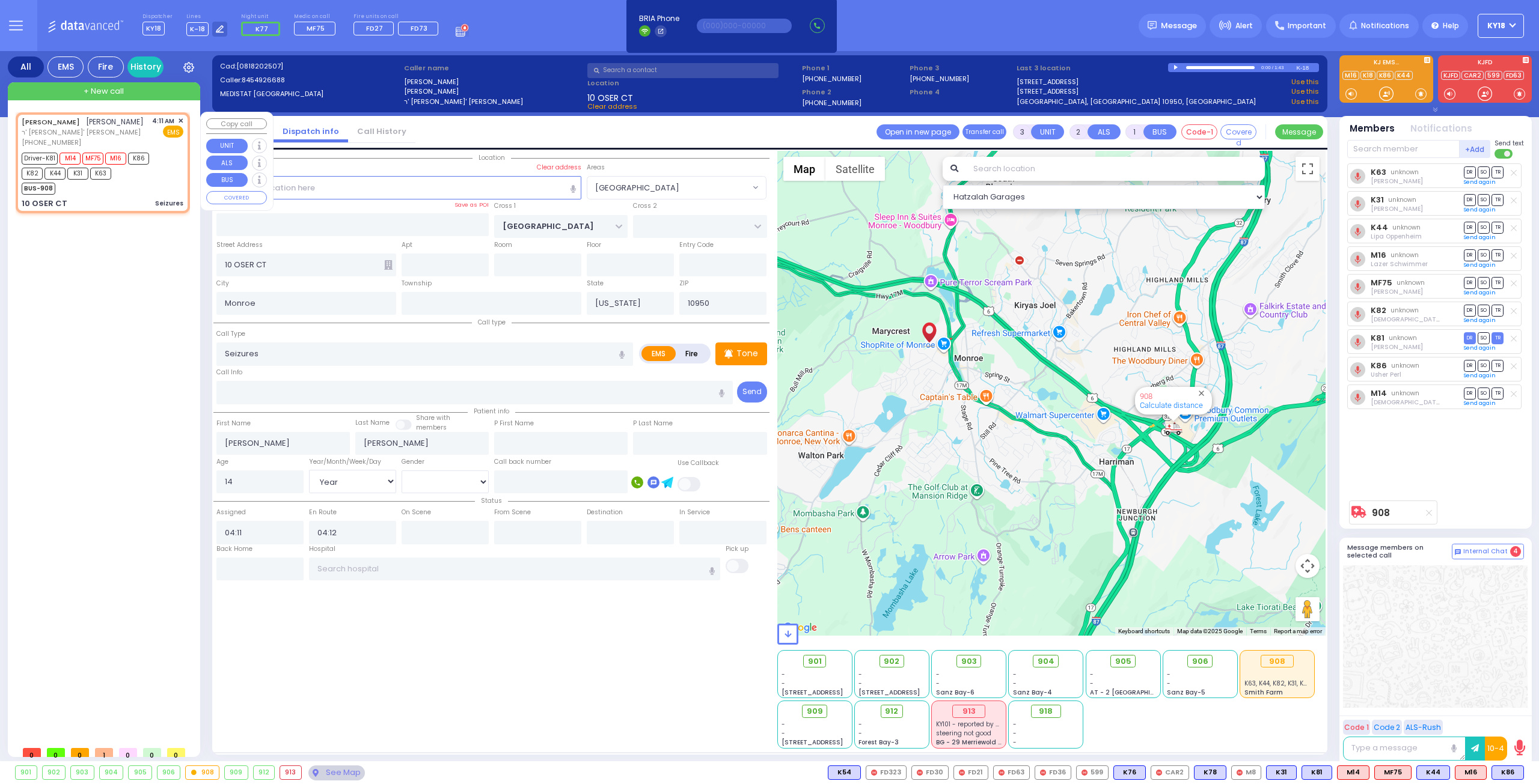
select select "Year"
select select "[DEMOGRAPHIC_DATA]"
click at [154, 189] on div "BUS-908" at bounding box center [97, 187] width 150 height 15
select select "[PERSON_NAME][GEOGRAPHIC_DATA]"
select select "Hatzalah Garages"
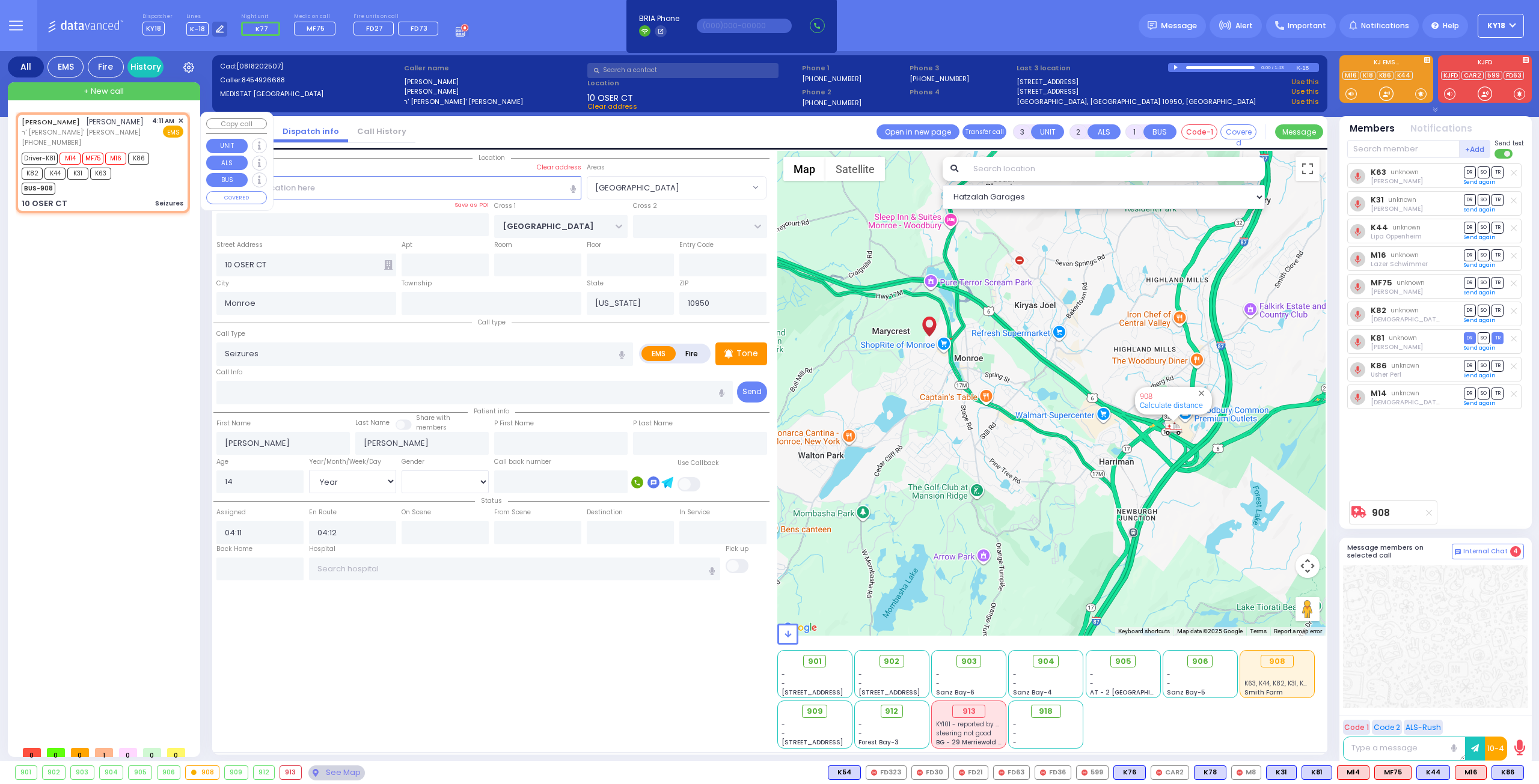
select select
radio input "true"
select select "Year"
select select "[DEMOGRAPHIC_DATA]"
select select "Hatzalah Garages"
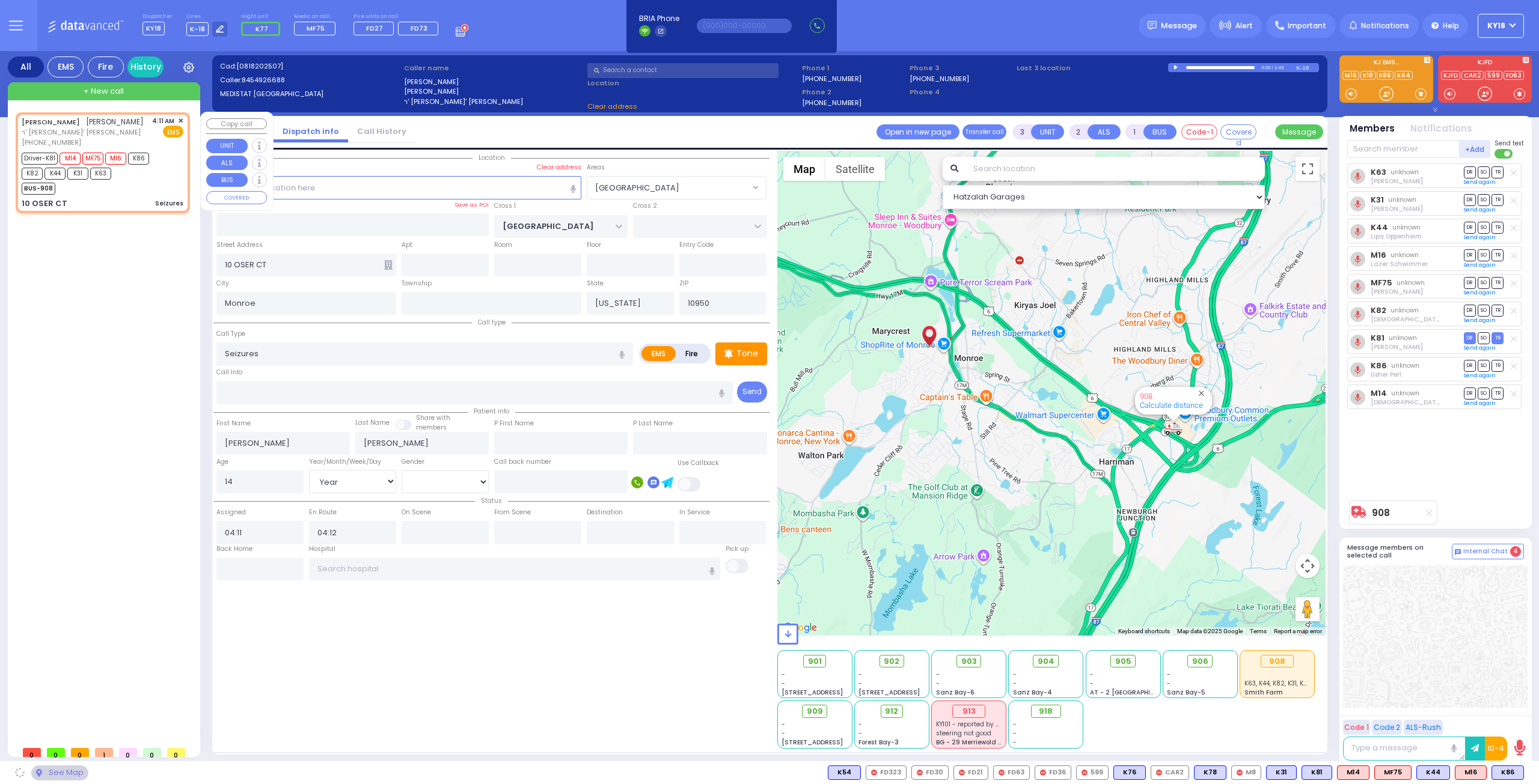
select select "[PERSON_NAME][GEOGRAPHIC_DATA]"
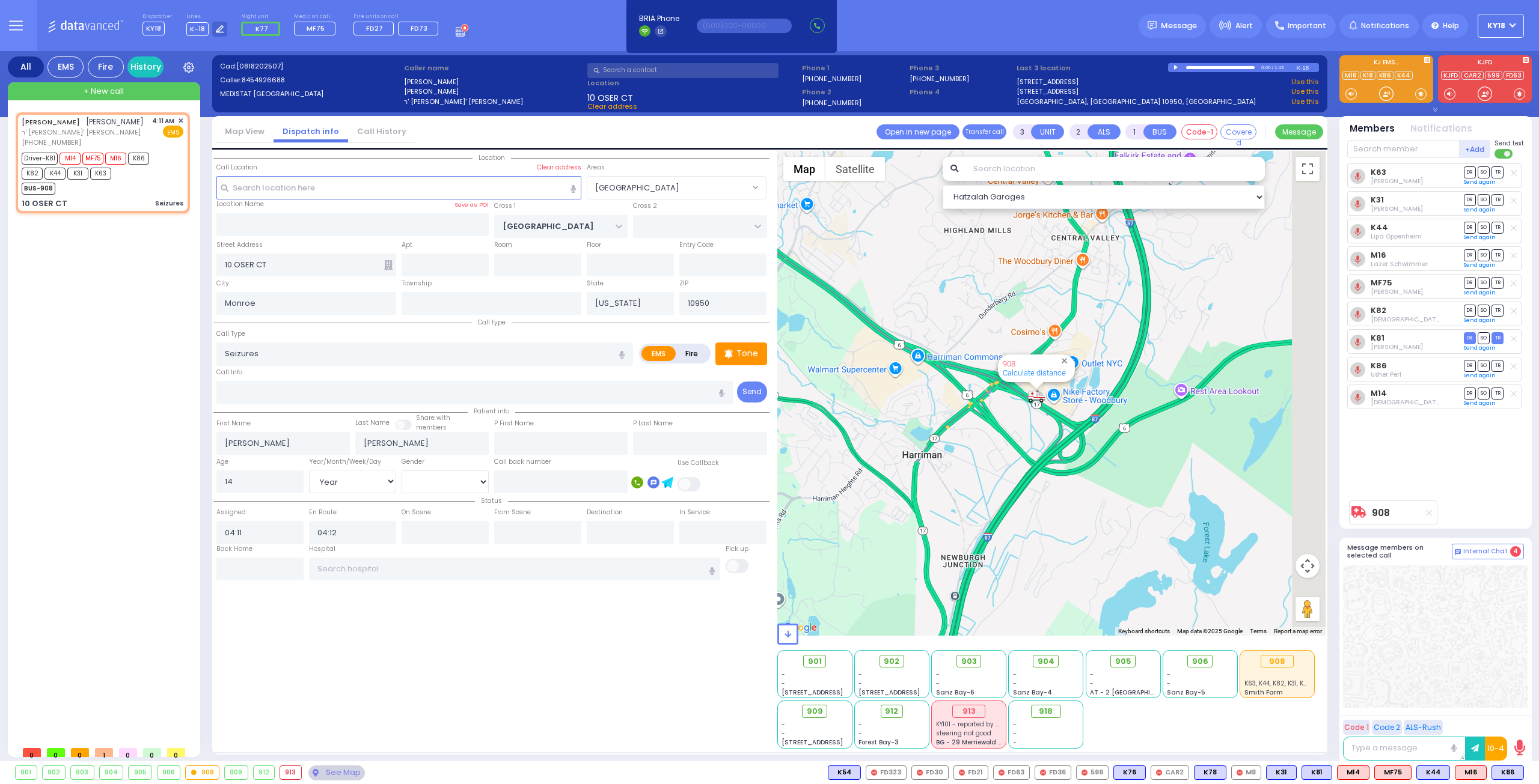
drag, startPoint x: 1146, startPoint y: 435, endPoint x: 935, endPoint y: 422, distance: 211.4
click at [914, 415] on div "908 Calculate distance" at bounding box center [1051, 393] width 549 height 485
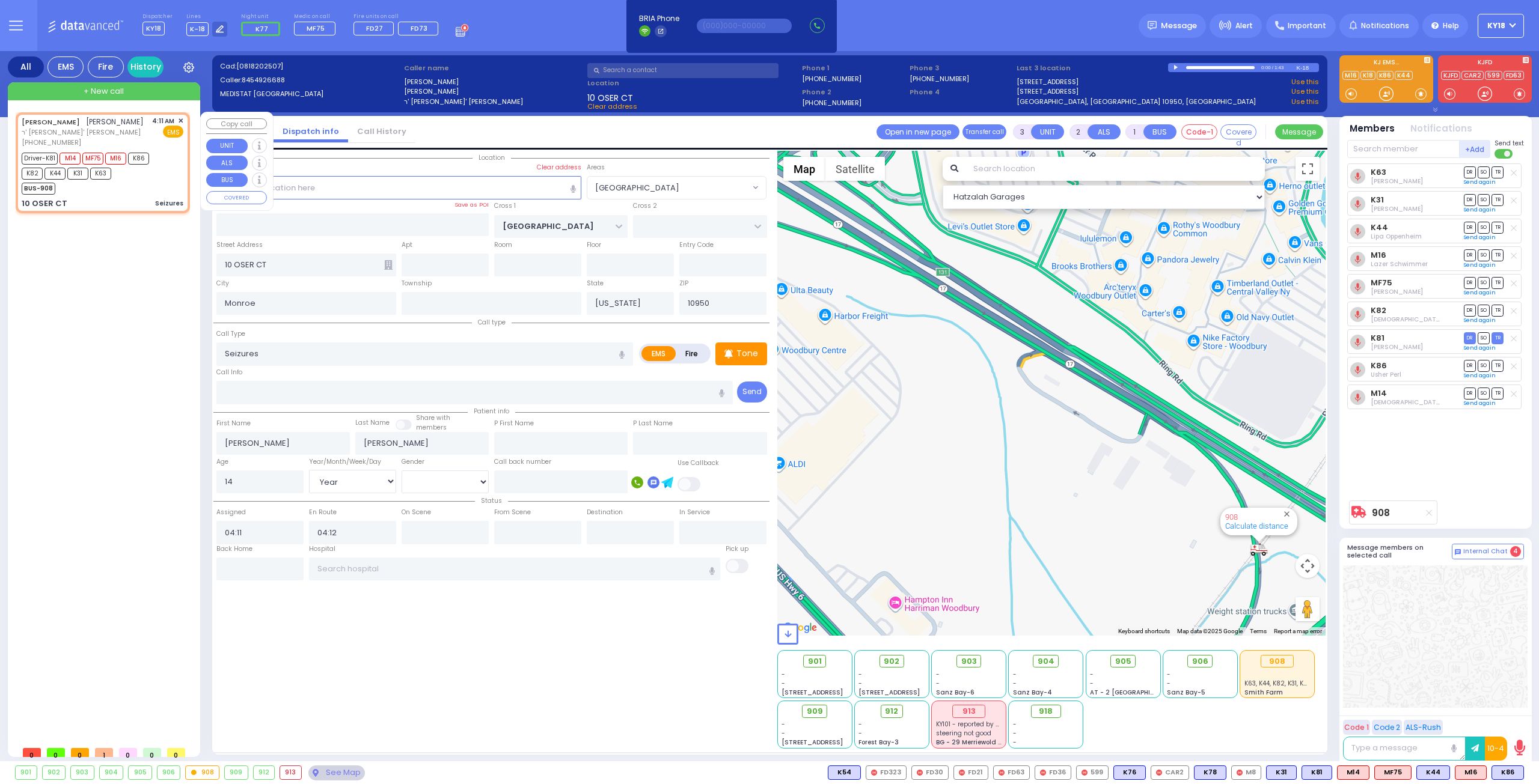
click at [153, 180] on div "BUS-908" at bounding box center [97, 187] width 150 height 15
select select
radio input "true"
select select "Year"
select select "[DEMOGRAPHIC_DATA]"
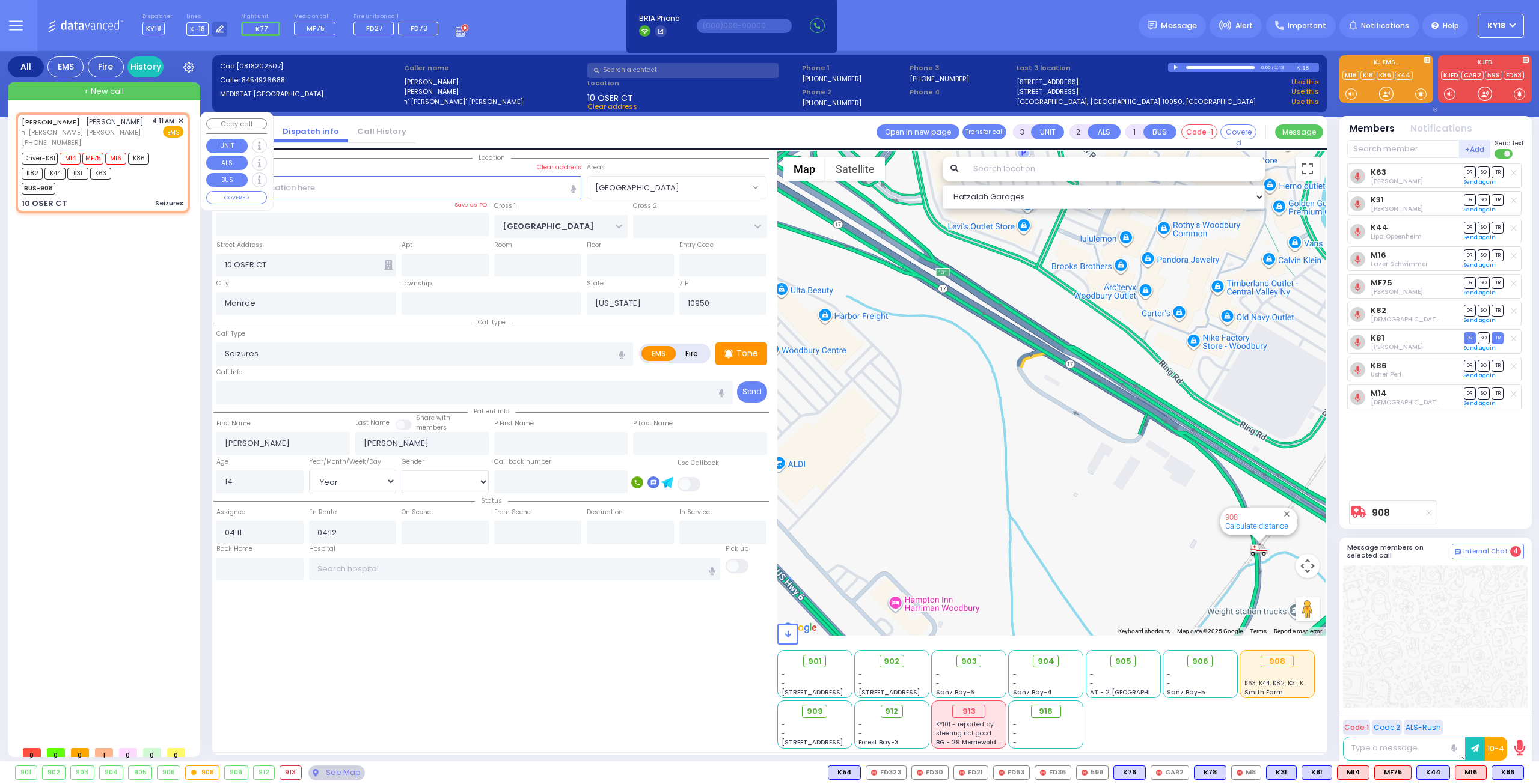
select select "Hatzalah Garages"
select select "[PERSON_NAME][GEOGRAPHIC_DATA]"
click at [153, 180] on div "BUS-908" at bounding box center [97, 187] width 150 height 15
select select
radio input "true"
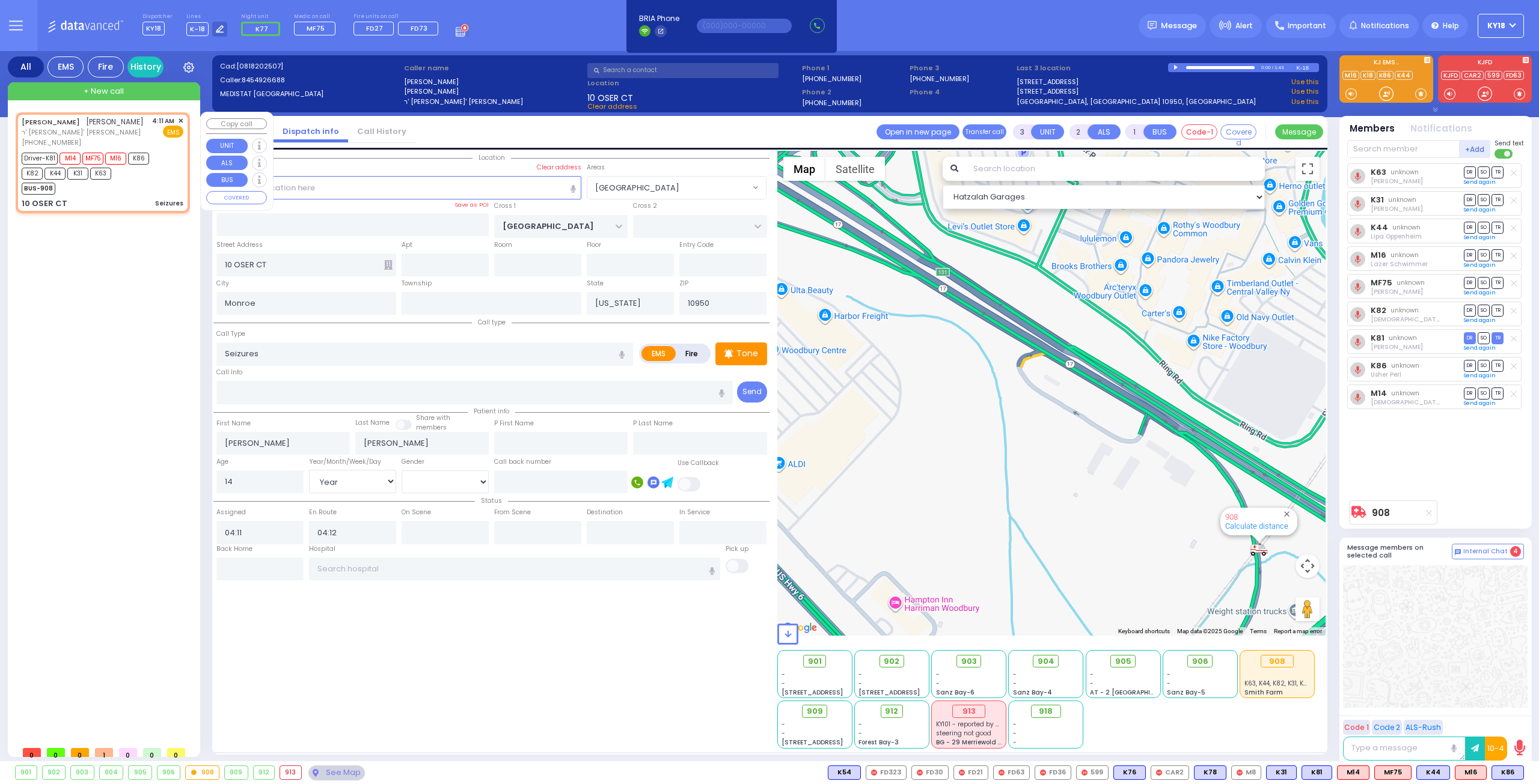
select select "Year"
select select "[DEMOGRAPHIC_DATA]"
click at [153, 180] on div "BUS-908" at bounding box center [97, 187] width 150 height 15
select select "Hatzalah Garages"
radio input "true"
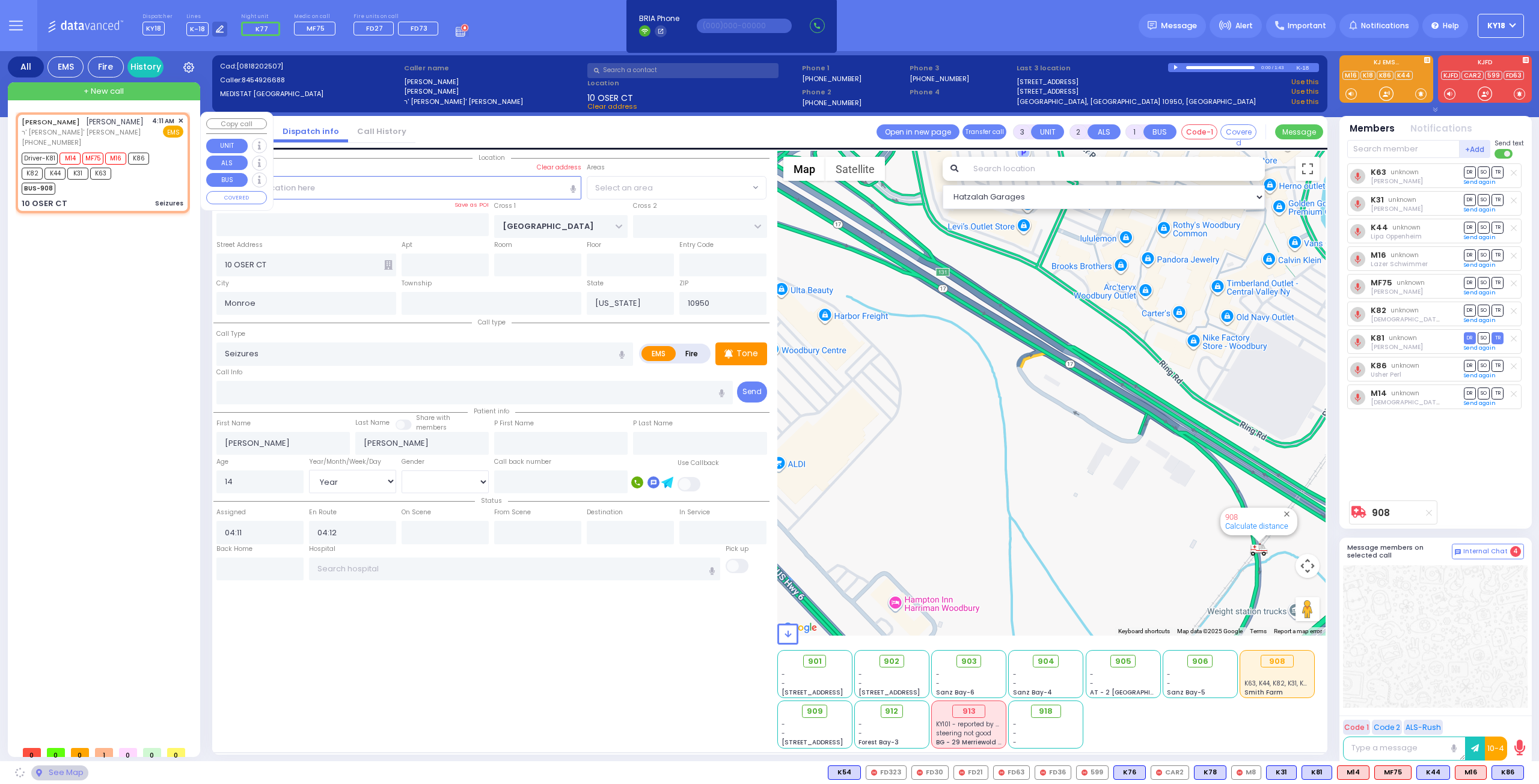
select select "Year"
select select "[DEMOGRAPHIC_DATA]"
select select
select select "Hatzalah Garages"
click at [153, 180] on div "BUS-908" at bounding box center [97, 187] width 150 height 15
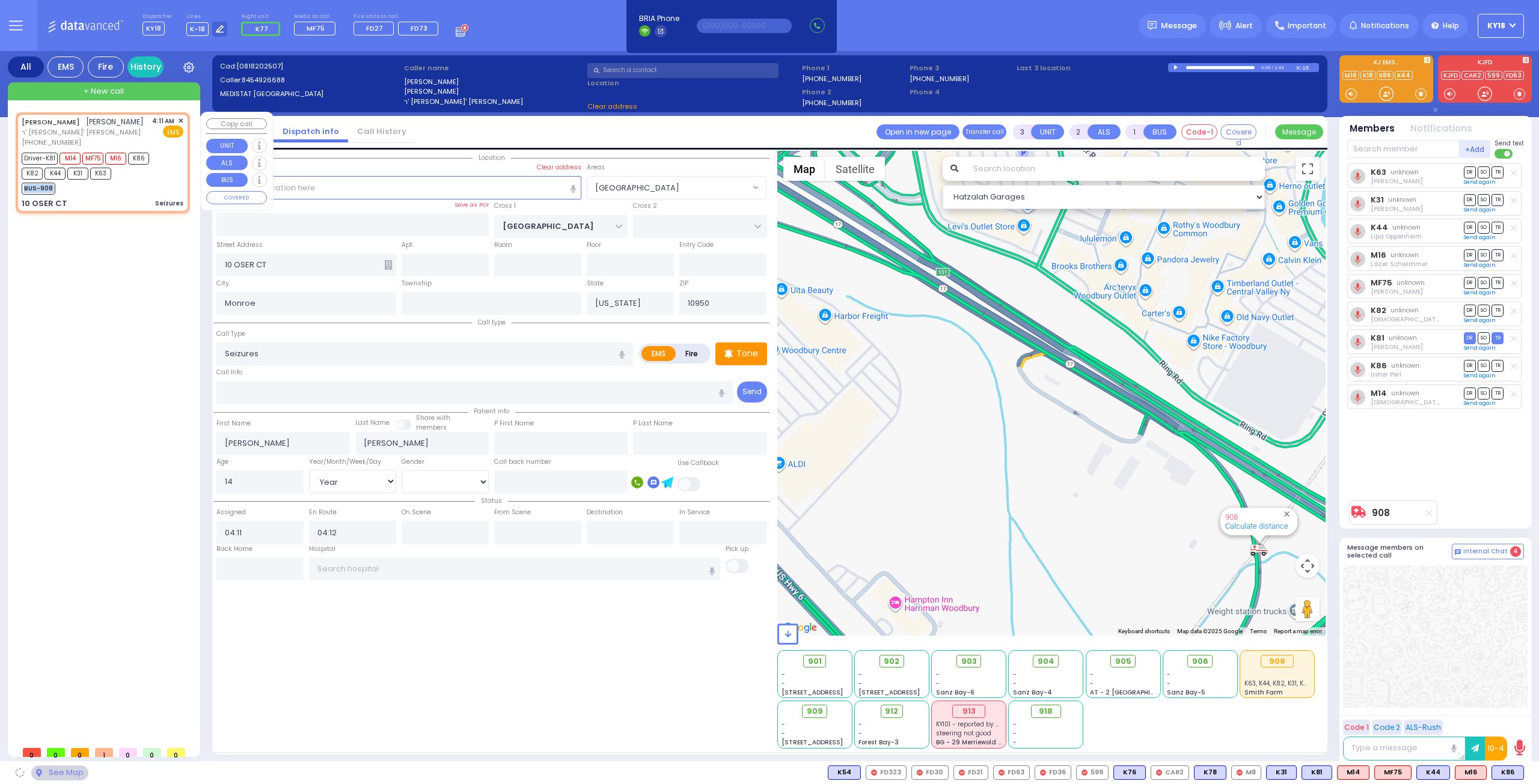
select select "[PERSON_NAME][GEOGRAPHIC_DATA]"
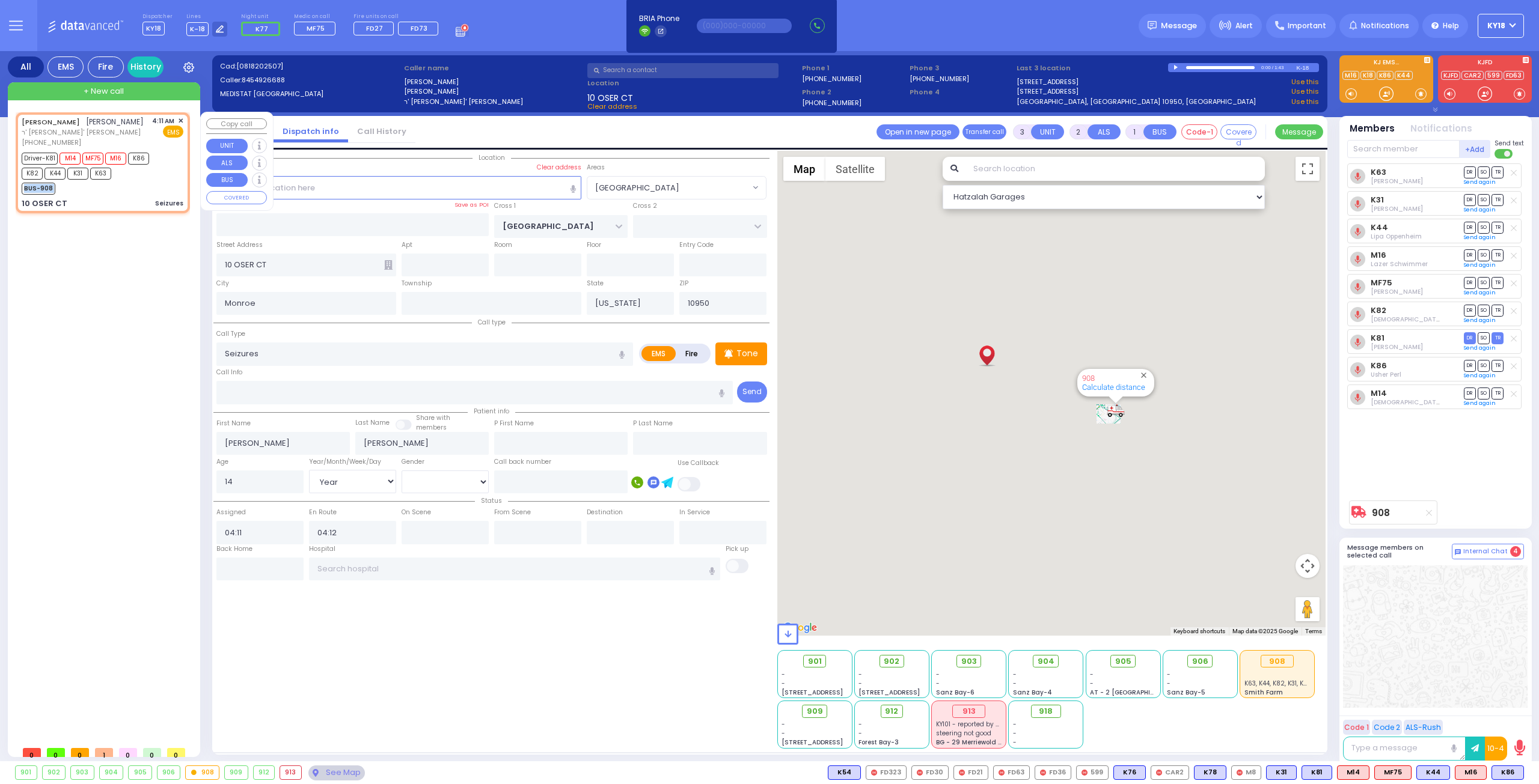
select select
radio input "true"
select select "Year"
select select "[DEMOGRAPHIC_DATA]"
select select "Hatzalah Garages"
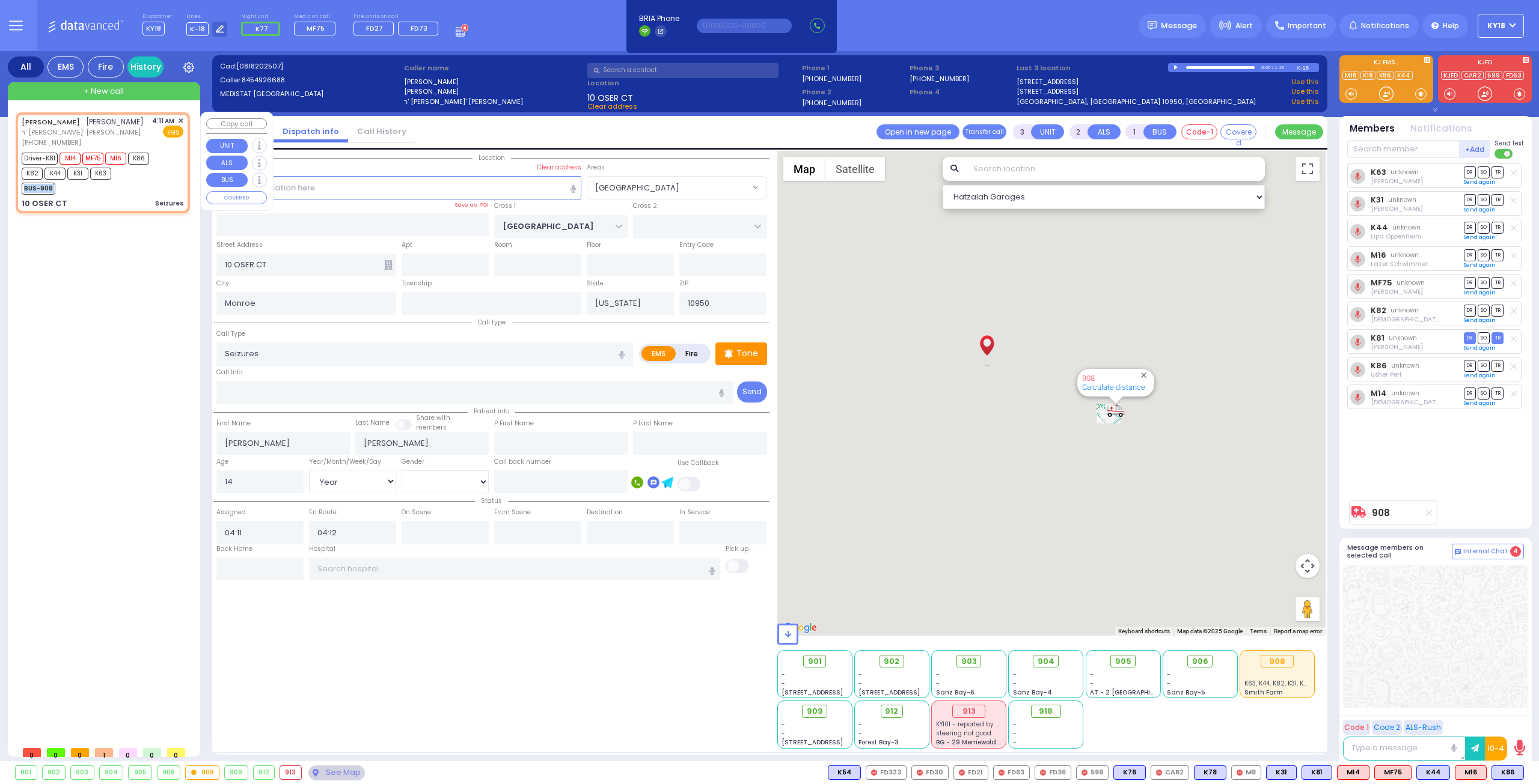
select select "[PERSON_NAME][GEOGRAPHIC_DATA]"
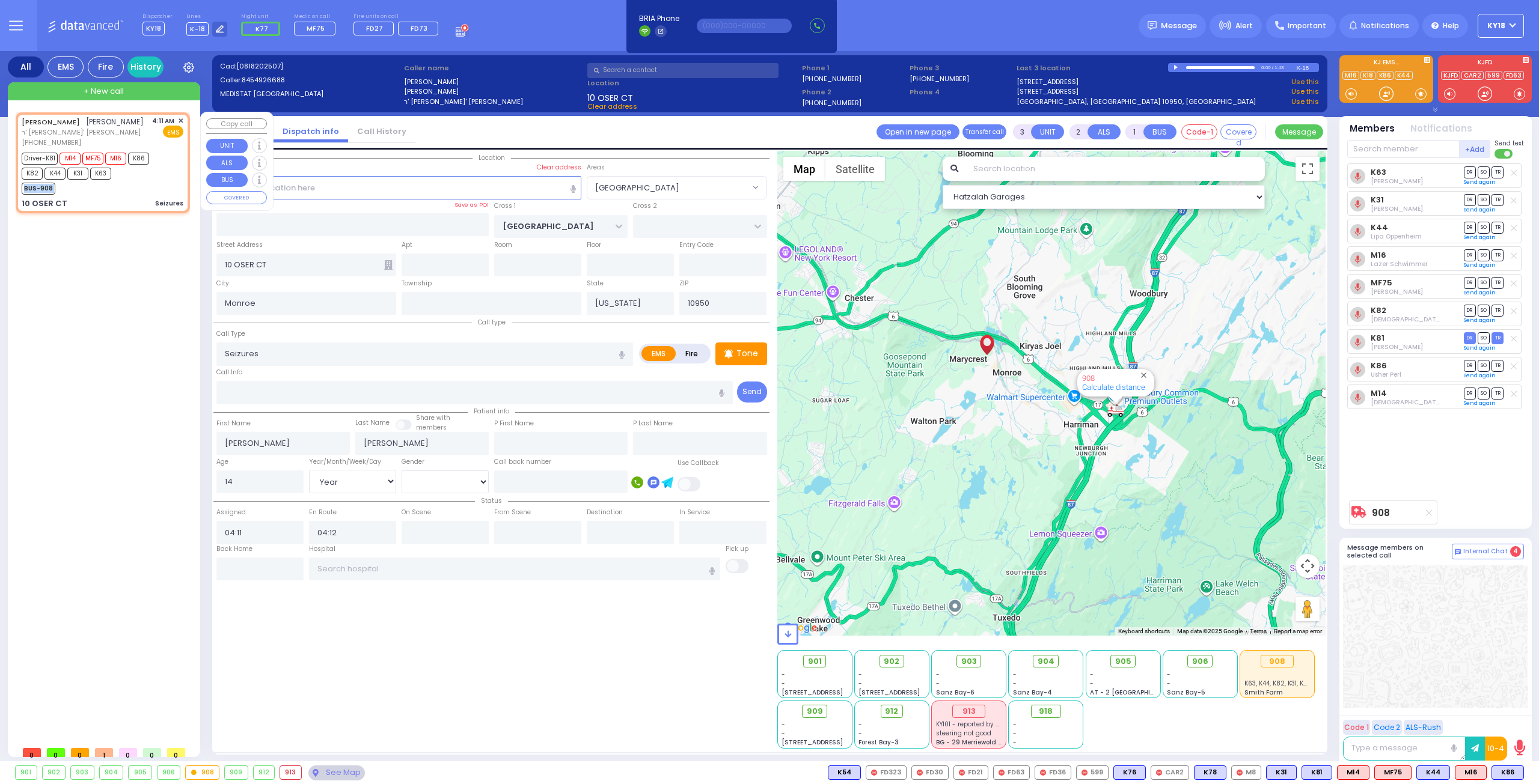
click at [161, 180] on div "BUS-908" at bounding box center [97, 187] width 150 height 15
select select
radio input "true"
select select "Year"
select select "[DEMOGRAPHIC_DATA]"
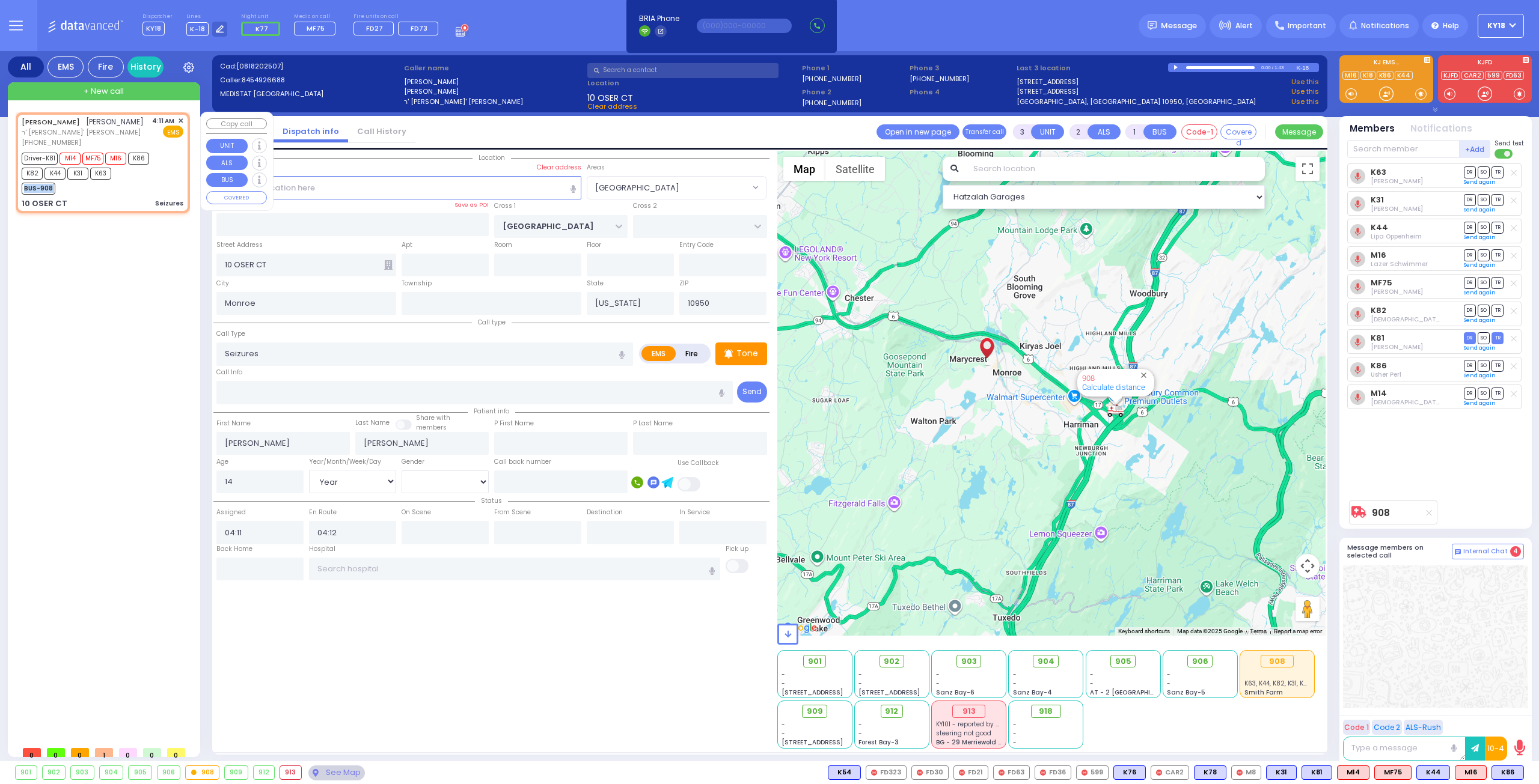
select select "Hatzalah Garages"
click at [161, 180] on div "BUS-908" at bounding box center [97, 187] width 150 height 15
select select "[PERSON_NAME][GEOGRAPHIC_DATA]"
select select
radio input "true"
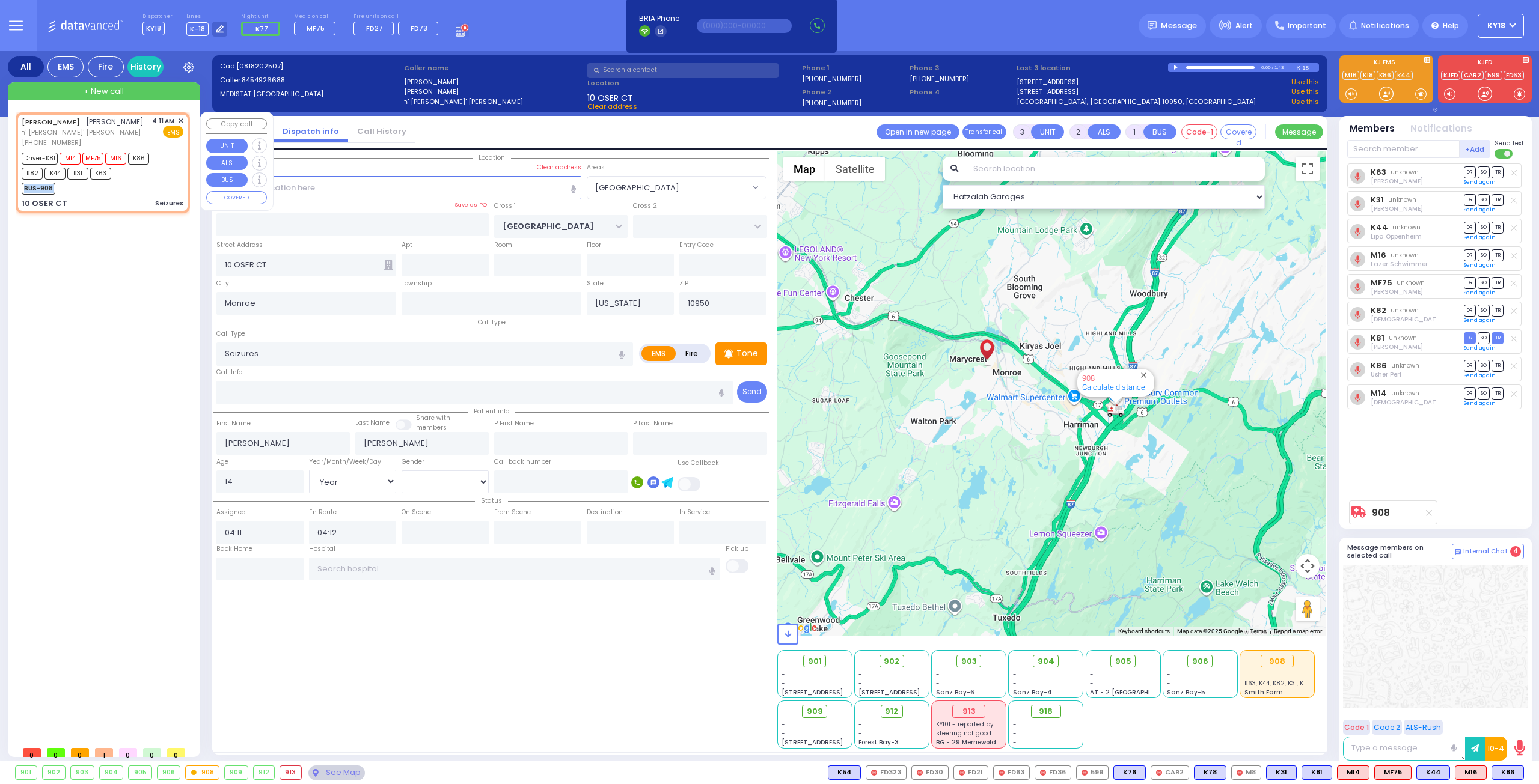
select select "Year"
select select "[DEMOGRAPHIC_DATA]"
select select "[PERSON_NAME][GEOGRAPHIC_DATA]"
select select "Hatzalah Garages"
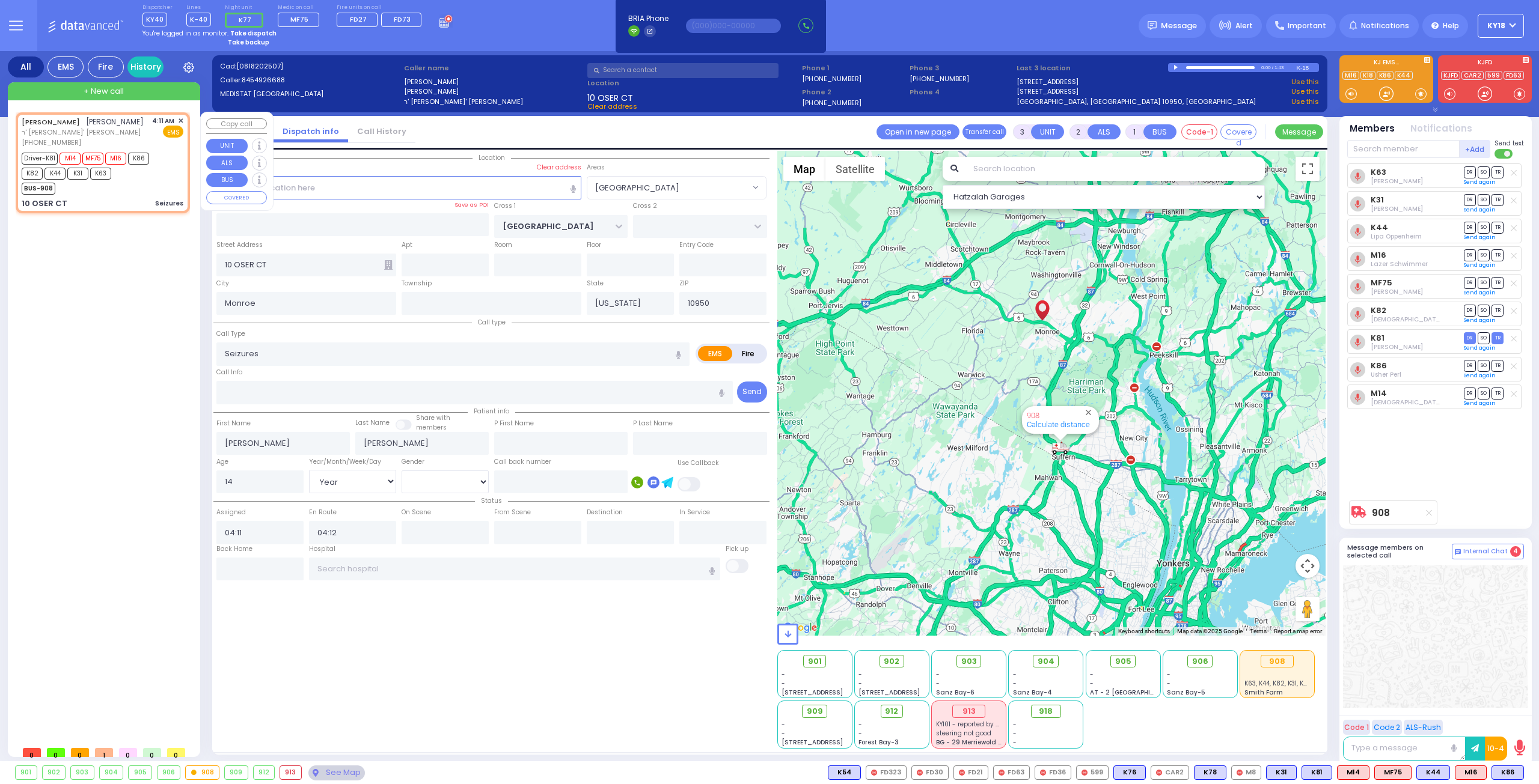
click at [141, 170] on div "Driver-K81 M14 MF75 M16 K86 K82 K44 K31 K63" at bounding box center [97, 164] width 150 height 30
select select
radio input "true"
select select "Year"
select select "[DEMOGRAPHIC_DATA]"
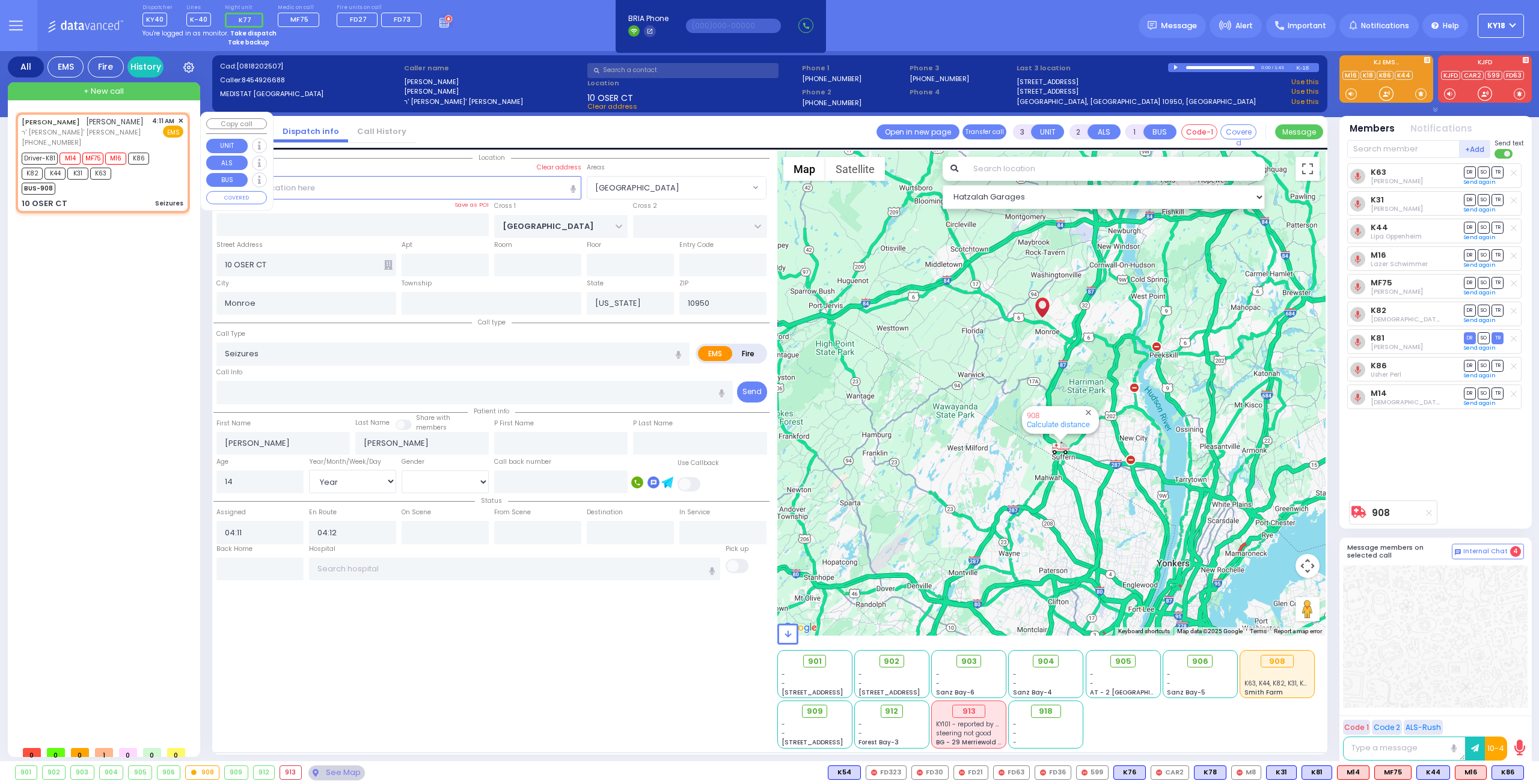
select select "Hatzalah Garages"
select select "[PERSON_NAME][GEOGRAPHIC_DATA]"
drag, startPoint x: 141, startPoint y: 170, endPoint x: 145, endPoint y: 164, distance: 7.2
click at [144, 168] on div "Driver-K81 M14 MF75 M16 K86 K82 K44 K31 K63" at bounding box center [97, 164] width 150 height 30
select select
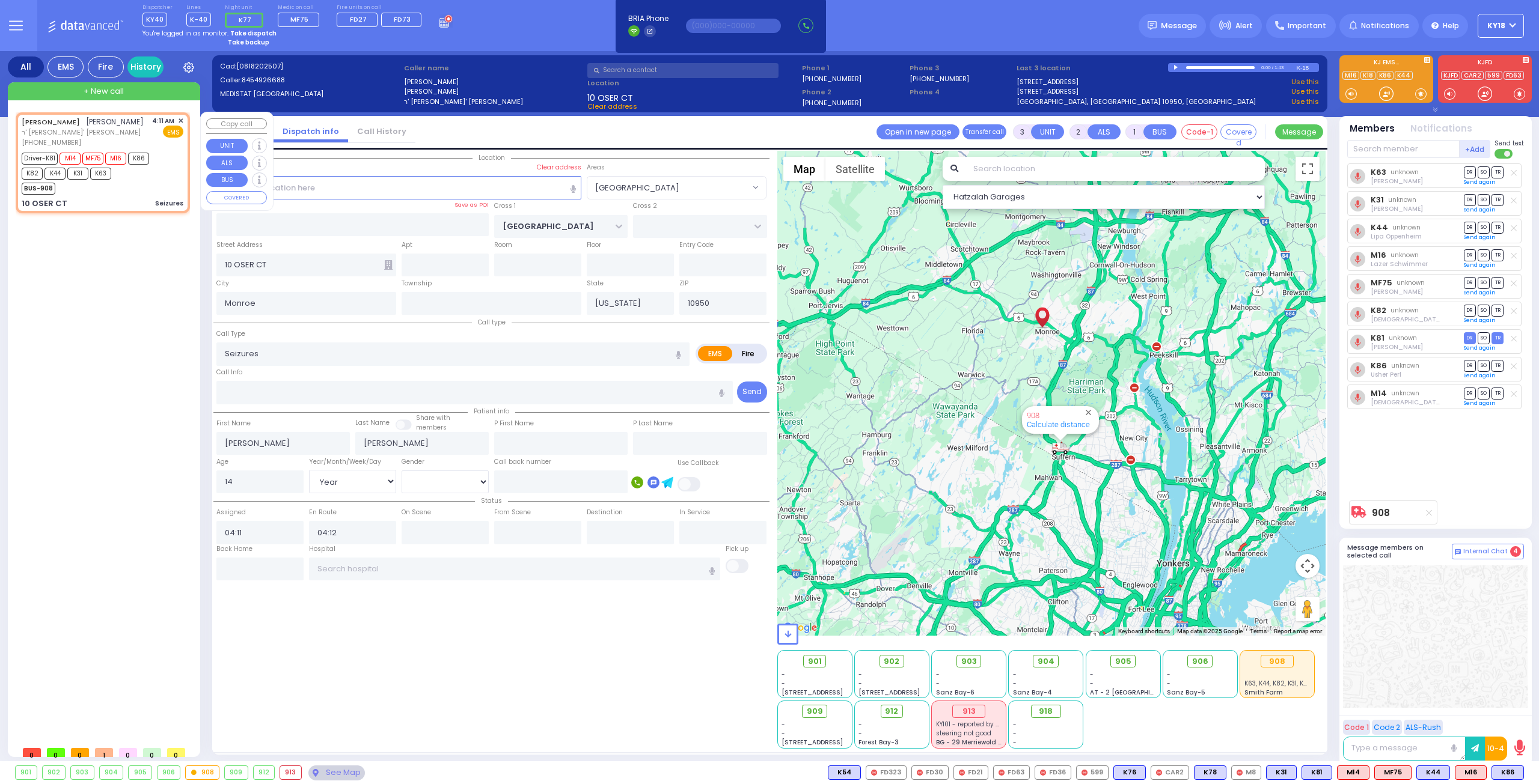
radio input "true"
select select "Year"
select select "[DEMOGRAPHIC_DATA]"
select select "Hatzalah Garages"
select select "[PERSON_NAME][GEOGRAPHIC_DATA]"
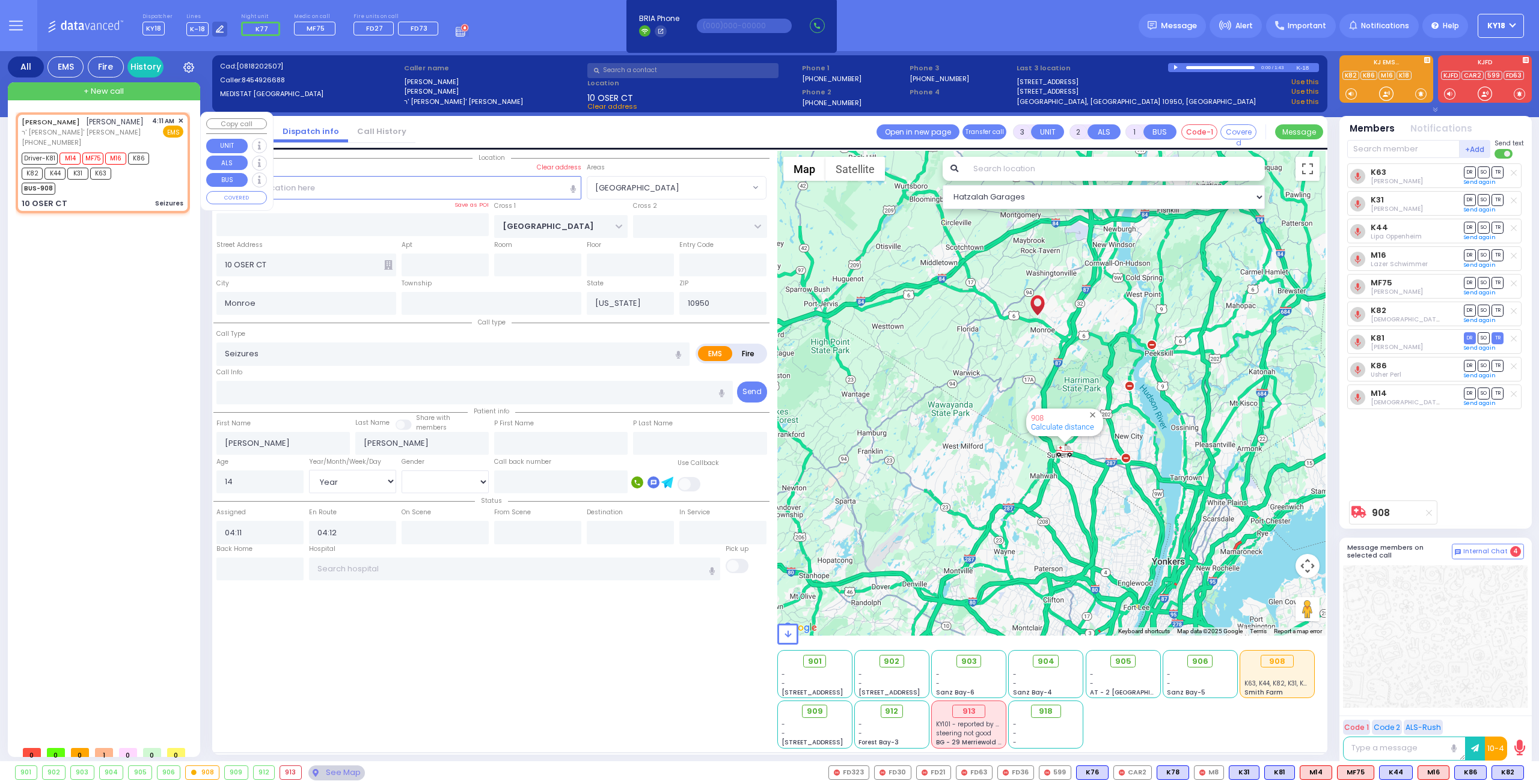
type input "6"
select select
radio input "true"
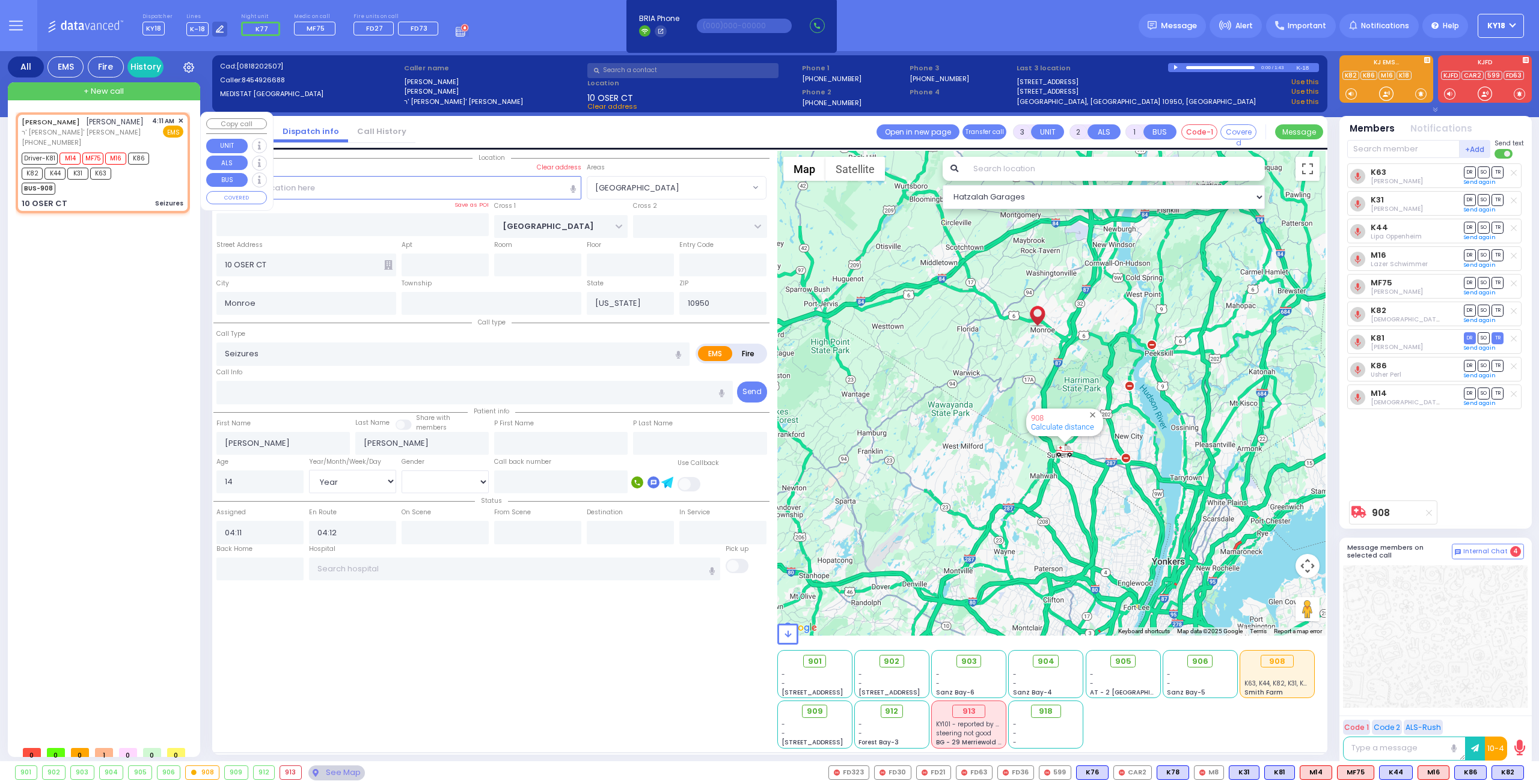
type input "Unknown"
select select "Year"
select select "[DEMOGRAPHIC_DATA]"
select select "Hatzalah Garages"
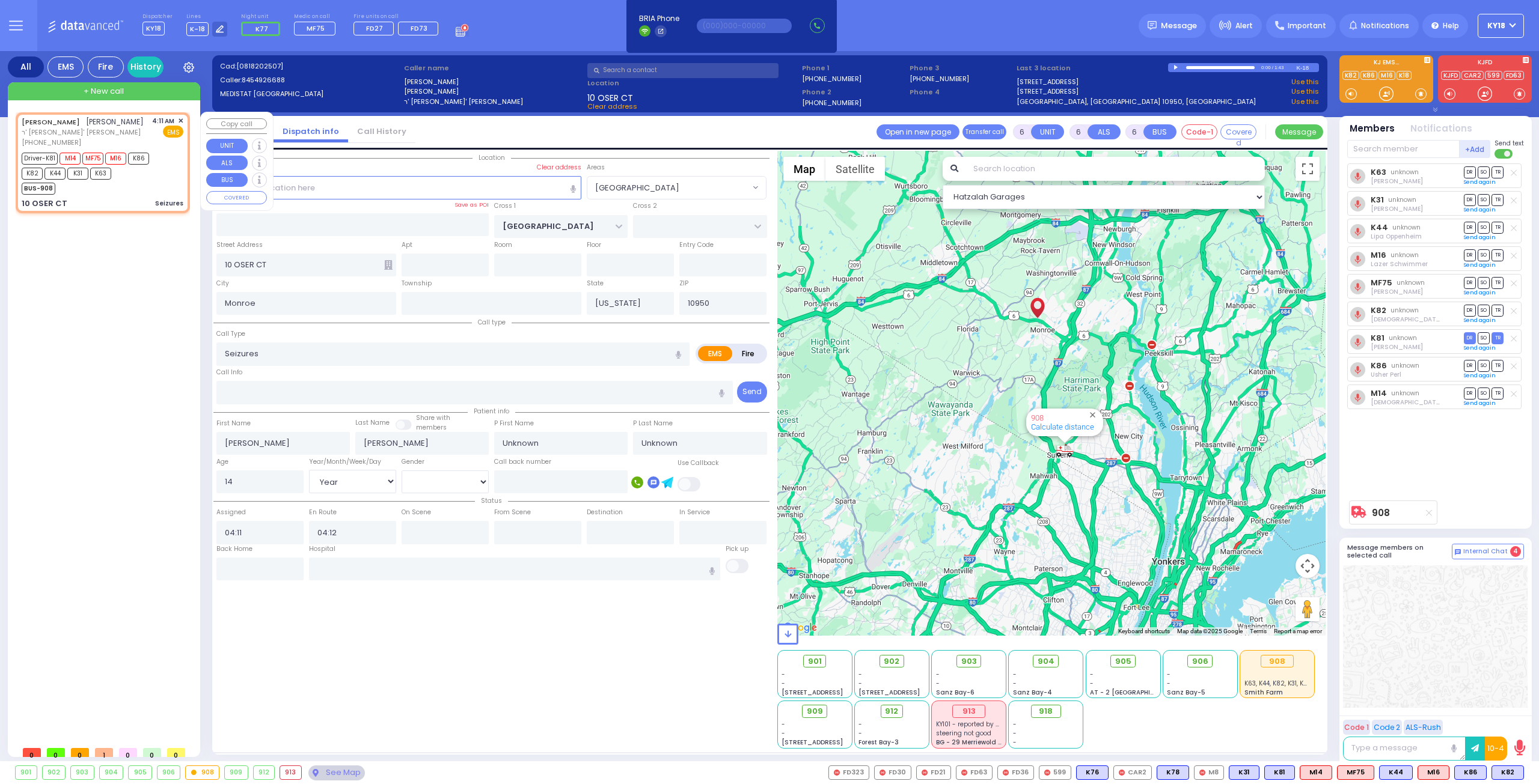
select select "[PERSON_NAME][GEOGRAPHIC_DATA]"
select select
radio input "true"
type input "Gitty"
type input "Friedman"
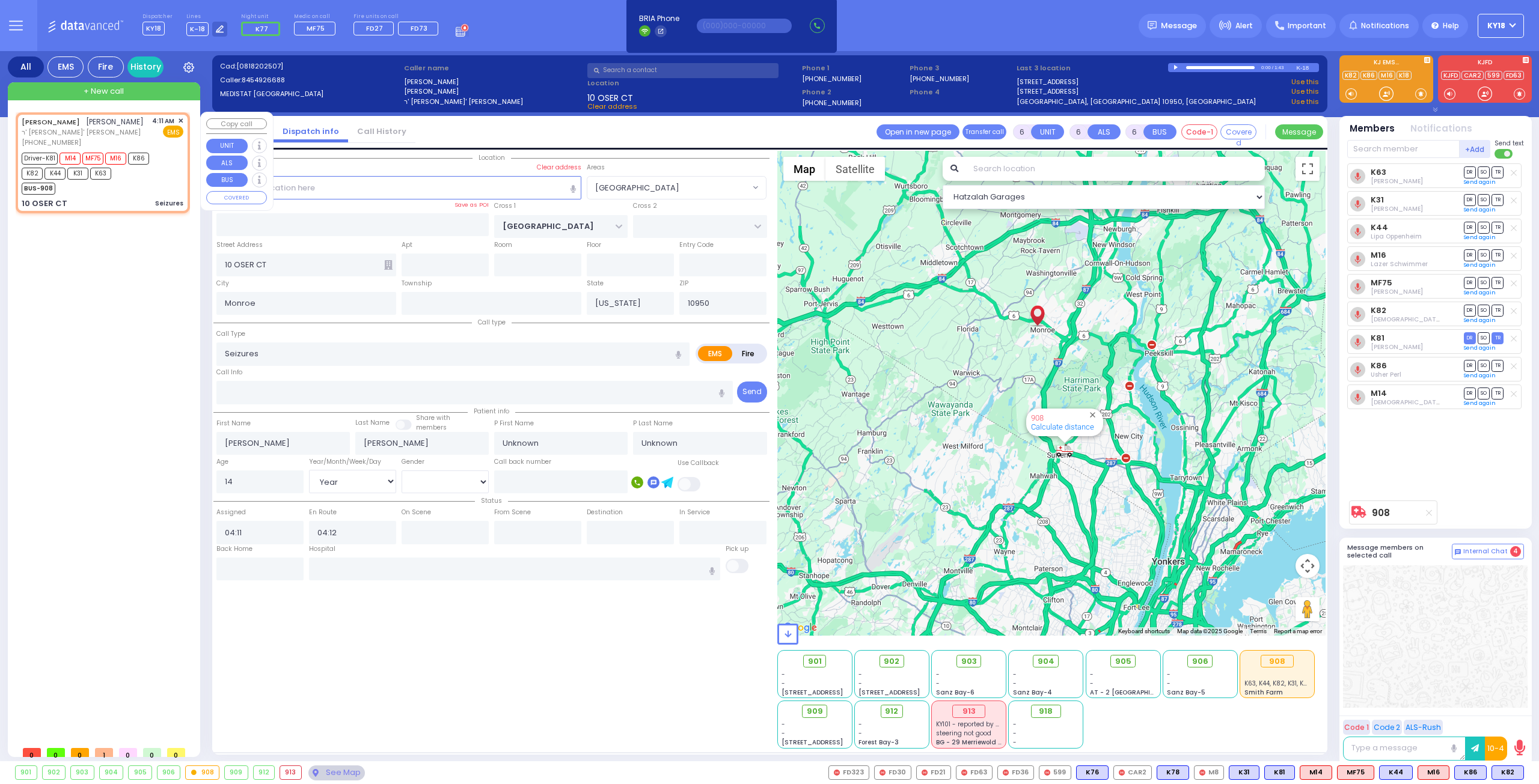
select select "Year"
select select "[DEMOGRAPHIC_DATA]"
select select "Hatzalah Garages"
select select "[PERSON_NAME][GEOGRAPHIC_DATA]"
select select
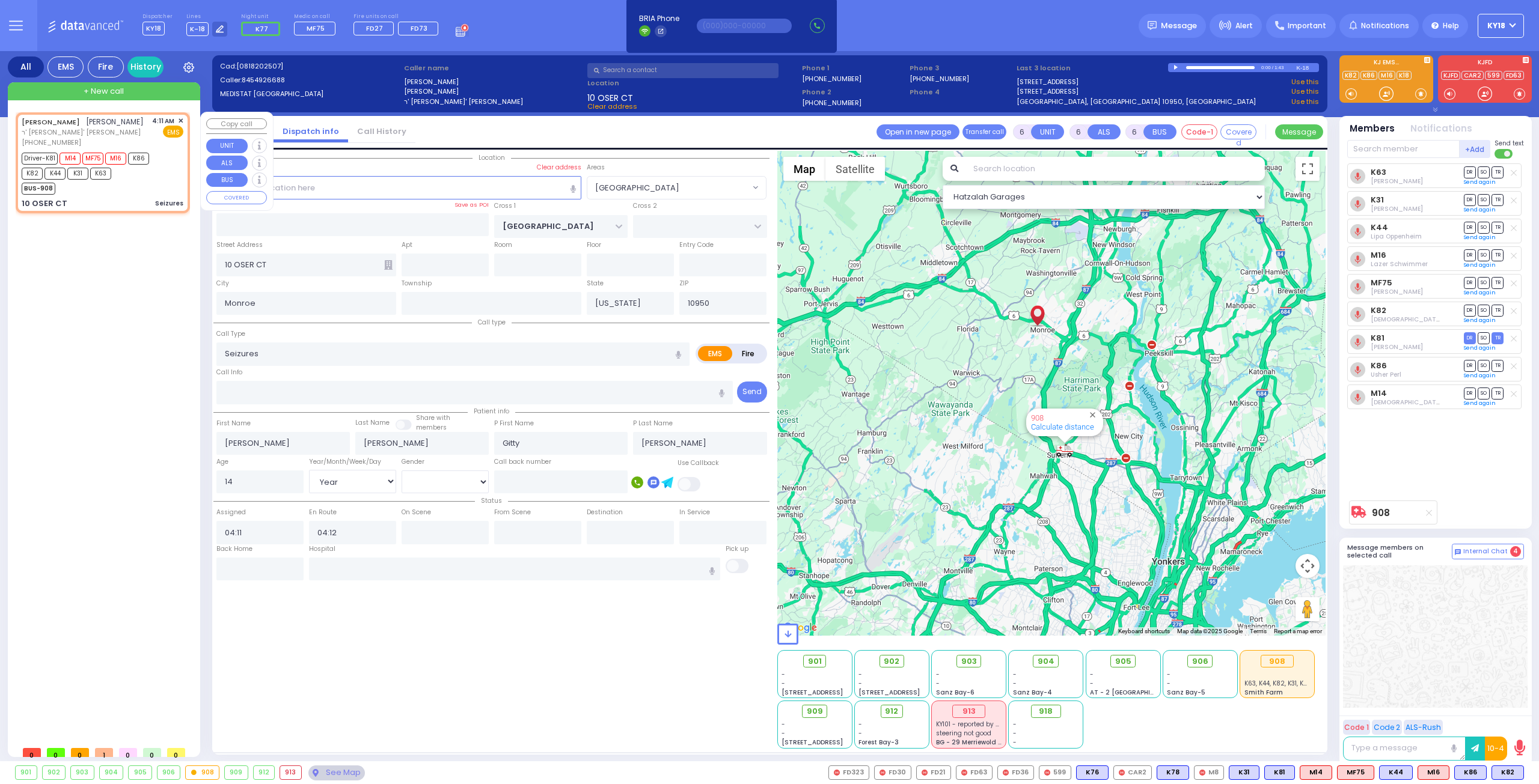
radio input "true"
select select "Year"
select select "[DEMOGRAPHIC_DATA]"
select select "Hatzalah Garages"
select select "[PERSON_NAME][GEOGRAPHIC_DATA]"
